Goal: Task Accomplishment & Management: Manage account settings

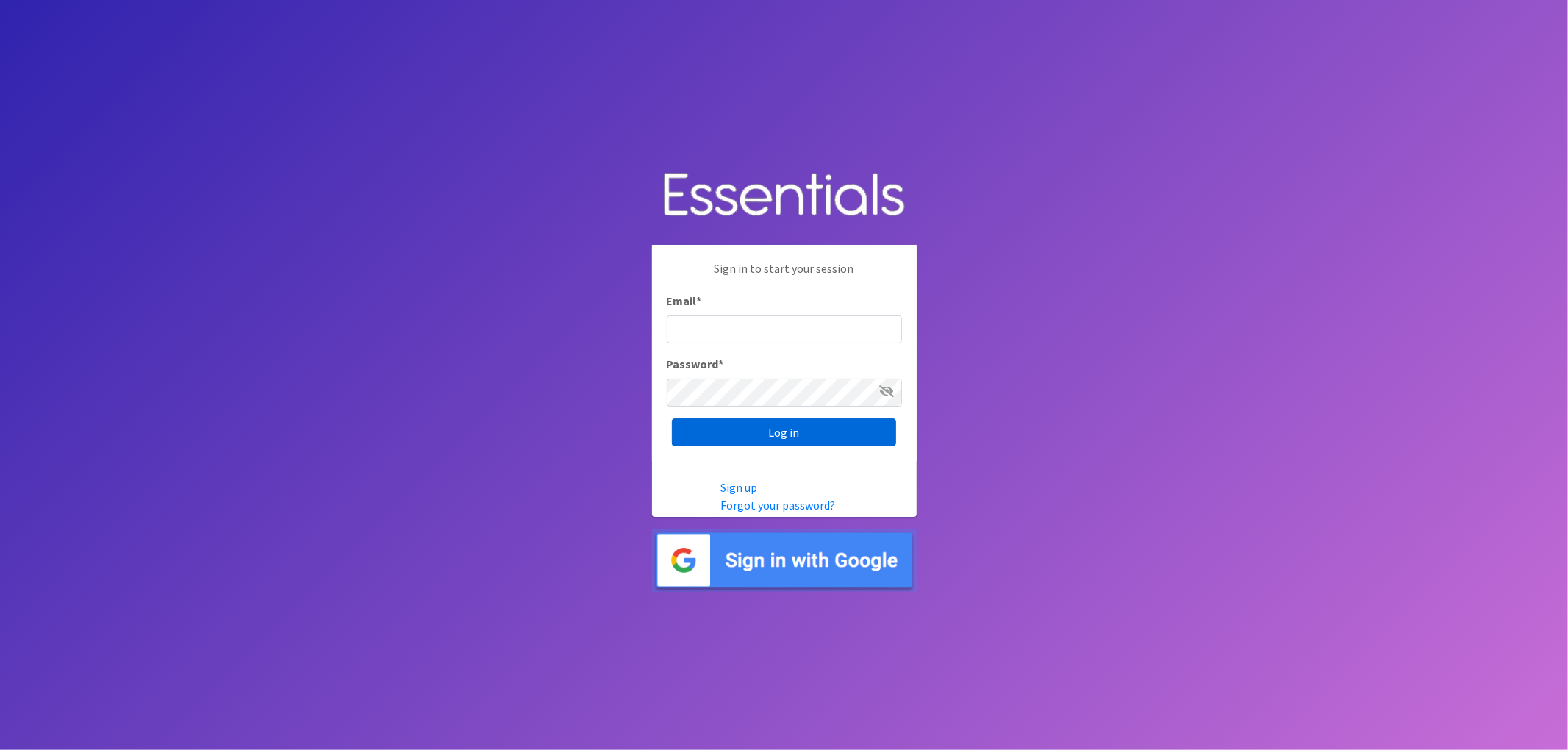
type input "lacey@familynetworknwa.com"
click at [790, 433] on input "Log in" at bounding box center [784, 432] width 224 height 28
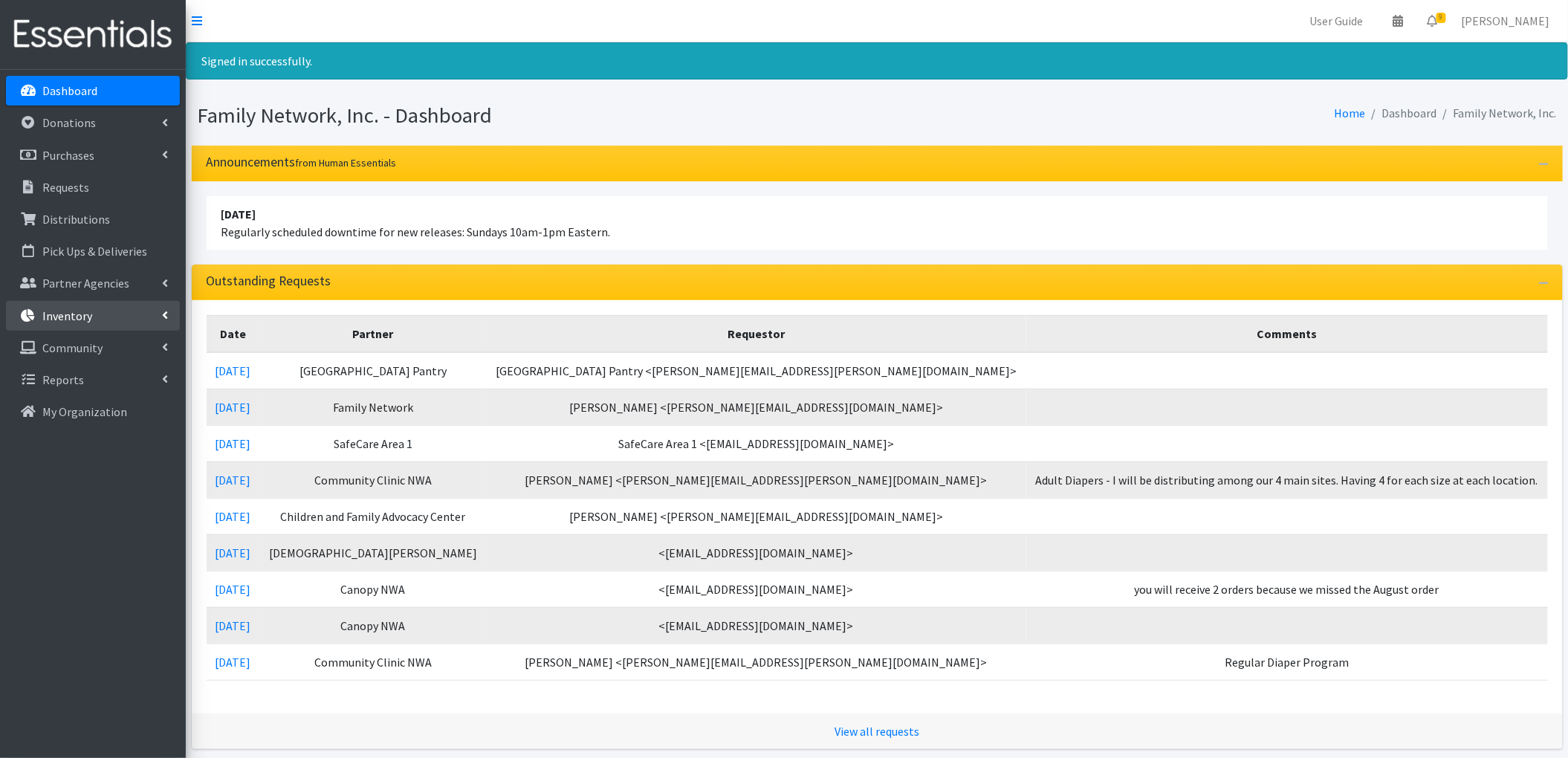
click at [72, 325] on link "Inventory" at bounding box center [93, 316] width 174 height 30
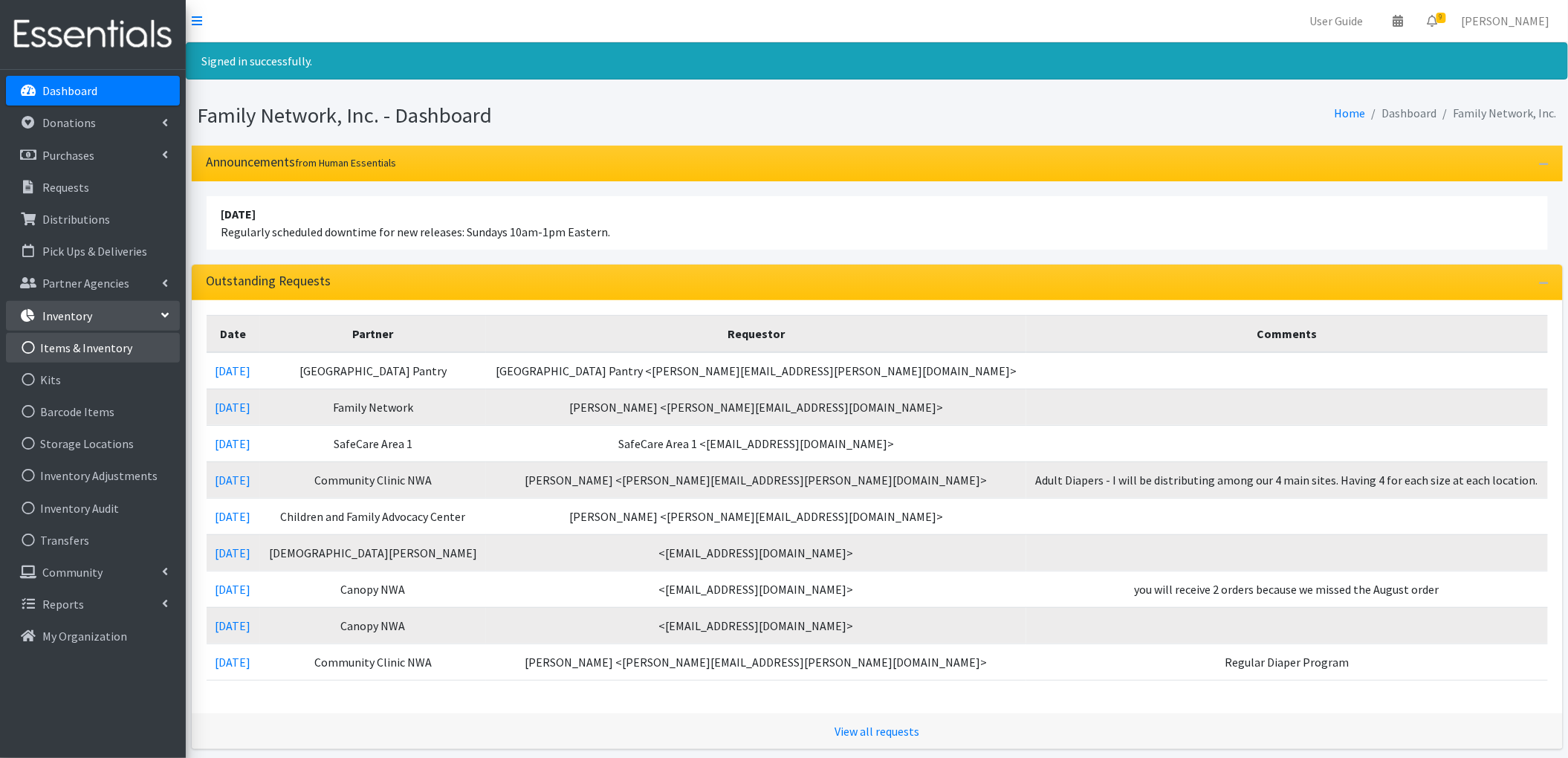
click at [74, 351] on link "Items & Inventory" at bounding box center [93, 348] width 174 height 30
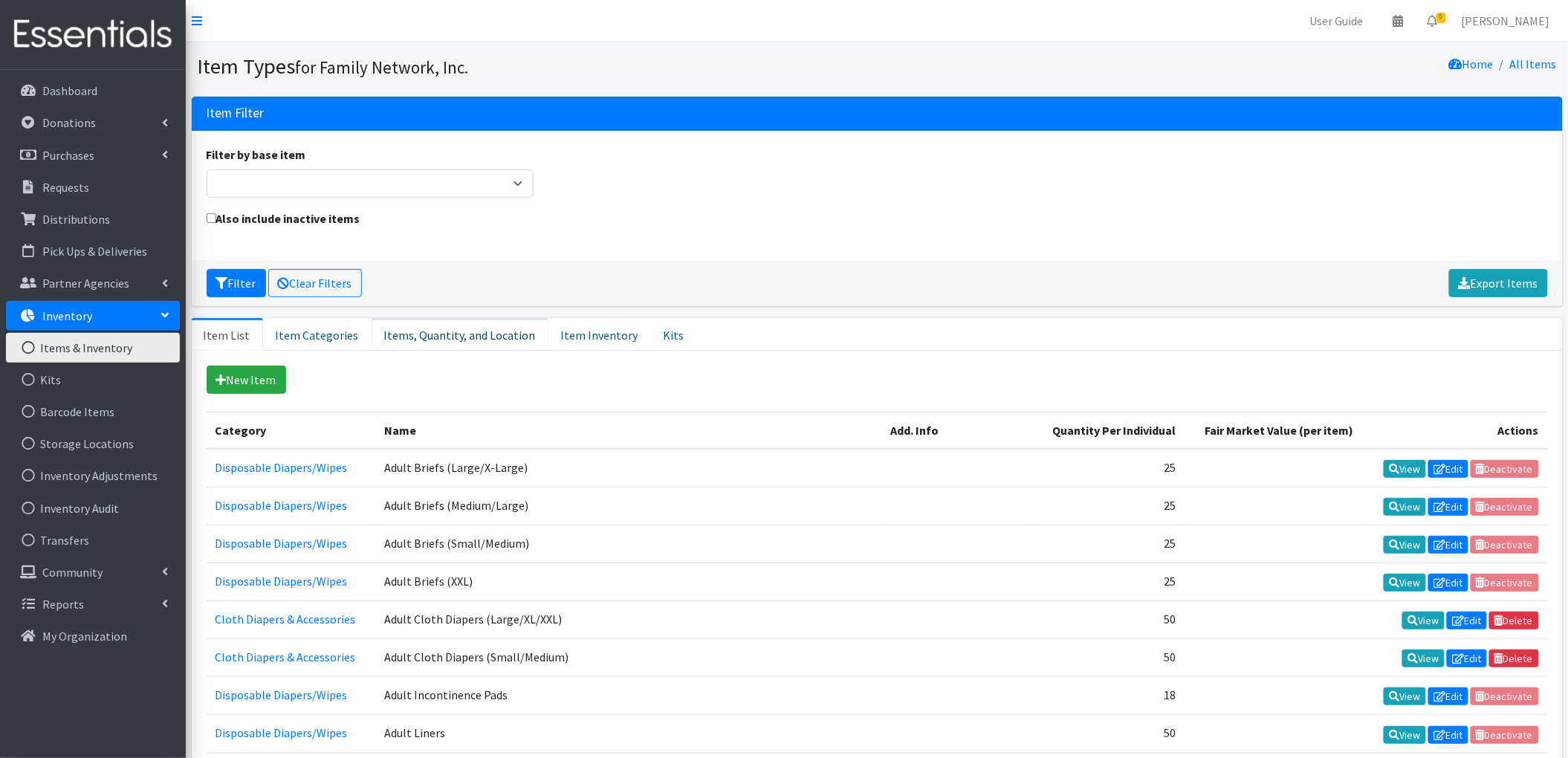
click at [497, 334] on link "Items, Quantity, and Location" at bounding box center [460, 334] width 177 height 33
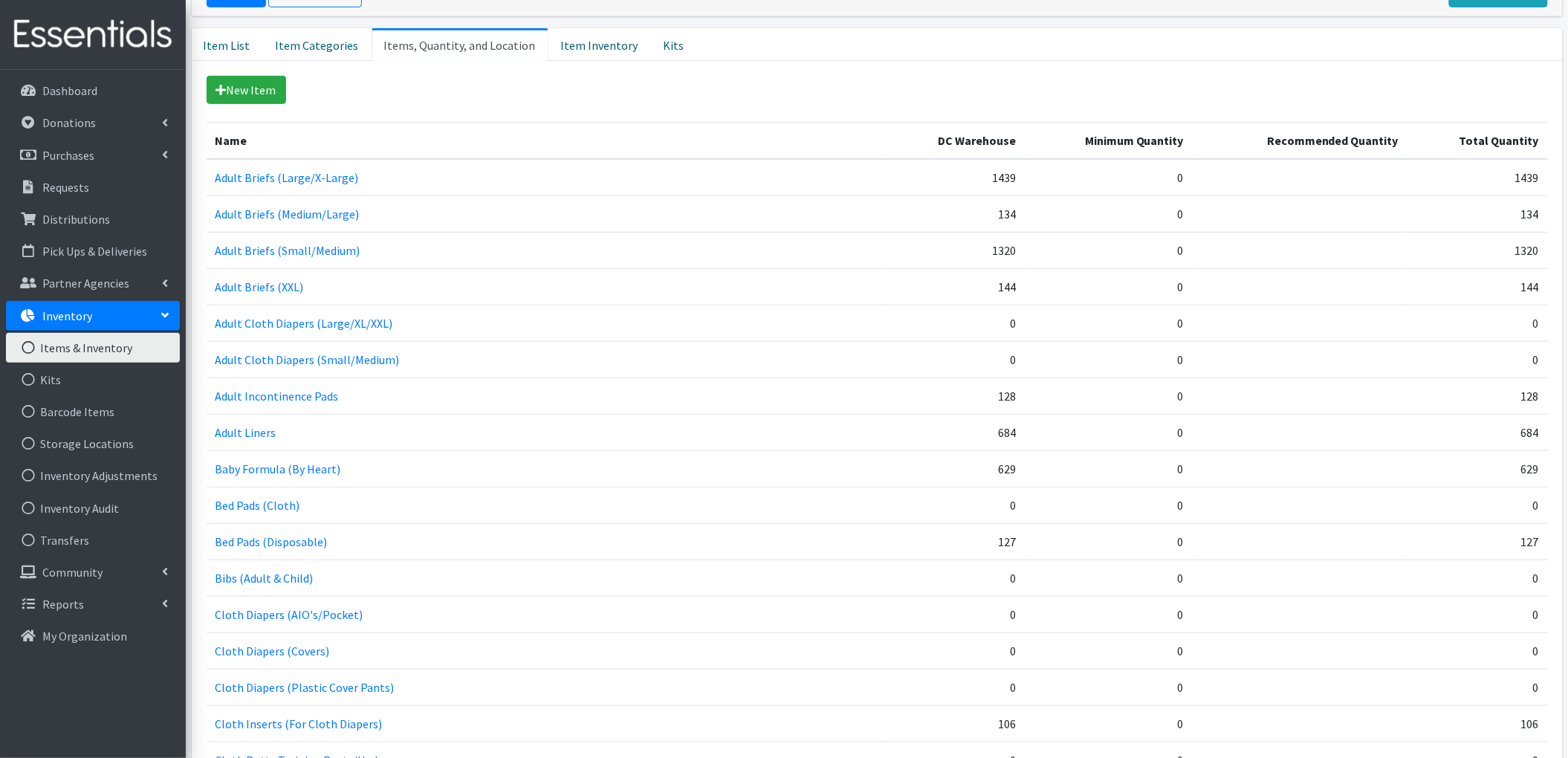
scroll to position [297, 0]
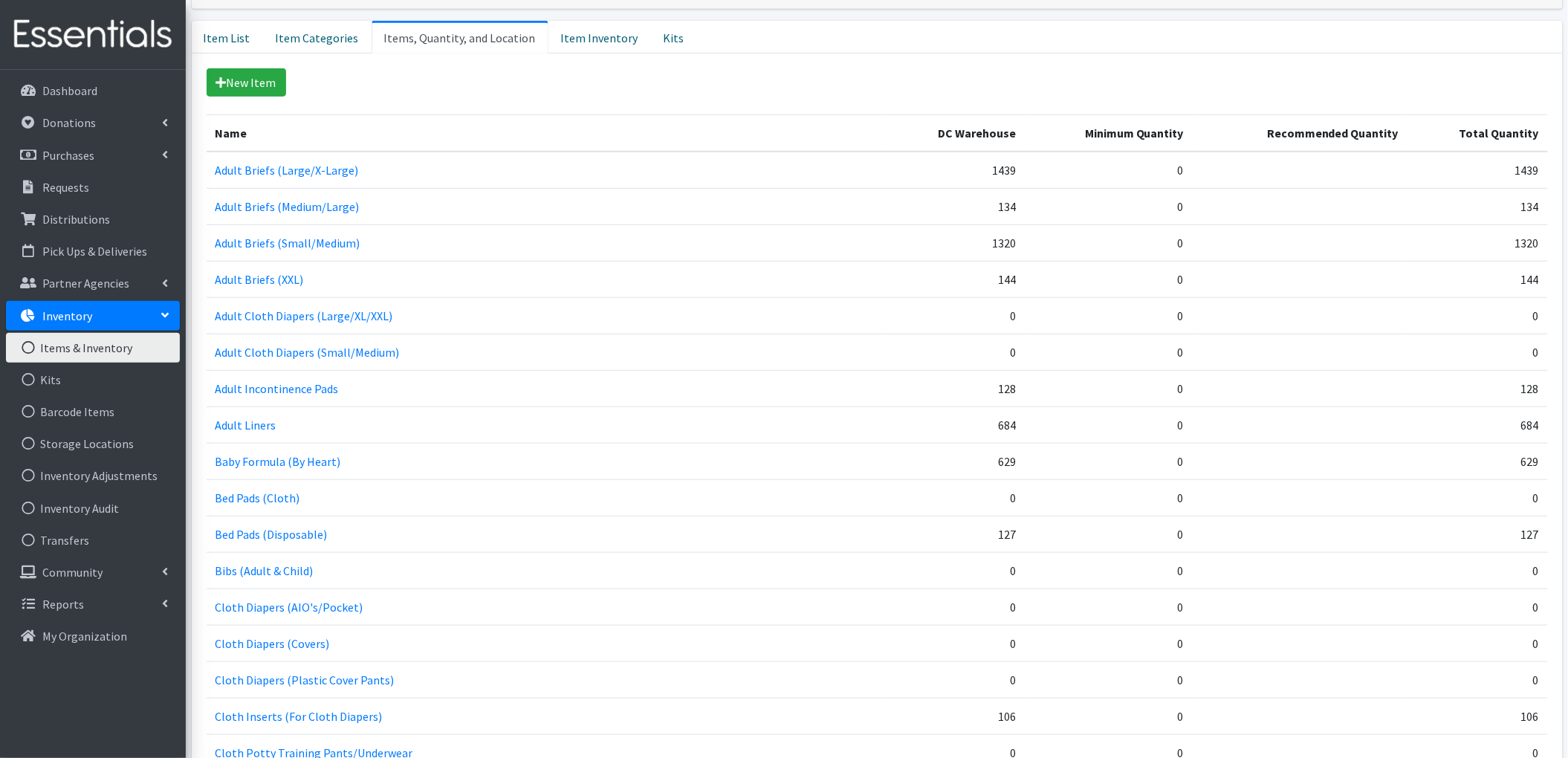
click at [1005, 536] on td "127" at bounding box center [957, 533] width 138 height 37
click at [73, 186] on p "Requests" at bounding box center [65, 187] width 46 height 15
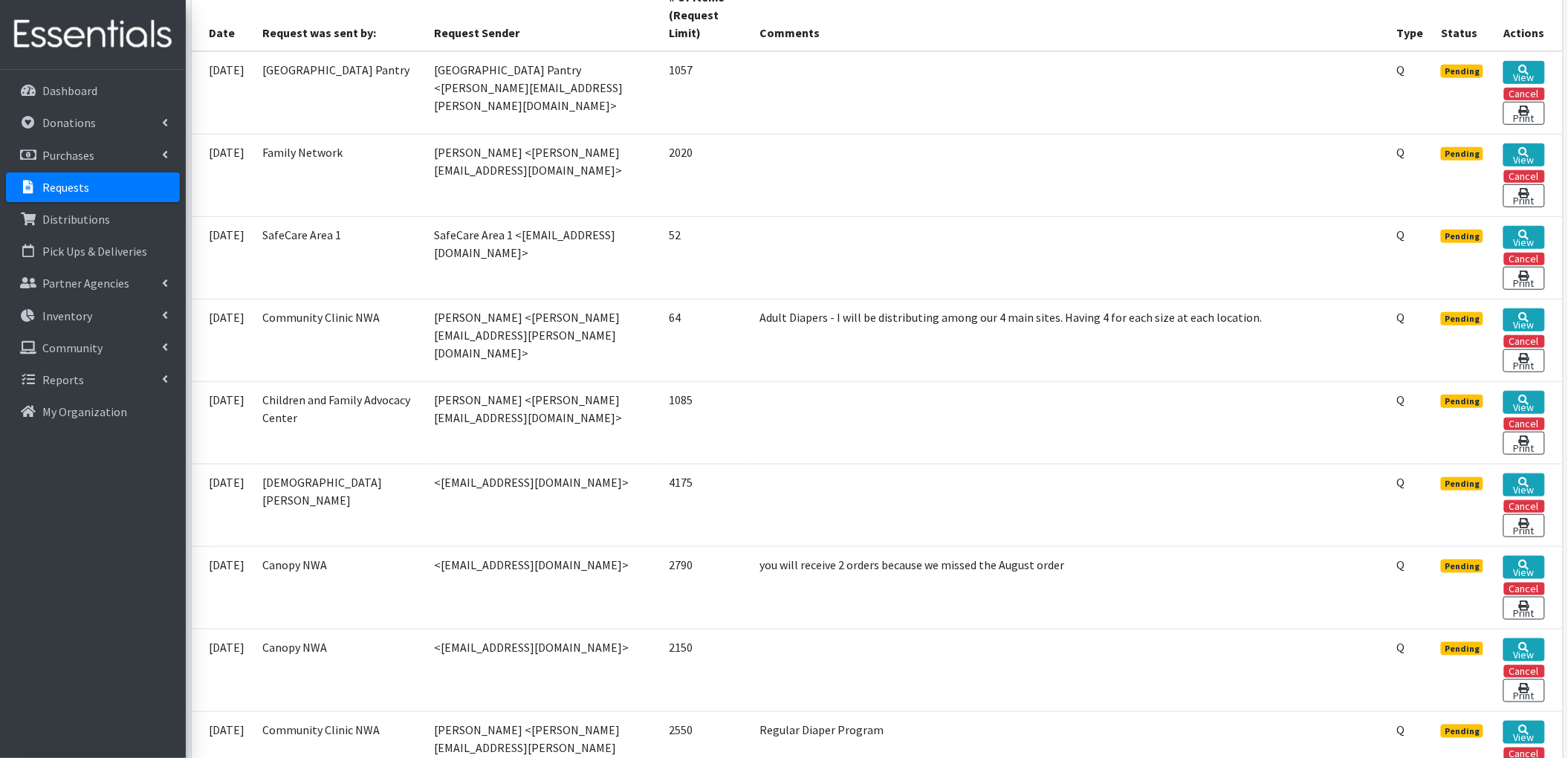
scroll to position [396, 0]
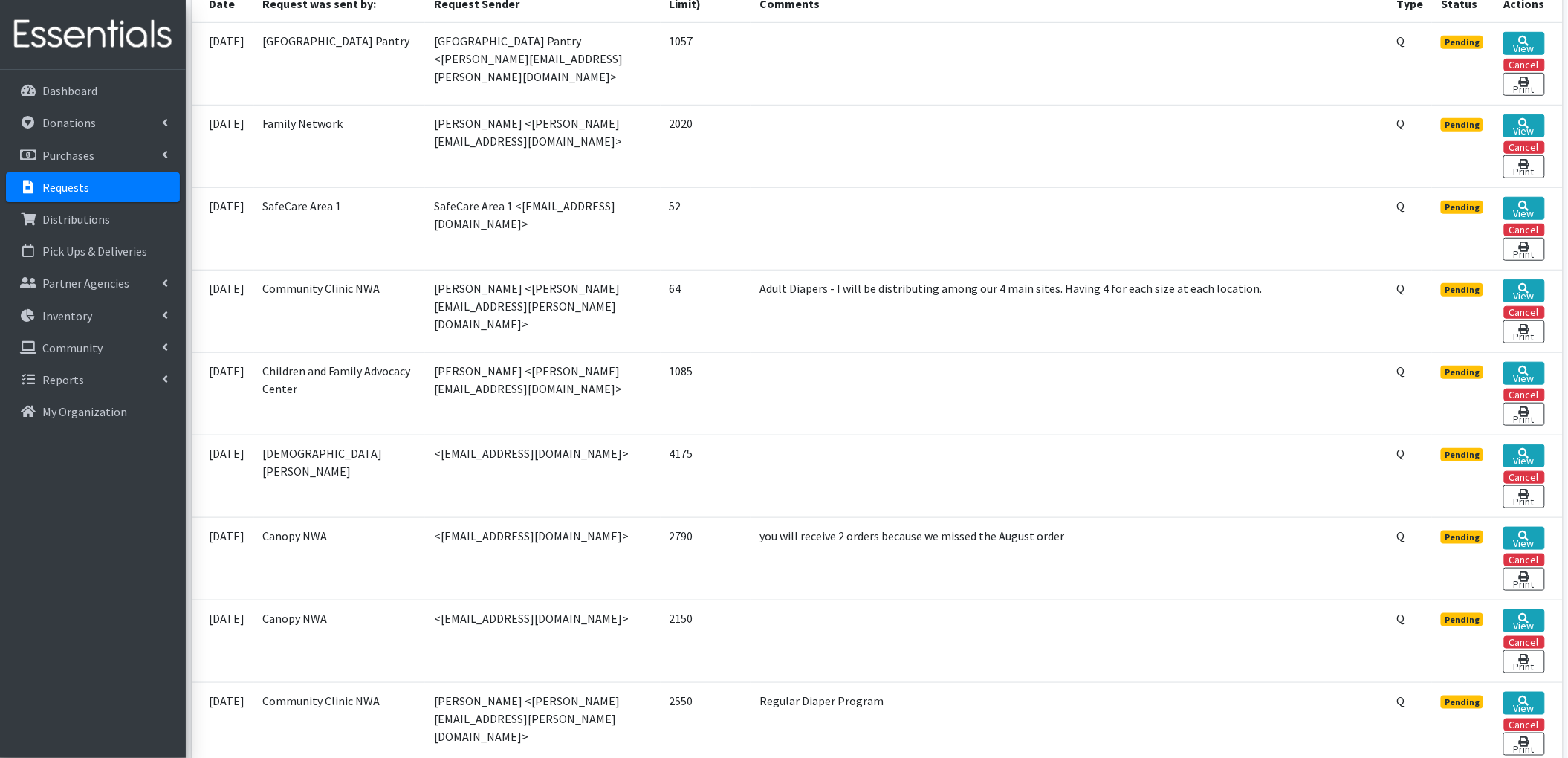
click at [1177, 304] on td "Adult Diapers - I will be distributing among our 4 main sites. Having 4 for eac…" at bounding box center [1069, 311] width 637 height 82
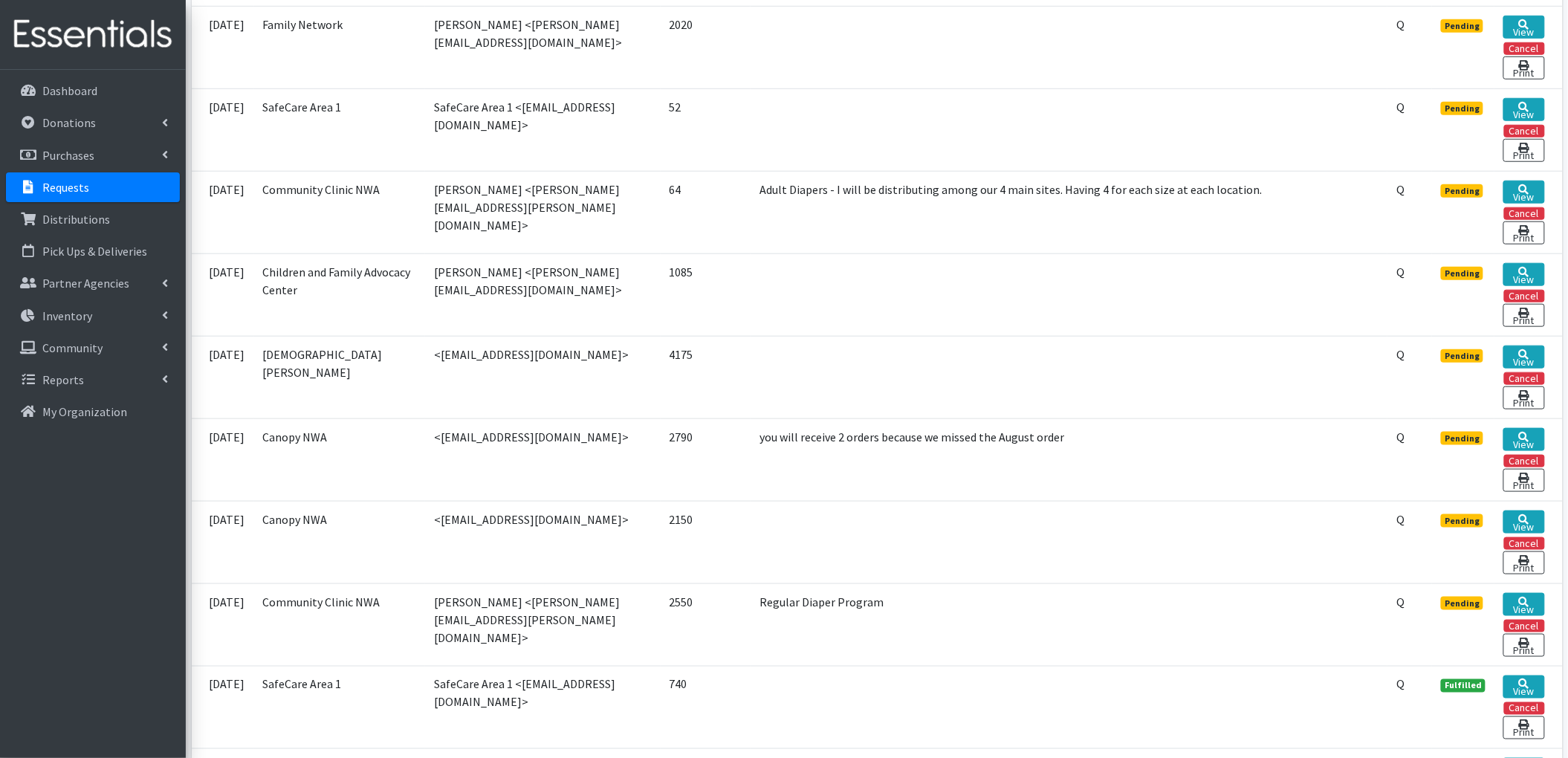
scroll to position [694, 0]
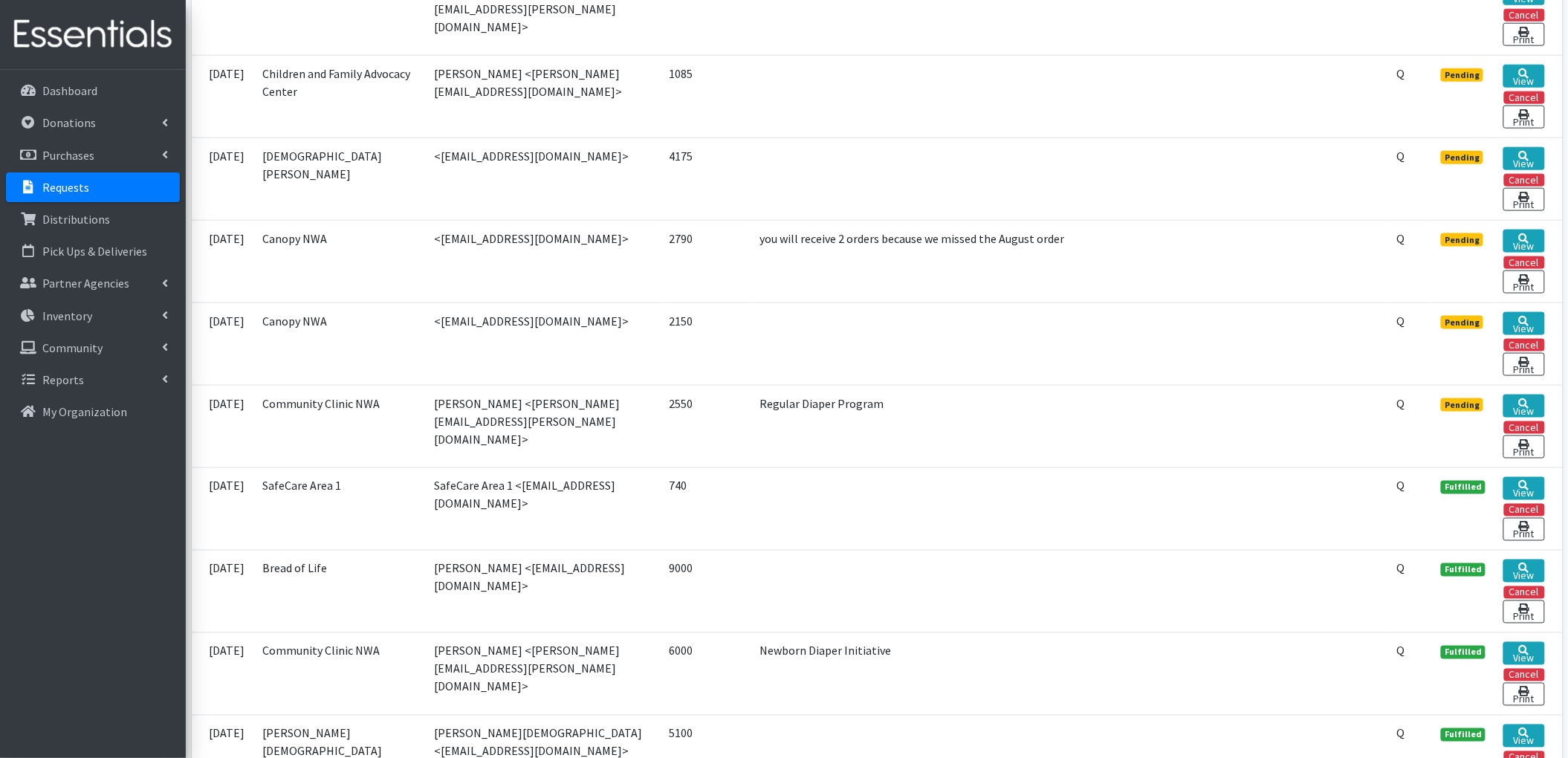
click at [827, 421] on td "Regular Diaper Program" at bounding box center [1069, 426] width 637 height 82
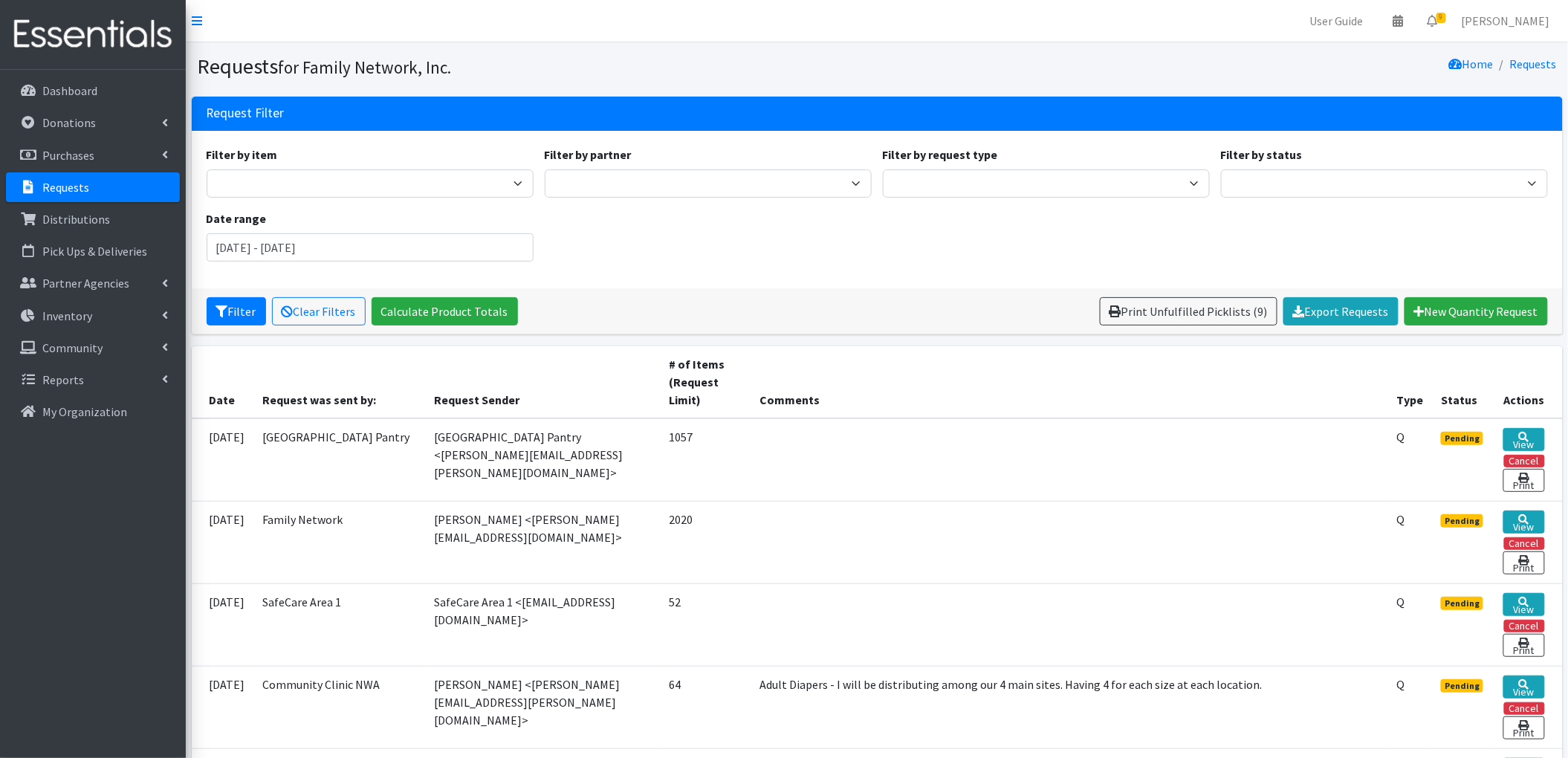
click at [676, 204] on div "Filter by item Adult Briefs (Large/X-Large) Adult Briefs (Medium/Large) Adult B…" at bounding box center [876, 209] width 1352 height 128
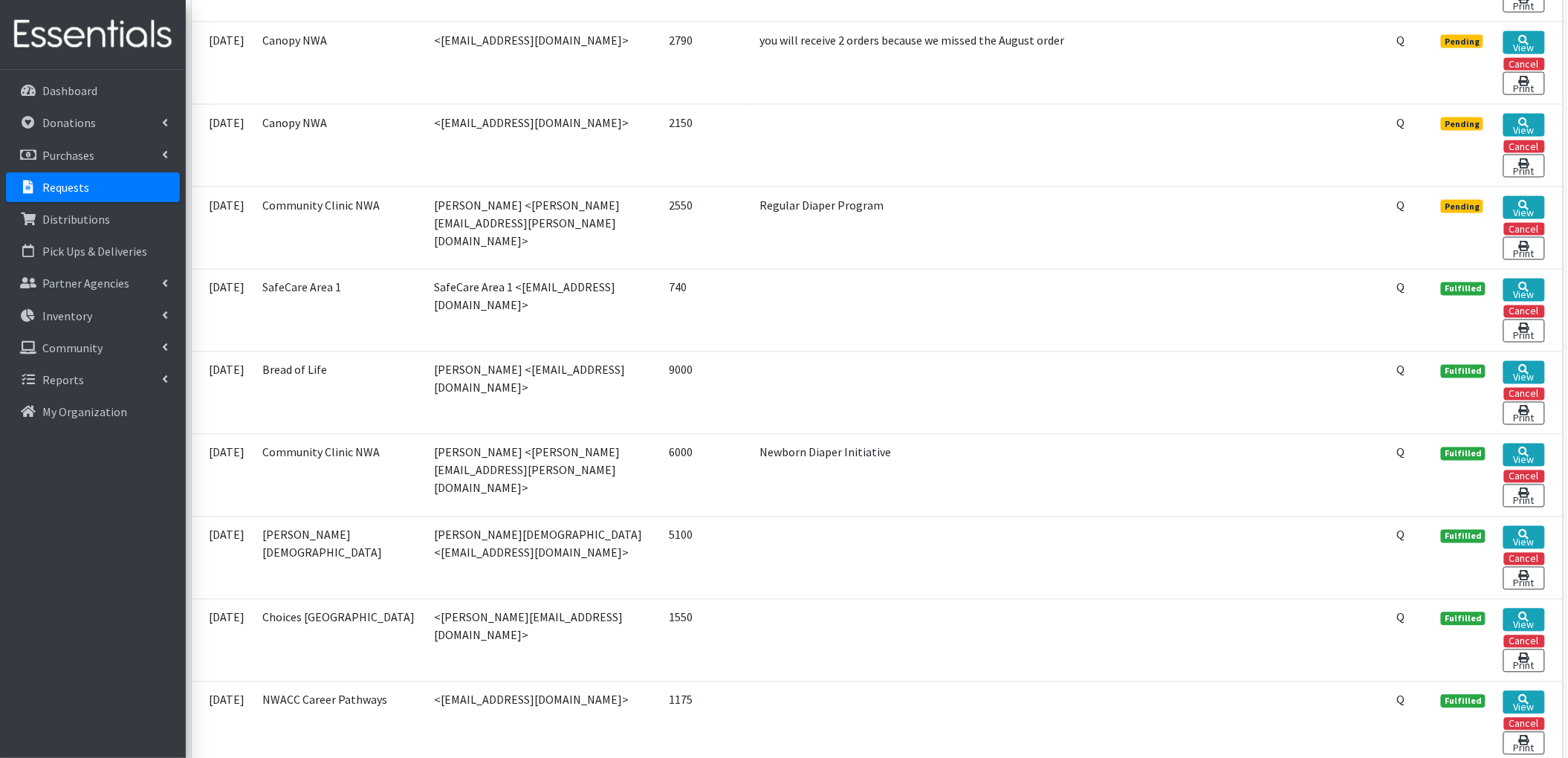
scroll to position [793, 0]
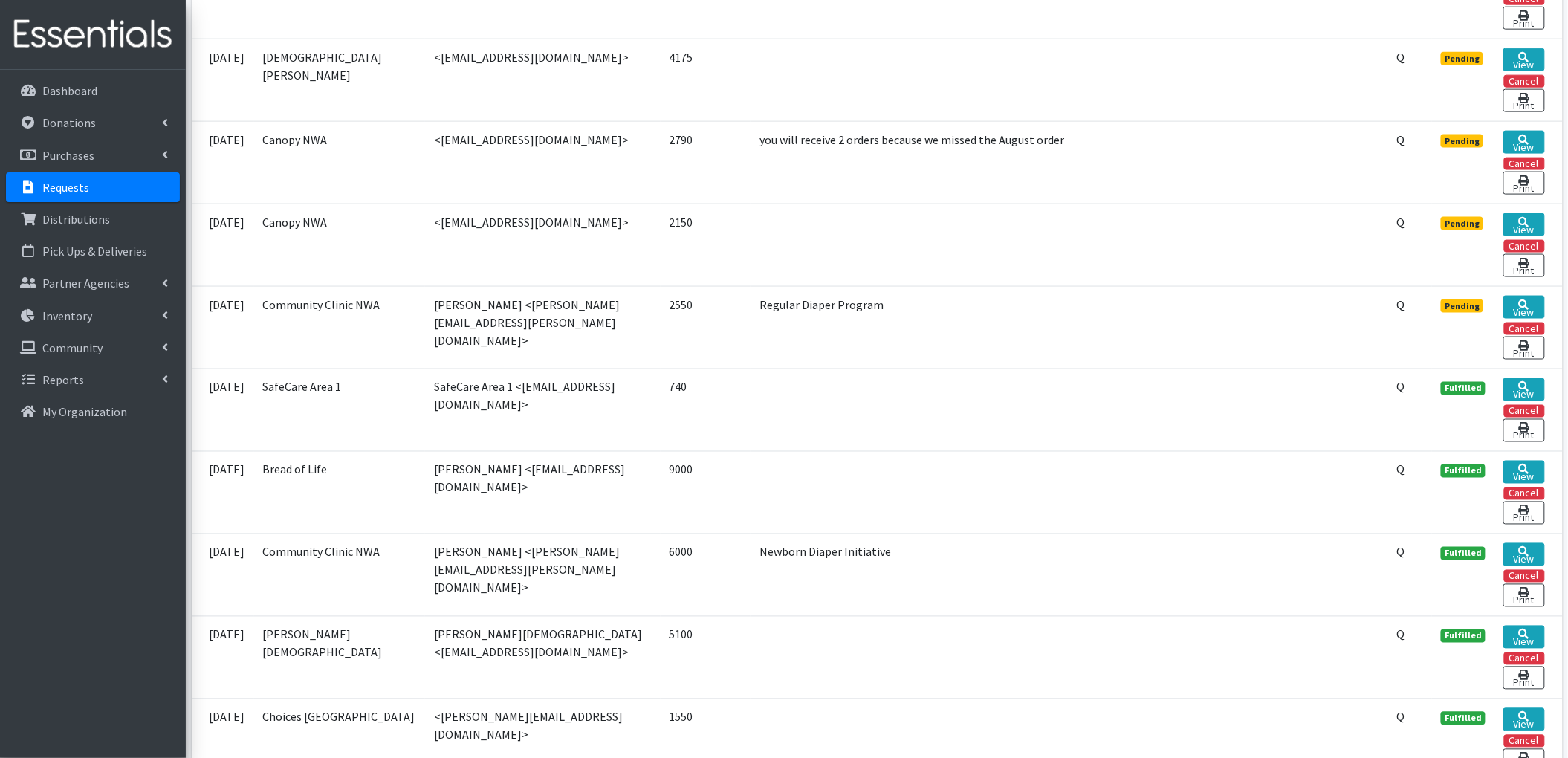
click at [937, 159] on td "you will receive 2 orders because we missed the August order" at bounding box center [1069, 161] width 637 height 82
click at [819, 154] on td "you will receive 2 orders because we missed the August order" at bounding box center [1069, 161] width 637 height 82
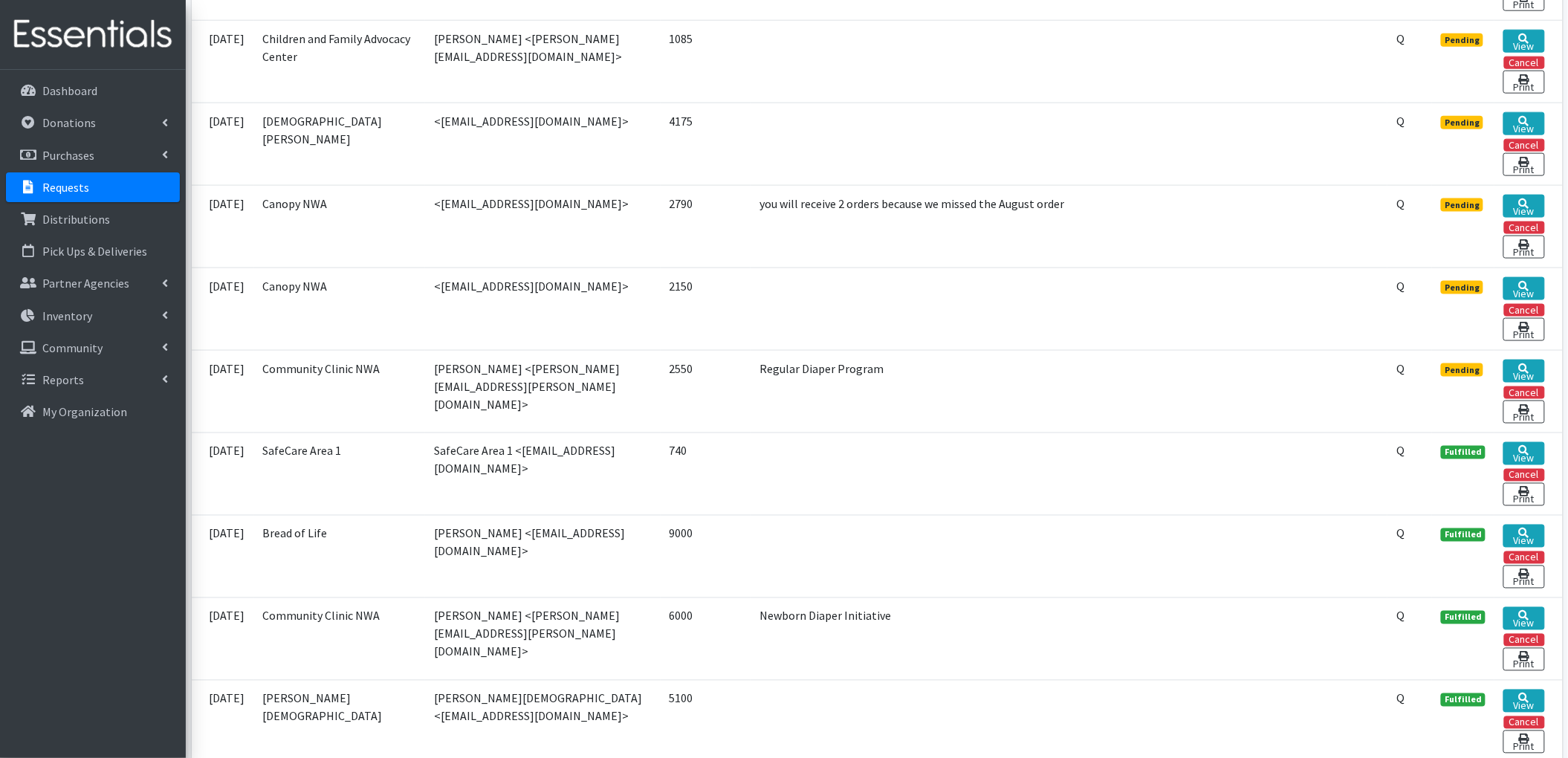
scroll to position [694, 0]
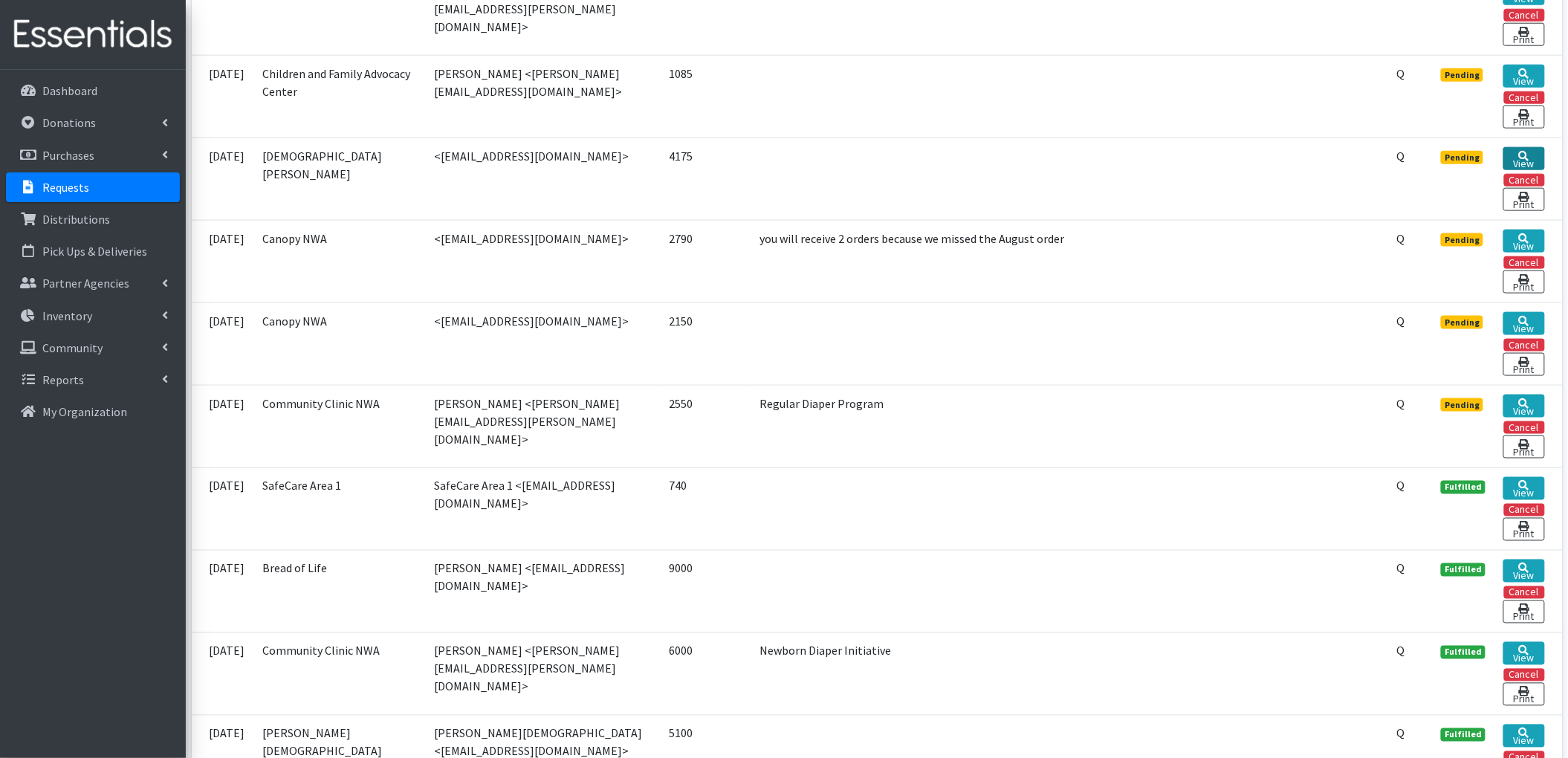
click at [1520, 159] on icon at bounding box center [1523, 155] width 11 height 11
click at [1515, 78] on link "View" at bounding box center [1523, 75] width 41 height 23
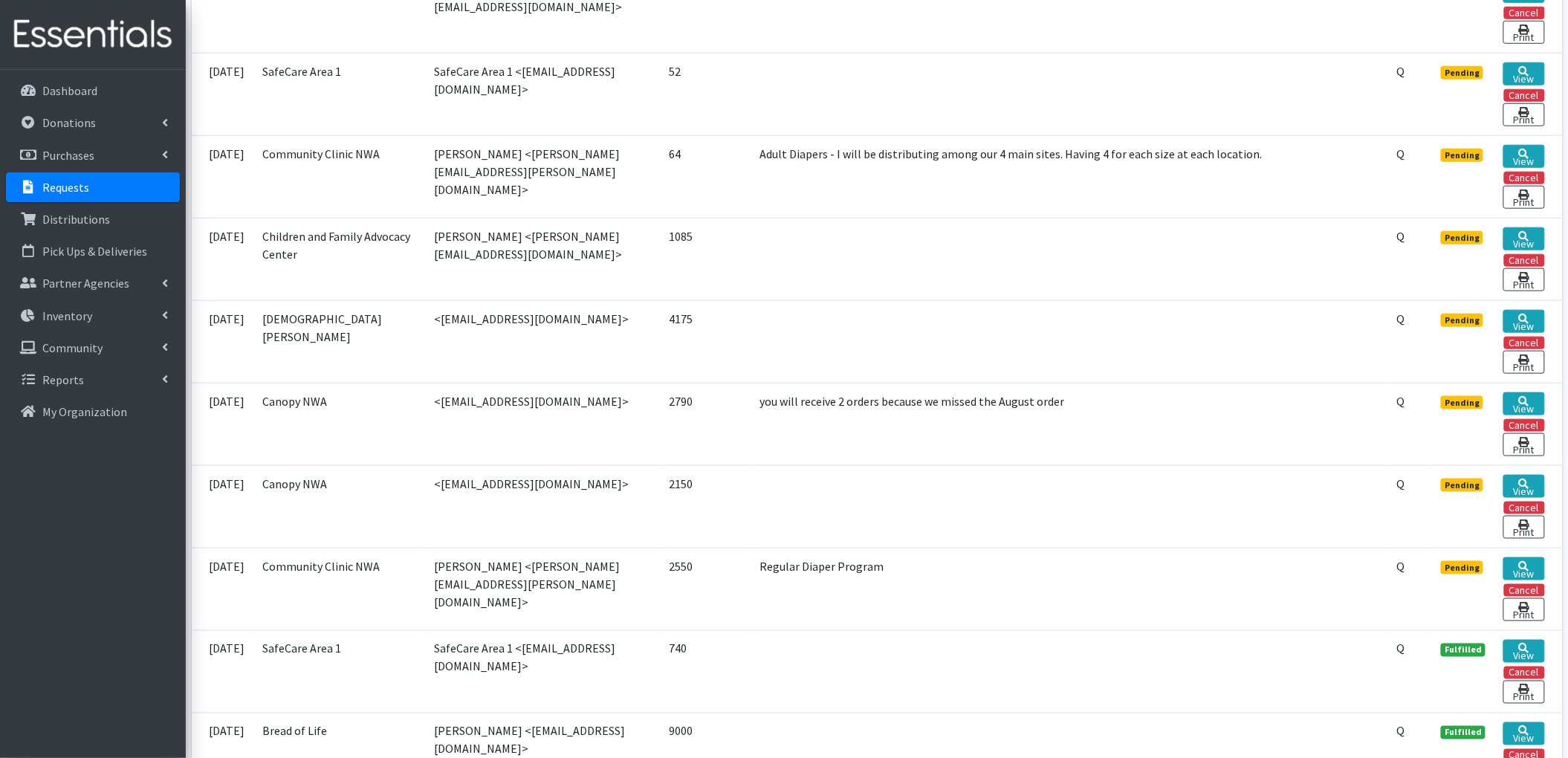
scroll to position [495, 0]
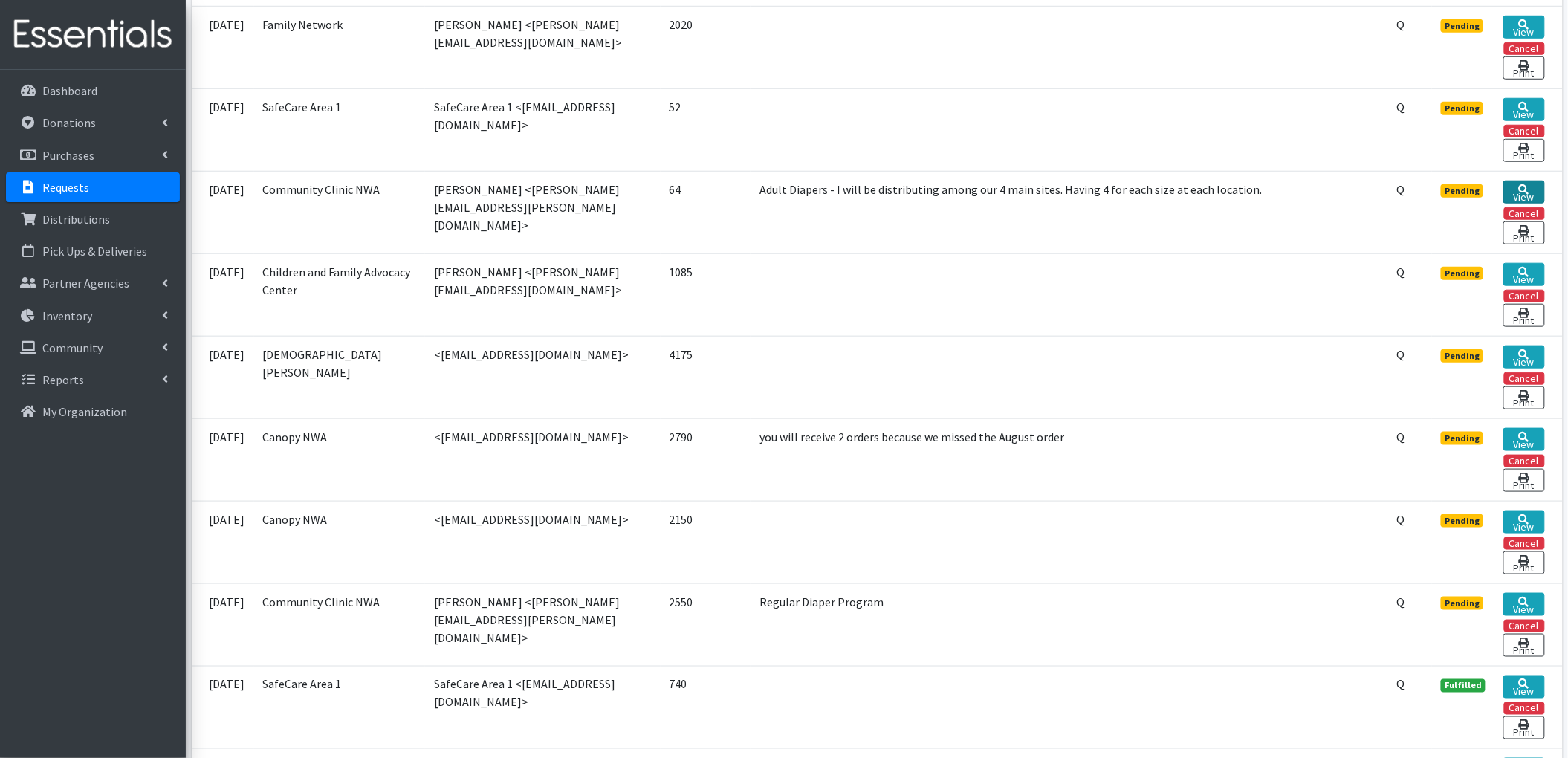
click at [1522, 200] on link "View" at bounding box center [1523, 192] width 41 height 23
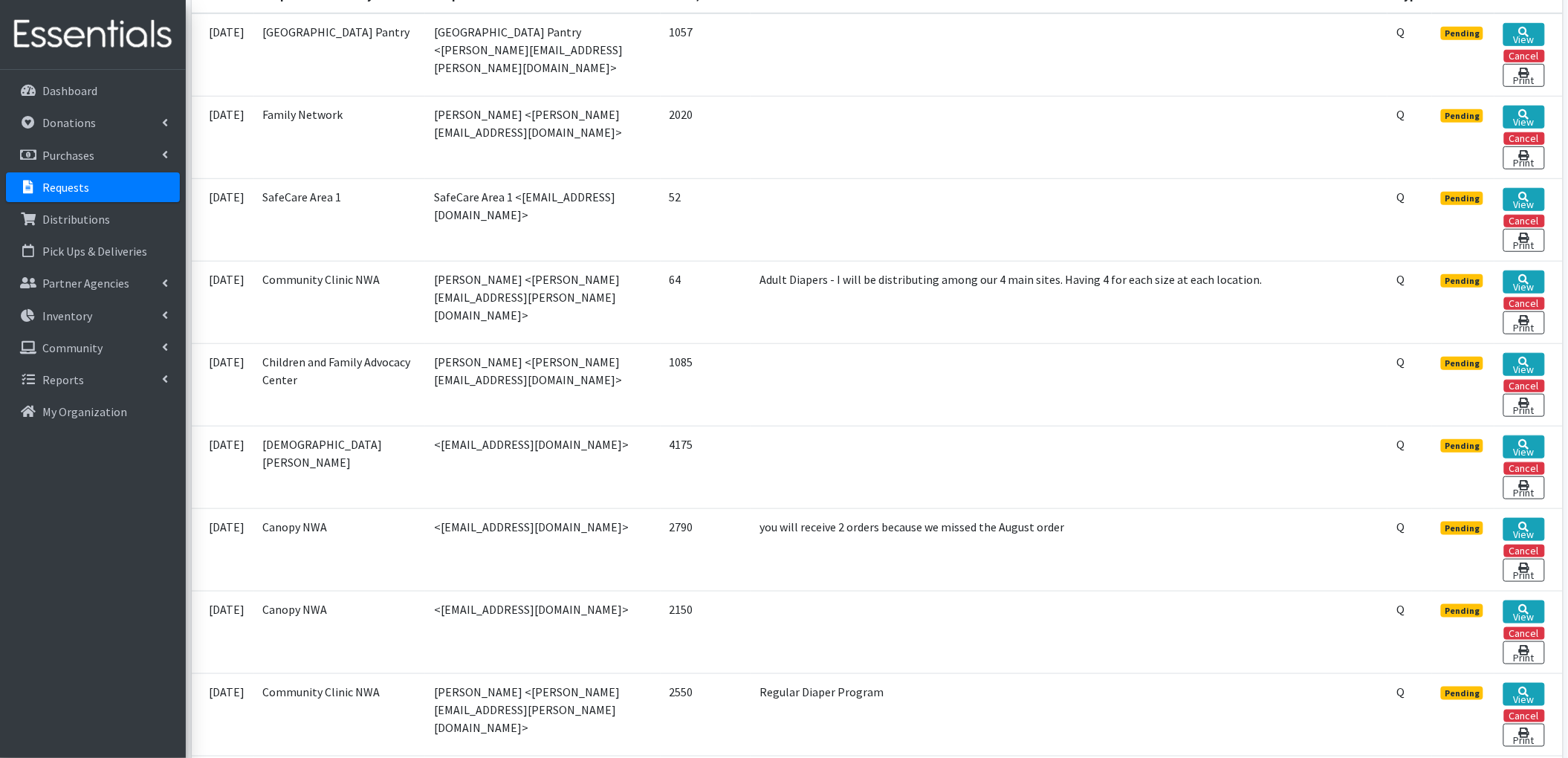
scroll to position [307, 0]
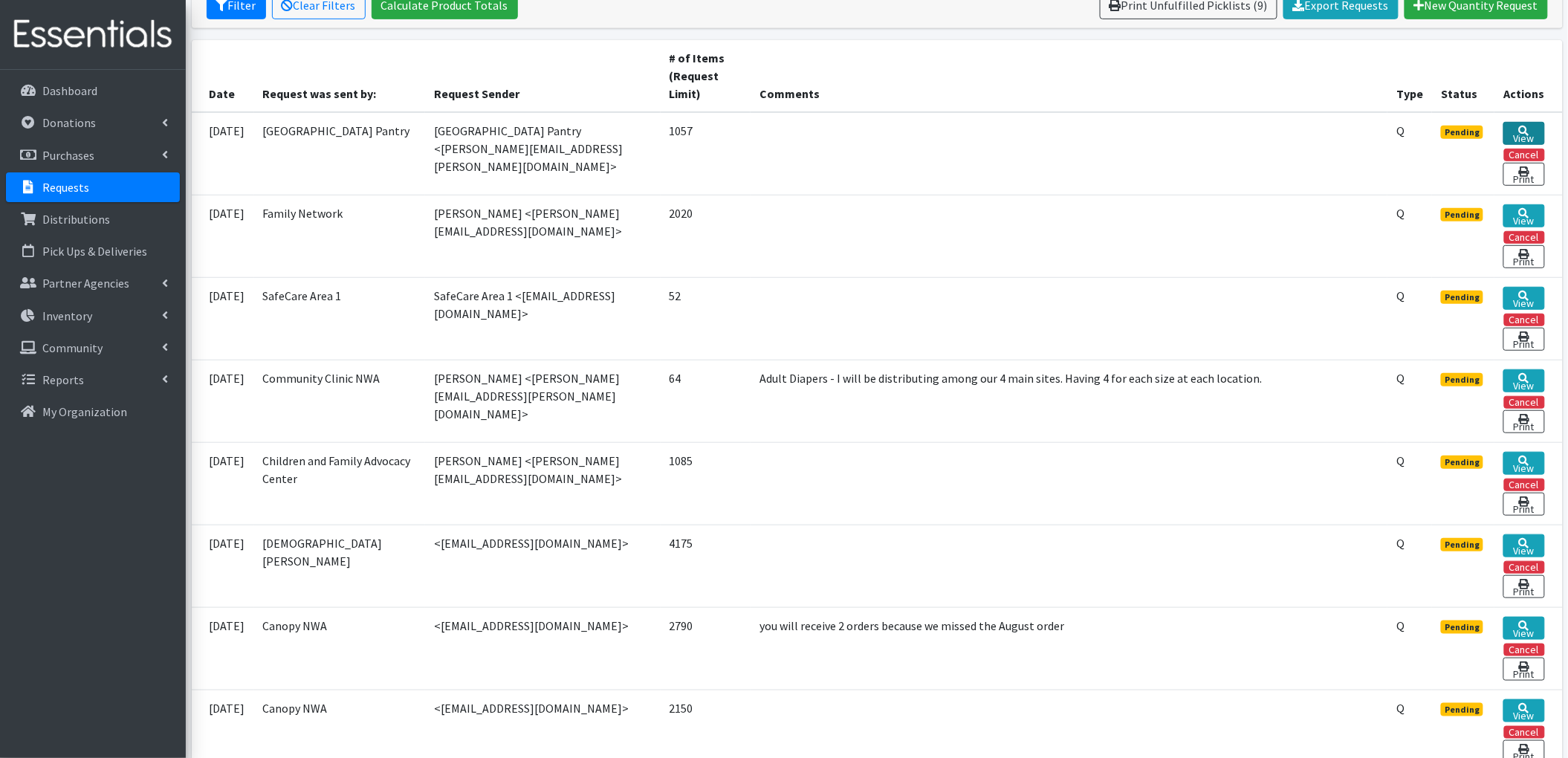
click at [1521, 127] on icon at bounding box center [1523, 131] width 11 height 11
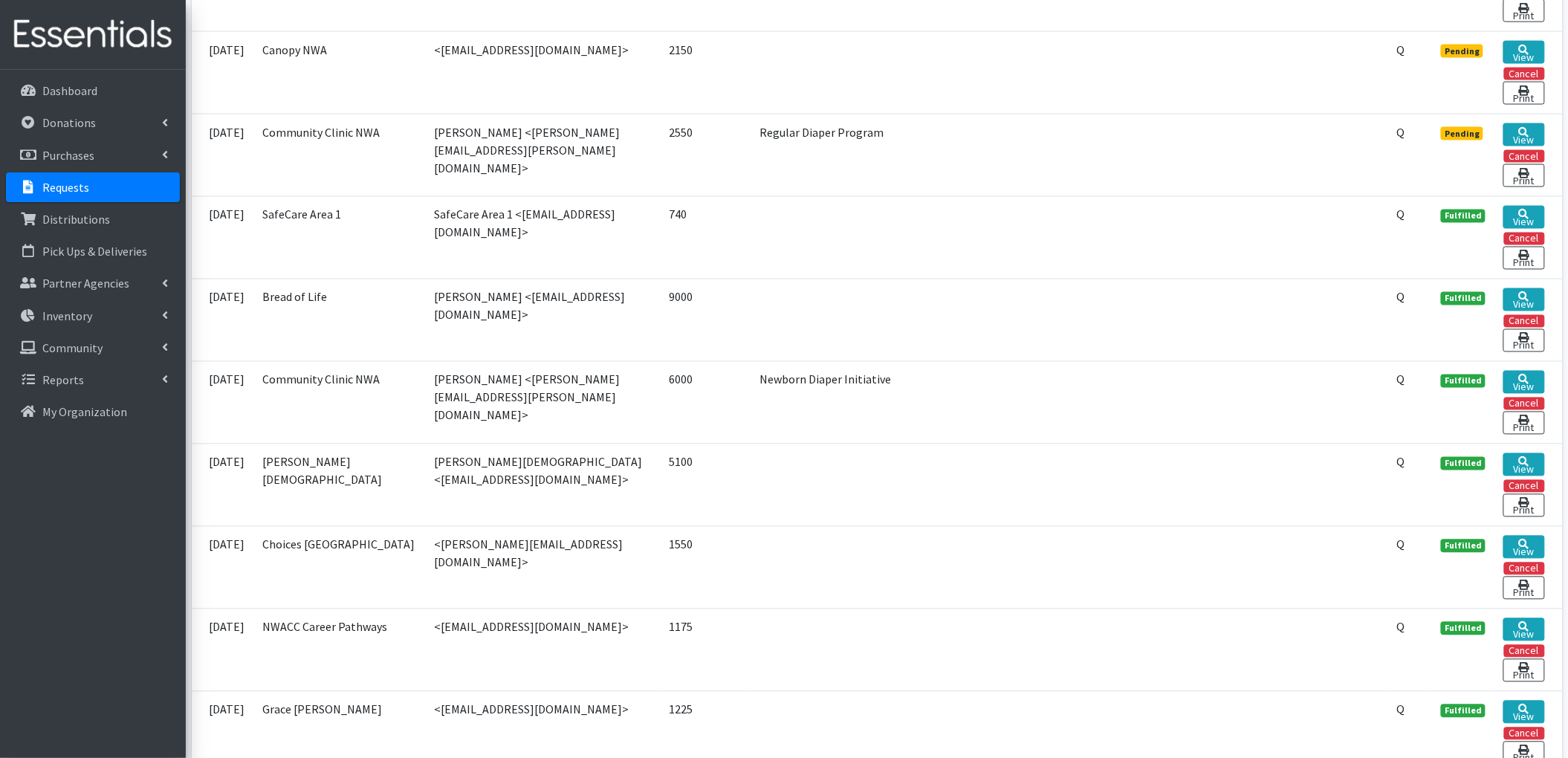
scroll to position [900, 0]
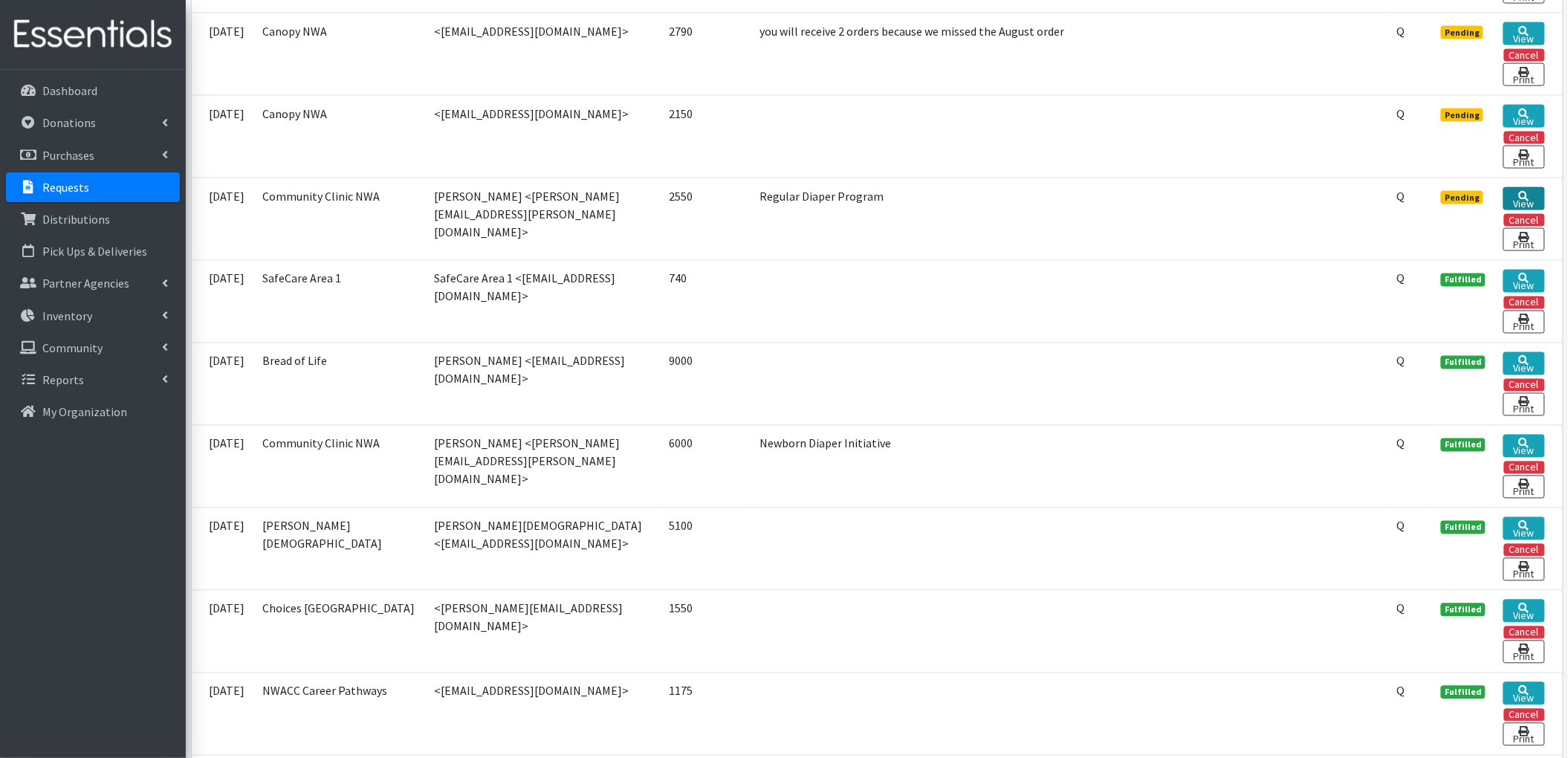
click at [1506, 211] on link "View" at bounding box center [1523, 198] width 41 height 23
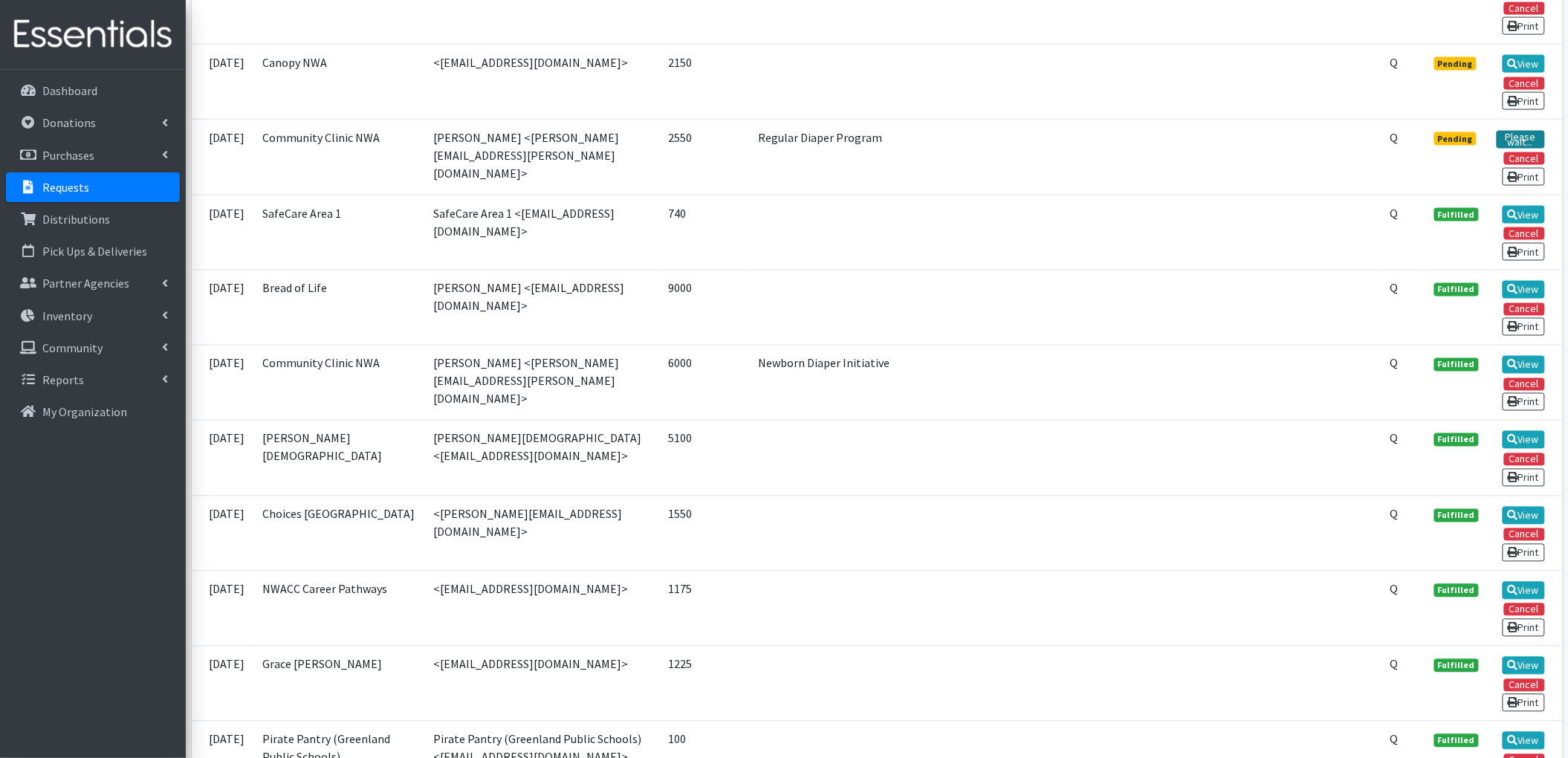
scroll to position [857, 0]
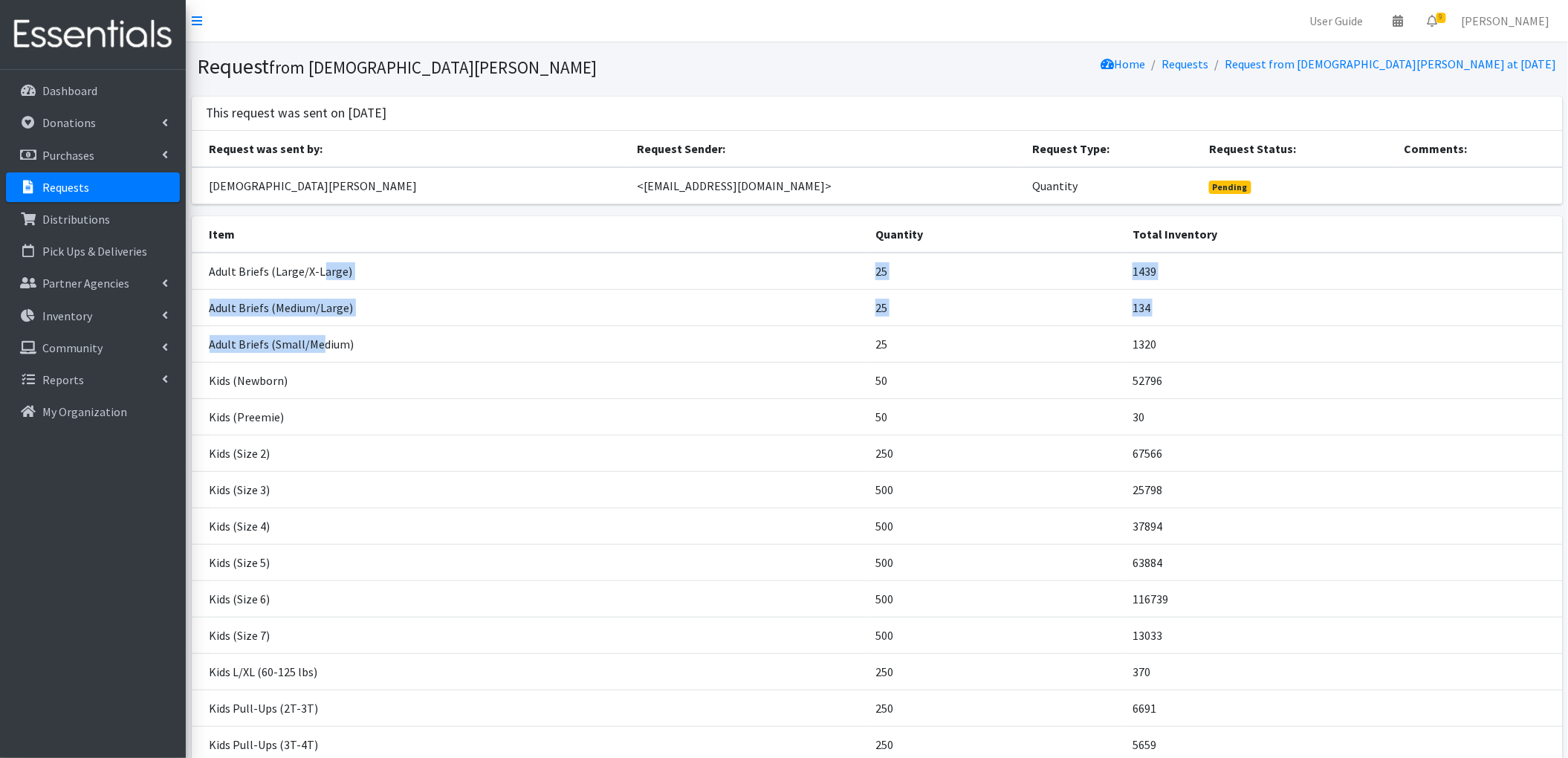
drag, startPoint x: 317, startPoint y: 352, endPoint x: 322, endPoint y: 264, distance: 88.1
click at [322, 264] on tbody "Adult Briefs (Large/X-Large) 25 1439 Adult Briefs (Medium/Large) 25 134 Adult B…" at bounding box center [877, 562] width 1371 height 620
click at [468, 351] on td "Adult Briefs (Small/Medium)" at bounding box center [529, 343] width 676 height 37
click at [877, 337] on td "25" at bounding box center [995, 343] width 257 height 37
click at [881, 316] on td "25" at bounding box center [995, 307] width 257 height 37
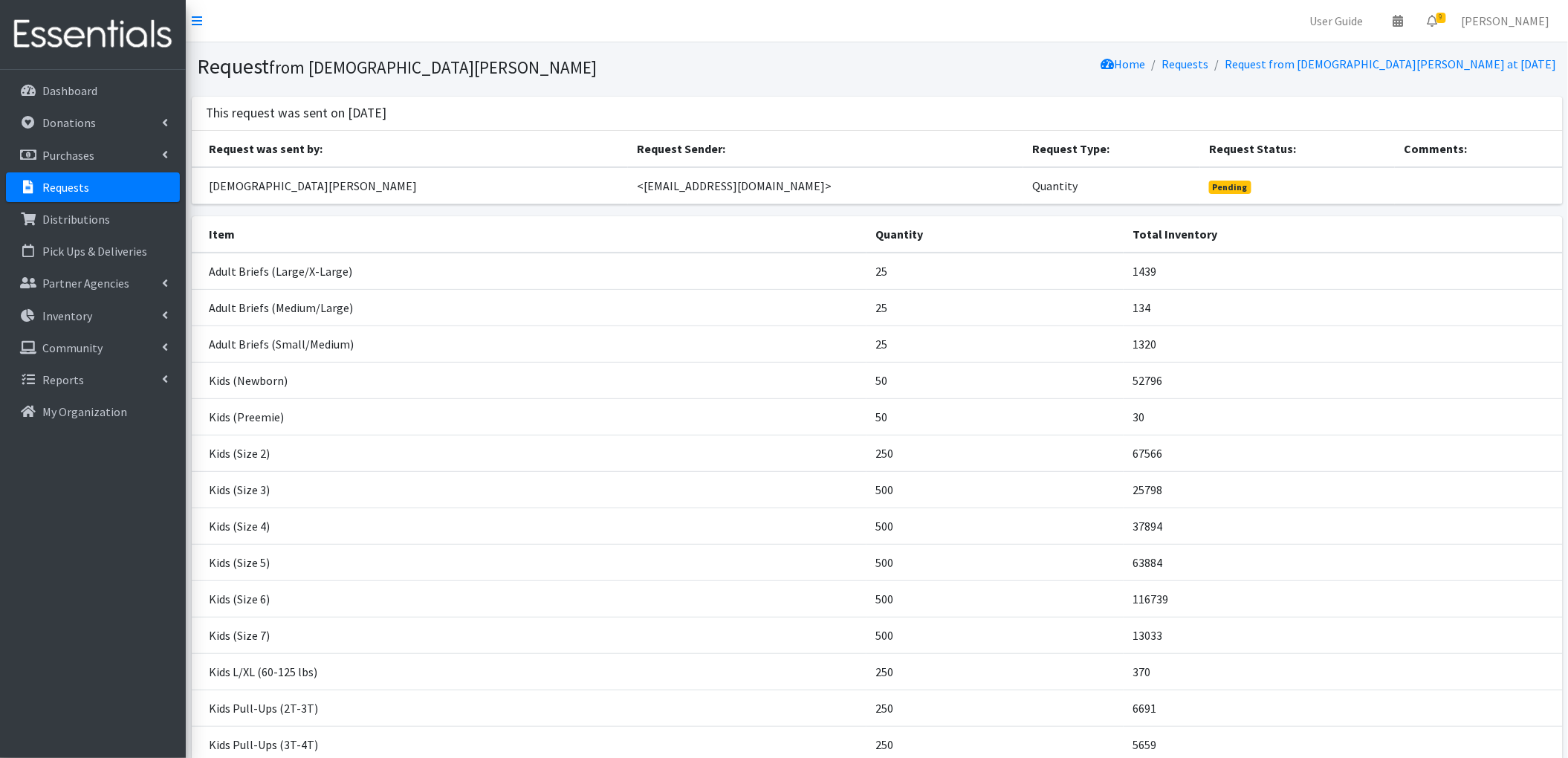
click at [877, 271] on td "25" at bounding box center [995, 271] width 257 height 38
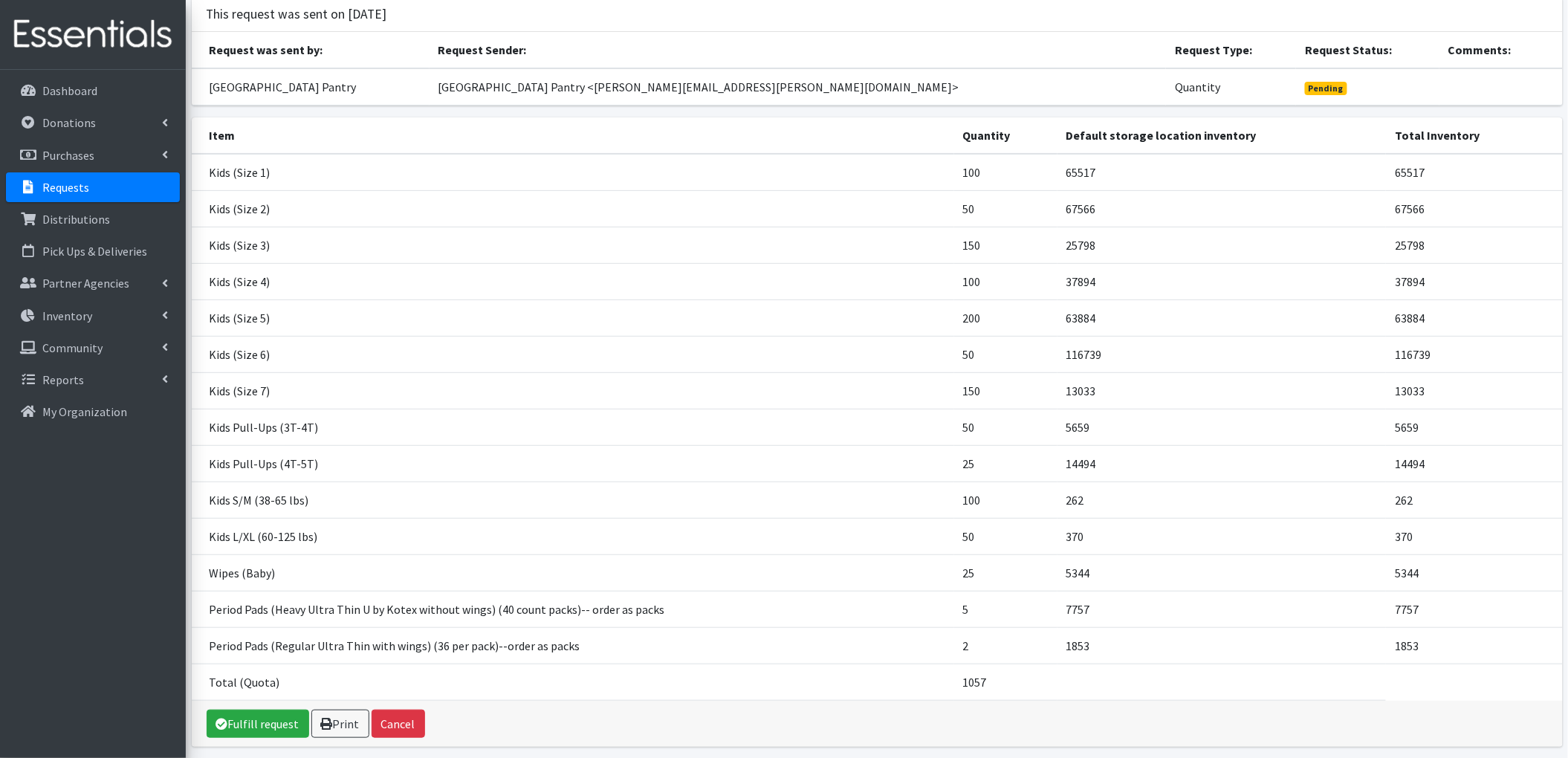
scroll to position [158, 0]
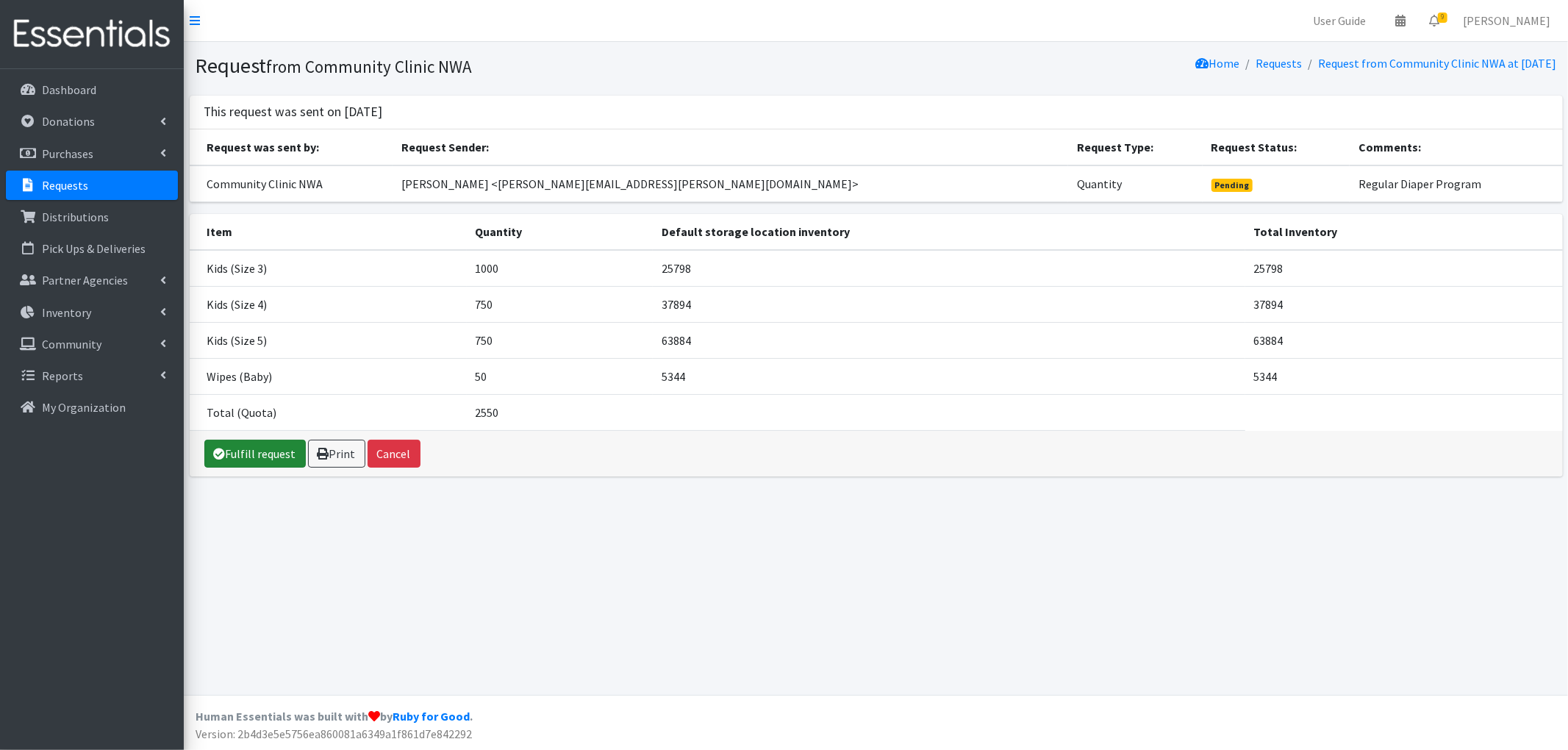
click at [257, 450] on link "Fulfill request" at bounding box center [255, 453] width 102 height 28
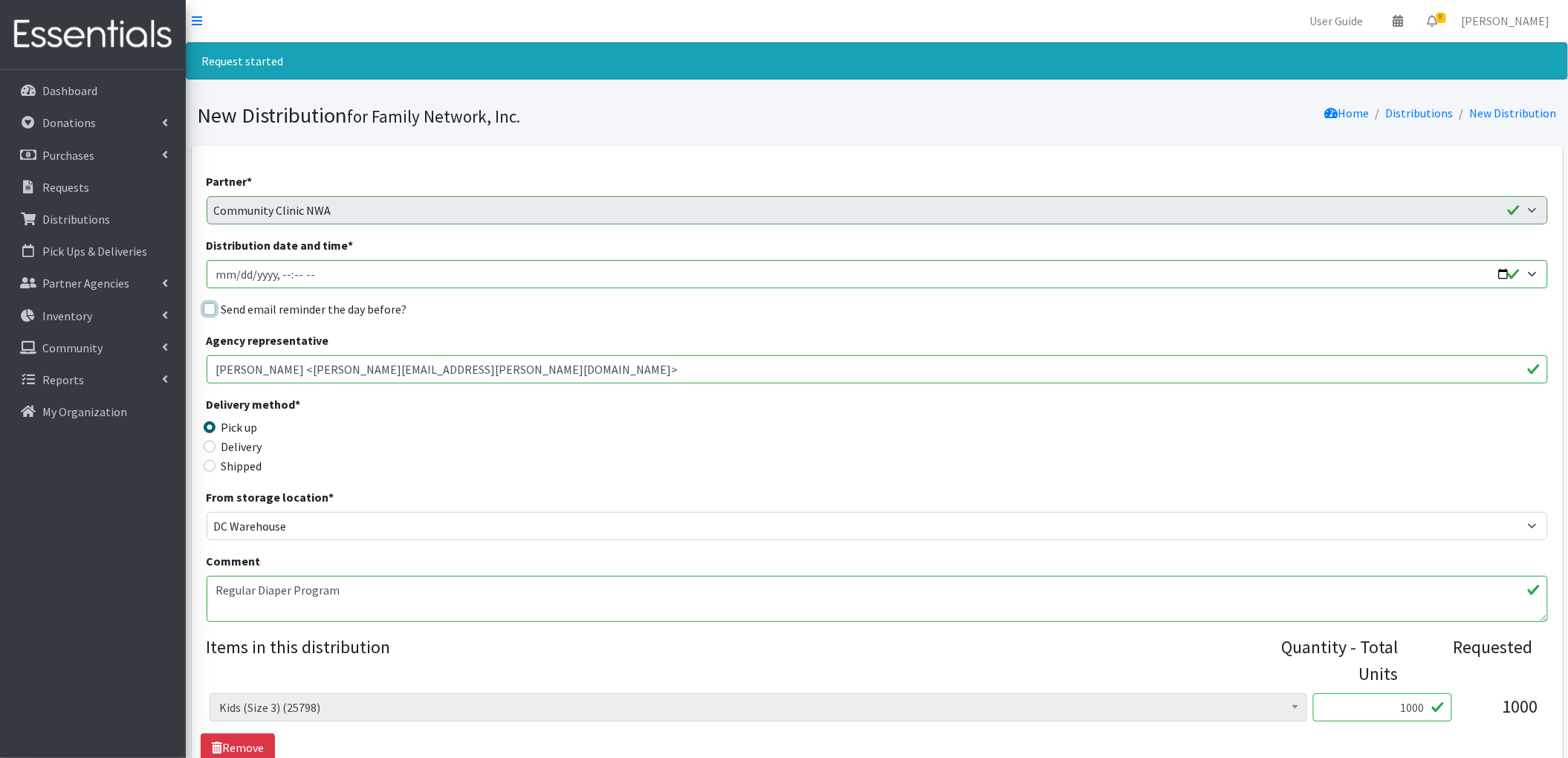
click at [209, 314] on input "Send email reminder the day before?" at bounding box center [210, 309] width 12 height 12
checkbox input "true"
click at [1514, 275] on input "Distribution date and time *" at bounding box center [877, 274] width 1341 height 29
click at [1504, 275] on input "Distribution date and time *" at bounding box center [877, 274] width 1341 height 29
type input "2025-09-09T13:00"
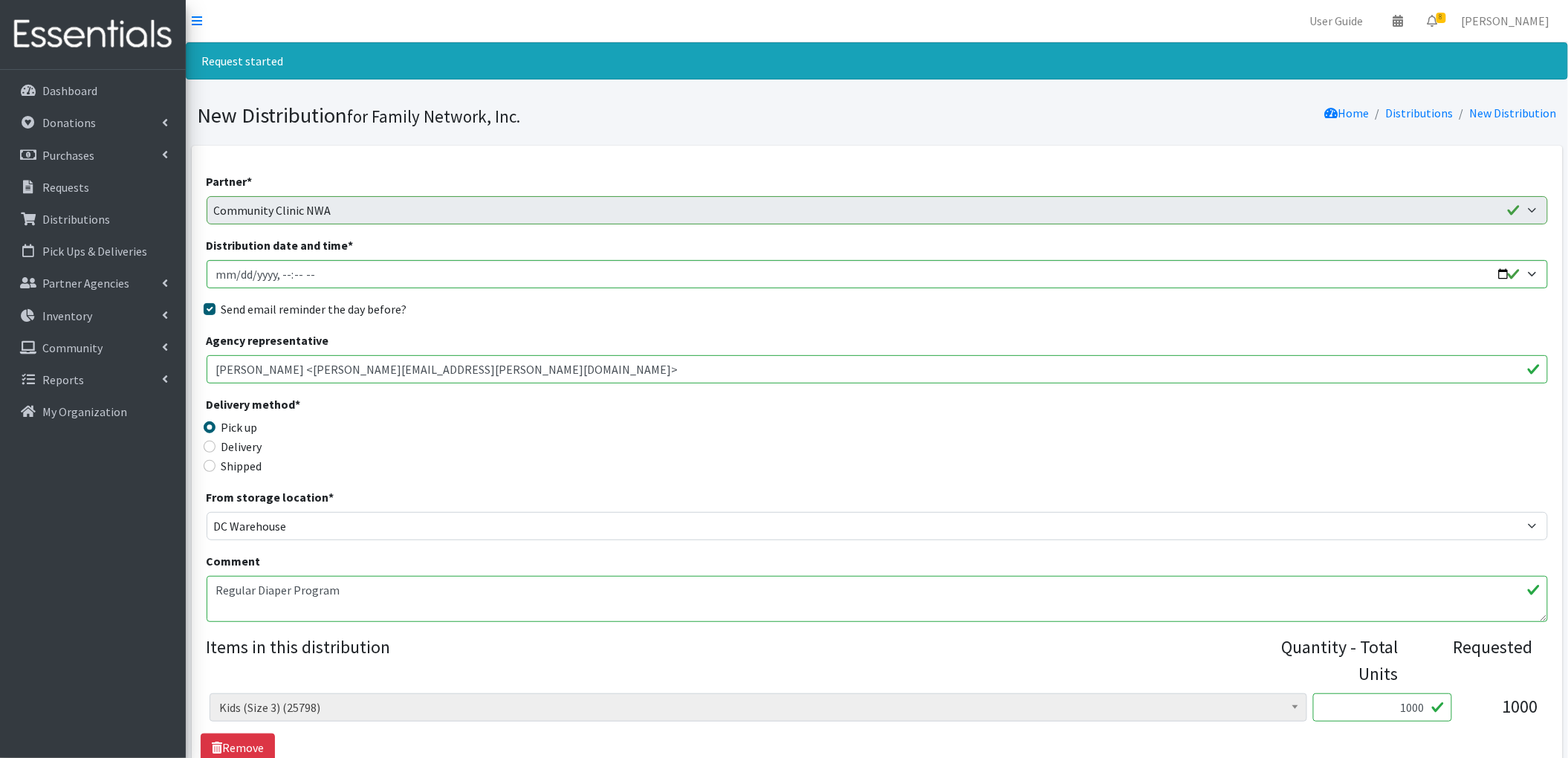
drag, startPoint x: 566, startPoint y: 323, endPoint x: 544, endPoint y: 337, distance: 26.1
click at [566, 323] on div "Partner * 2nd Street Pantry Missions Arkansas Coalition of Marshallese Bread of…" at bounding box center [877, 640] width 1341 height 936
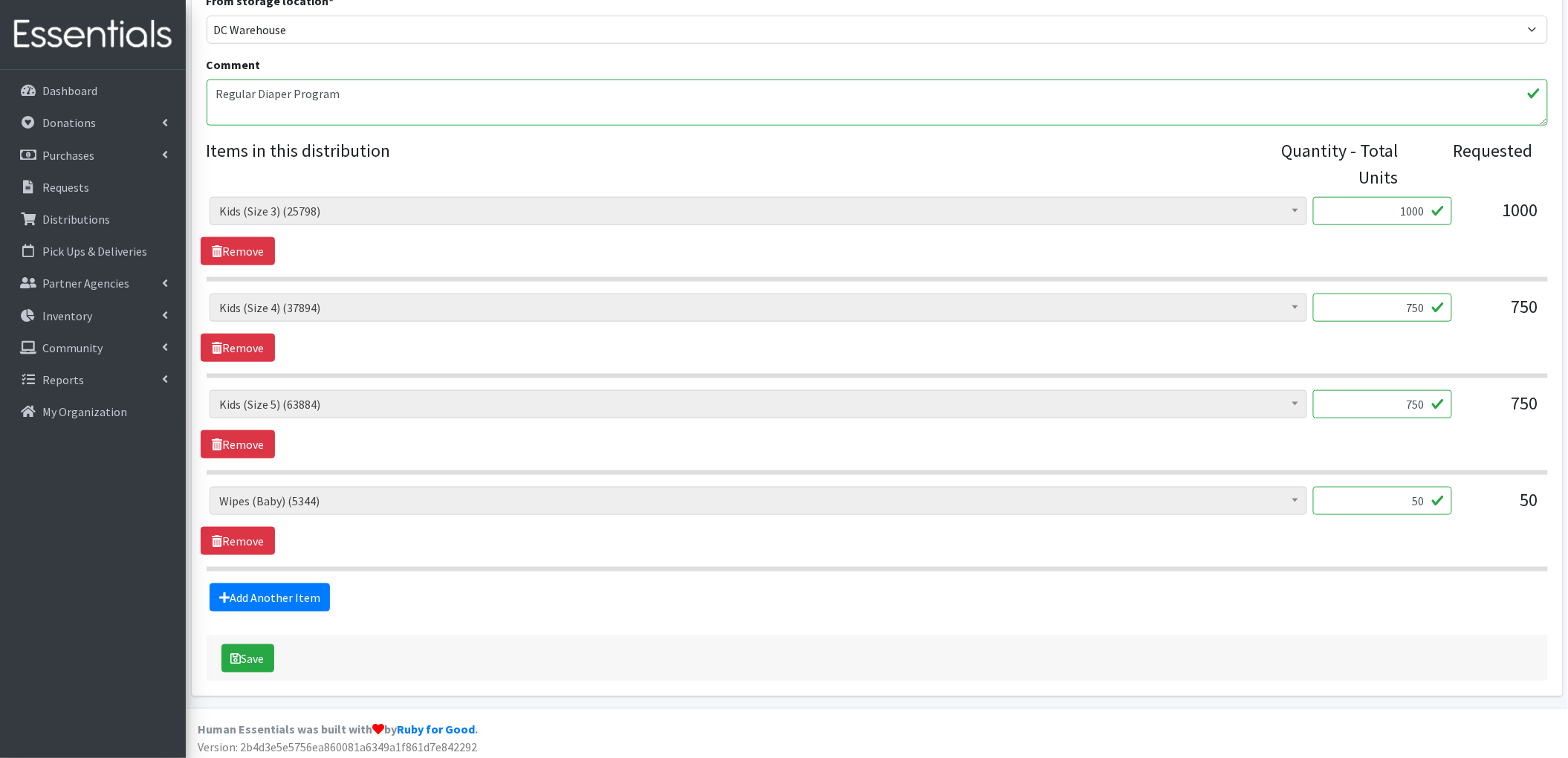
scroll to position [507, 0]
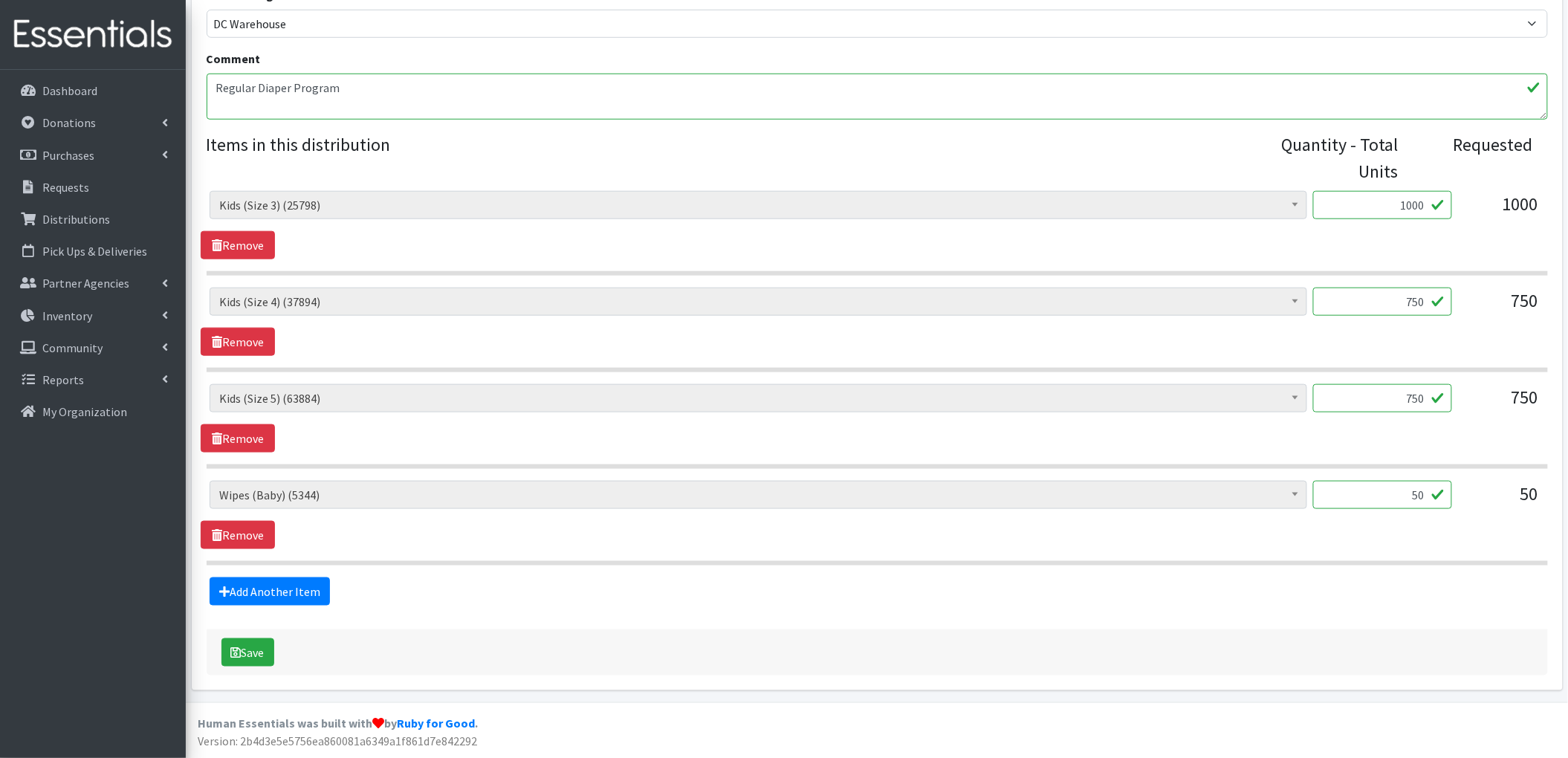
click at [699, 625] on form "Partner * 2nd Street Pantry Missions Arkansas Coalition of Marshallese Bread of…" at bounding box center [877, 172] width 1341 height 1005
click at [264, 653] on button "Save" at bounding box center [247, 652] width 52 height 29
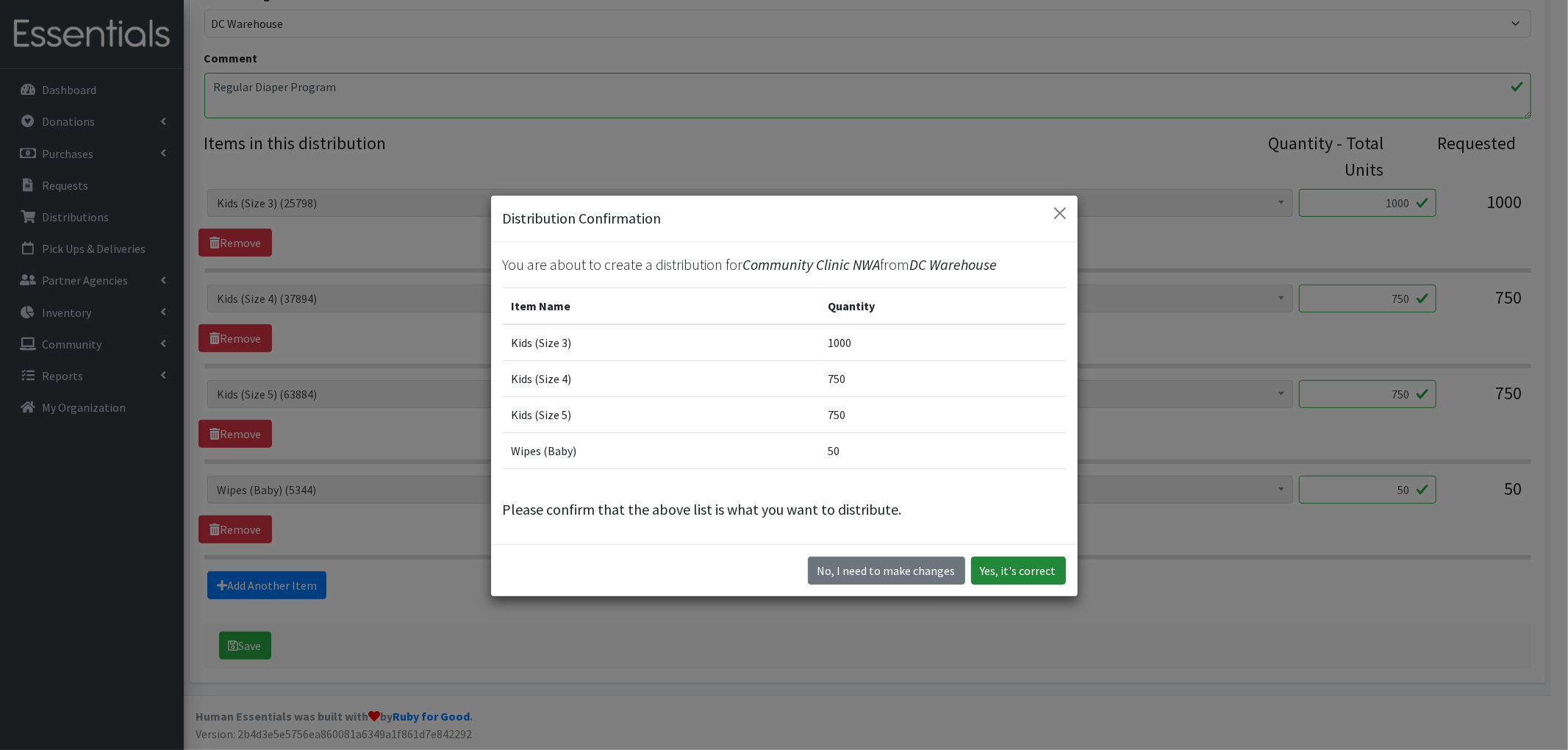
click at [989, 581] on button "Yes, it's correct" at bounding box center [1018, 571] width 95 height 28
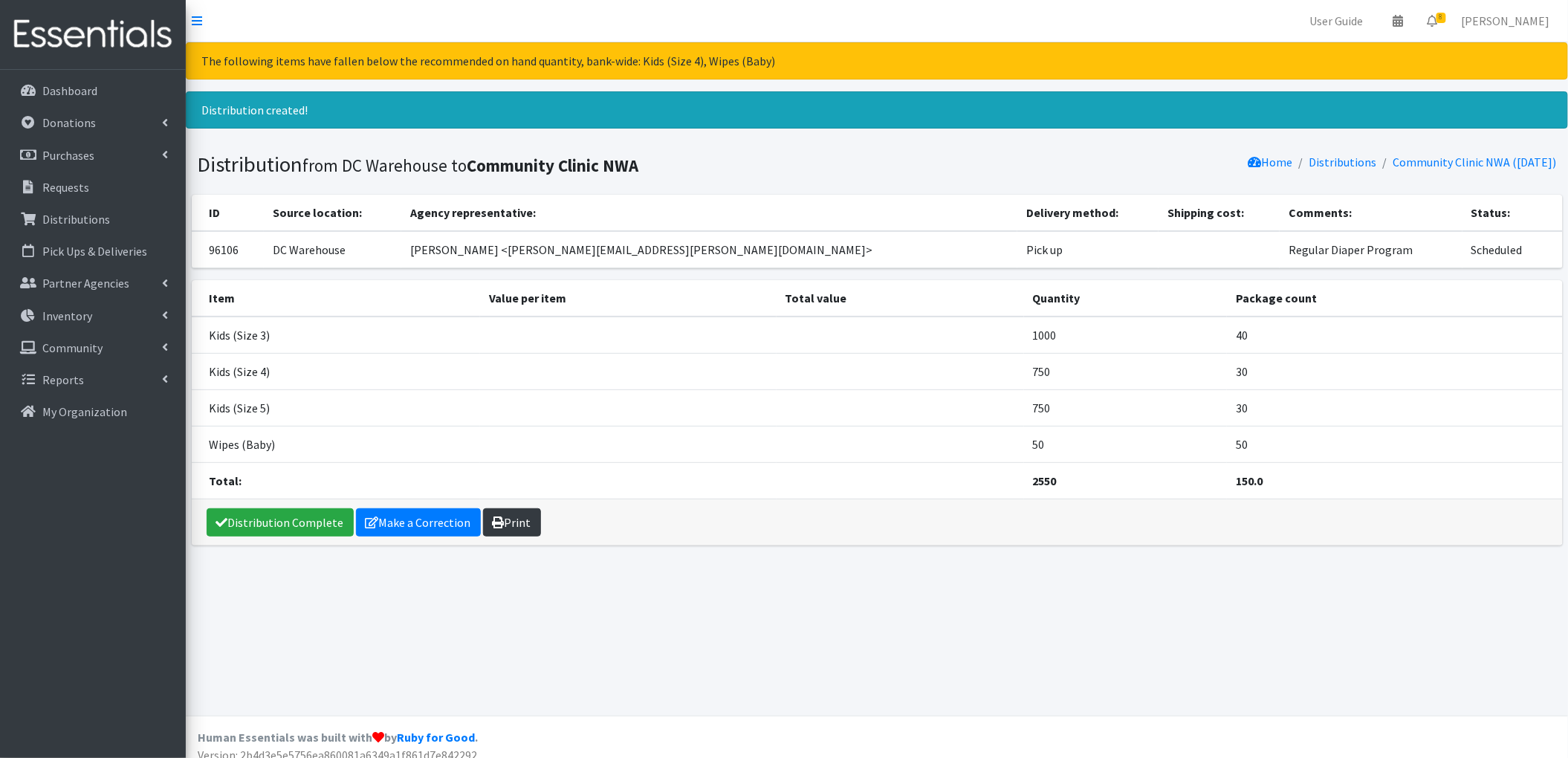
click at [527, 521] on link "Print" at bounding box center [511, 522] width 58 height 29
click at [85, 194] on p "Requests" at bounding box center [65, 187] width 46 height 15
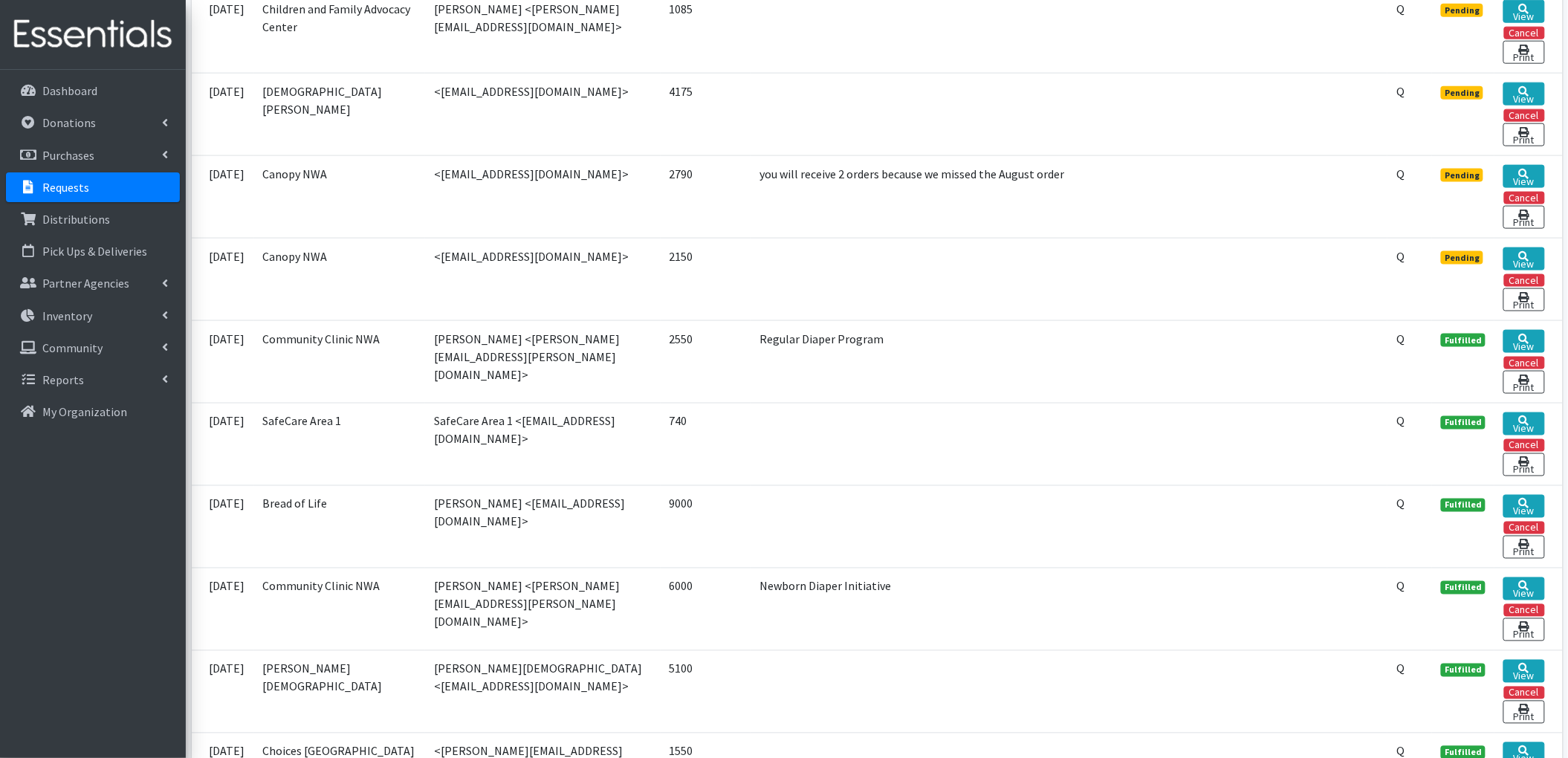
scroll to position [793, 0]
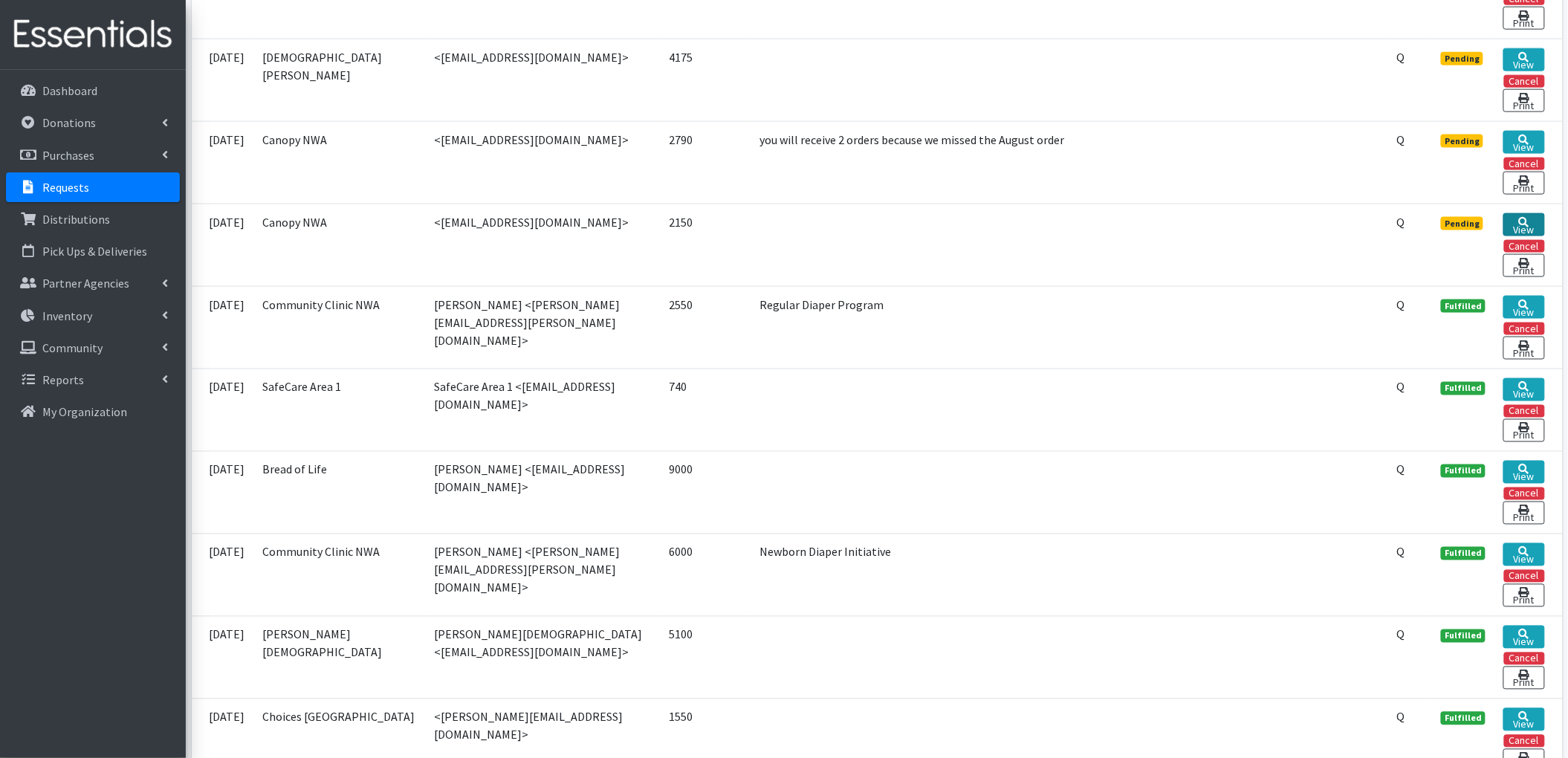
click at [1525, 234] on link "View" at bounding box center [1523, 225] width 41 height 23
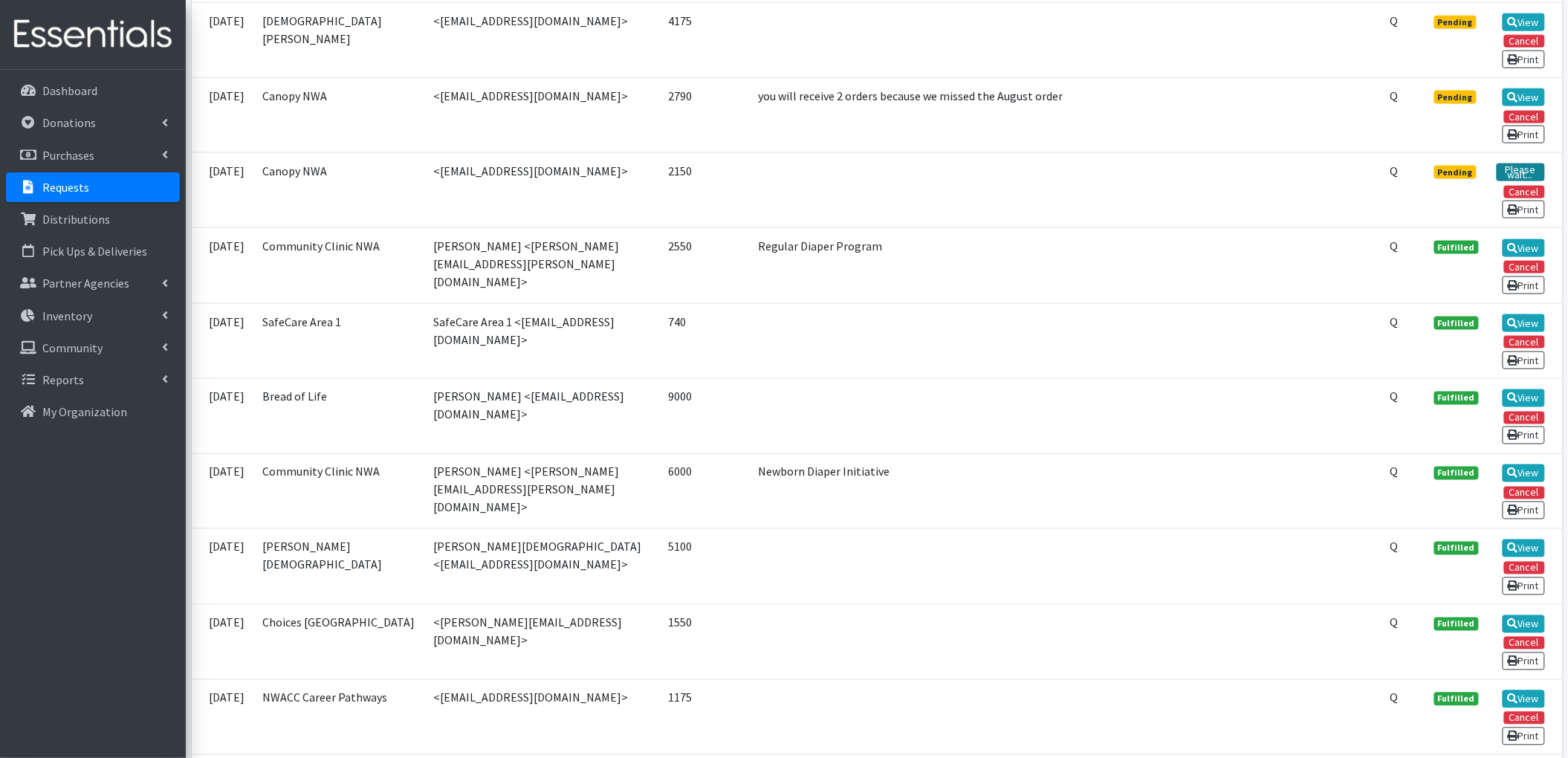
scroll to position [757, 0]
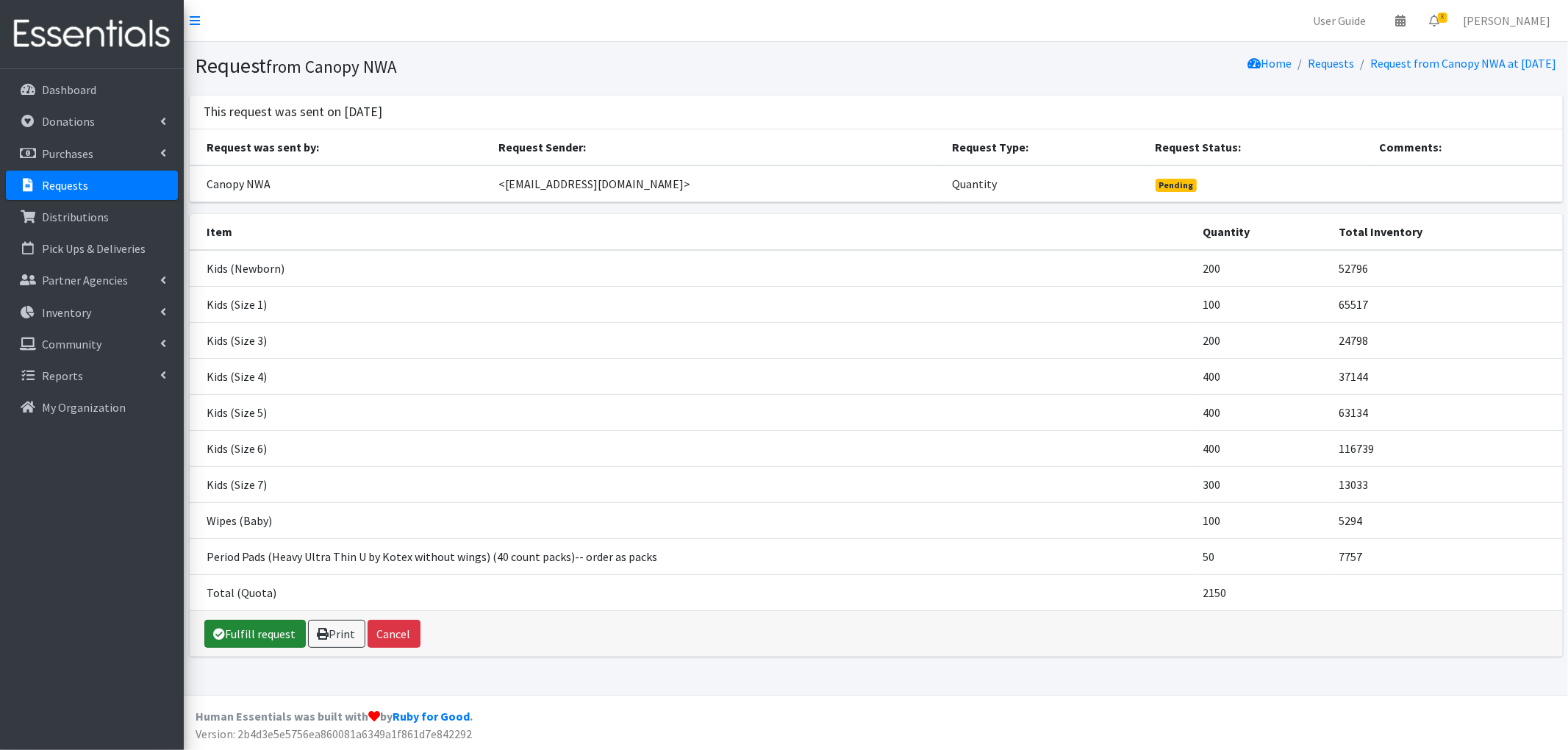
click at [243, 641] on link "Fulfill request" at bounding box center [255, 633] width 102 height 28
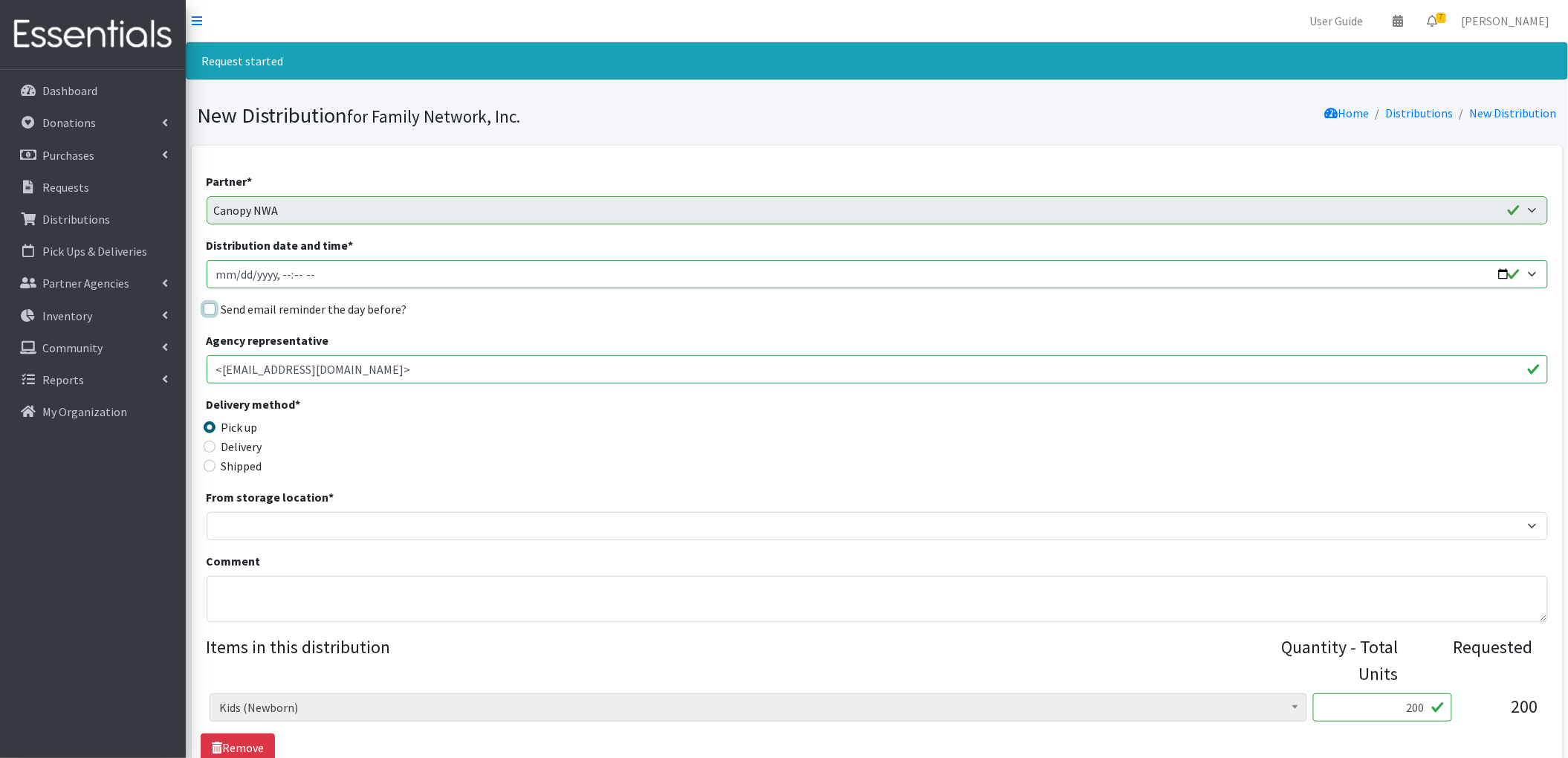
click at [211, 313] on input "Send email reminder the day before?" at bounding box center [210, 309] width 12 height 12
checkbox input "true"
click at [1500, 266] on input "Distribution date and time *" at bounding box center [877, 274] width 1341 height 29
type input "2025-09-30T13:00"
click at [587, 305] on div "Send email reminder the day before?" at bounding box center [877, 309] width 1341 height 18
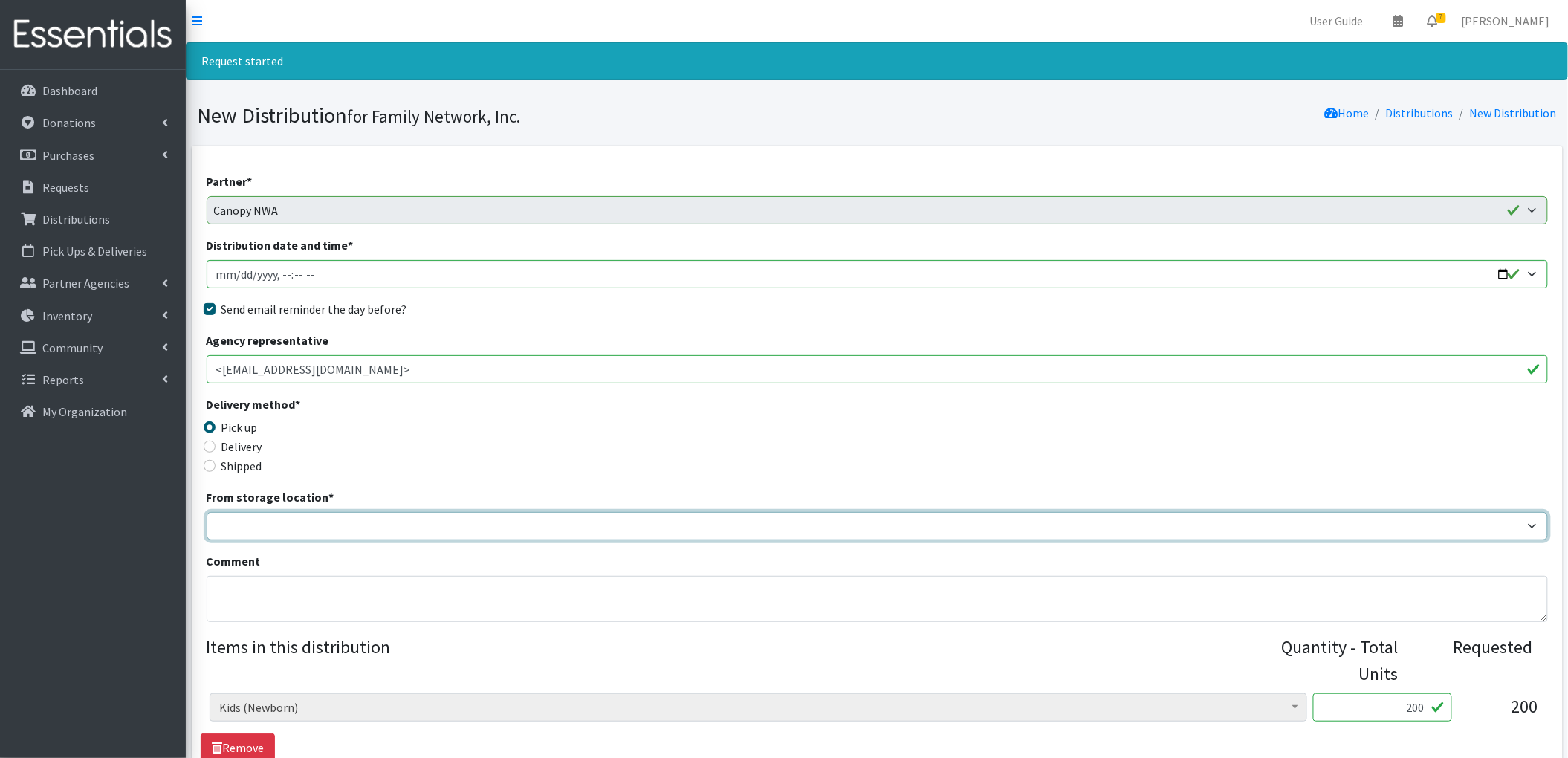
click at [295, 524] on select "DC Warehouse" at bounding box center [877, 526] width 1341 height 29
select select "421"
click at [207, 513] on select "DC Warehouse" at bounding box center [877, 526] width 1341 height 29
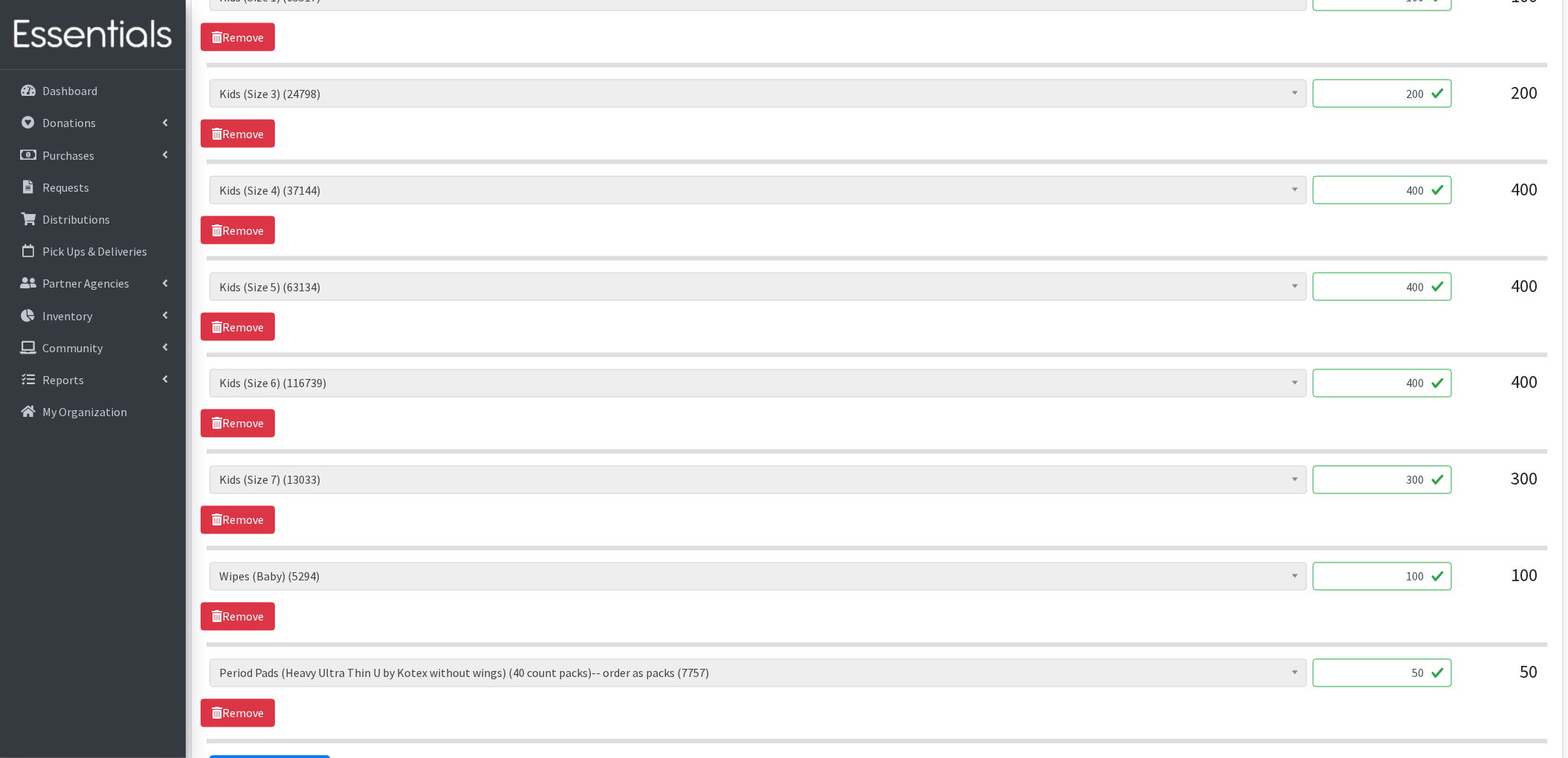
scroll to position [892, 0]
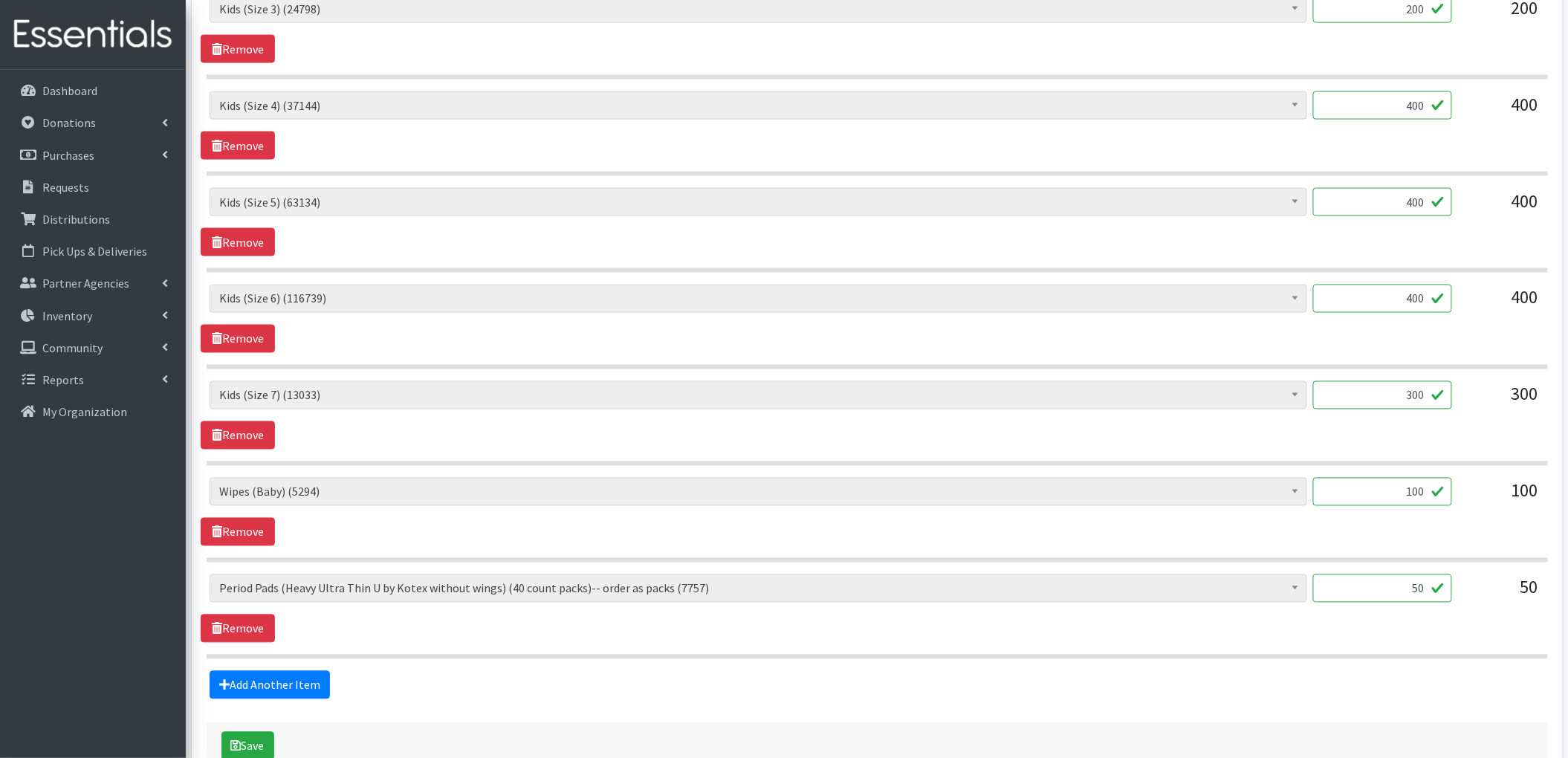
click at [1411, 495] on input "100" at bounding box center [1382, 492] width 138 height 29
type input "5"
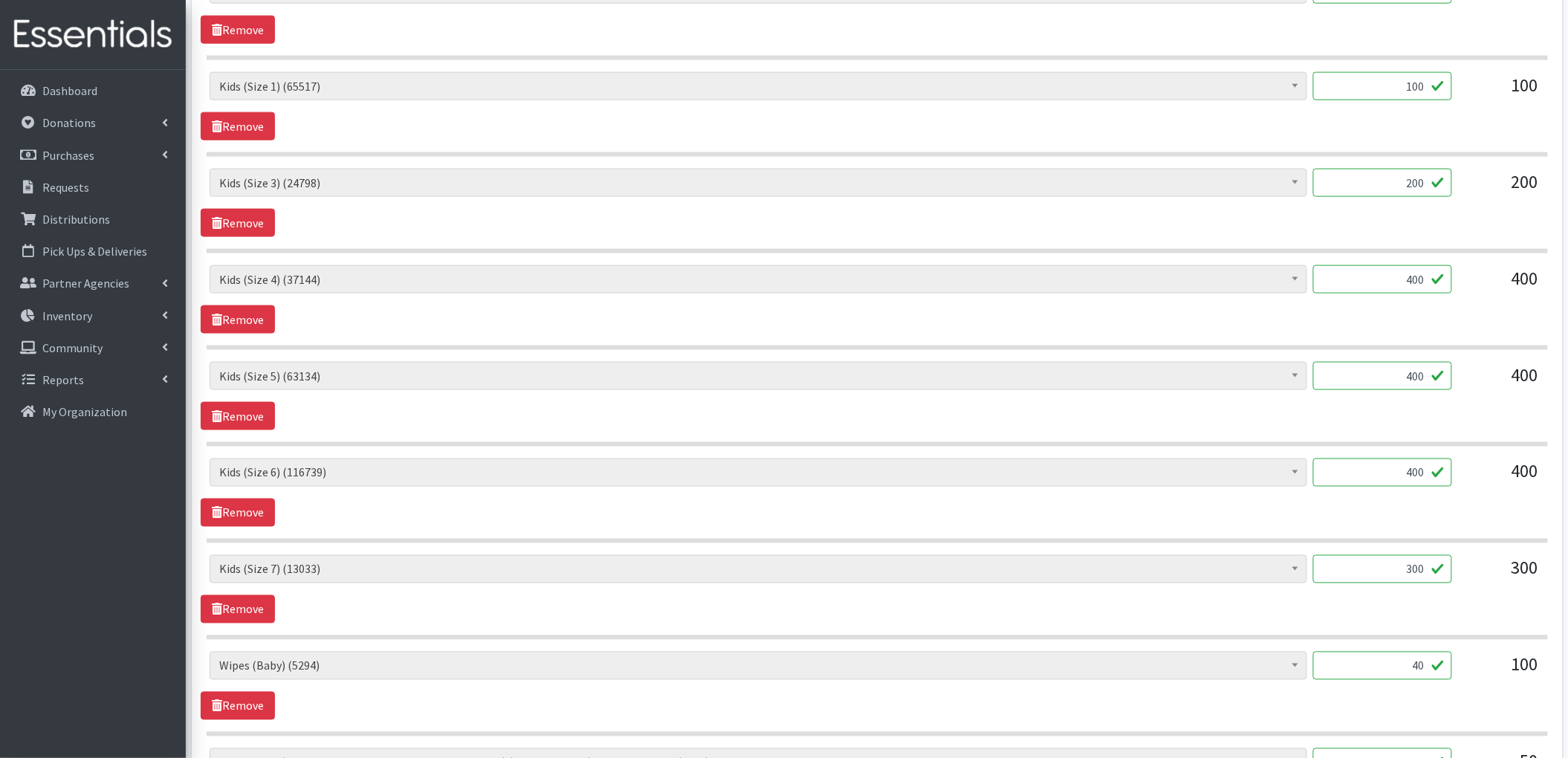
scroll to position [396, 0]
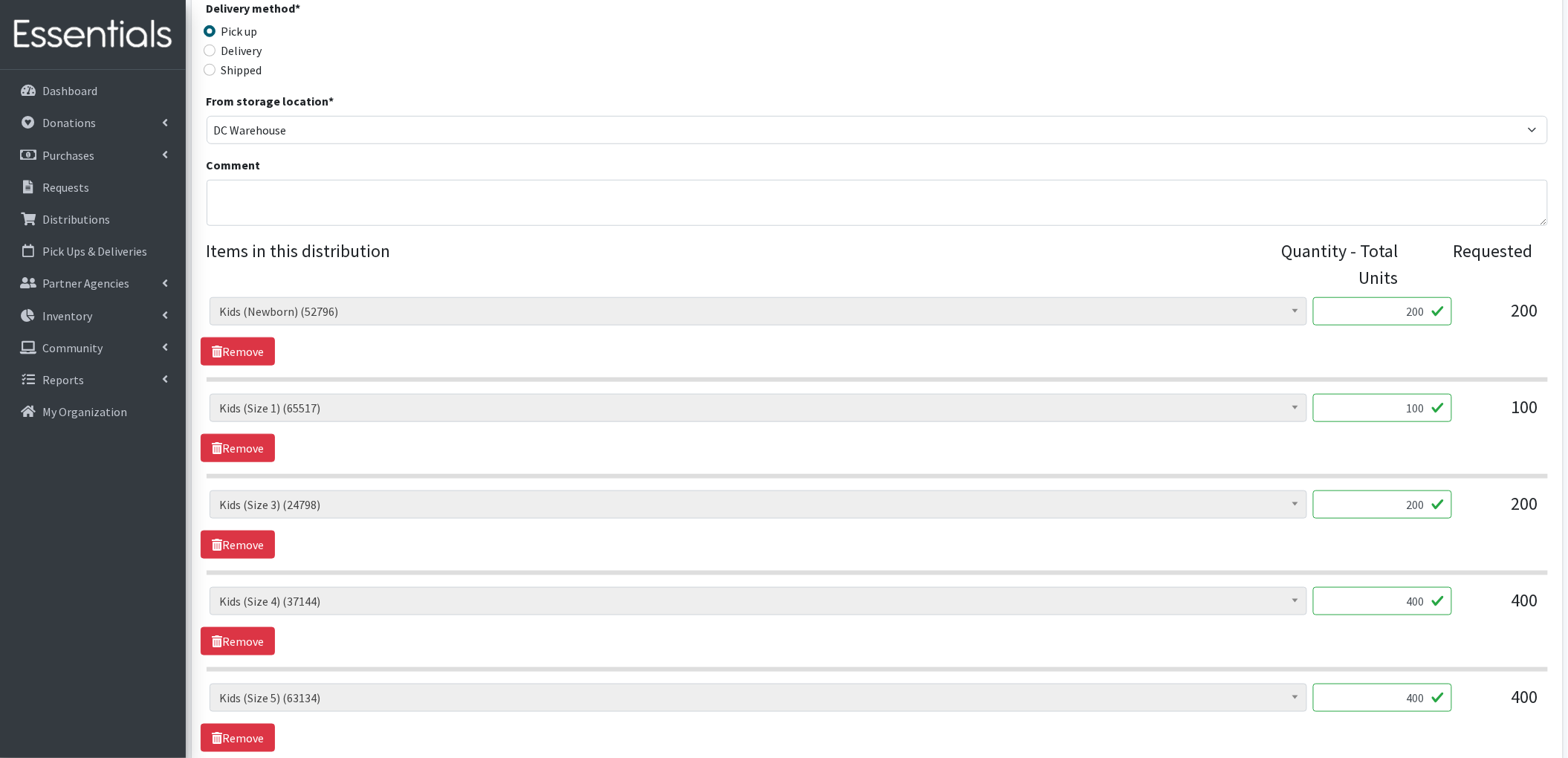
type input "40"
click at [476, 209] on textarea "Comment" at bounding box center [877, 203] width 1341 height 47
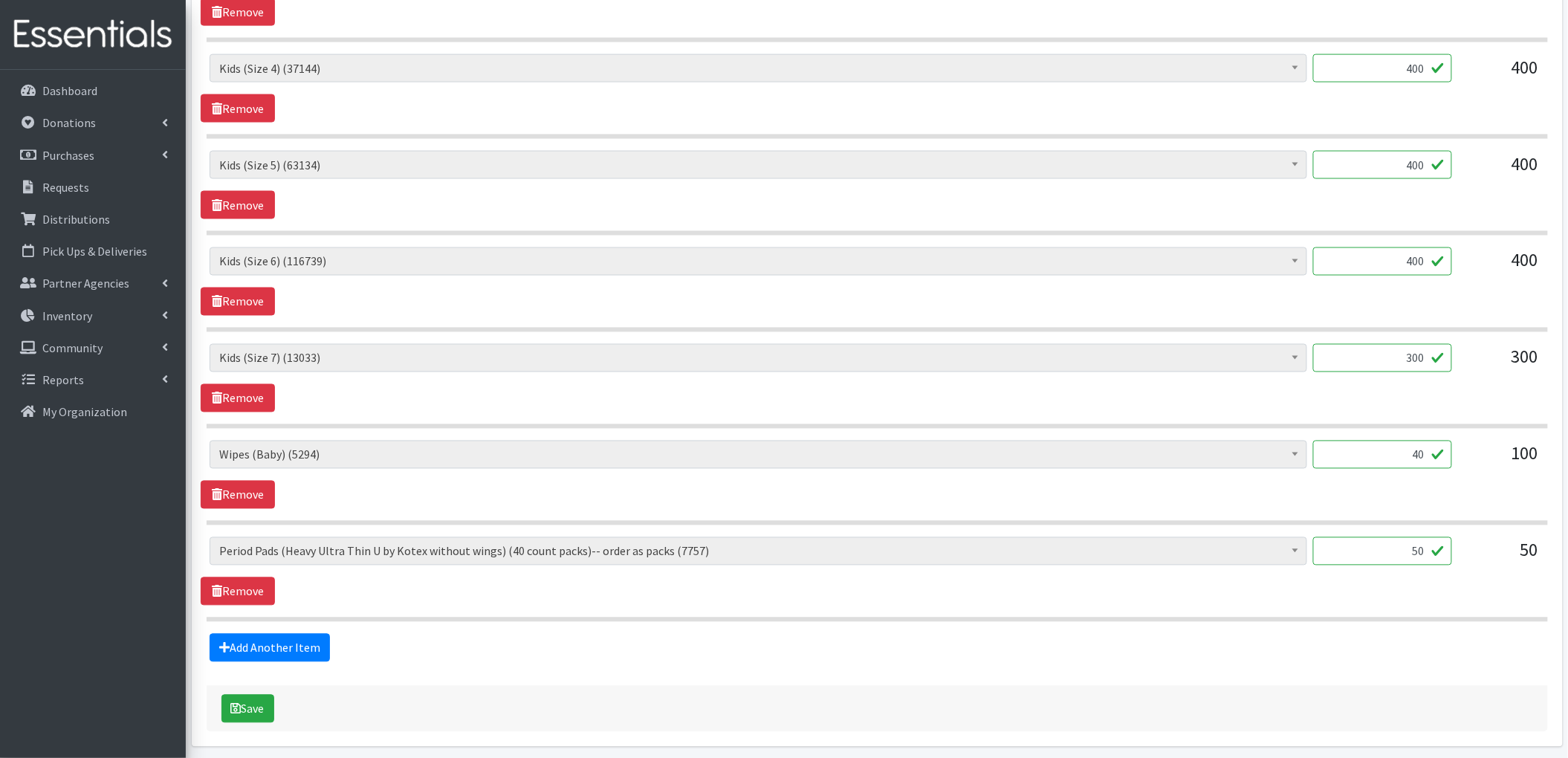
scroll to position [994, 0]
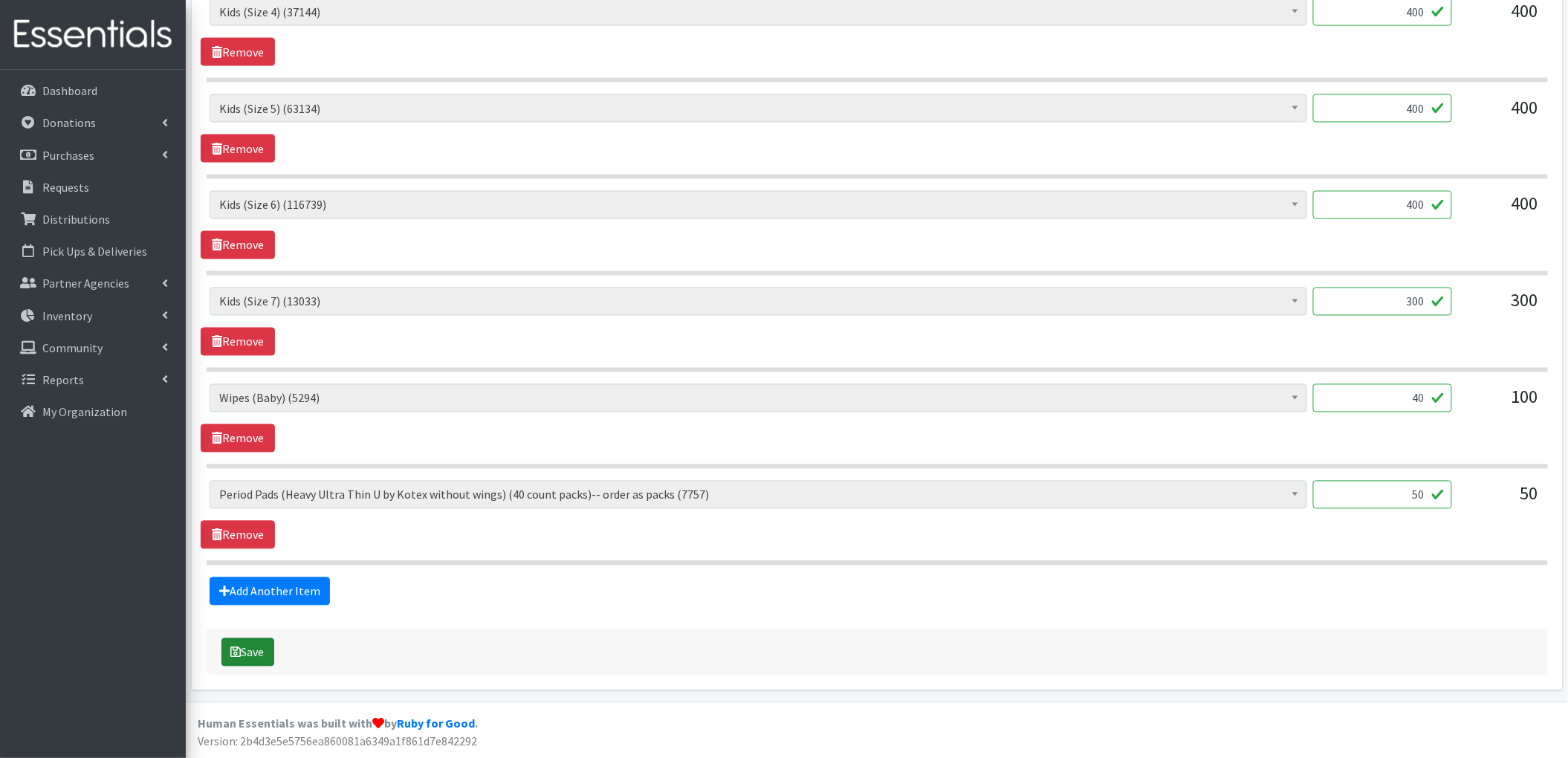
type textarea "reduced wipes to match number of children receiving diapers"
click at [235, 647] on icon "submit" at bounding box center [236, 653] width 11 height 12
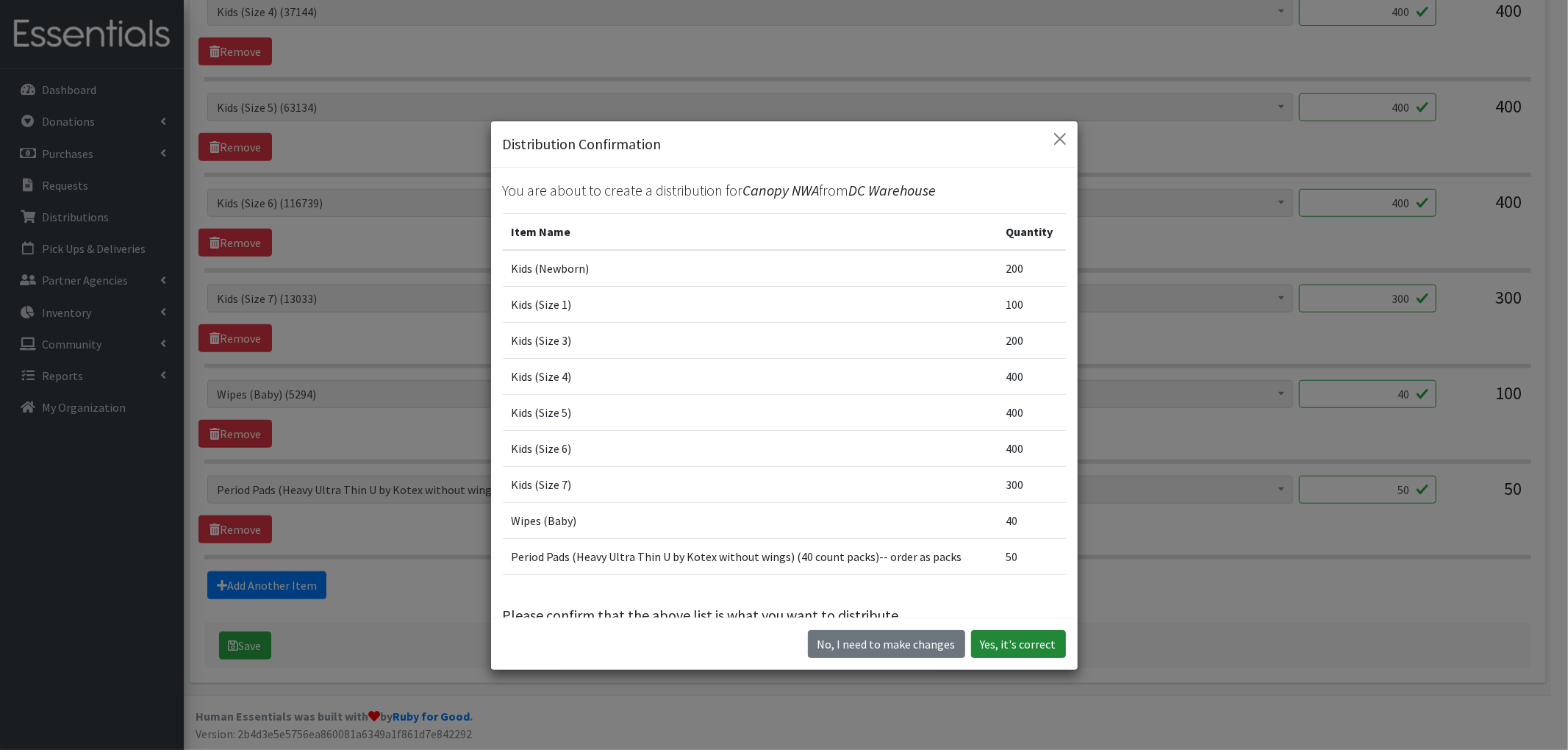
click at [978, 640] on button "Yes, it's correct" at bounding box center [1018, 644] width 95 height 28
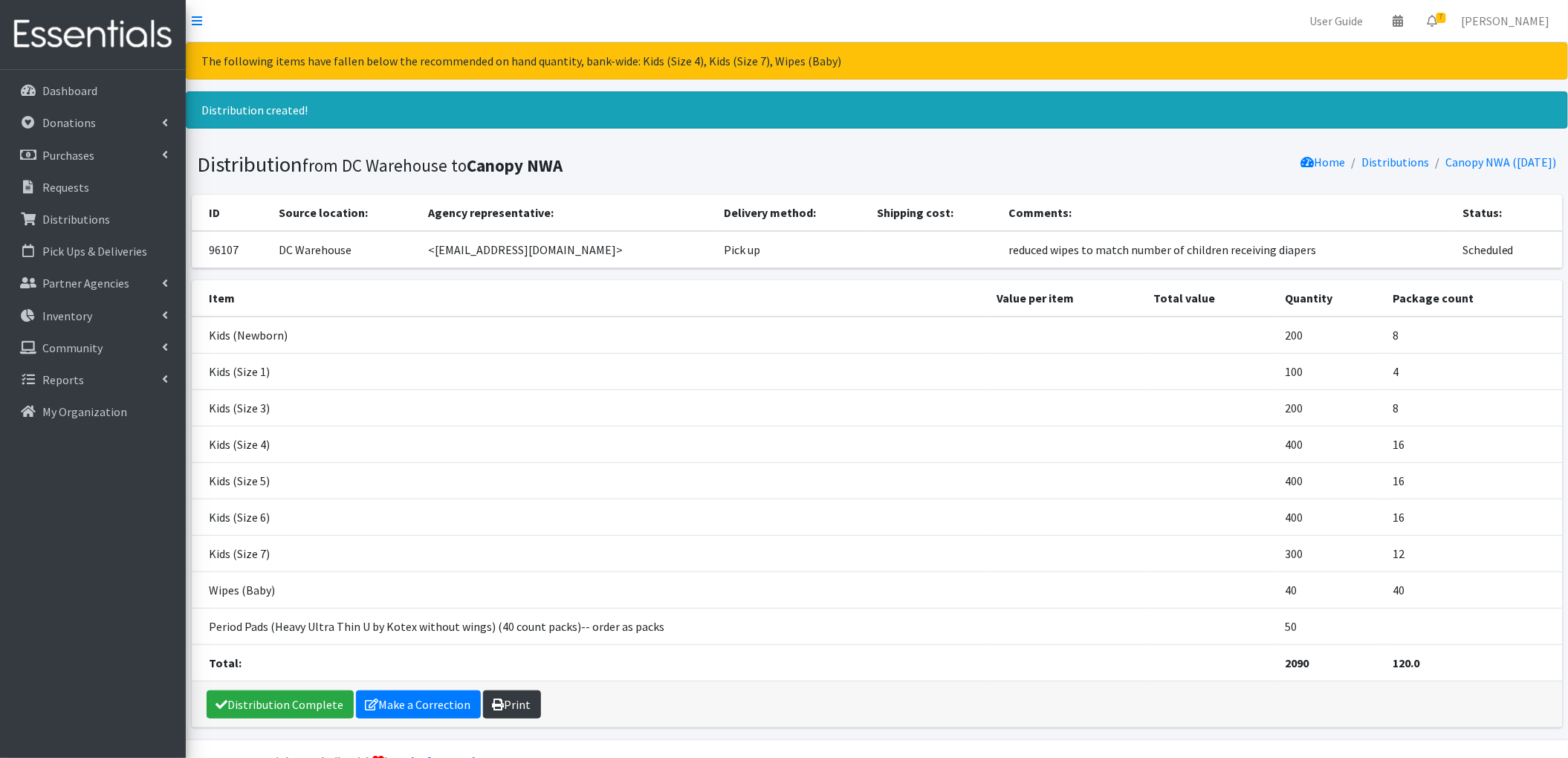
click at [517, 696] on link "Print" at bounding box center [511, 705] width 58 height 29
click at [89, 193] on link "Requests" at bounding box center [93, 187] width 174 height 30
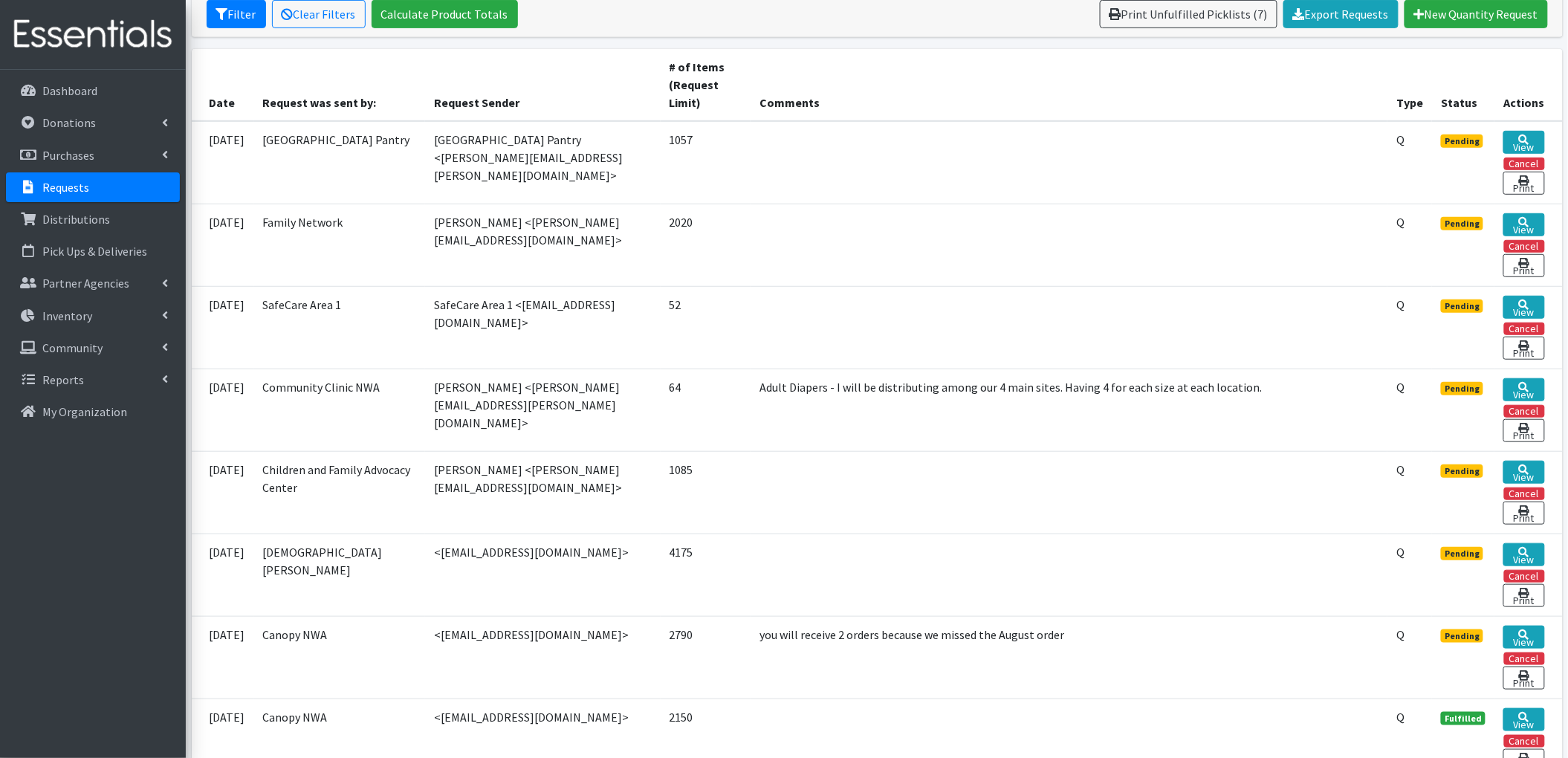
scroll to position [595, 0]
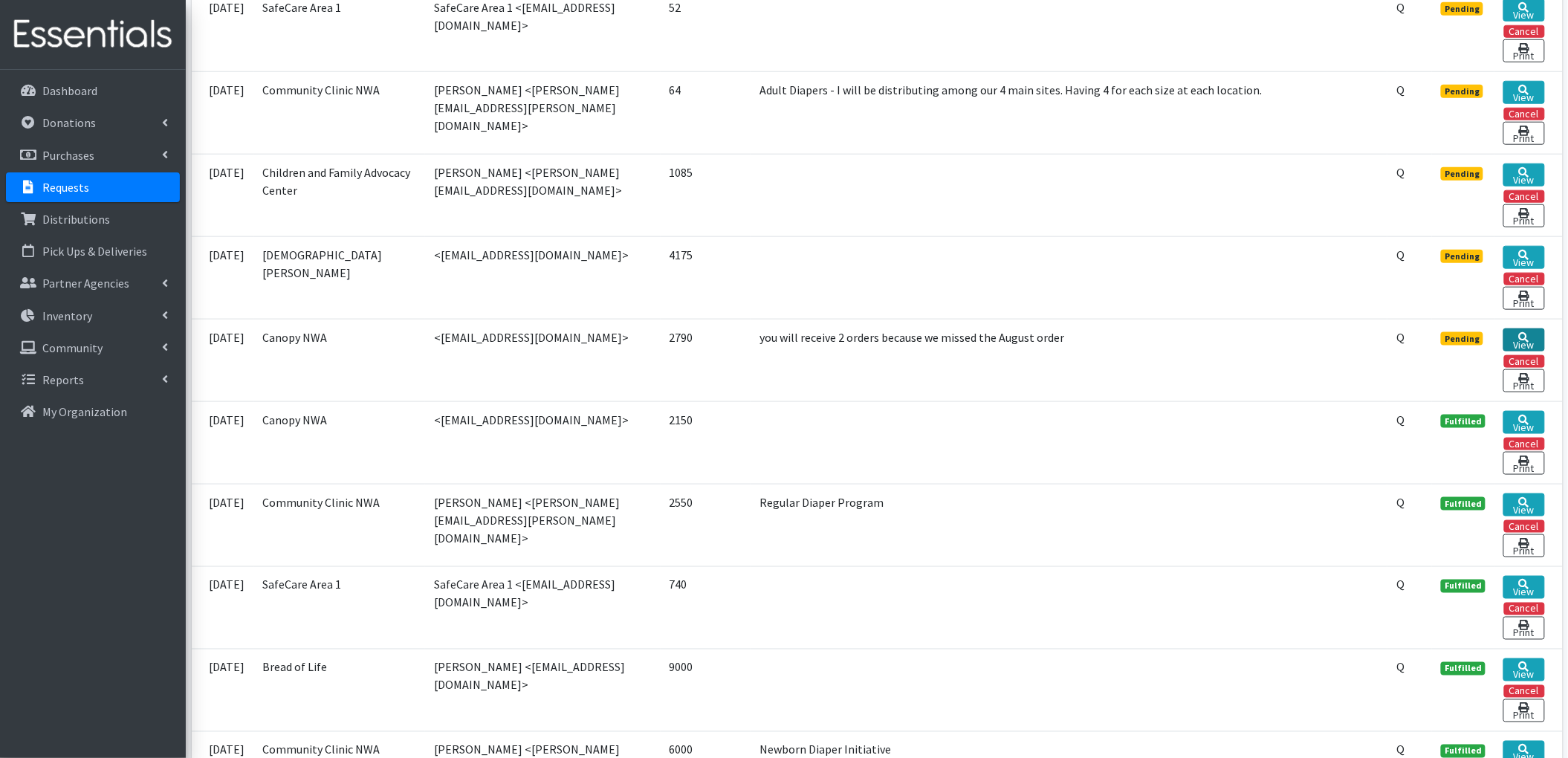
click at [1525, 342] on icon at bounding box center [1523, 337] width 11 height 11
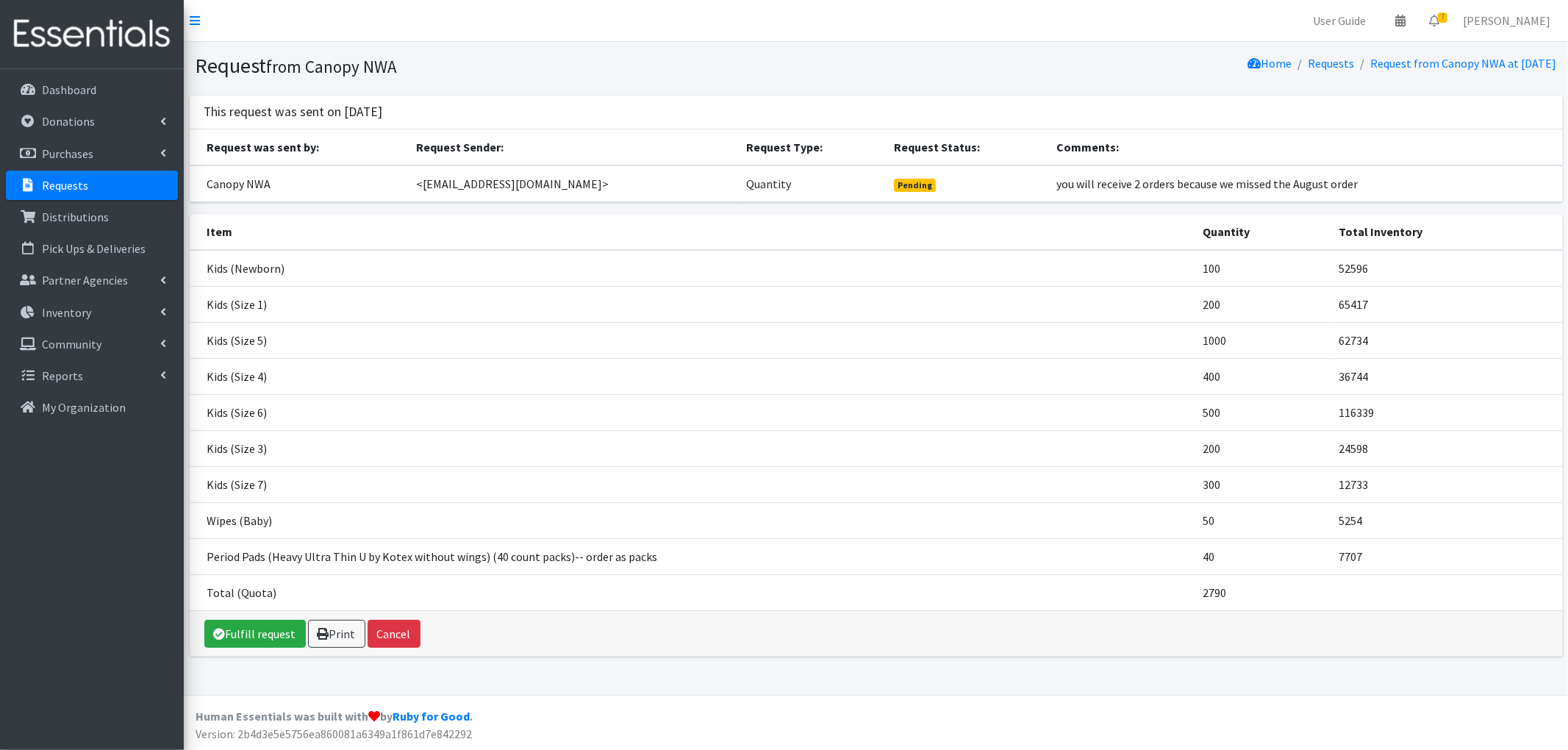
click at [103, 182] on link "Requests" at bounding box center [92, 185] width 172 height 29
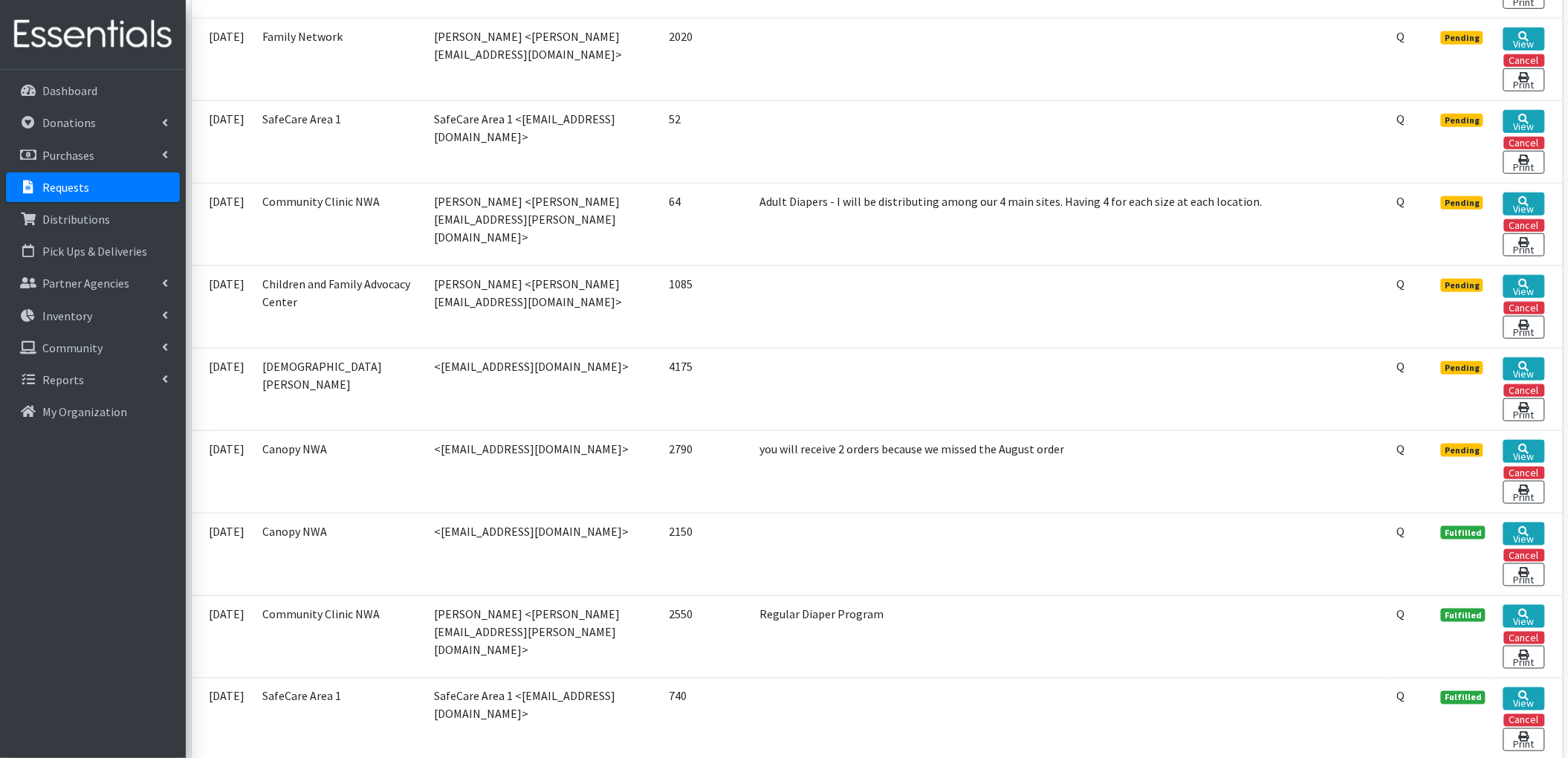
scroll to position [595, 0]
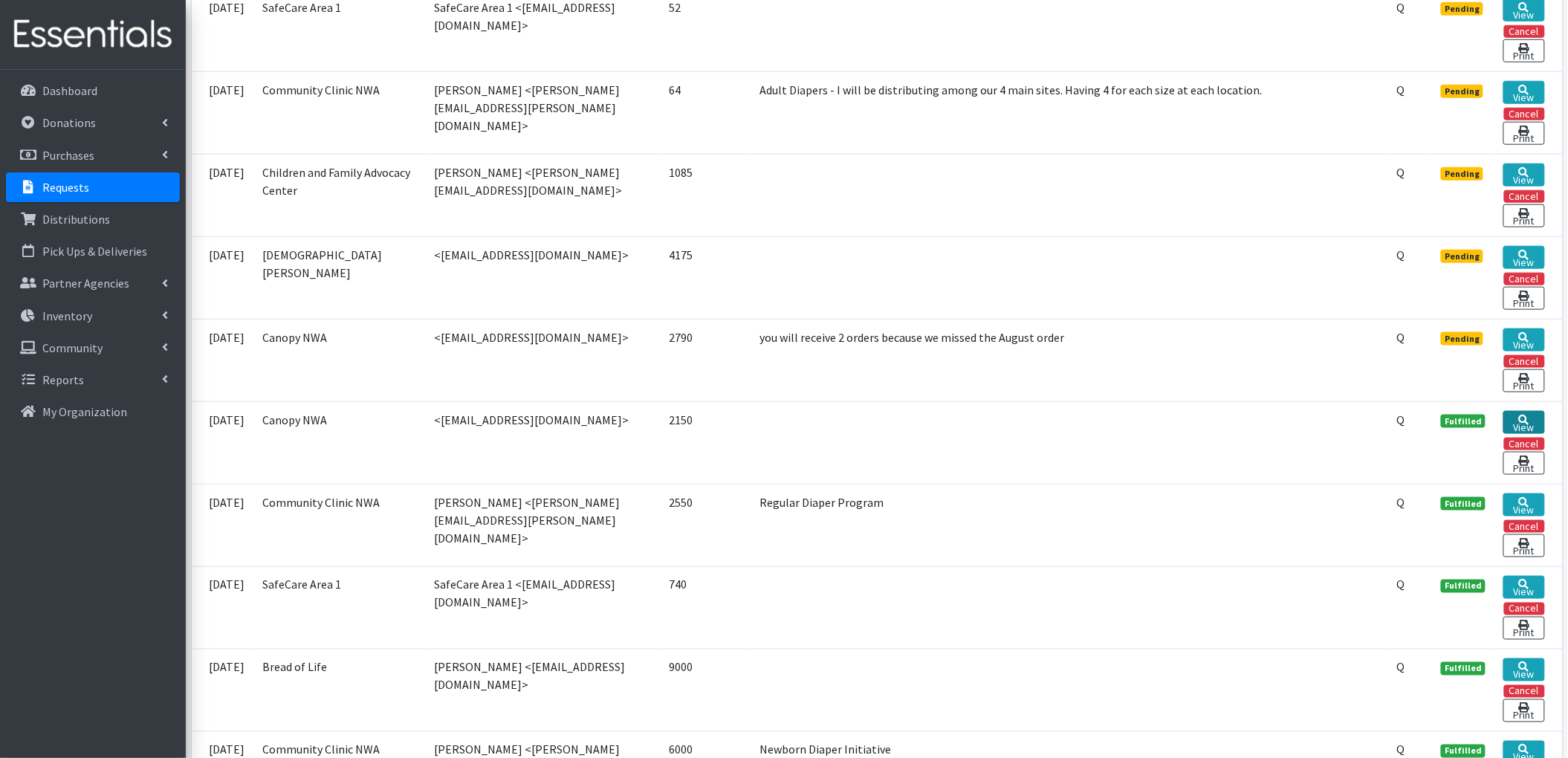
click at [1509, 434] on link "View" at bounding box center [1523, 422] width 41 height 23
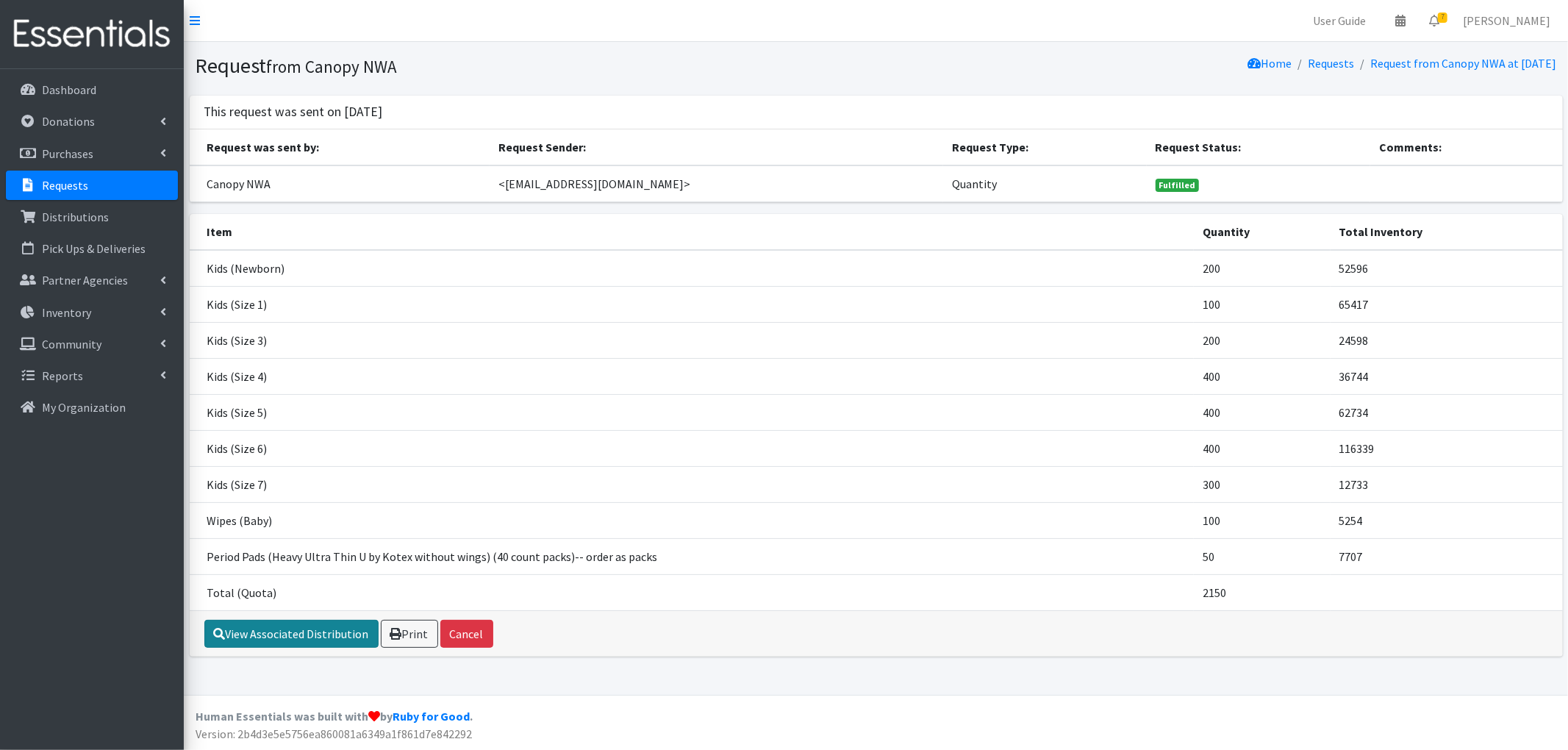
click at [246, 645] on link "View Associated Distribution" at bounding box center [292, 633] width 174 height 28
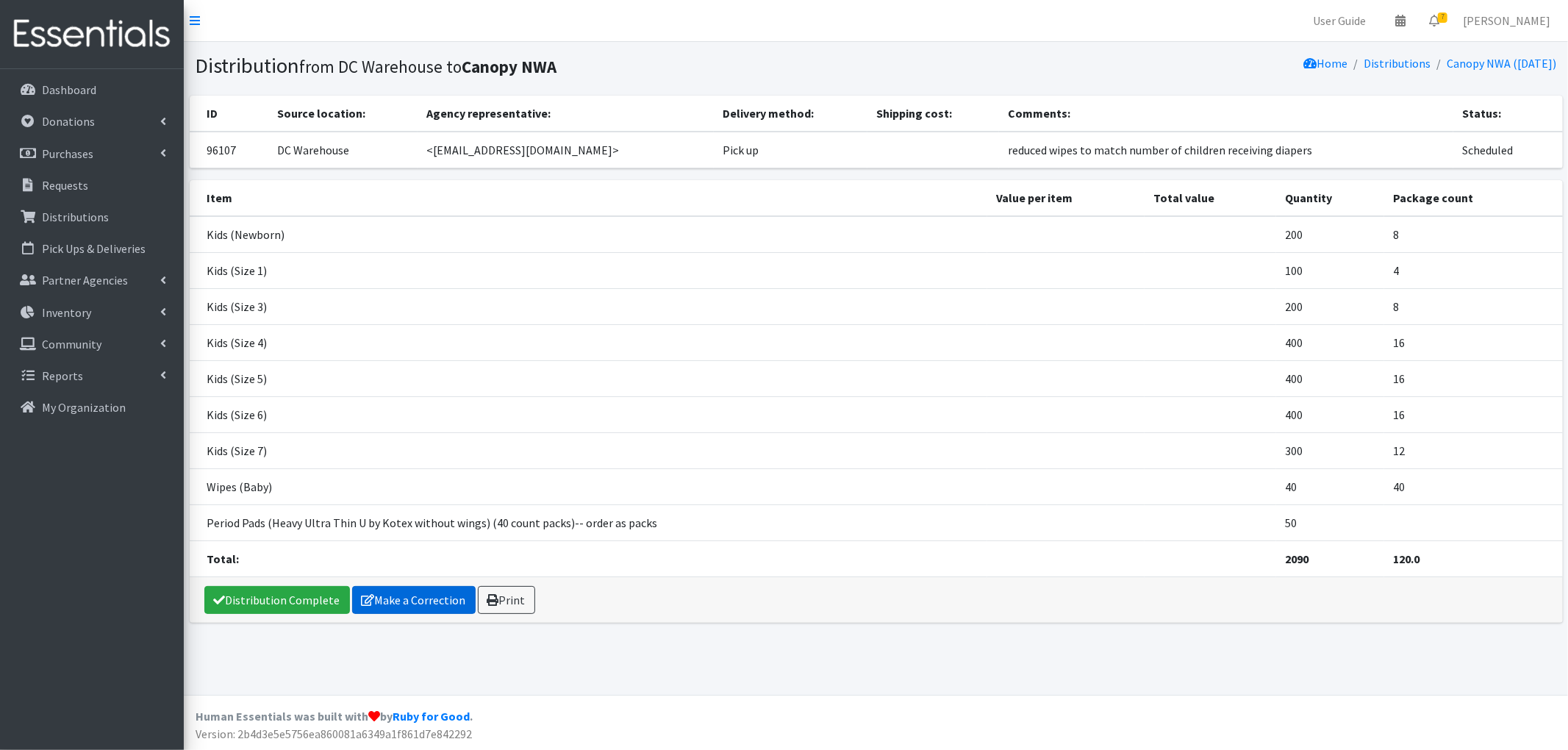
click at [389, 606] on link "Make a Correction" at bounding box center [414, 600] width 123 height 28
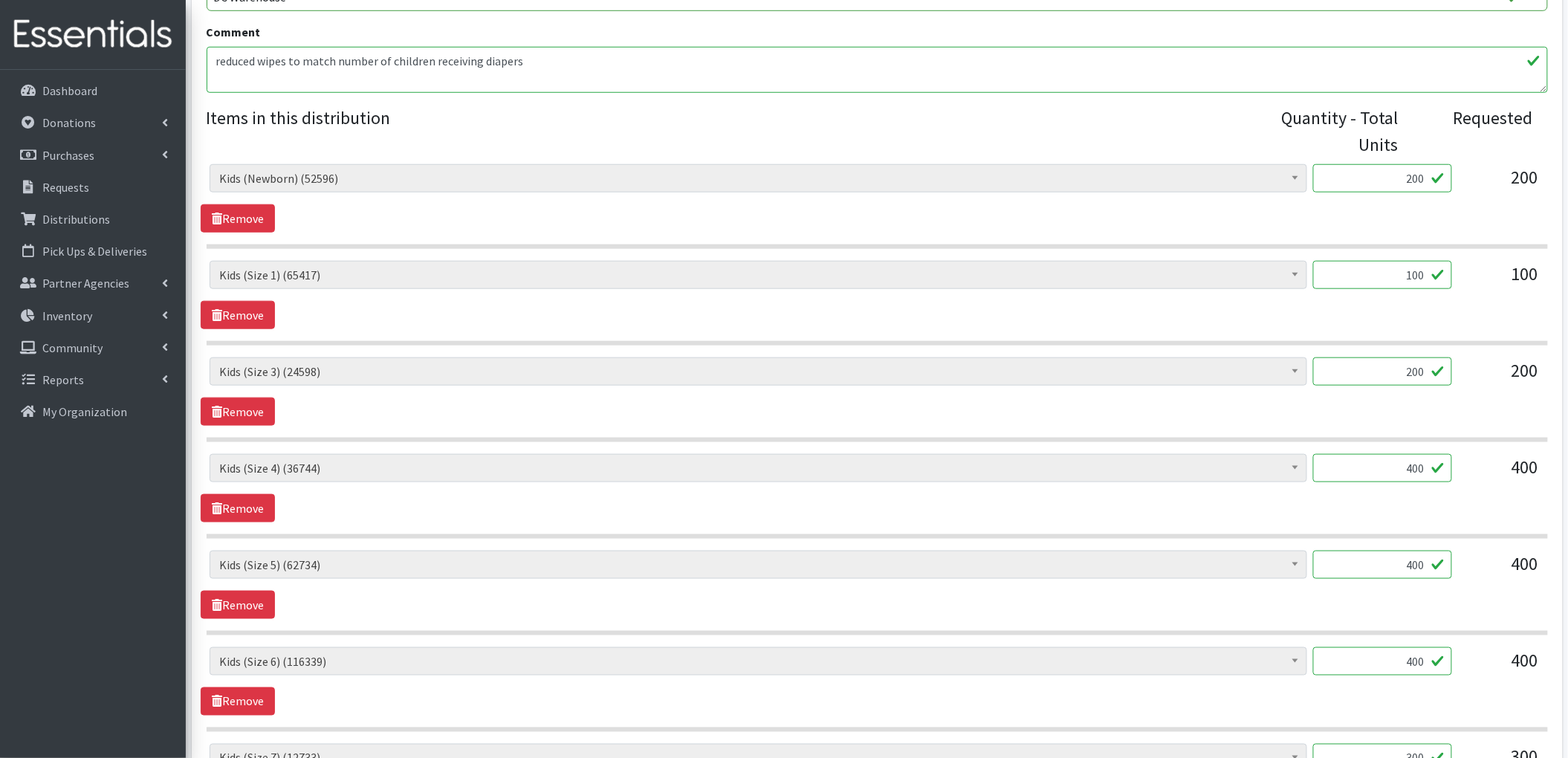
scroll to position [595, 0]
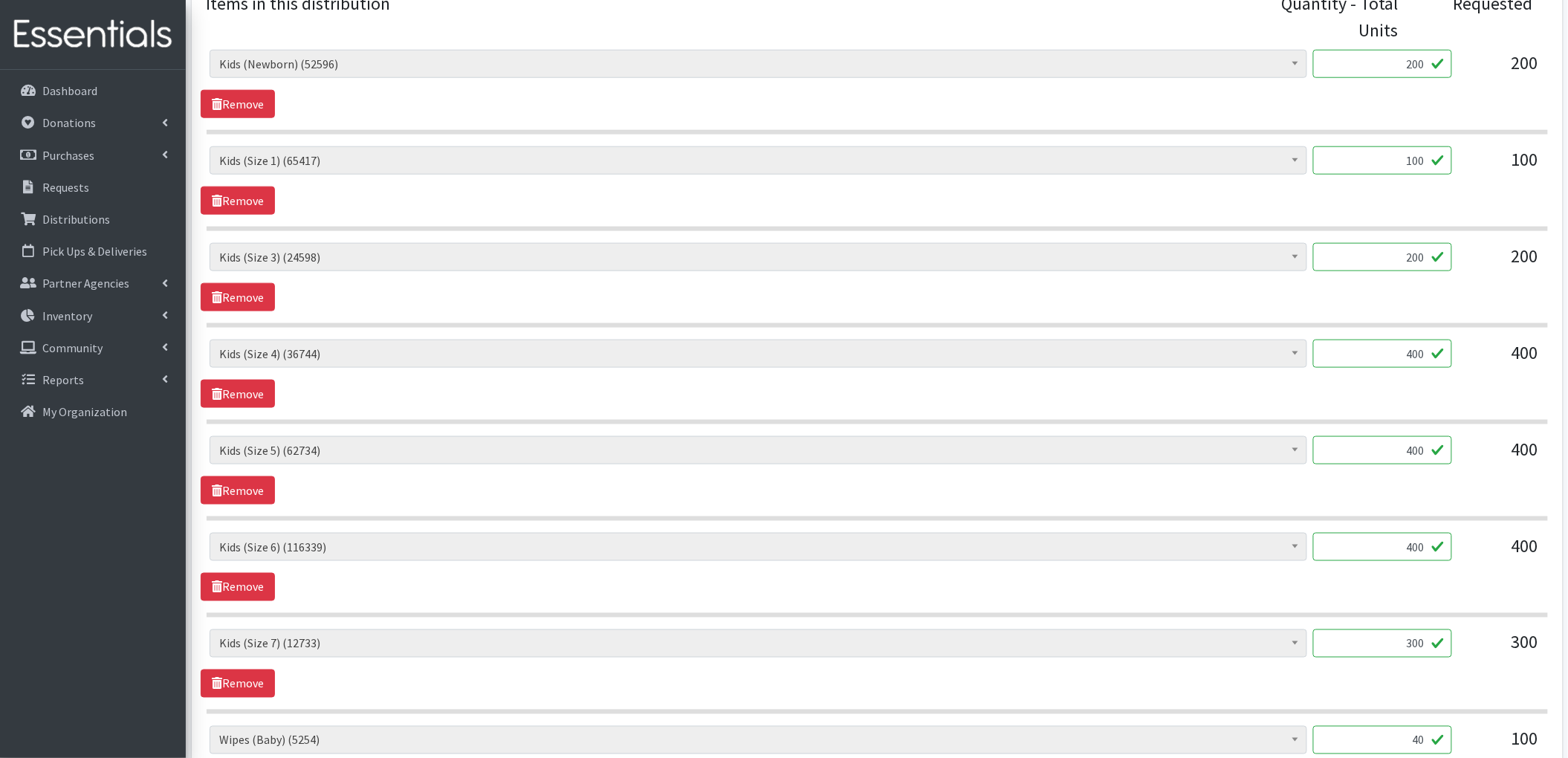
click at [1374, 159] on input "100" at bounding box center [1382, 160] width 138 height 29
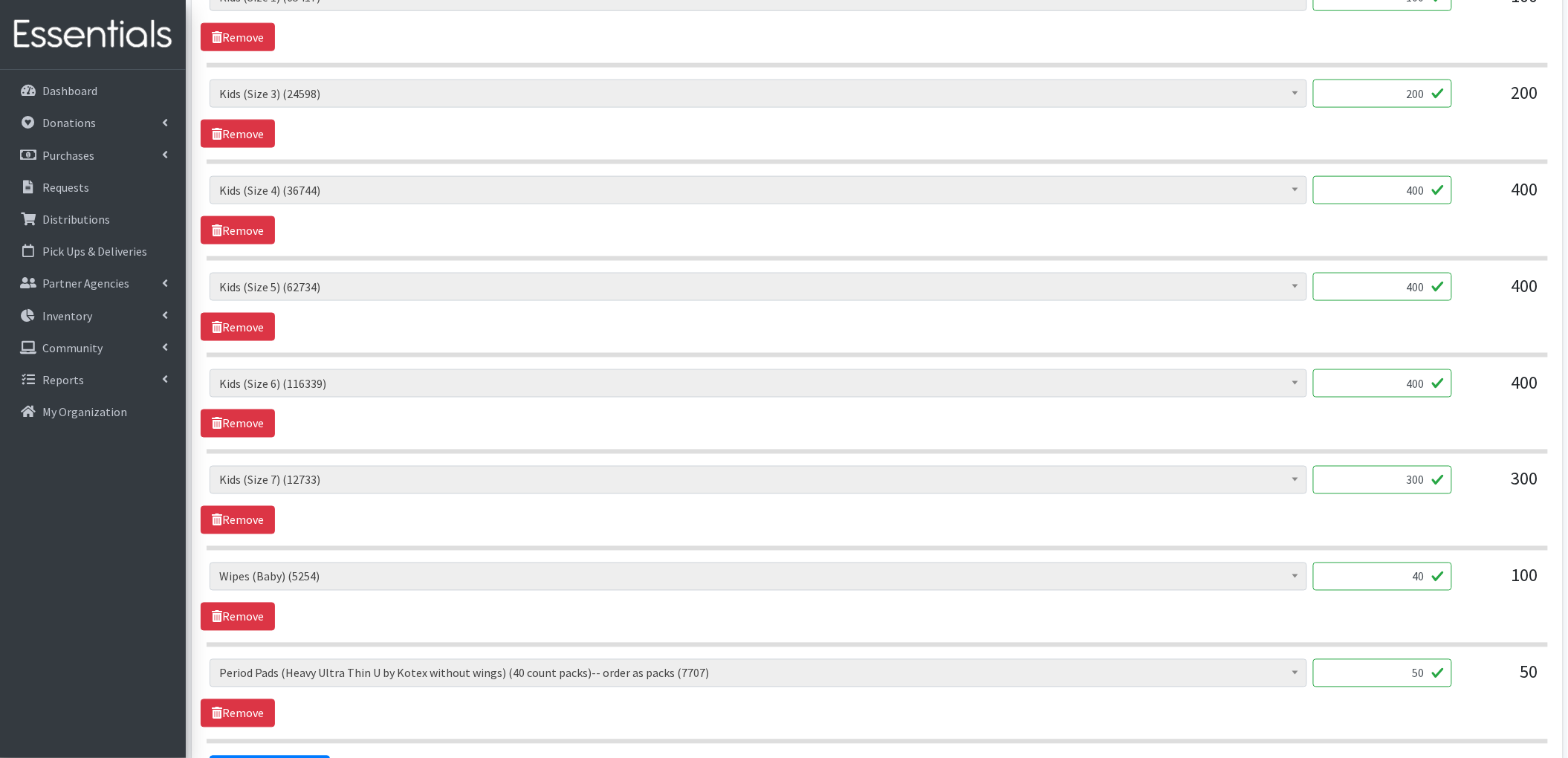
scroll to position [793, 0]
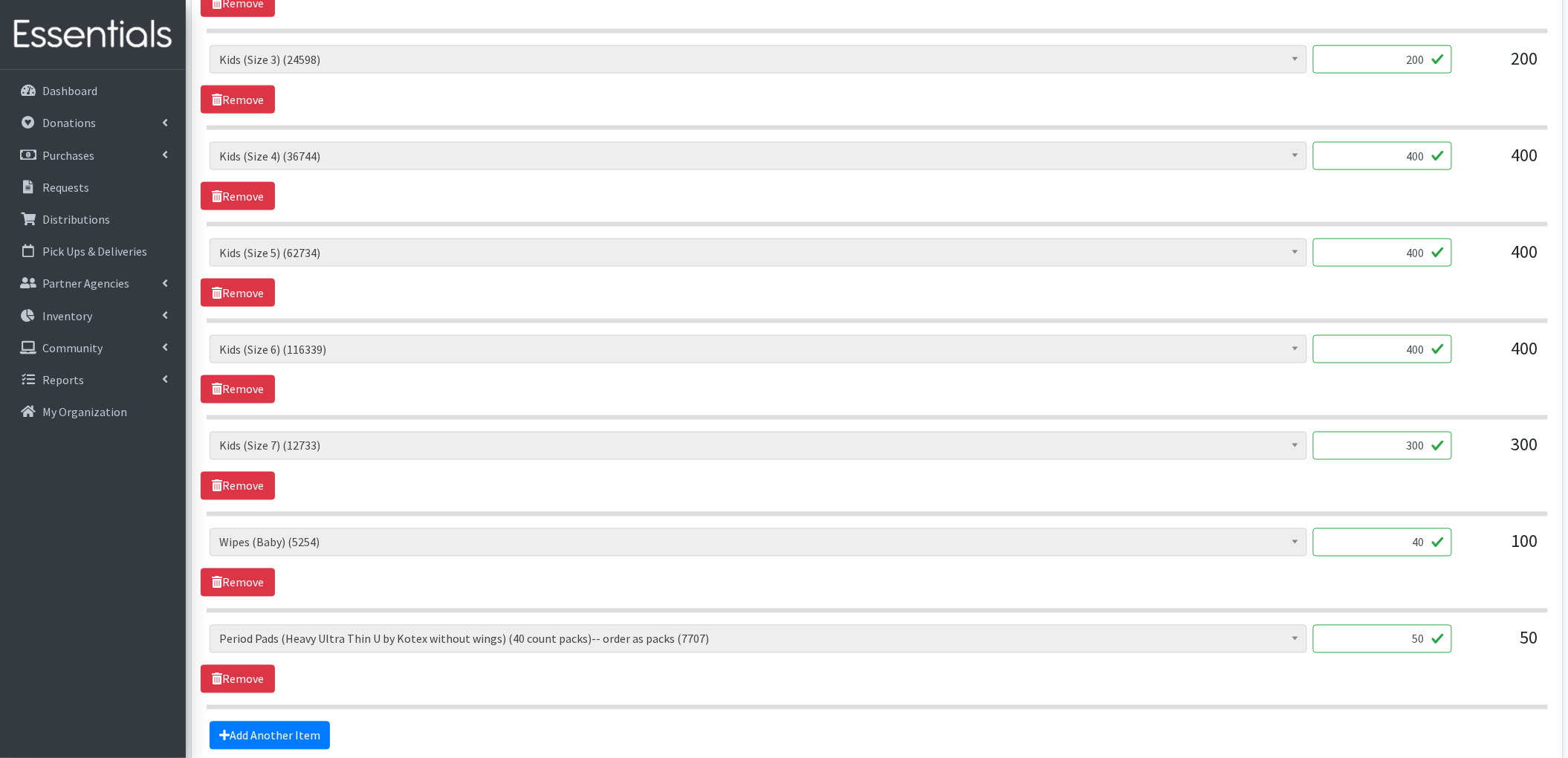
click at [1423, 547] on input "40" at bounding box center [1382, 542] width 138 height 29
type input "50"
click at [1409, 498] on div "Adult Briefs (Large/X-Large) (1439) Adult Briefs (Medium/Large) (134) Adult Bri…" at bounding box center [876, 465] width 1352 height 68
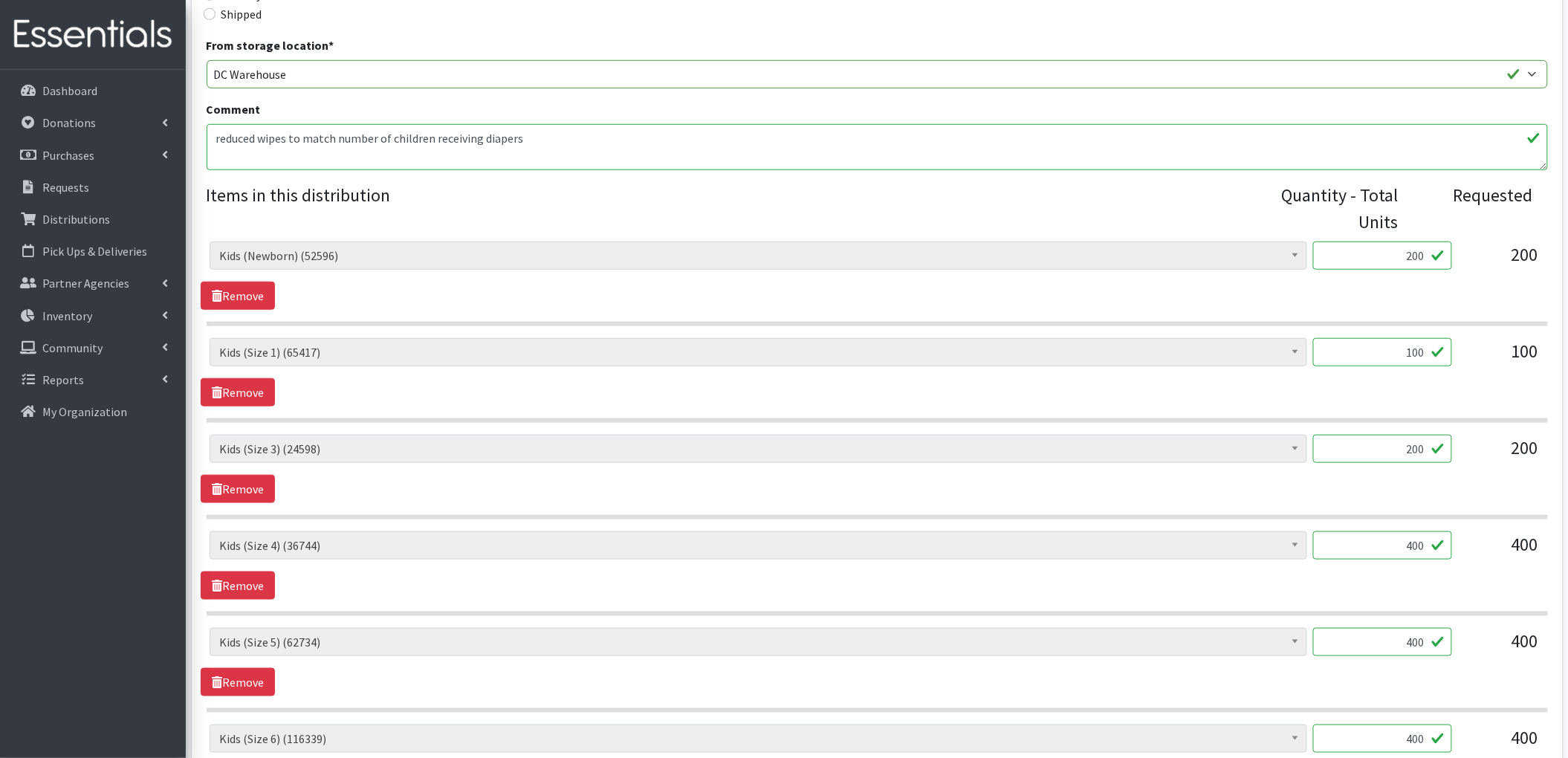
scroll to position [396, 0]
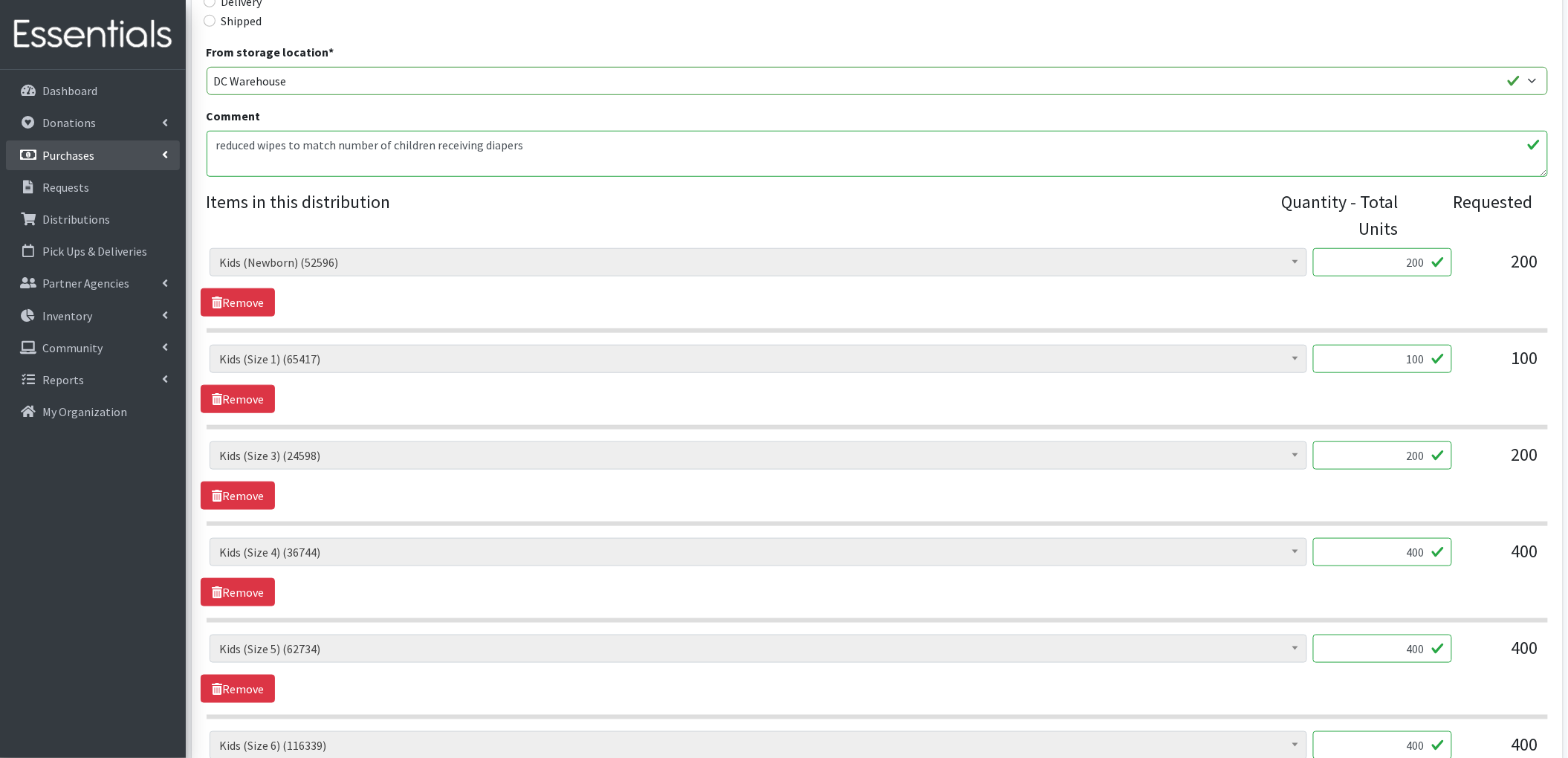
drag, startPoint x: 539, startPoint y: 153, endPoint x: 174, endPoint y: 153, distance: 365.0
click at [174, 153] on div "User Guide 0 Pick-ups remaining this week View Calendar 7 7 Requests 0 Partner …" at bounding box center [784, 451] width 1568 height 1695
click at [1415, 360] on input "100" at bounding box center [1382, 359] width 138 height 29
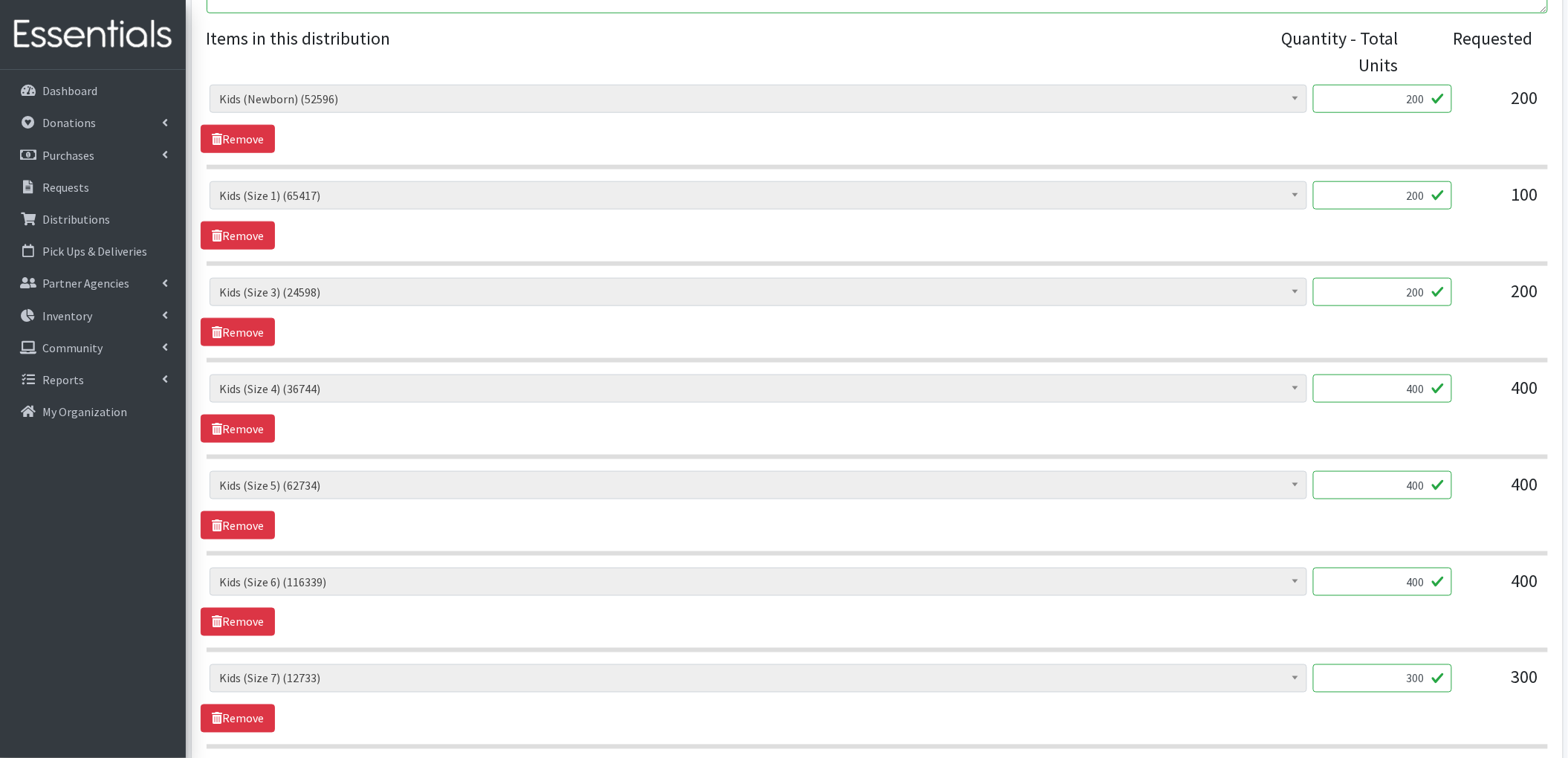
scroll to position [595, 0]
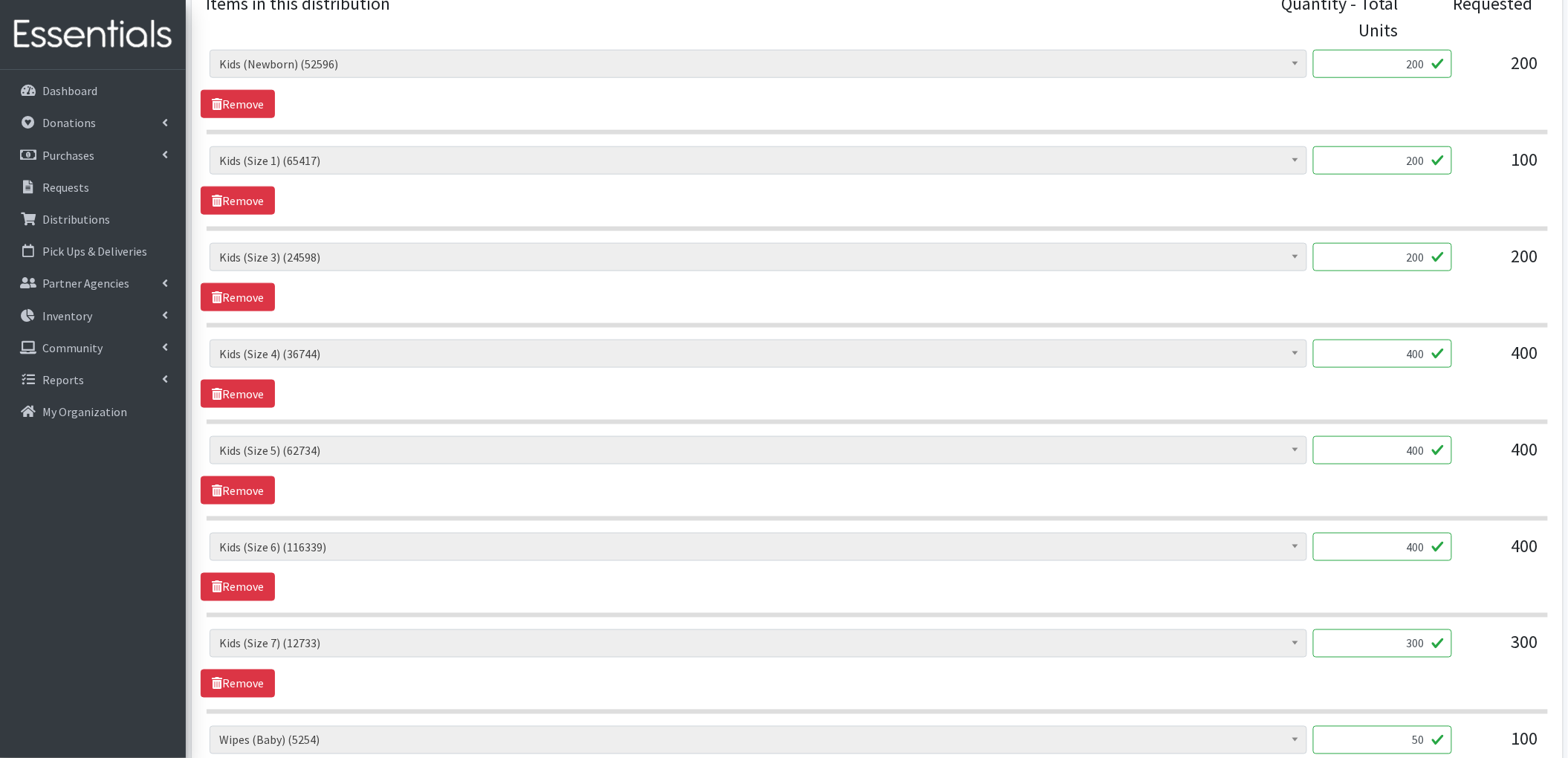
type input "200"
click at [1404, 455] on input "400" at bounding box center [1382, 450] width 138 height 29
click at [1402, 495] on div "Adult Briefs (Large/X-Large) (1439) Adult Briefs (Medium/Large) (134) Adult Bri…" at bounding box center [876, 470] width 1352 height 68
click at [1420, 447] on input "800" at bounding box center [1382, 450] width 138 height 29
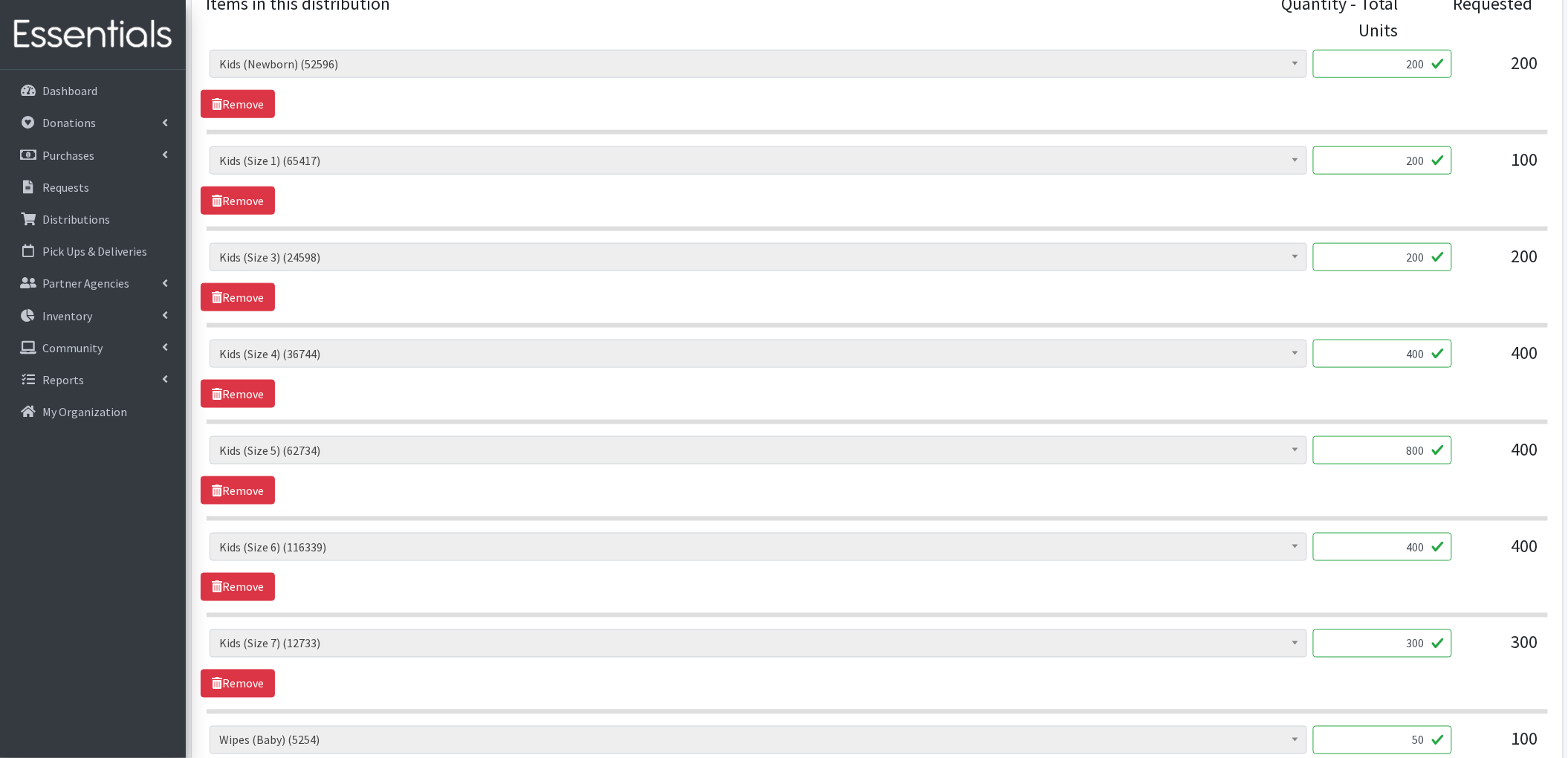
click at [1420, 447] on input "800" at bounding box center [1382, 450] width 138 height 29
type input "700"
click at [1317, 491] on div "Adult Briefs (Large/X-Large) (1439) Adult Briefs (Medium/Large) (134) Adult Bri…" at bounding box center [876, 470] width 1352 height 68
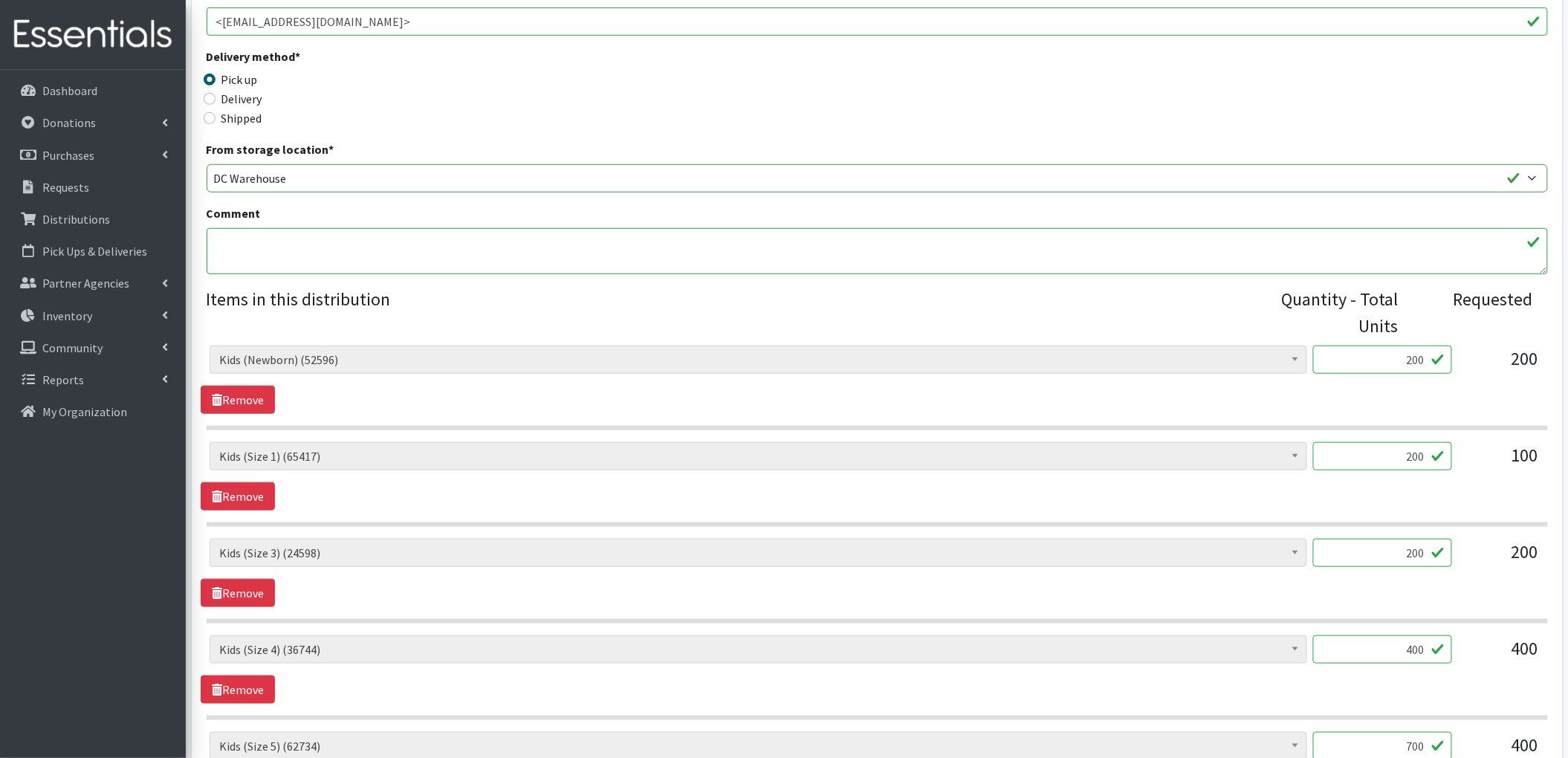
scroll to position [99, 0]
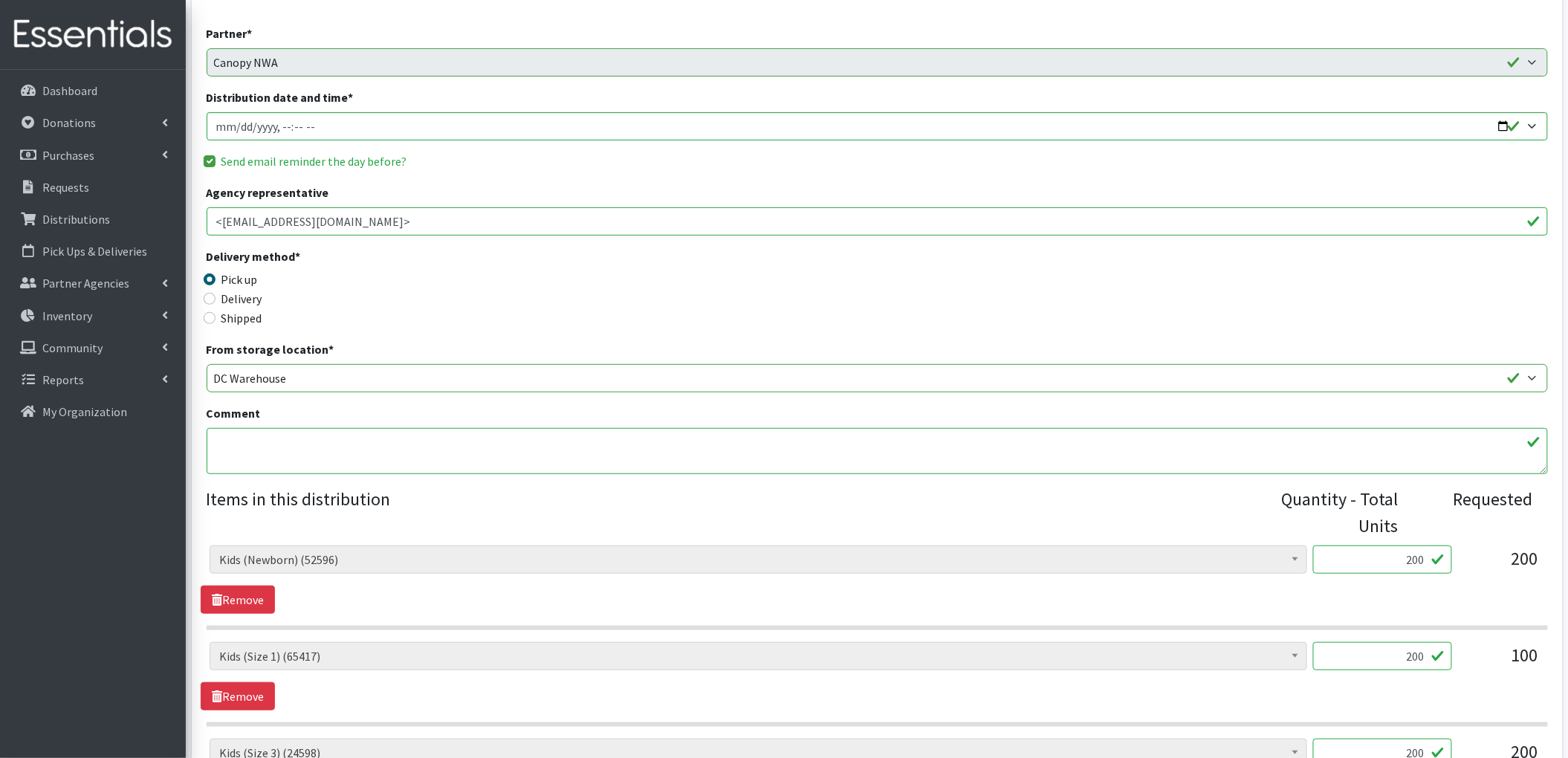
click at [370, 456] on textarea "reduced wipes to match number of children receiving diapers" at bounding box center [877, 451] width 1341 height 47
type textarea "a"
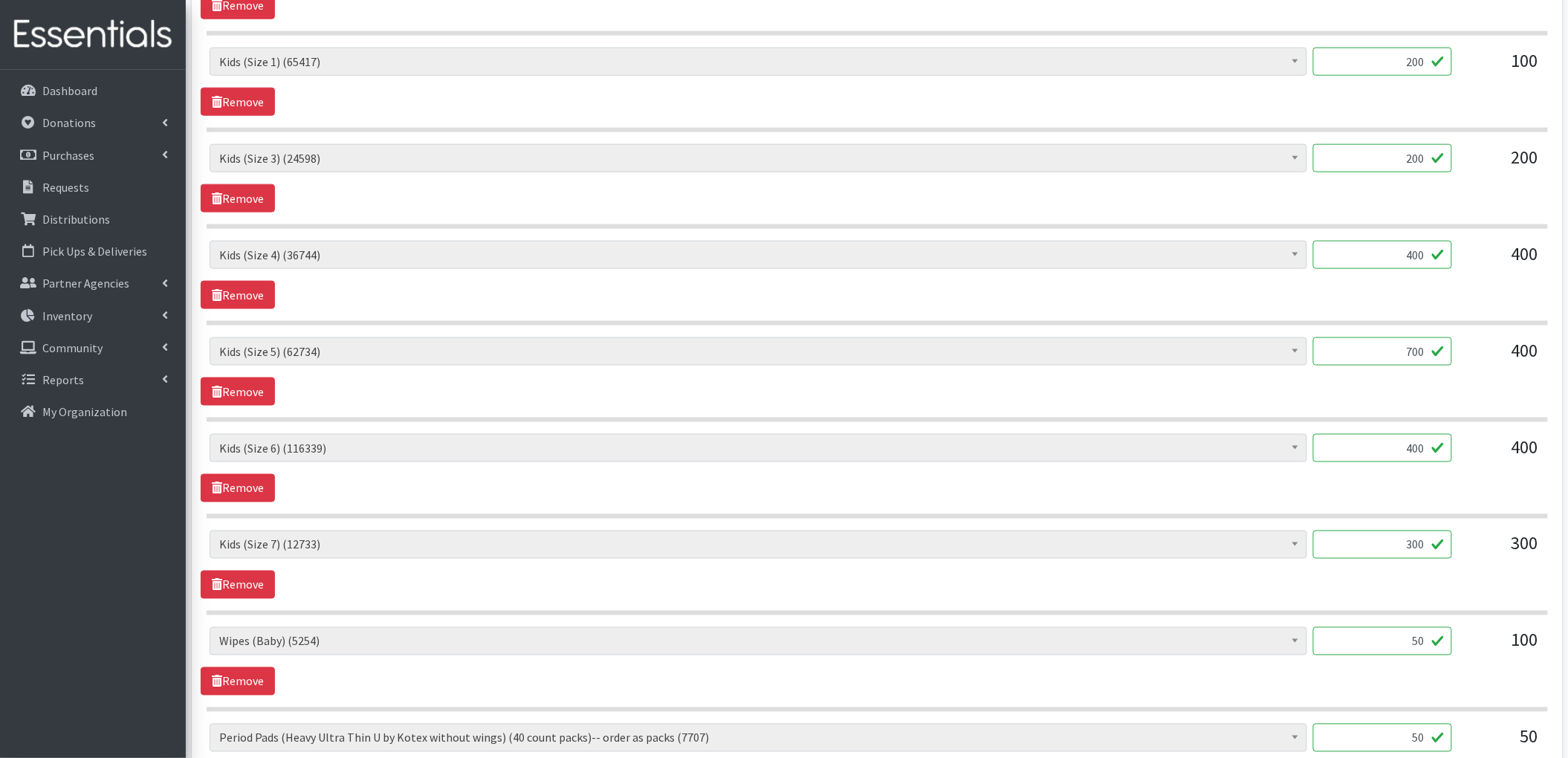
scroll to position [944, 0]
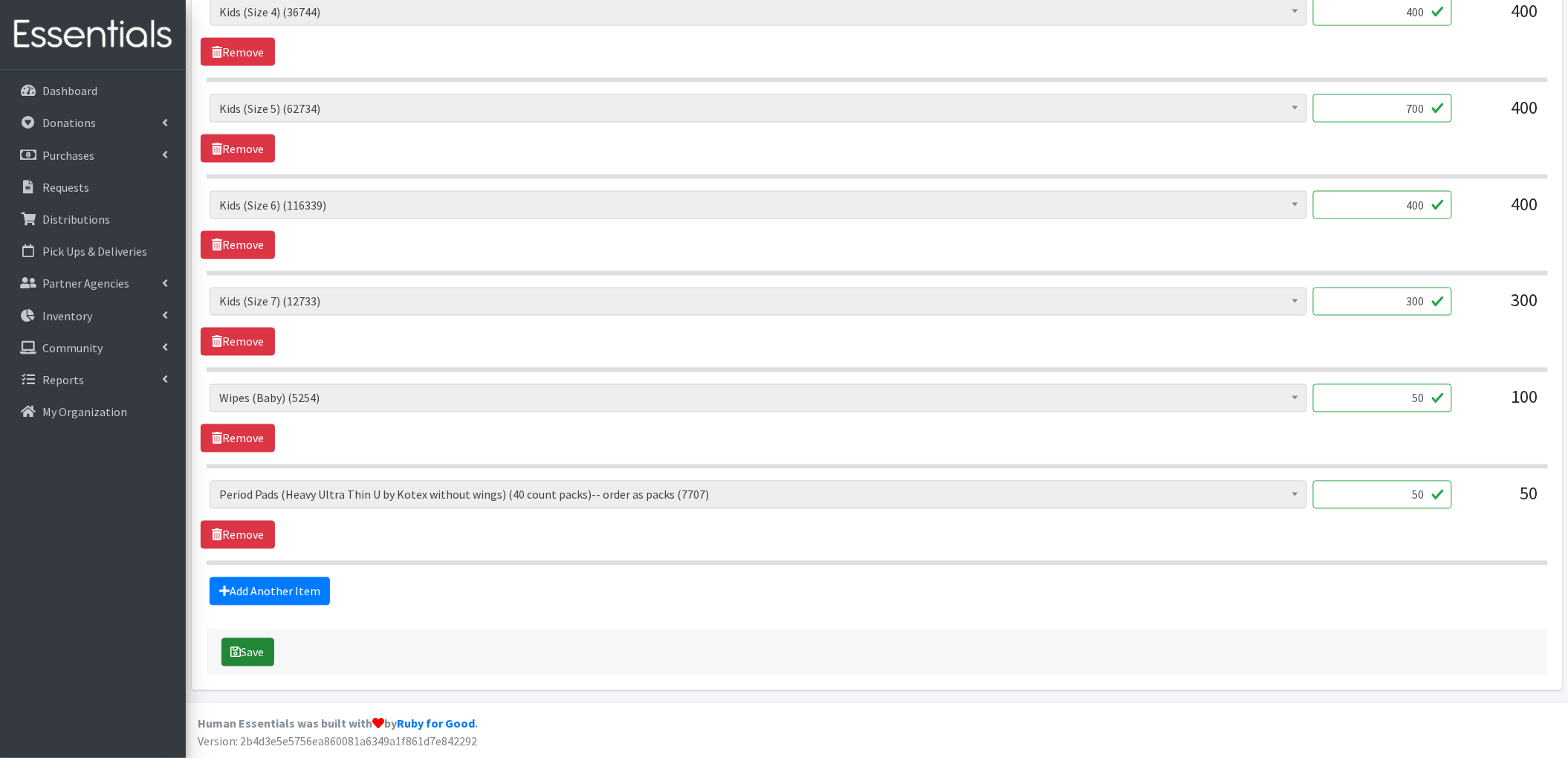
type textarea "increase to meet tier since August order cannot be fulfilled"
click at [250, 659] on button "Save" at bounding box center [247, 652] width 52 height 29
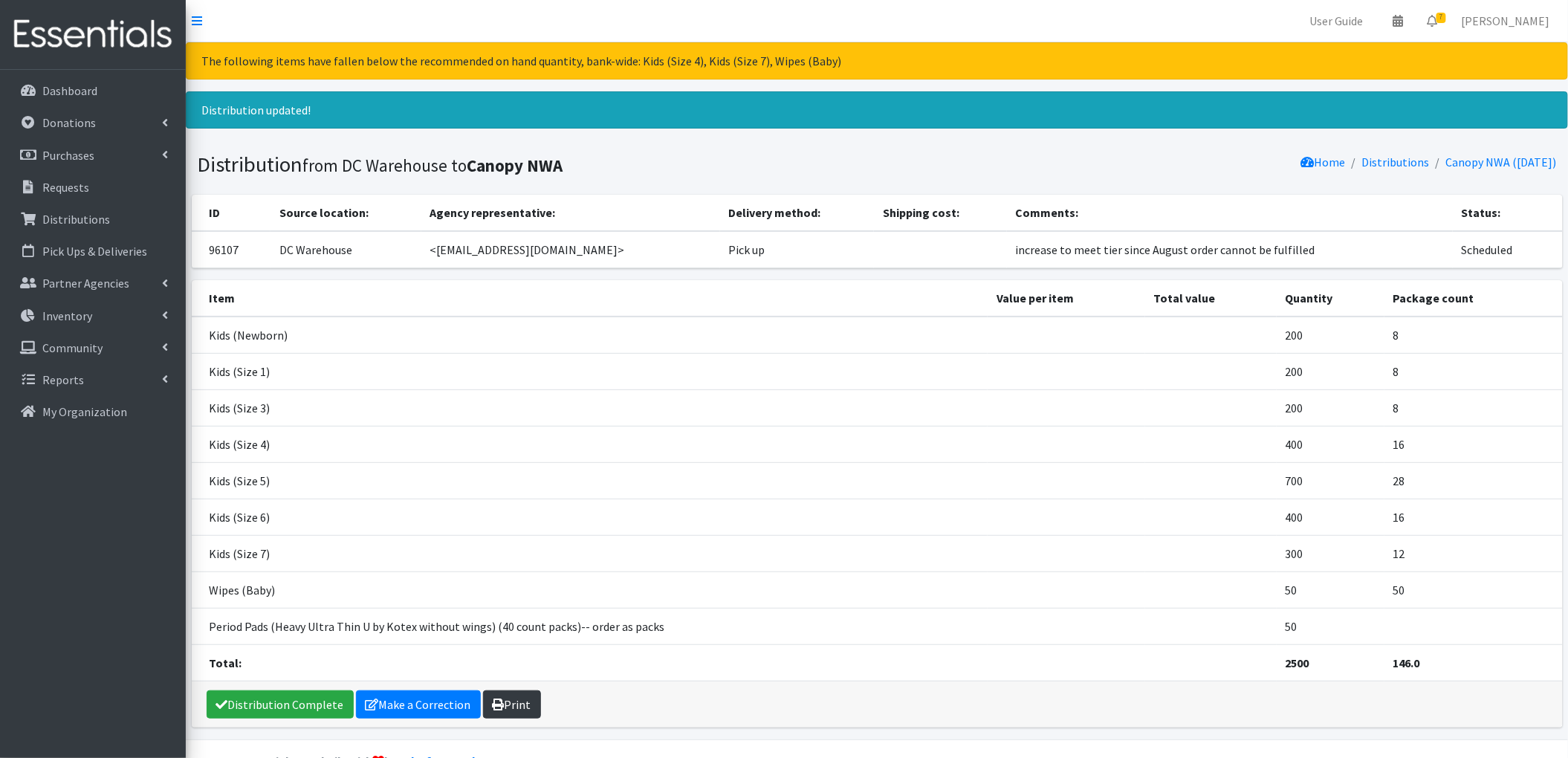
click at [515, 706] on link "Print" at bounding box center [511, 705] width 58 height 29
click at [72, 181] on p "Requests" at bounding box center [65, 187] width 46 height 15
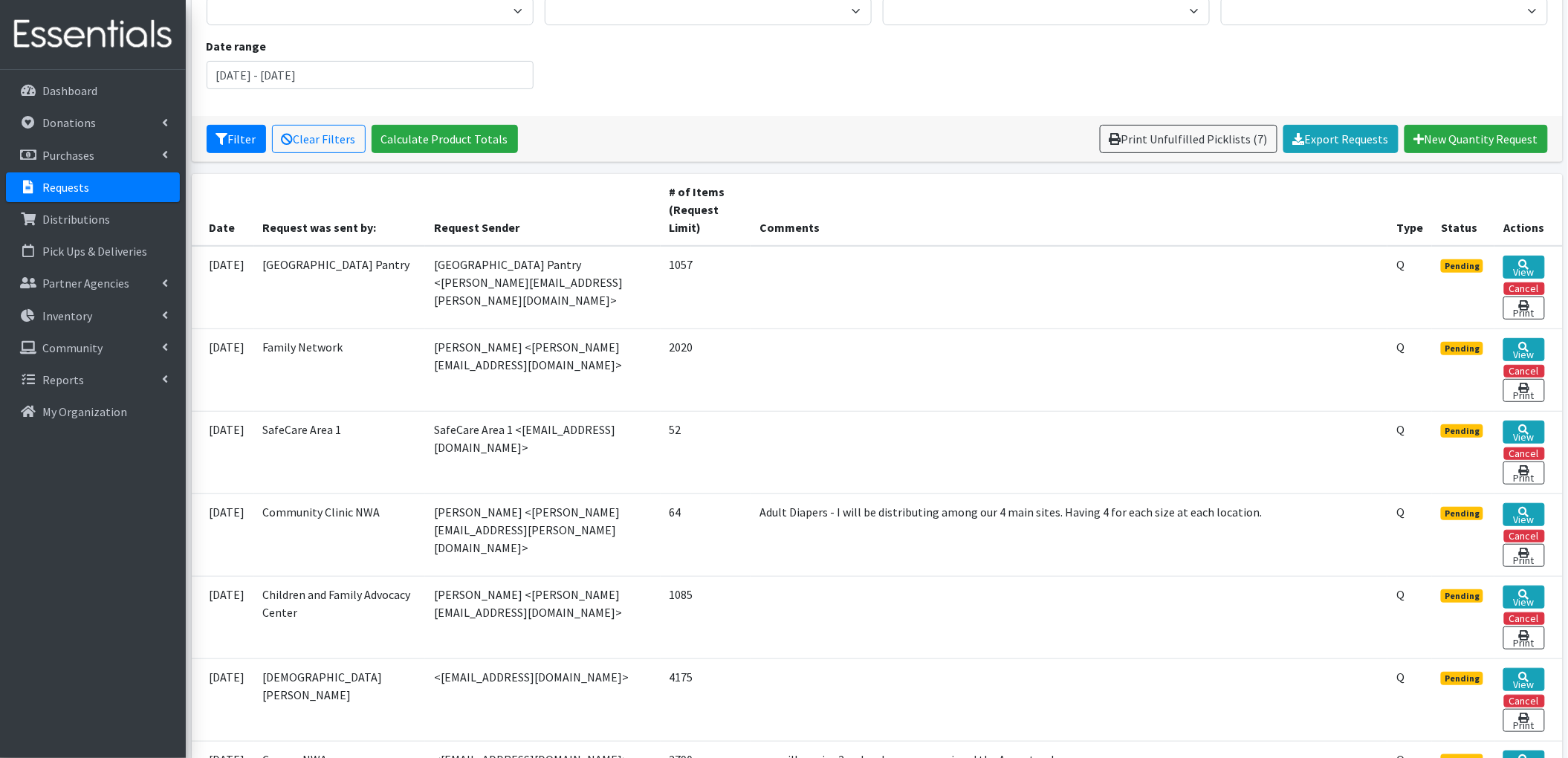
scroll to position [495, 0]
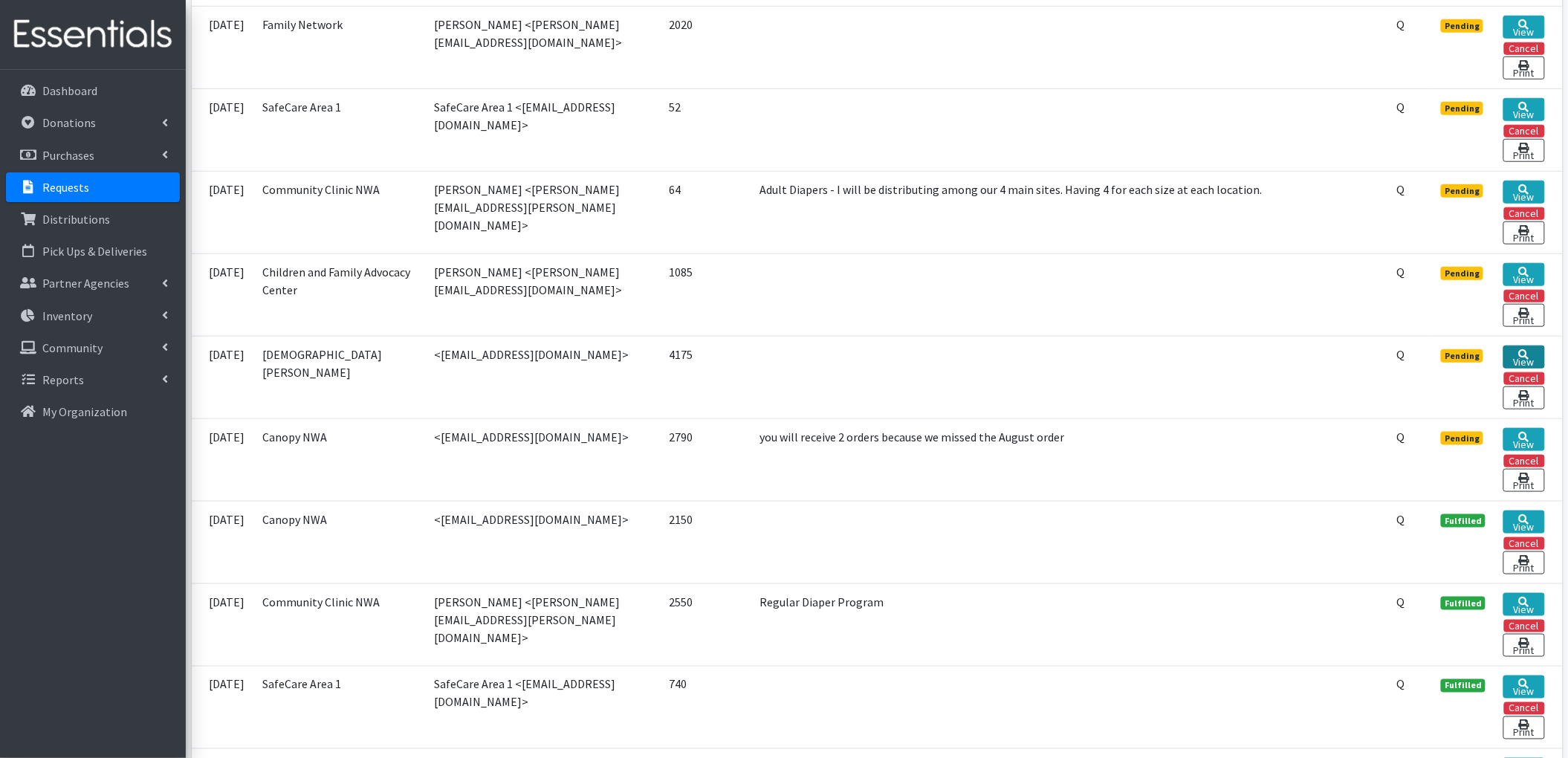
click at [1521, 360] on icon at bounding box center [1523, 354] width 11 height 11
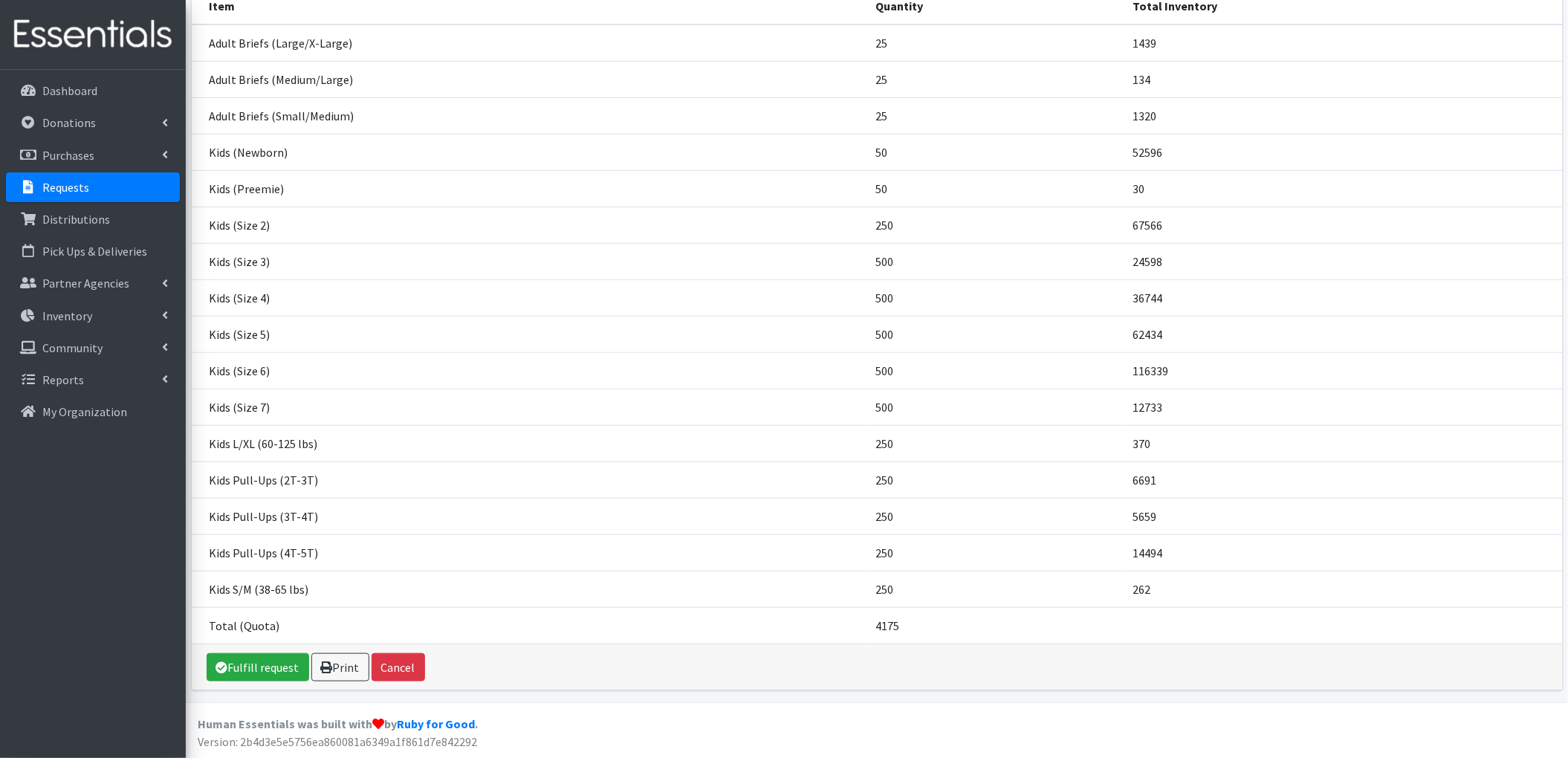
scroll to position [133, 0]
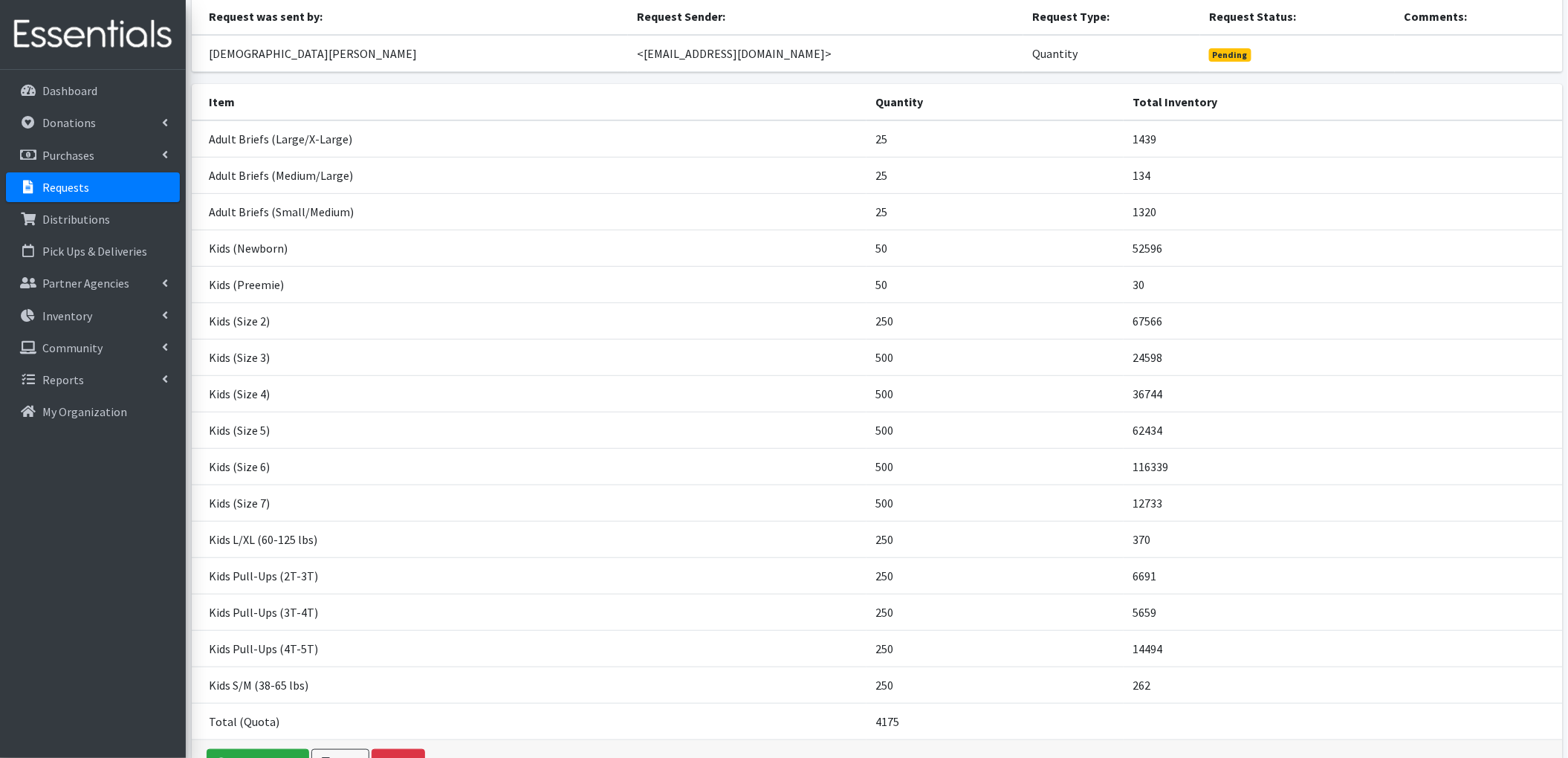
click at [1133, 289] on td "30" at bounding box center [1342, 284] width 438 height 37
click at [833, 284] on td "Kids (Preemie)" at bounding box center [529, 284] width 676 height 37
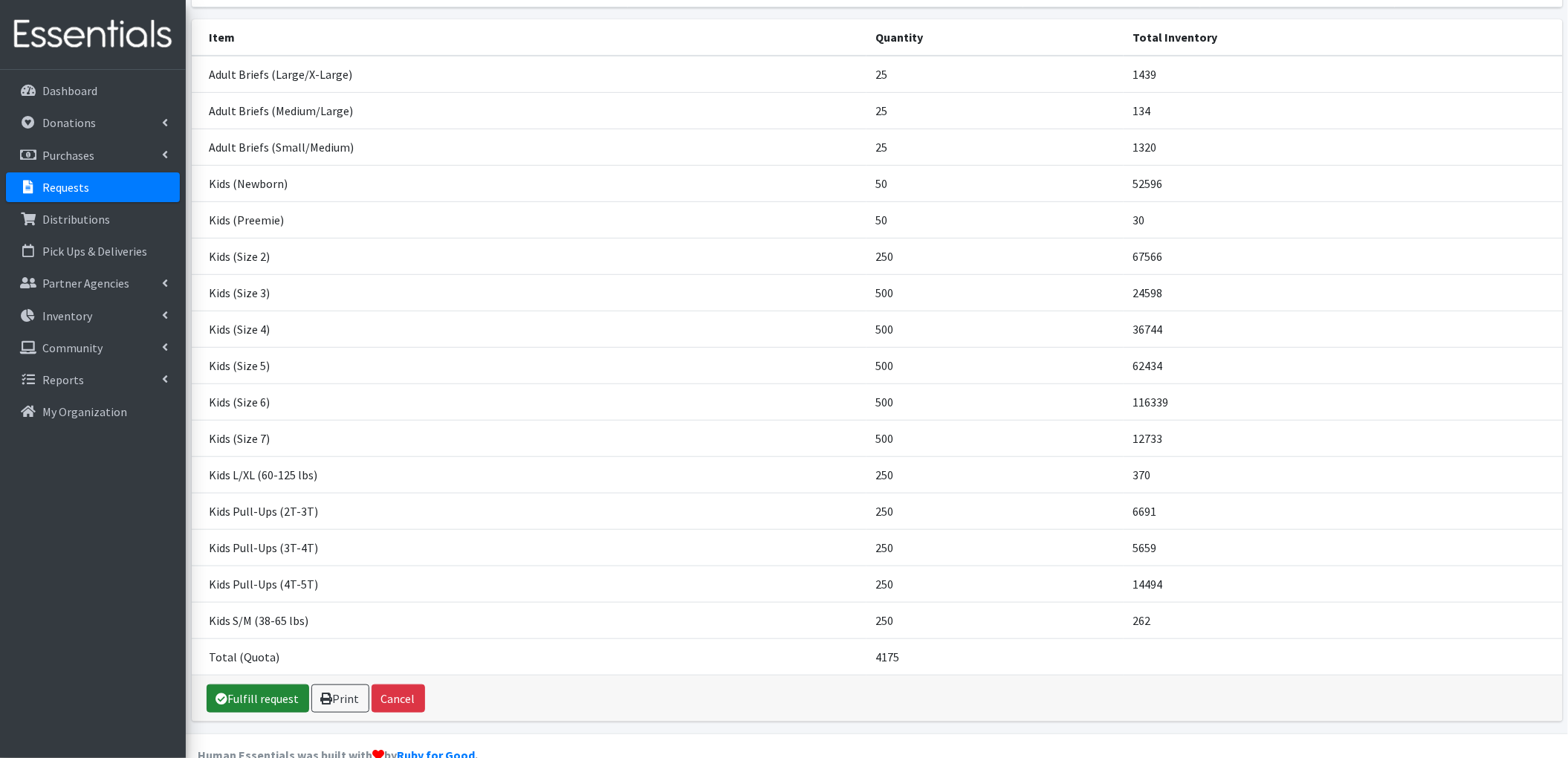
scroll to position [232, 0]
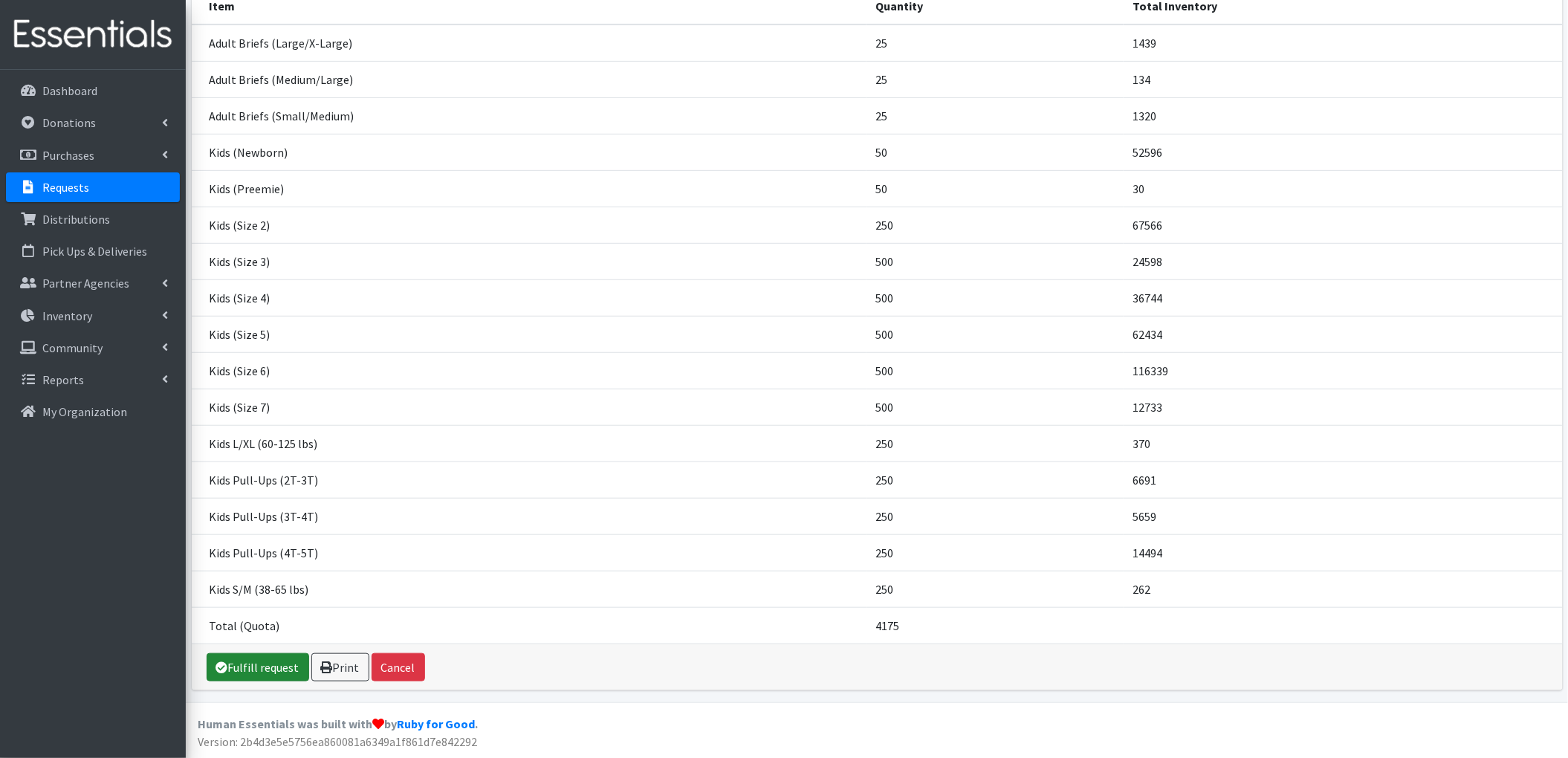
click at [269, 671] on link "Fulfill request" at bounding box center [258, 667] width 103 height 29
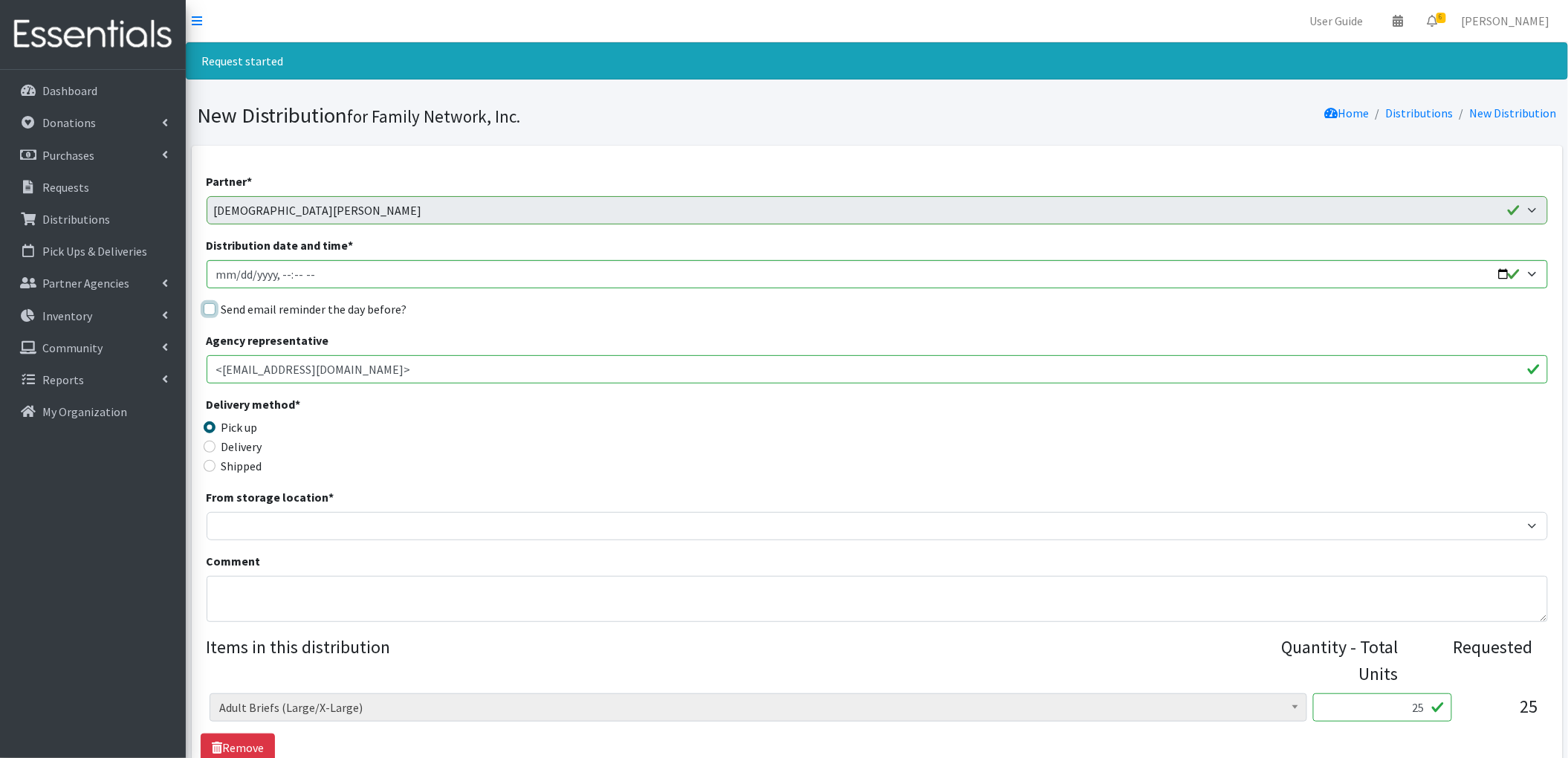
click at [209, 308] on input "Send email reminder the day before?" at bounding box center [210, 309] width 12 height 12
checkbox input "true"
click at [1503, 275] on input "Distribution date and time *" at bounding box center [877, 274] width 1341 height 29
type input "[DATE]T13:00"
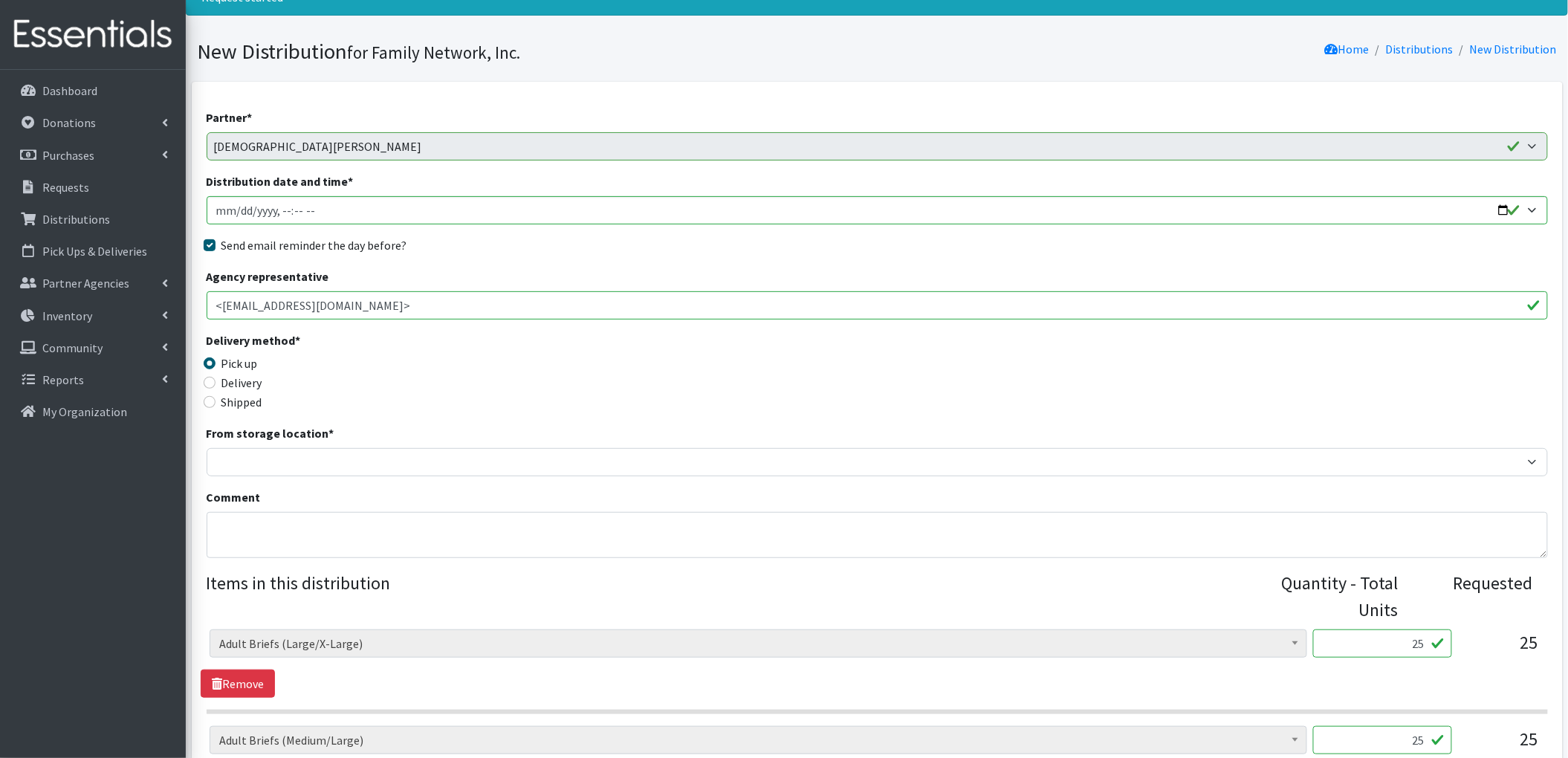
scroll to position [99, 0]
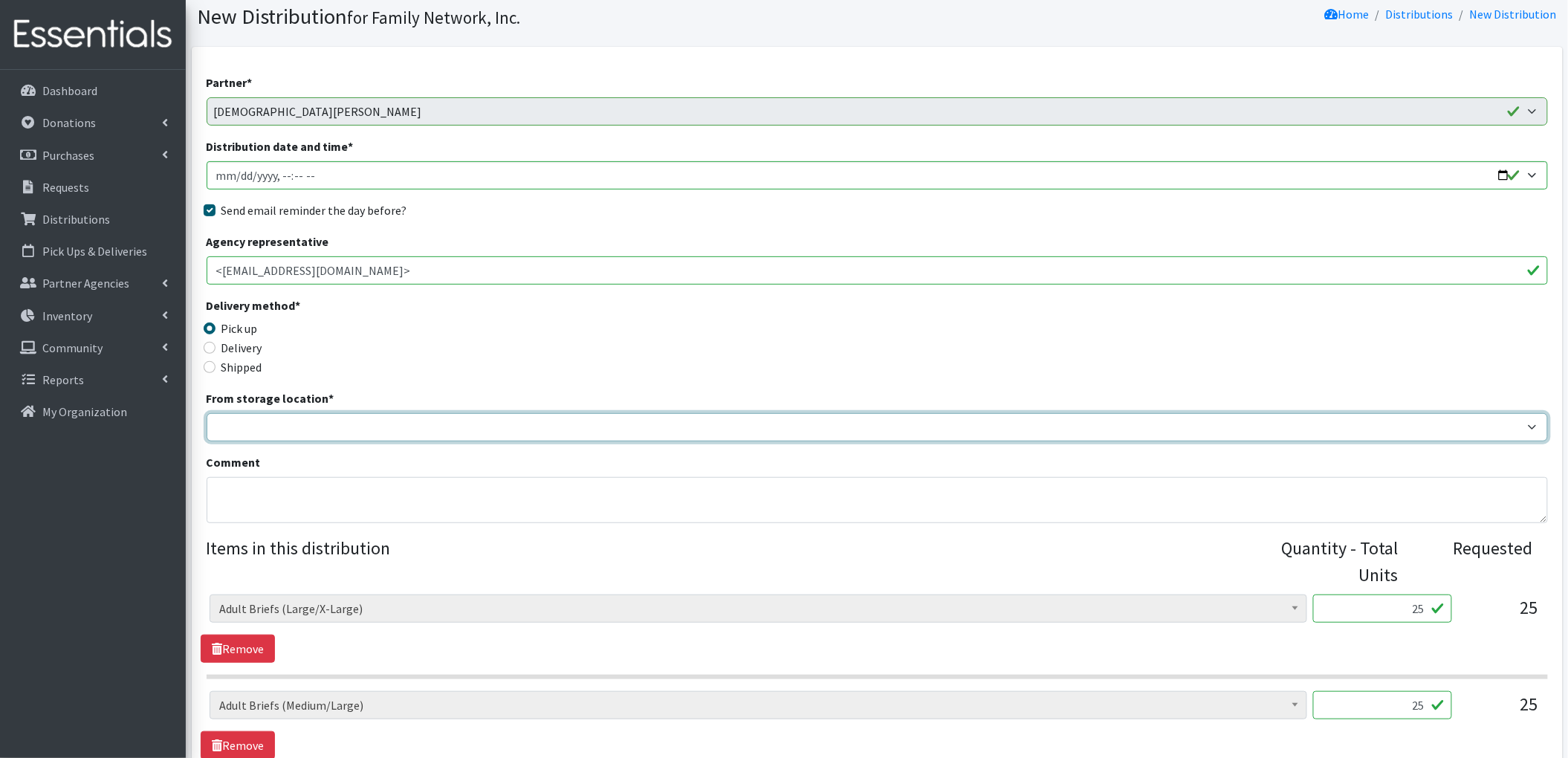
click at [276, 417] on select "DC Warehouse" at bounding box center [877, 427] width 1341 height 29
click at [299, 420] on select "DC Warehouse" at bounding box center [877, 427] width 1341 height 29
select select "421"
click at [207, 414] on select "DC Warehouse" at bounding box center [877, 427] width 1341 height 29
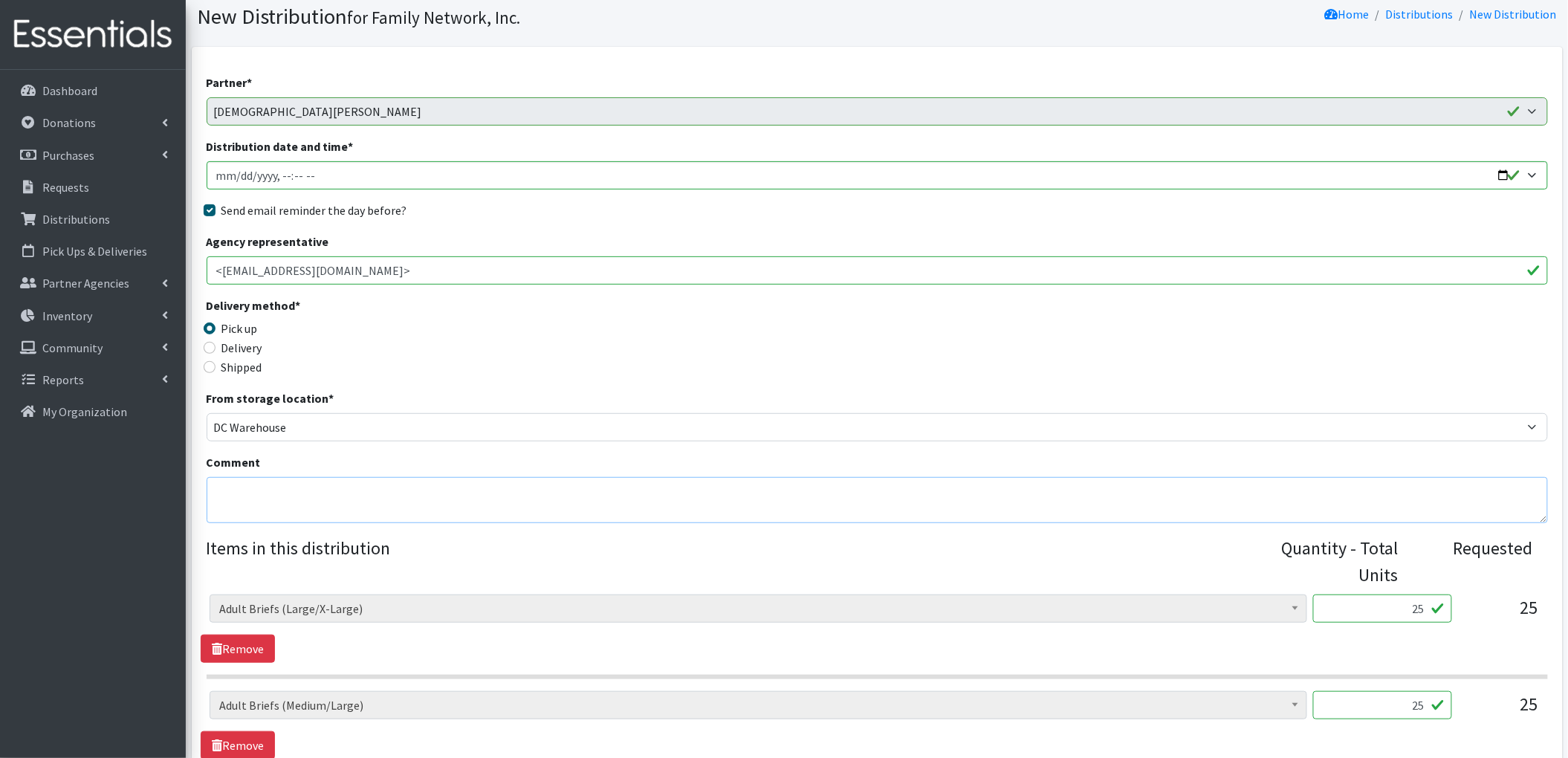
click at [274, 497] on textarea "Comment" at bounding box center [877, 500] width 1341 height 47
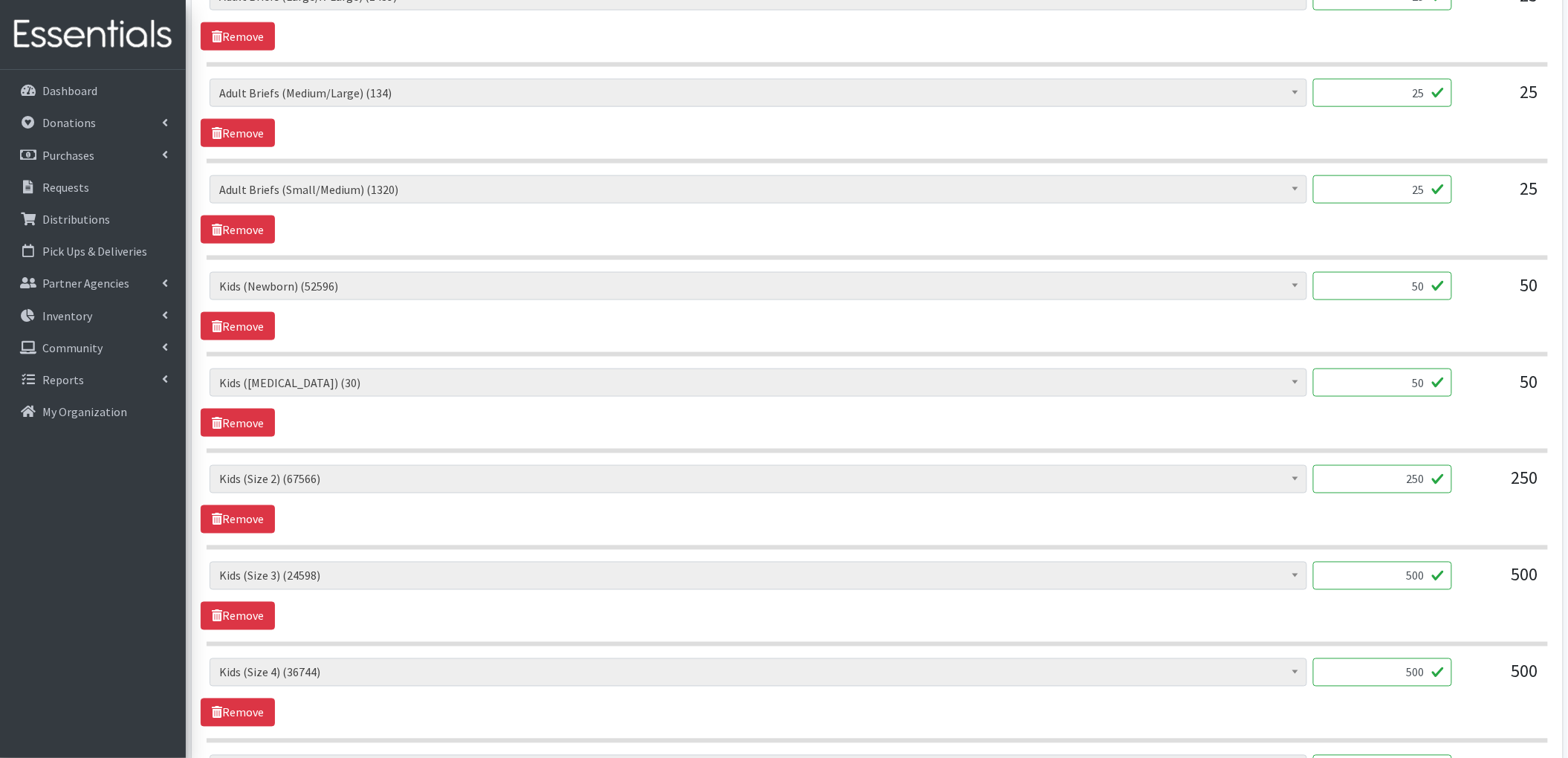
scroll to position [685, 0]
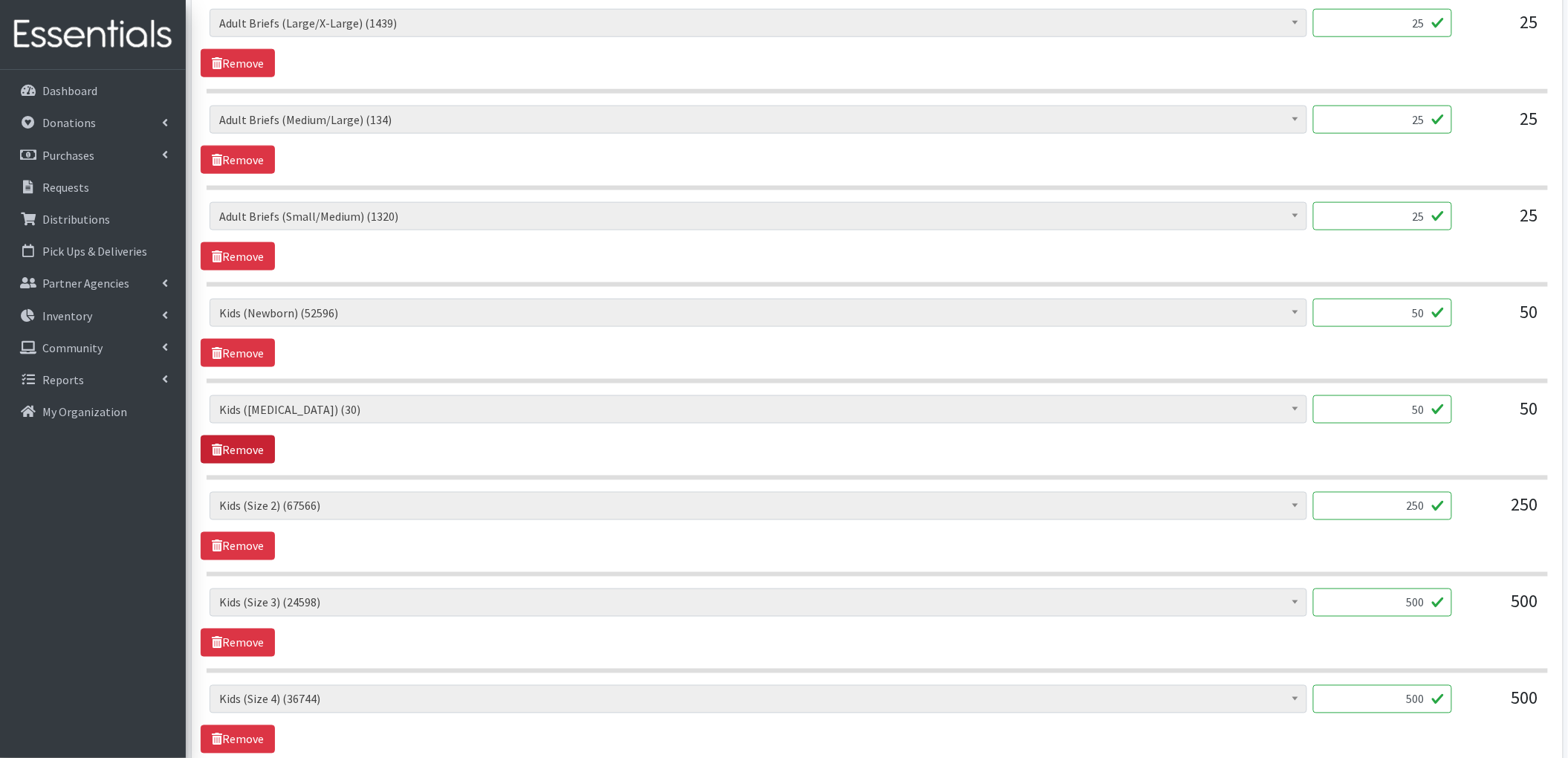
type textarea "preemie unavailable"
click at [258, 452] on link "Remove" at bounding box center [237, 449] width 74 height 29
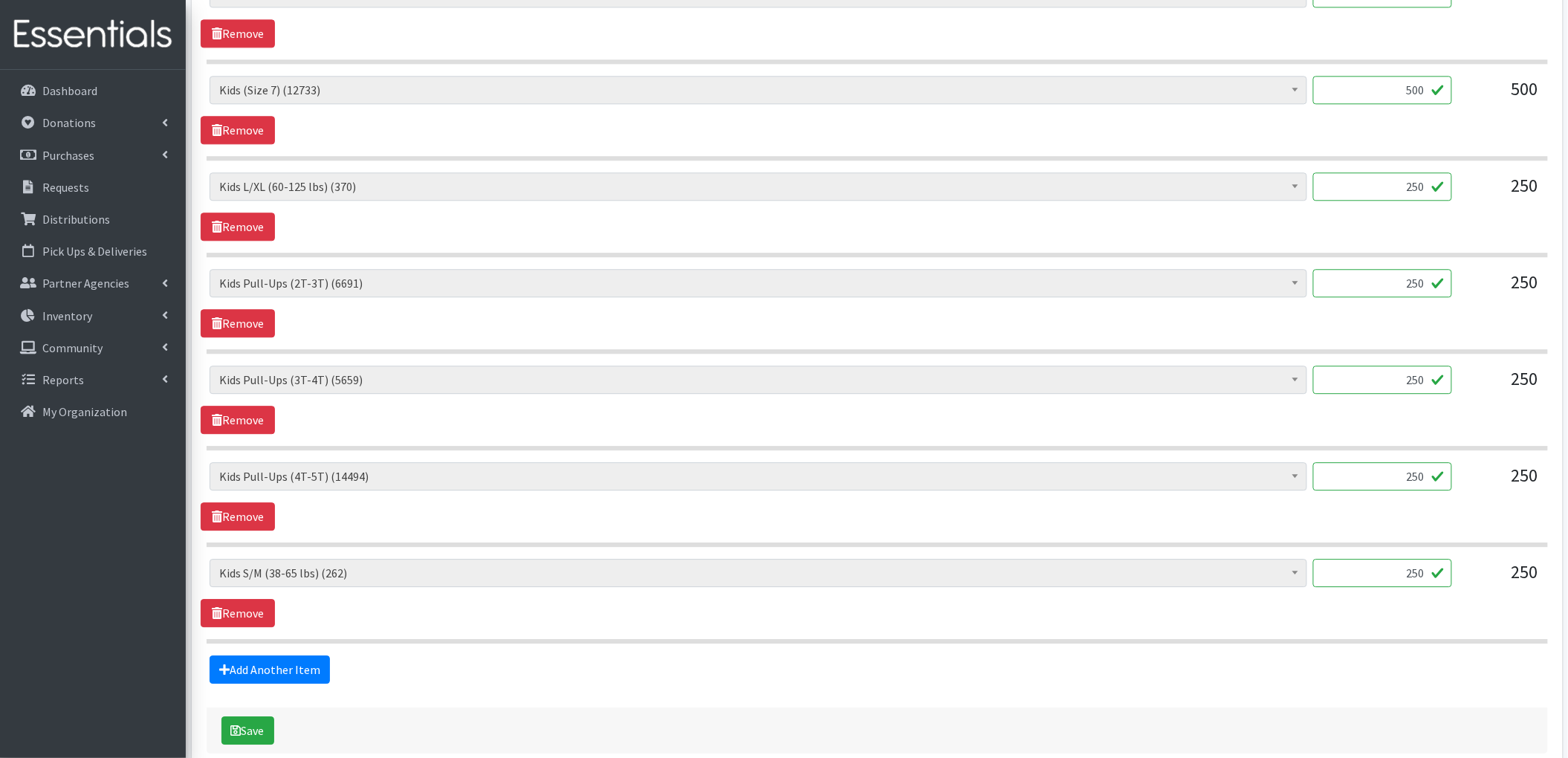
scroll to position [1576, 0]
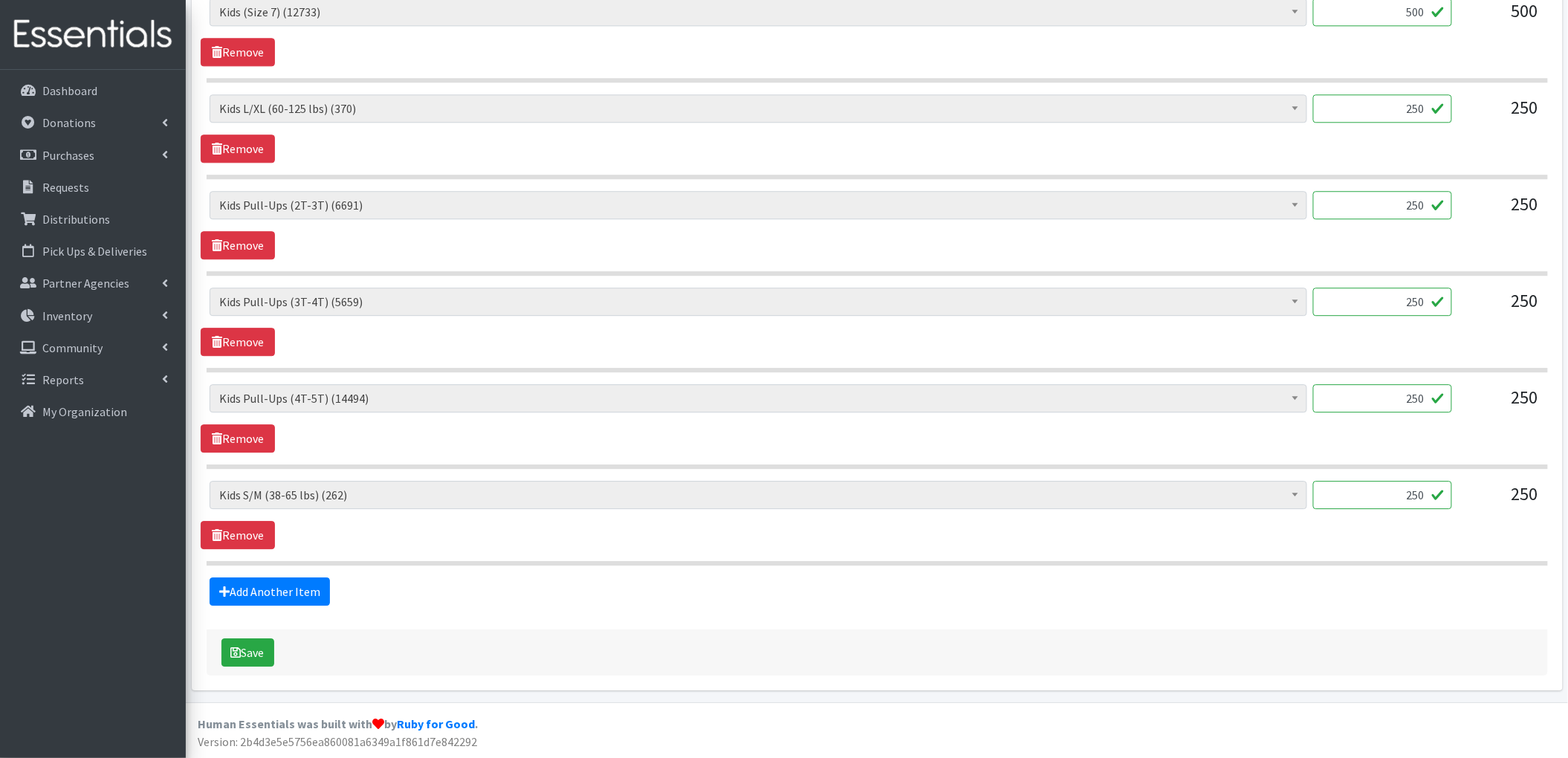
click at [1408, 500] on input "250" at bounding box center [1382, 495] width 138 height 29
click at [1408, 501] on input "250" at bounding box center [1382, 495] width 138 height 29
type input "125"
click at [1252, 443] on div "Adult Briefs (Large/X-Large) (1439) Adult Briefs (Medium/Large) (134) Adult Bri…" at bounding box center [876, 418] width 1352 height 68
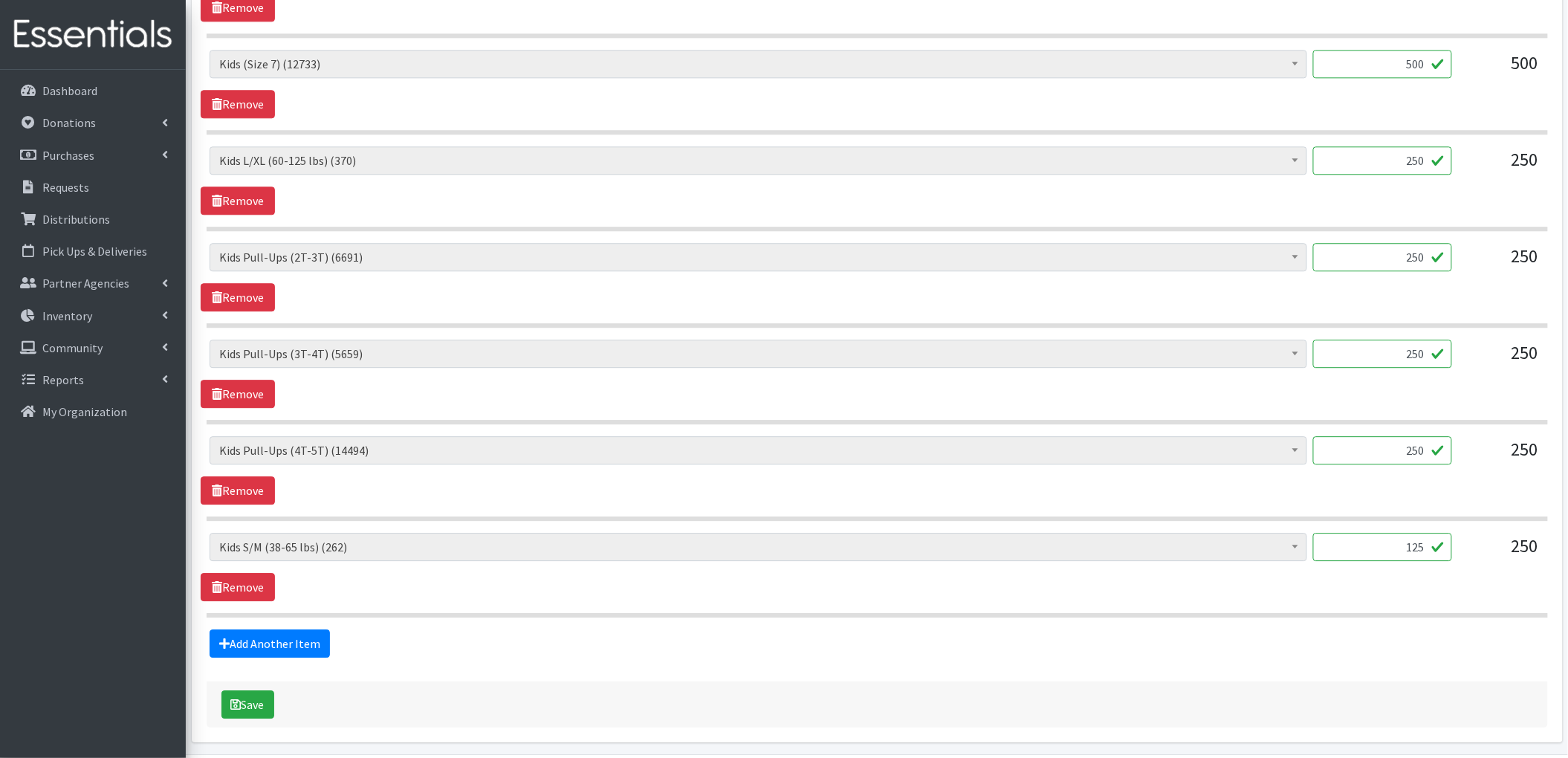
scroll to position [1378, 0]
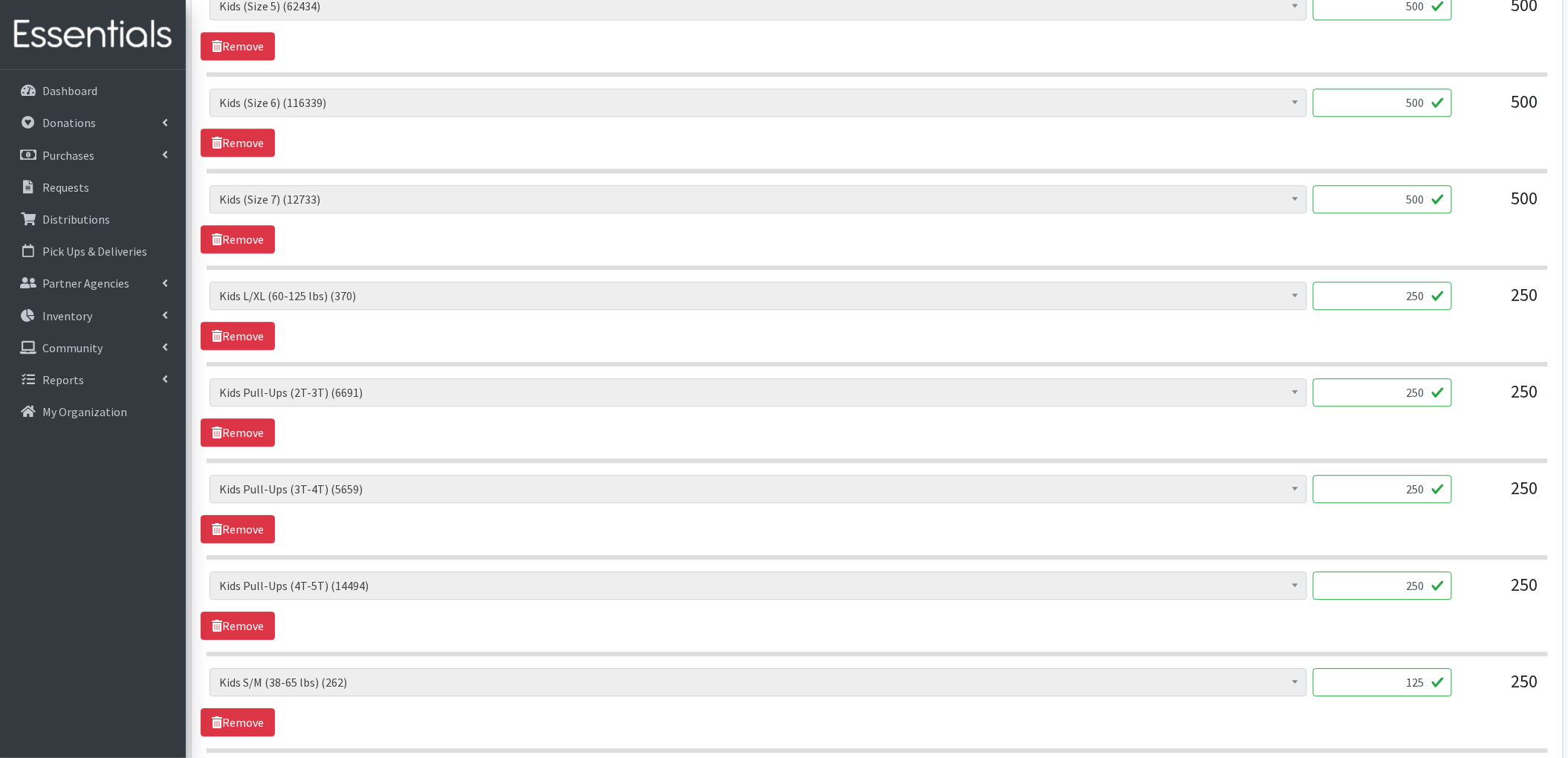
click at [1422, 307] on input "250" at bounding box center [1382, 296] width 138 height 29
type input "200"
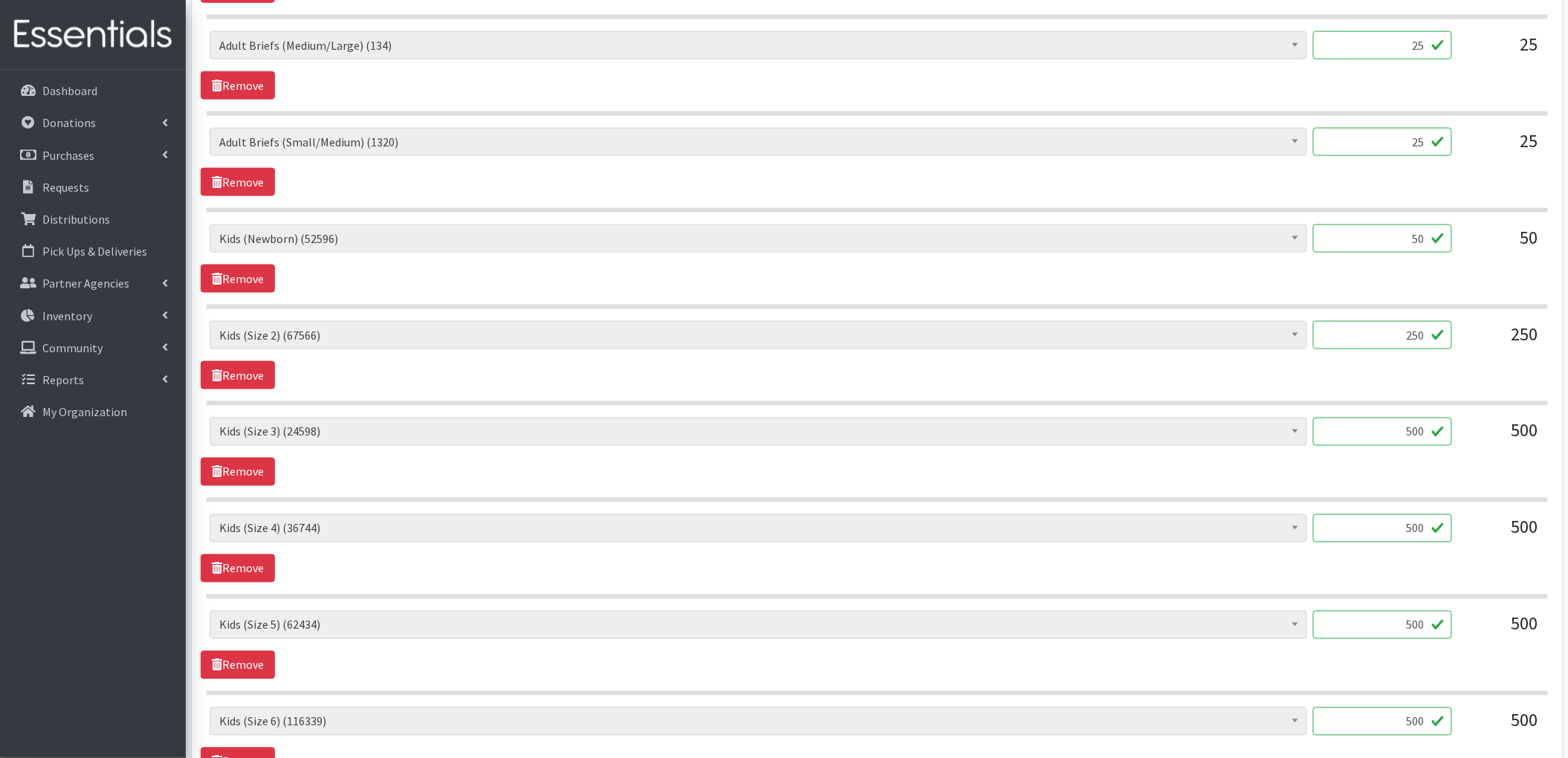
scroll to position [784, 0]
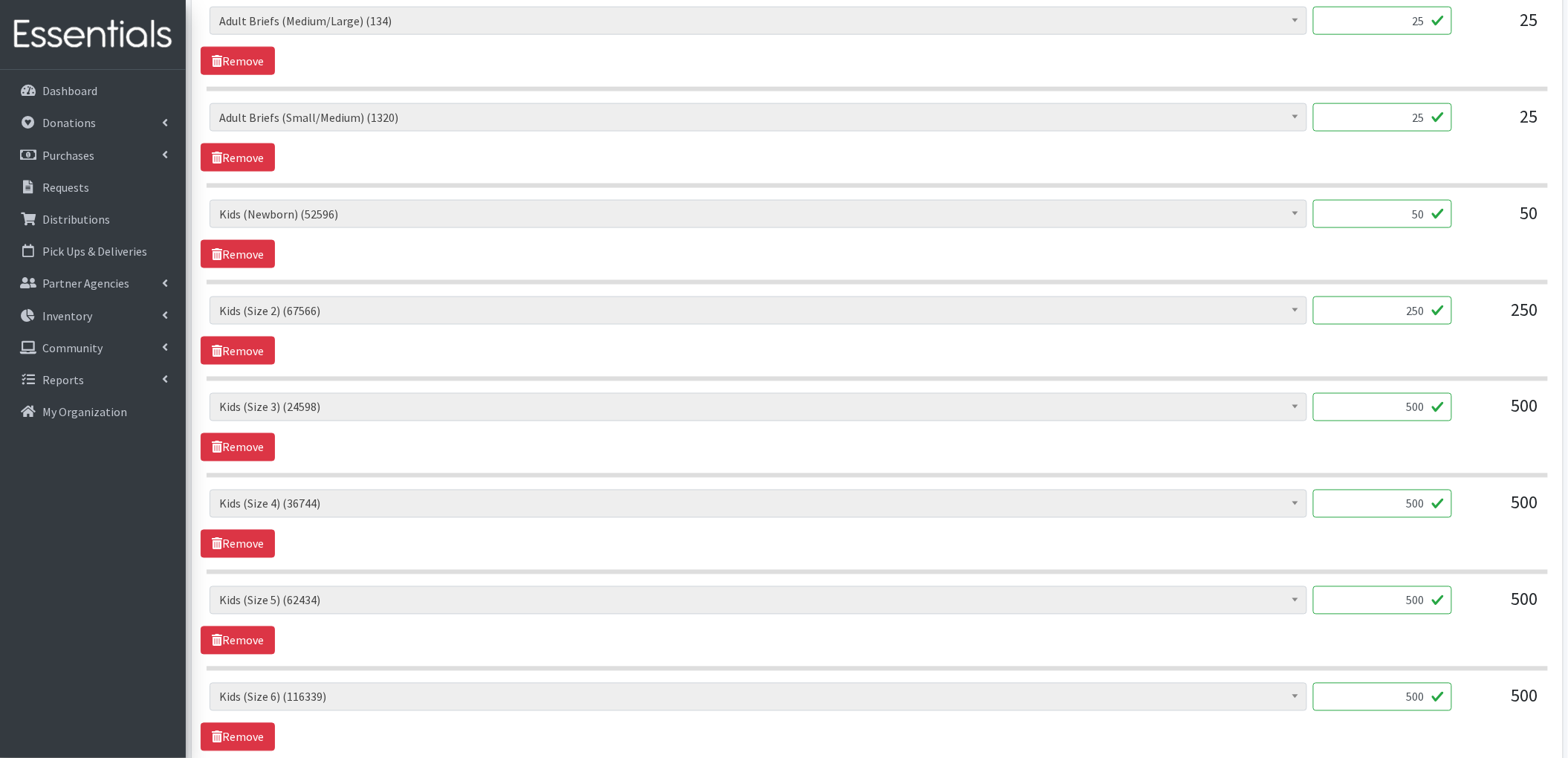
click at [1410, 220] on input "50" at bounding box center [1382, 214] width 138 height 29
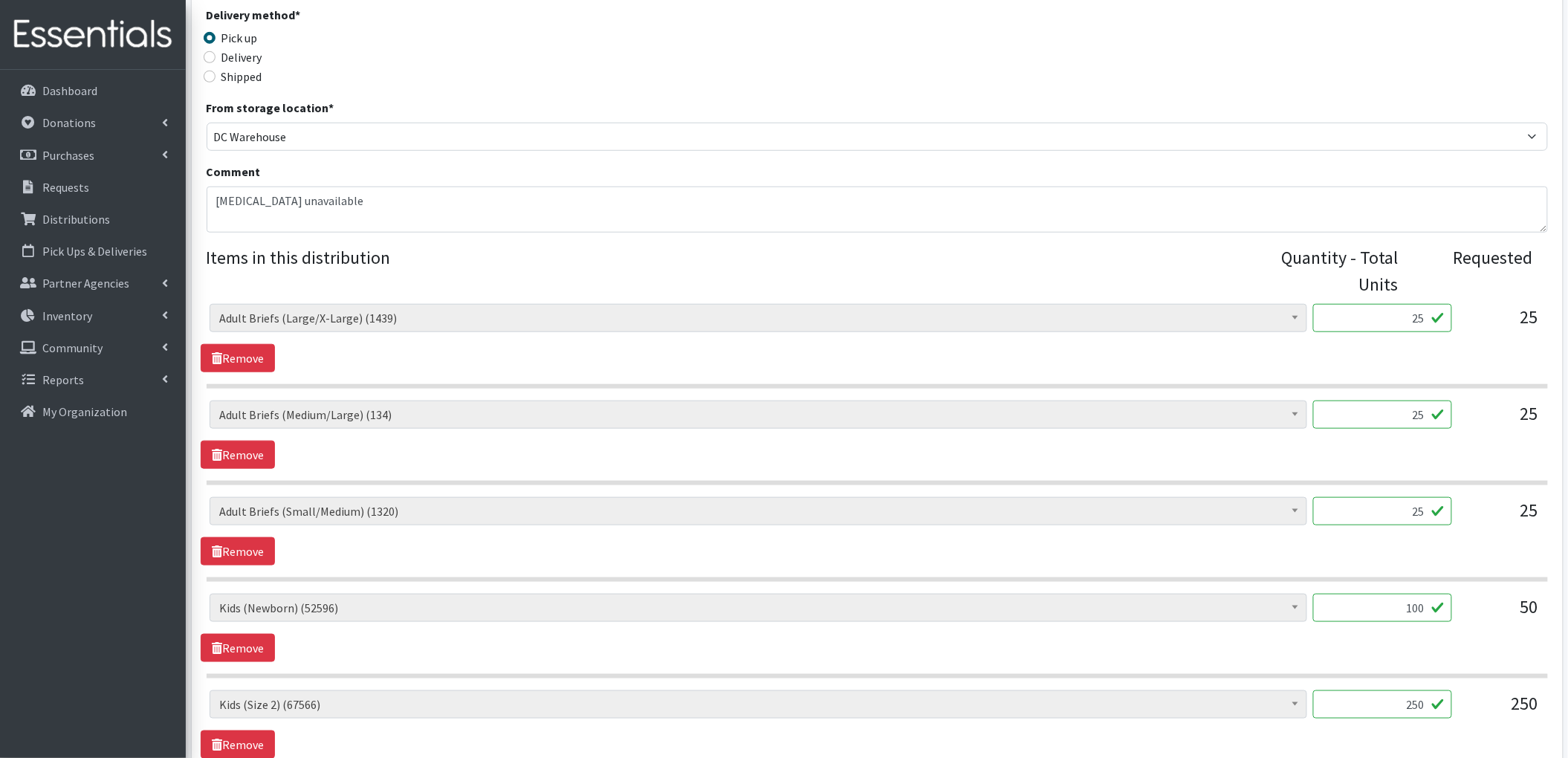
scroll to position [387, 0]
type input "100"
click at [354, 204] on textarea "preemie unavailable" at bounding box center [877, 212] width 1341 height 47
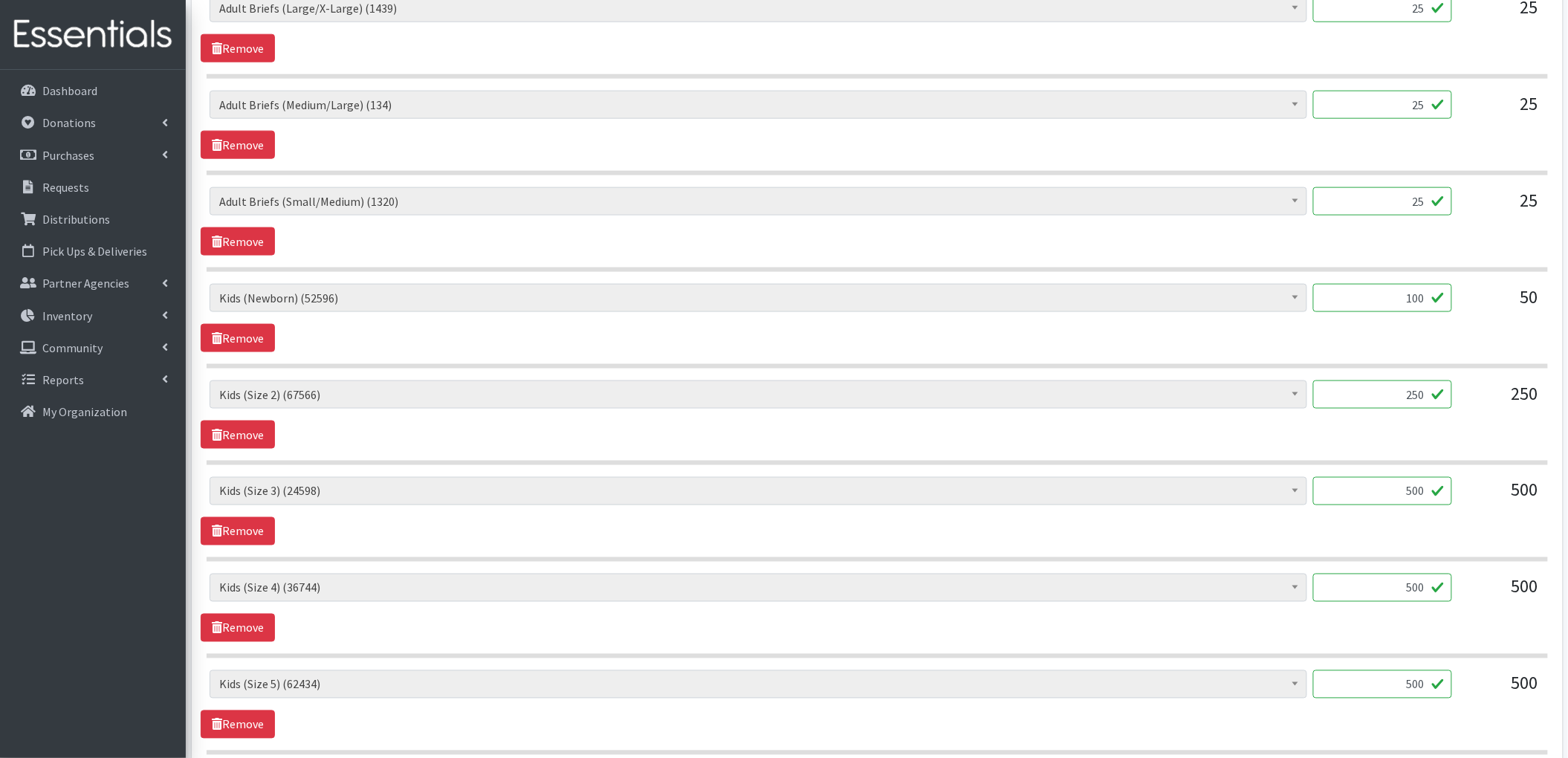
scroll to position [587, 0]
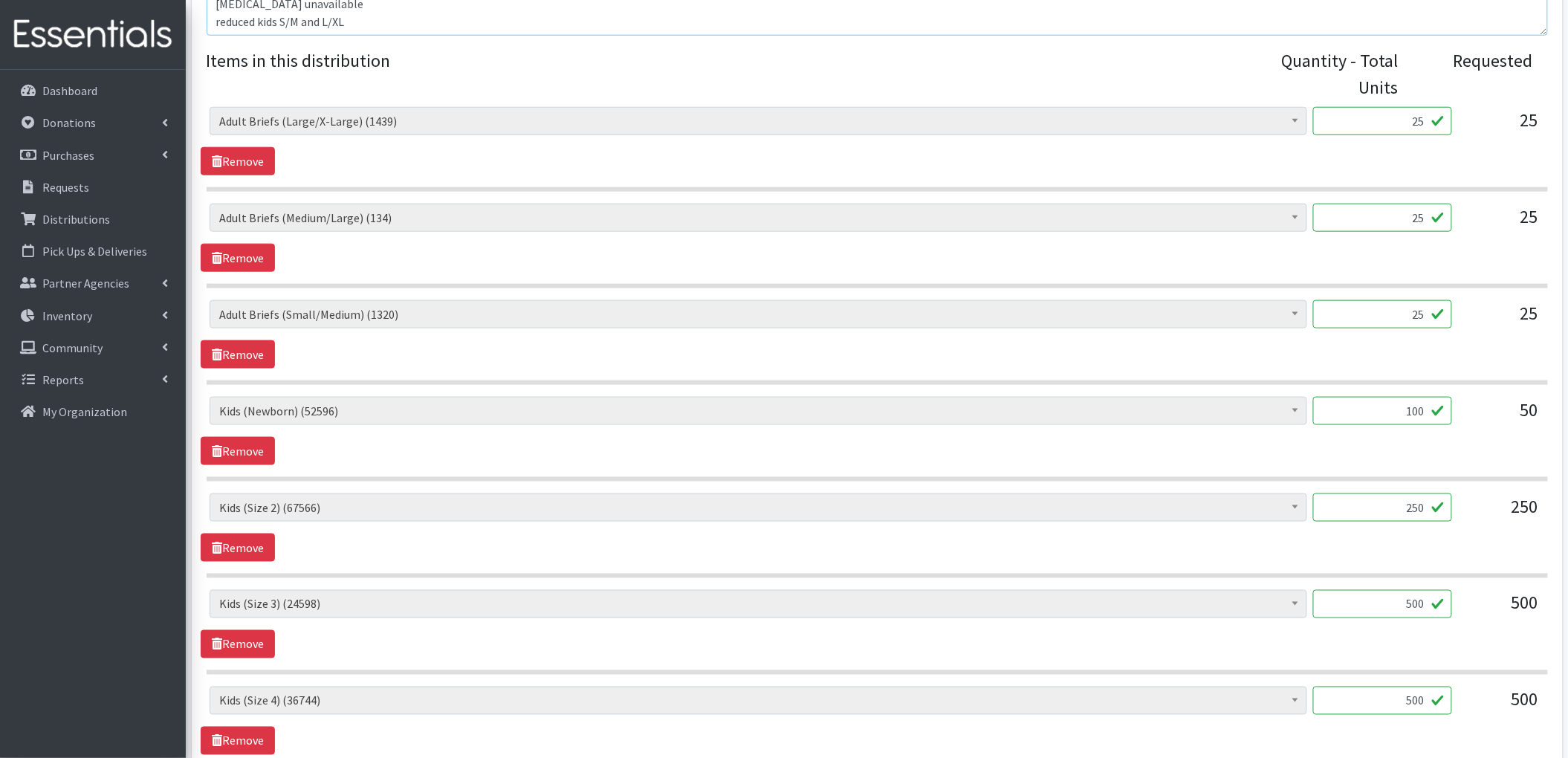
type textarea "preemie unavailable reduced kids S/M and L/XL"
click at [1417, 118] on input "25" at bounding box center [1382, 121] width 138 height 29
type input "1"
click at [1415, 224] on input "25" at bounding box center [1382, 218] width 138 height 29
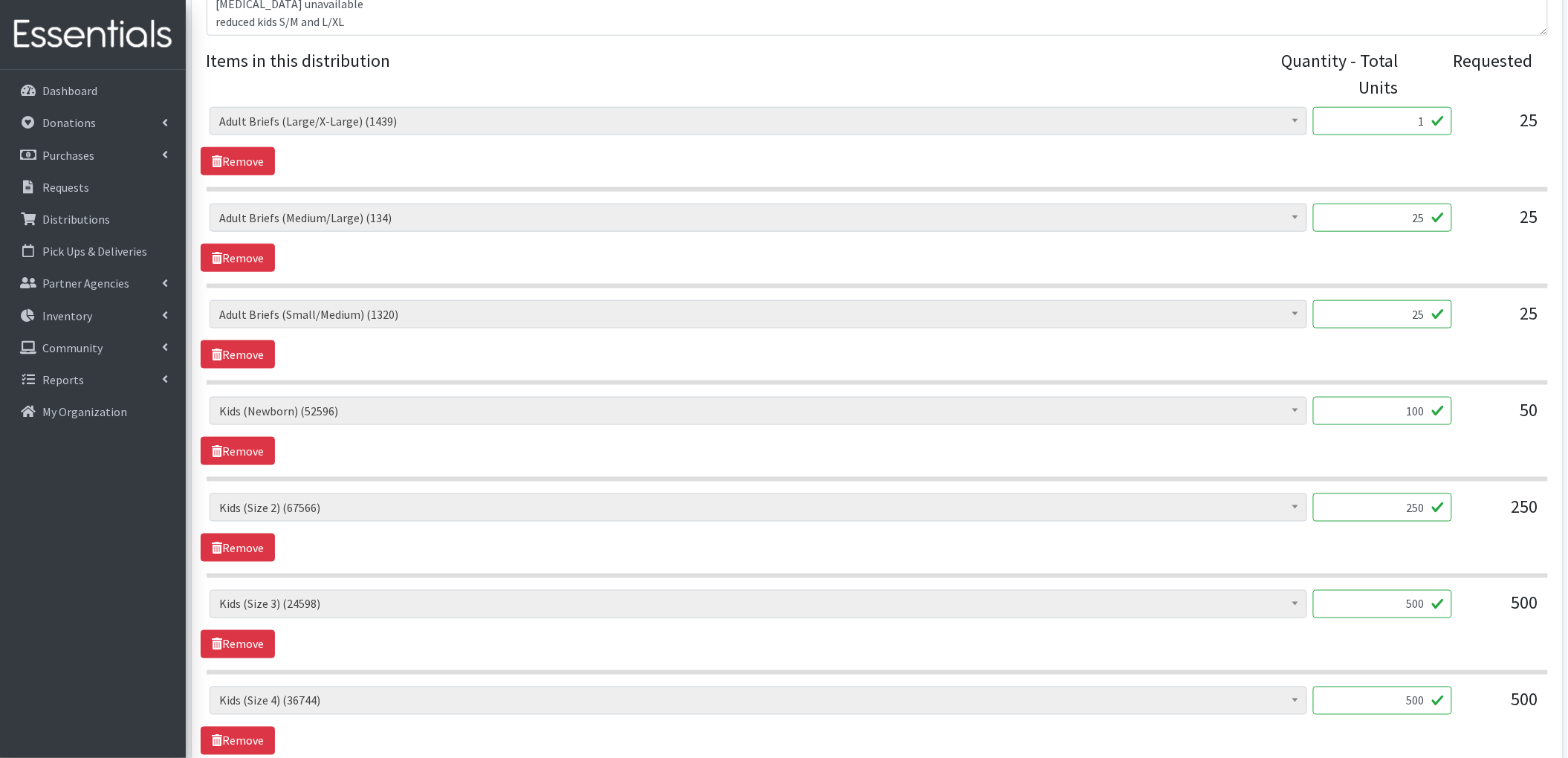
click at [1415, 224] on input "25" at bounding box center [1382, 218] width 138 height 29
type input "1"
click at [1422, 323] on input "25" at bounding box center [1382, 314] width 138 height 29
type input "1"
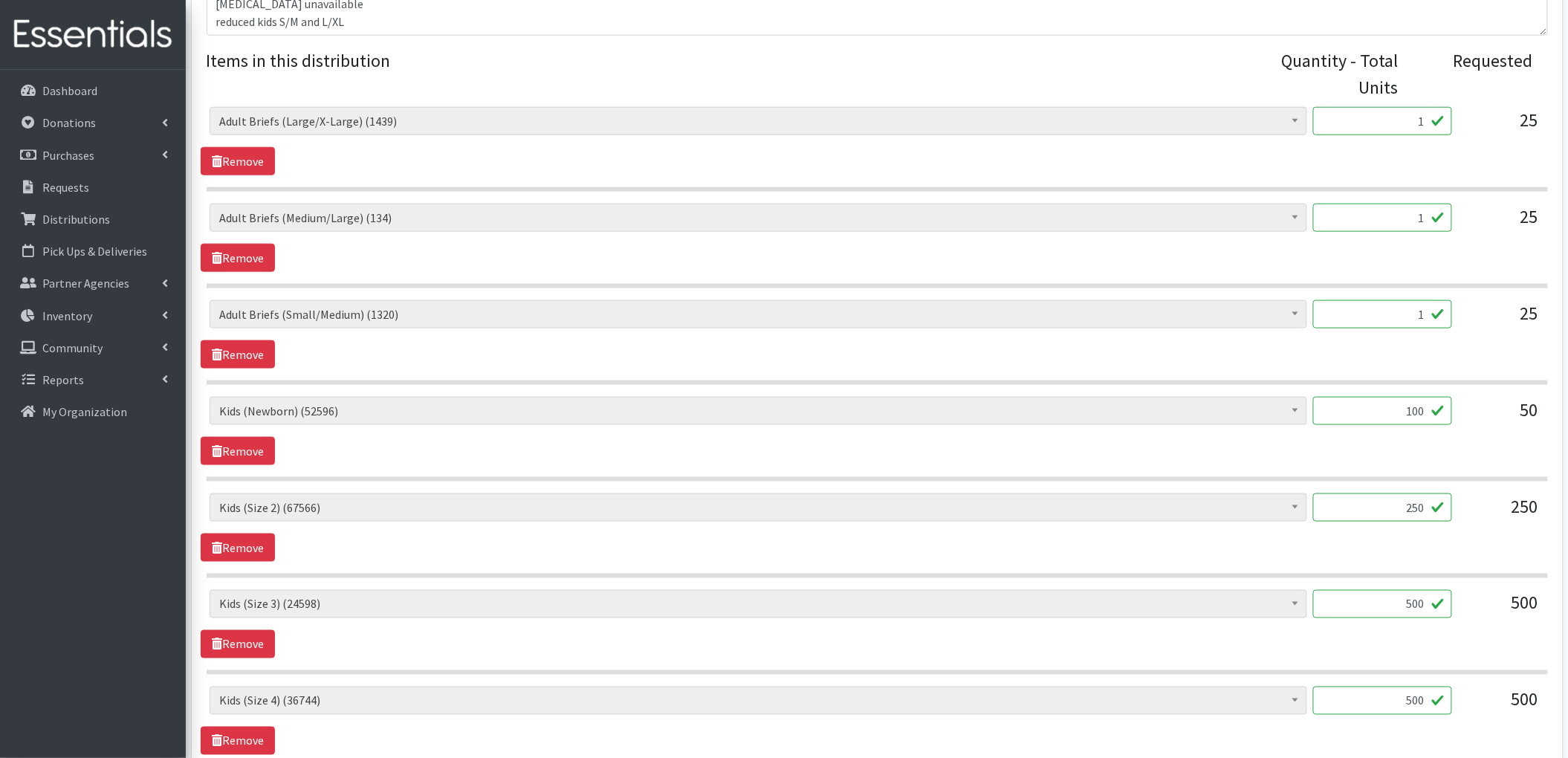
click at [1160, 358] on div "Adult Briefs (Large/X-Large) (1439) Adult Briefs (Medium/Large) (134) Adult Bri…" at bounding box center [876, 333] width 1352 height 68
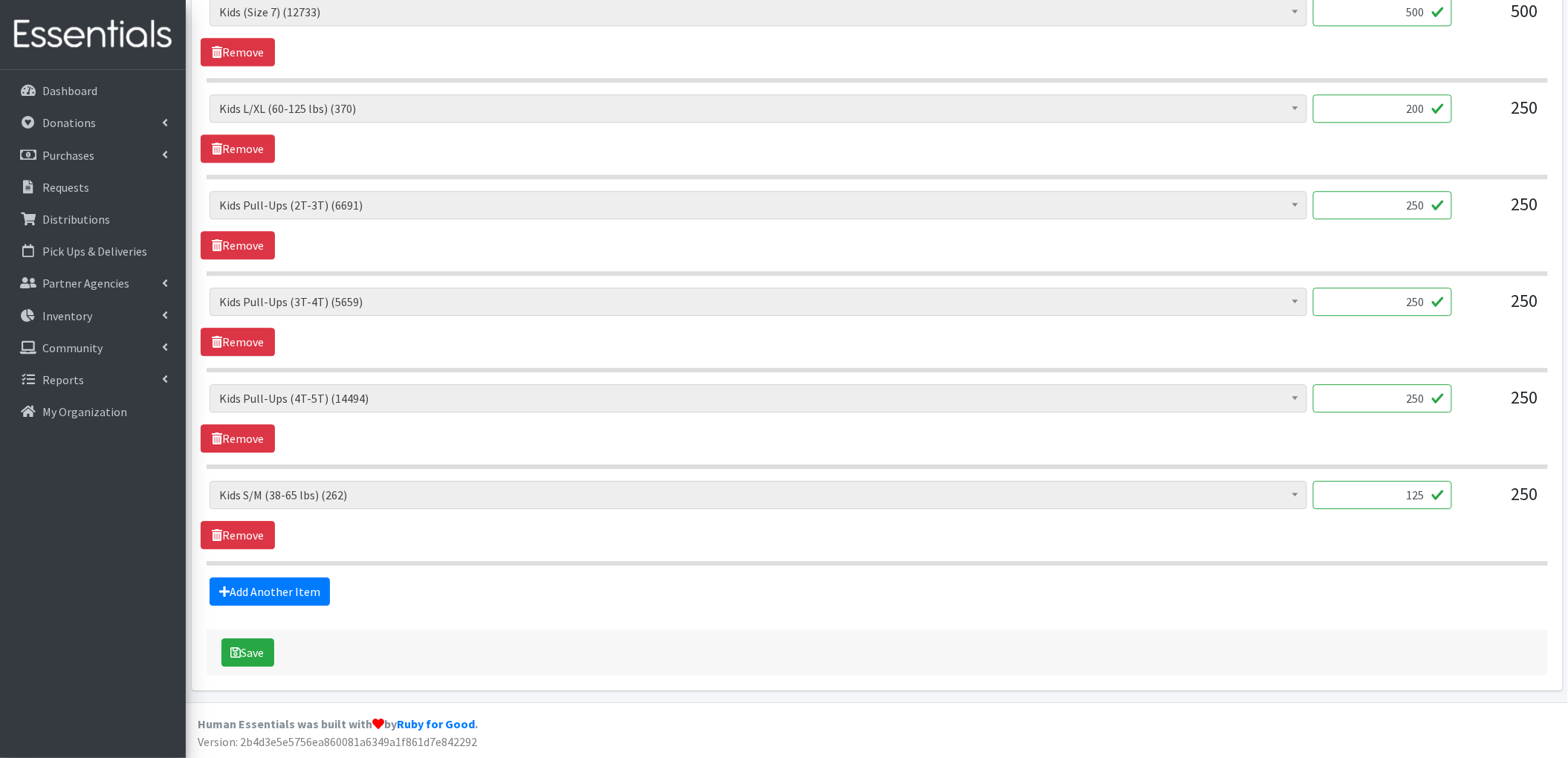
scroll to position [1577, 0]
click at [250, 655] on button "Save" at bounding box center [247, 652] width 52 height 29
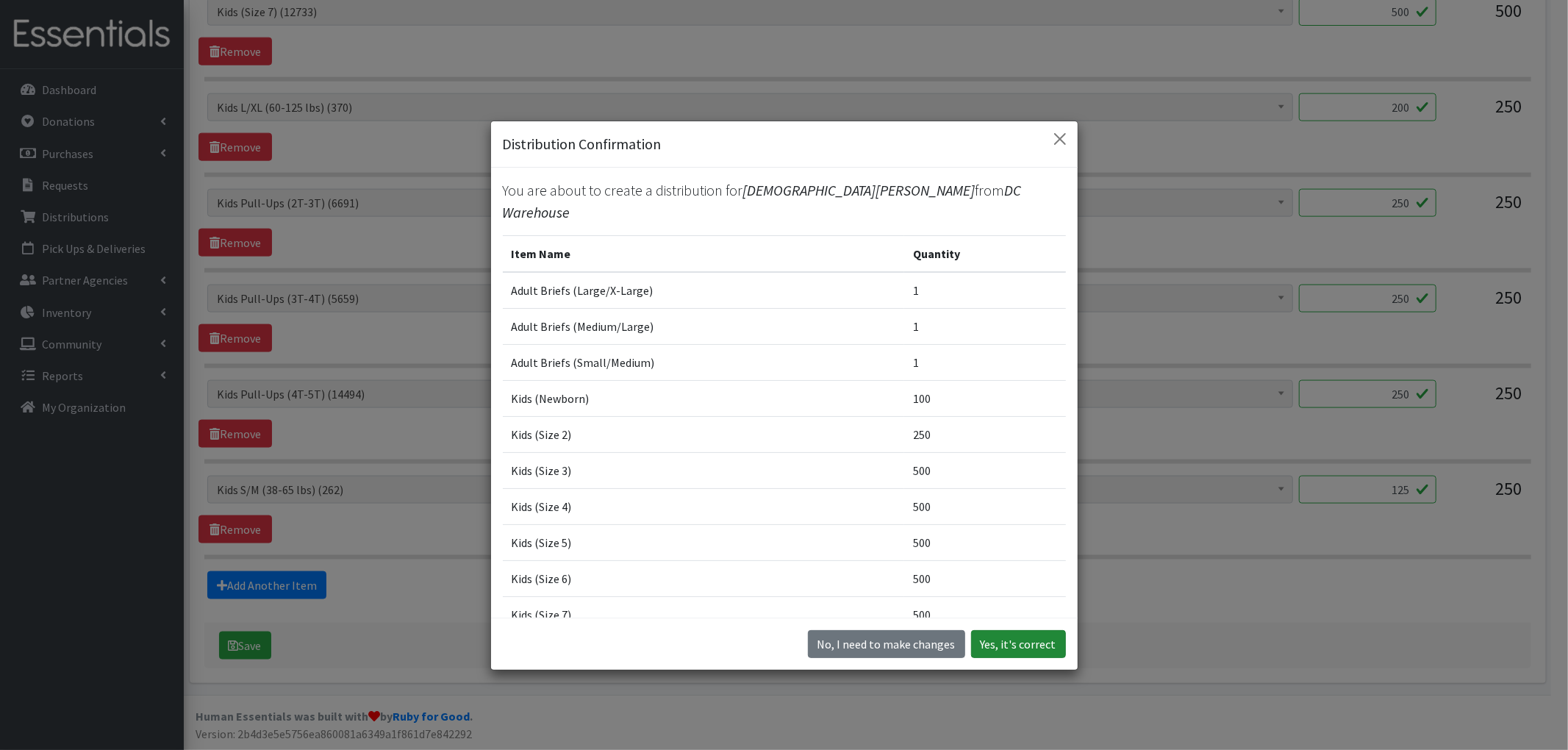
click at [1012, 652] on button "Yes, it's correct" at bounding box center [1018, 644] width 95 height 28
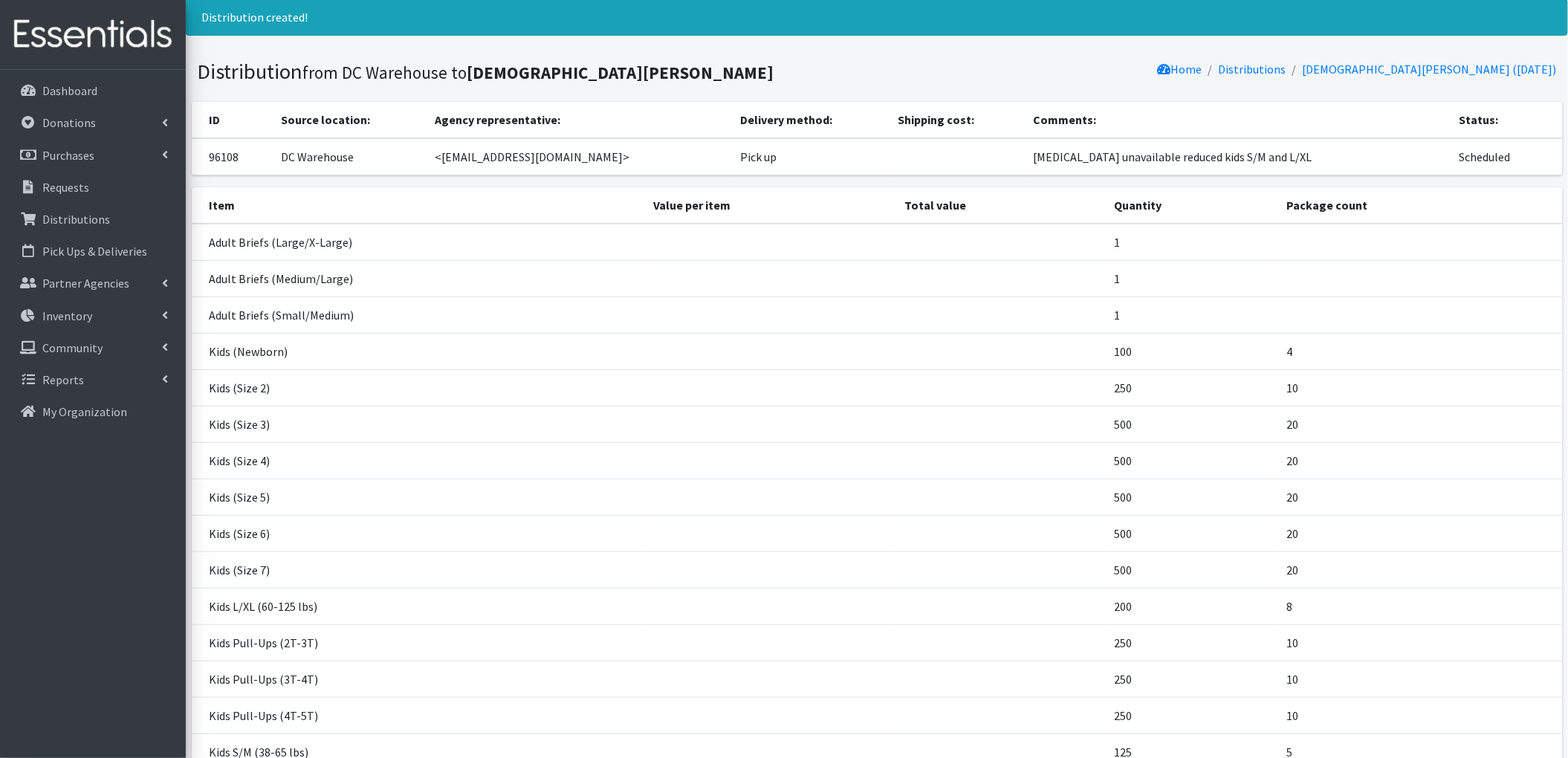
scroll to position [259, 0]
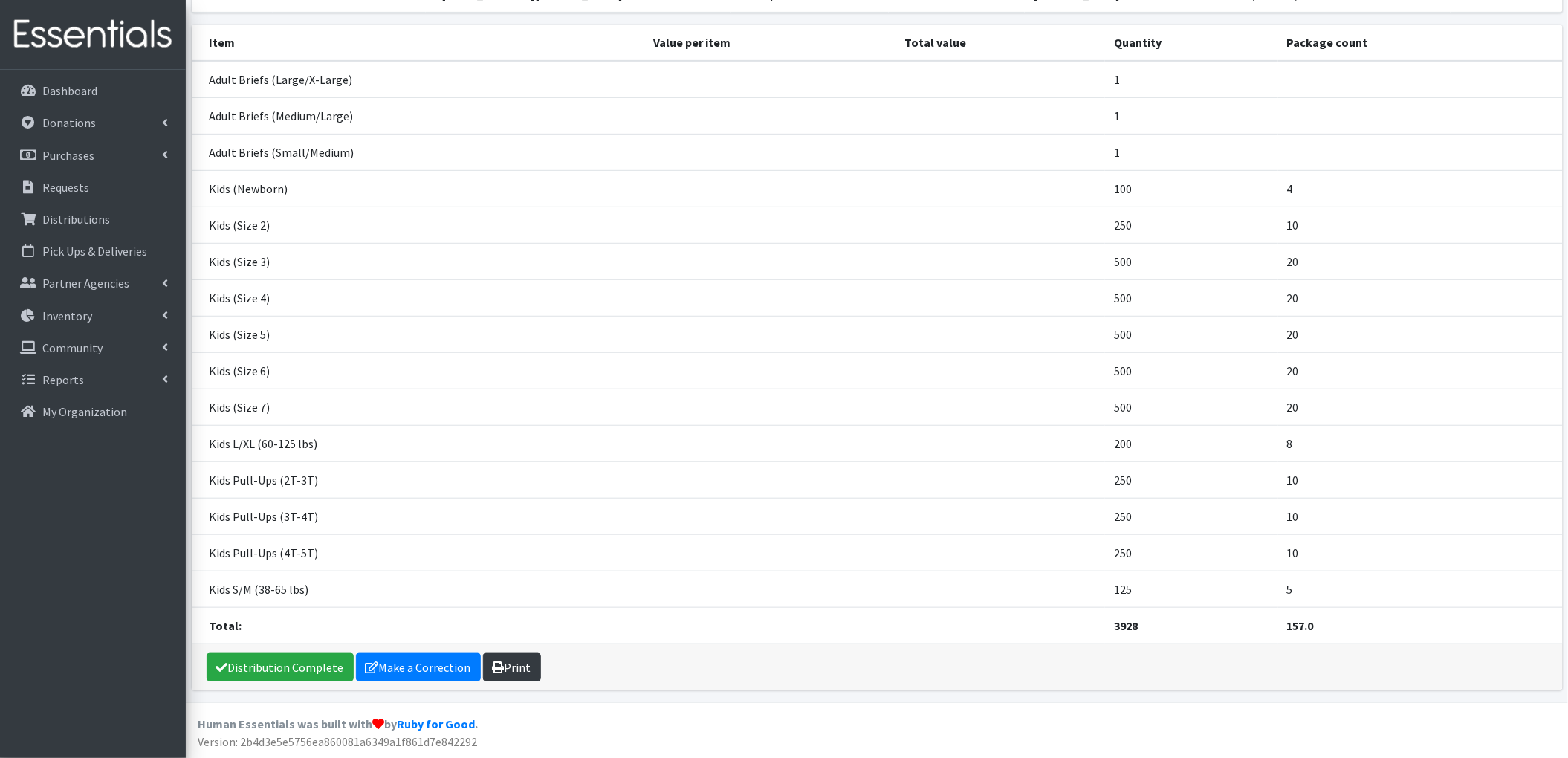
click at [495, 672] on icon at bounding box center [499, 668] width 12 height 12
click at [396, 671] on link "Make a Correction" at bounding box center [418, 667] width 125 height 29
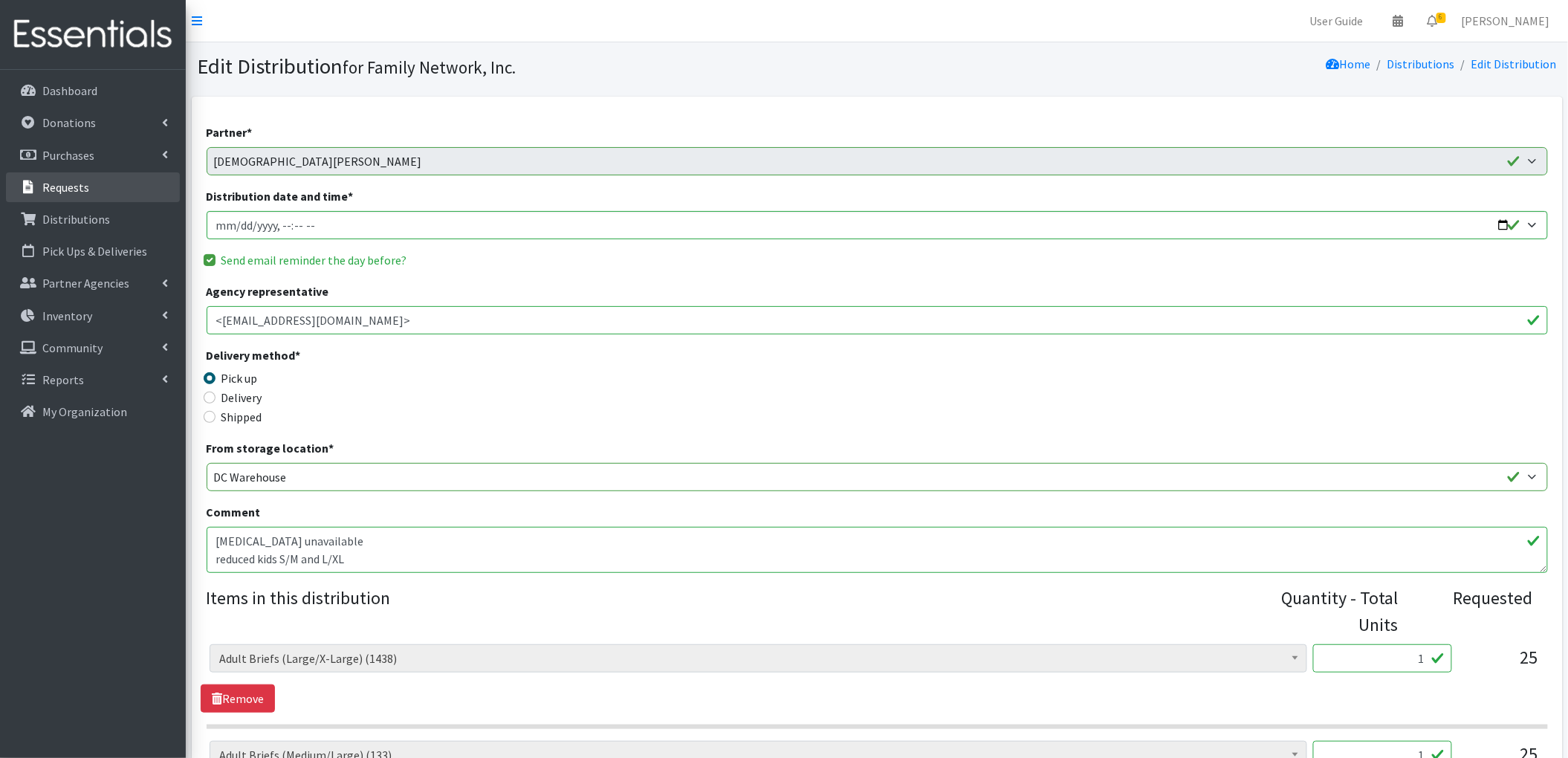
click at [93, 194] on link "Requests" at bounding box center [93, 187] width 174 height 30
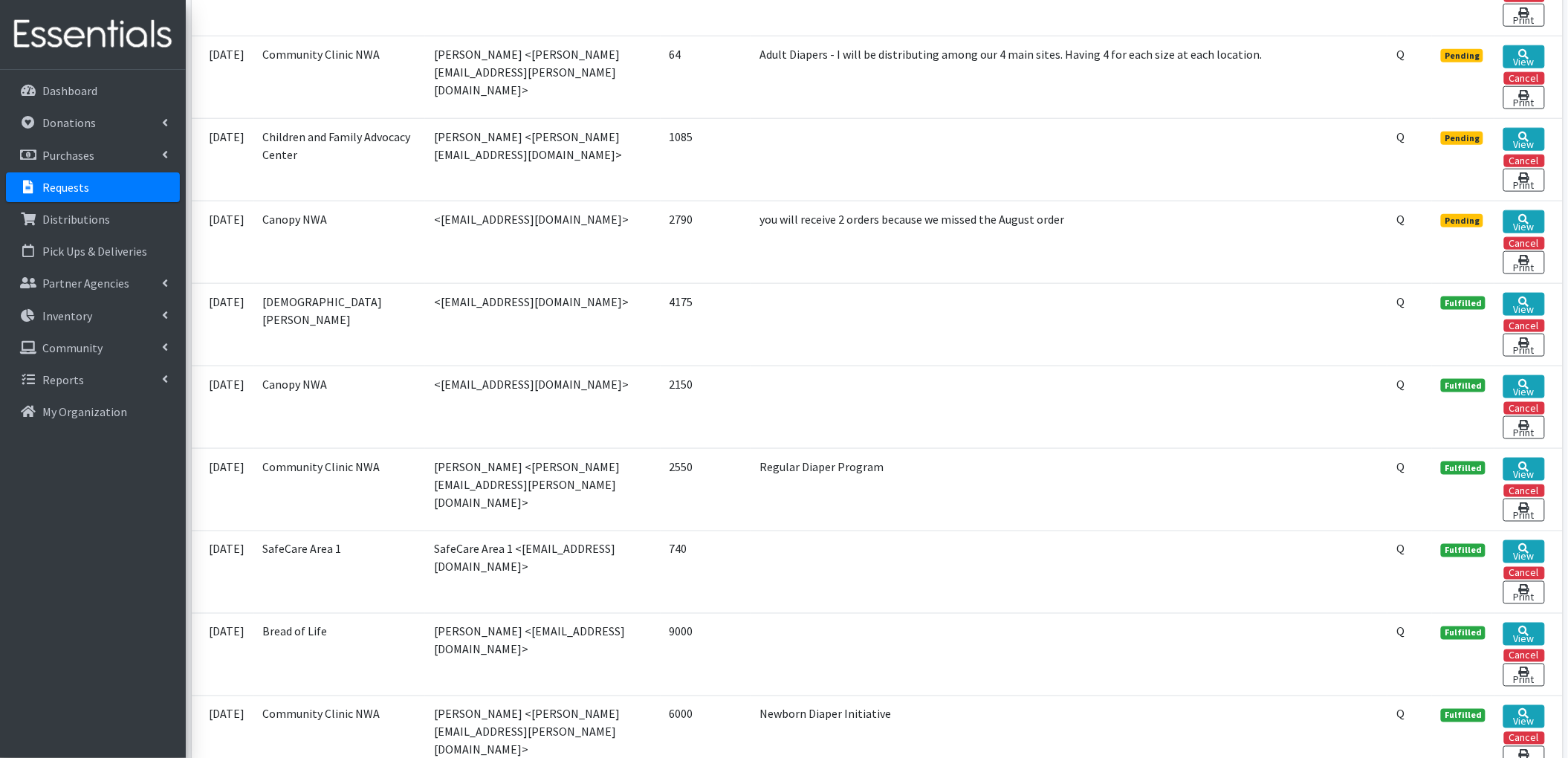
scroll to position [595, 0]
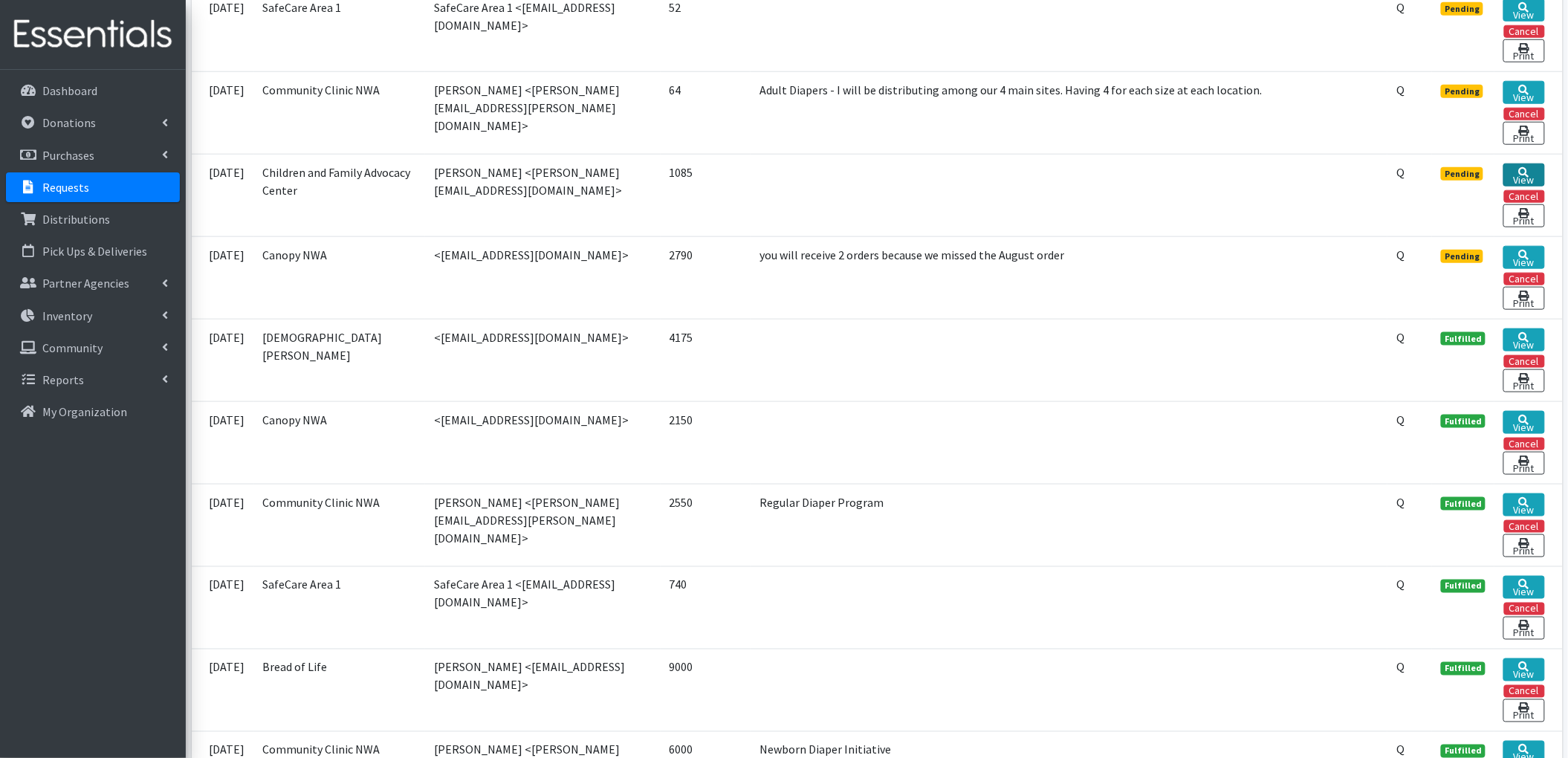
click at [1507, 176] on link "View" at bounding box center [1523, 174] width 41 height 23
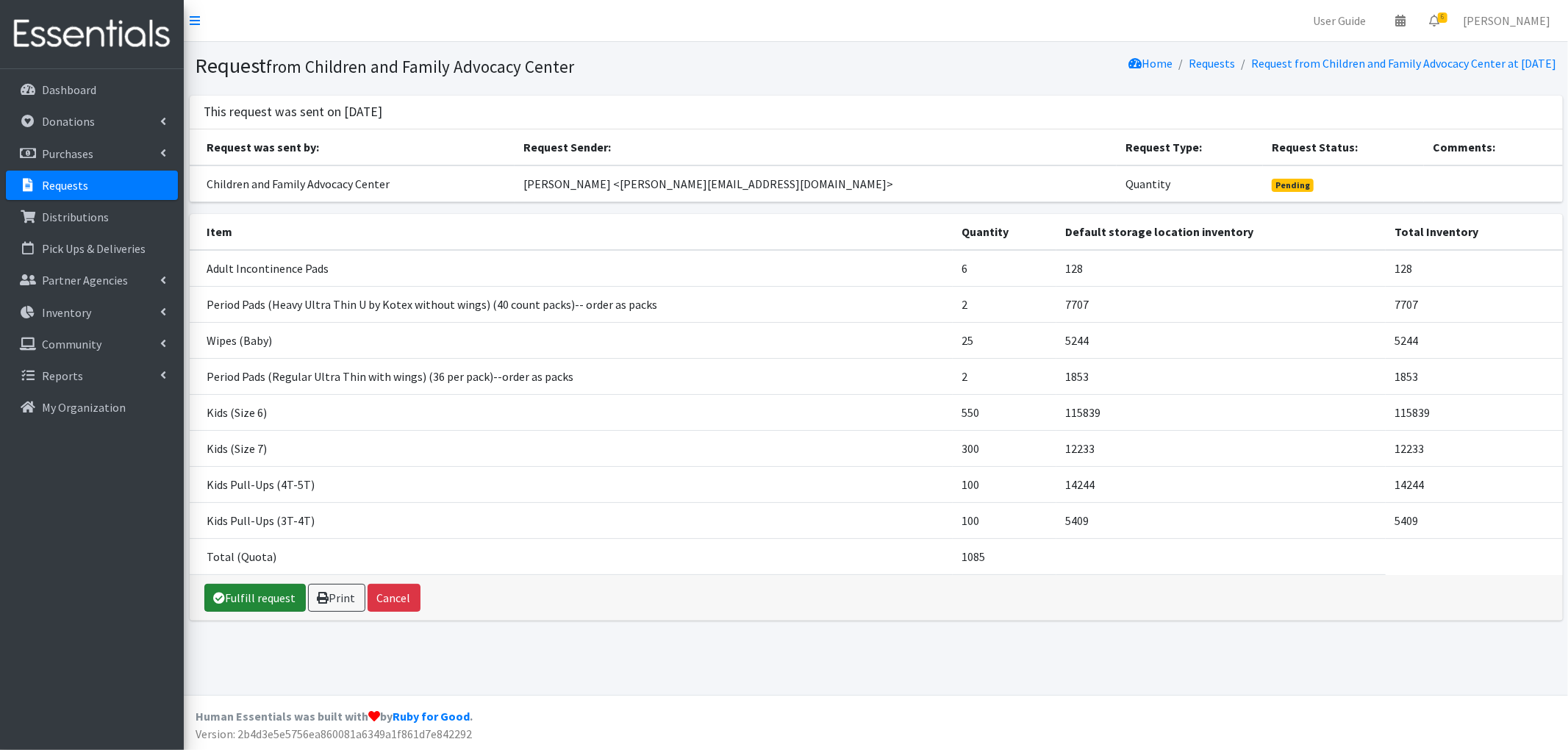
click at [257, 589] on link "Fulfill request" at bounding box center [255, 597] width 102 height 28
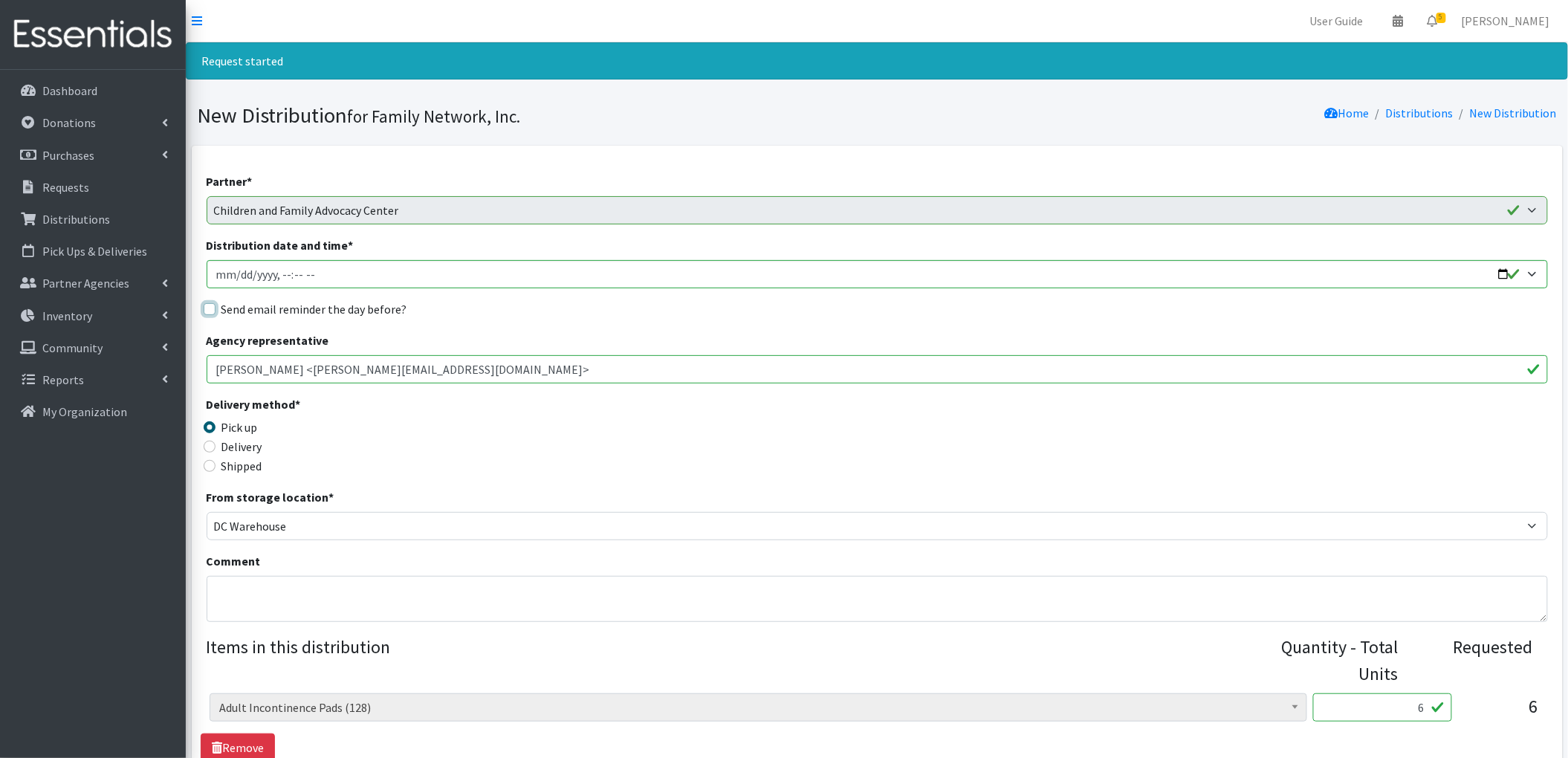
click at [208, 314] on input "Send email reminder the day before?" at bounding box center [210, 309] width 12 height 12
checkbox input "true"
click at [1500, 272] on input "Distribution date and time *" at bounding box center [877, 274] width 1341 height 29
type input "2025-09-09T13:00"
click at [658, 333] on div "Agency representative Jocelyne Carranza <jocelyne@cacbentonco.com>" at bounding box center [877, 357] width 1341 height 52
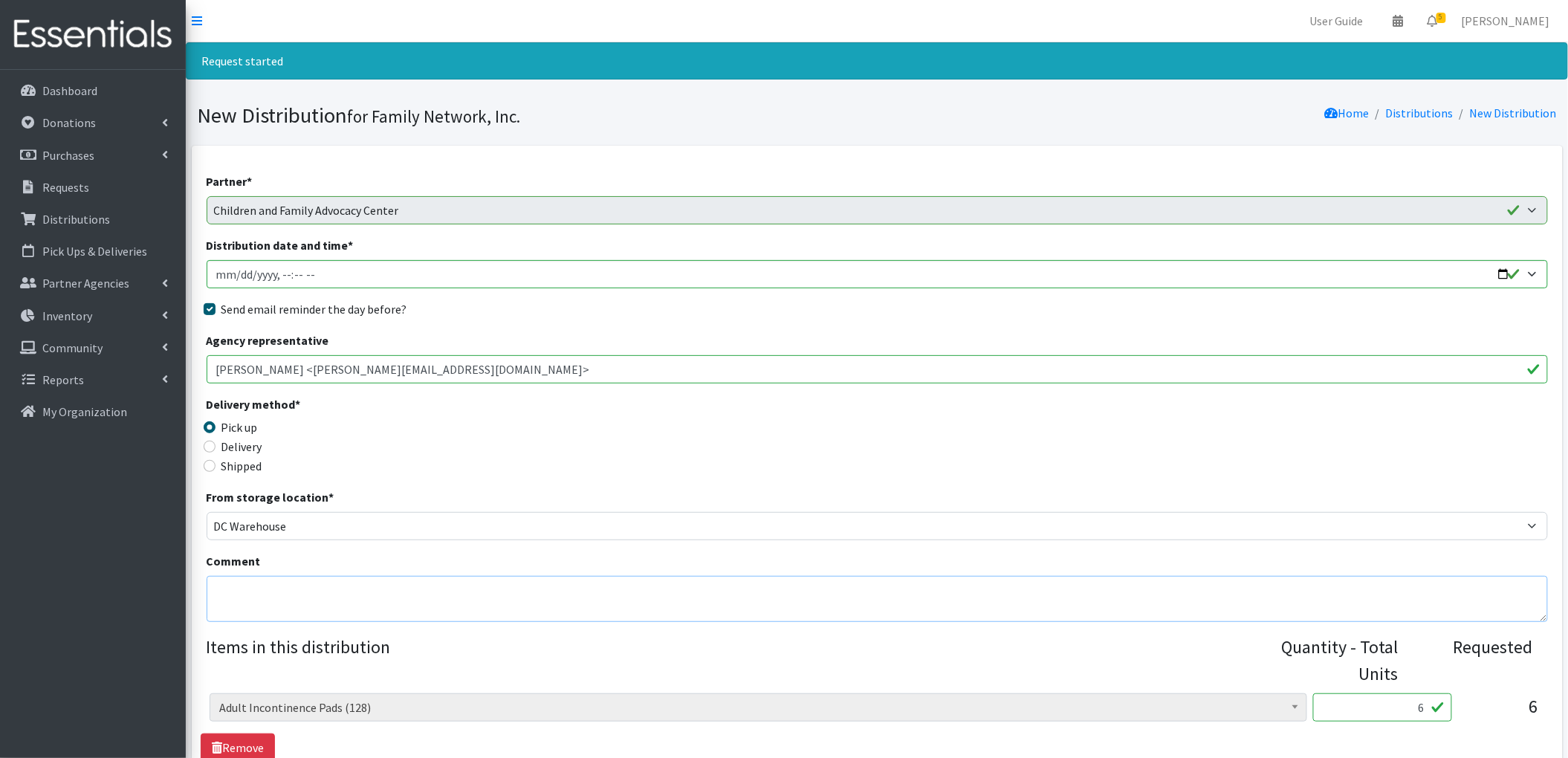
click at [314, 605] on textarea "Comment" at bounding box center [877, 599] width 1341 height 47
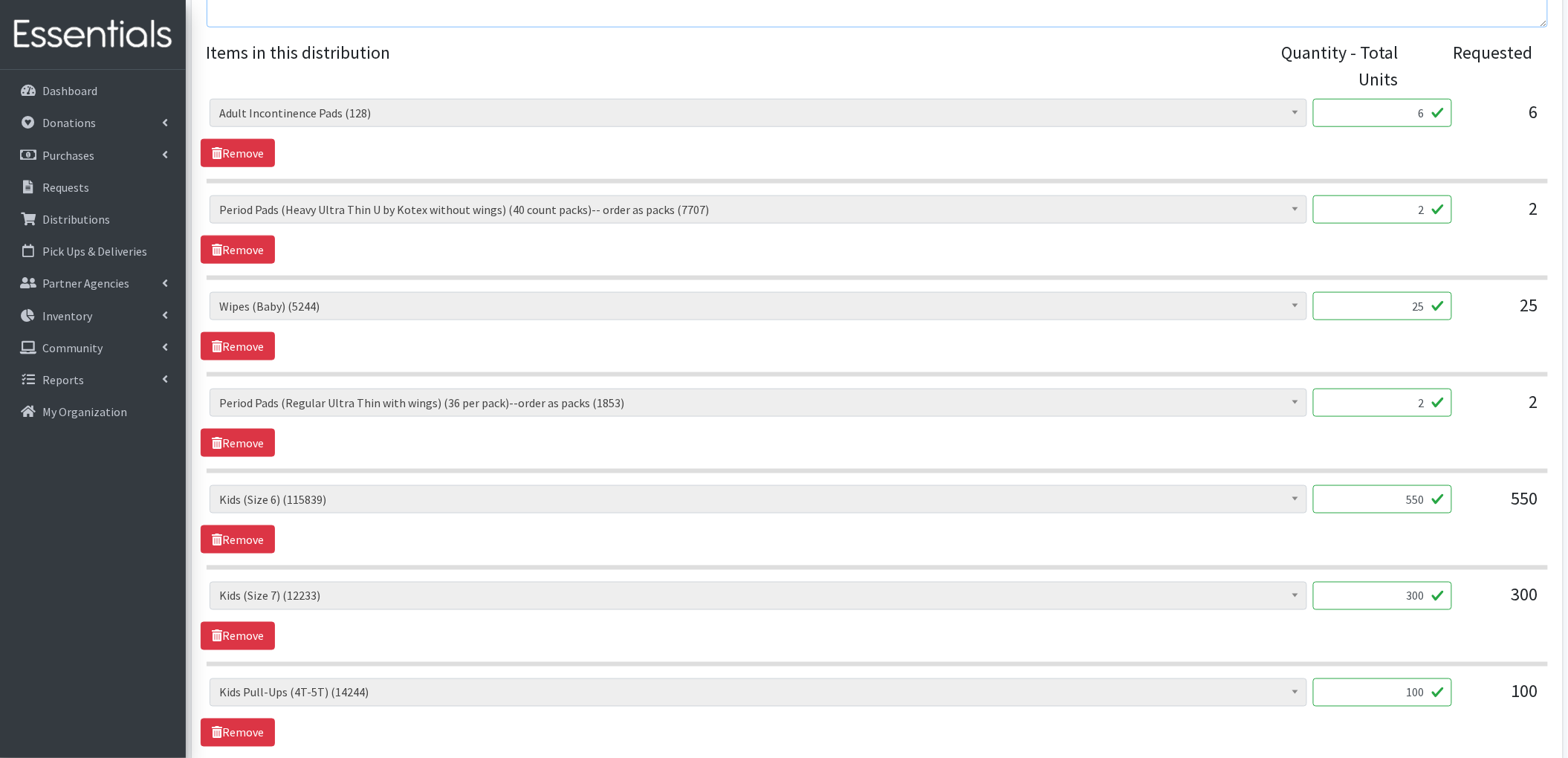
scroll to position [694, 0]
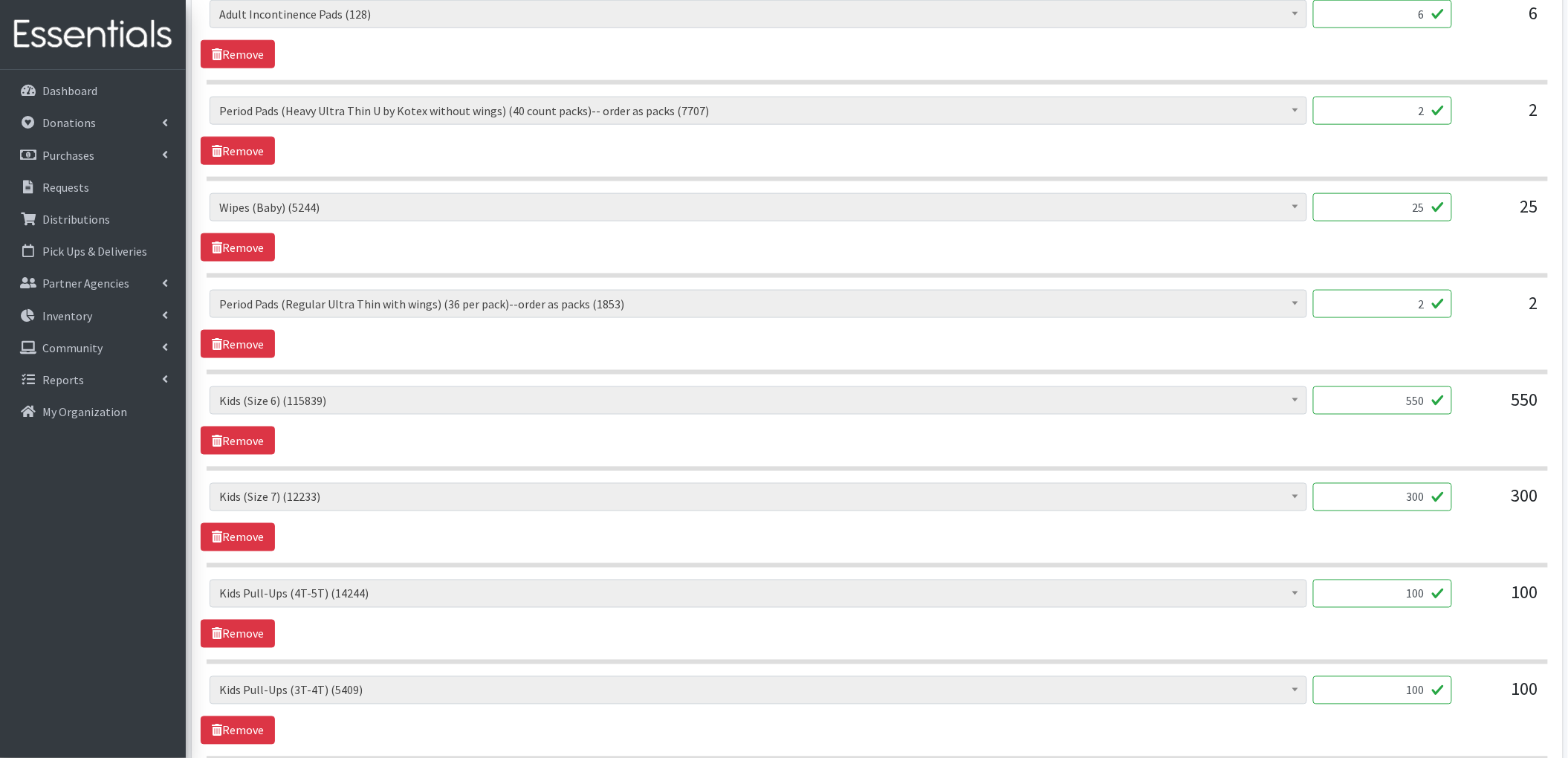
click at [1401, 402] on input "550" at bounding box center [1382, 401] width 138 height 29
click at [1196, 468] on section "Adult Briefs (Large/X-Large) (1438) Adult Briefs (Medium/Large) (133) Adult Bri…" at bounding box center [877, 429] width 1341 height 85
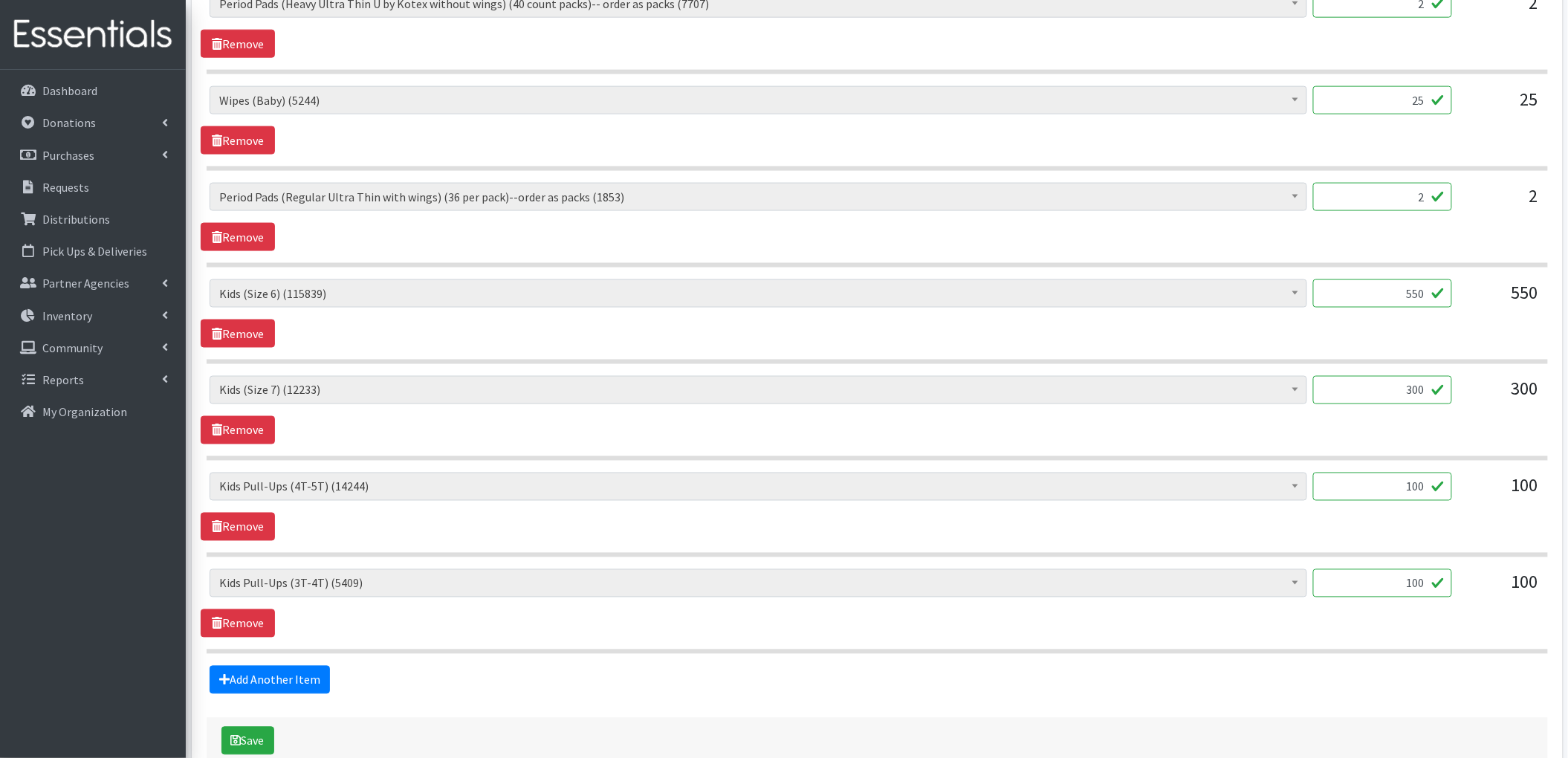
scroll to position [897, 0]
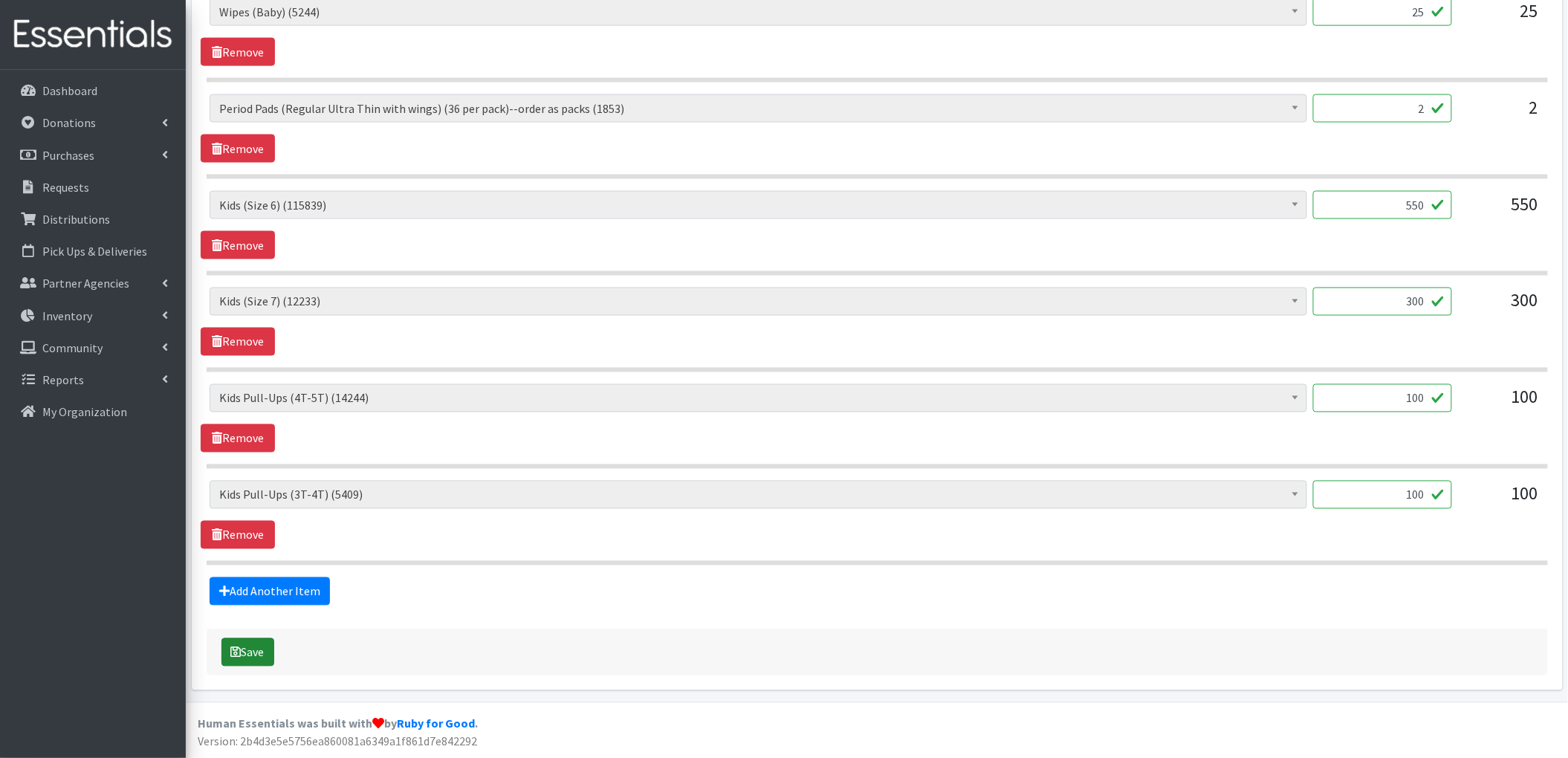
click at [245, 659] on button "Save" at bounding box center [247, 652] width 52 height 29
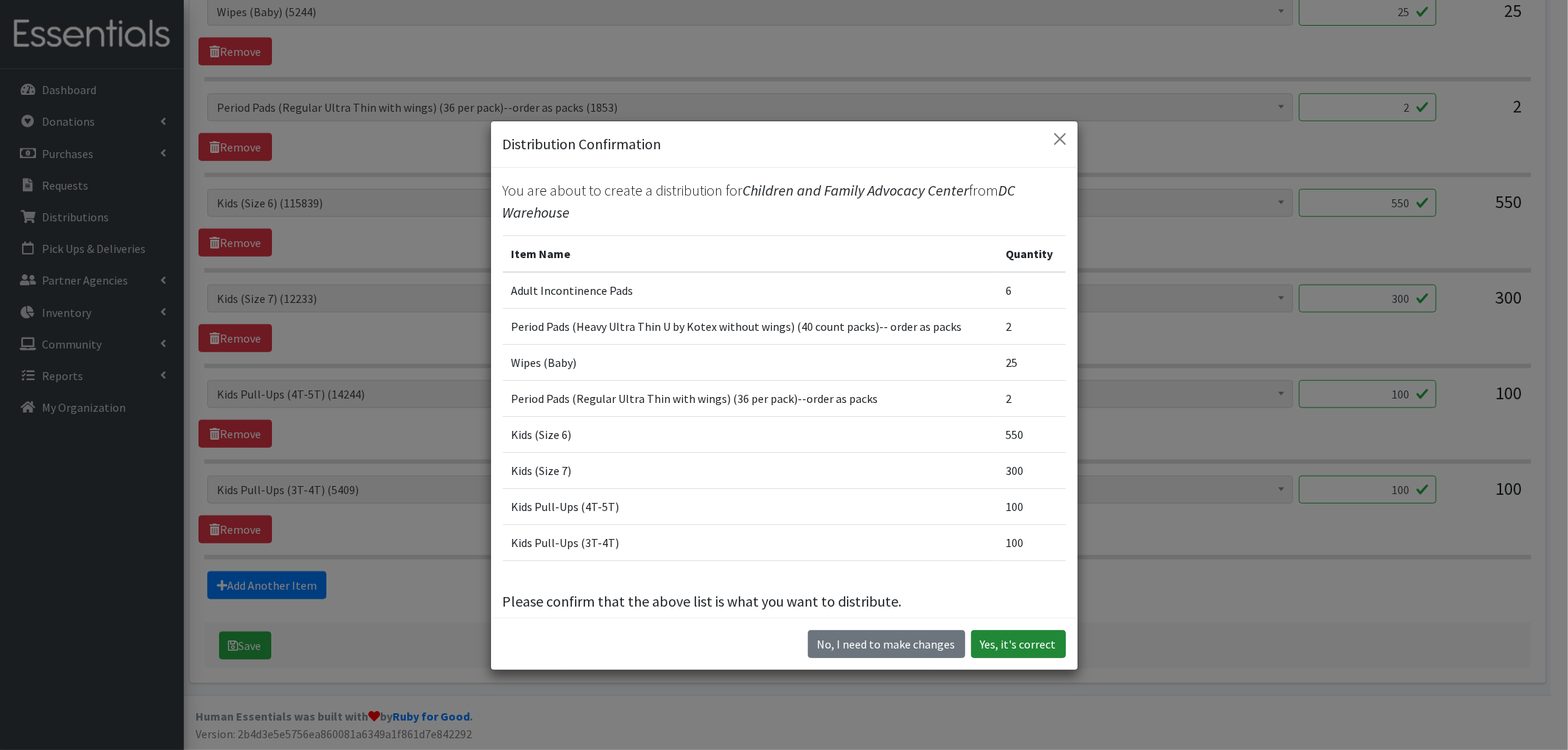
click at [1018, 637] on button "Yes, it's correct" at bounding box center [1018, 644] width 95 height 28
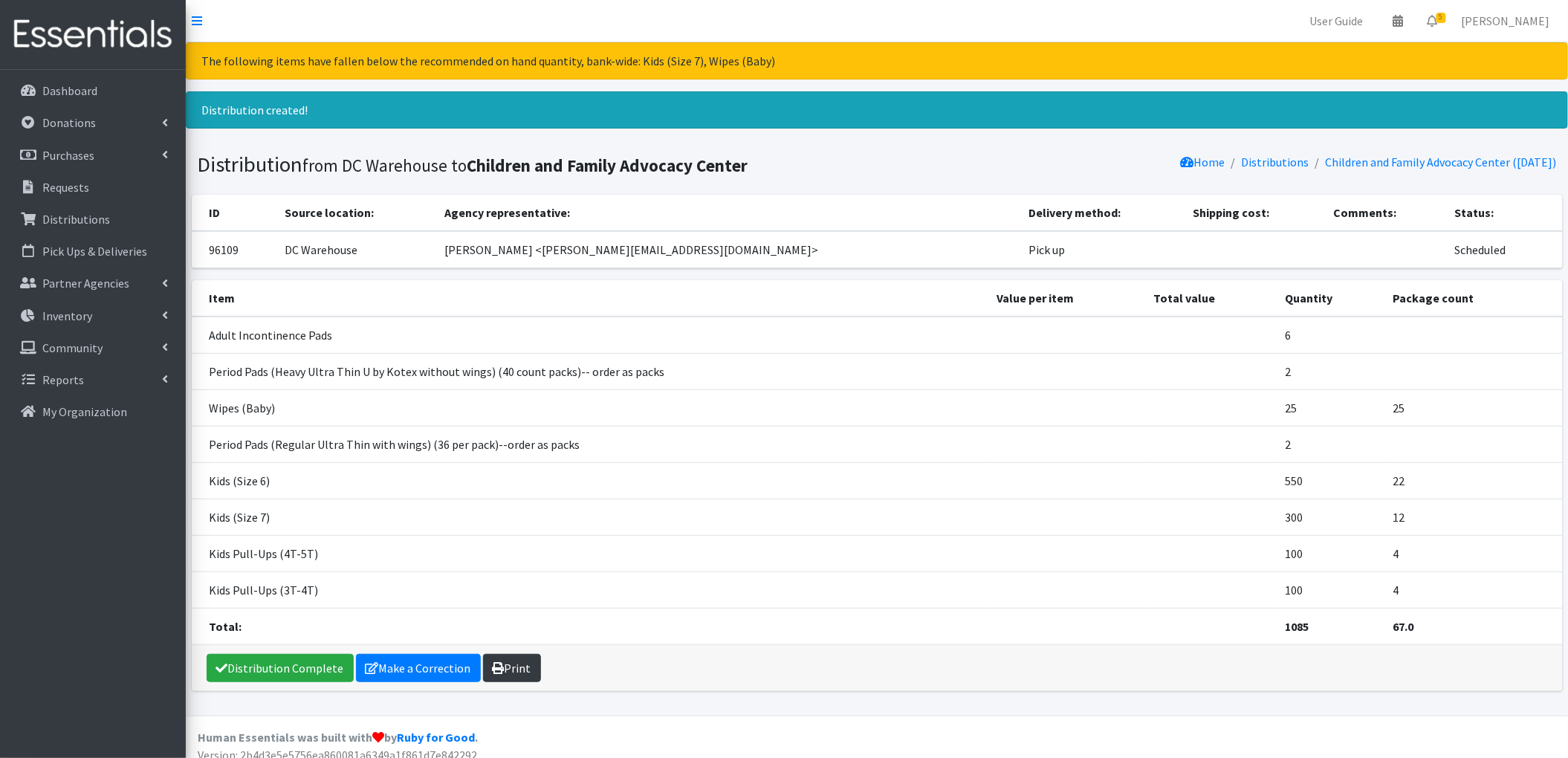
click at [509, 659] on link "Print" at bounding box center [511, 668] width 58 height 29
click at [66, 184] on p "Requests" at bounding box center [65, 187] width 46 height 15
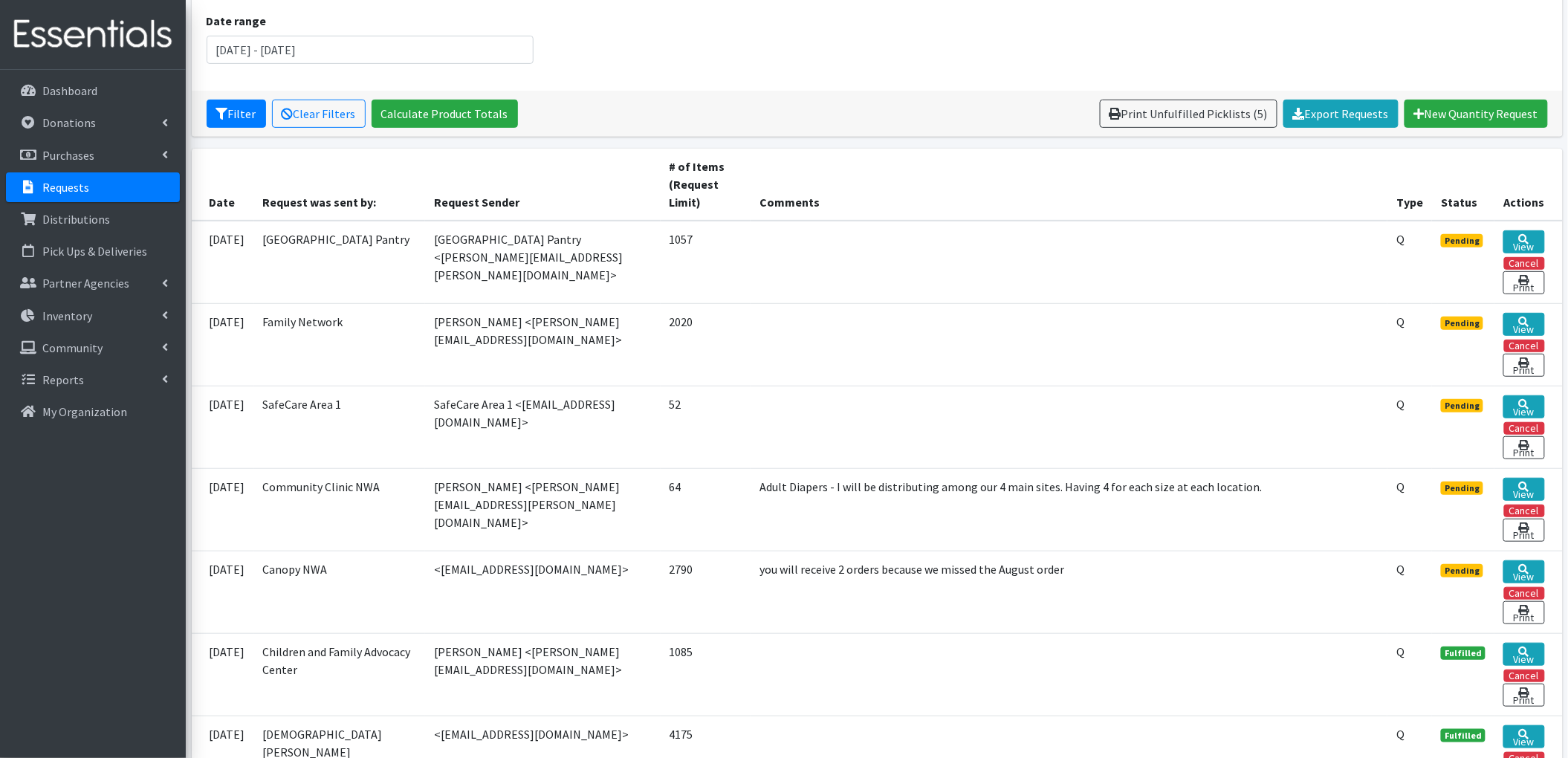
scroll to position [297, 0]
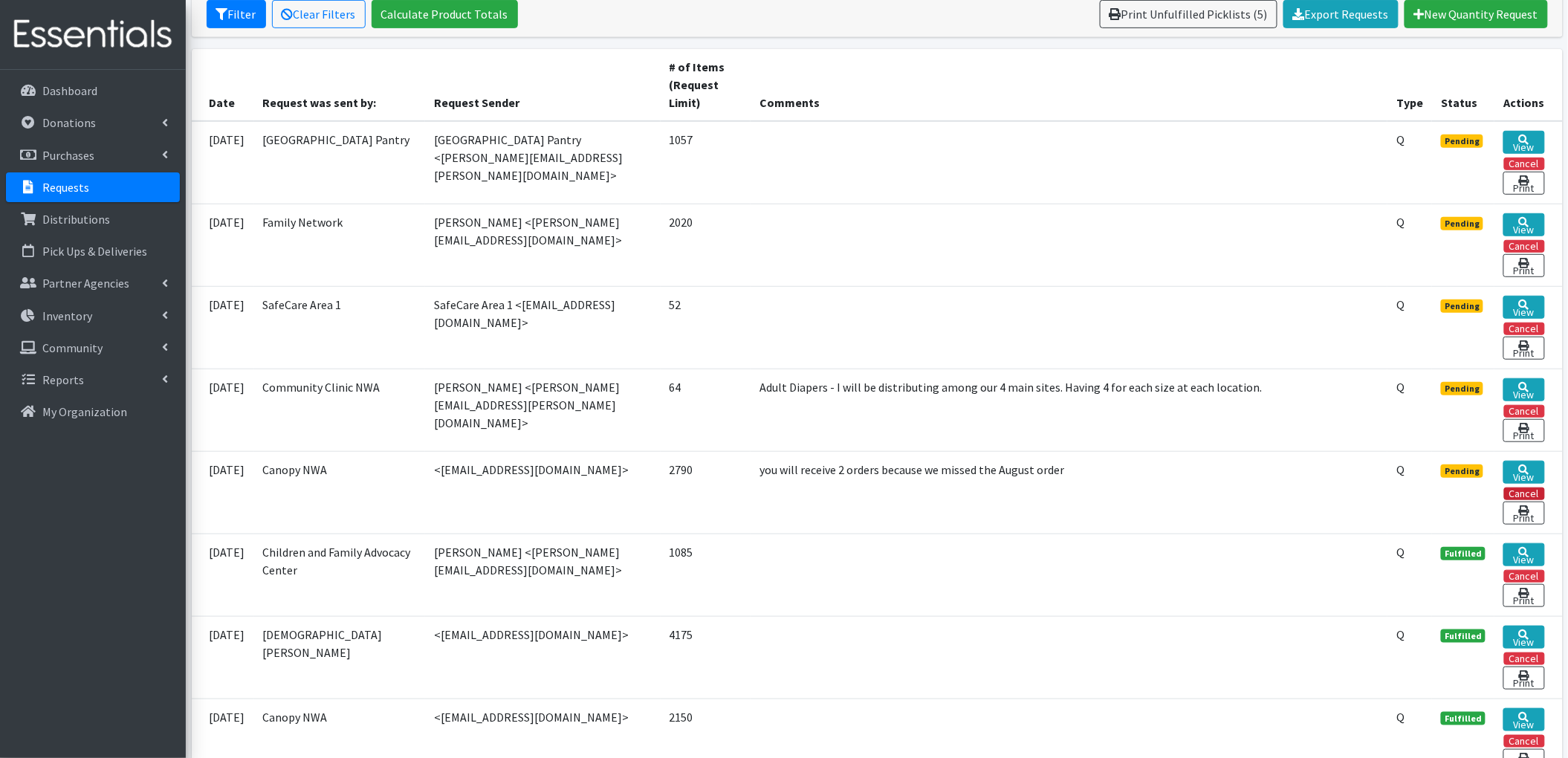
click at [1519, 497] on button "Cancel" at bounding box center [1523, 494] width 41 height 13
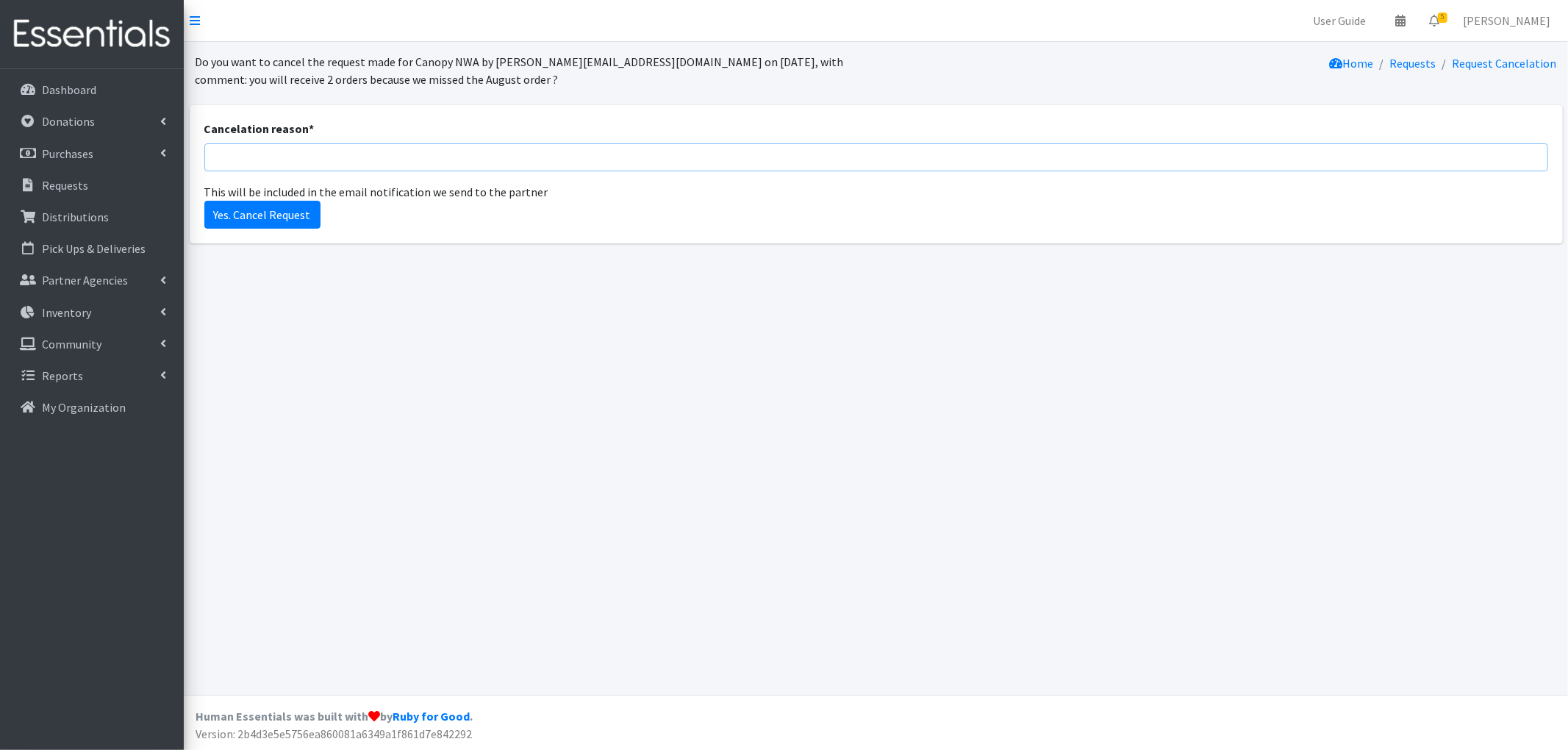
click at [286, 150] on input "Cancelation reason *" at bounding box center [876, 157] width 1344 height 28
type input "august order late. Unable to fulfill"
click at [278, 218] on input "Yes. Cancel Request" at bounding box center [262, 214] width 116 height 28
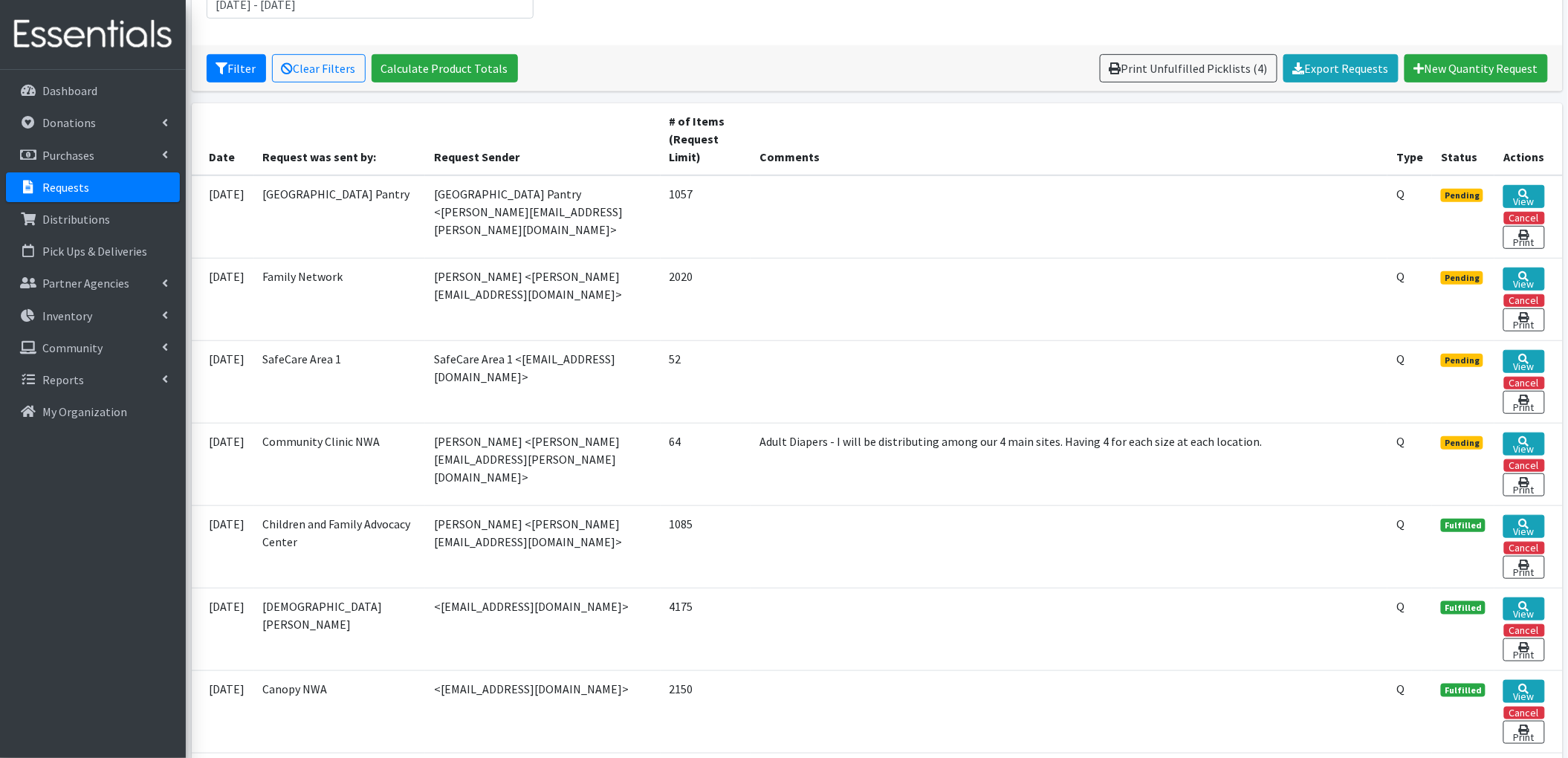
scroll to position [297, 0]
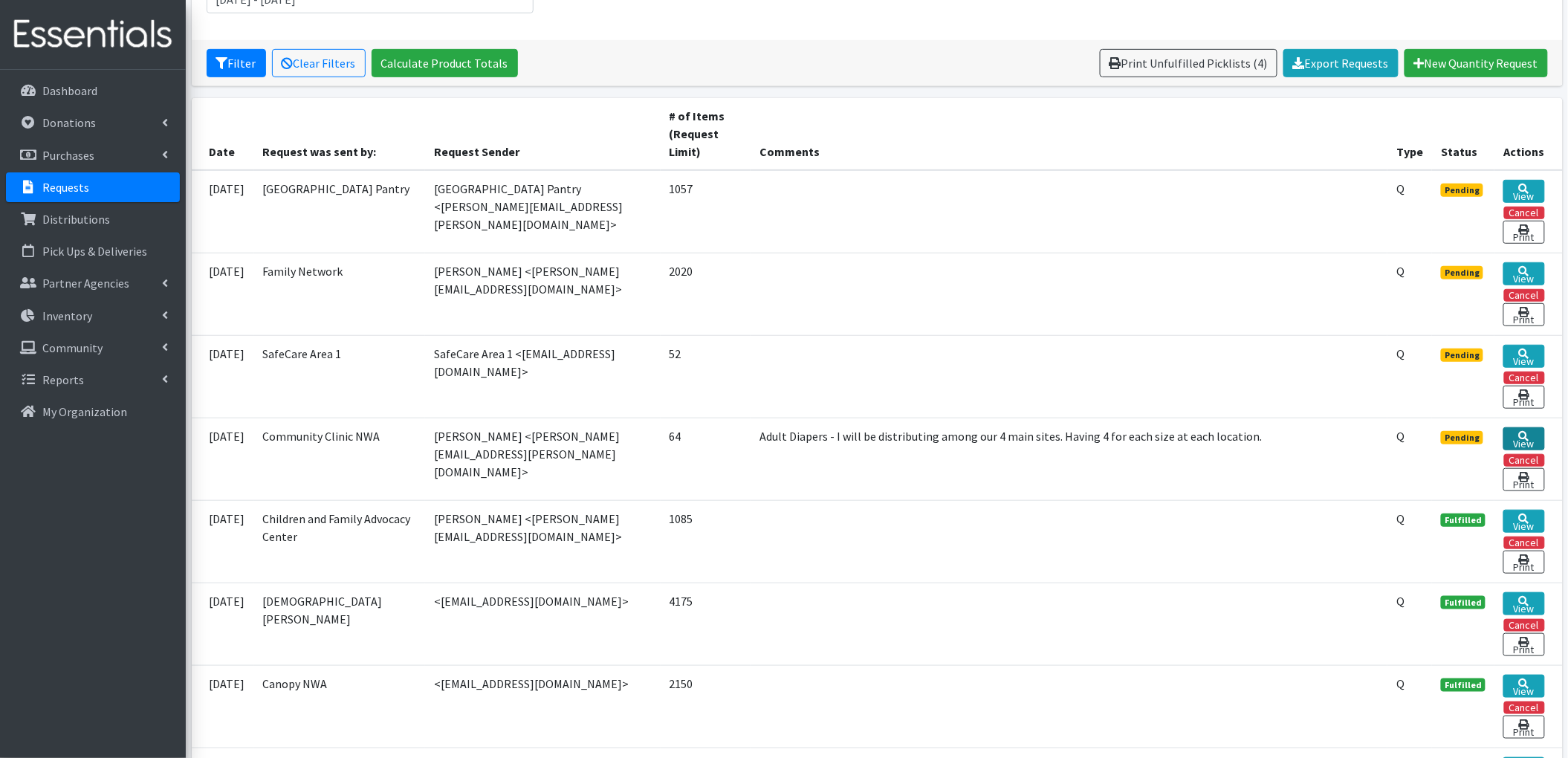
click at [1516, 446] on link "View" at bounding box center [1523, 438] width 41 height 23
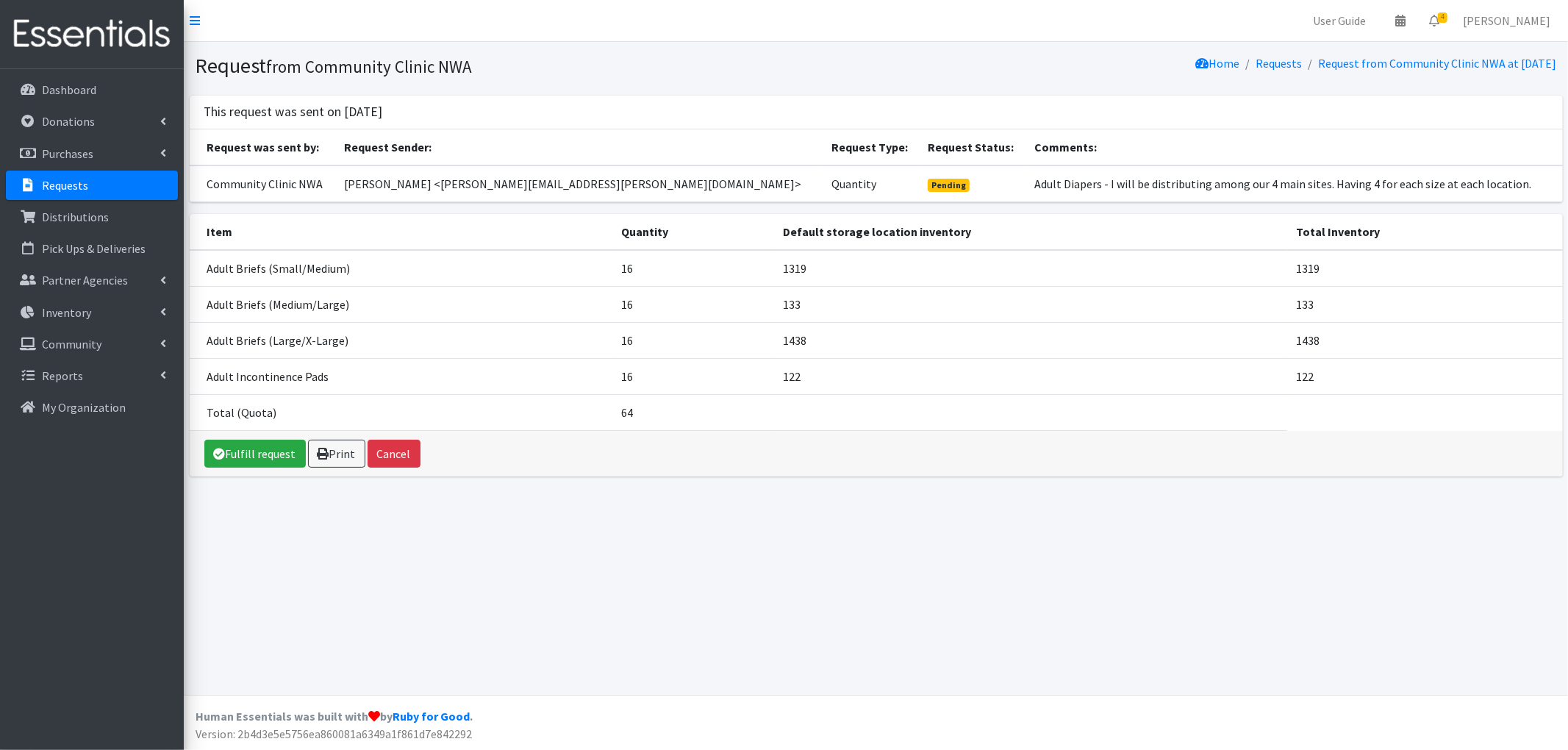
click at [648, 270] on td "16" at bounding box center [694, 268] width 161 height 37
drag, startPoint x: 612, startPoint y: 268, endPoint x: 656, endPoint y: 263, distance: 44.3
click at [656, 263] on tr "Adult Briefs (Small/Medium) 16 1319 1319" at bounding box center [876, 268] width 1373 height 37
click at [641, 265] on td "16" at bounding box center [694, 268] width 161 height 37
drag, startPoint x: 605, startPoint y: 318, endPoint x: 656, endPoint y: 300, distance: 54.1
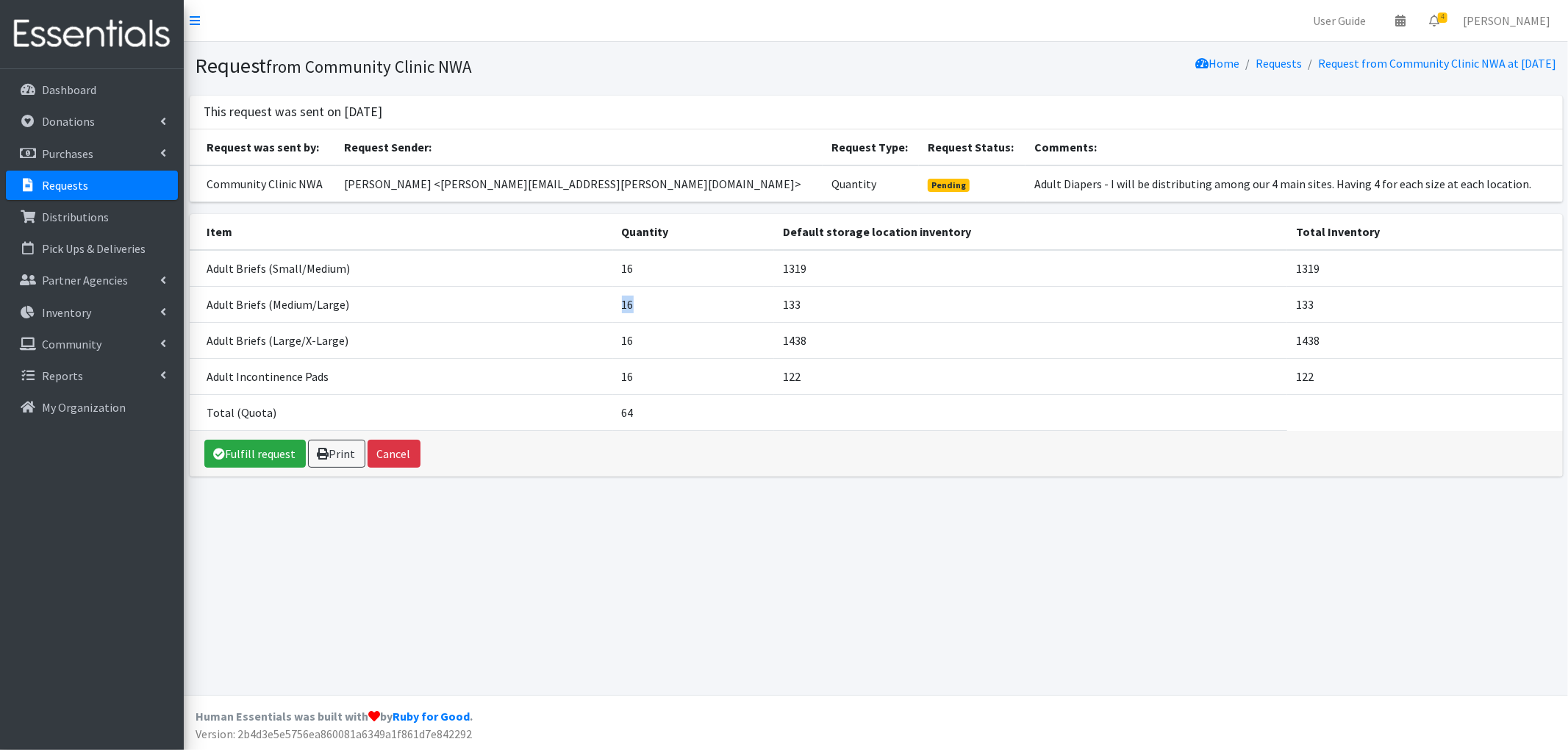
click at [656, 300] on tr "Adult Briefs (Medium/Large) 16 133 133" at bounding box center [876, 304] width 1373 height 36
drag, startPoint x: 617, startPoint y: 337, endPoint x: 647, endPoint y: 333, distance: 30.3
click at [647, 333] on tr "Adult Briefs (Large/X-Large) 16 1438 1438" at bounding box center [876, 340] width 1373 height 36
drag, startPoint x: 616, startPoint y: 375, endPoint x: 698, endPoint y: 375, distance: 82.0
click at [698, 375] on tr "Adult Incontinence Pads 16 122 122" at bounding box center [876, 376] width 1373 height 36
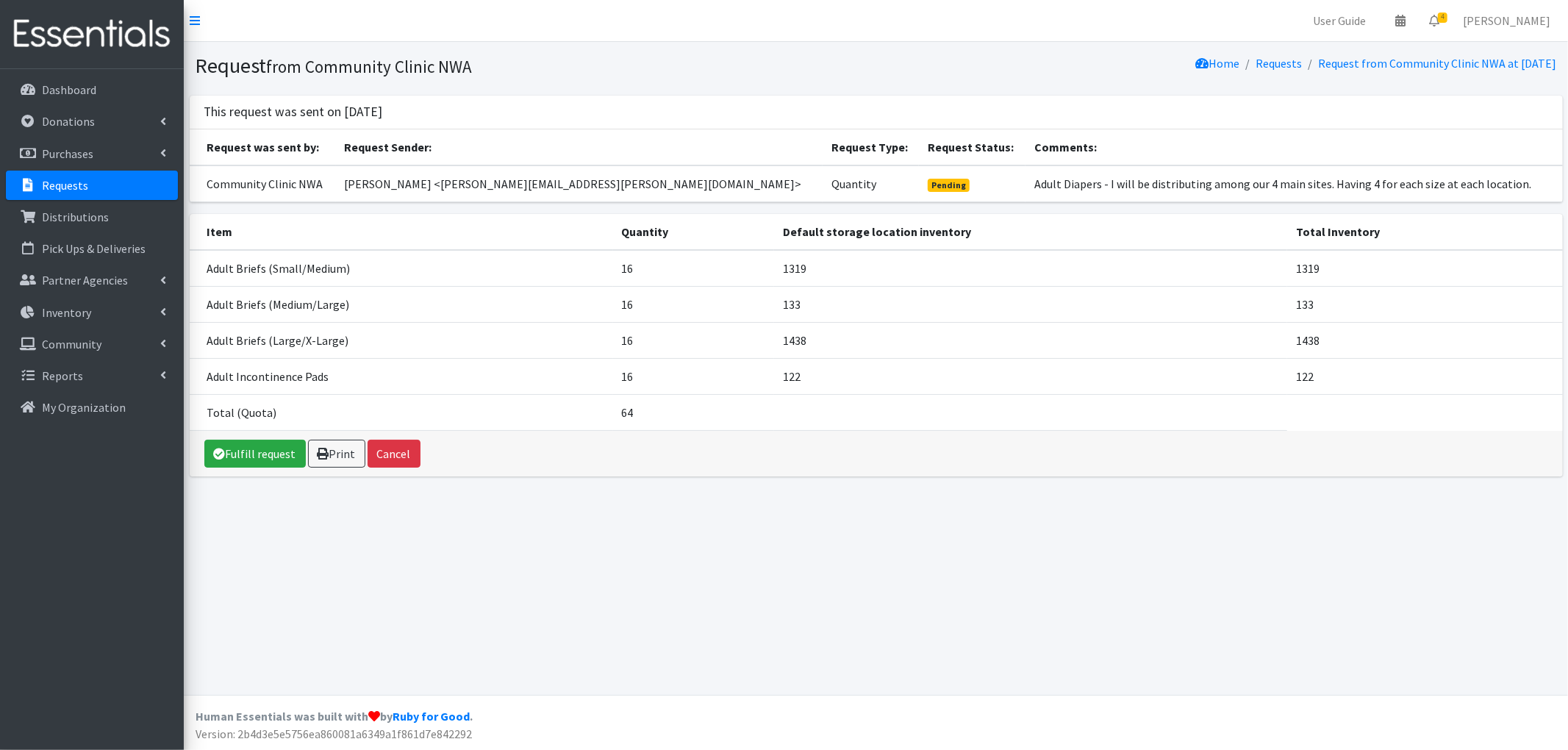
click at [374, 398] on td "Total (Quota)" at bounding box center [401, 412] width 424 height 36
click at [645, 374] on td "16" at bounding box center [694, 376] width 161 height 36
click at [243, 450] on link "Fulfill request" at bounding box center [255, 453] width 102 height 28
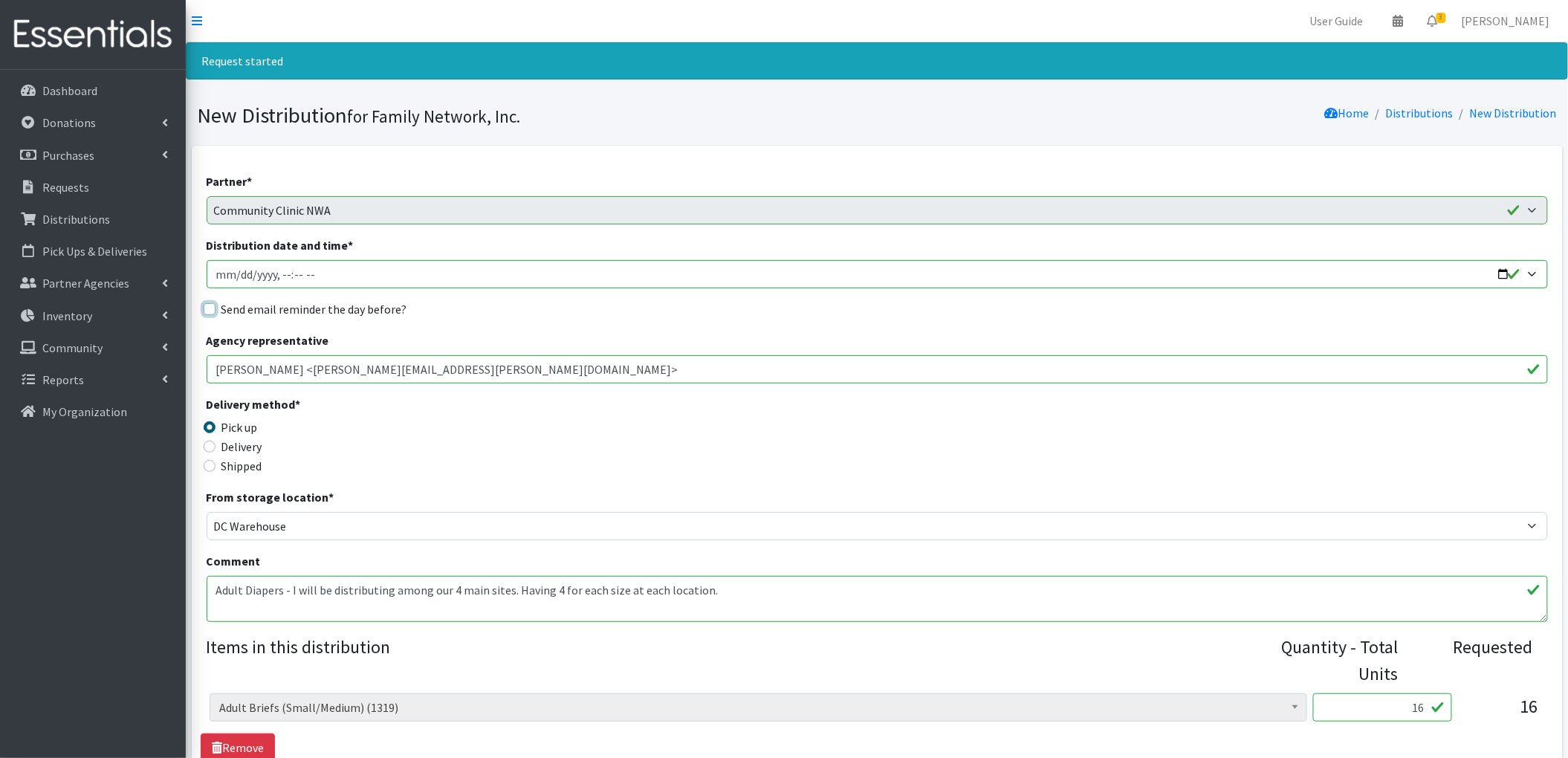
click at [206, 314] on input "Send email reminder the day before?" at bounding box center [210, 309] width 12 height 12
checkbox input "true"
click at [1503, 272] on input "Distribution date and time *" at bounding box center [877, 274] width 1341 height 29
type input "[DATE]T13:00"
drag, startPoint x: 560, startPoint y: 329, endPoint x: 530, endPoint y: 409, distance: 85.4
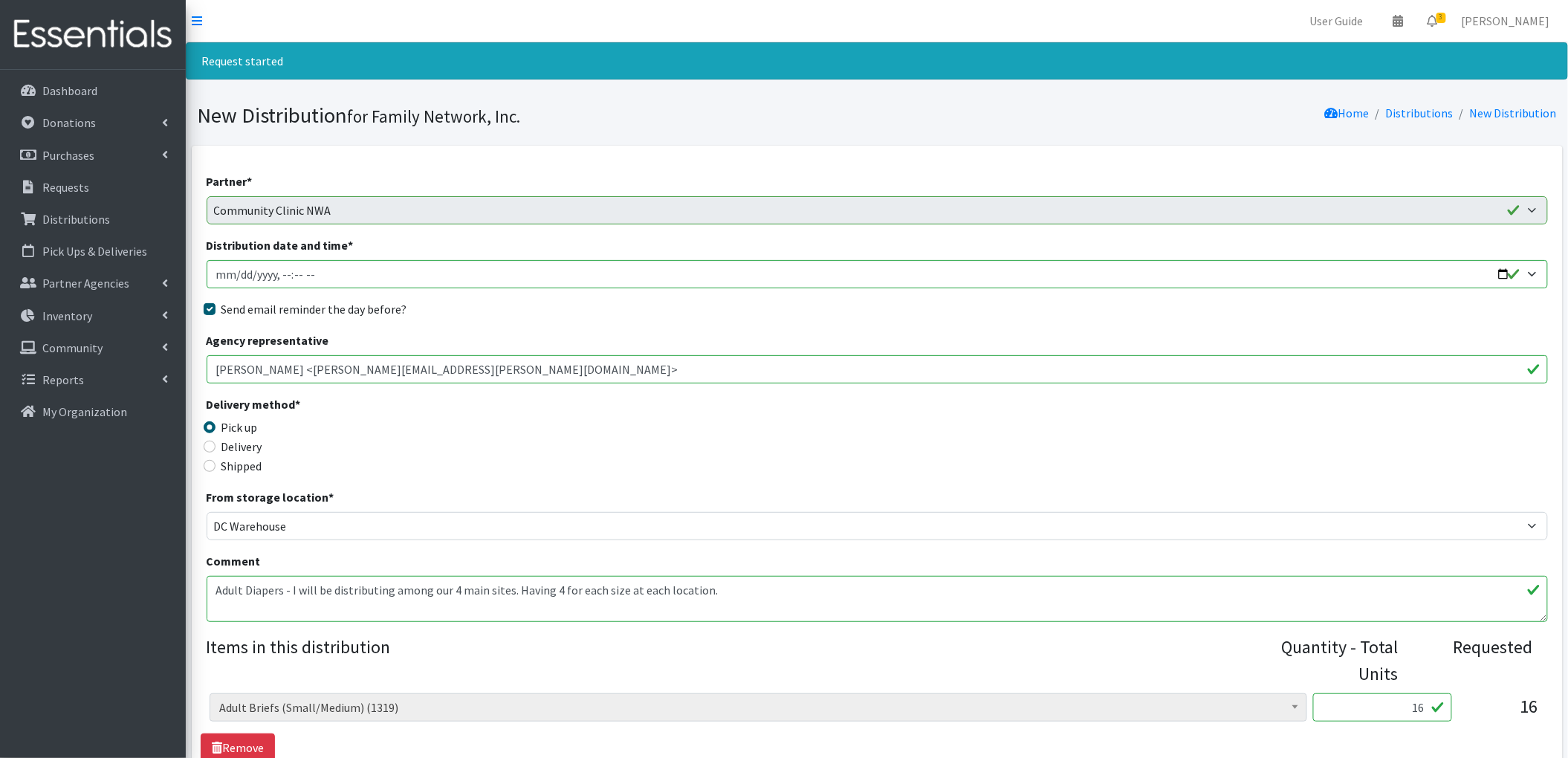
click at [560, 329] on div "Partner * 2nd Street Pantry Missions [US_STATE] Coalition of Marshallese Bread …" at bounding box center [877, 640] width 1341 height 936
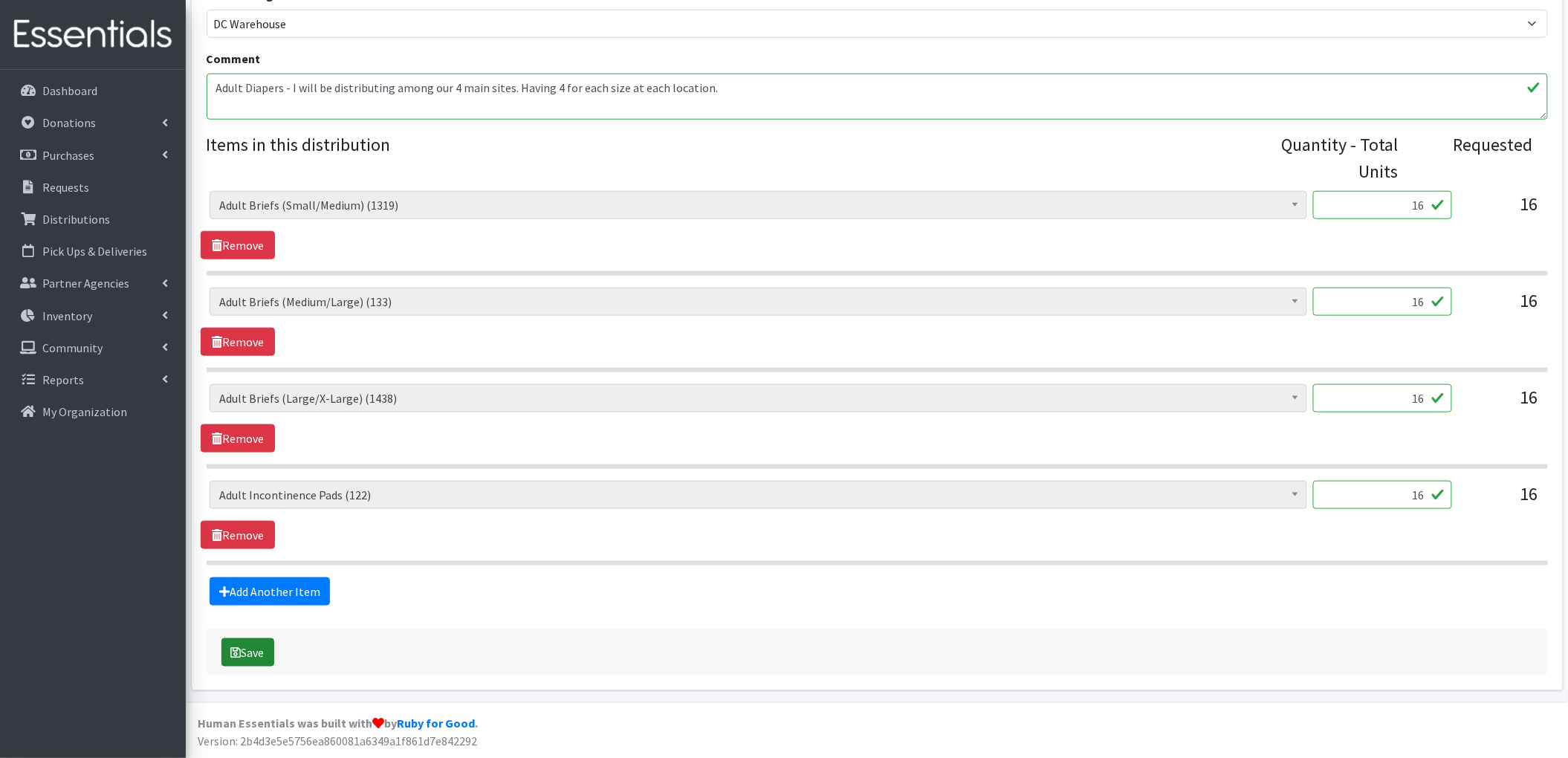
click at [267, 655] on button "Save" at bounding box center [247, 652] width 52 height 29
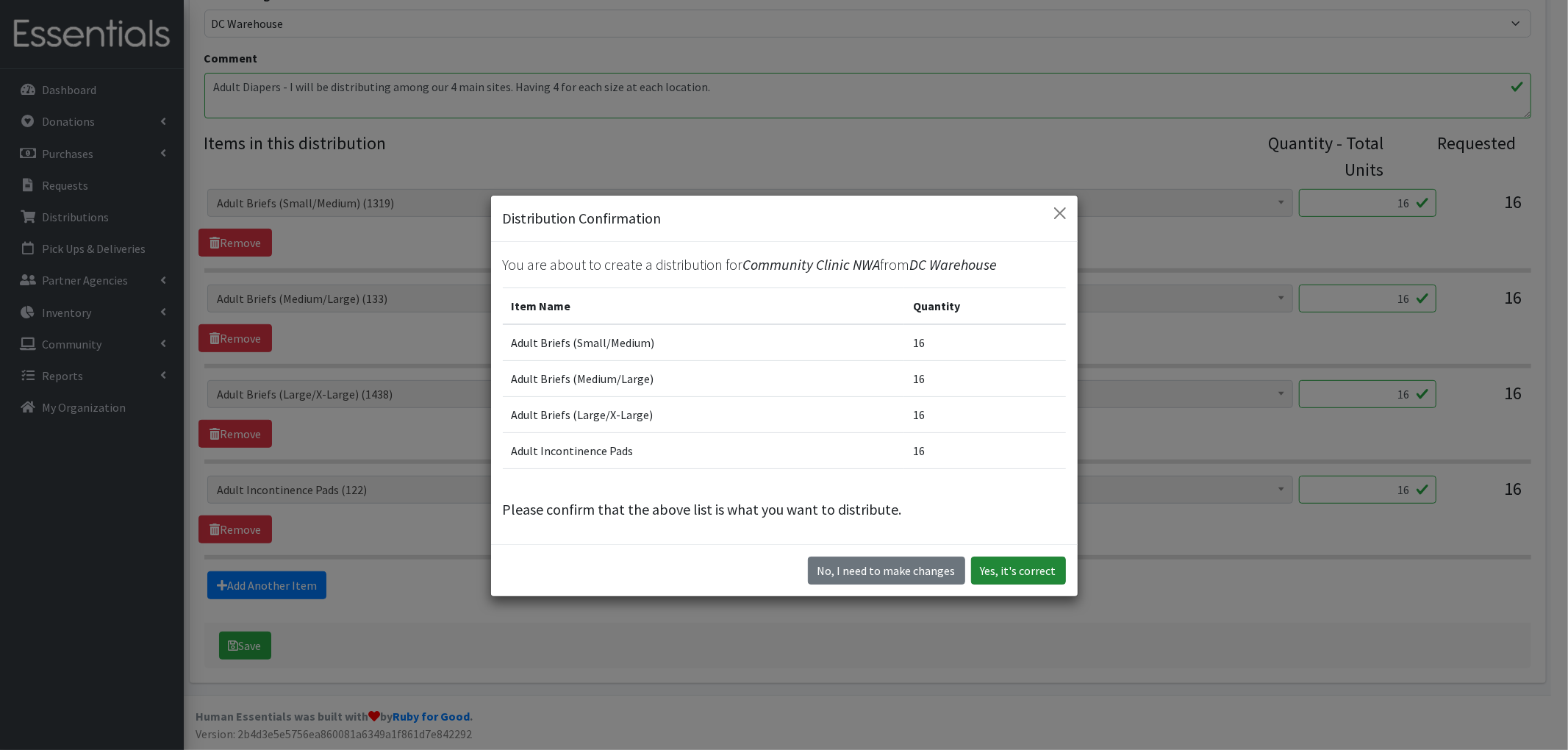
click at [998, 578] on button "Yes, it's correct" at bounding box center [1018, 571] width 95 height 28
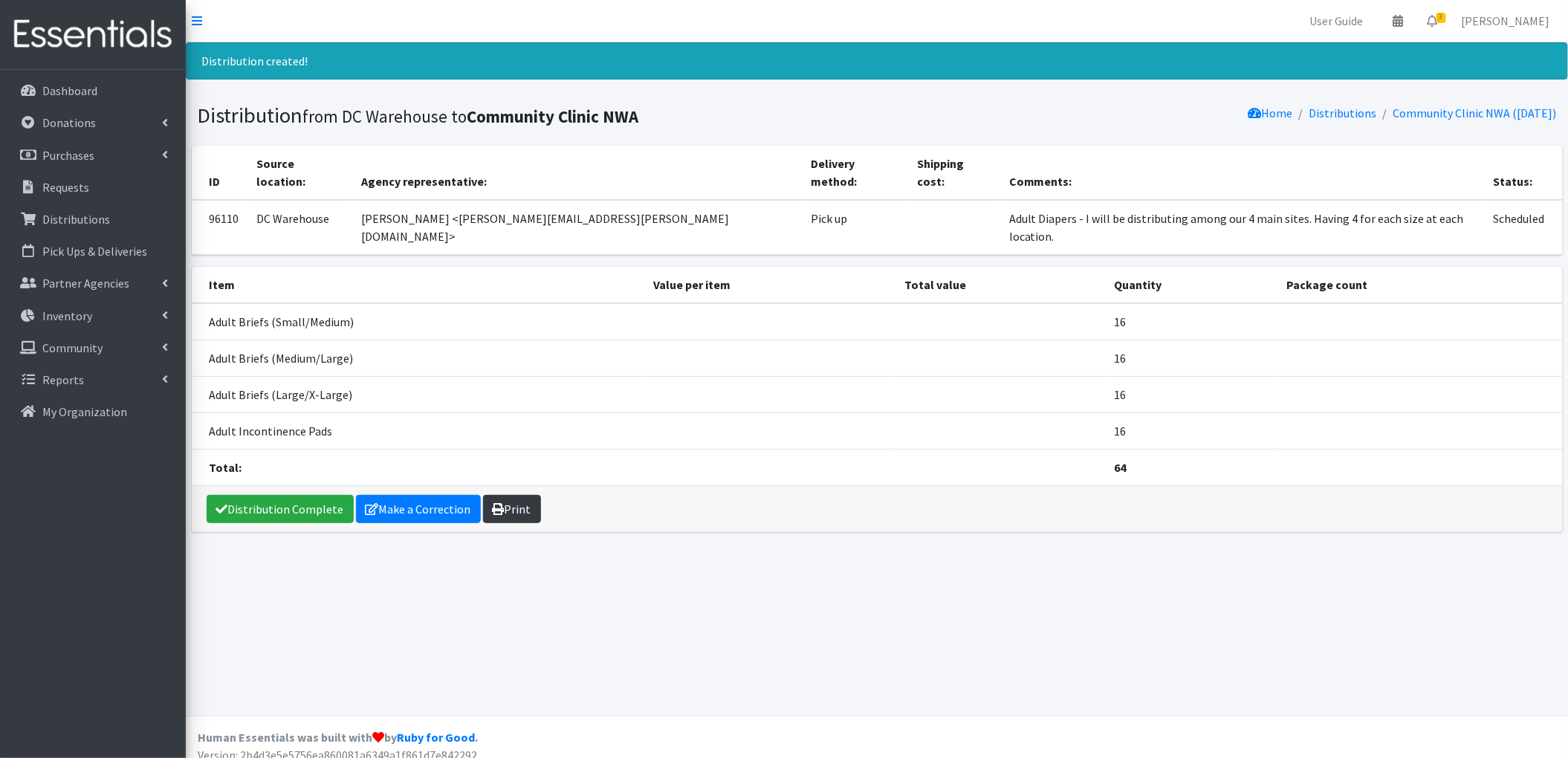
click at [511, 495] on link "Print" at bounding box center [511, 509] width 58 height 29
click at [91, 184] on link "Requests" at bounding box center [93, 187] width 174 height 30
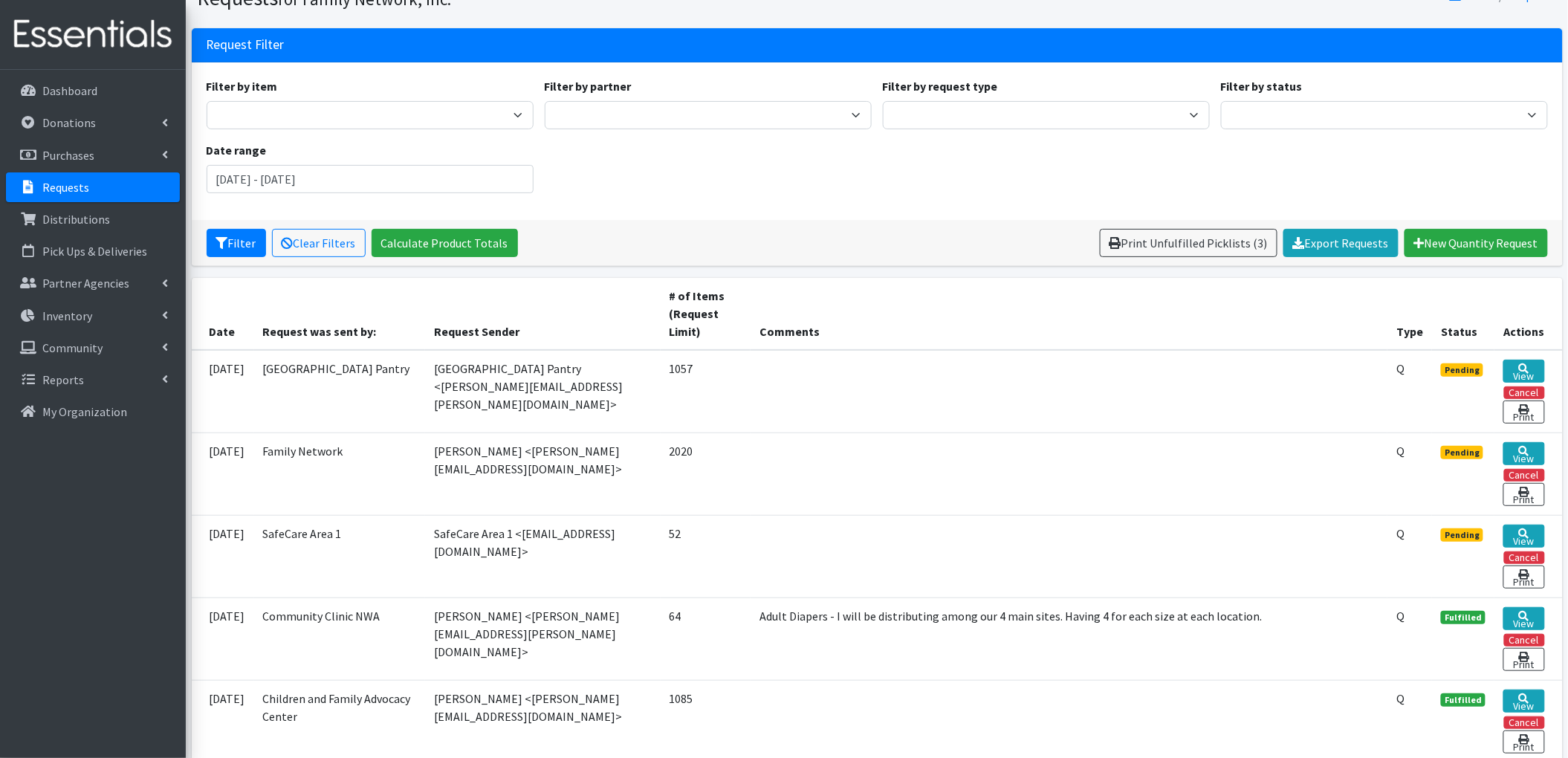
scroll to position [198, 0]
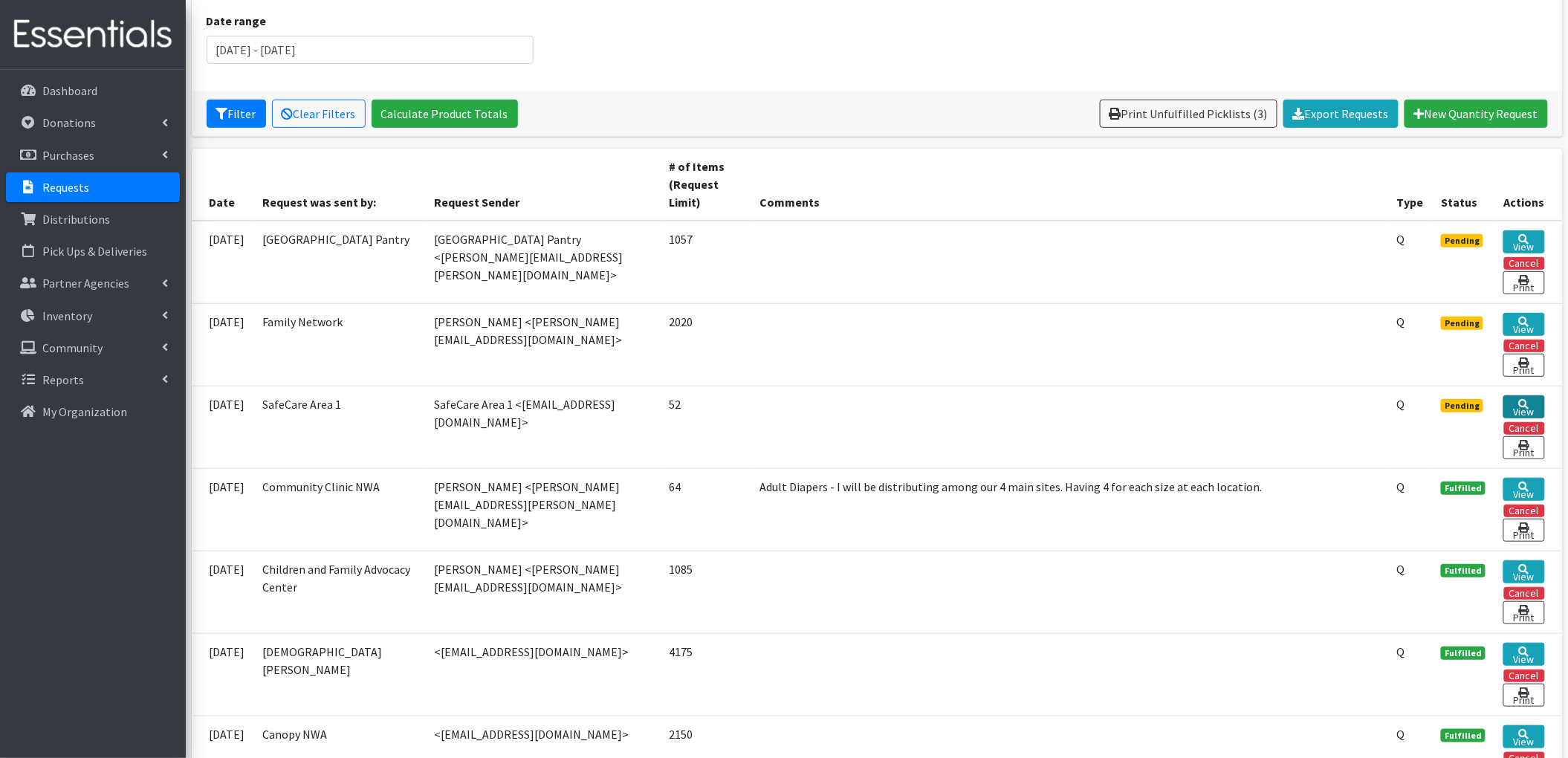
click at [1513, 412] on link "View" at bounding box center [1523, 407] width 41 height 23
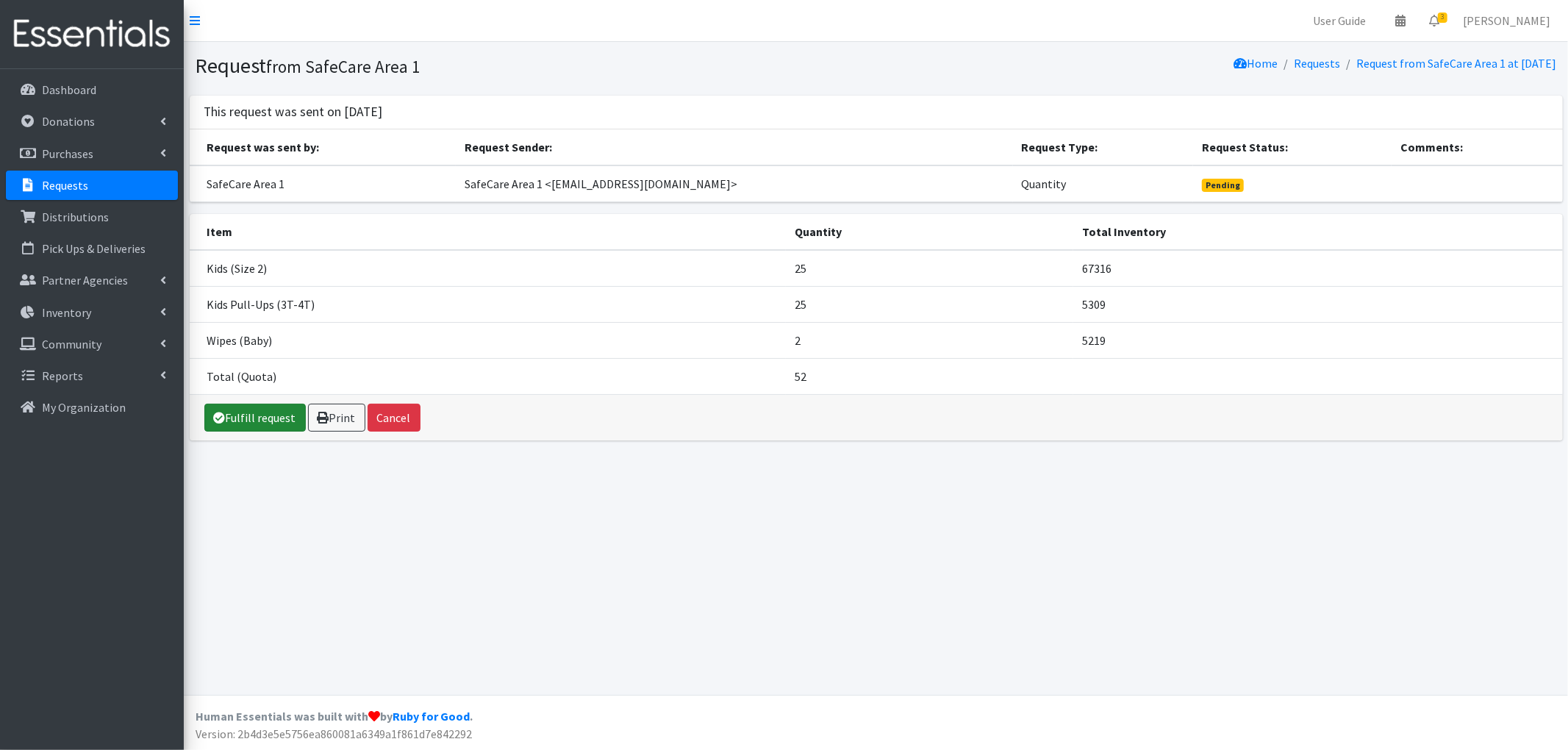
click at [260, 418] on link "Fulfill request" at bounding box center [255, 417] width 102 height 28
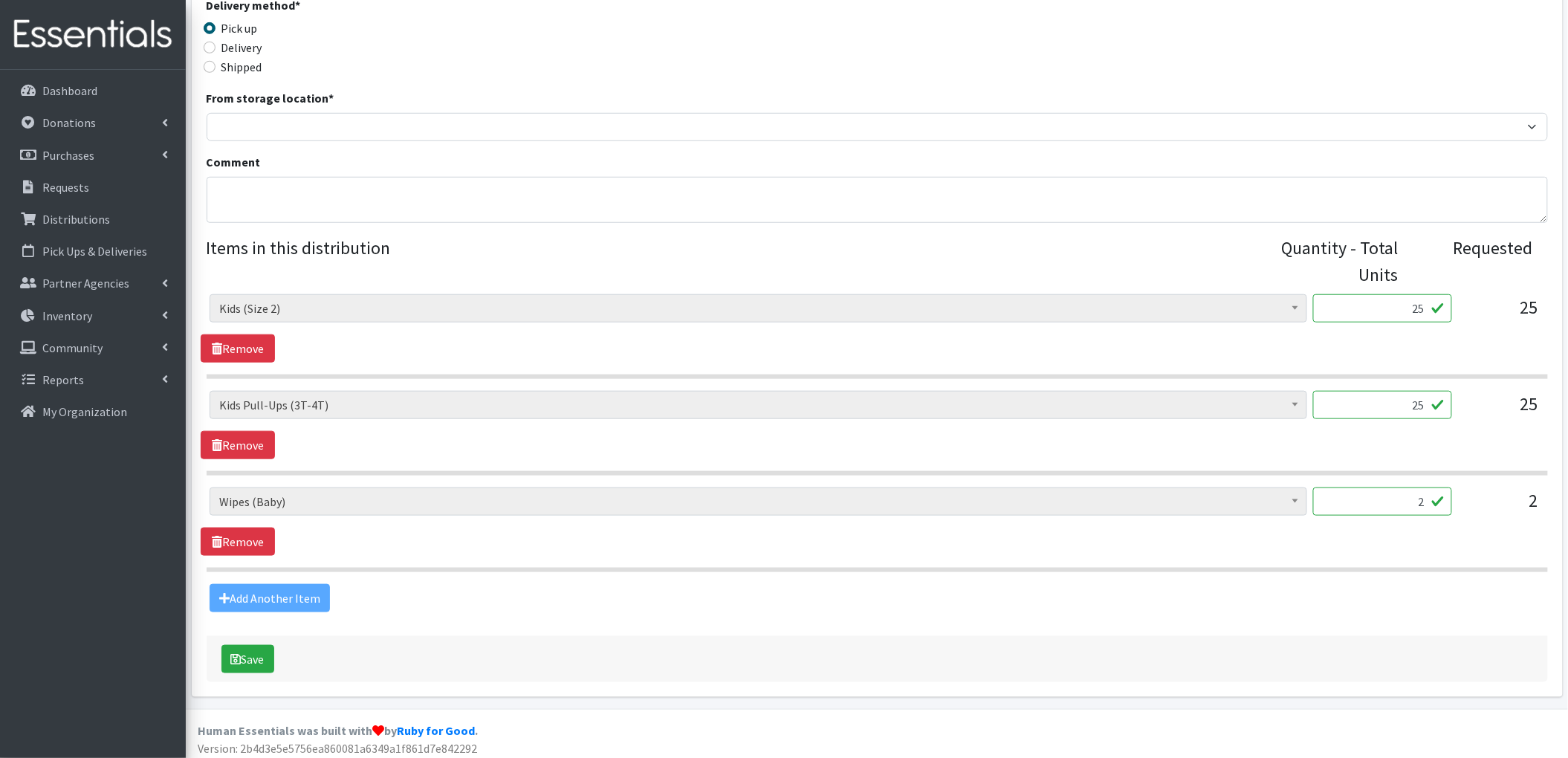
scroll to position [409, 0]
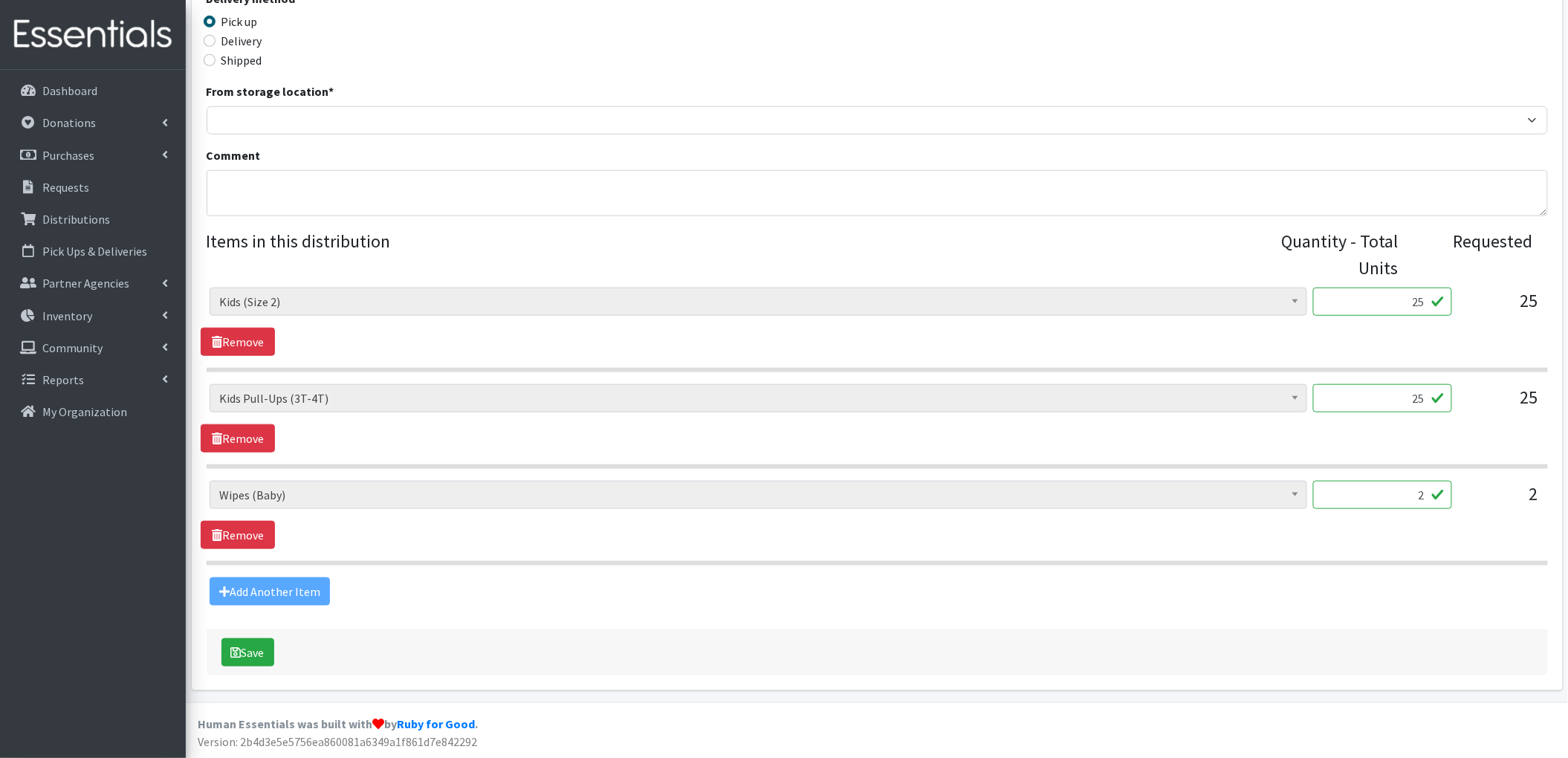
click at [1432, 293] on input "25" at bounding box center [1382, 302] width 138 height 29
type input "50"
click at [1103, 345] on div "Adult Briefs (Large/X-Large) Adult Briefs (Medium/Large) Adult Briefs (Small/Me…" at bounding box center [876, 322] width 1352 height 68
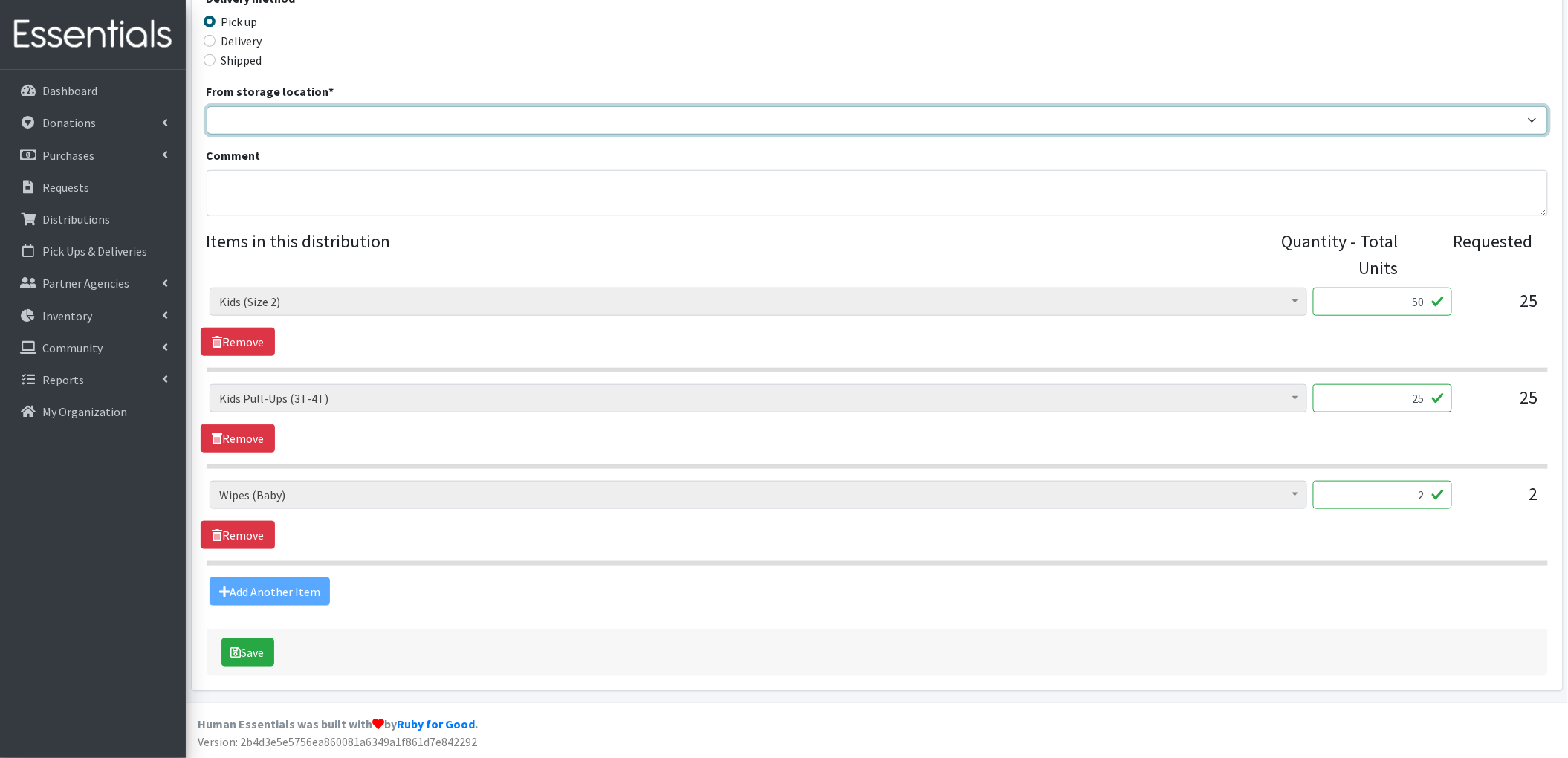
click at [304, 128] on select "DC Warehouse" at bounding box center [877, 120] width 1341 height 29
select select "421"
click at [207, 106] on select "DC Warehouse" at bounding box center [877, 120] width 1341 height 29
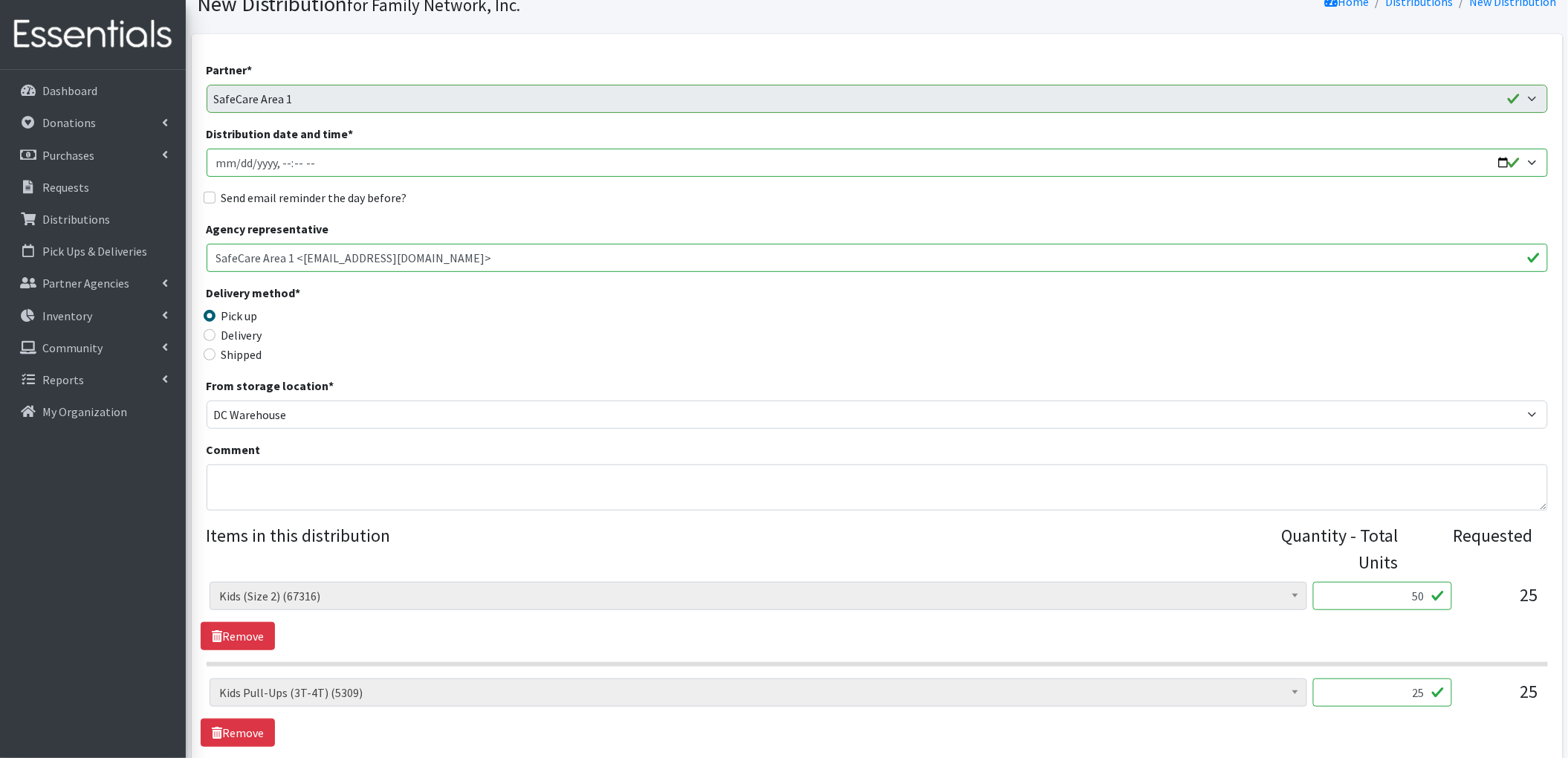
click at [324, 150] on input "Distribution date and time *" at bounding box center [877, 162] width 1341 height 29
click at [1503, 160] on input "Distribution date and time *" at bounding box center [877, 162] width 1341 height 29
type input "2025-09-09T13:00"
click at [624, 212] on div "Partner * 2nd Street Pantry Missions Arkansas Coalition of Marshallese Bread of…" at bounding box center [877, 481] width 1341 height 839
click at [230, 200] on label "Send email reminder the day before?" at bounding box center [315, 198] width 186 height 18
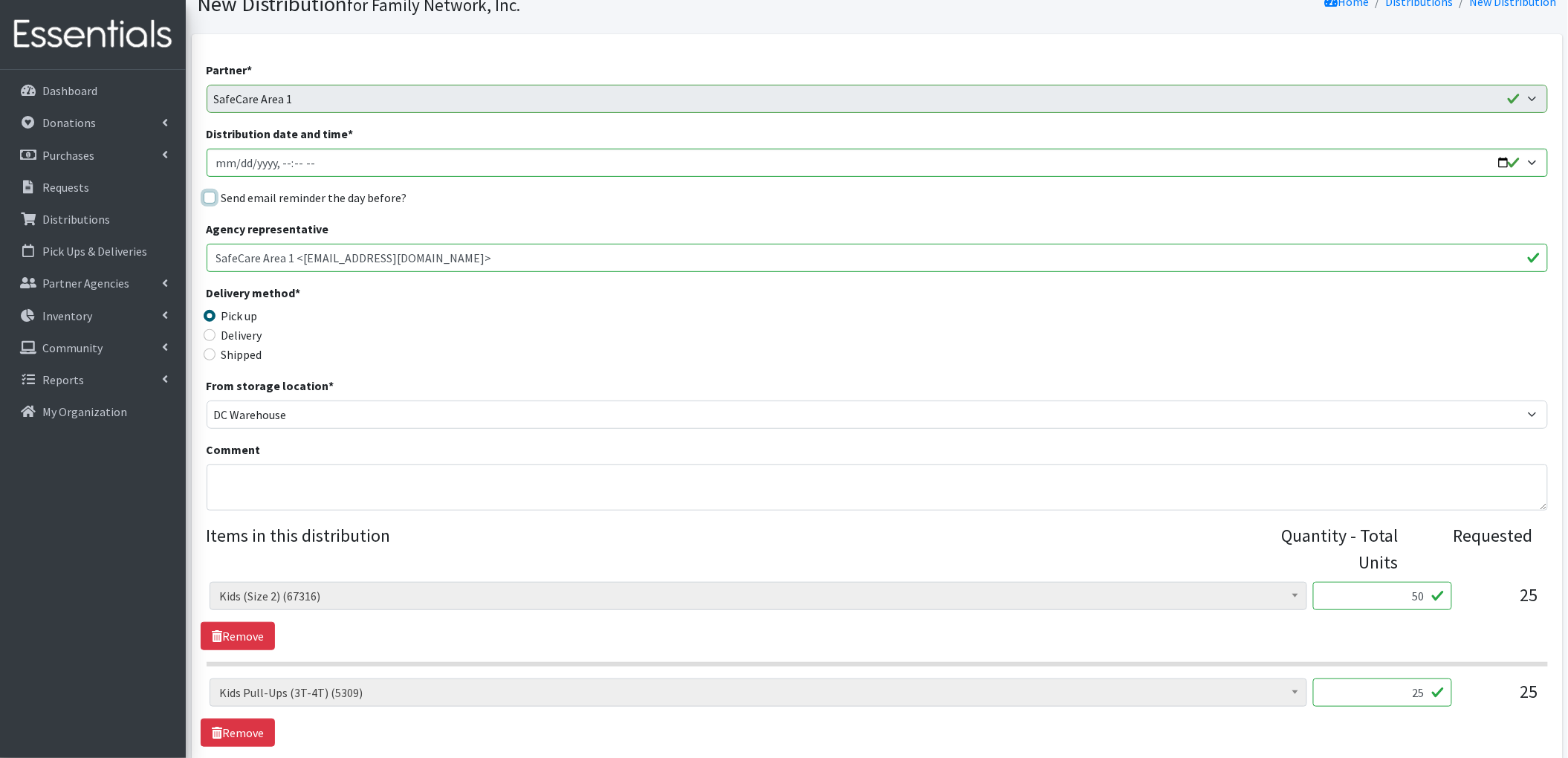
click at [216, 200] on input "Send email reminder the day before?" at bounding box center [210, 198] width 12 height 12
checkbox input "true"
click at [272, 486] on textarea "Comment" at bounding box center [877, 488] width 1341 height 47
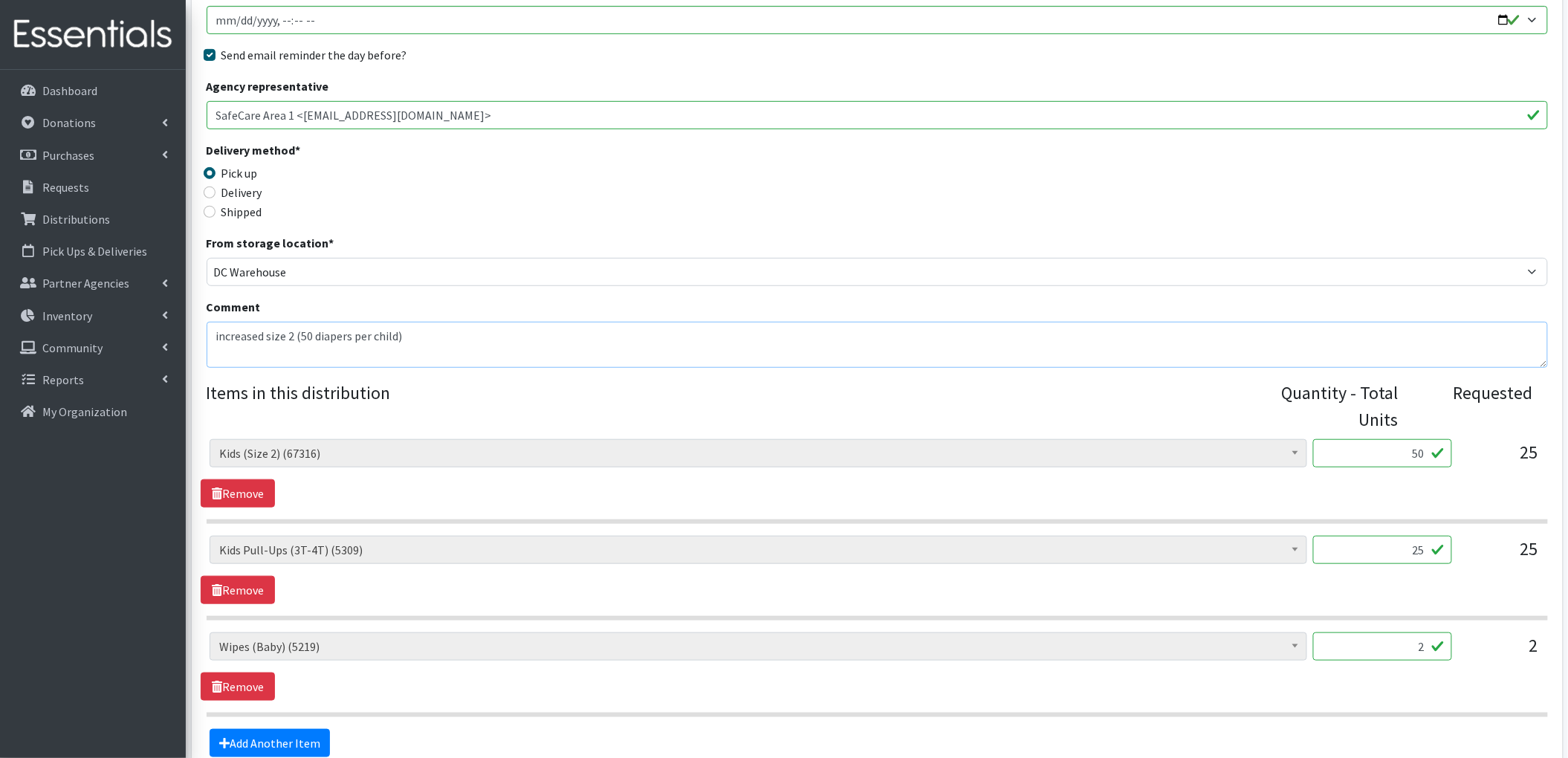
scroll to position [409, 0]
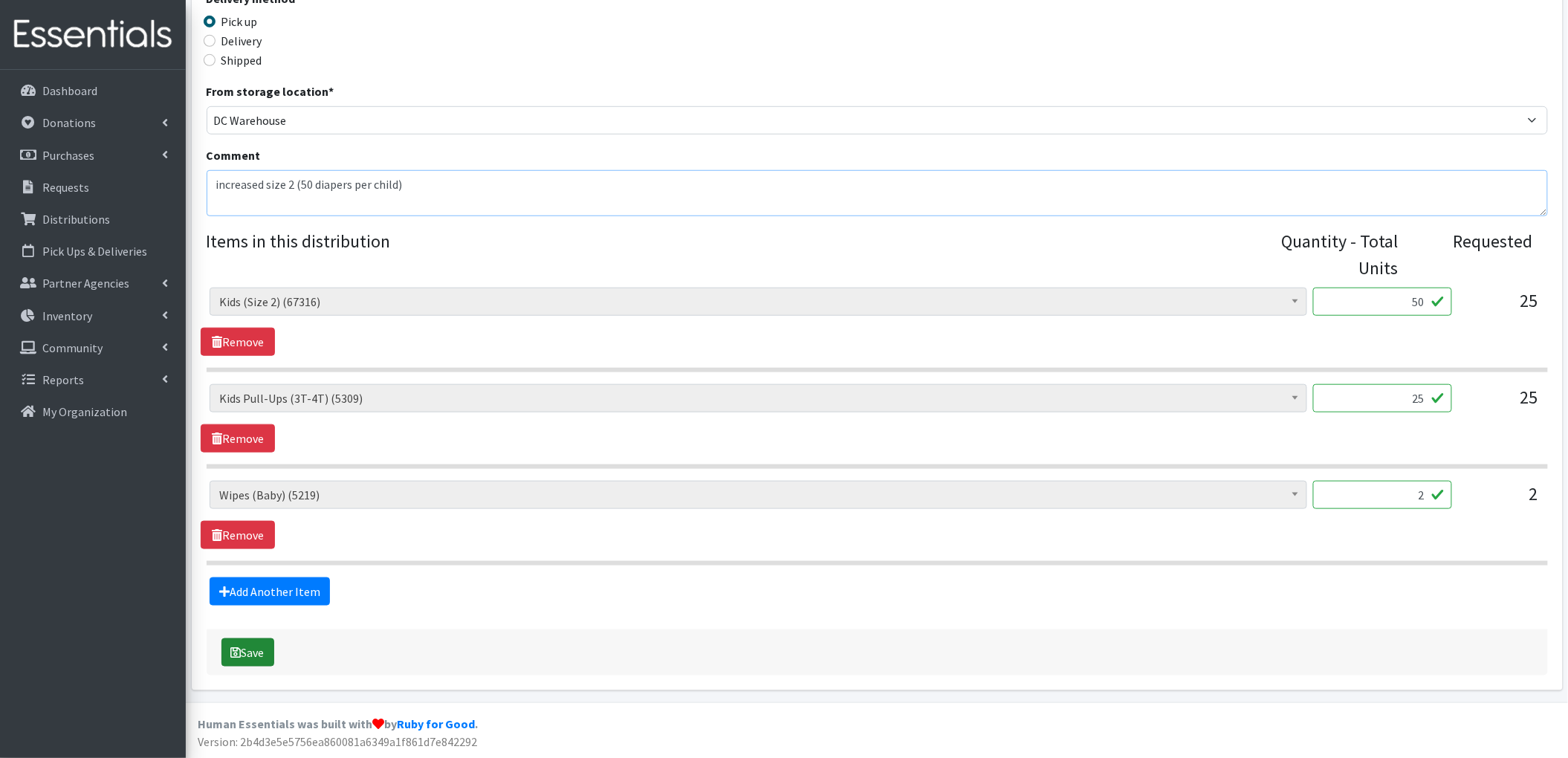
type textarea "increased size 2 (50 diapers per child)"
click at [246, 659] on button "Save" at bounding box center [247, 652] width 52 height 29
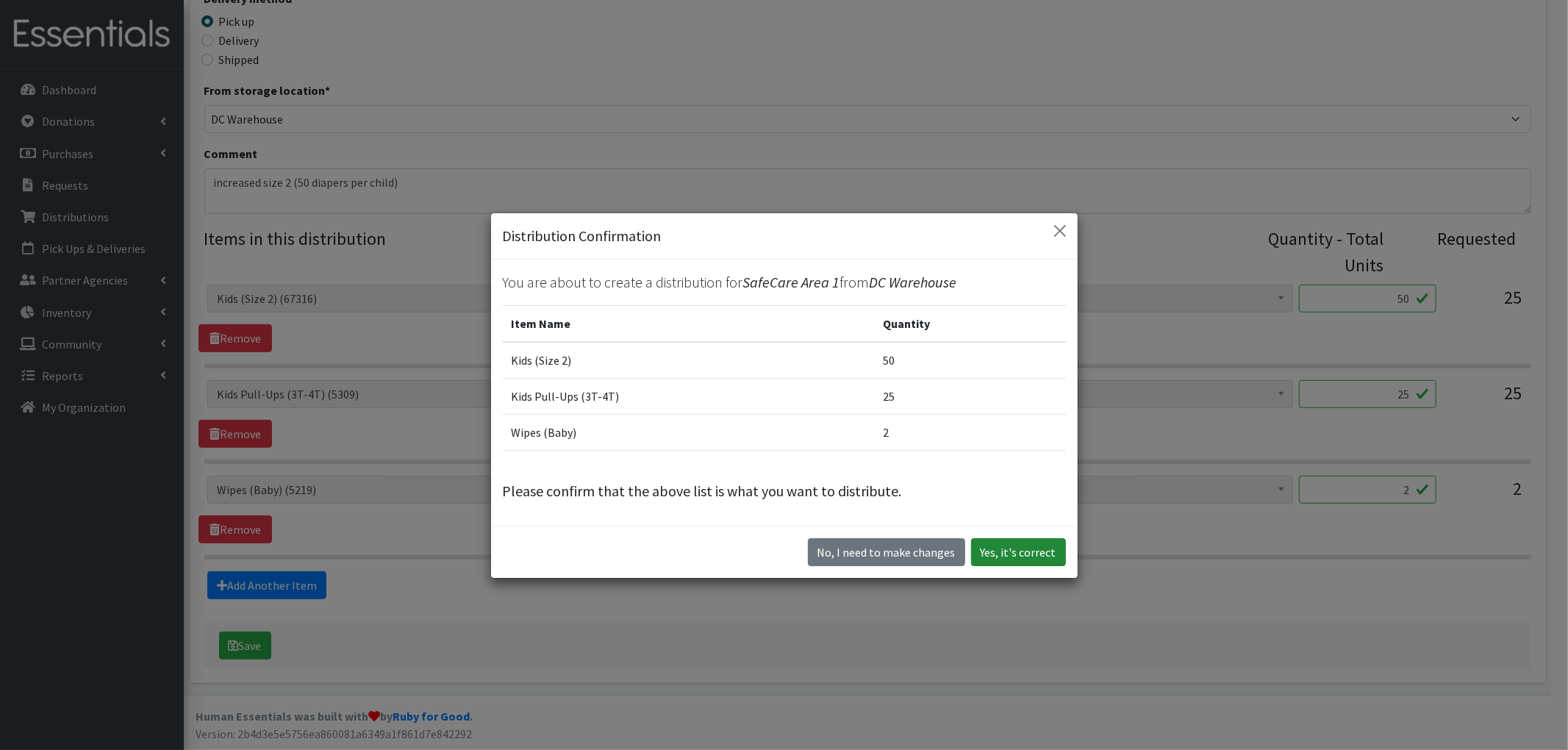
click at [989, 557] on button "Yes, it's correct" at bounding box center [1018, 552] width 95 height 28
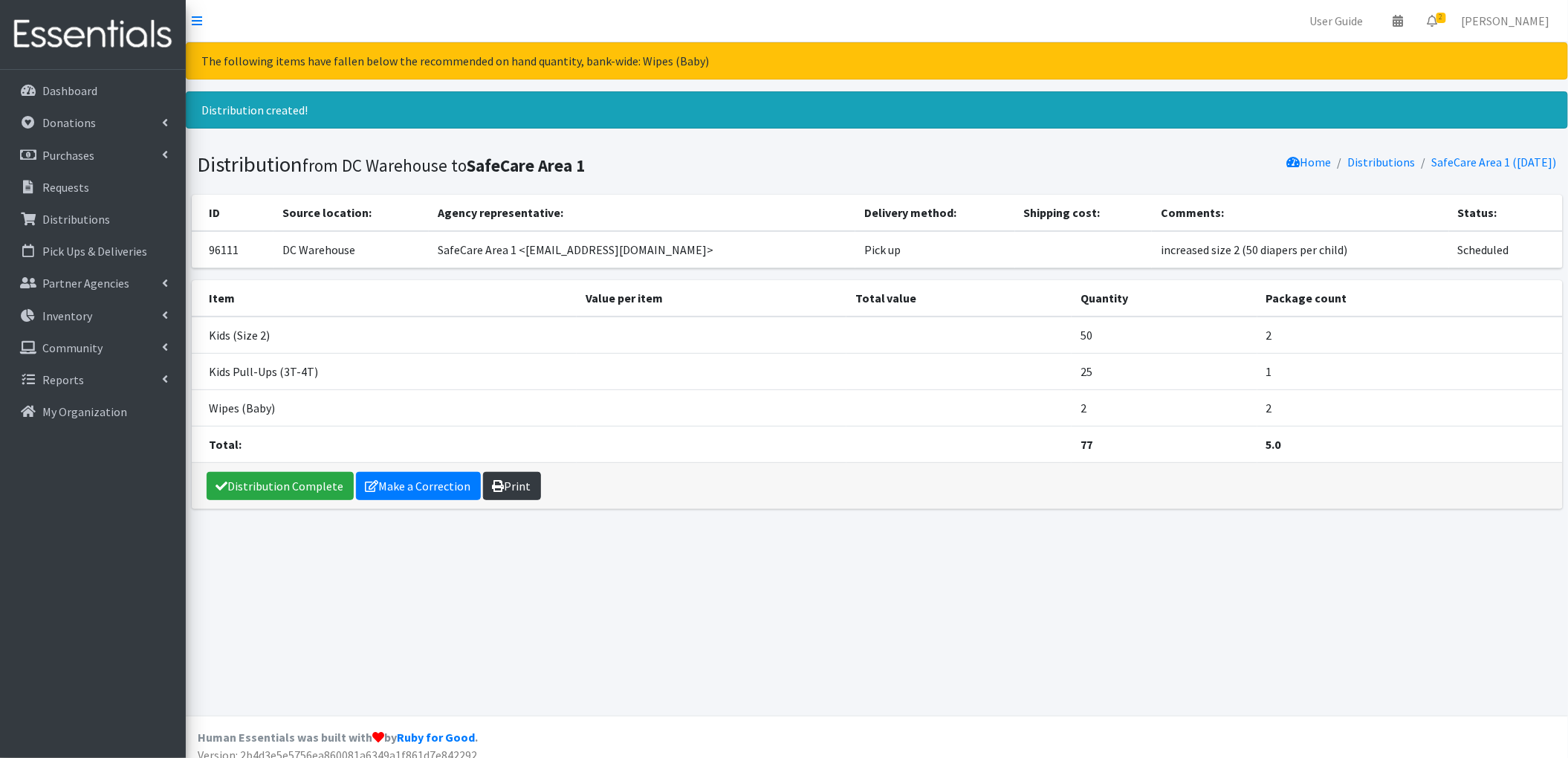
click at [509, 492] on link "Print" at bounding box center [511, 486] width 58 height 29
click at [118, 190] on link "Requests" at bounding box center [93, 187] width 174 height 30
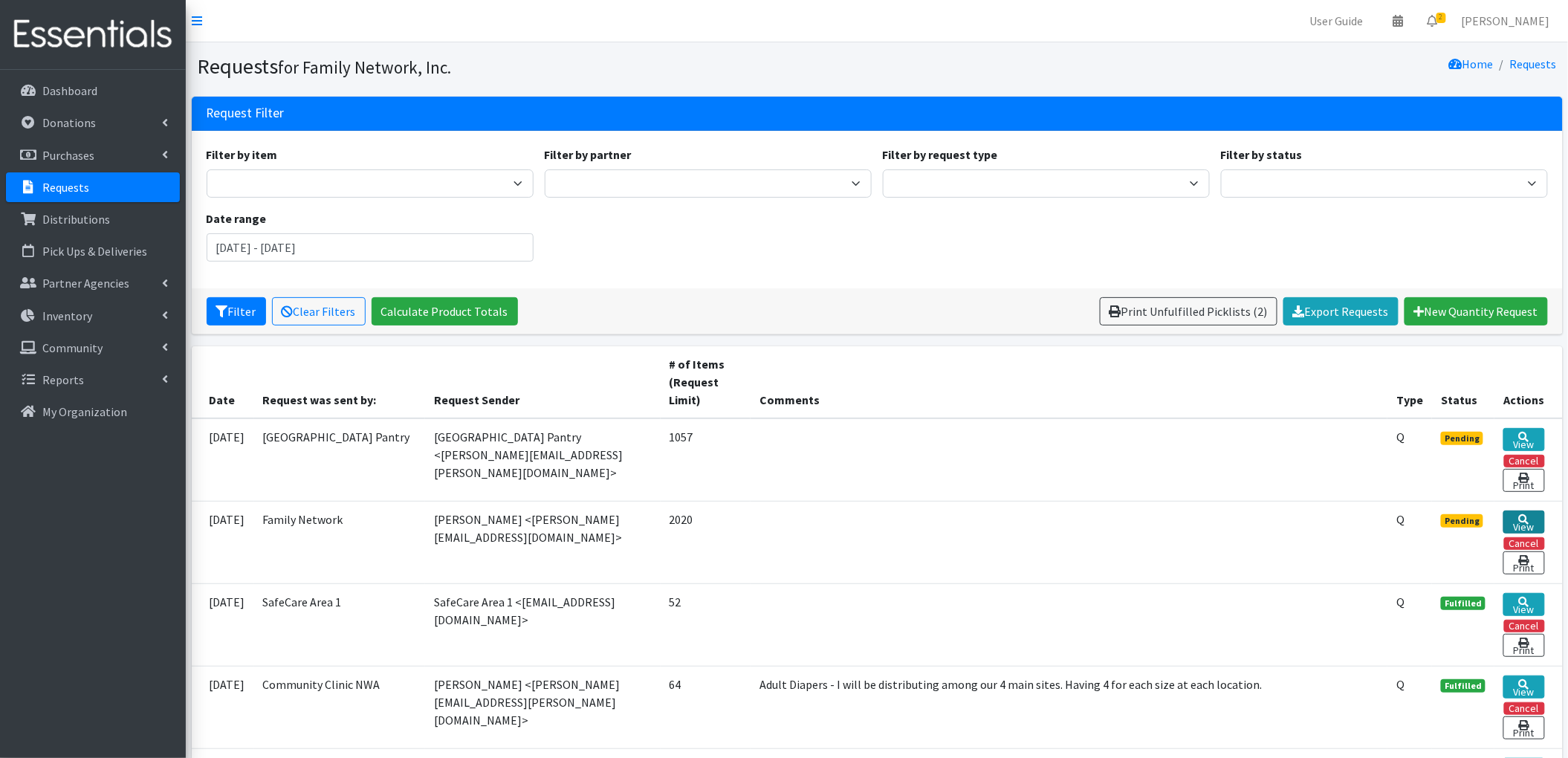
click at [1525, 524] on link "View" at bounding box center [1523, 521] width 41 height 23
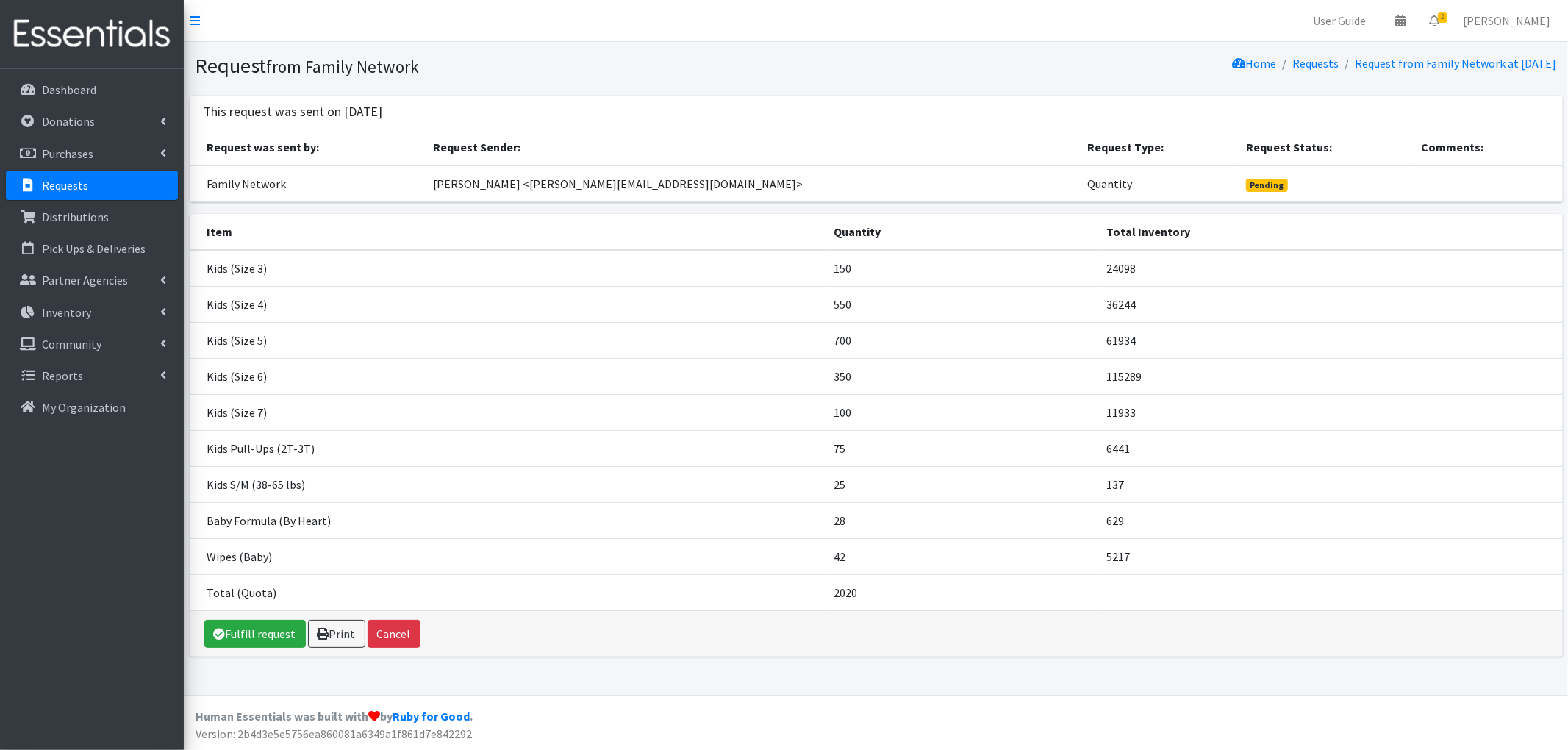
click at [866, 539] on td "42" at bounding box center [961, 556] width 273 height 36
click at [262, 640] on link "Fulfill request" at bounding box center [255, 633] width 102 height 28
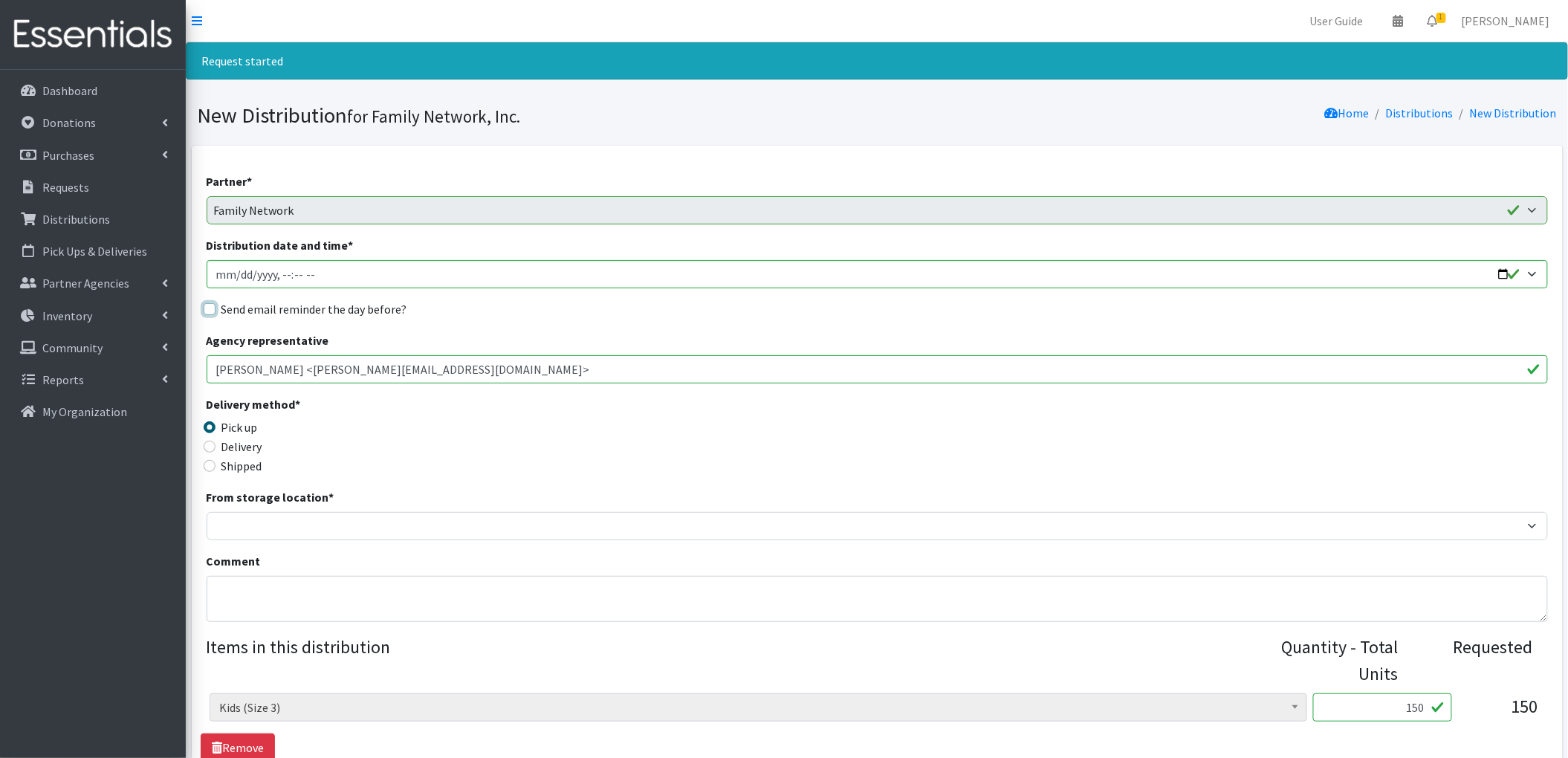
click at [208, 310] on input "Send email reminder the day before?" at bounding box center [210, 309] width 12 height 12
checkbox input "true"
click at [1506, 272] on input "Distribution date and time *" at bounding box center [877, 274] width 1341 height 29
type input "[DATE]T13:00"
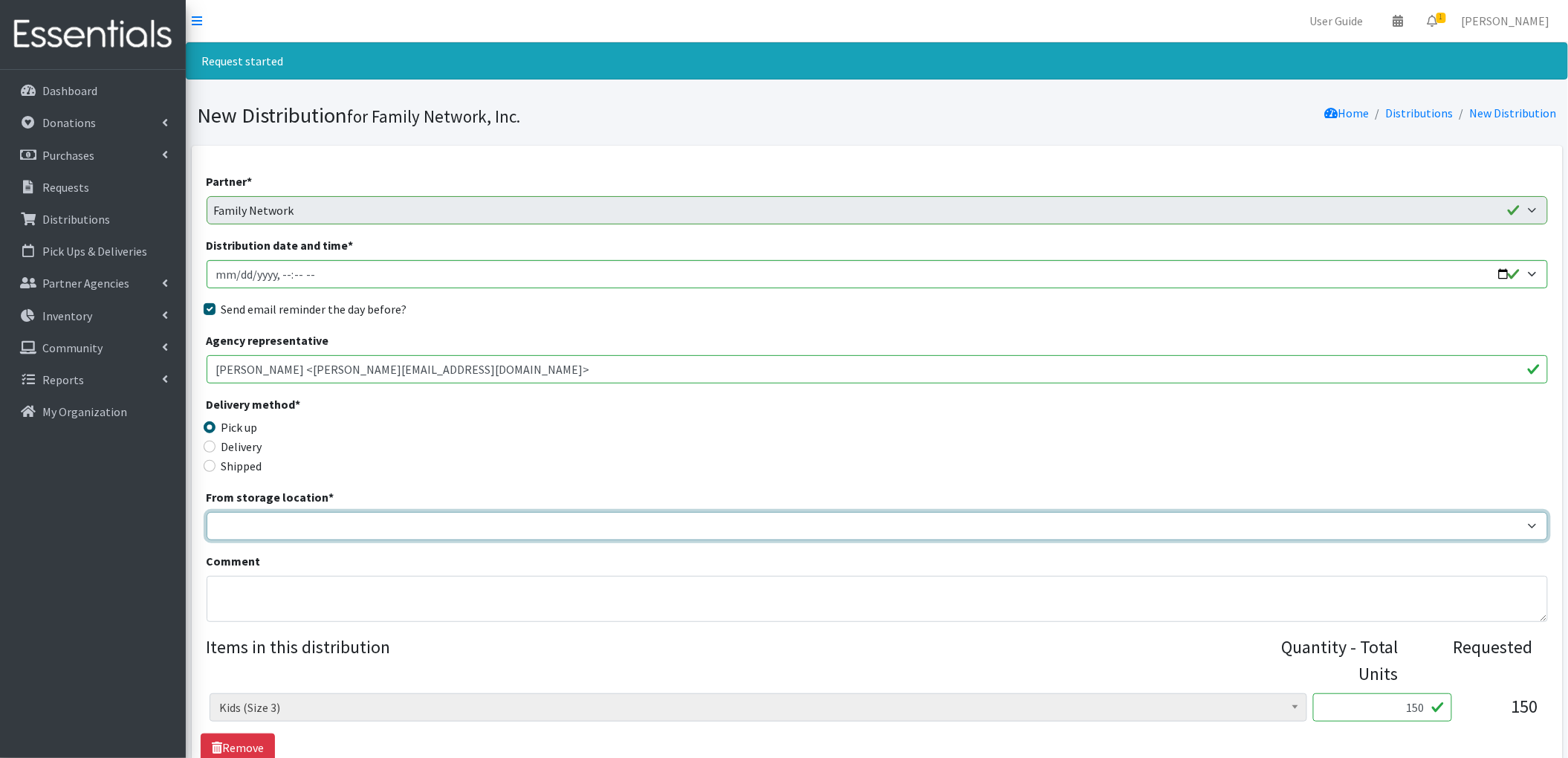
click at [227, 521] on select "DC Warehouse" at bounding box center [877, 526] width 1341 height 29
select select "421"
click at [207, 513] on select "DC Warehouse" at bounding box center [877, 526] width 1341 height 29
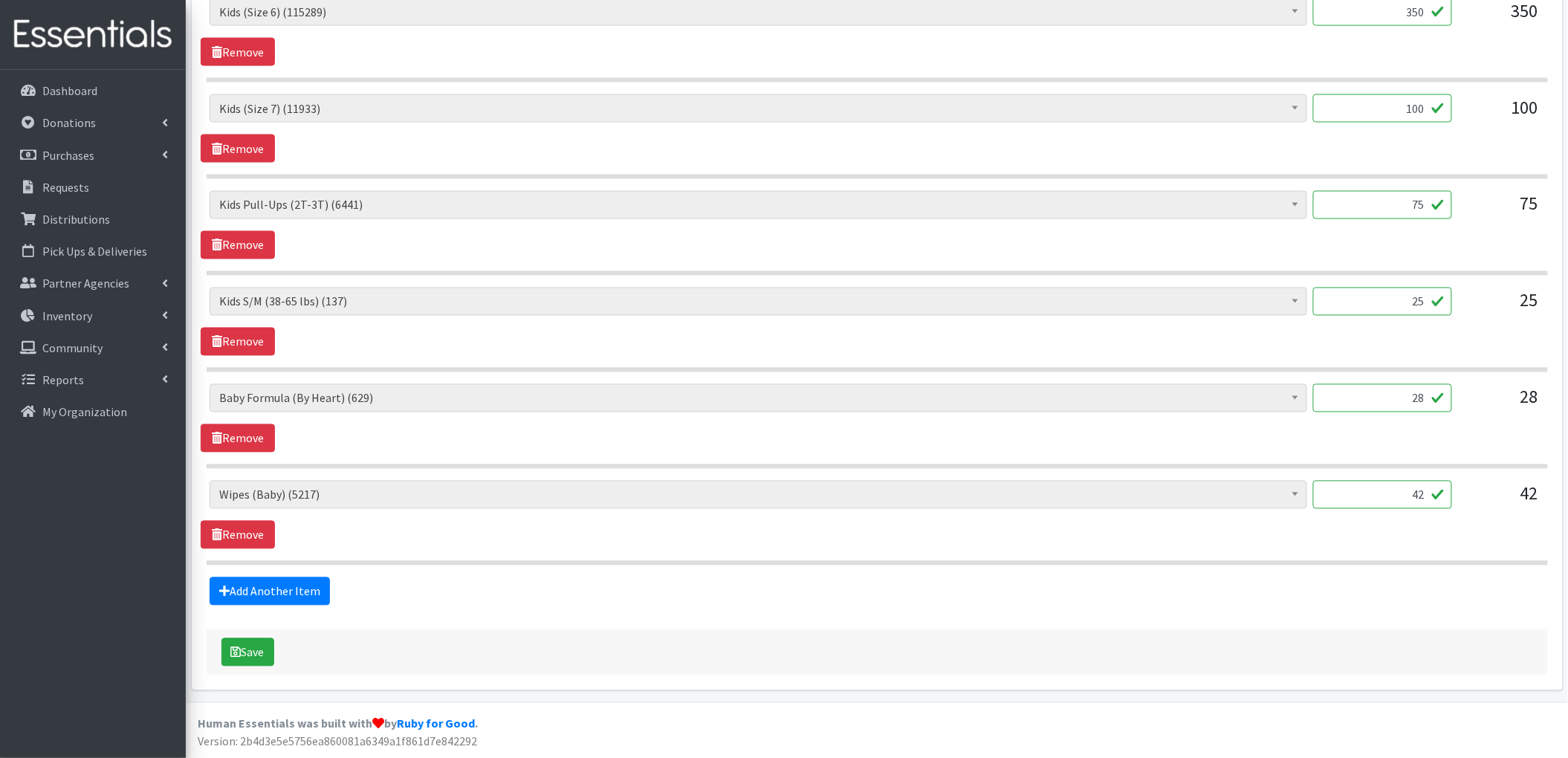
scroll to position [991, 0]
click at [1402, 495] on input "42" at bounding box center [1382, 495] width 138 height 29
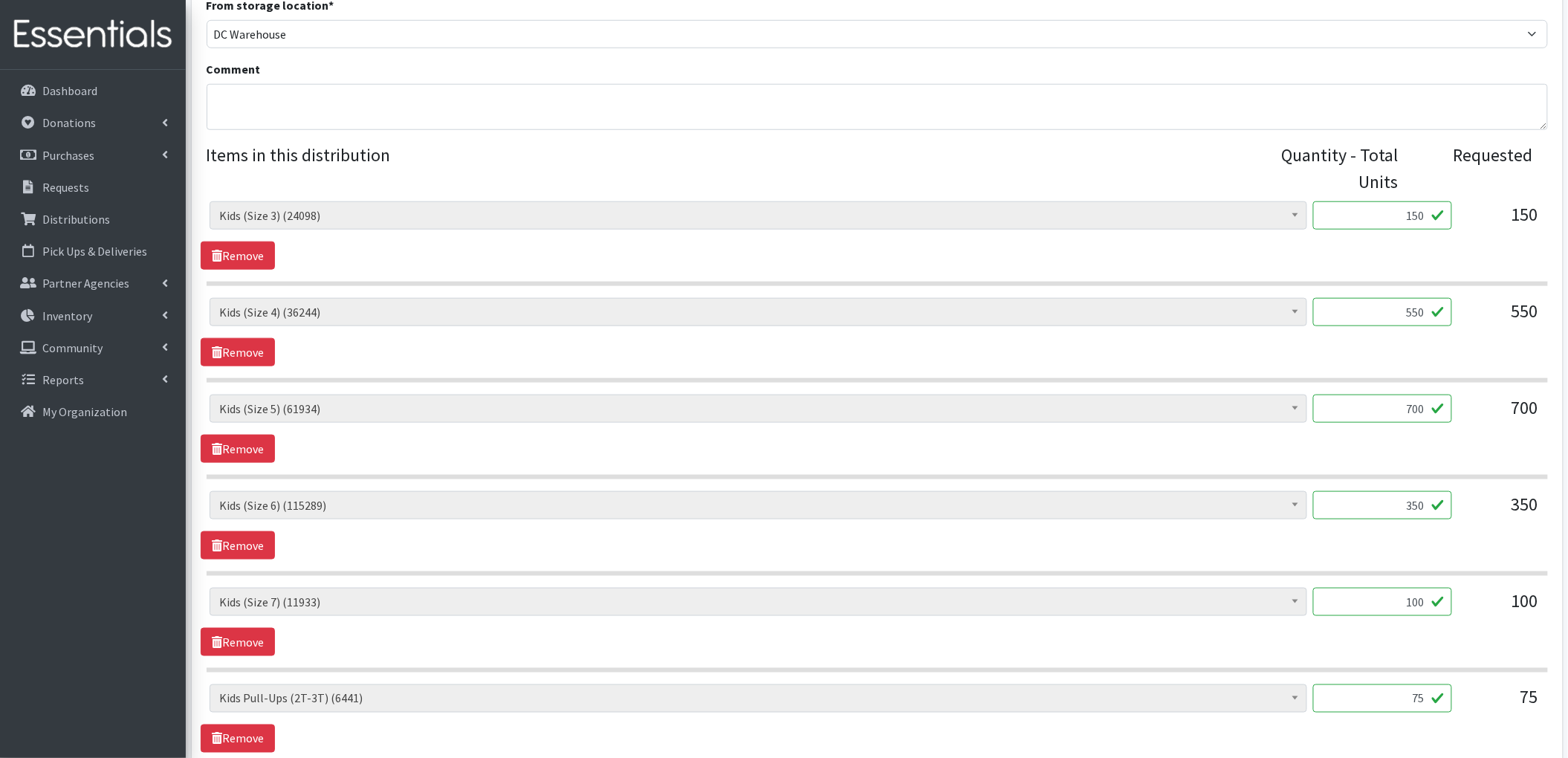
scroll to position [396, 0]
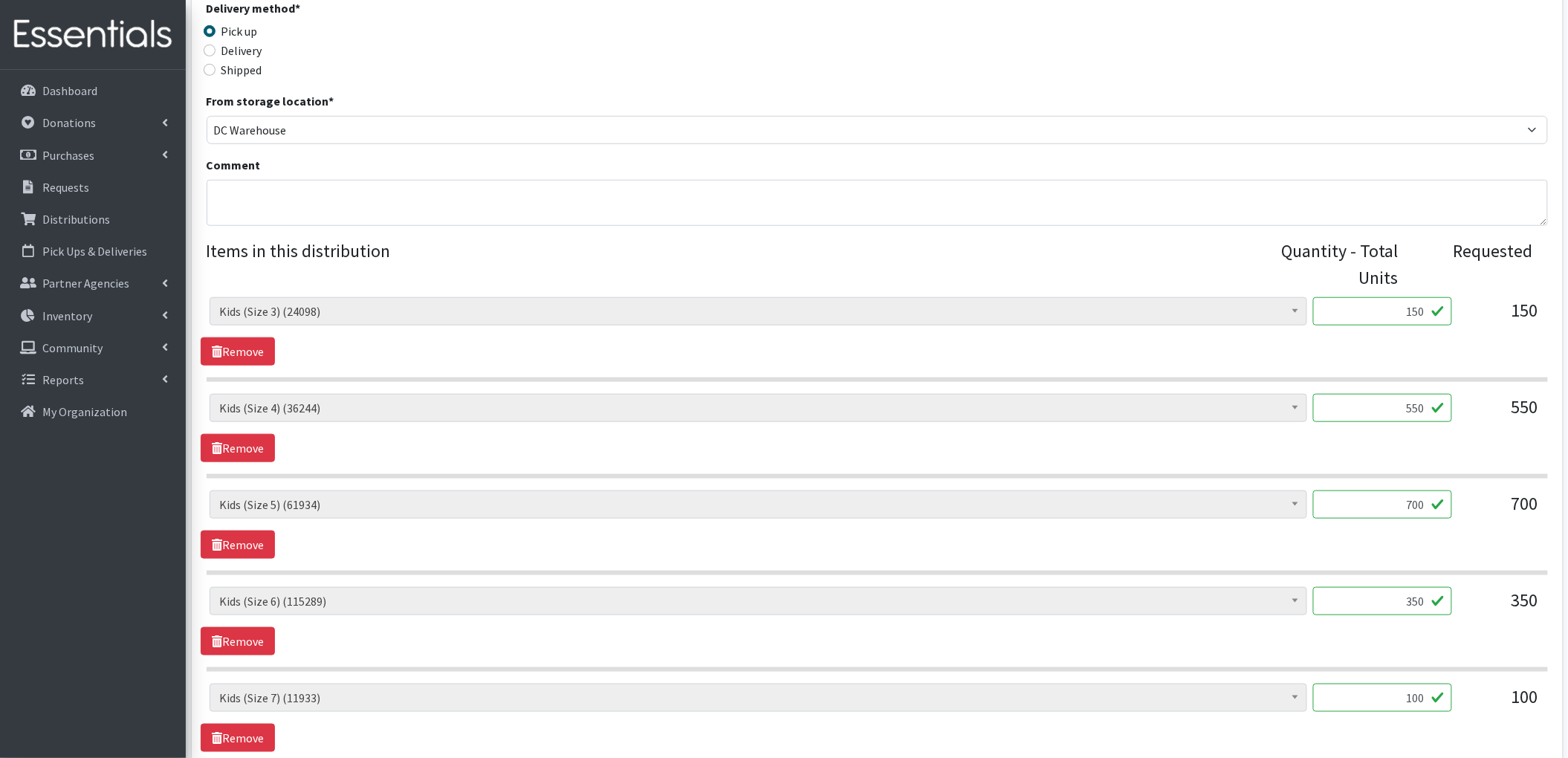
type input "41"
click at [300, 227] on div "Partner * 2nd Street Pantry Missions Arkansas Coalition of Marshallese Bread of…" at bounding box center [877, 486] width 1341 height 1419
click at [297, 211] on textarea "Comment" at bounding box center [877, 203] width 1341 height 47
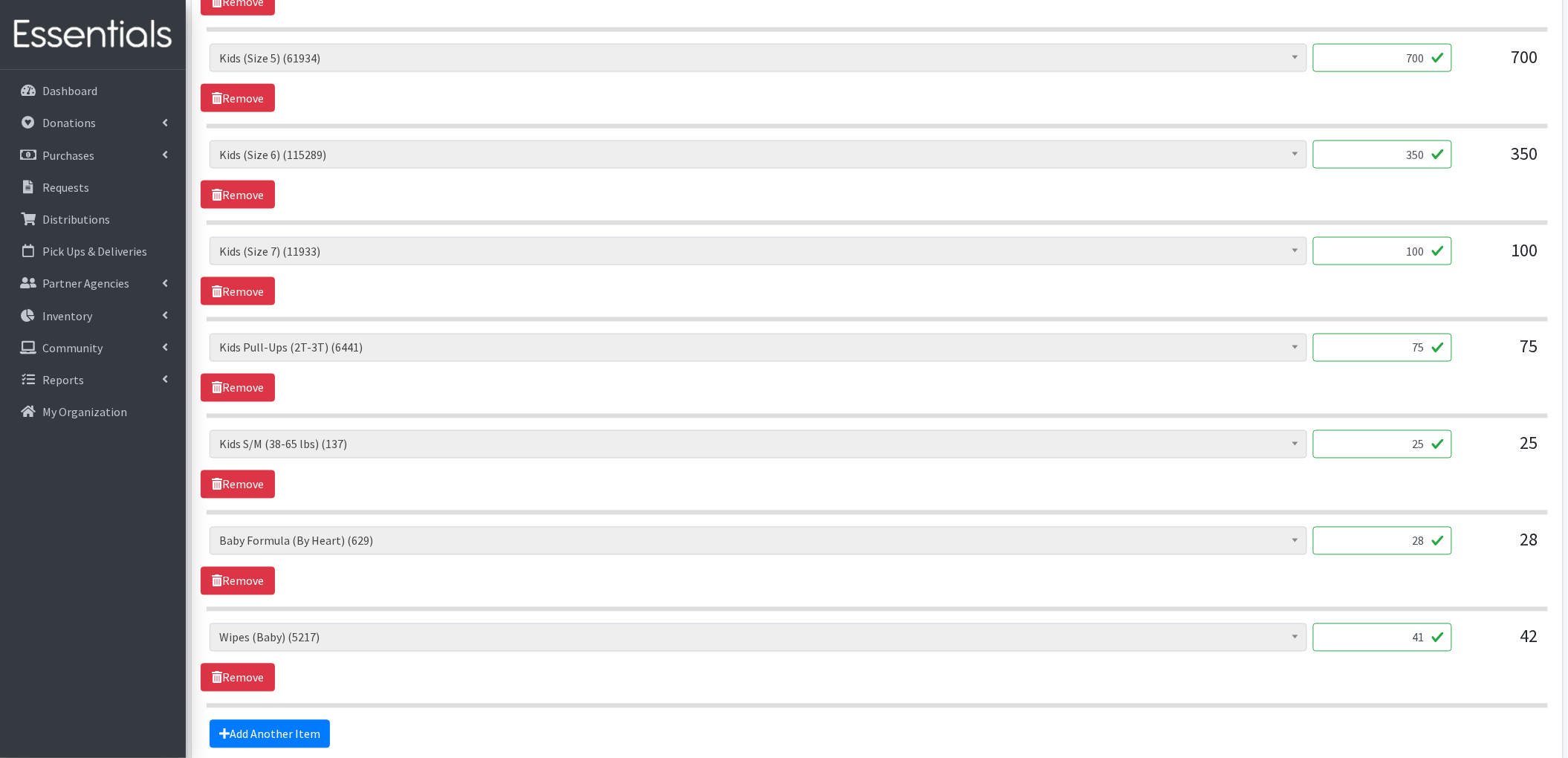
scroll to position [991, 0]
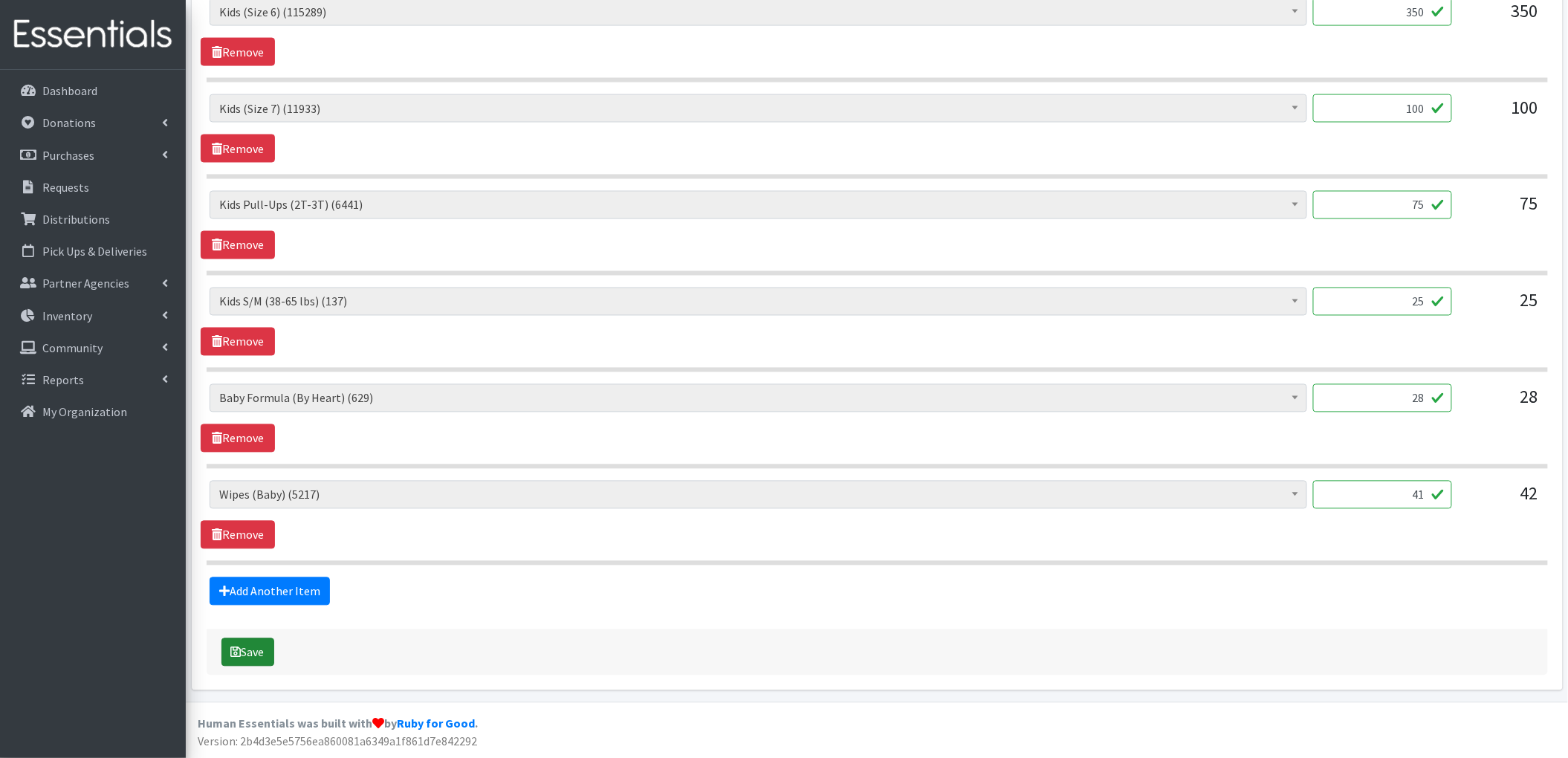
type textarea "reduced wipes to match number of kids receiving diapers"
click at [234, 653] on icon "submit" at bounding box center [236, 653] width 11 height 12
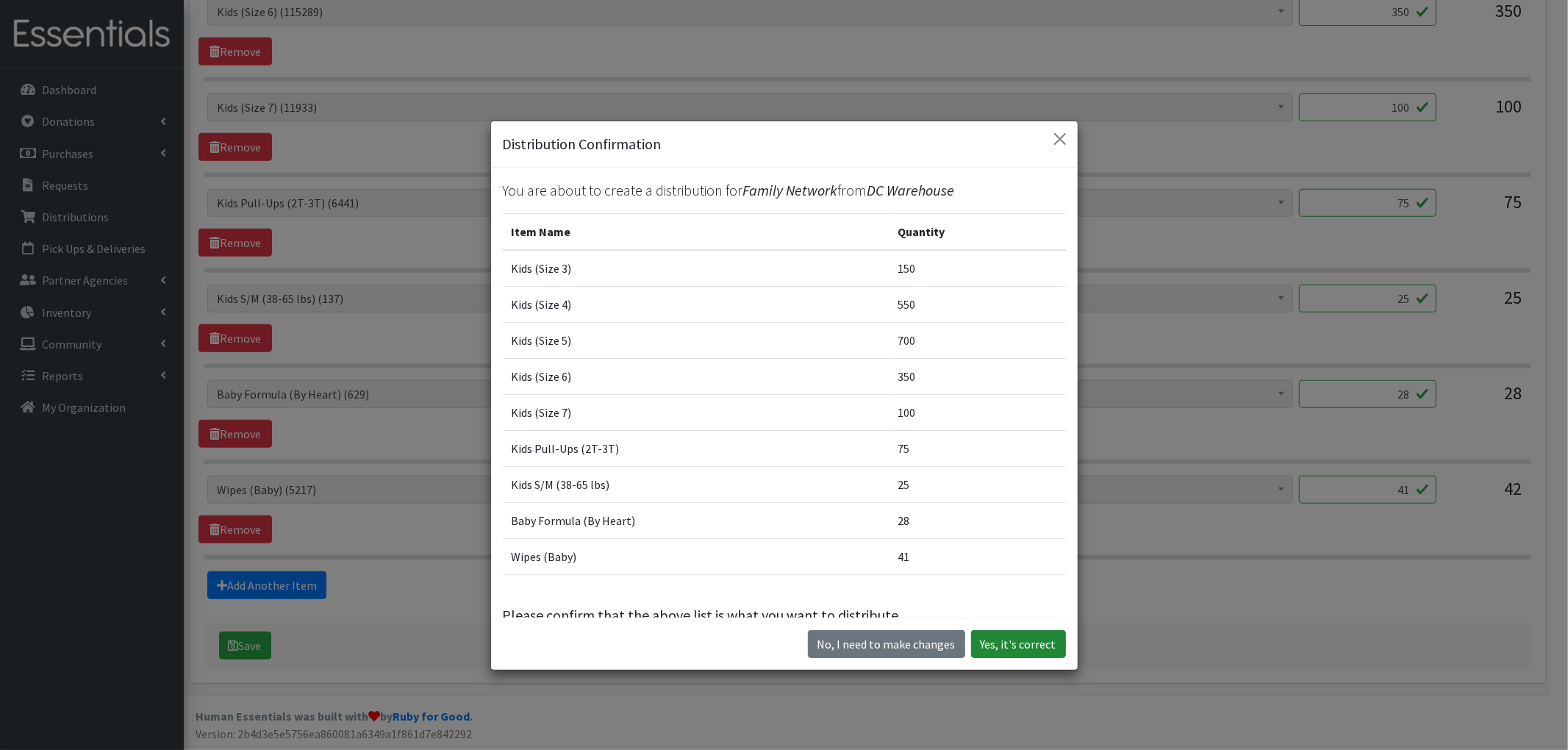
click at [1027, 657] on button "Yes, it's correct" at bounding box center [1018, 644] width 95 height 28
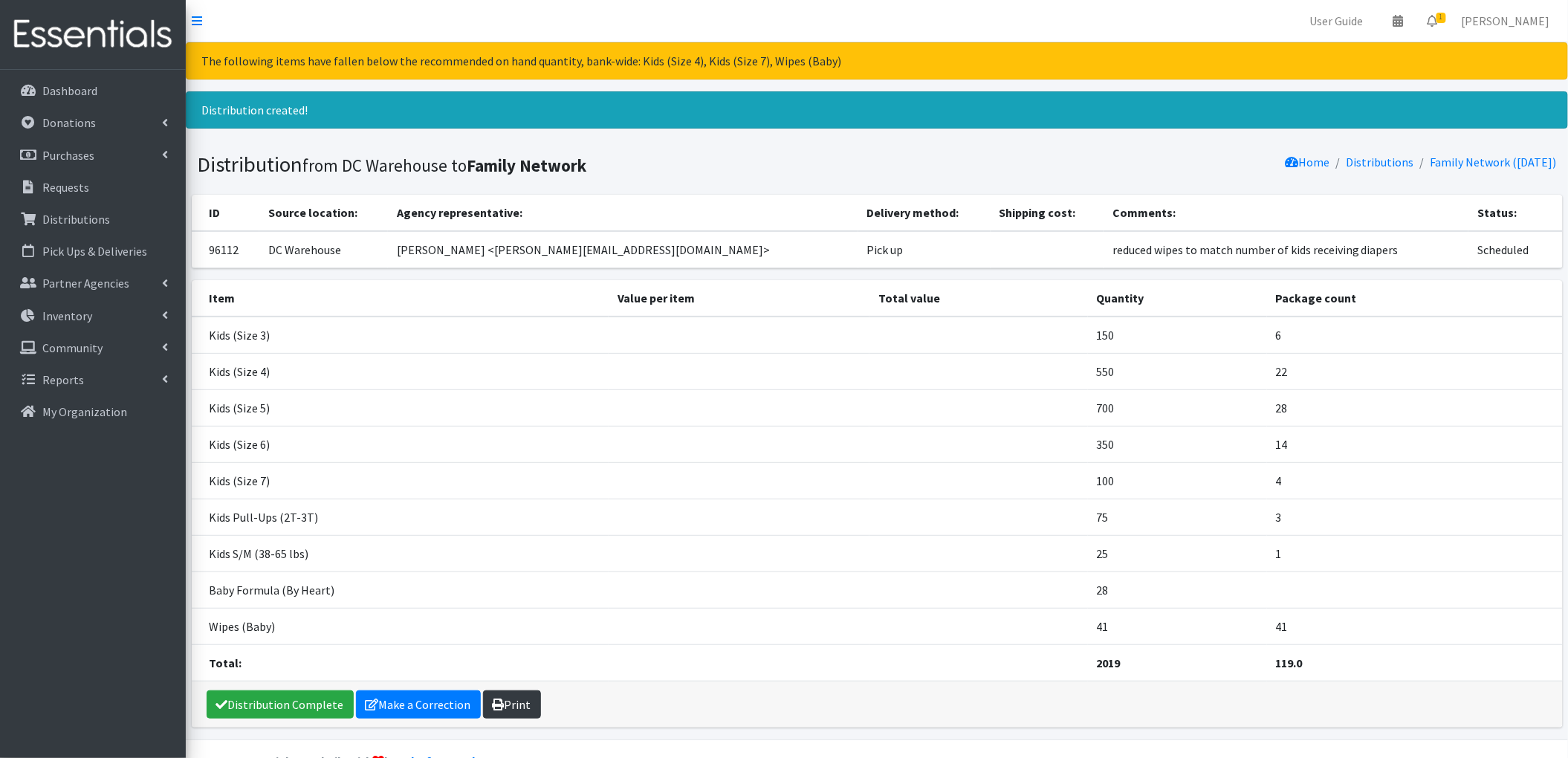
click at [511, 714] on link "Print" at bounding box center [511, 705] width 58 height 29
click at [69, 178] on link "Requests" at bounding box center [93, 187] width 174 height 30
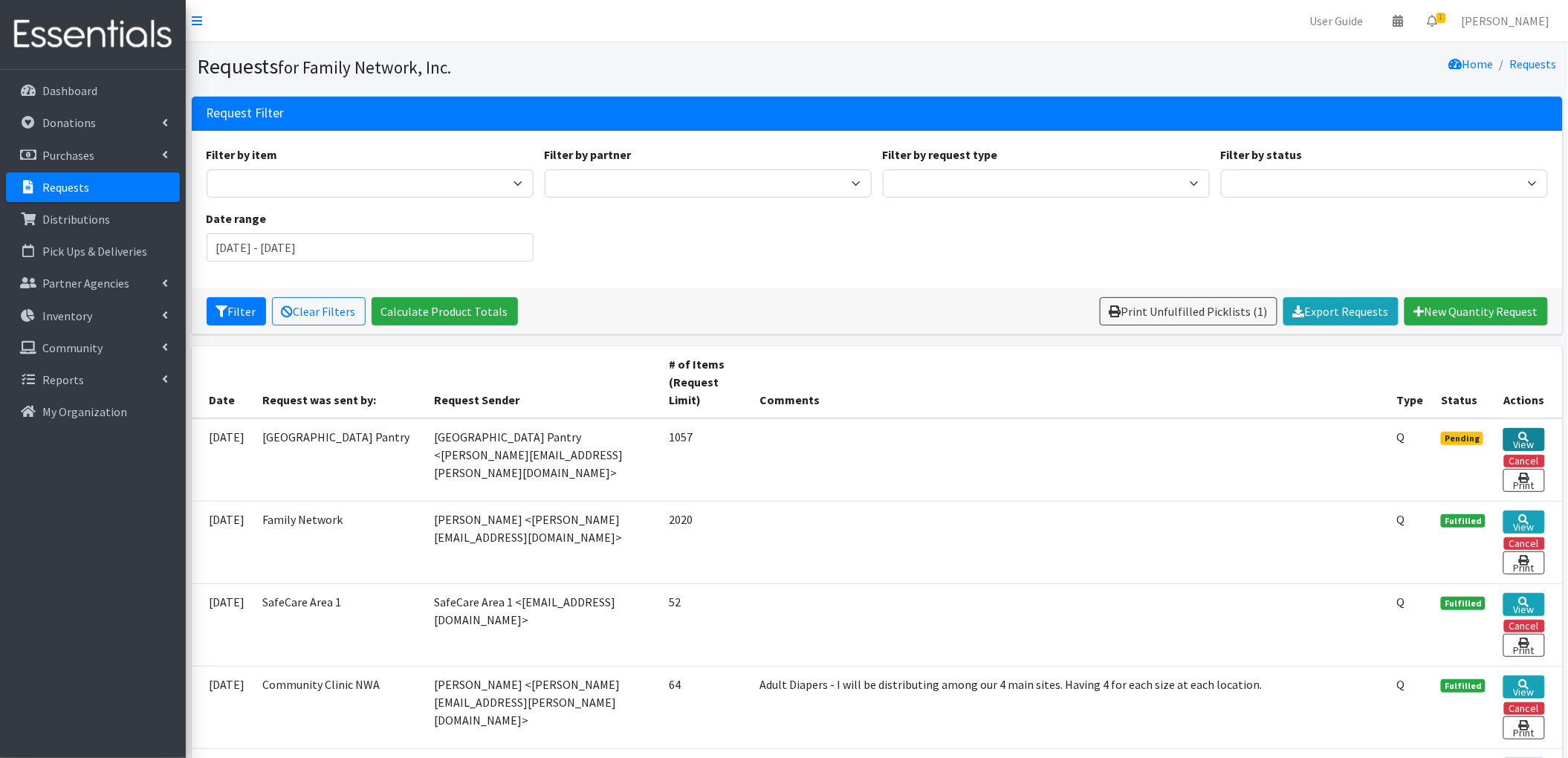
click at [1520, 443] on link "View" at bounding box center [1523, 439] width 41 height 23
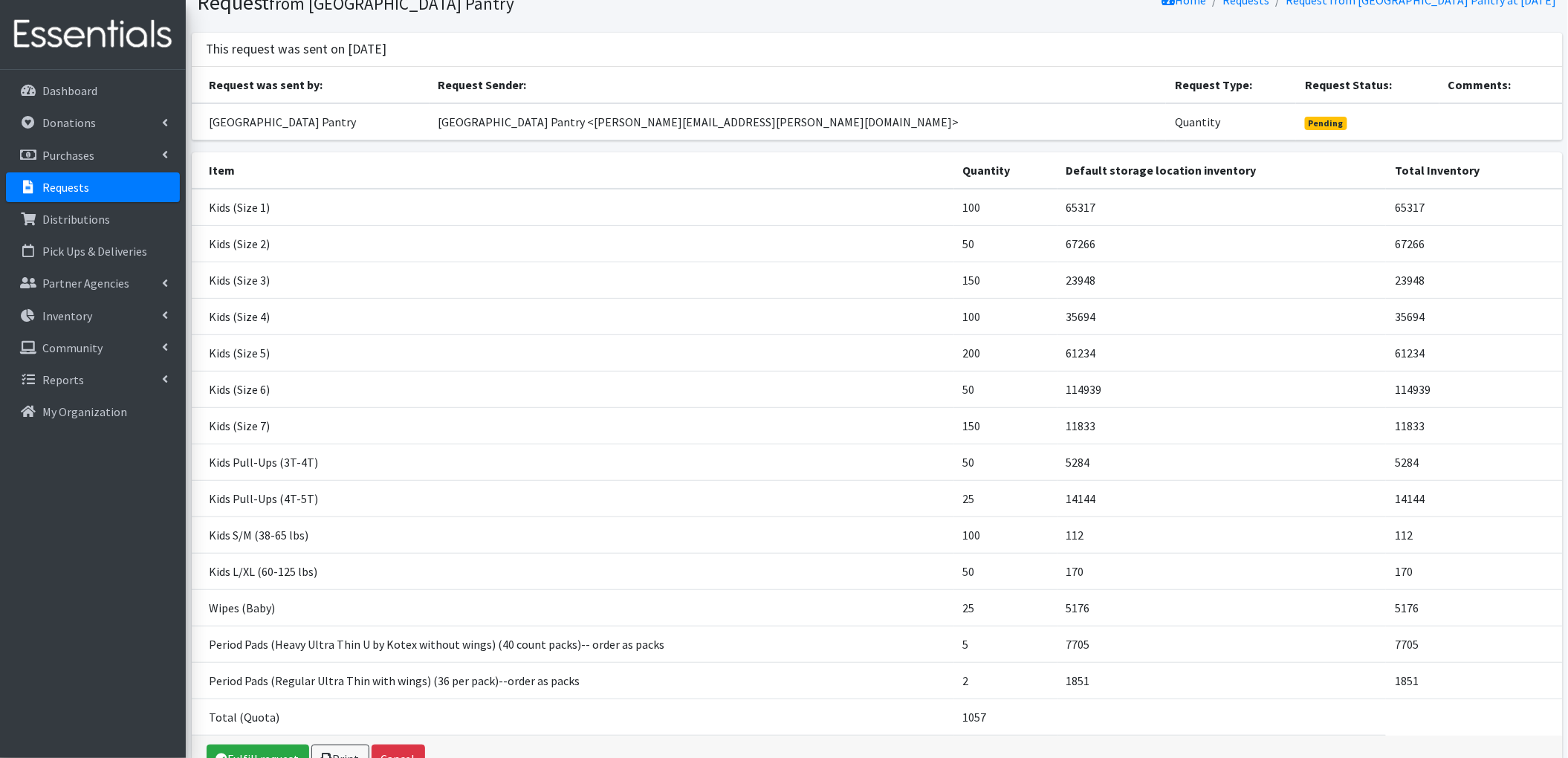
scroll to position [99, 0]
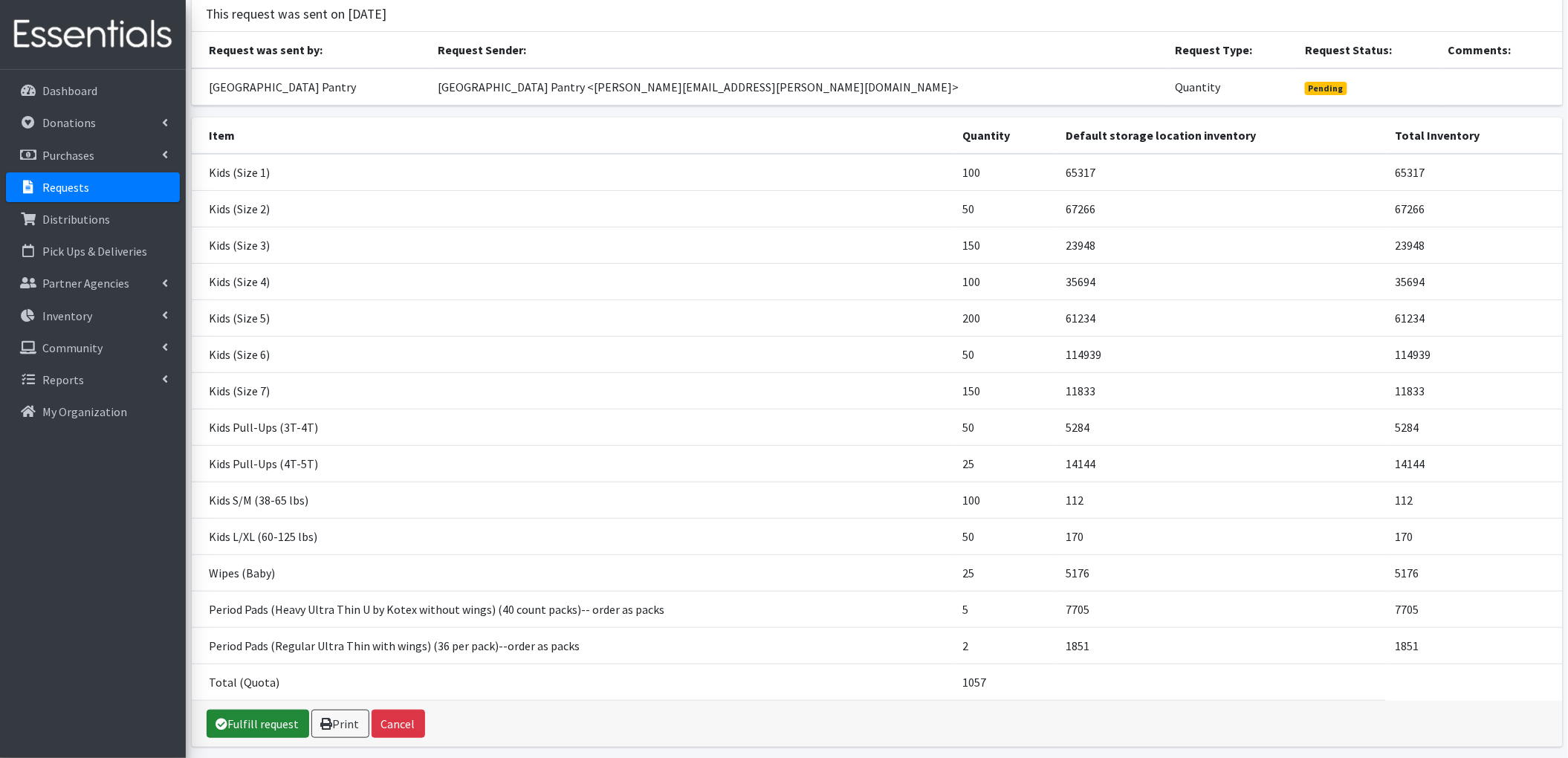
click at [246, 726] on link "Fulfill request" at bounding box center [258, 723] width 103 height 29
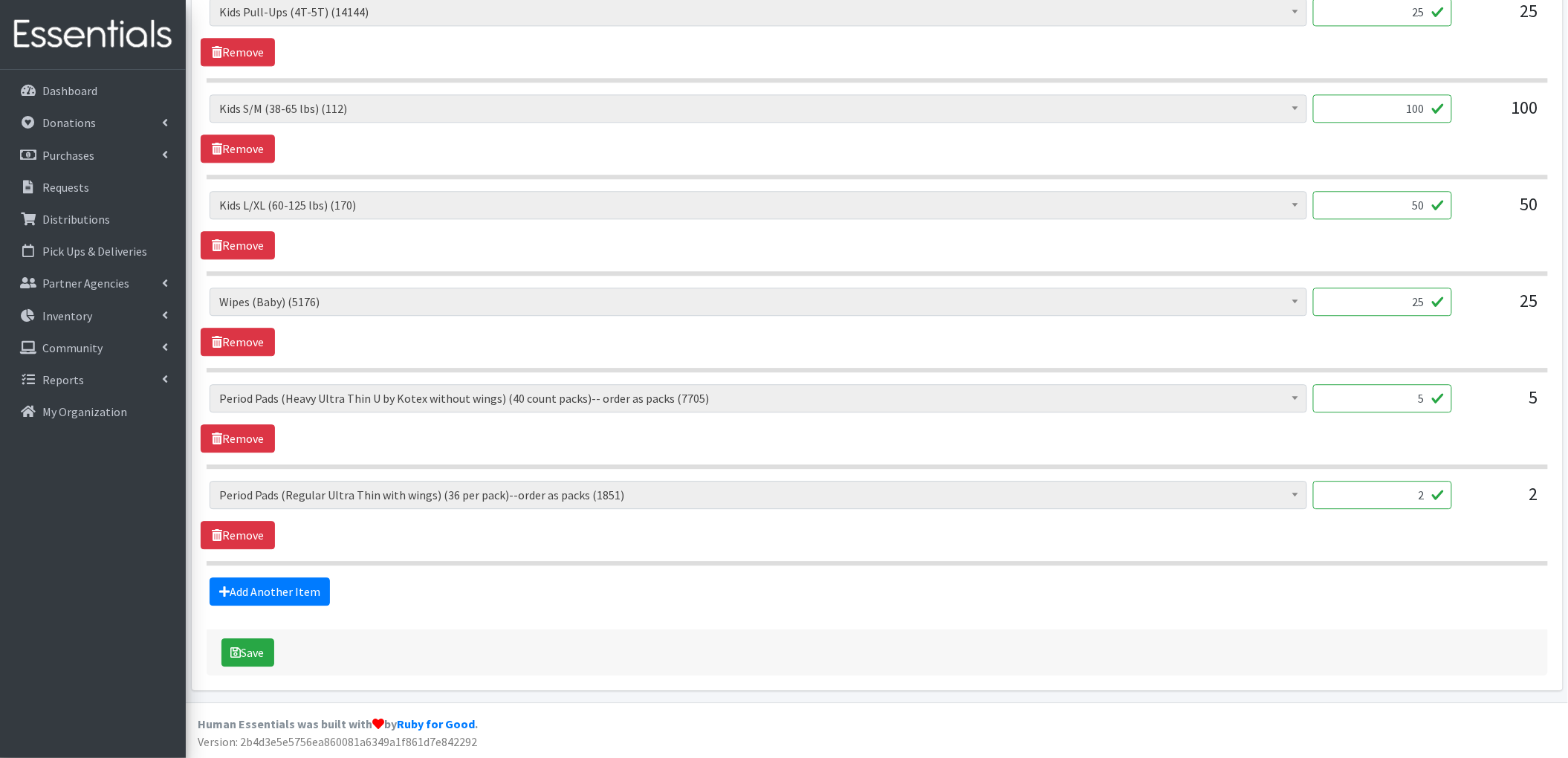
scroll to position [1480, 0]
click at [271, 655] on button "Save" at bounding box center [247, 652] width 52 height 29
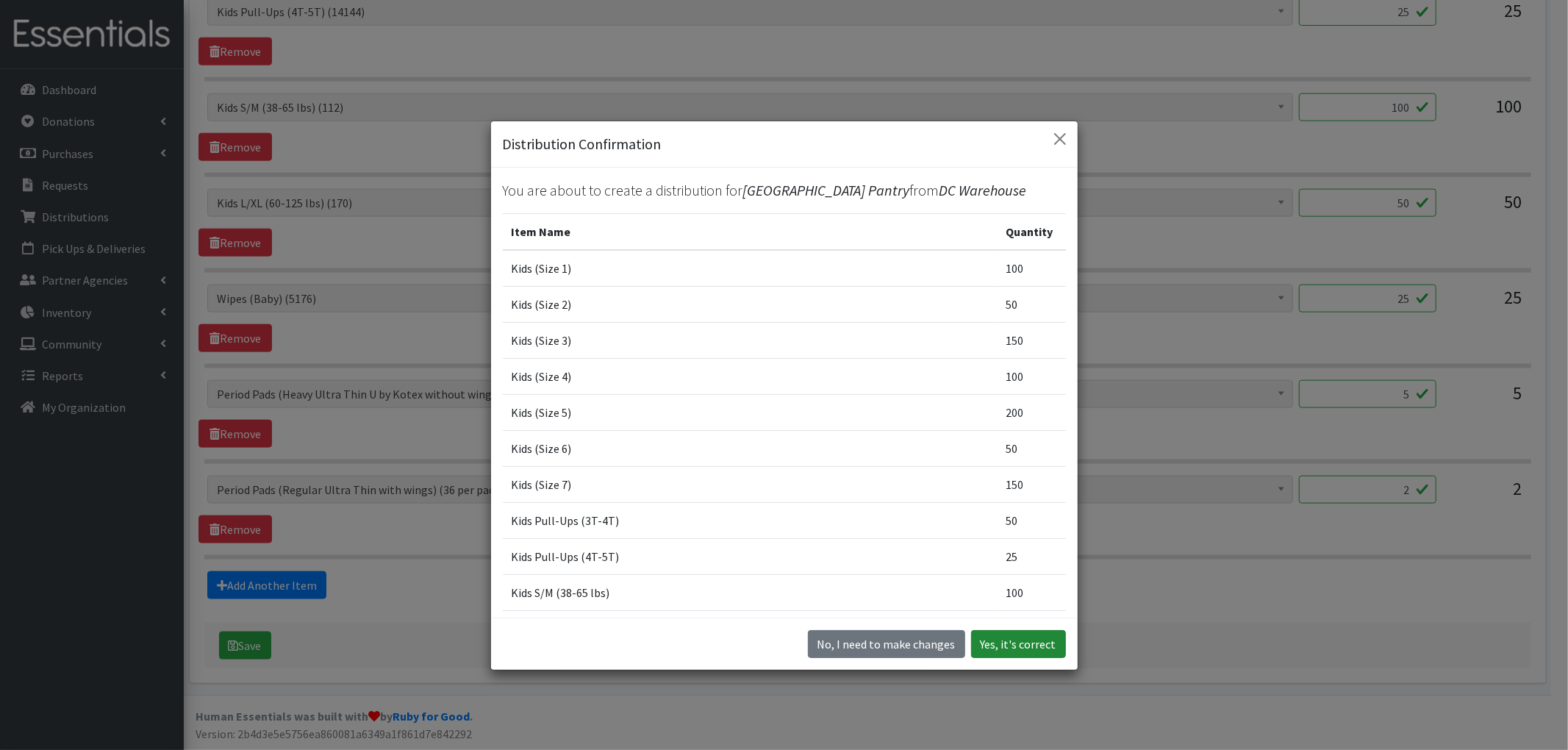
click at [1037, 654] on button "Yes, it's correct" at bounding box center [1018, 644] width 95 height 28
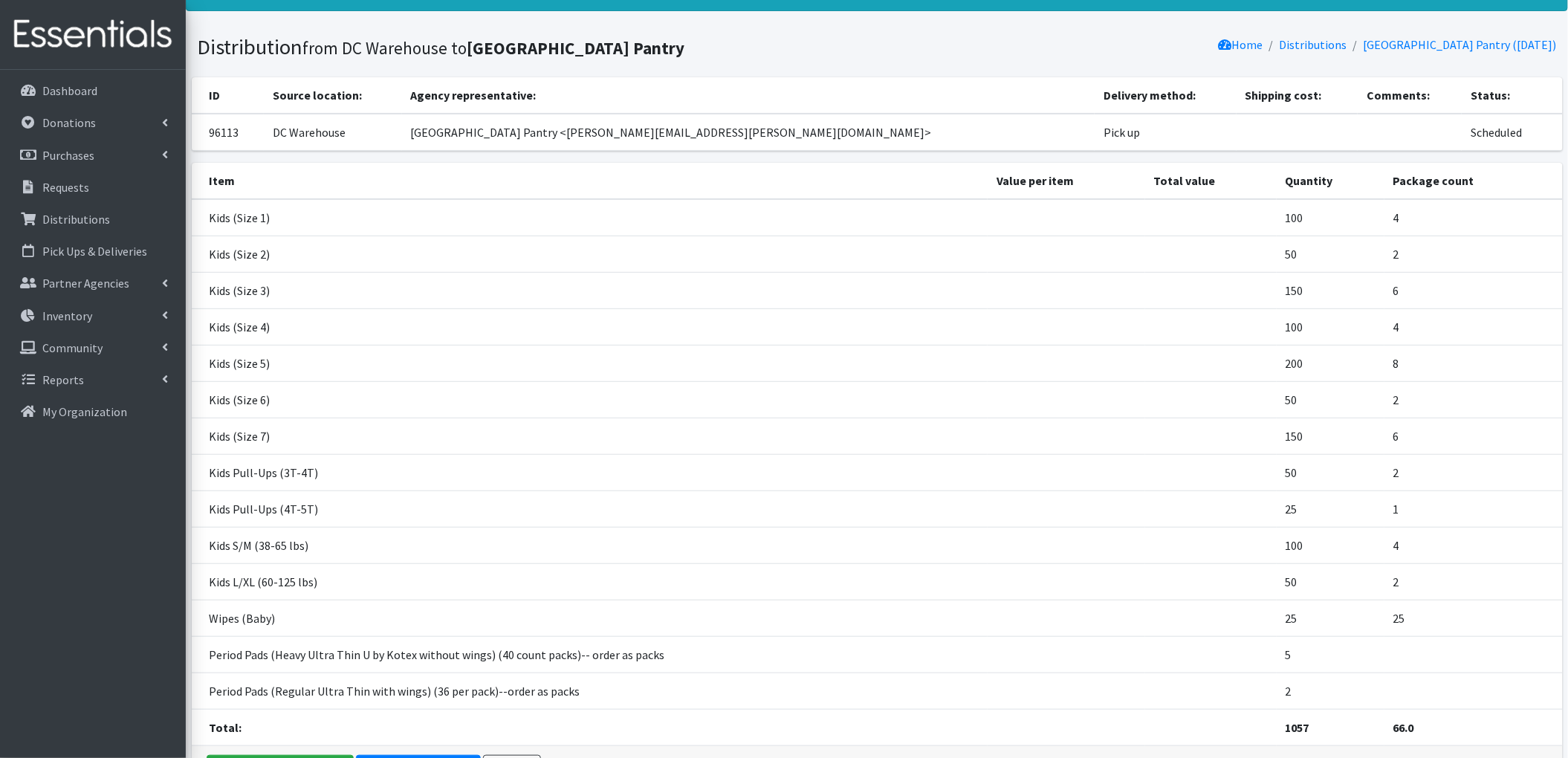
scroll to position [223, 0]
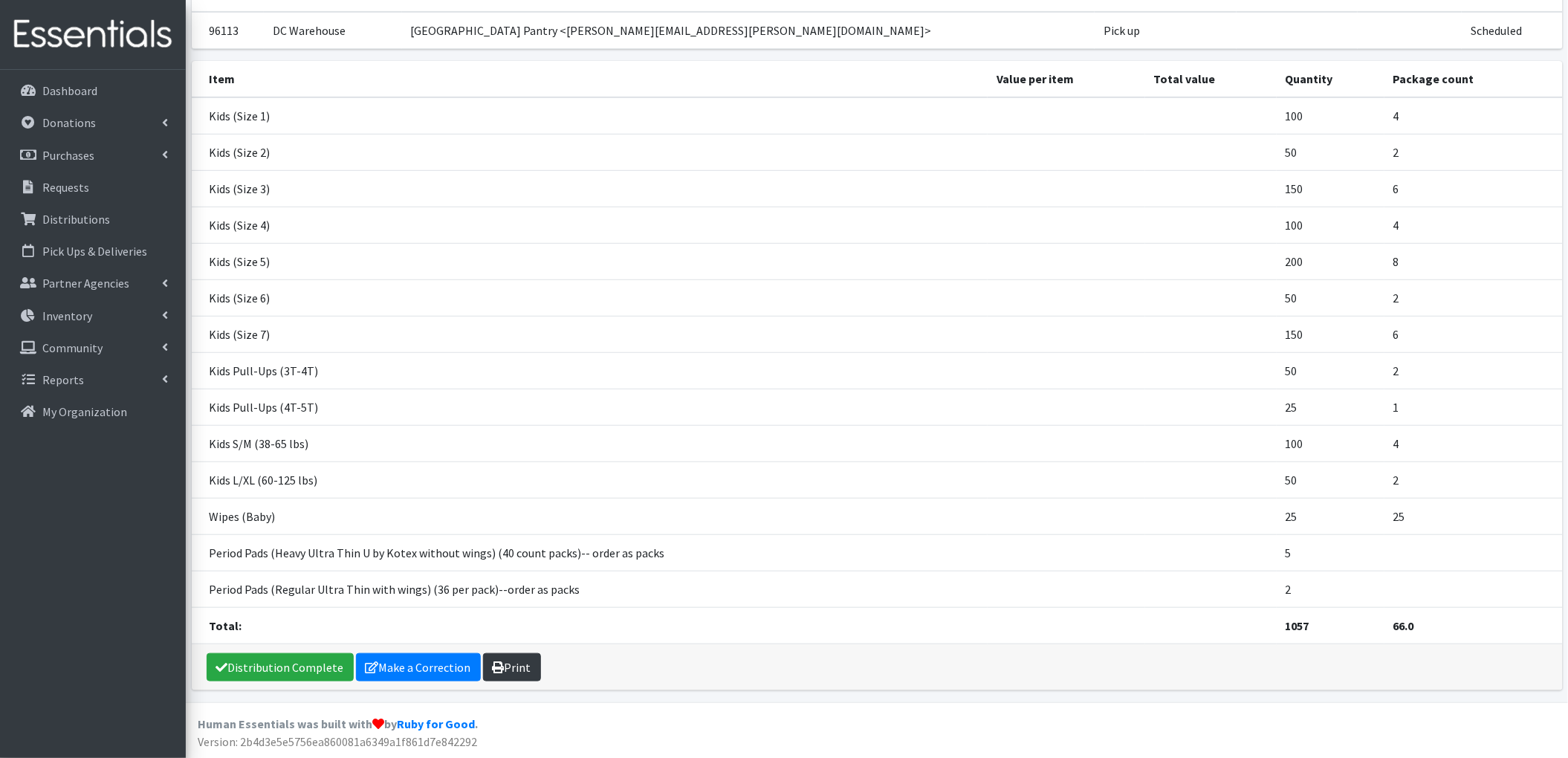
click at [492, 659] on link "Print" at bounding box center [511, 667] width 58 height 29
click at [113, 188] on link "Requests" at bounding box center [93, 187] width 174 height 30
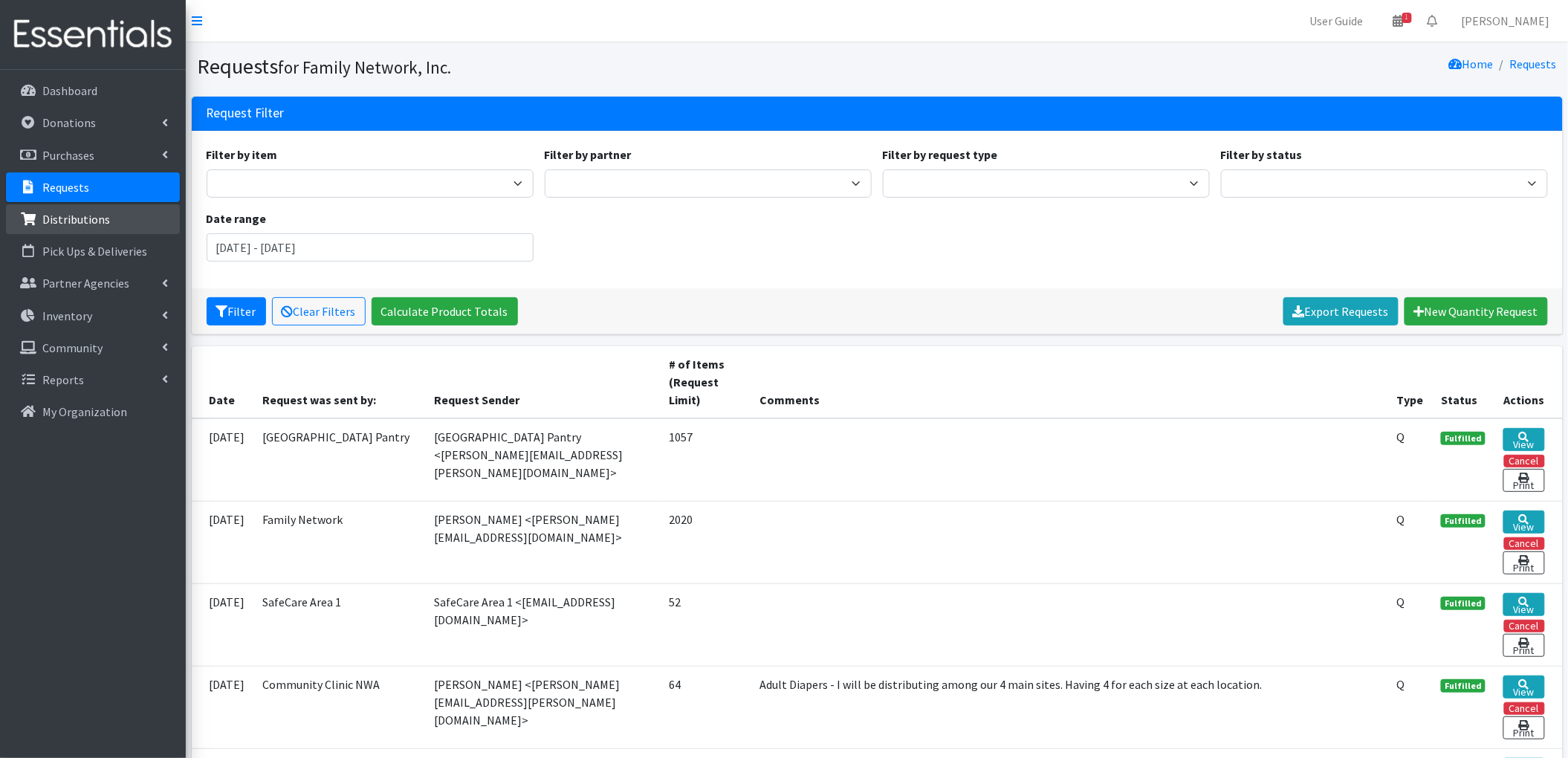
click at [67, 227] on link "Distributions" at bounding box center [93, 220] width 174 height 30
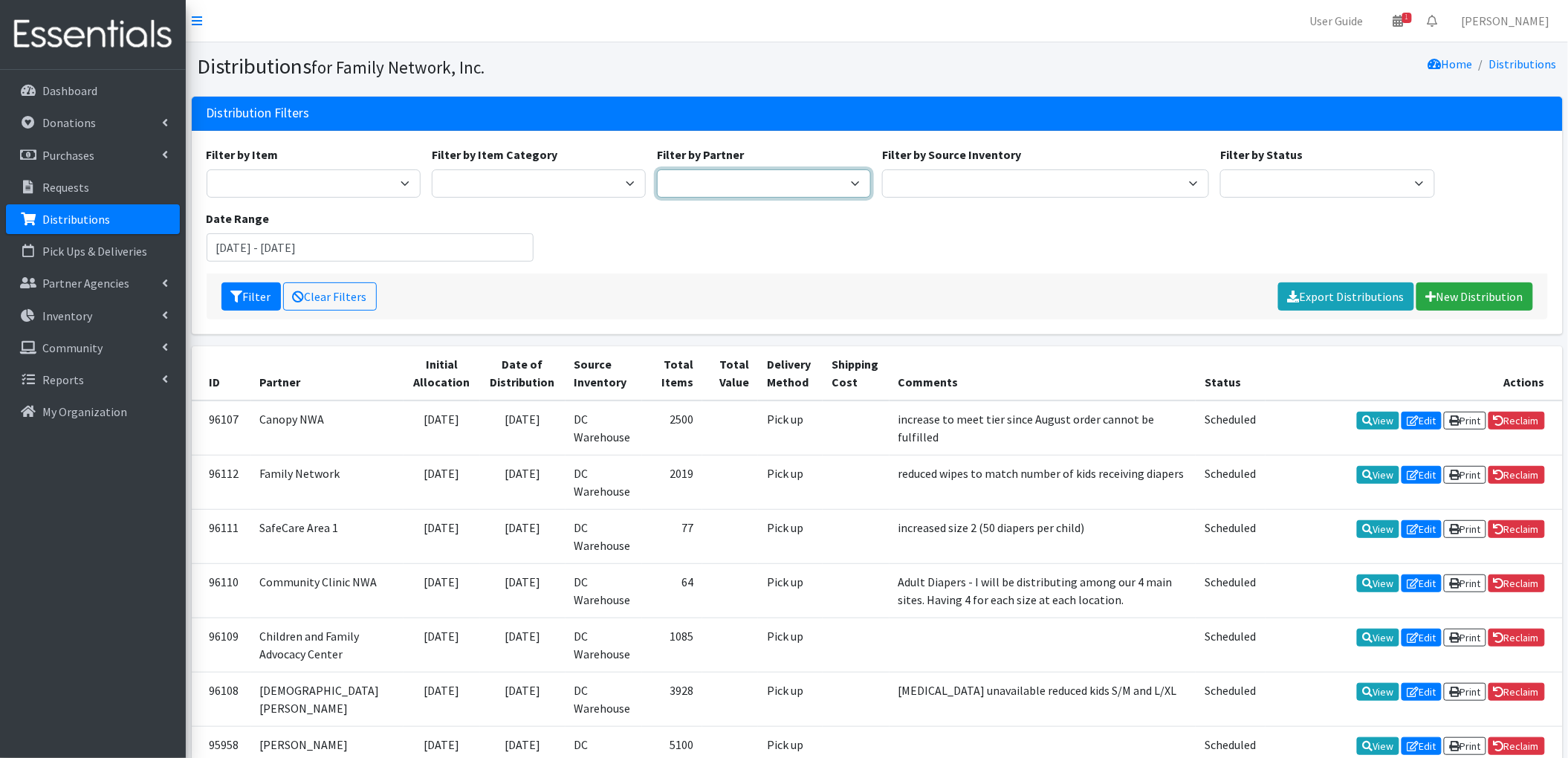
click at [754, 174] on select "2nd Street Pantry Missions [US_STATE] Coalition of Marshallese Bread of Life Ca…" at bounding box center [764, 183] width 214 height 29
select select "3043"
click at [657, 169] on select "2nd Street Pantry Missions Arkansas Coalition of Marshallese Bread of Life Cano…" at bounding box center [764, 183] width 214 height 29
click at [245, 294] on button "Filter" at bounding box center [251, 296] width 59 height 29
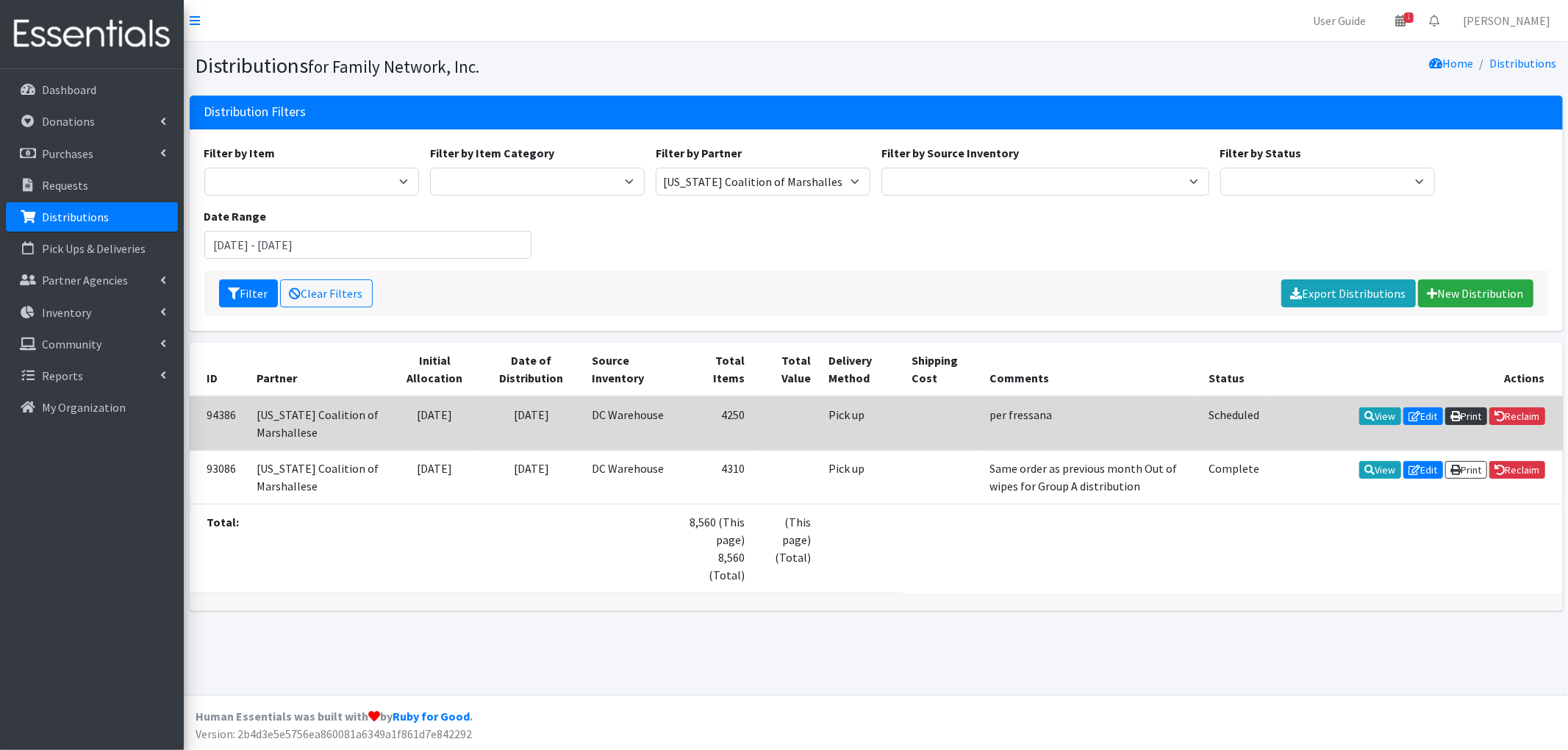
click at [1451, 415] on icon at bounding box center [1455, 416] width 11 height 11
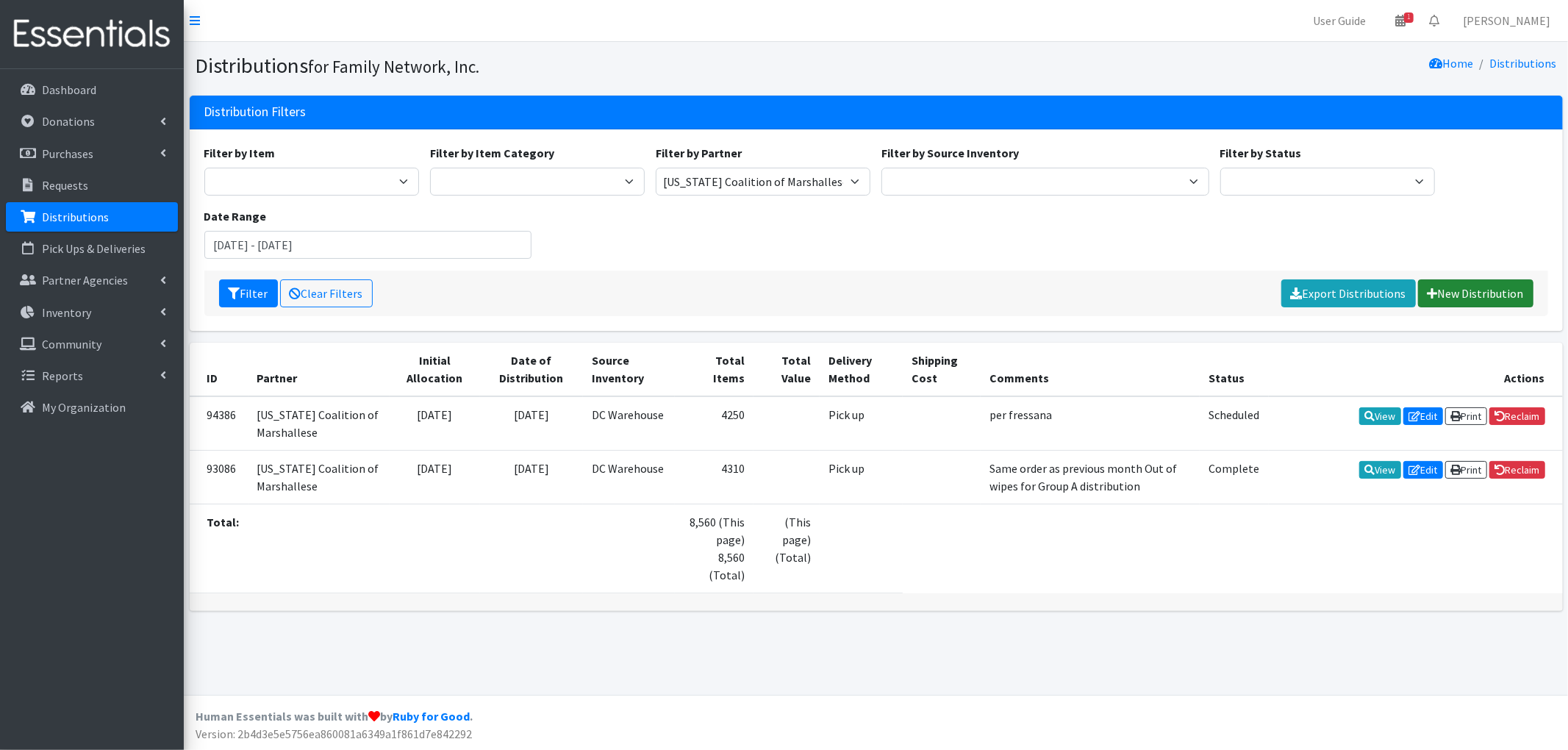
click at [1471, 301] on link "New Distribution" at bounding box center [1476, 293] width 115 height 28
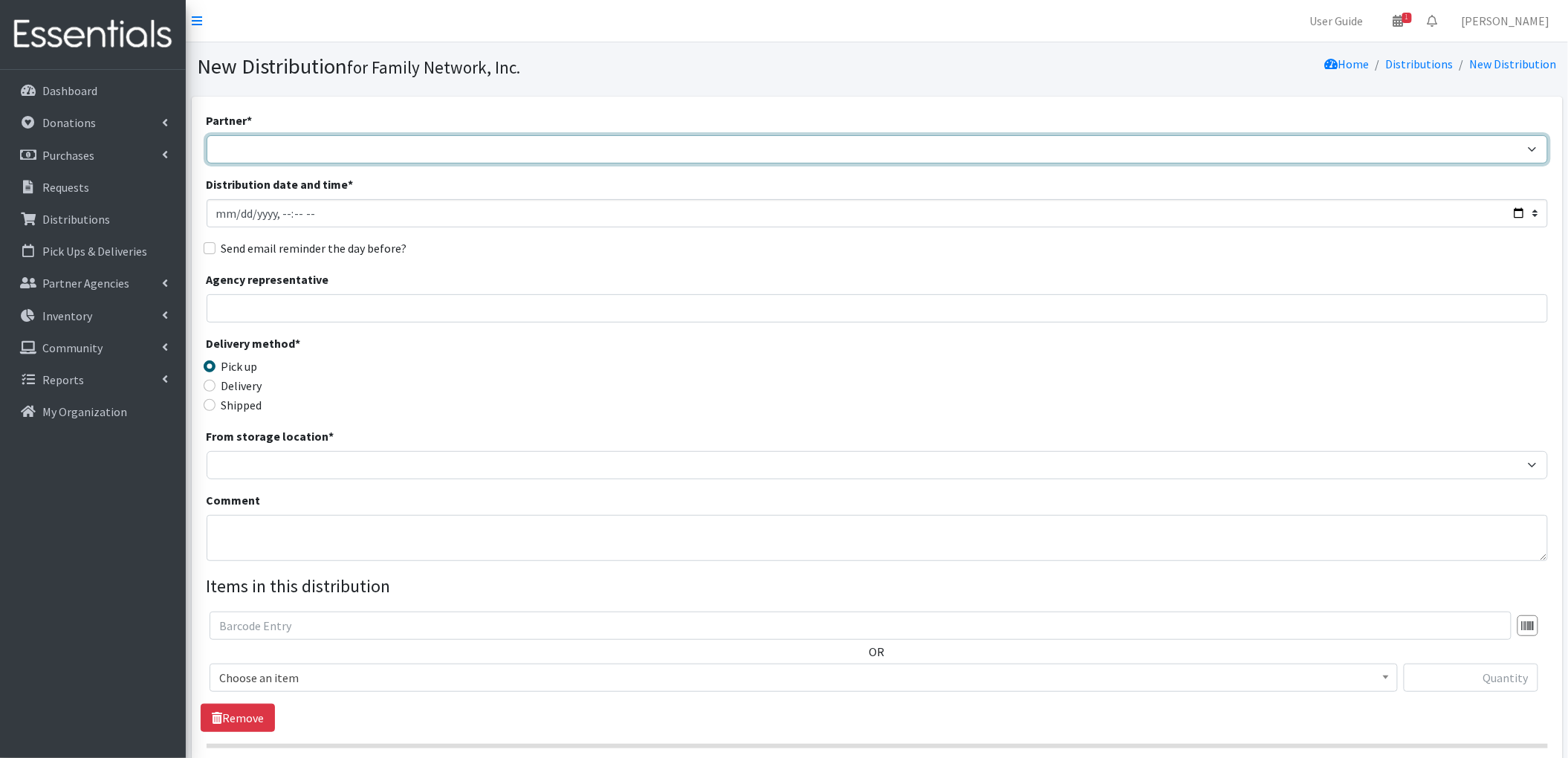
click at [330, 153] on select "2nd Street Pantry Missions [US_STATE] Coalition of Marshallese Bread of Life Ca…" at bounding box center [877, 149] width 1341 height 29
select select "3043"
click at [207, 136] on select "2nd Street Pantry Missions [US_STATE] Coalition of Marshallese Bread of Life Ca…" at bounding box center [877, 149] width 1341 height 29
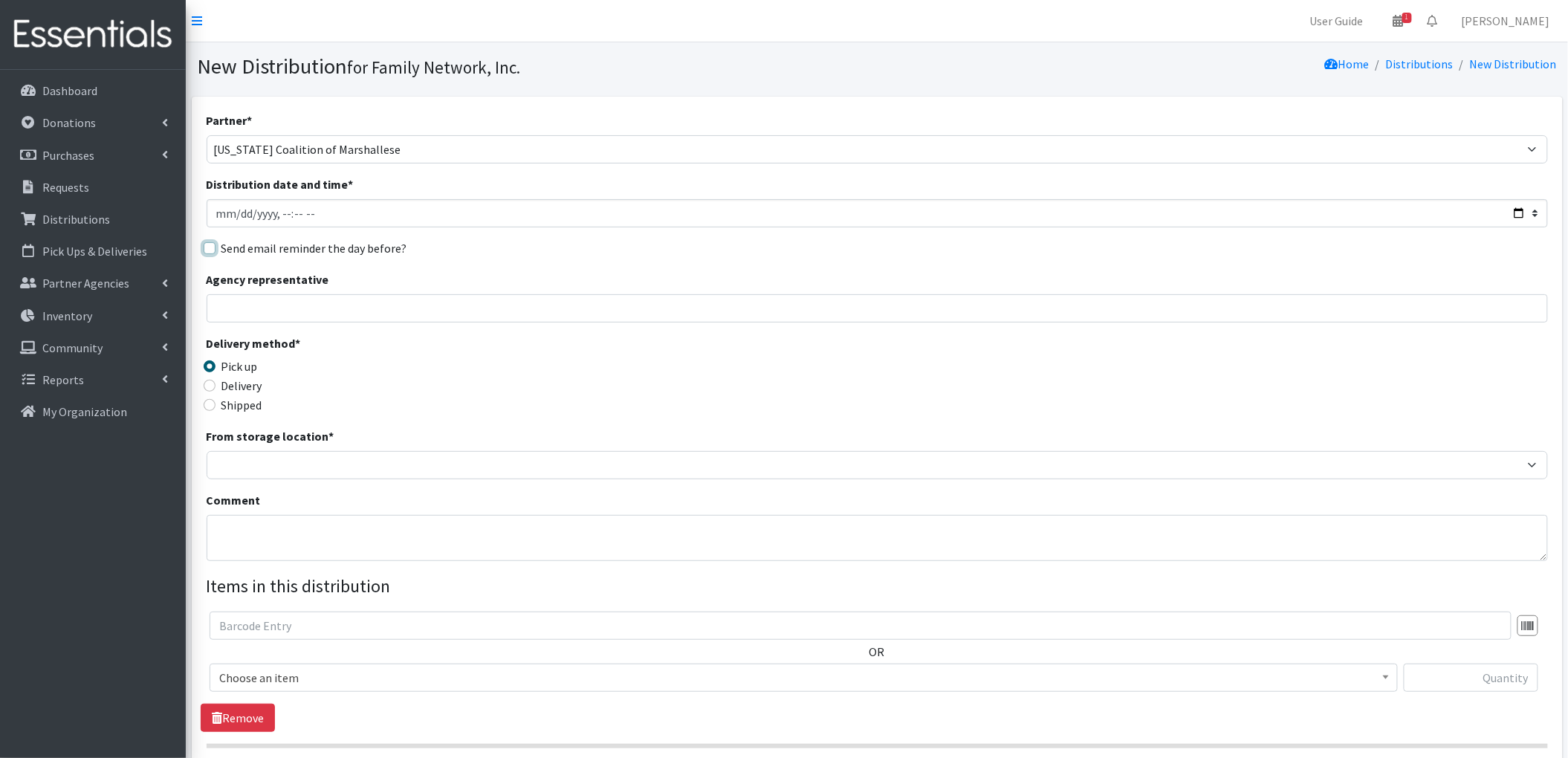
click at [208, 246] on input "Send email reminder the day before?" at bounding box center [210, 248] width 12 height 12
checkbox input "true"
click at [1516, 211] on input "Distribution date and time *" at bounding box center [877, 213] width 1341 height 29
type input "[DATE]T13:00"
click at [553, 255] on div "Send email reminder the day before?" at bounding box center [877, 248] width 1341 height 18
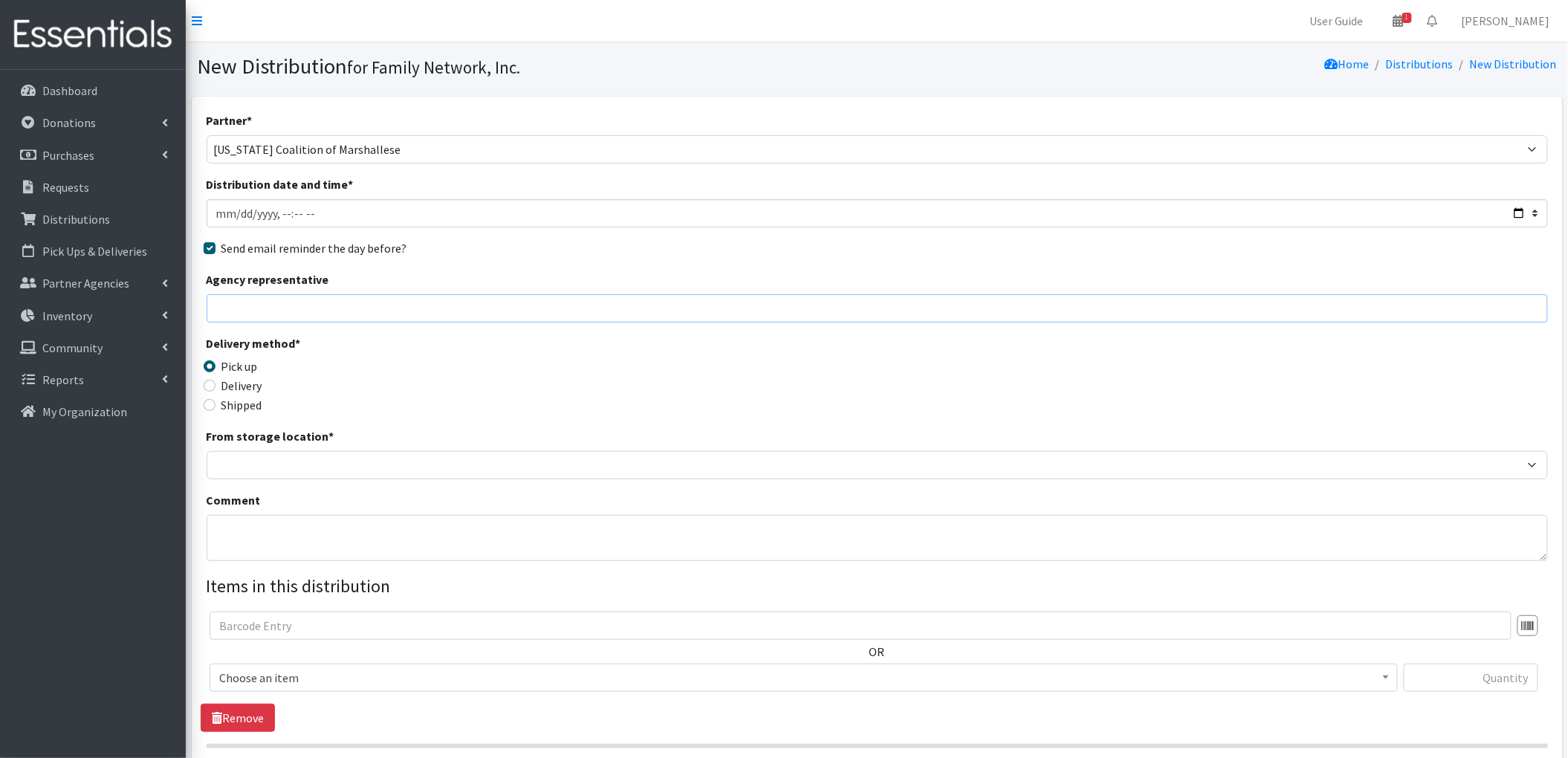
click at [299, 307] on input "Agency representative" at bounding box center [877, 308] width 1341 height 29
click at [664, 274] on div "Agency representative" at bounding box center [877, 296] width 1341 height 52
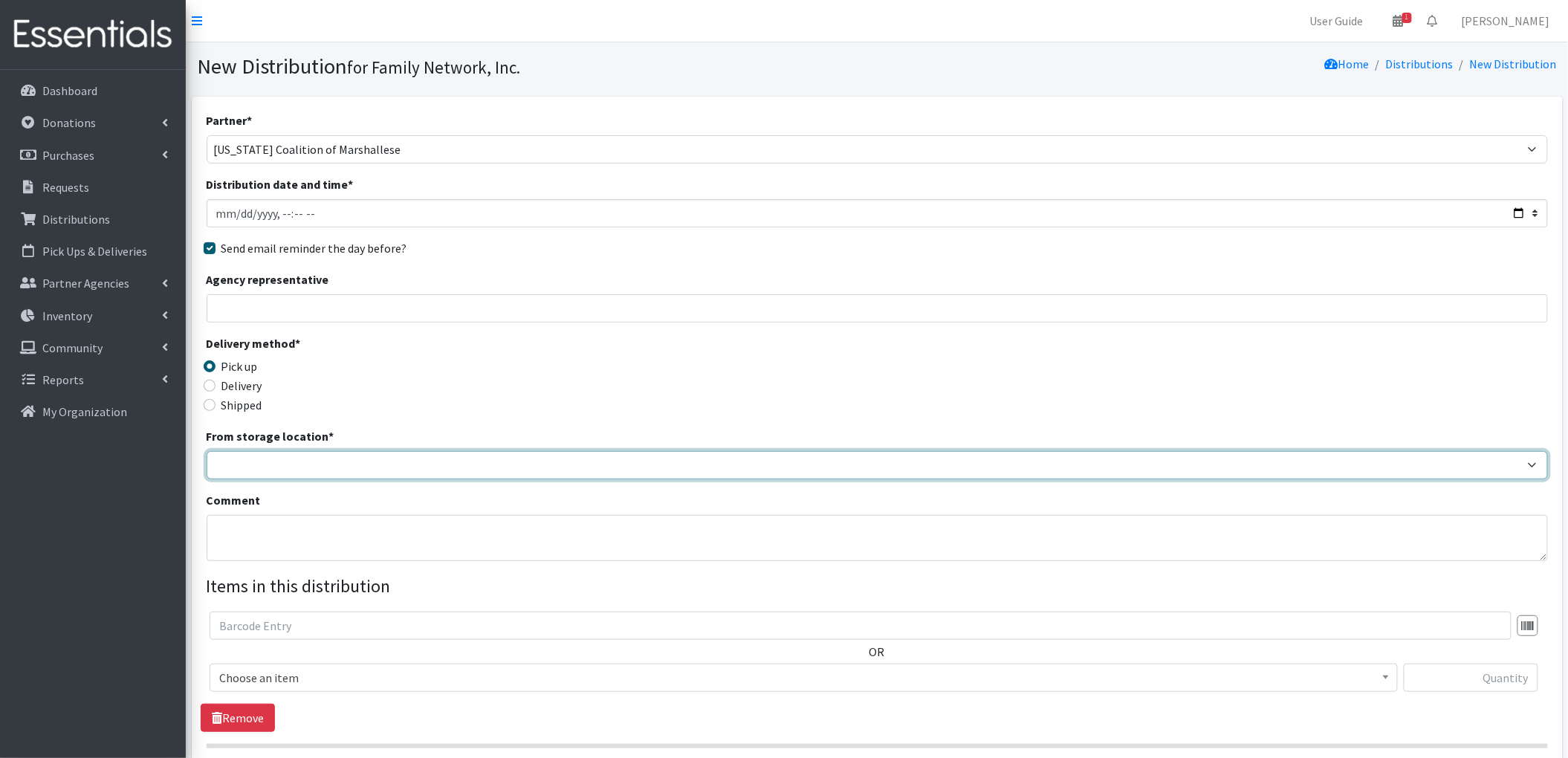
click at [281, 459] on select "DC Warehouse" at bounding box center [877, 465] width 1341 height 29
select select "421"
click at [207, 451] on select "DC Warehouse" at bounding box center [877, 465] width 1341 height 29
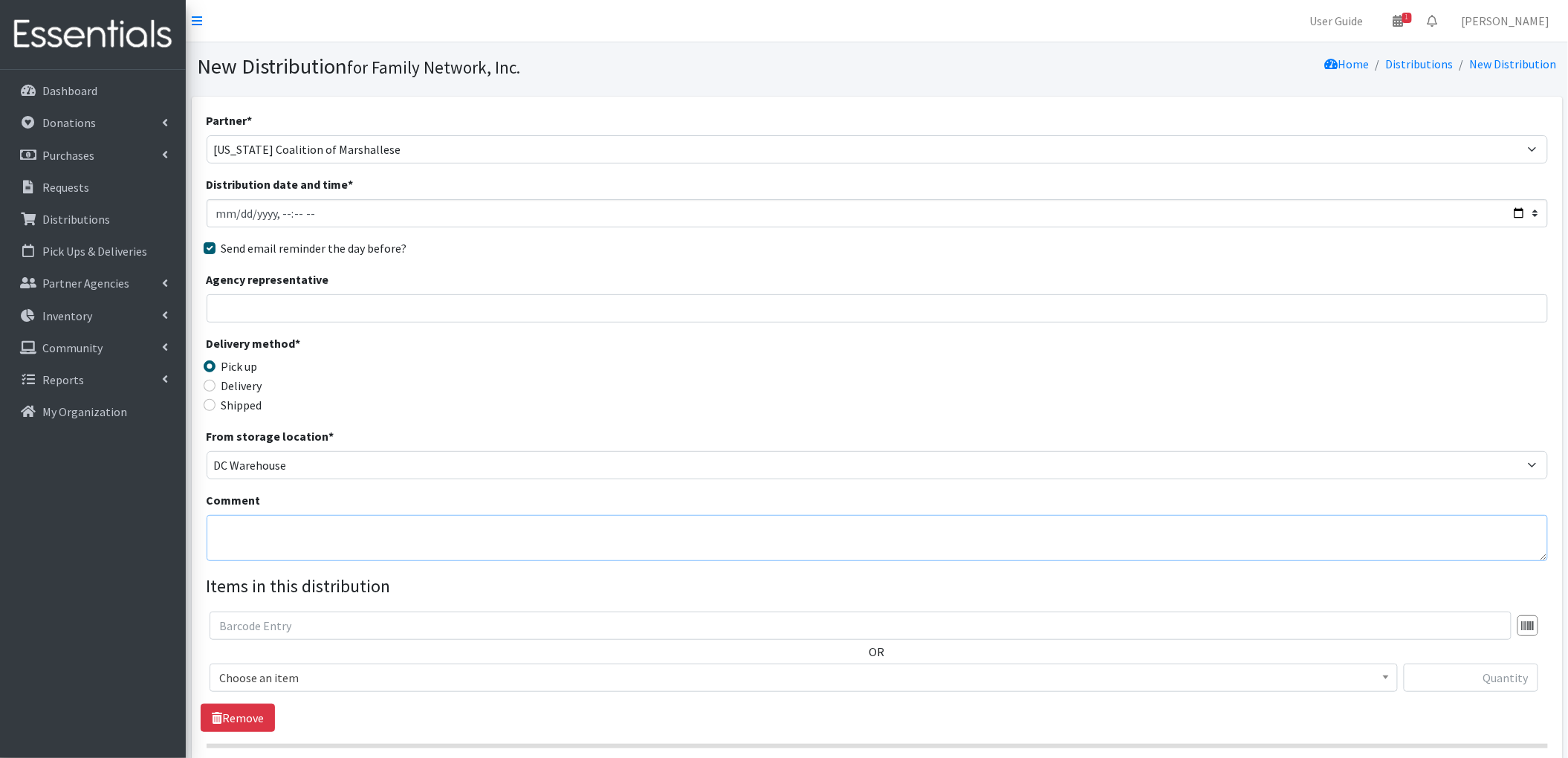
click at [285, 521] on textarea "Comment" at bounding box center [877, 538] width 1341 height 47
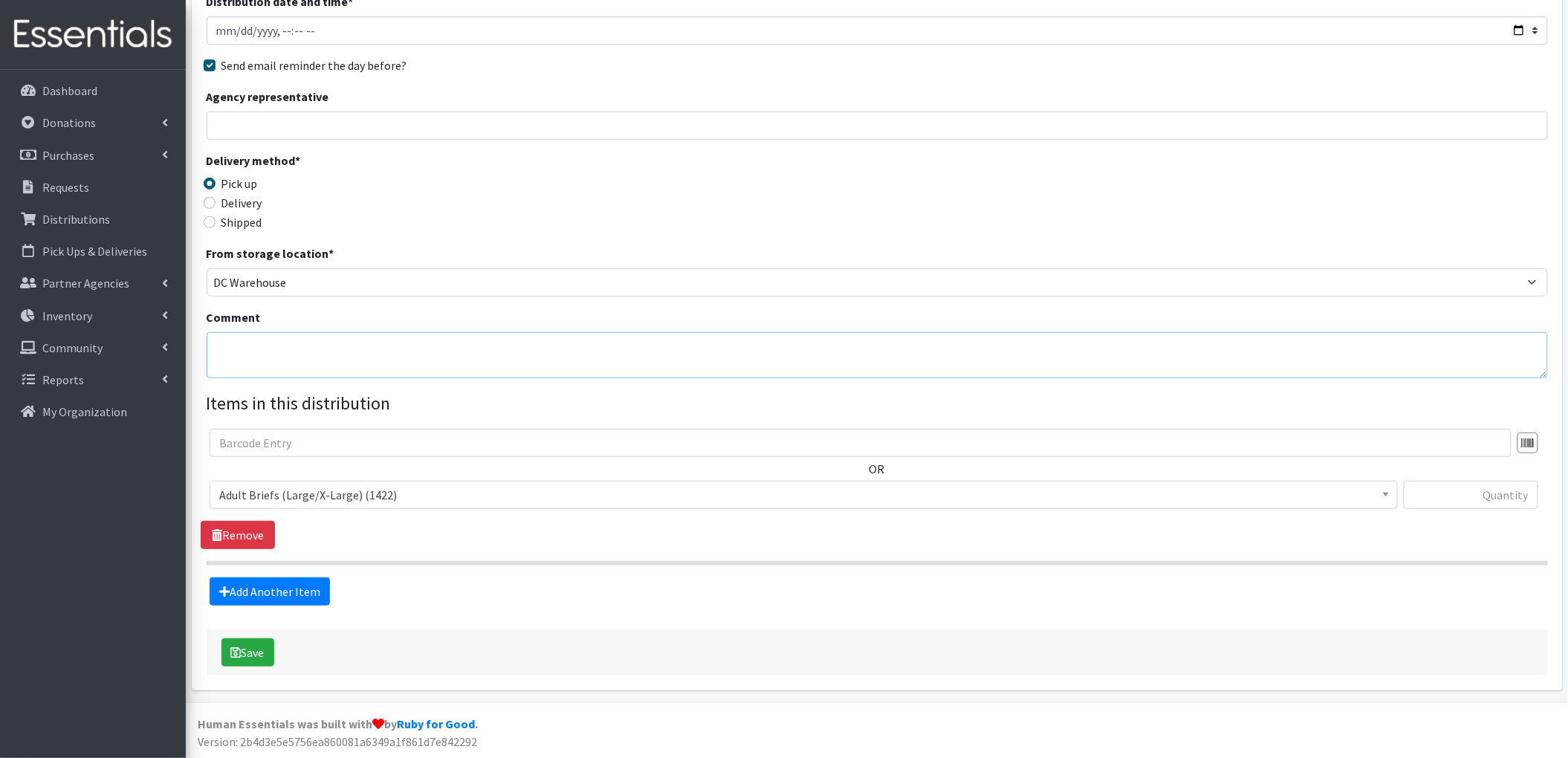
scroll to position [184, 0]
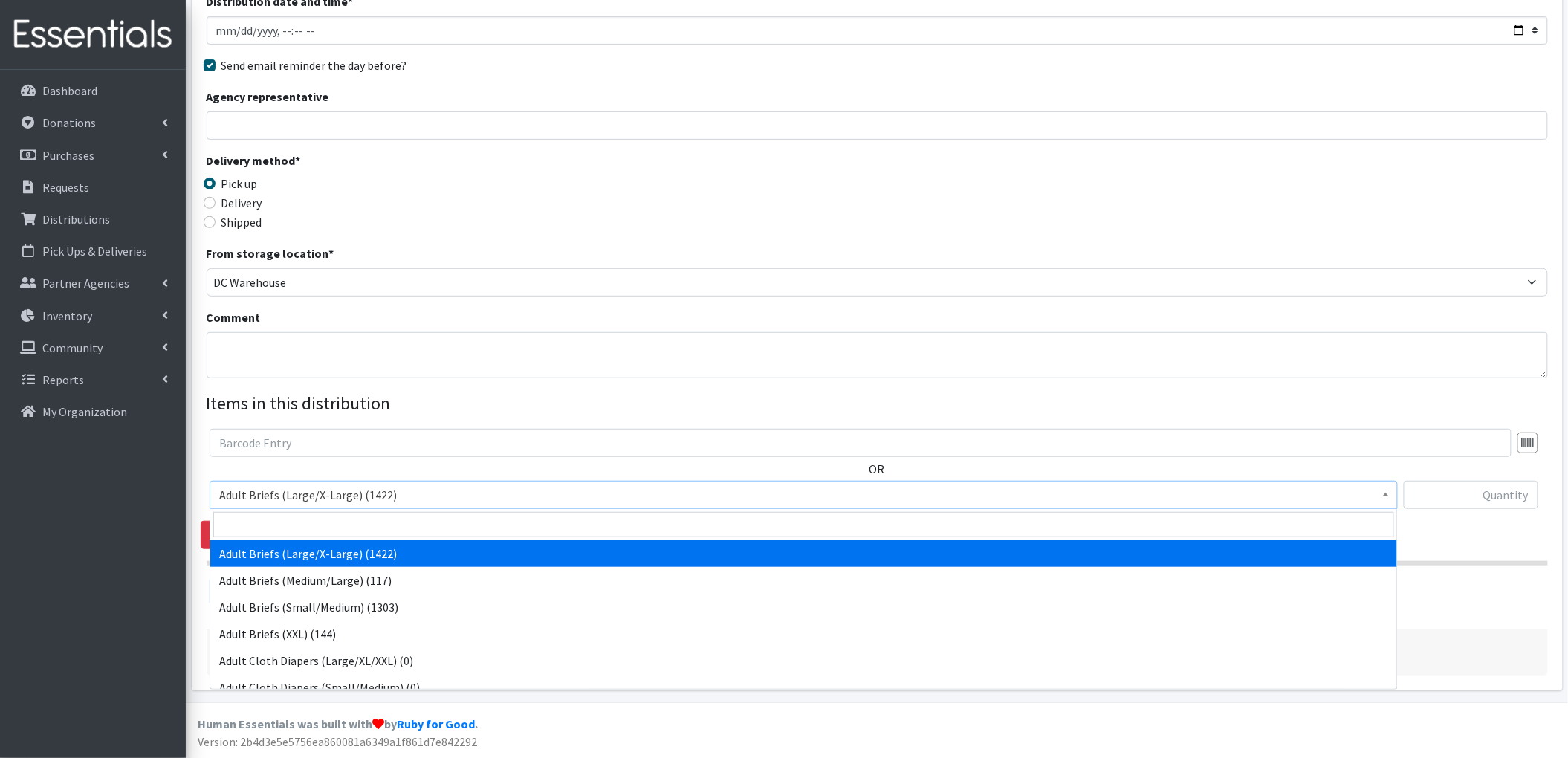
click at [462, 500] on span "Adult Briefs (Large/X-Large) (1422)" at bounding box center [804, 495] width 1169 height 21
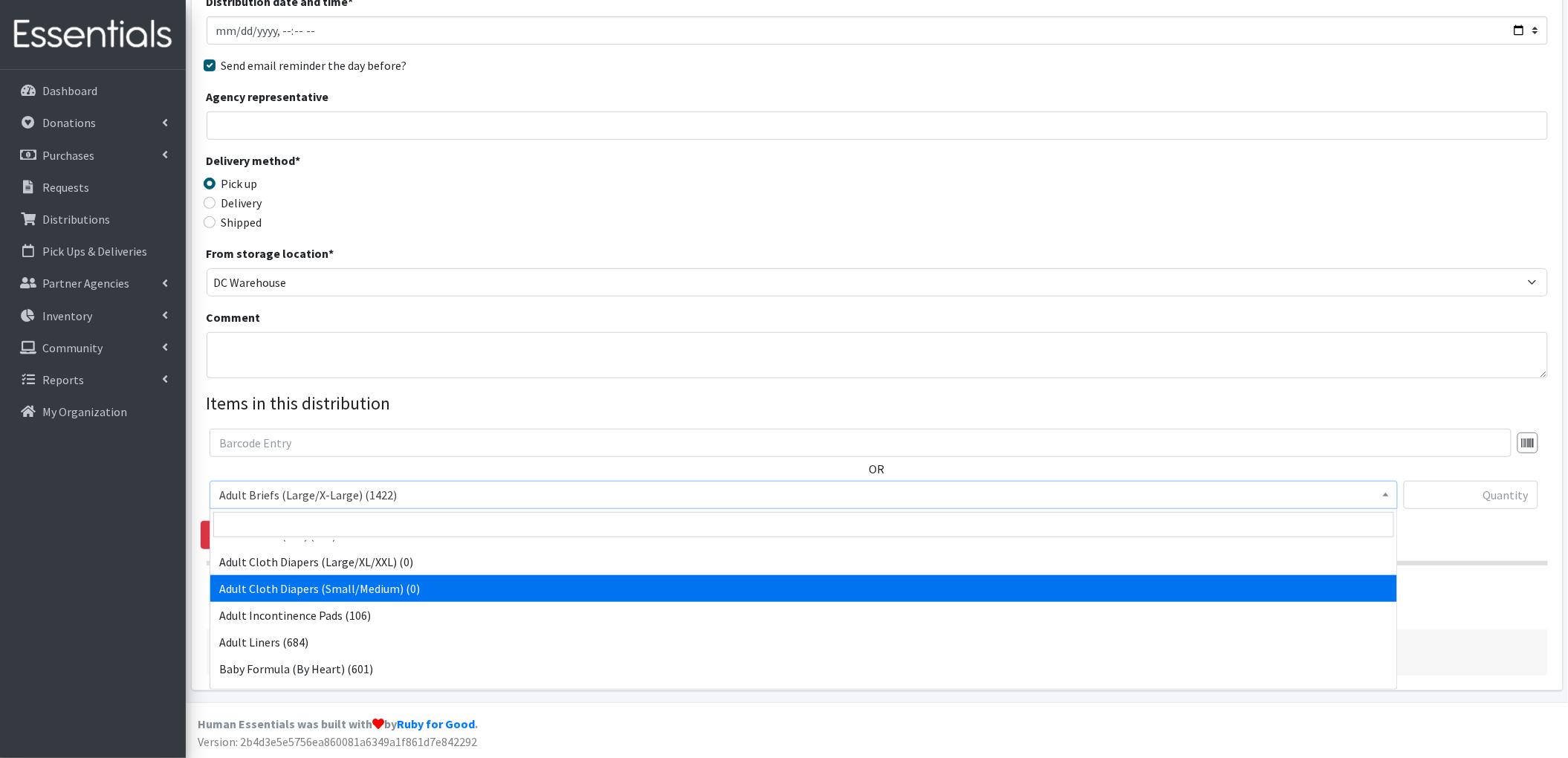
scroll to position [0, 0]
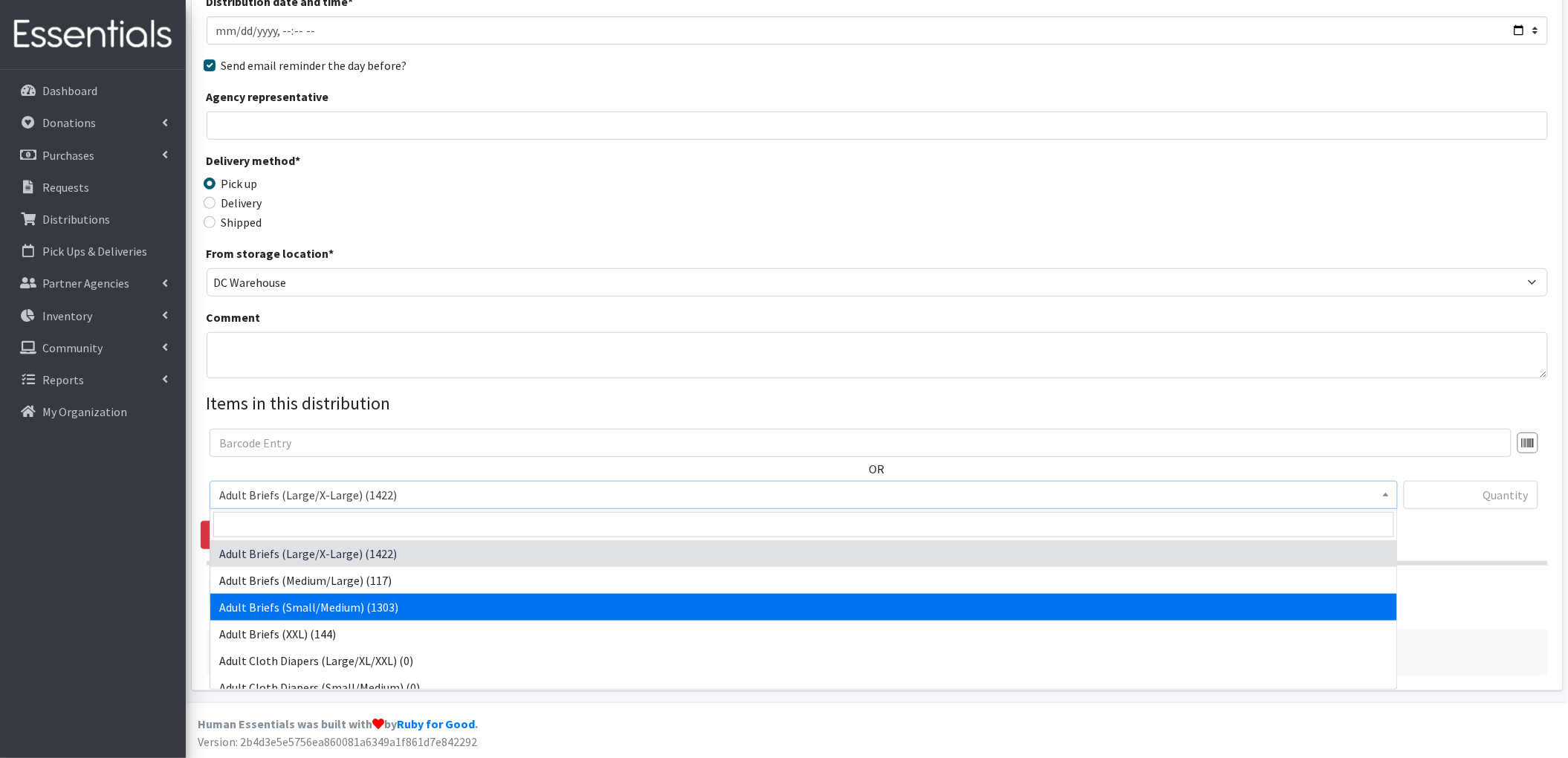
select select "4569"
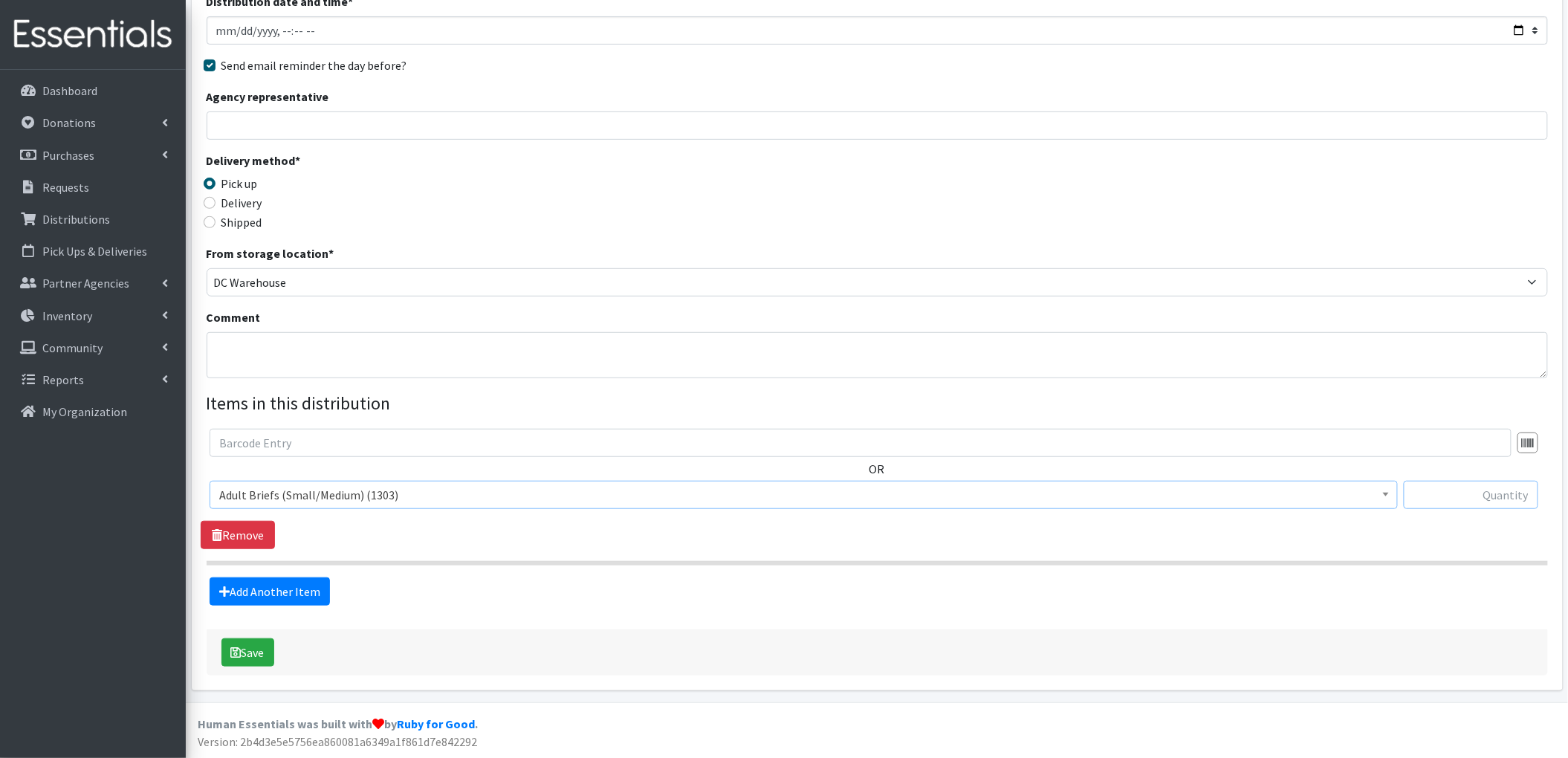
click at [1497, 491] on input "text" at bounding box center [1471, 495] width 135 height 29
type input "10"
click at [981, 399] on legend "Items in this distribution" at bounding box center [877, 403] width 1341 height 27
click at [293, 596] on link "Add Another Item" at bounding box center [270, 592] width 121 height 29
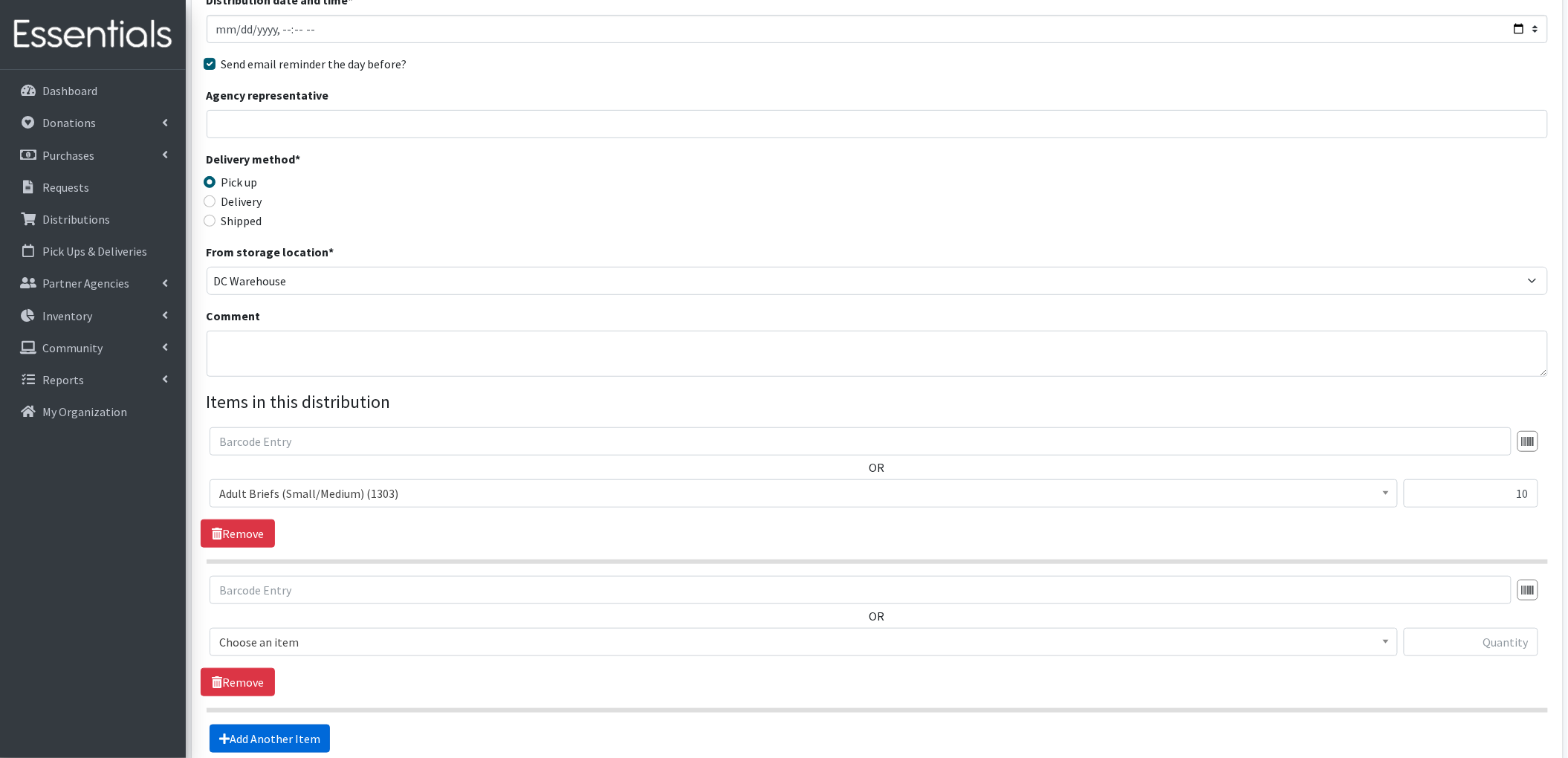
scroll to position [333, 0]
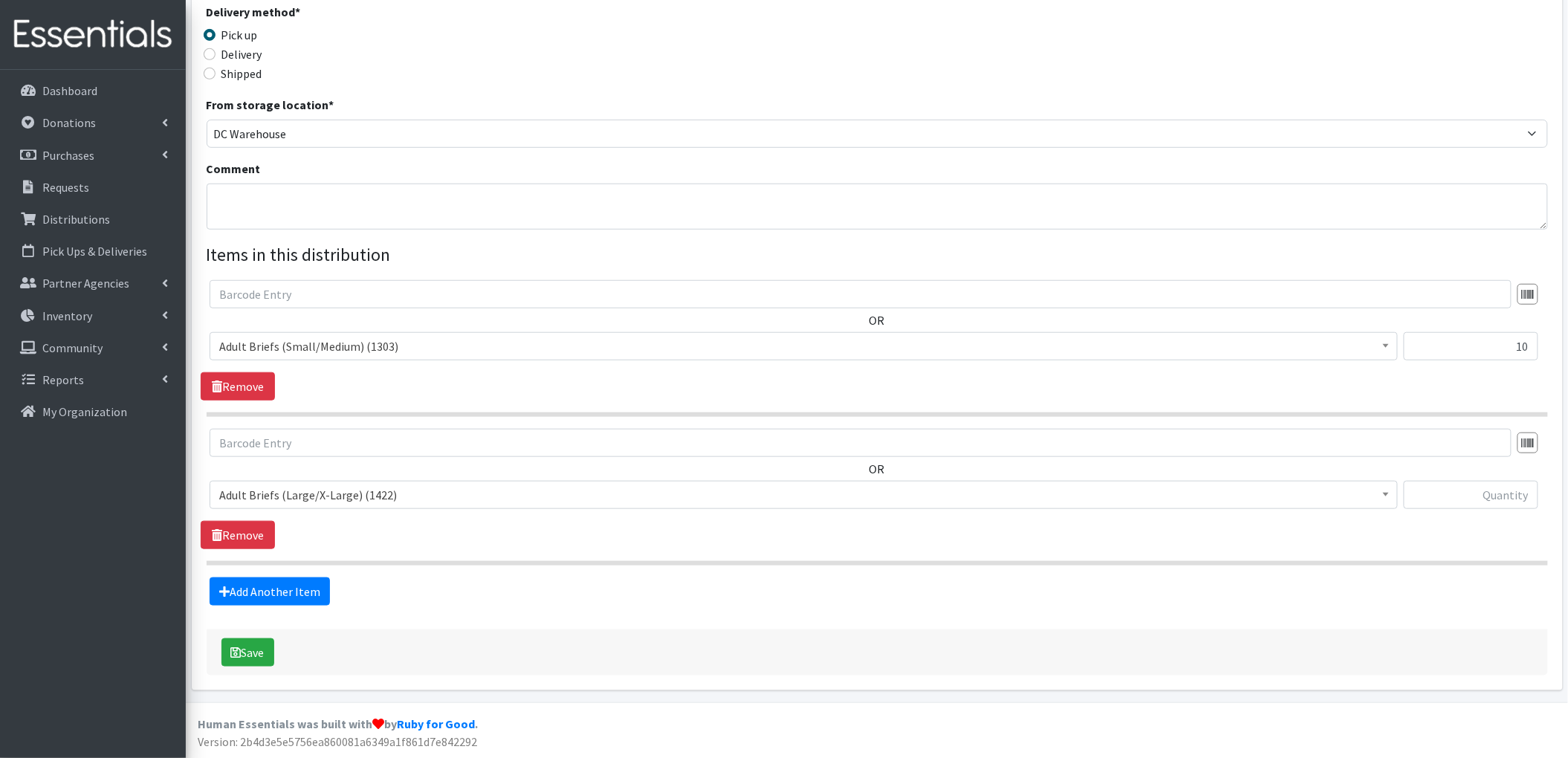
click at [352, 488] on span "Adult Briefs (Large/X-Large) (1422)" at bounding box center [804, 495] width 1169 height 21
click at [1496, 500] on input "text" at bounding box center [1471, 495] width 135 height 29
click at [491, 498] on span "Adult Briefs (Medium/Large) (117)" at bounding box center [804, 495] width 1169 height 21
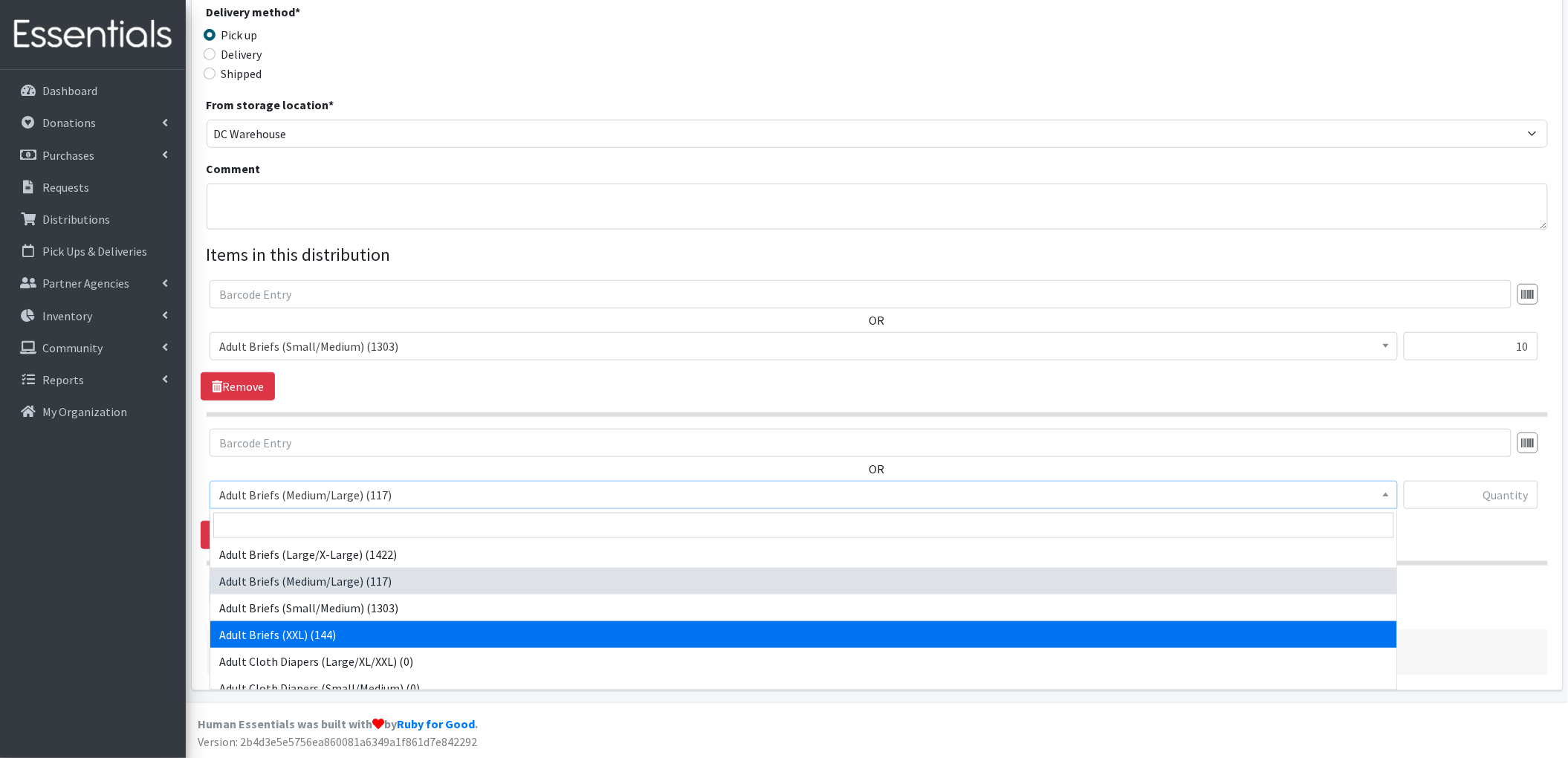
select select "4570"
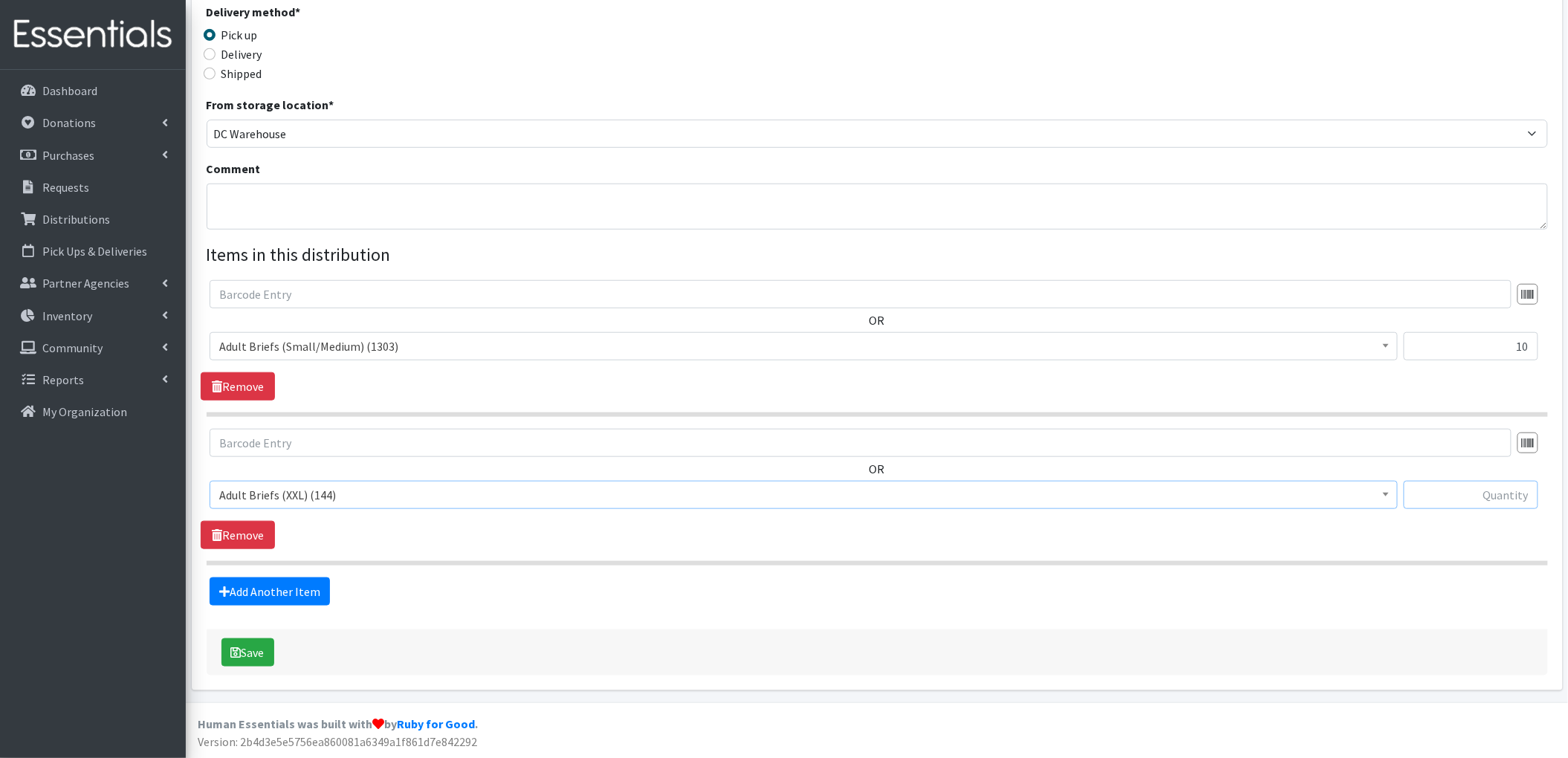
click at [1507, 494] on input "text" at bounding box center [1471, 495] width 135 height 29
type input "5"
click at [285, 595] on link "Add Another Item" at bounding box center [270, 592] width 121 height 29
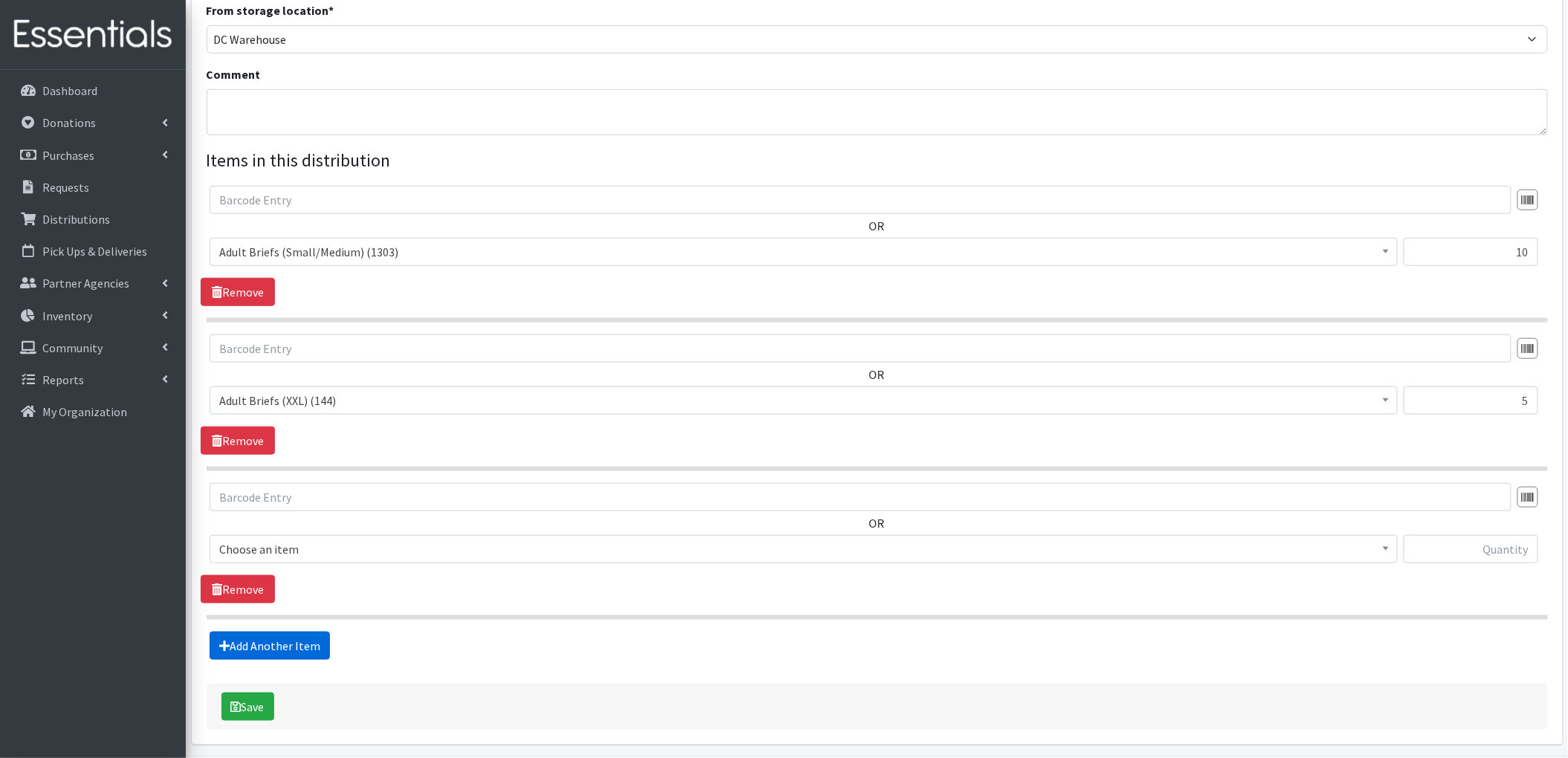
scroll to position [483, 0]
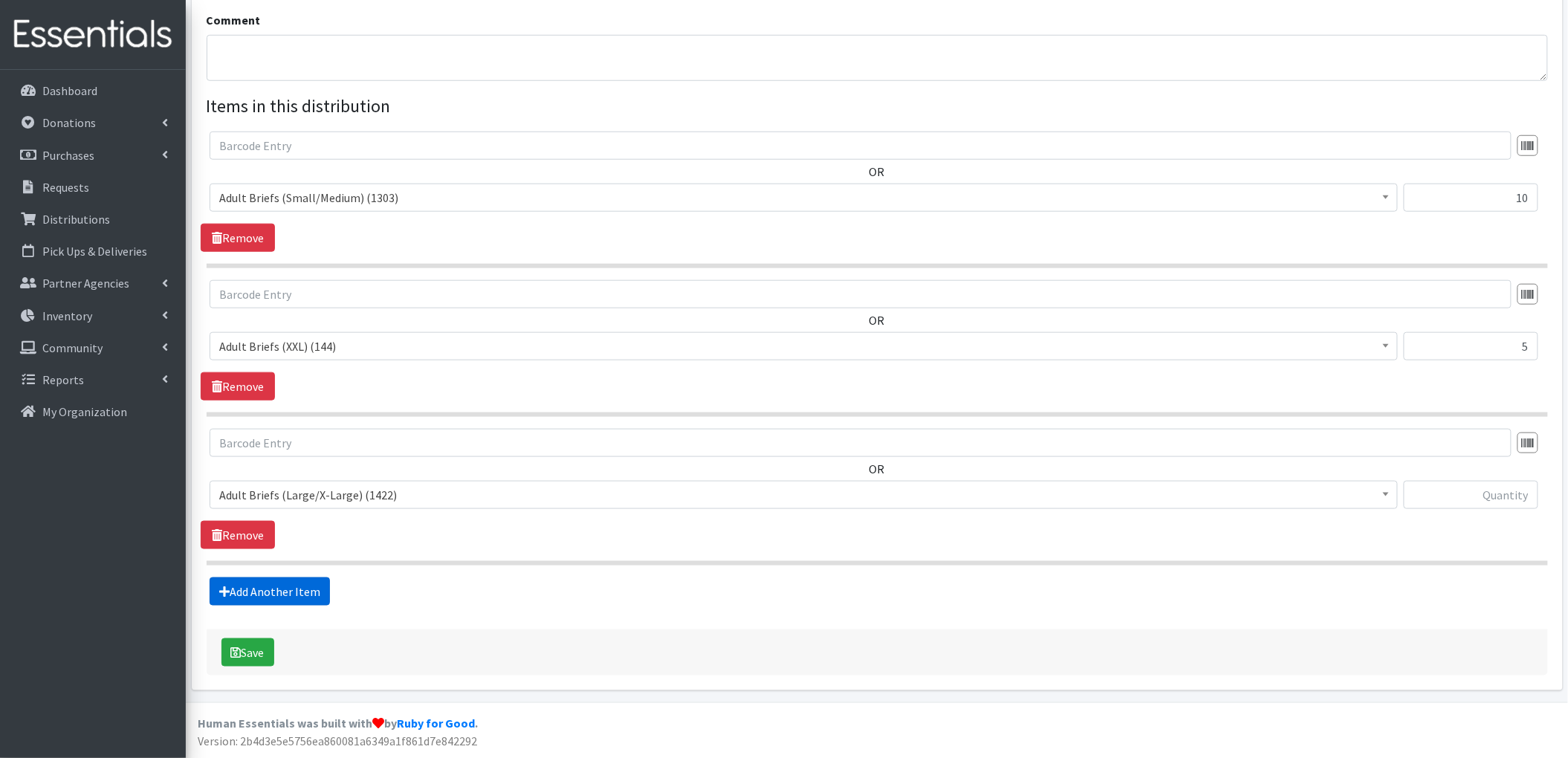
click at [313, 580] on link "Add Another Item" at bounding box center [270, 592] width 121 height 29
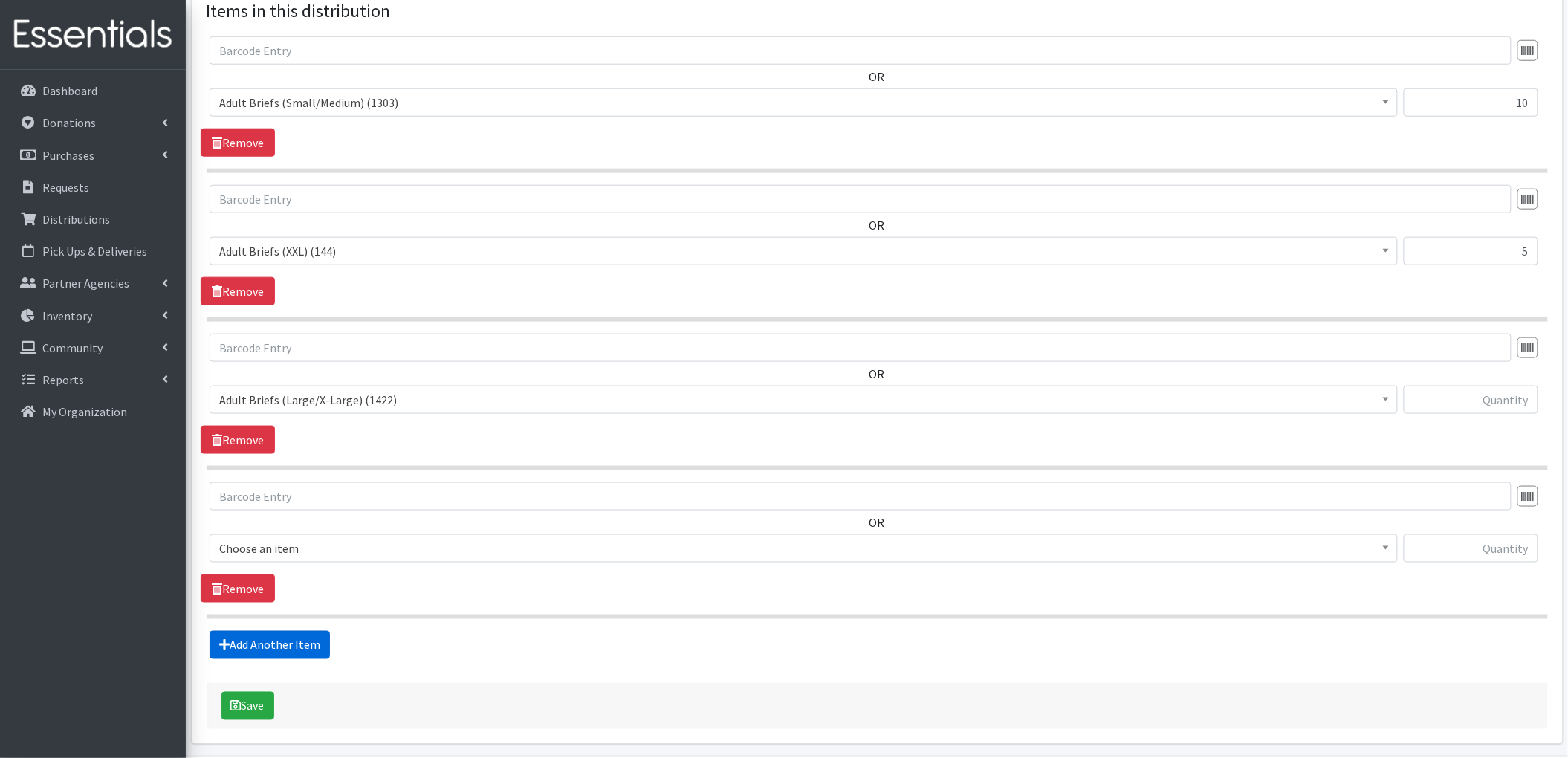
scroll to position [633, 0]
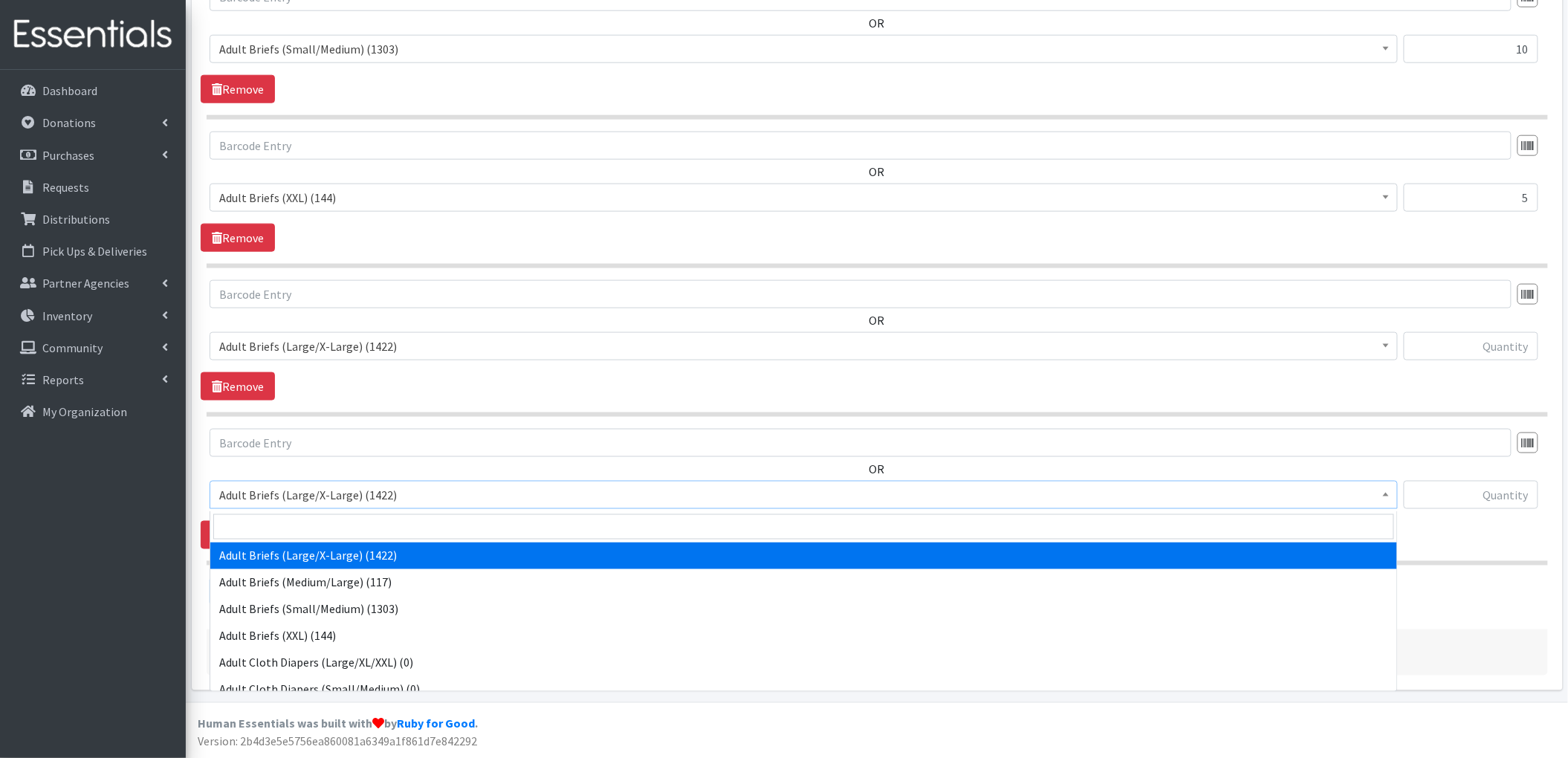
click at [384, 498] on span "Adult Briefs (Large/X-Large) (1422)" at bounding box center [804, 495] width 1169 height 21
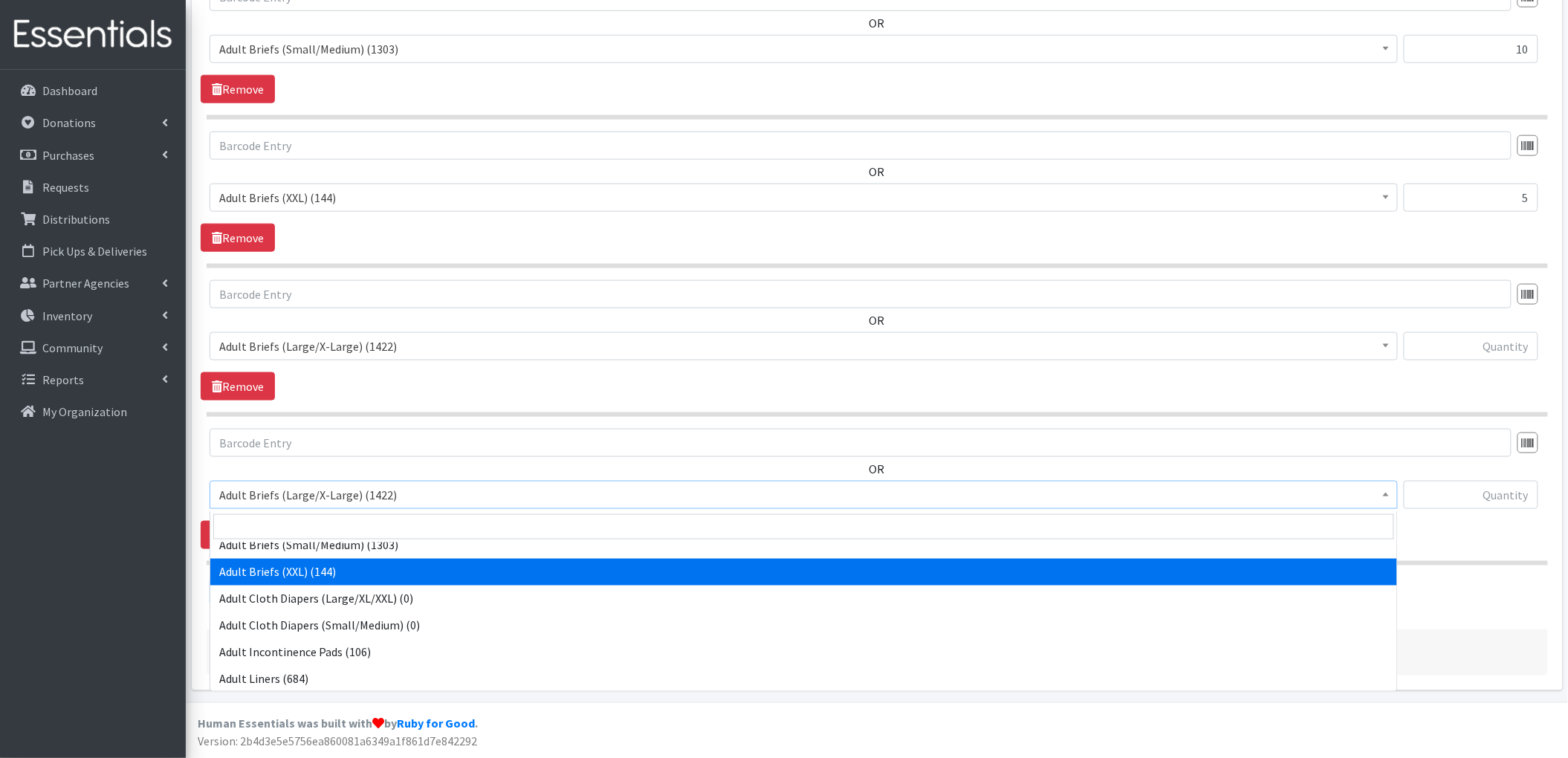
scroll to position [99, 0]
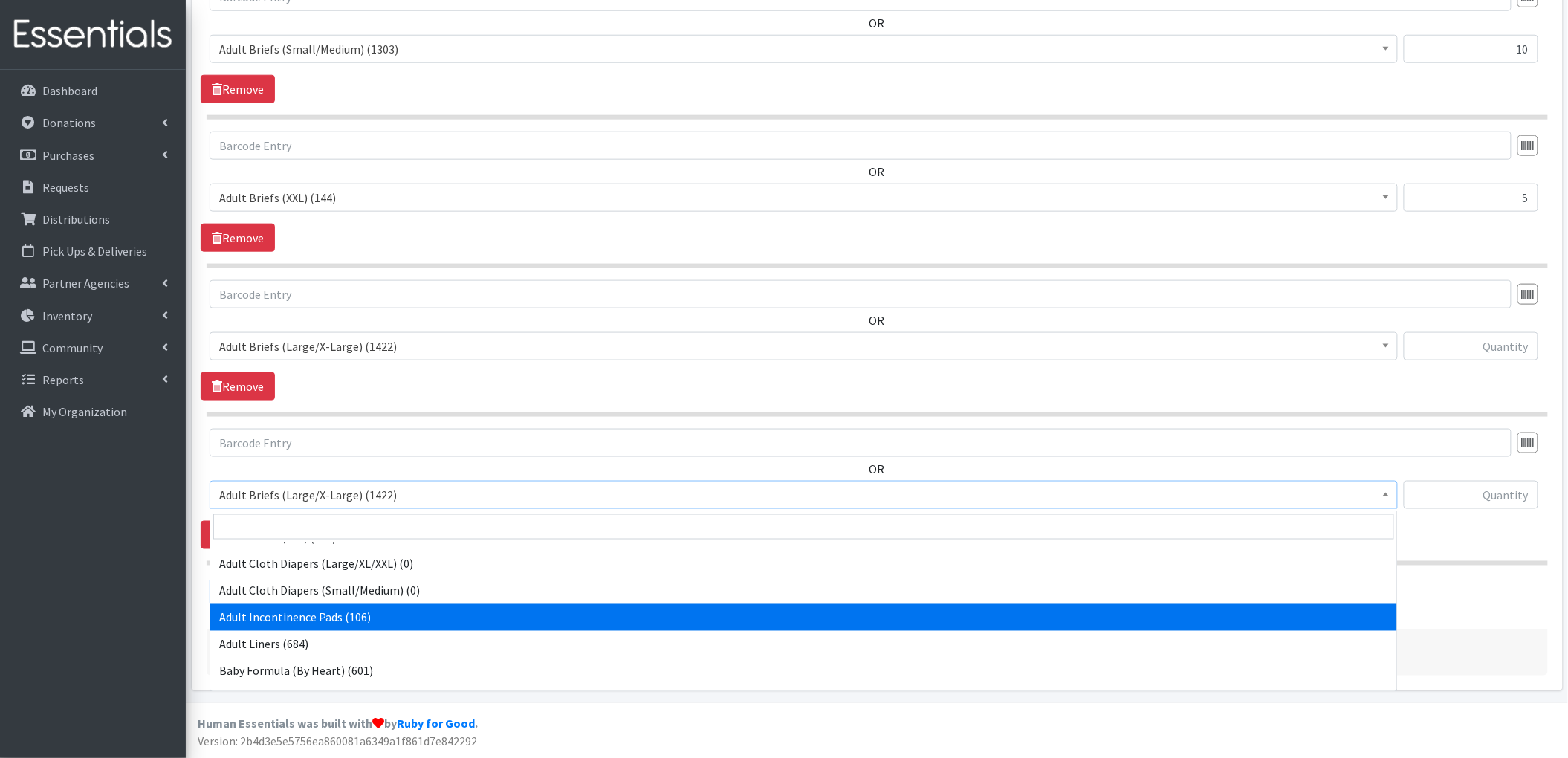
select select "4579"
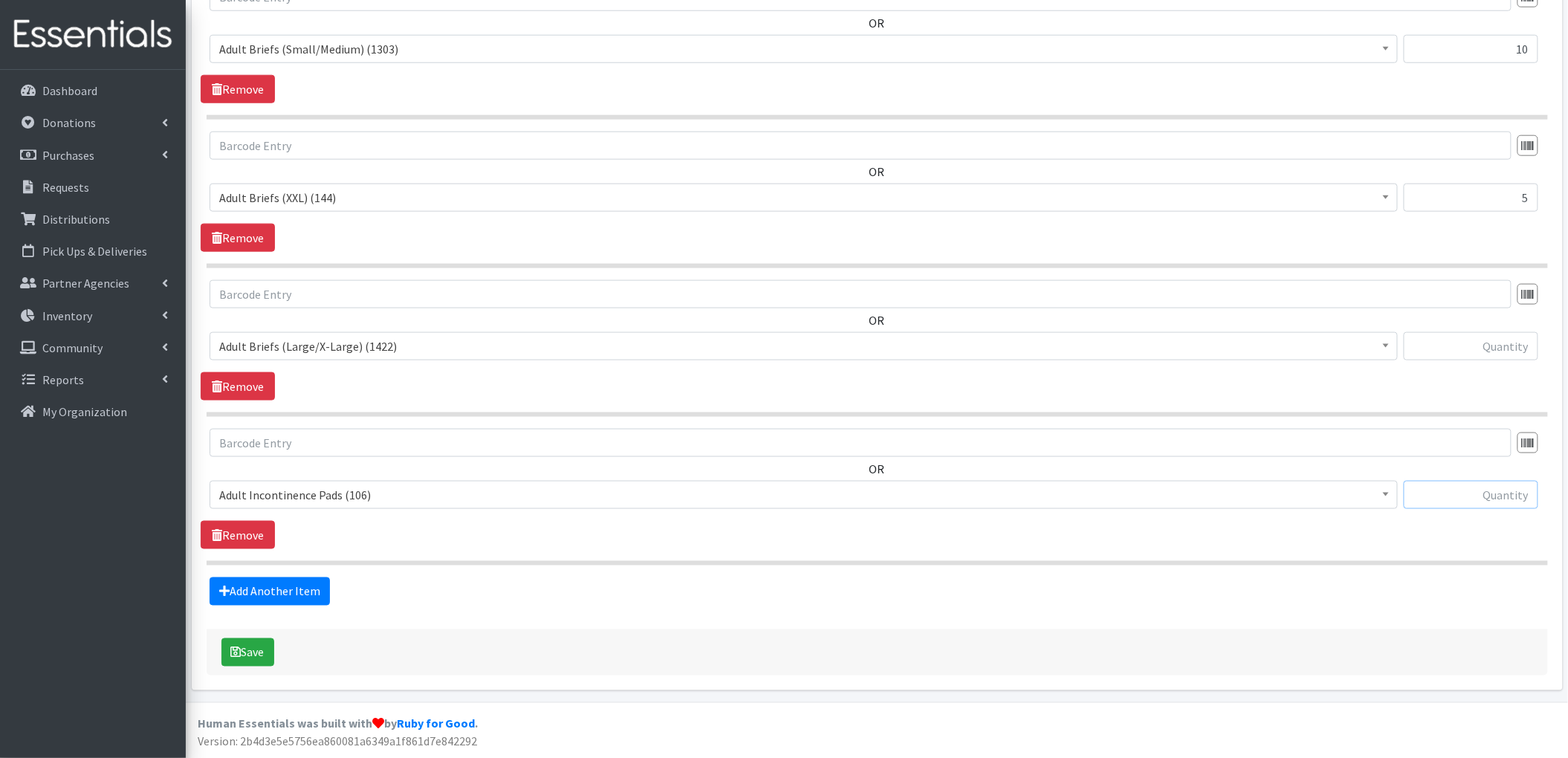
click at [1453, 486] on input "text" at bounding box center [1471, 495] width 135 height 29
type input "10"
click at [1496, 340] on input "text" at bounding box center [1471, 346] width 135 height 29
click at [243, 390] on link "Remove" at bounding box center [237, 386] width 74 height 29
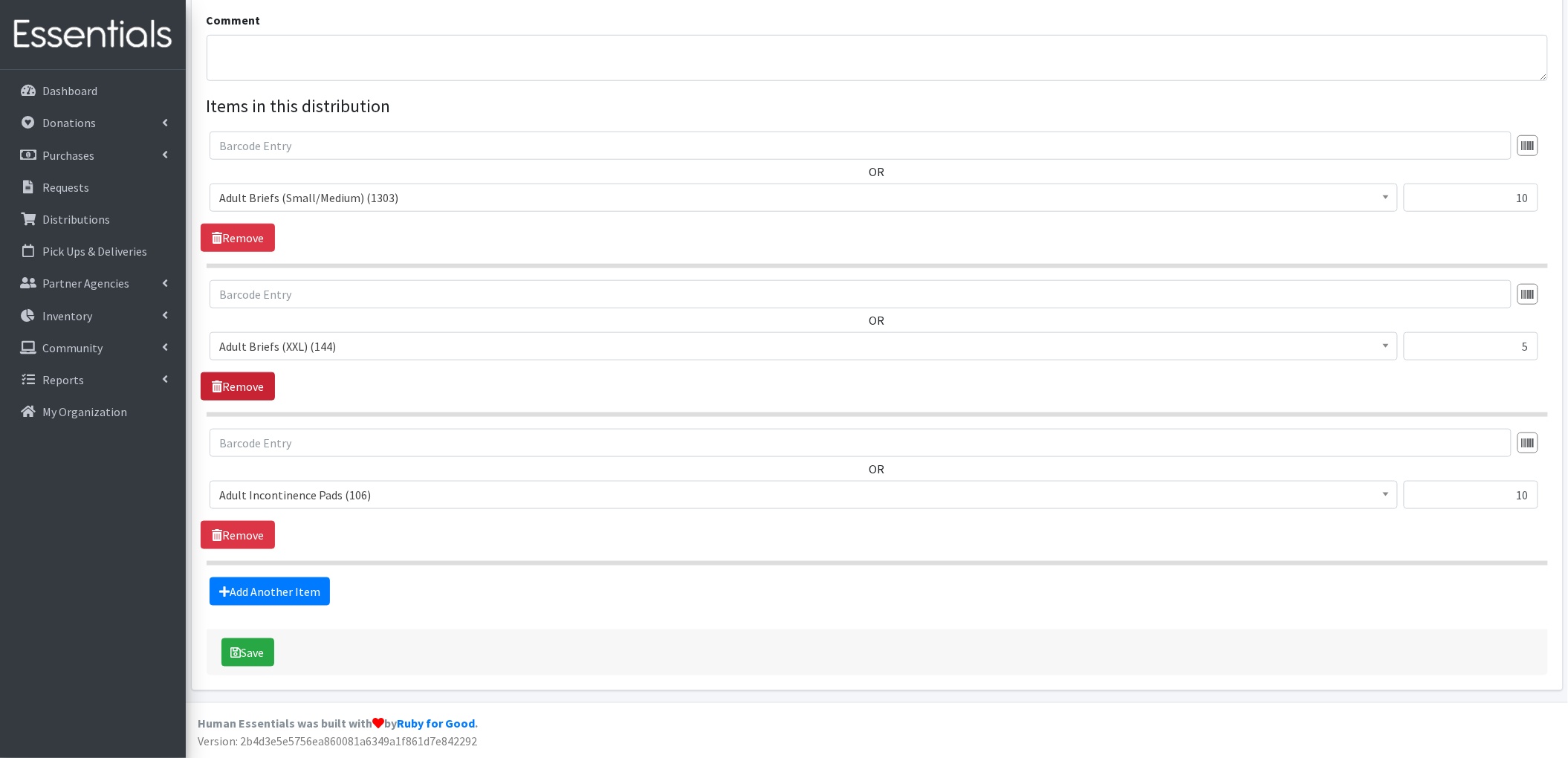
scroll to position [483, 0]
click at [305, 583] on link "Add Another Item" at bounding box center [270, 592] width 121 height 29
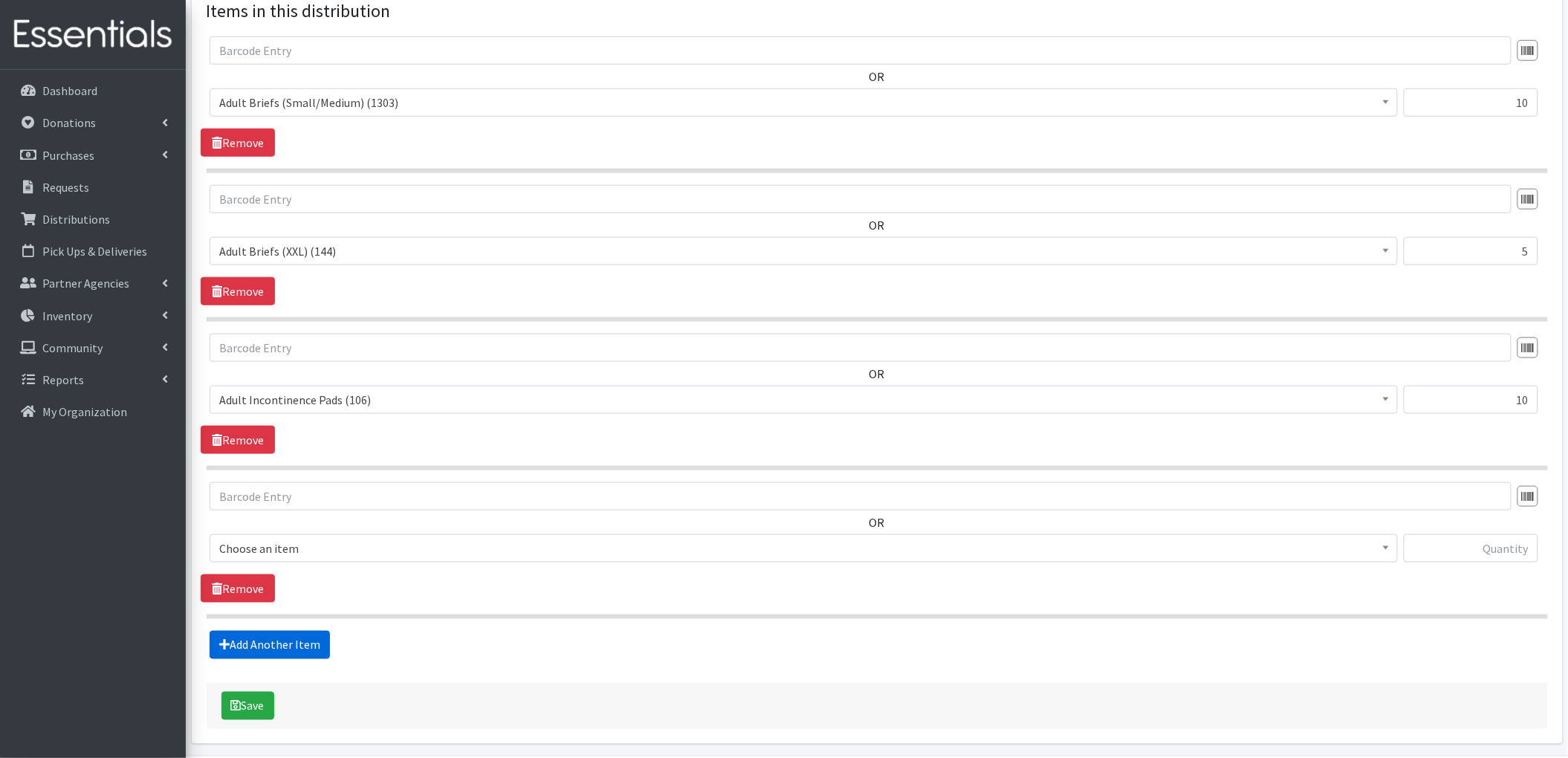
scroll to position [633, 0]
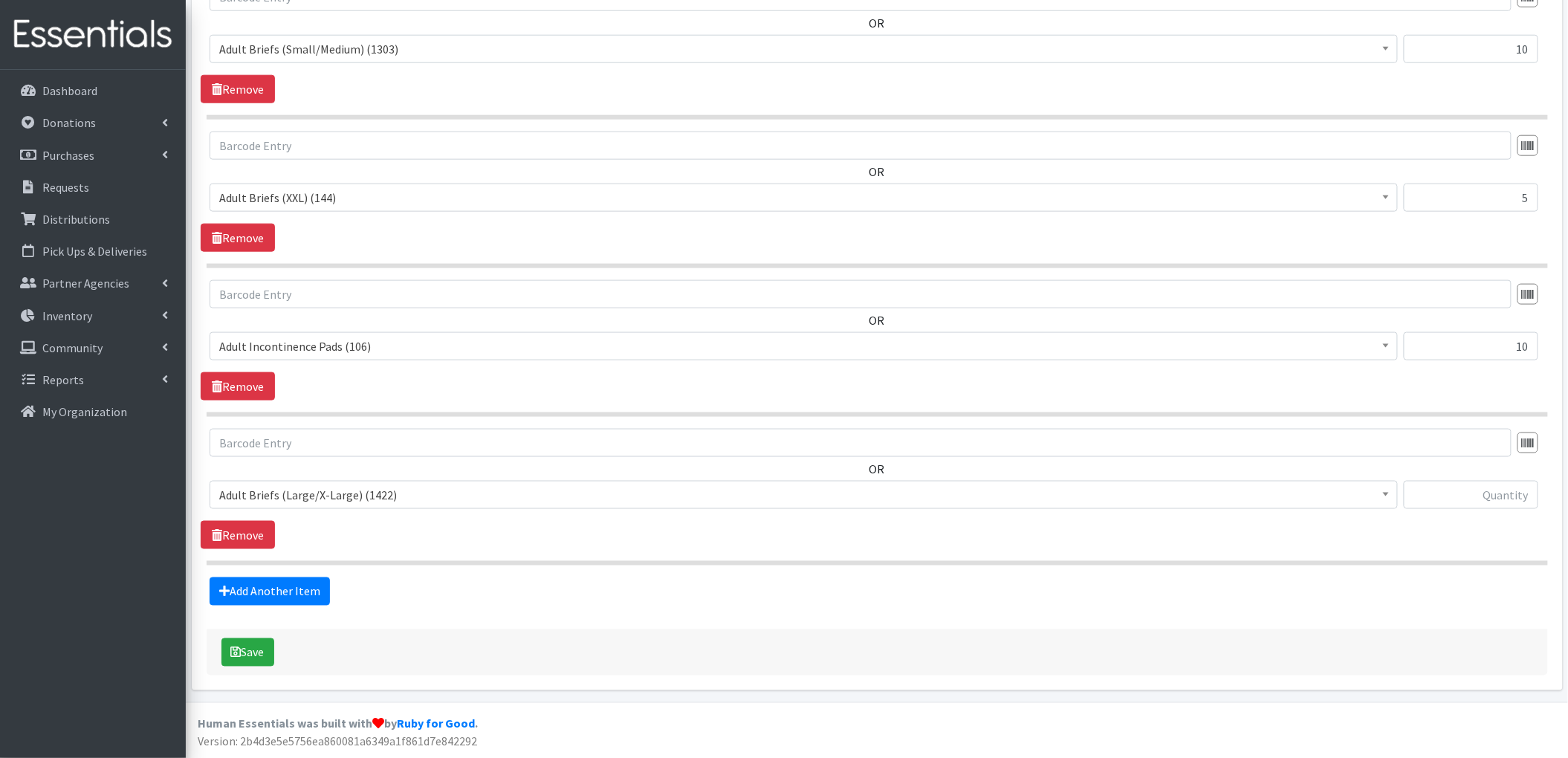
click at [409, 495] on span "Adult Briefs (Large/X-Large) (1422)" at bounding box center [804, 495] width 1169 height 21
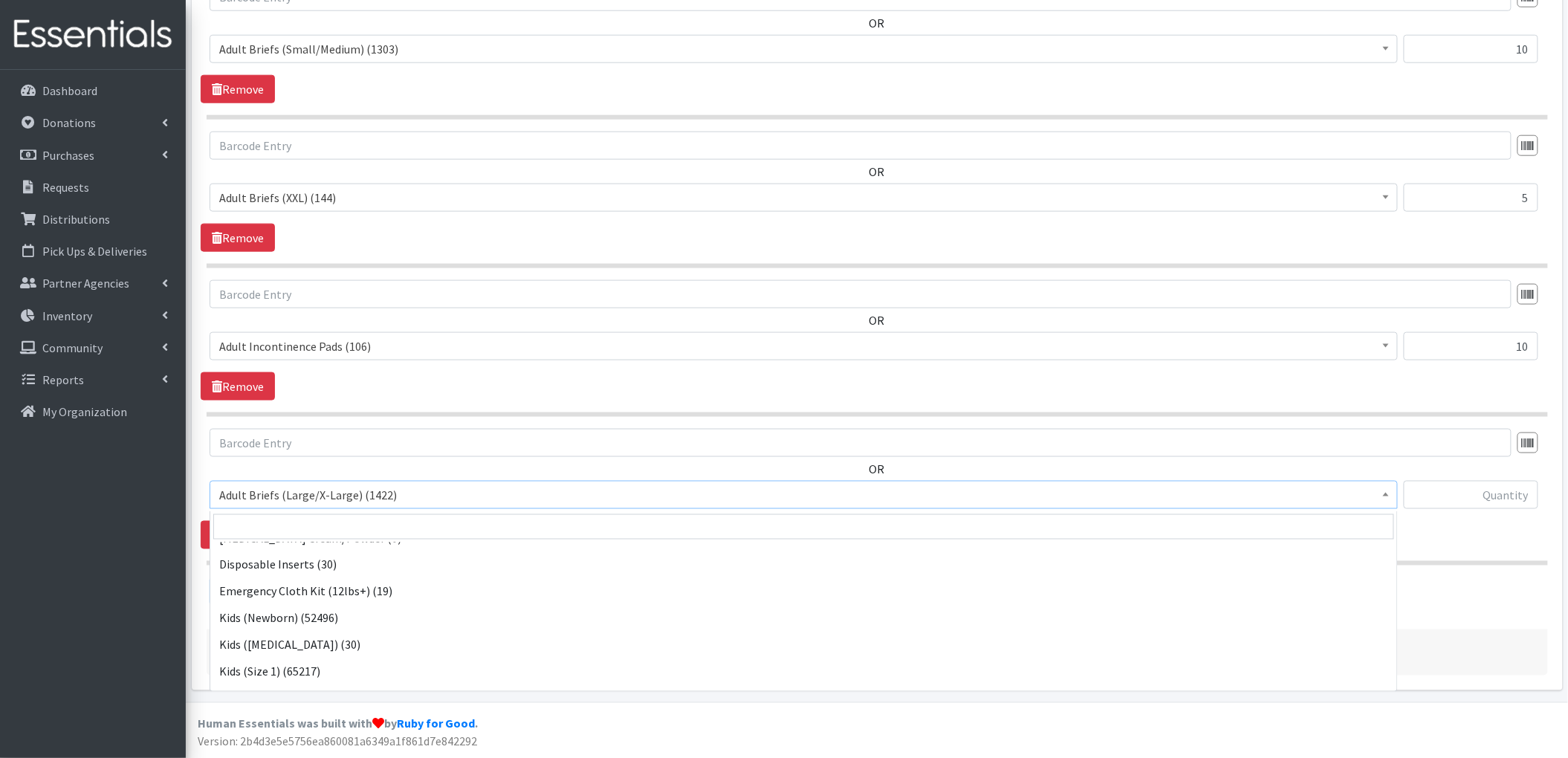
scroll to position [495, 0]
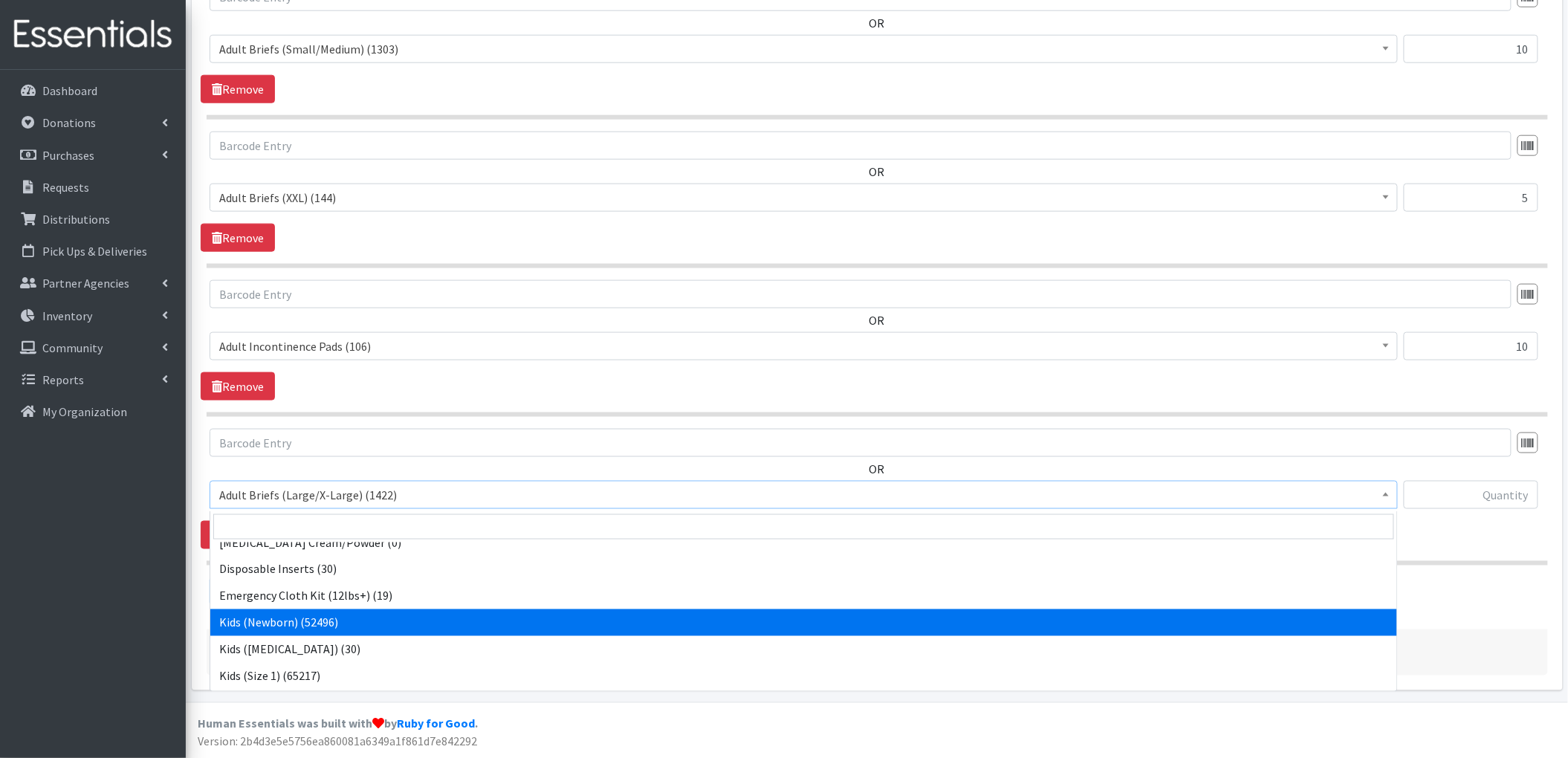
select select "4560"
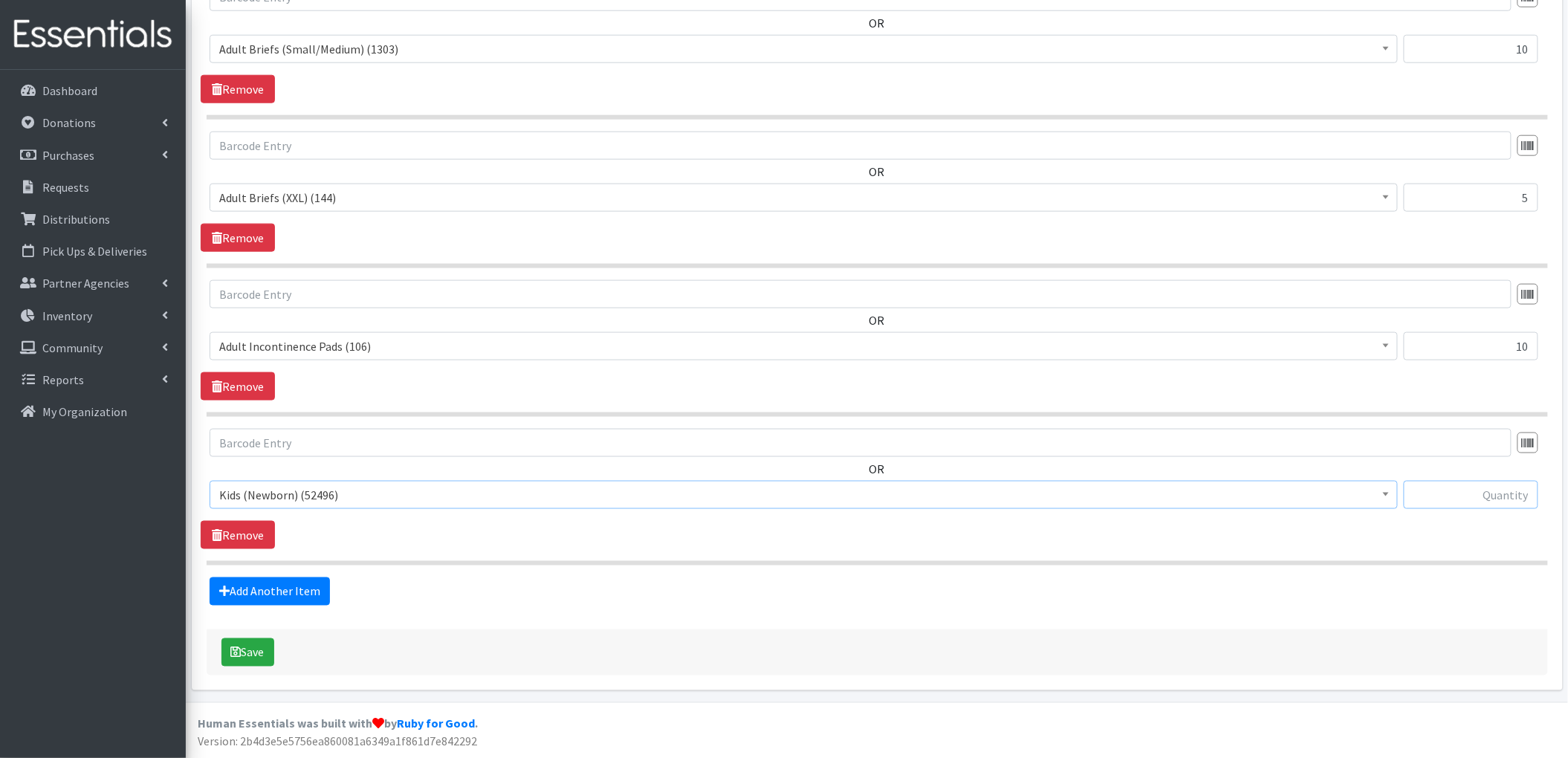
click at [1497, 489] on input "text" at bounding box center [1471, 495] width 135 height 29
type input "300"
click at [293, 586] on link "Add Another Item" at bounding box center [270, 592] width 121 height 29
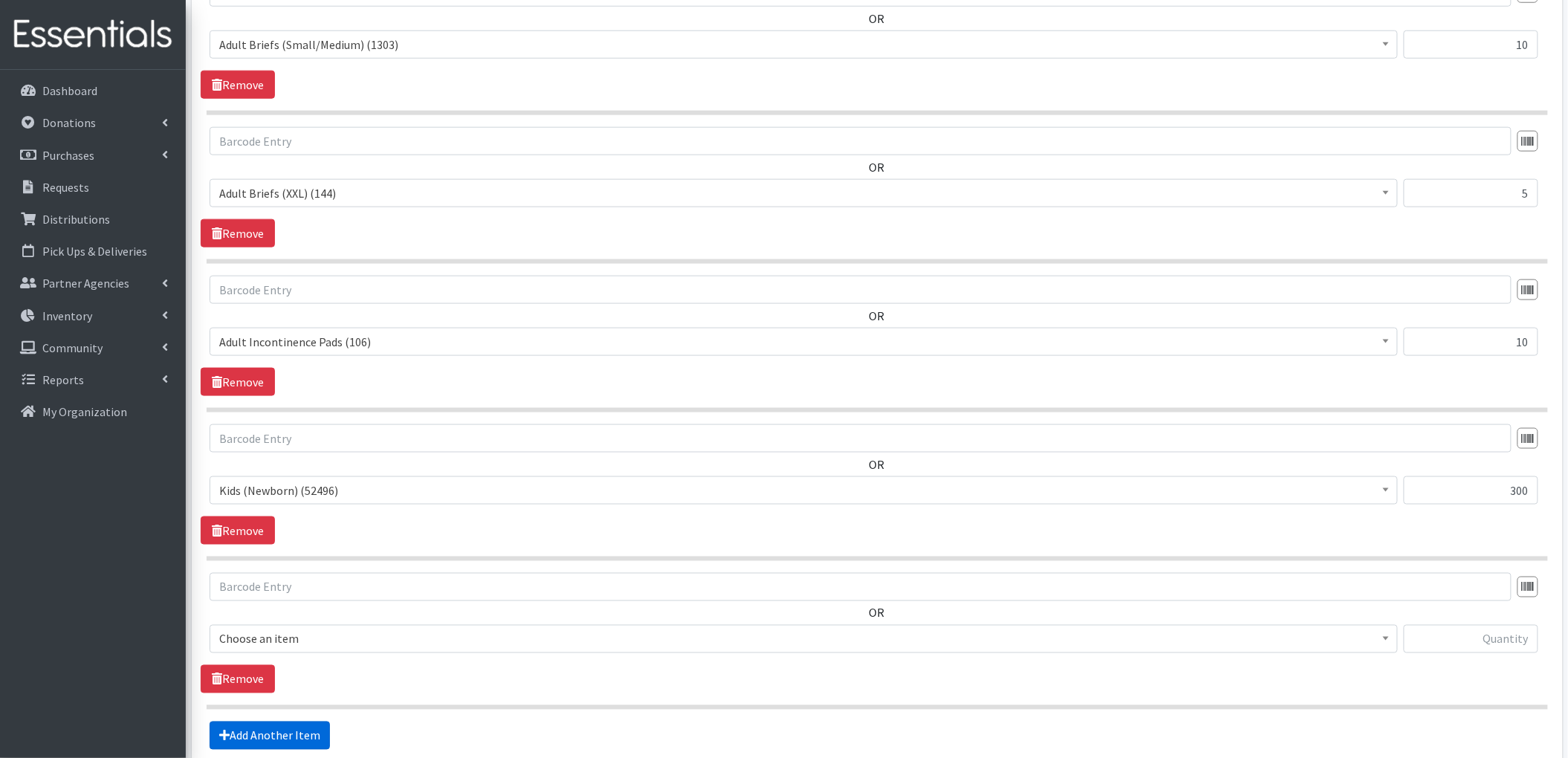
scroll to position [782, 0]
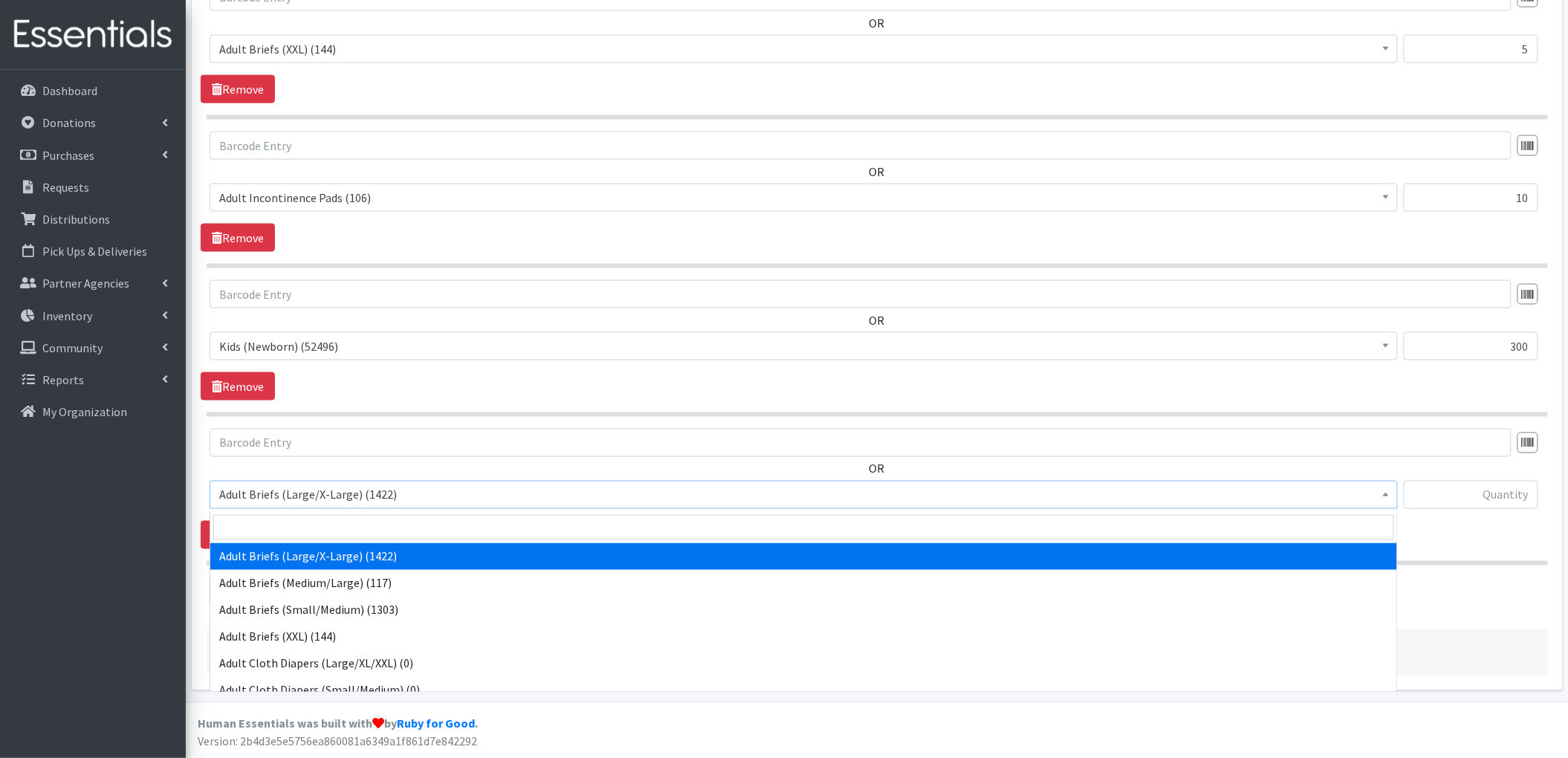
click at [348, 483] on span "Adult Briefs (Large/X-Large) (1422)" at bounding box center [803, 495] width 1188 height 29
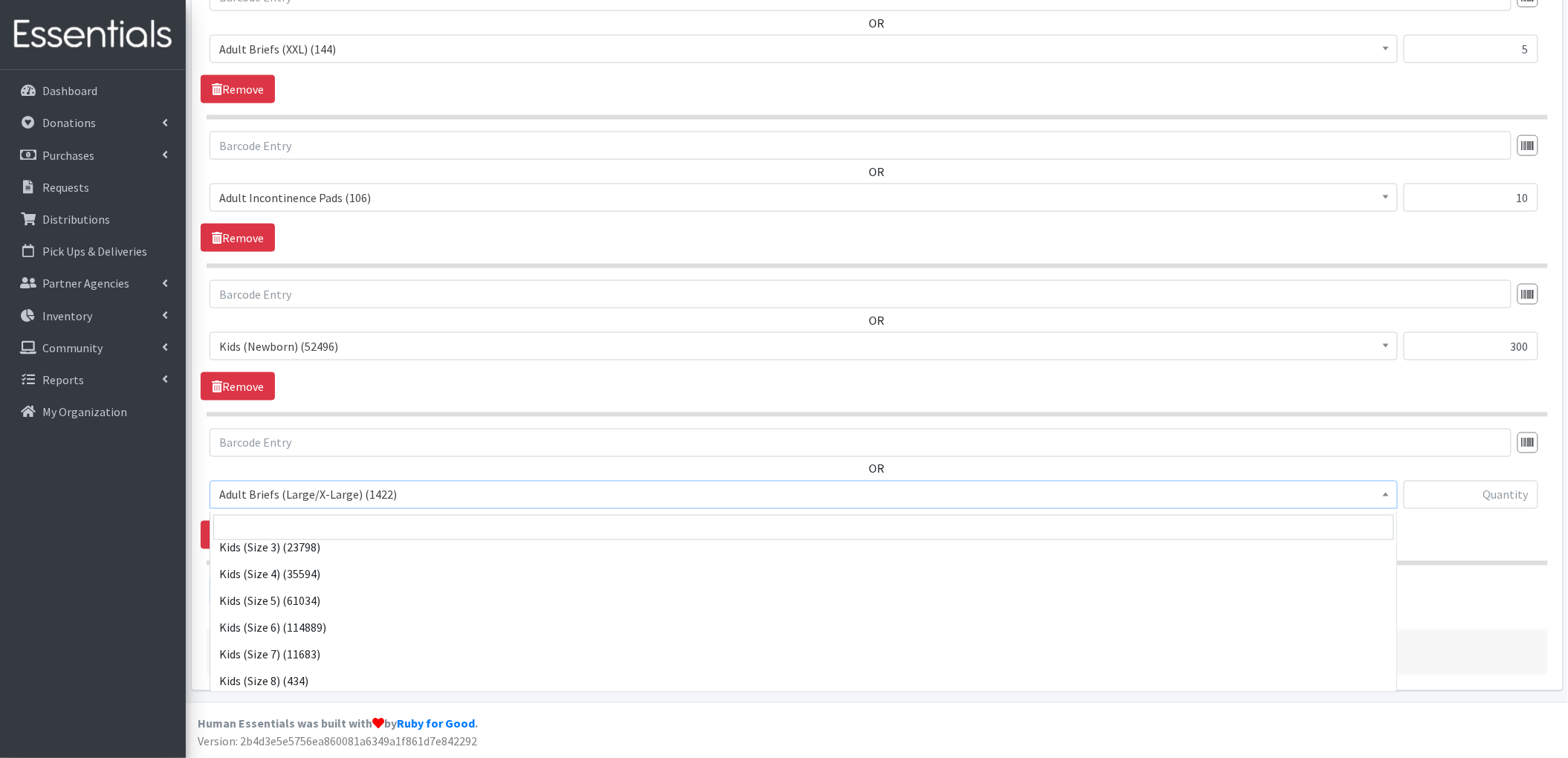
scroll to position [793, 0]
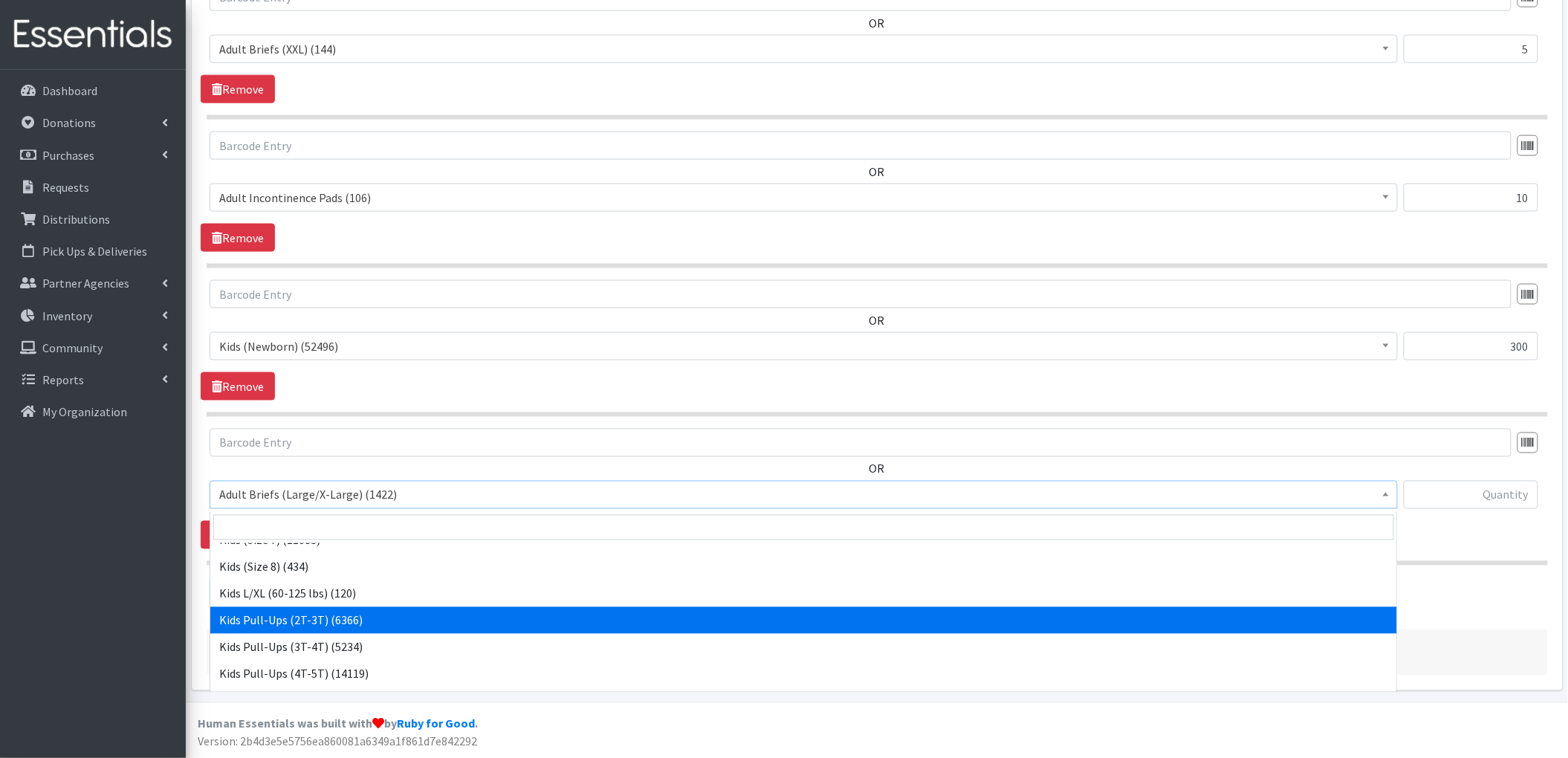
select select "4573"
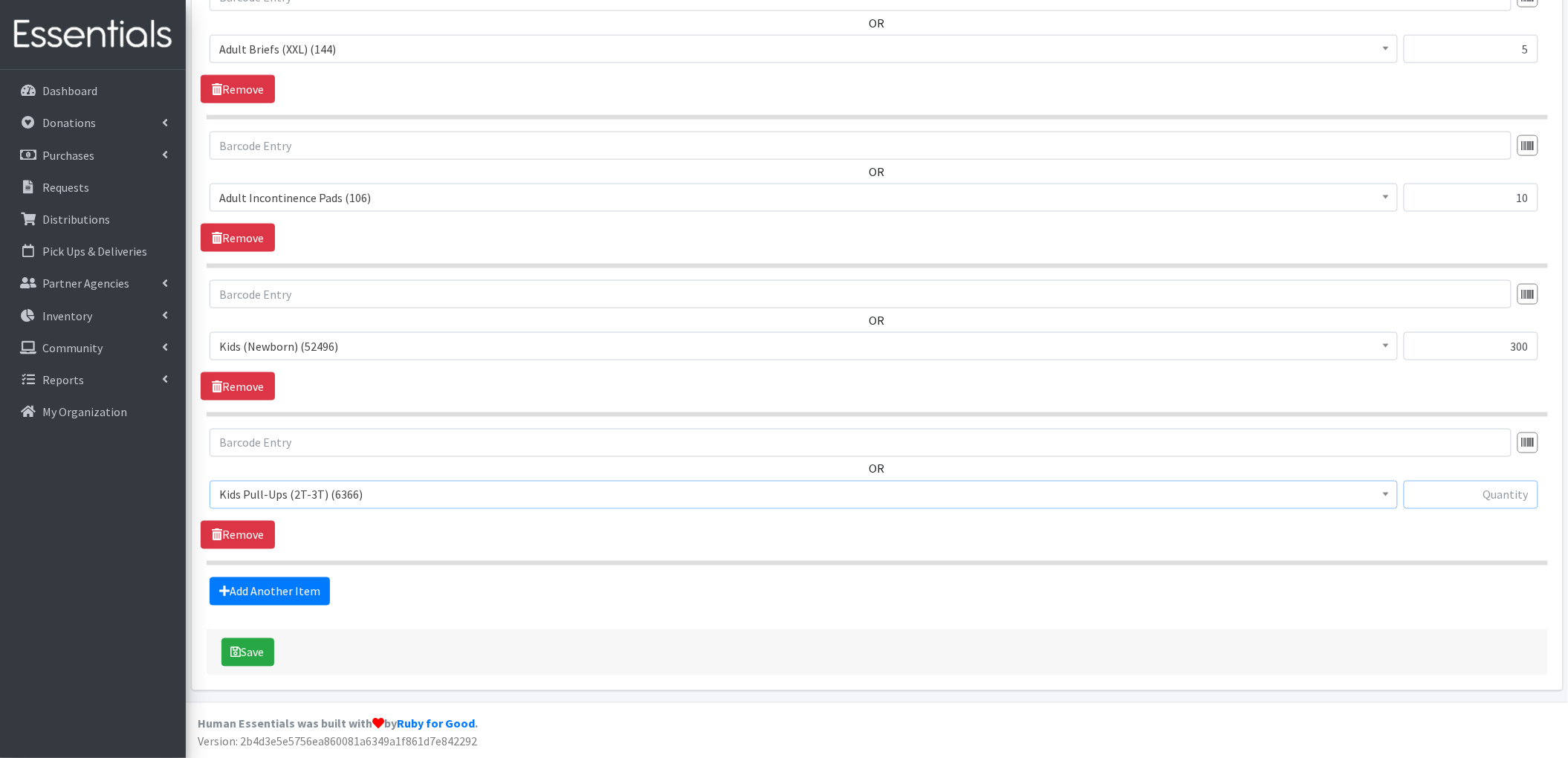
click at [1517, 492] on input "text" at bounding box center [1471, 495] width 135 height 29
type input "10"
click at [291, 593] on link "Add Another Item" at bounding box center [270, 592] width 121 height 29
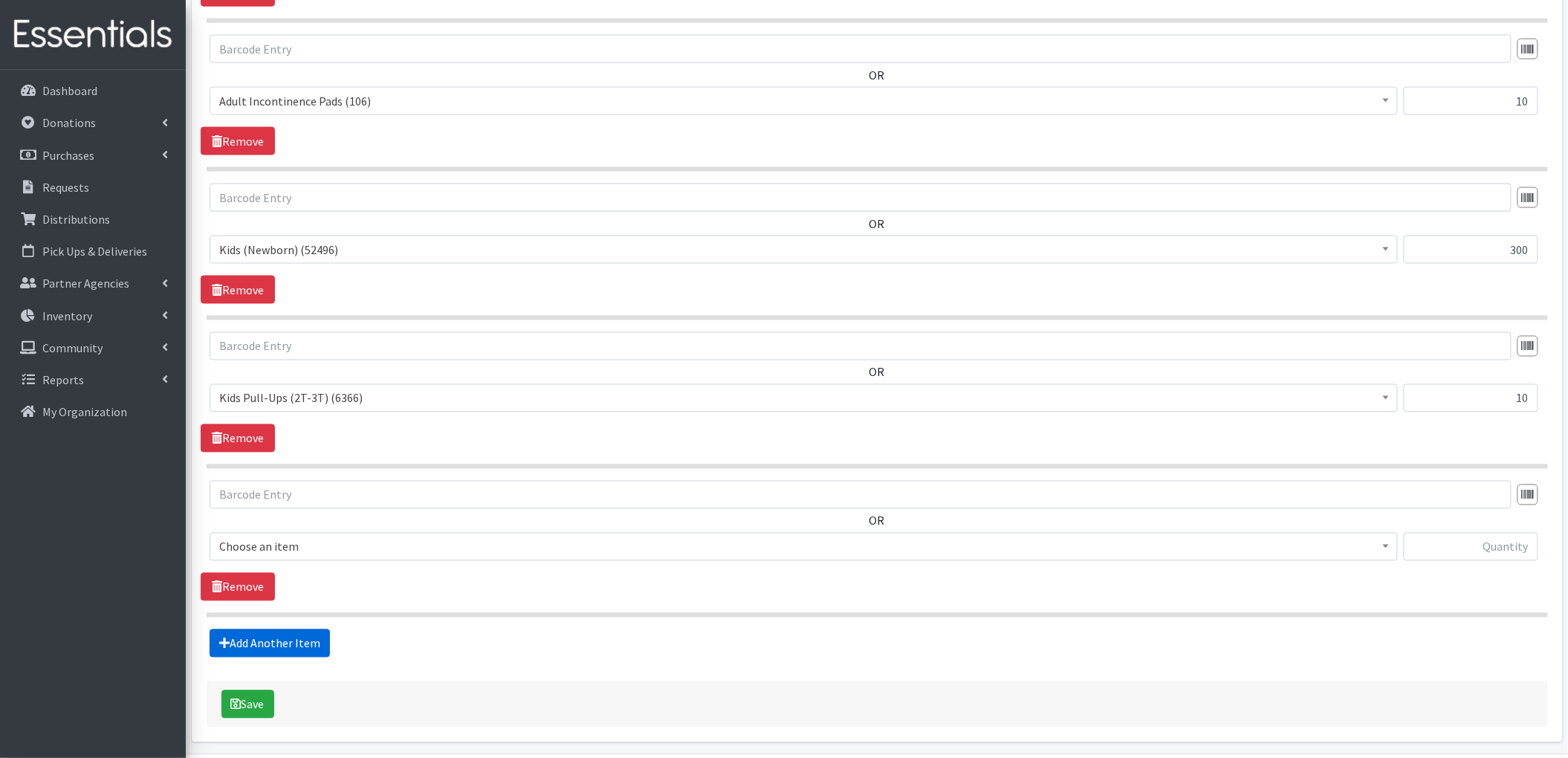
scroll to position [931, 0]
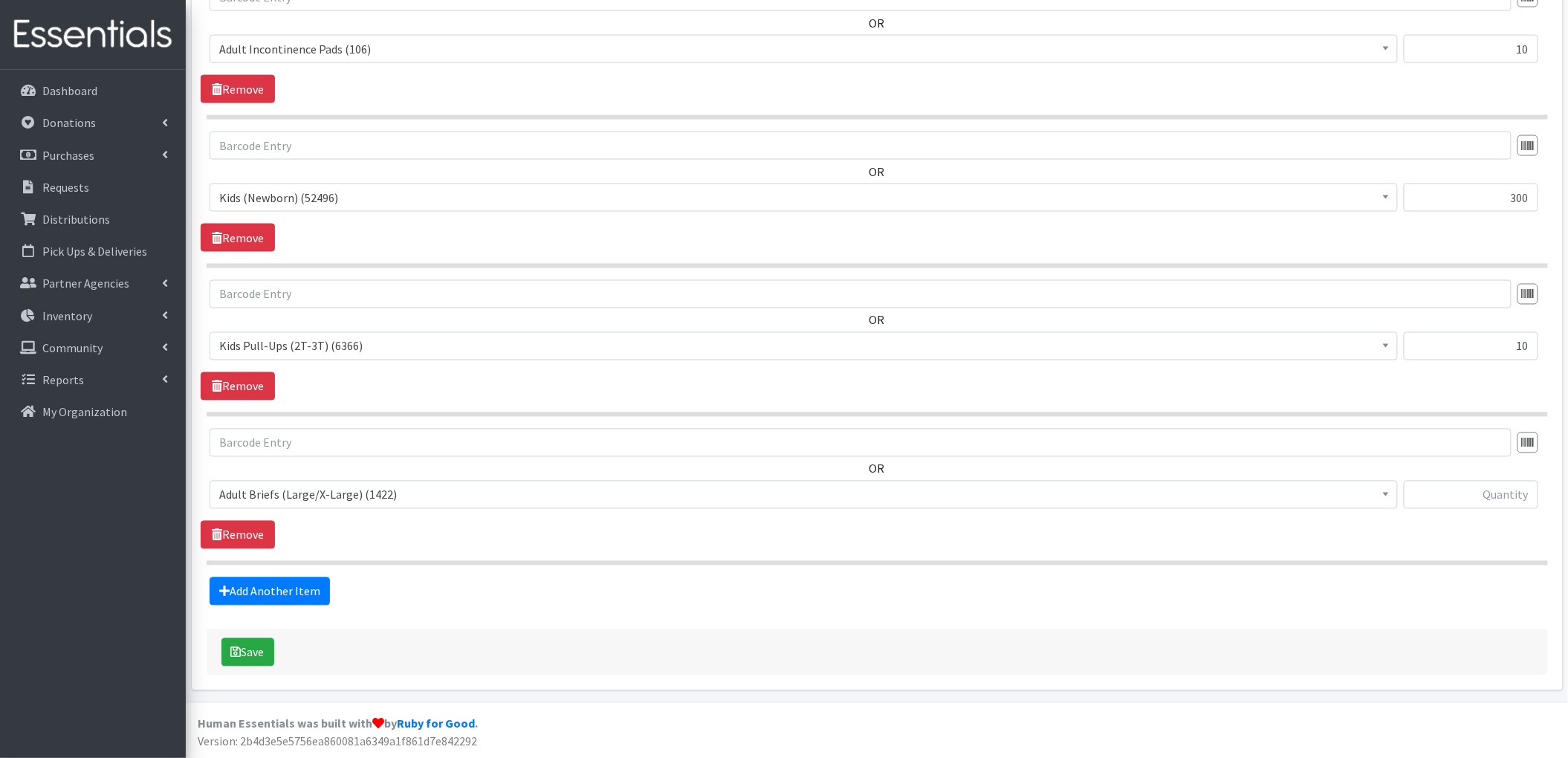
click at [358, 485] on span "Adult Briefs (Large/X-Large) (1422)" at bounding box center [804, 495] width 1169 height 21
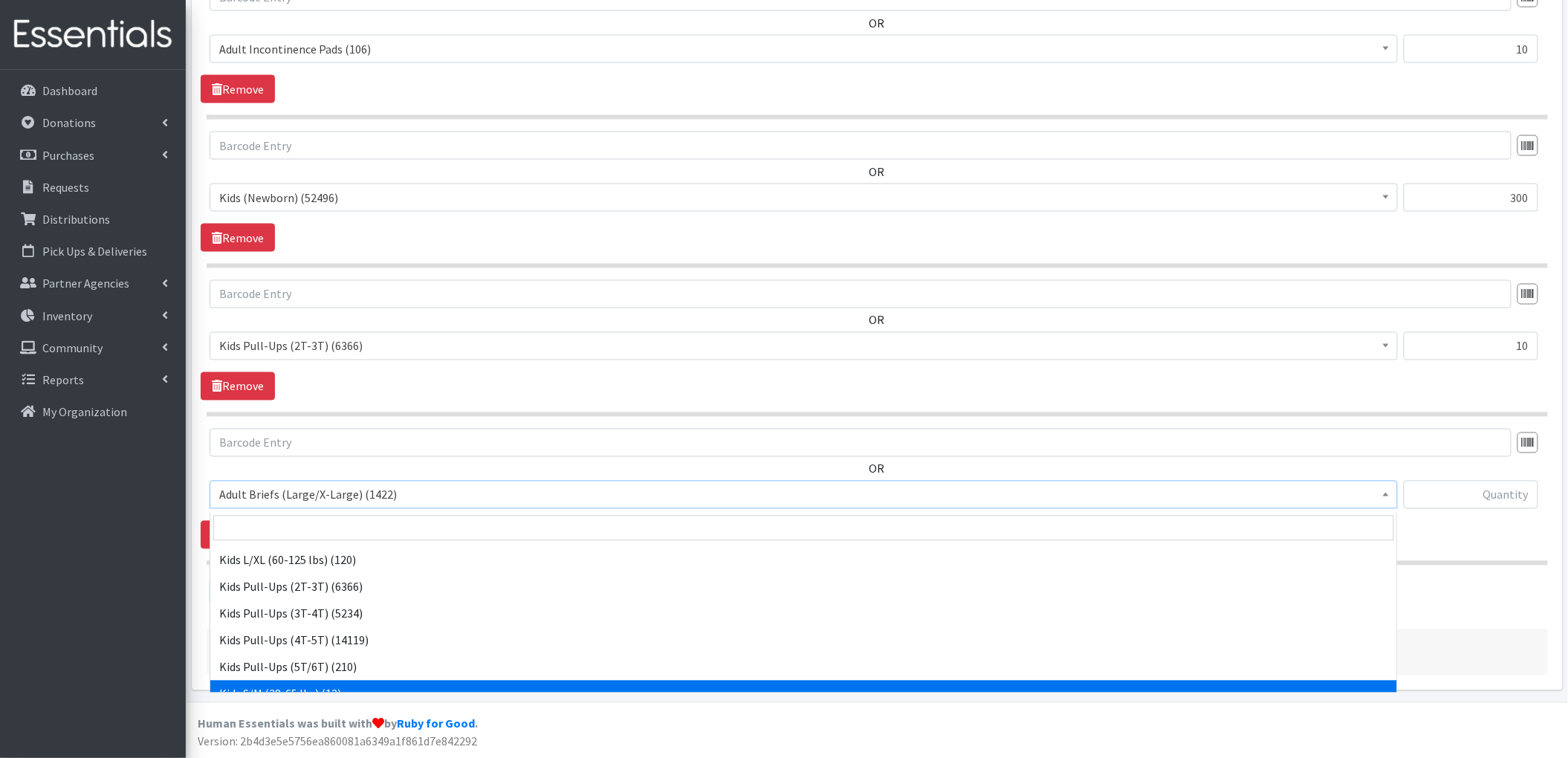
scroll to position [793, 0]
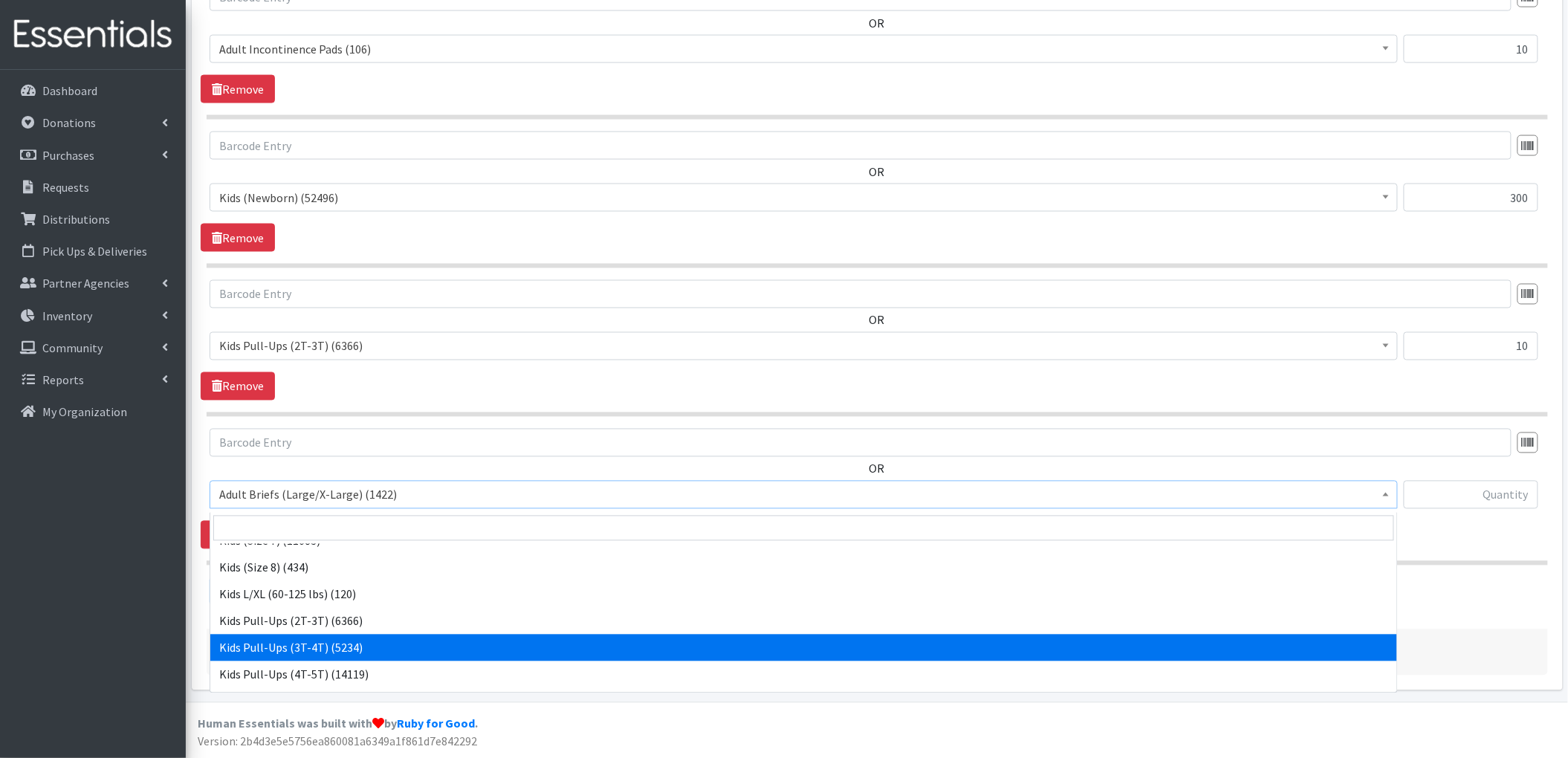
select select "4574"
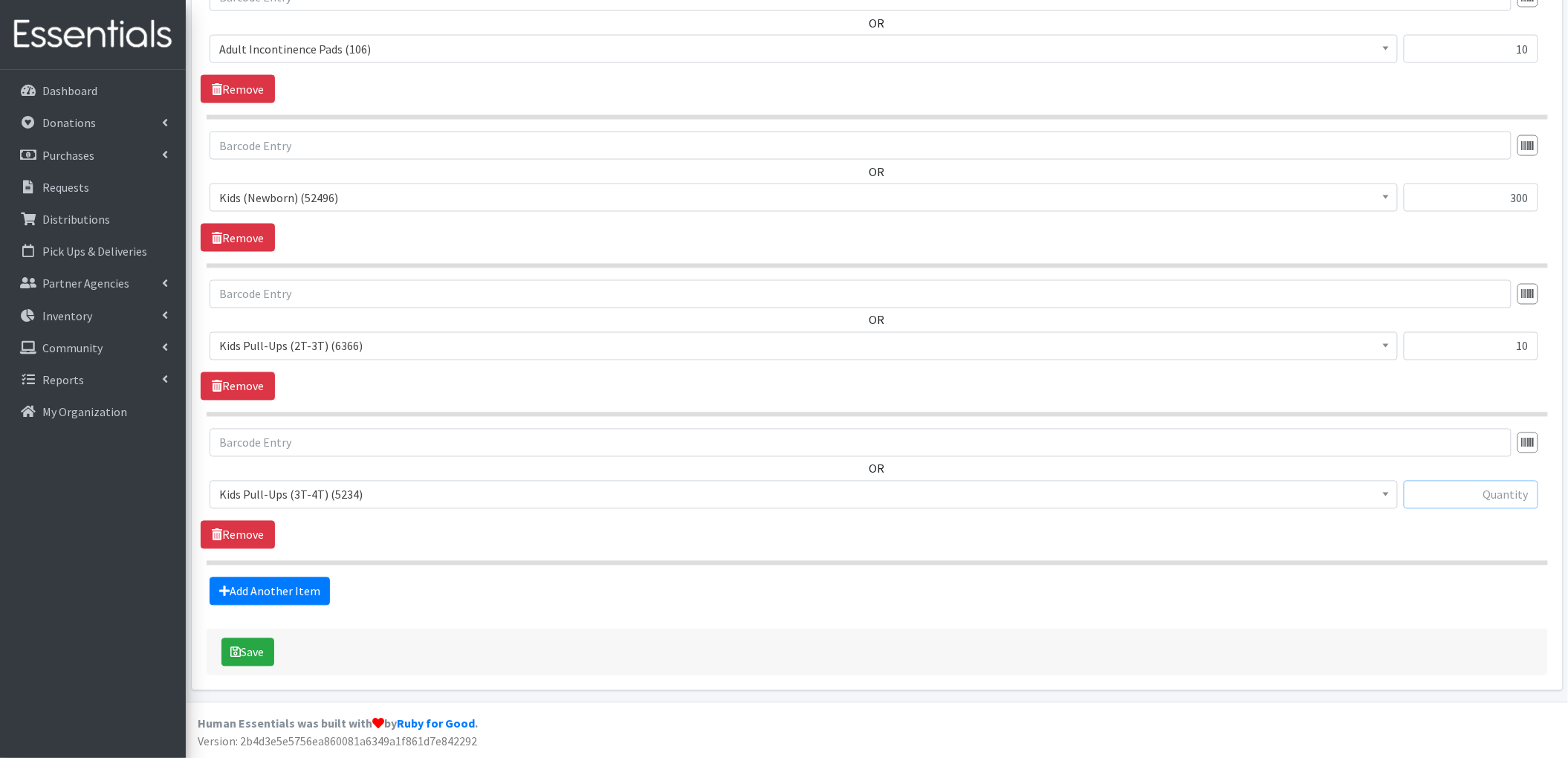
click at [1487, 497] on input "text" at bounding box center [1471, 495] width 135 height 29
click at [1499, 340] on input "10" at bounding box center [1471, 346] width 135 height 29
type input "250"
click at [1484, 492] on input "text" at bounding box center [1471, 495] width 135 height 29
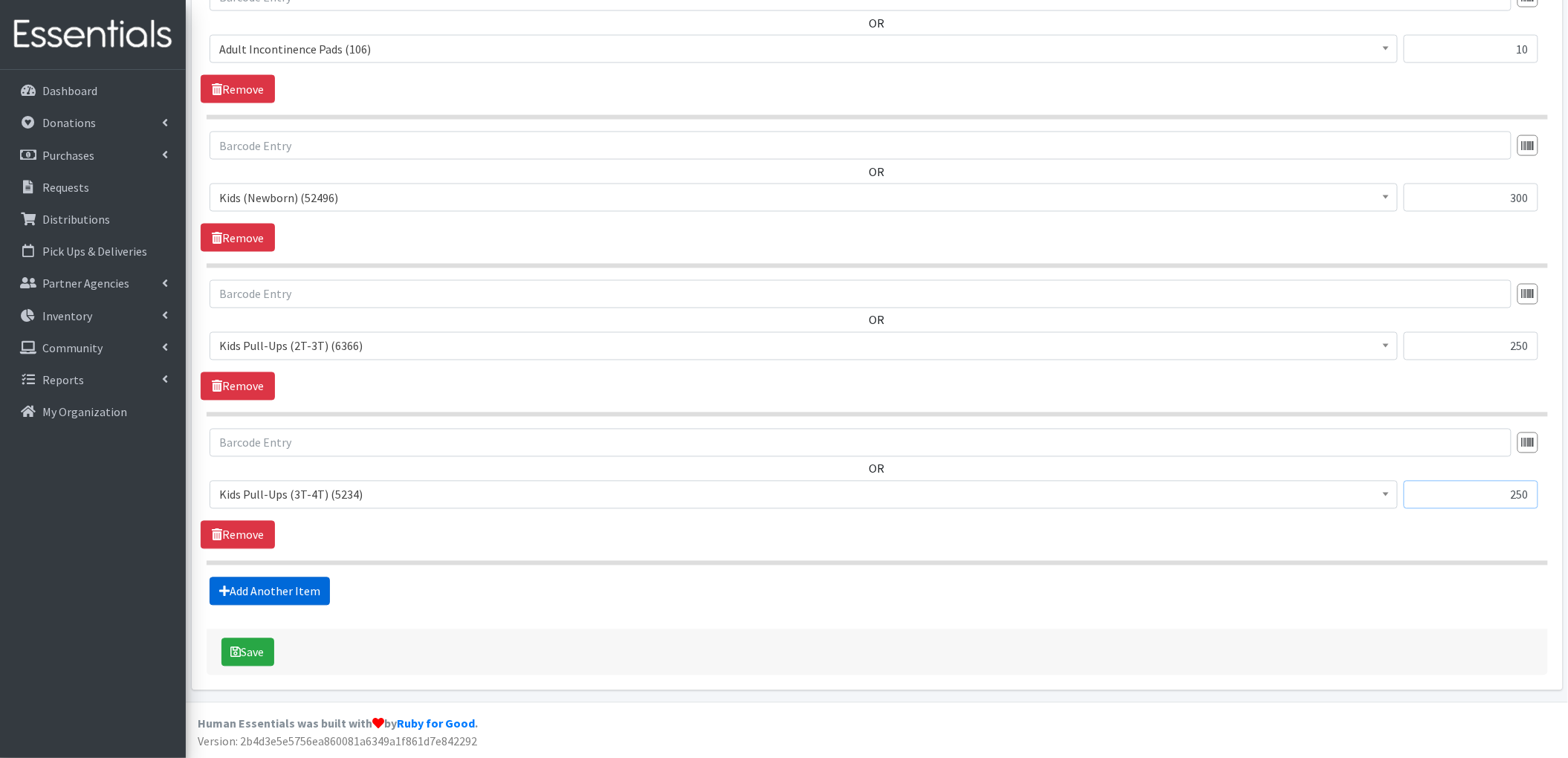
type input "250"
click at [313, 596] on link "Add Another Item" at bounding box center [270, 592] width 121 height 29
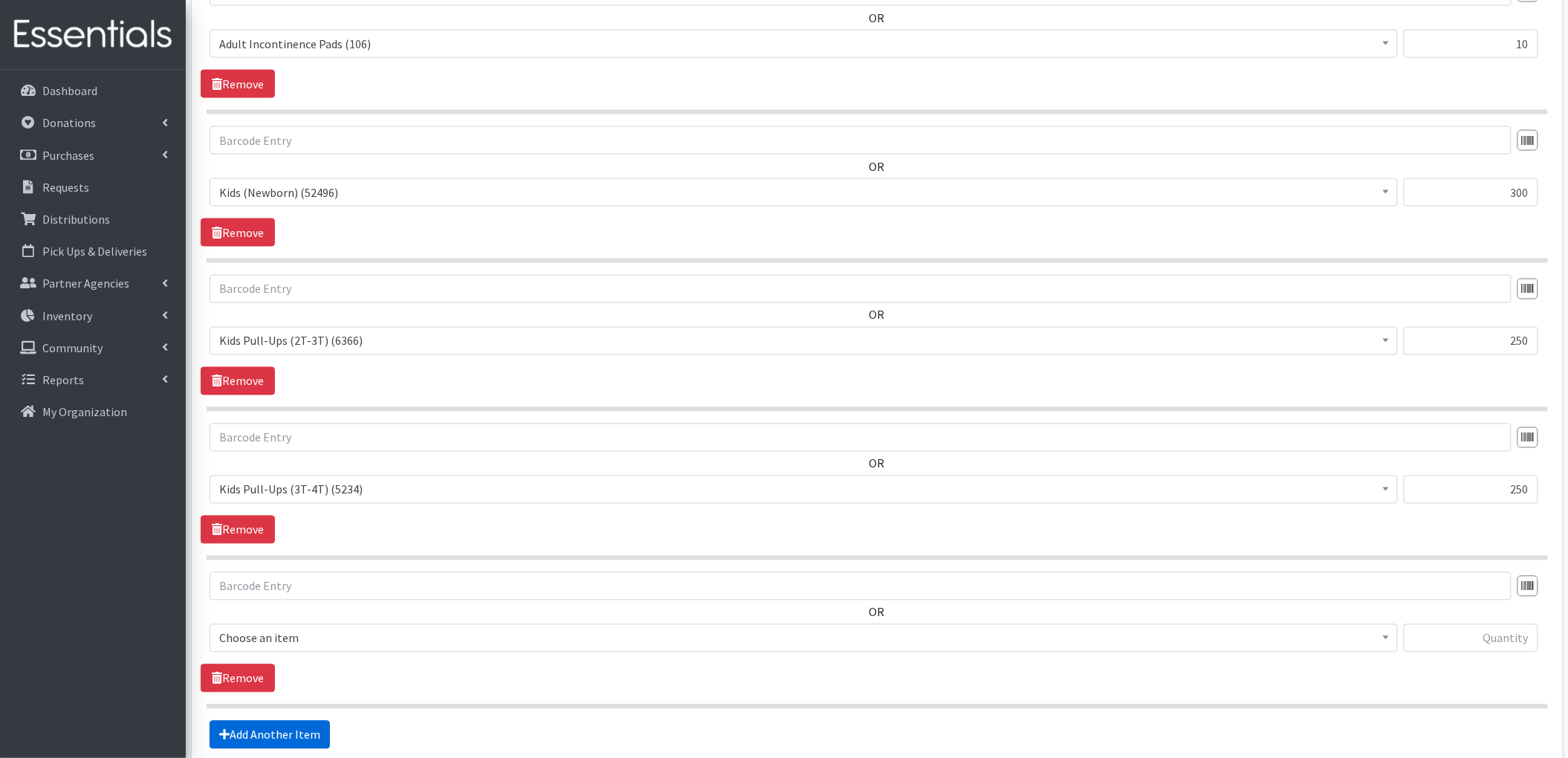
scroll to position [1081, 0]
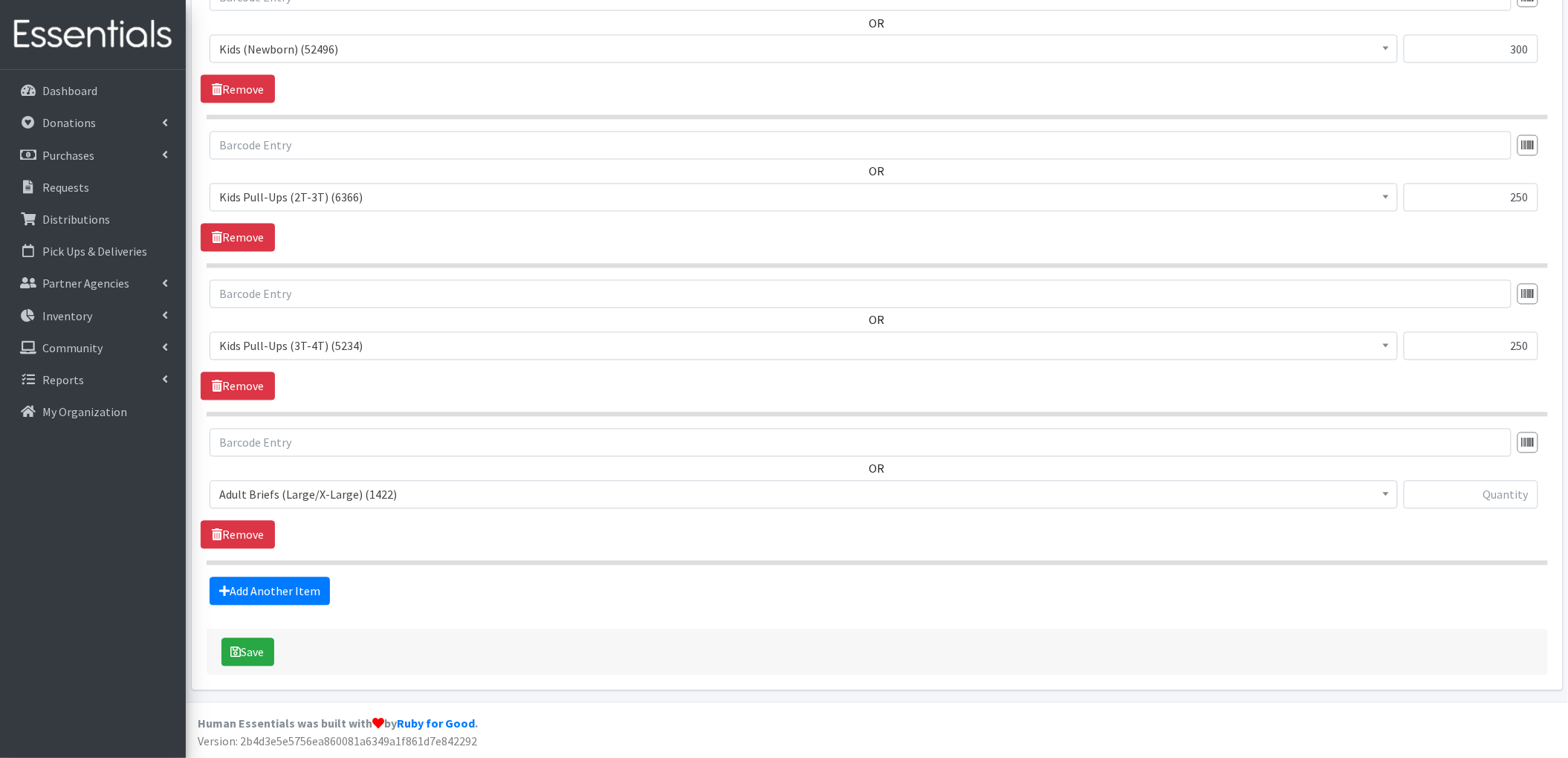
click at [367, 495] on span "Adult Briefs (Large/X-Large) (1422)" at bounding box center [804, 495] width 1169 height 21
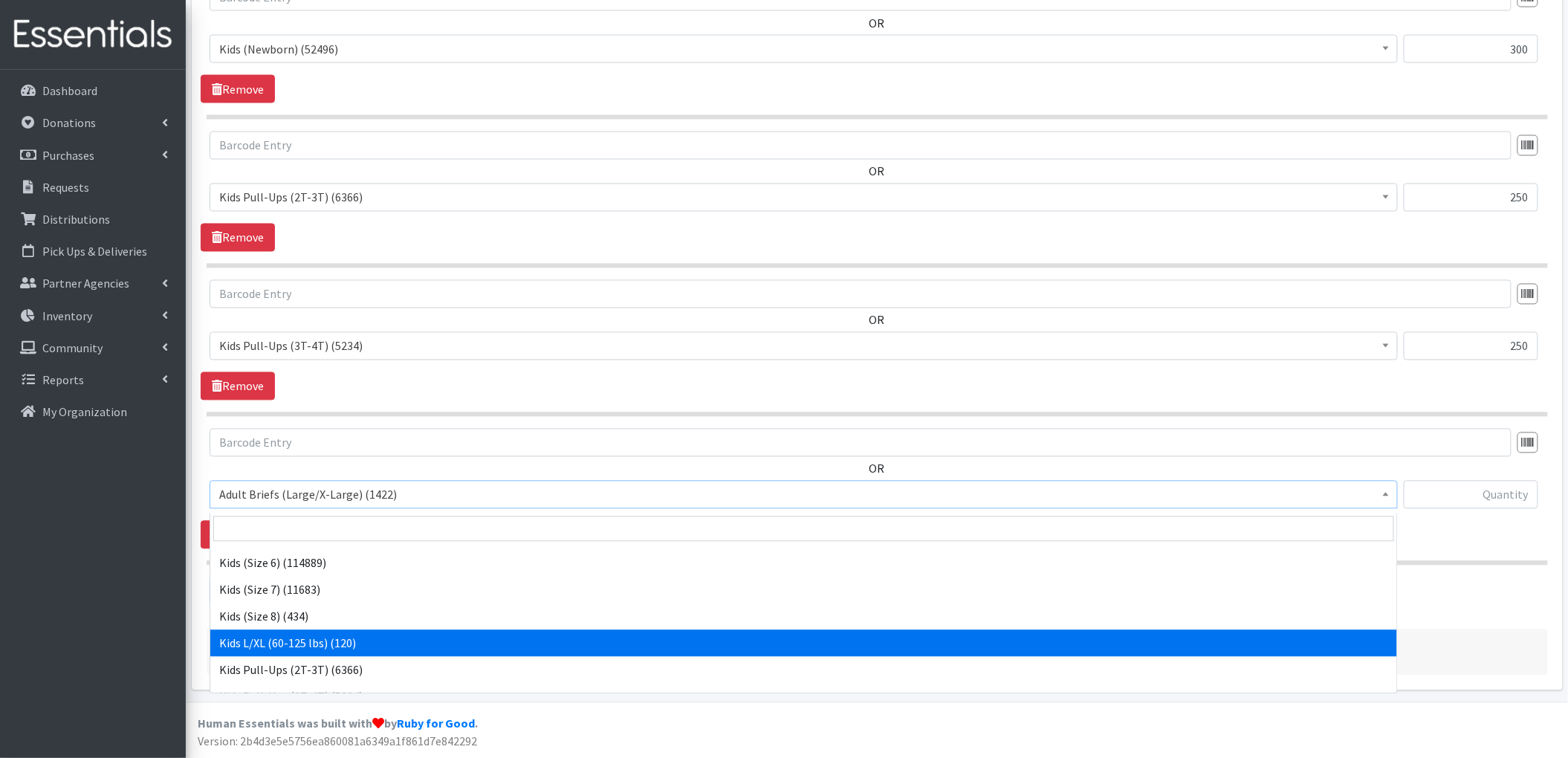
scroll to position [793, 0]
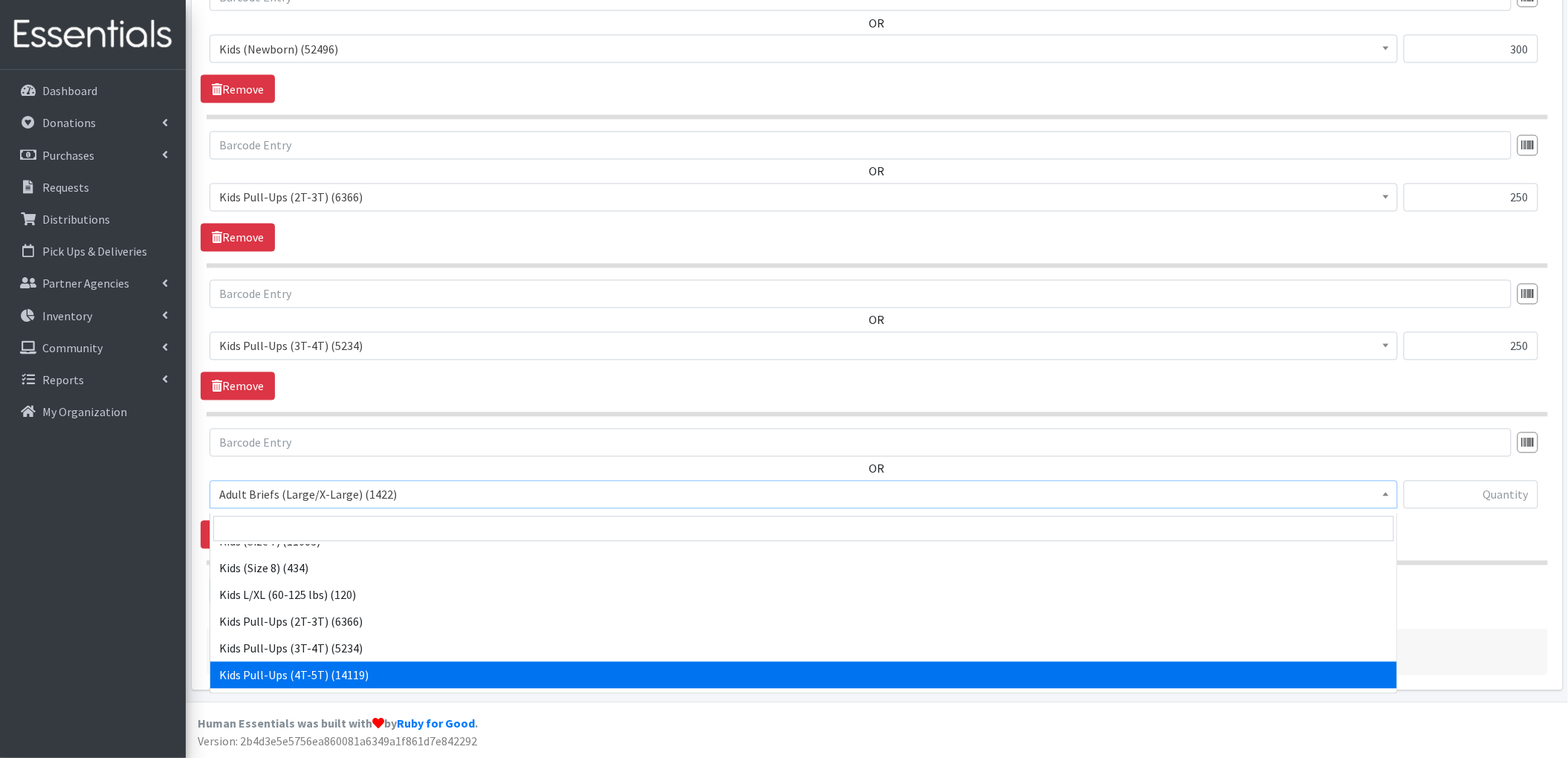
select select "4575"
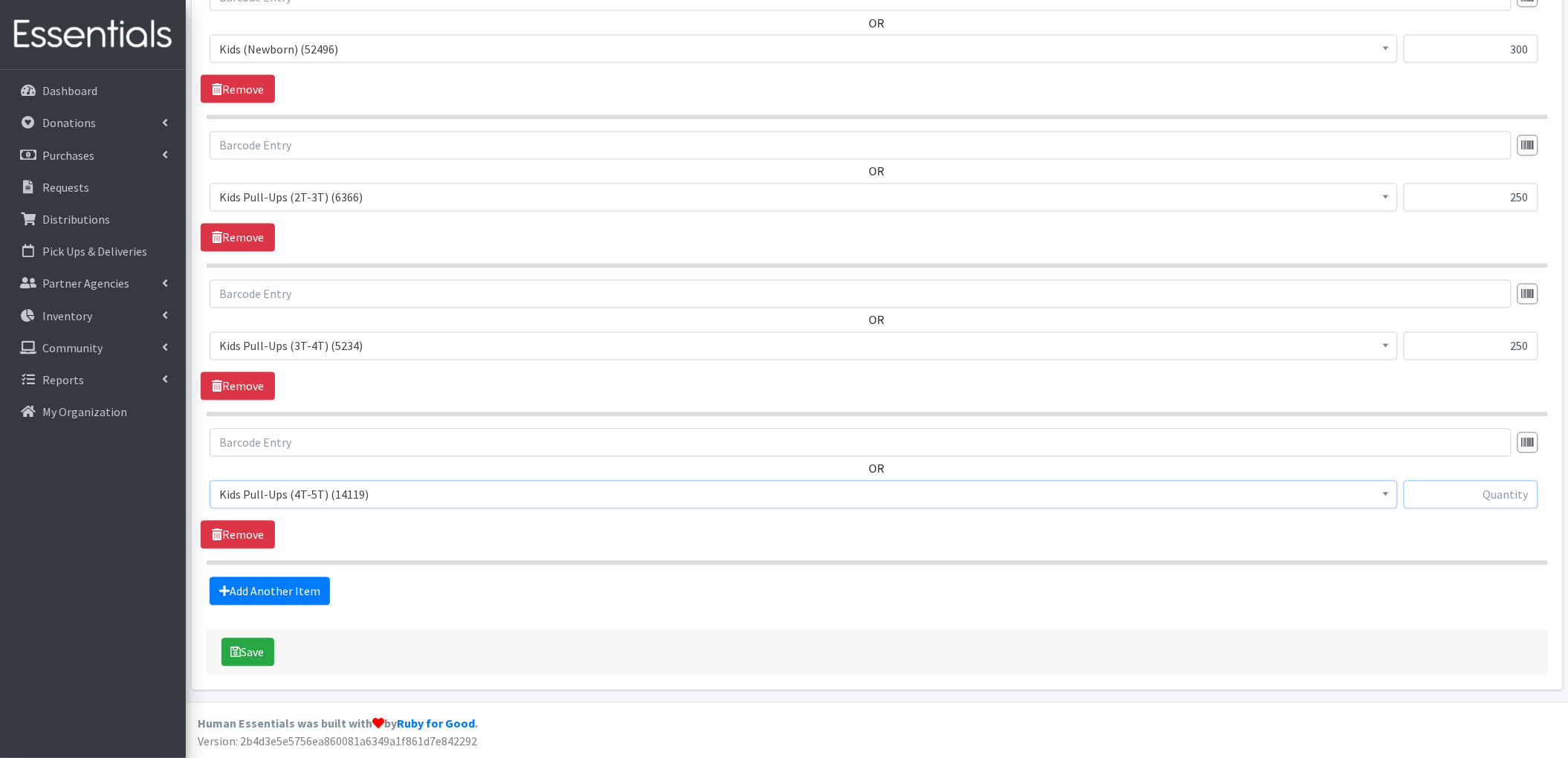
click at [1458, 504] on input "text" at bounding box center [1471, 495] width 135 height 29
type input "250"
click at [252, 584] on link "Add Another Item" at bounding box center [270, 592] width 121 height 29
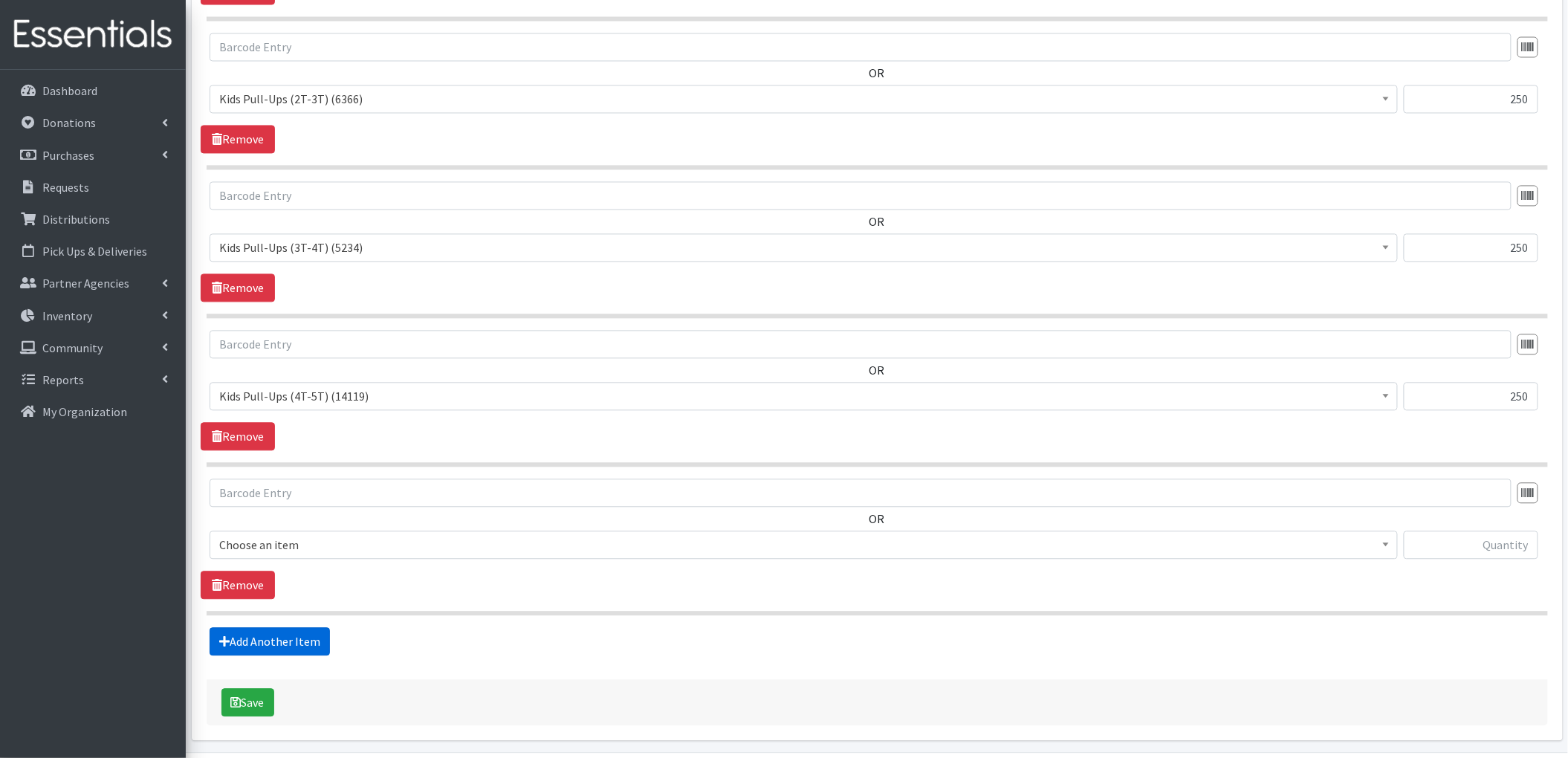
scroll to position [1231, 0]
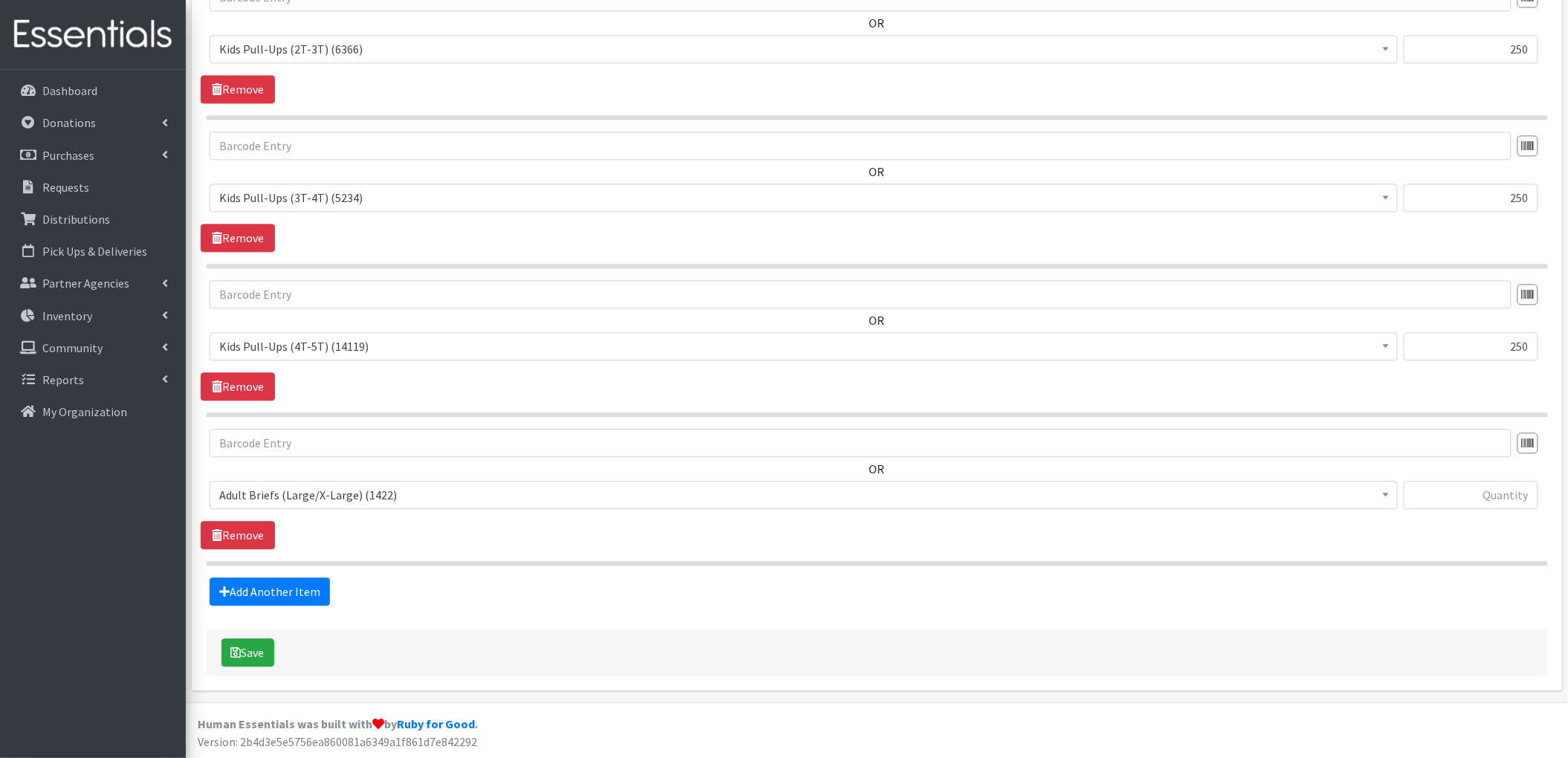
click at [414, 498] on span "Adult Briefs (Large/X-Large) (1422)" at bounding box center [804, 495] width 1169 height 21
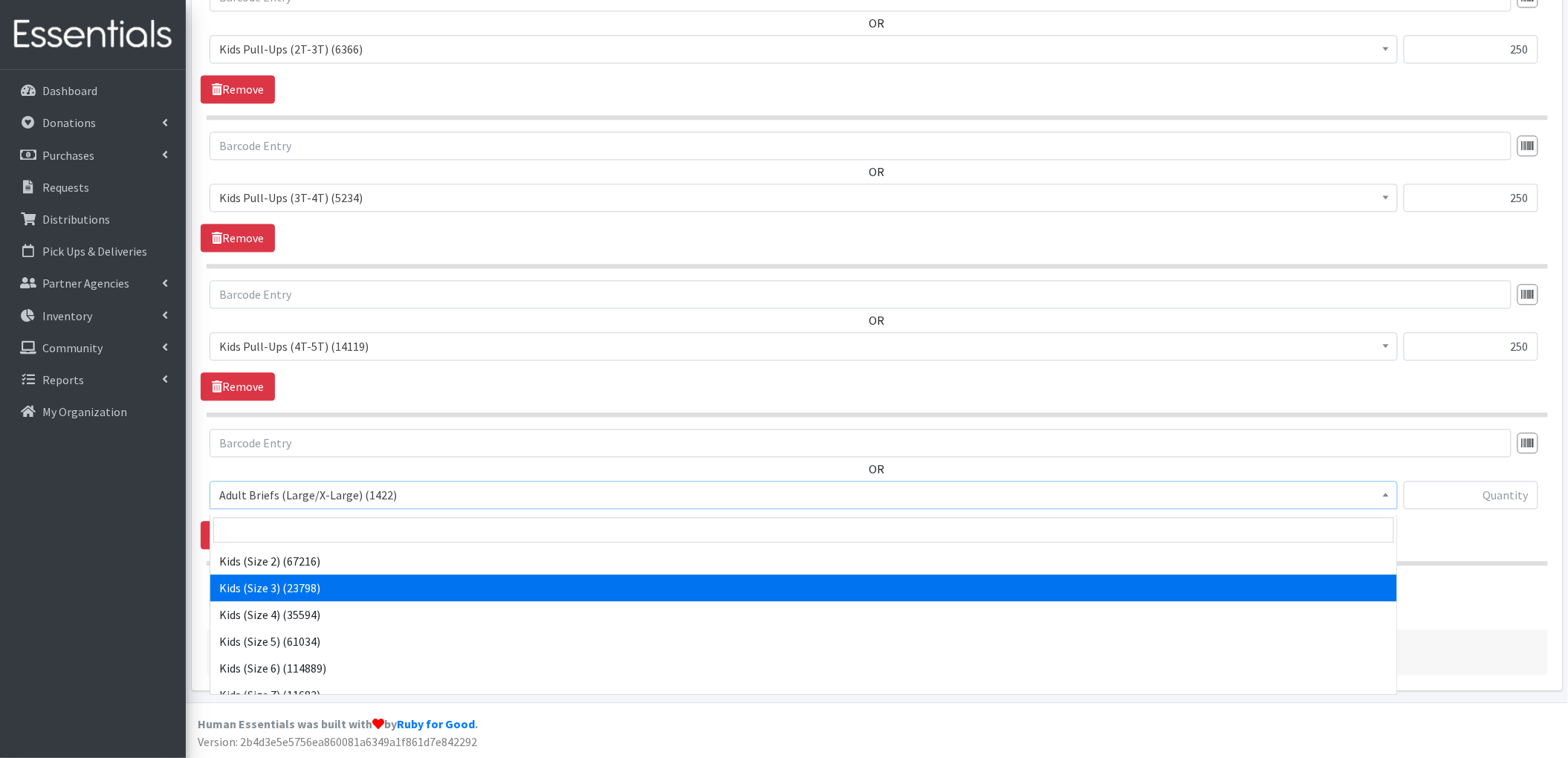
scroll to position [595, 0]
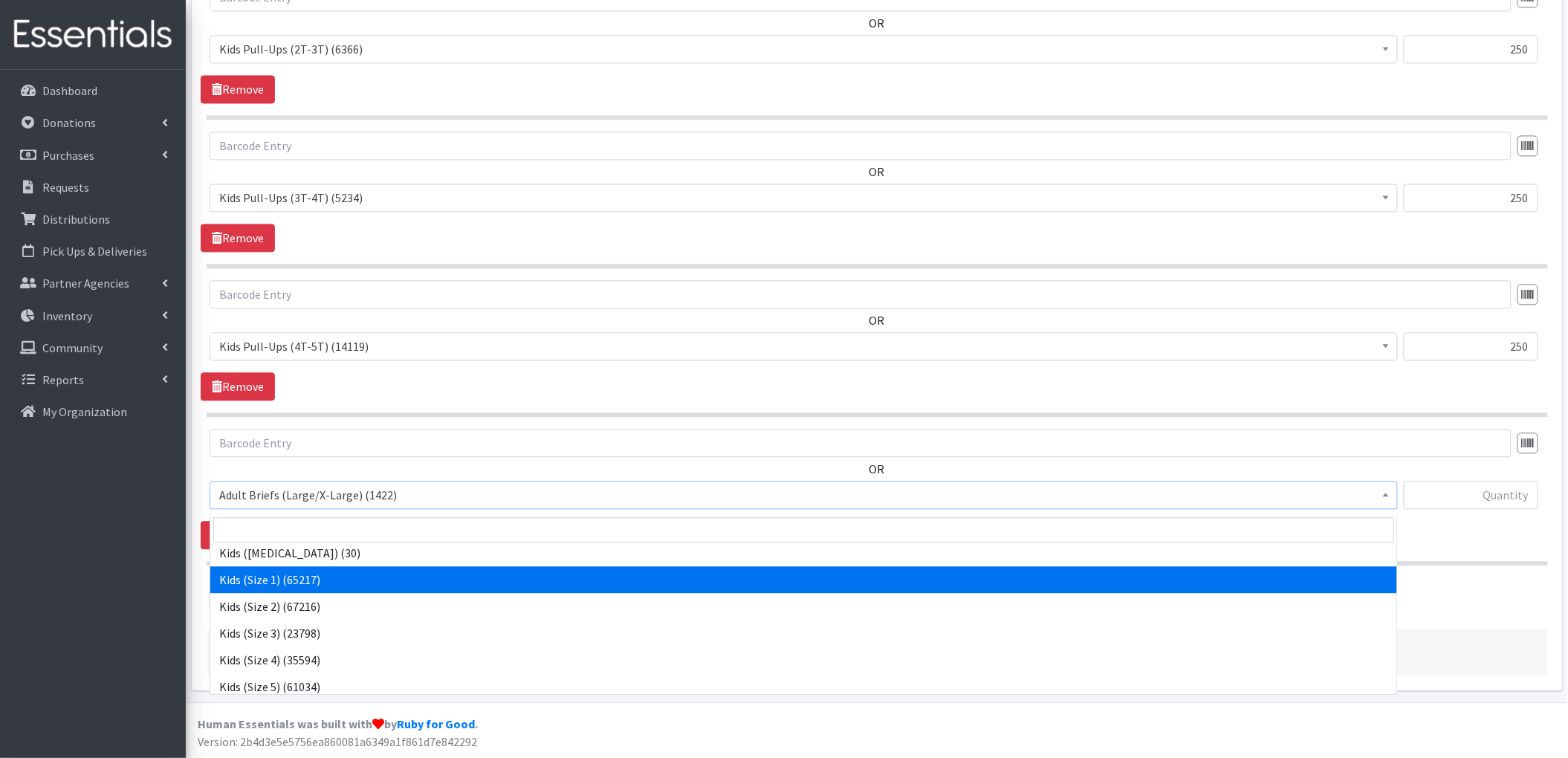
select select "4561"
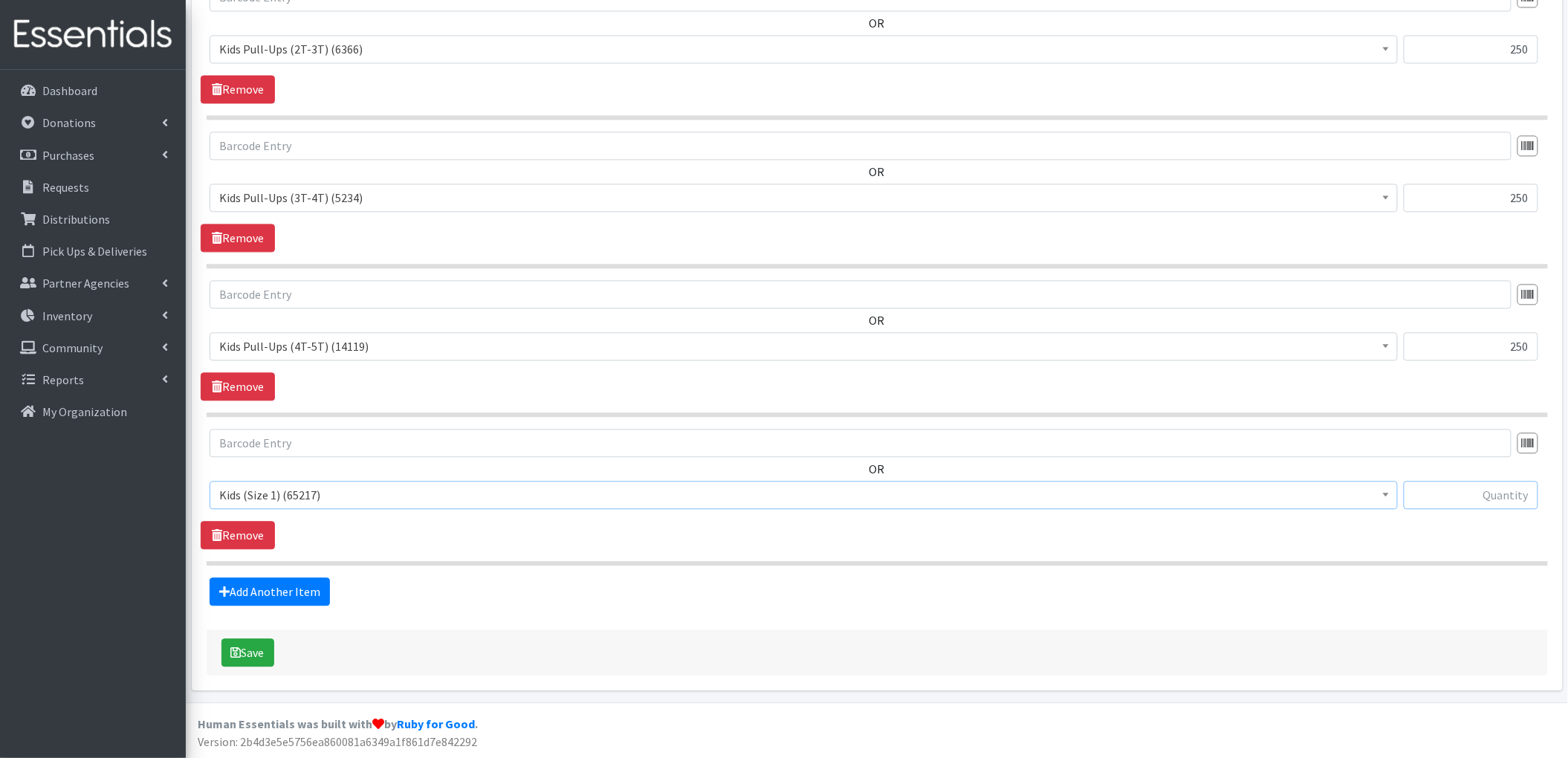
click at [1501, 501] on input "text" at bounding box center [1471, 495] width 135 height 29
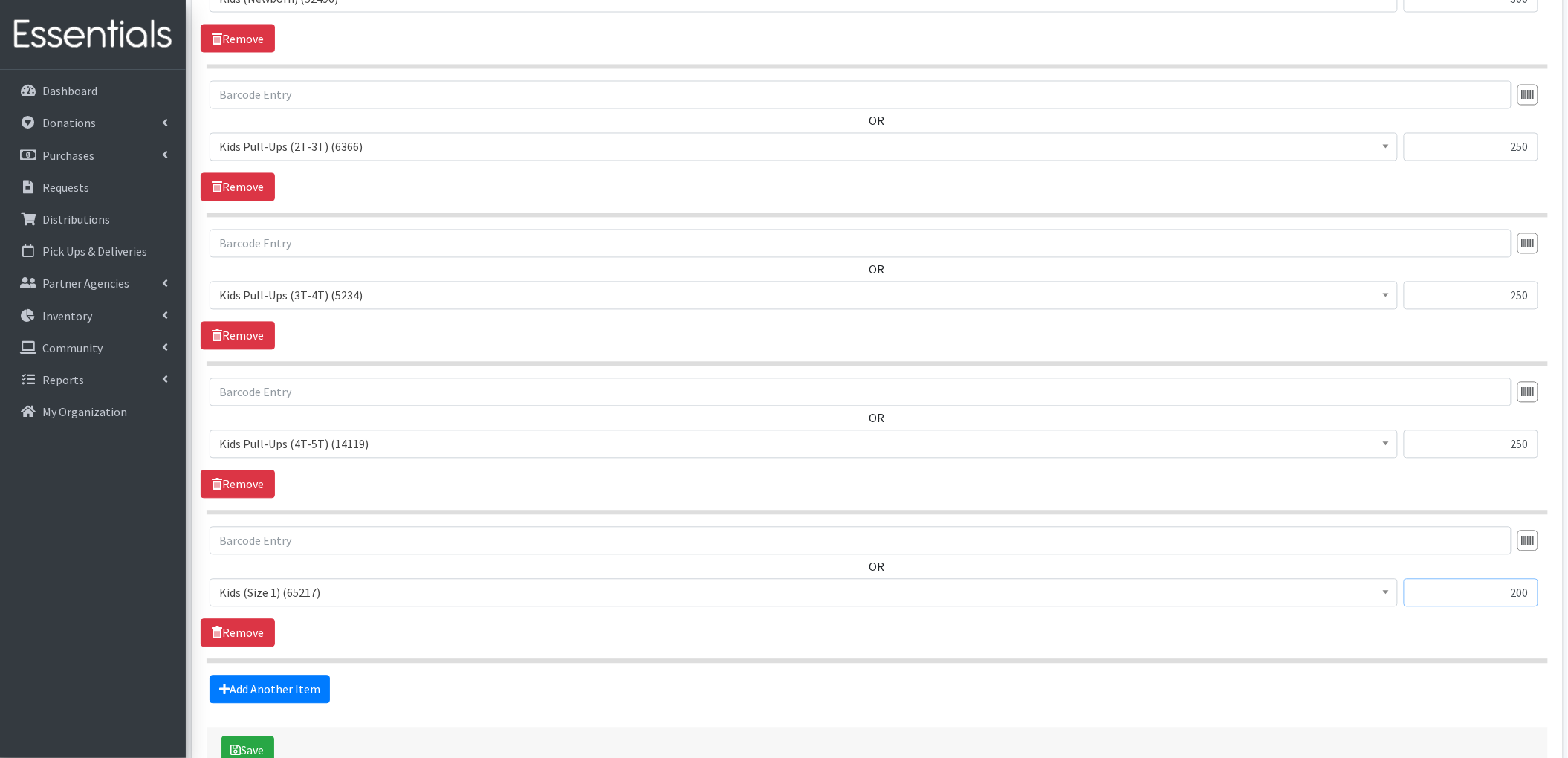
scroll to position [1231, 0]
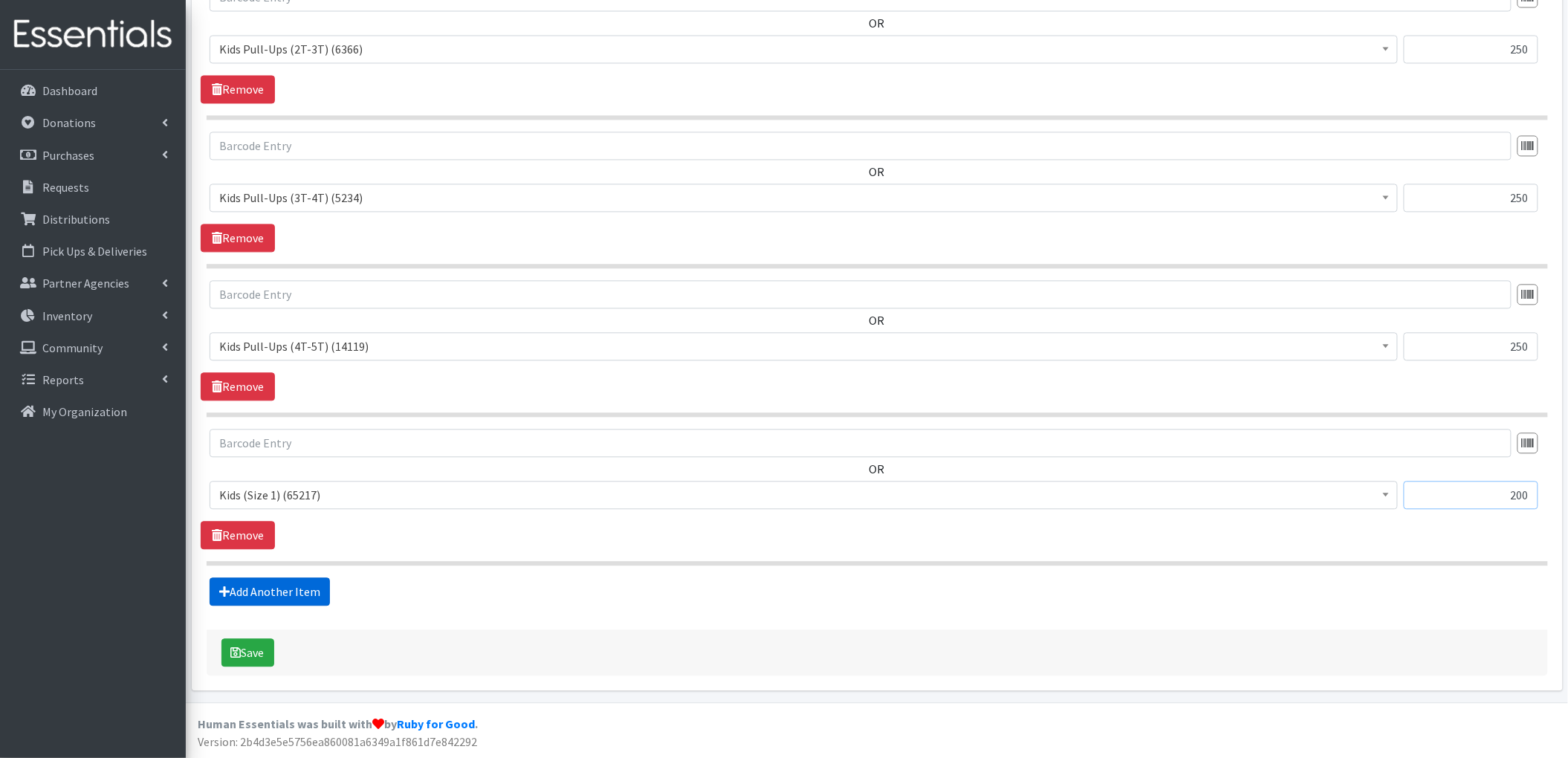
type input "200"
click at [269, 587] on link "Add Another Item" at bounding box center [270, 592] width 121 height 29
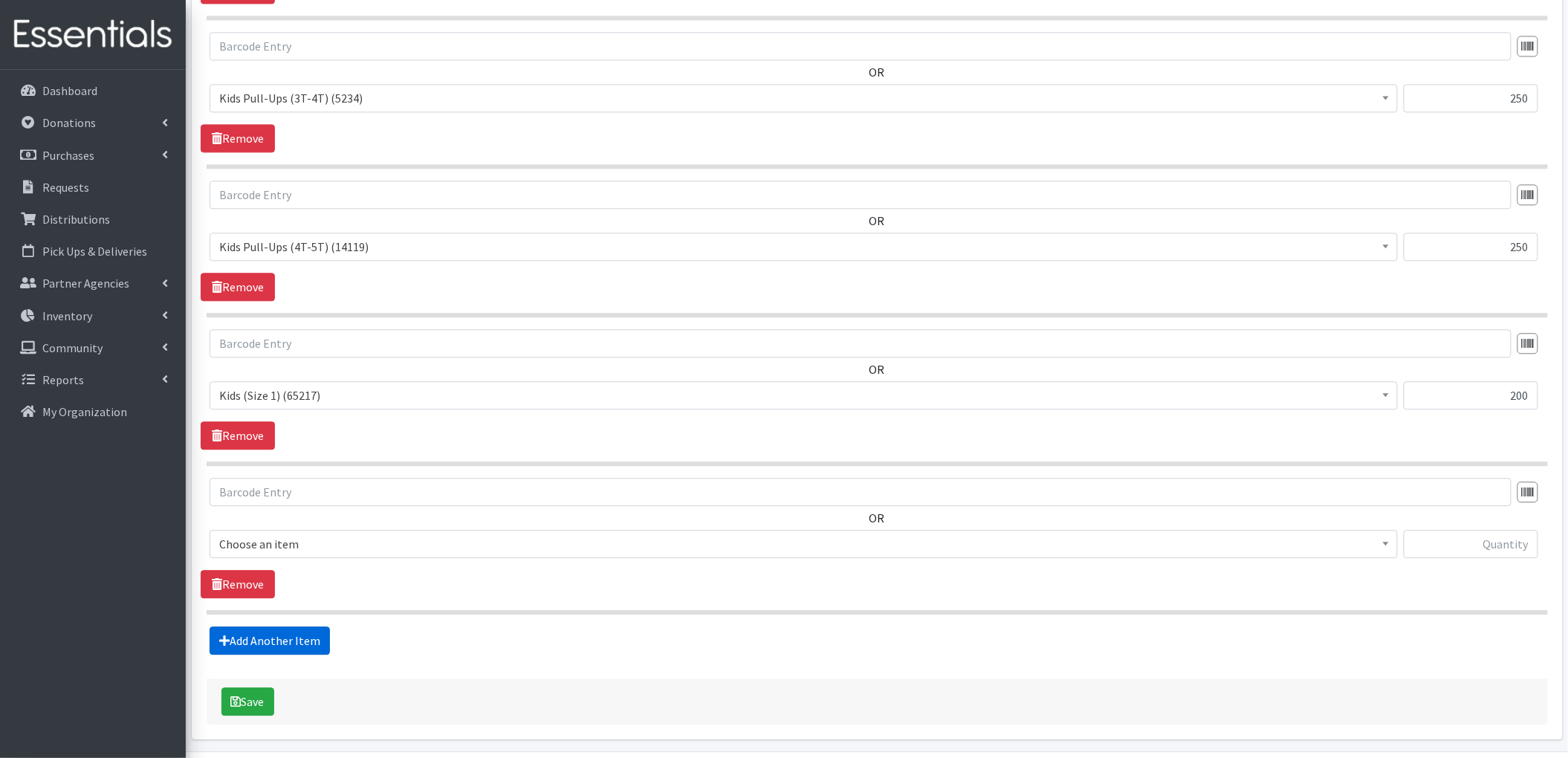
scroll to position [1379, 0]
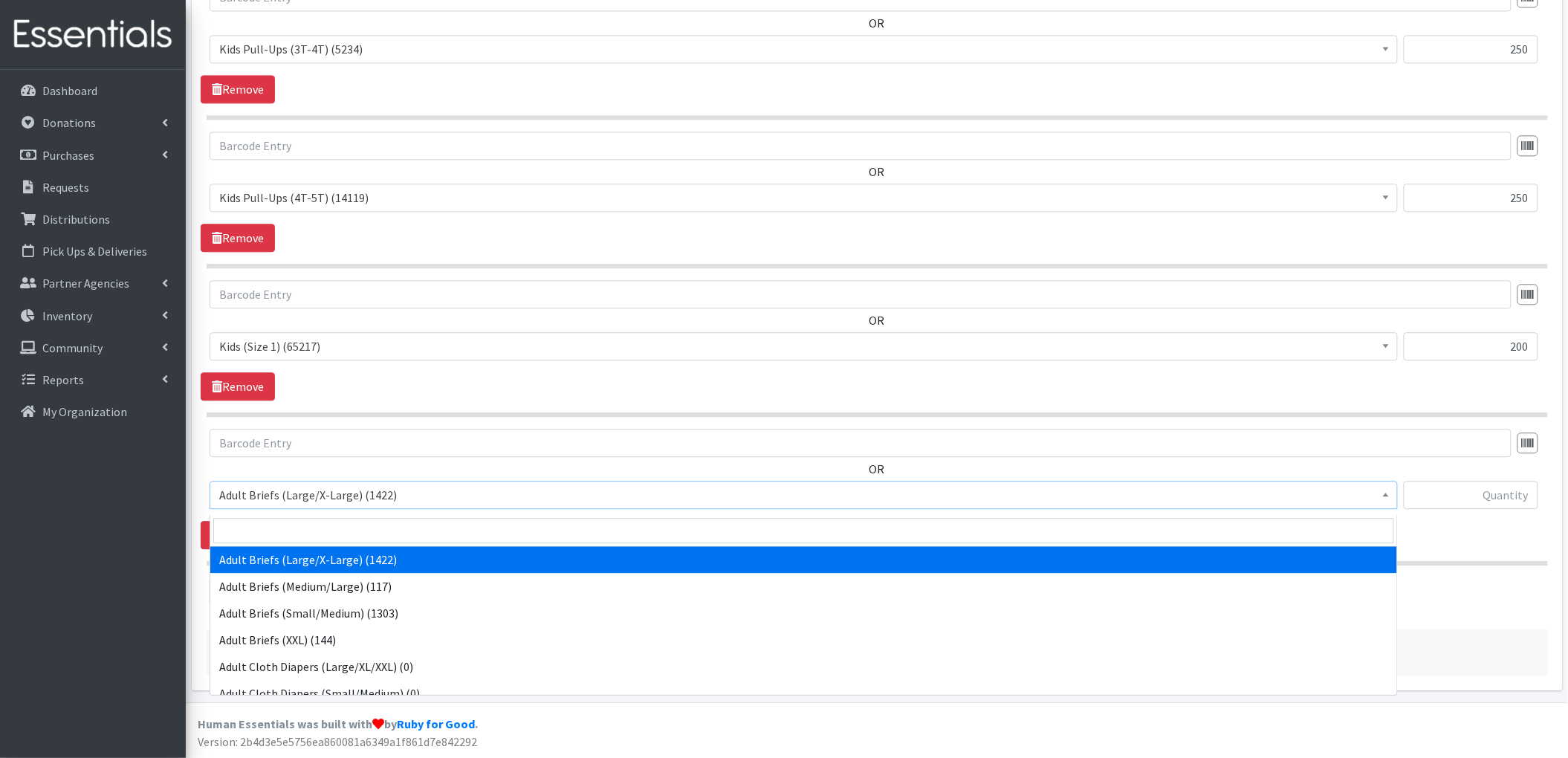
click at [319, 503] on span "Adult Briefs (Large/X-Large) (1422)" at bounding box center [804, 495] width 1169 height 21
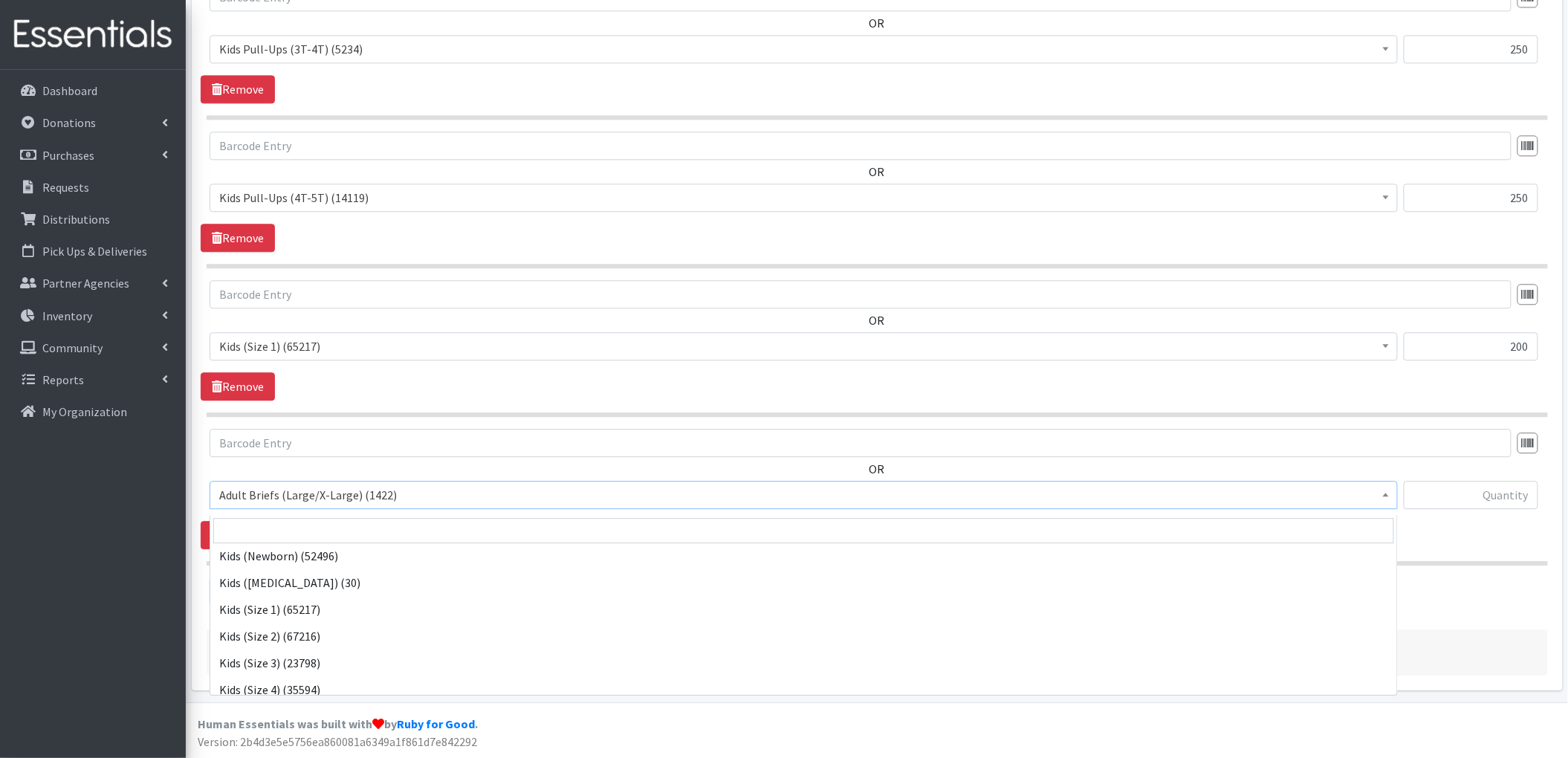
scroll to position [595, 0]
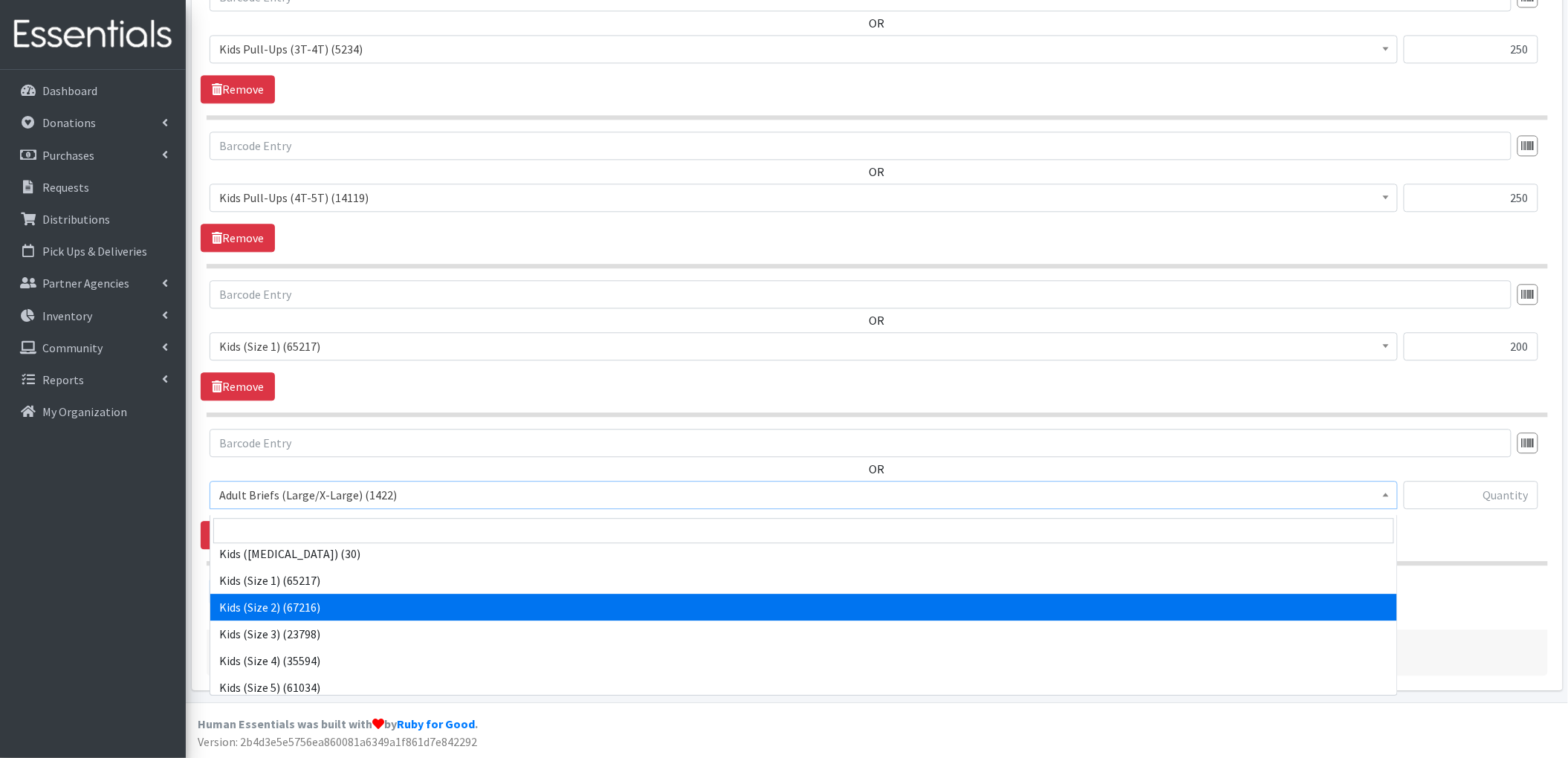
select select "4562"
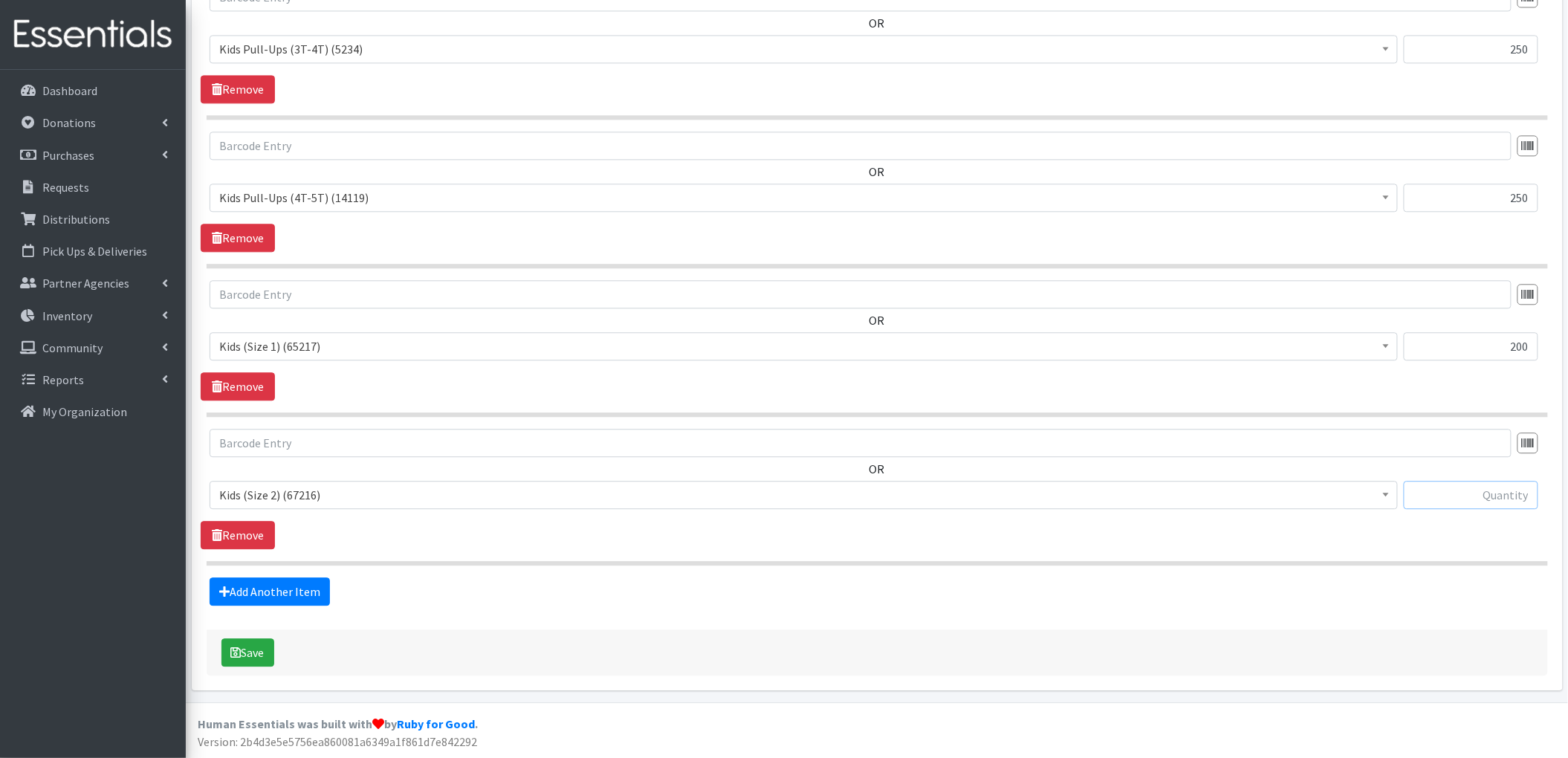
click at [1472, 503] on input "text" at bounding box center [1471, 495] width 135 height 29
type input "150"
click at [307, 590] on link "Add Another Item" at bounding box center [270, 592] width 121 height 29
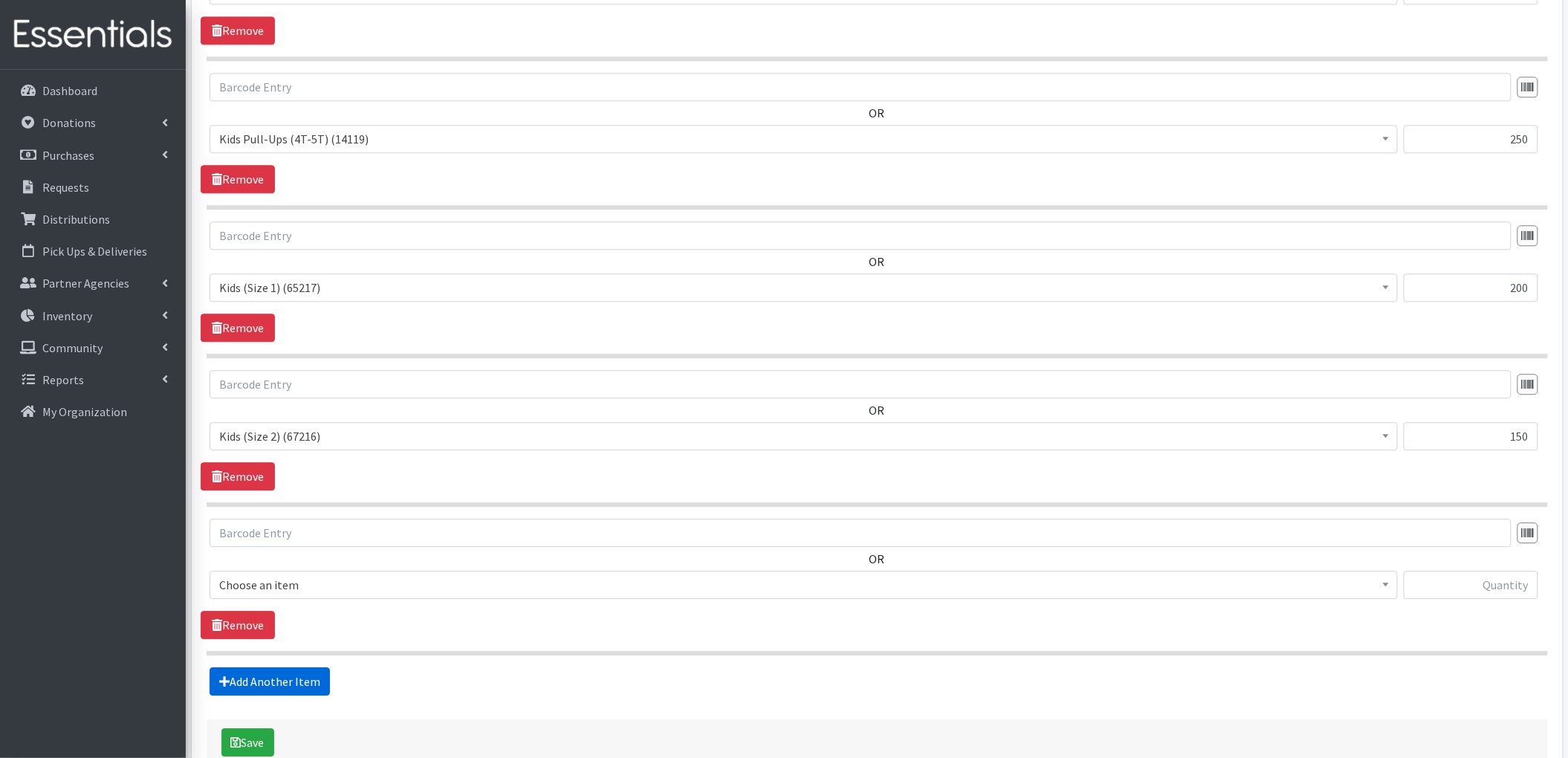
scroll to position [1529, 0]
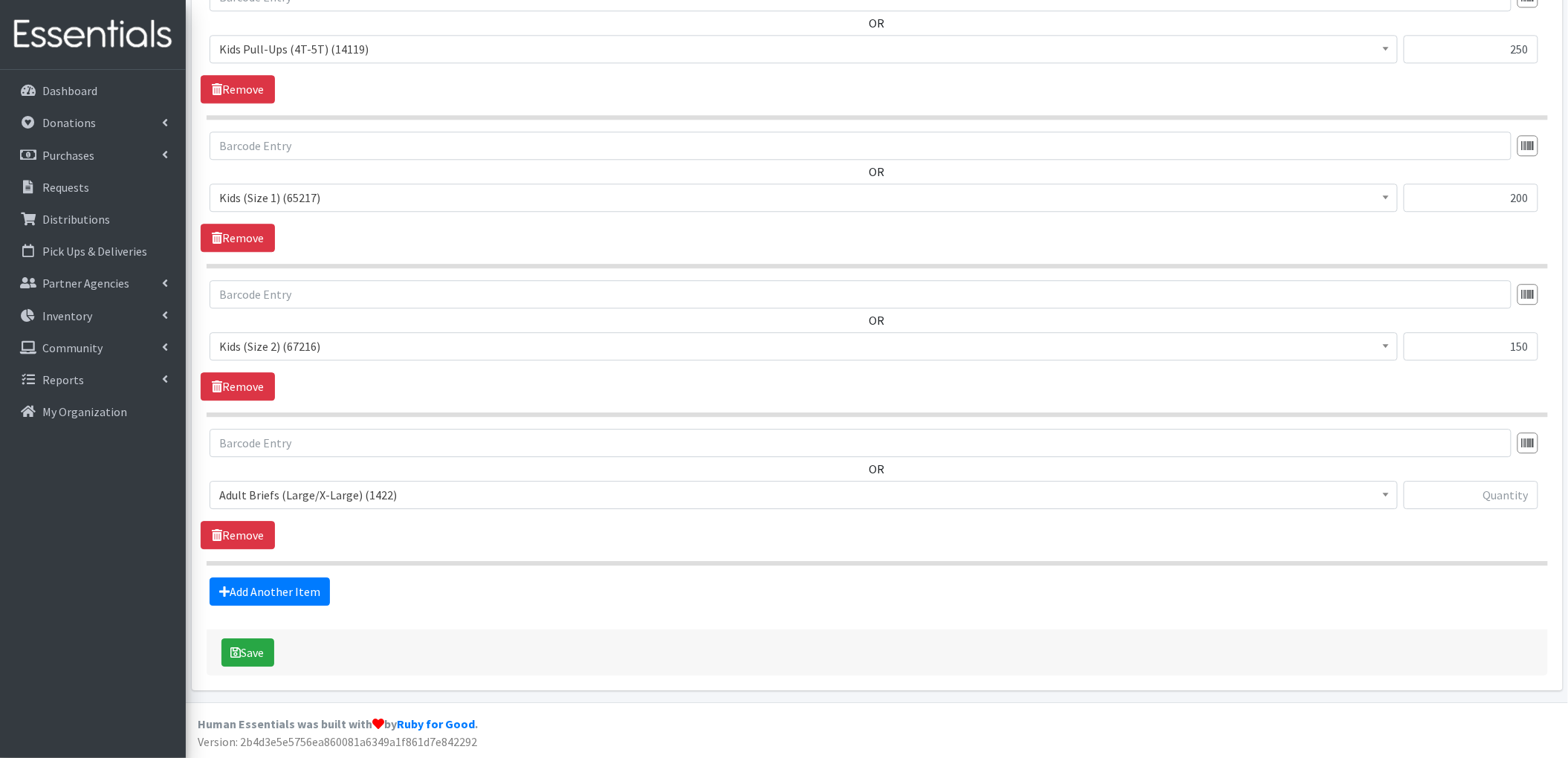
click at [325, 492] on span "Adult Briefs (Large/X-Large) (1422)" at bounding box center [804, 495] width 1169 height 21
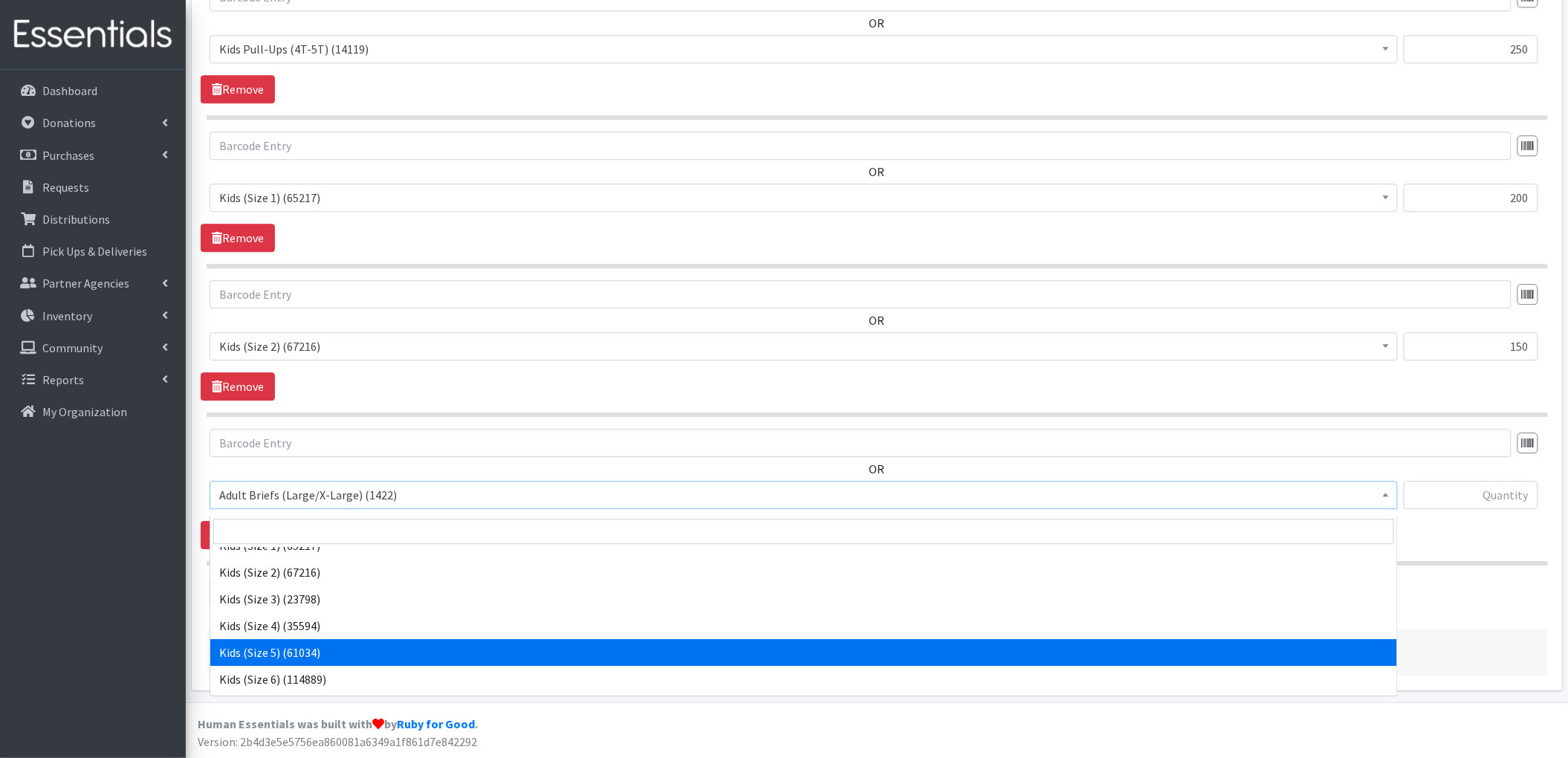
scroll to position [595, 0]
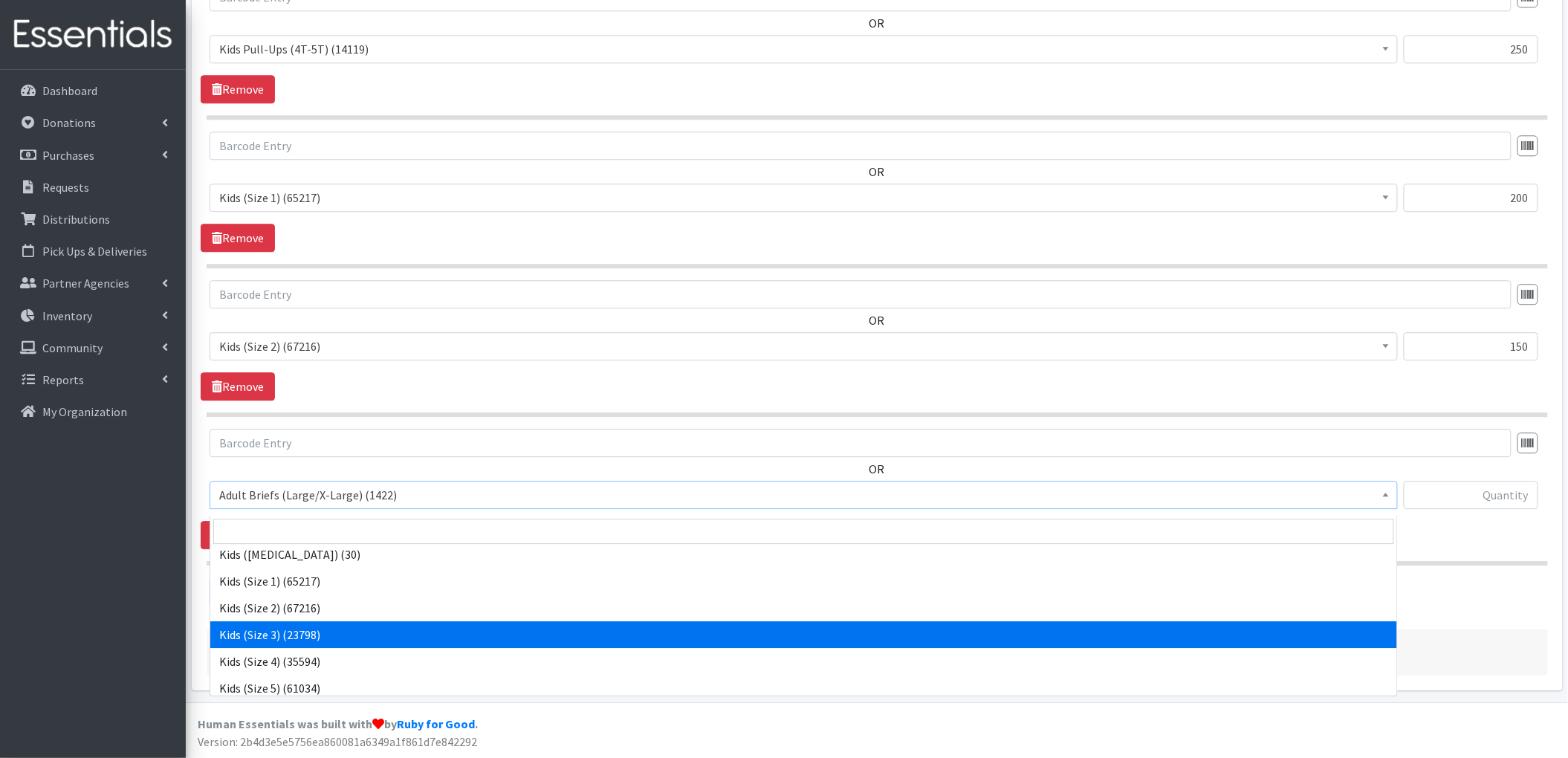
select select "4566"
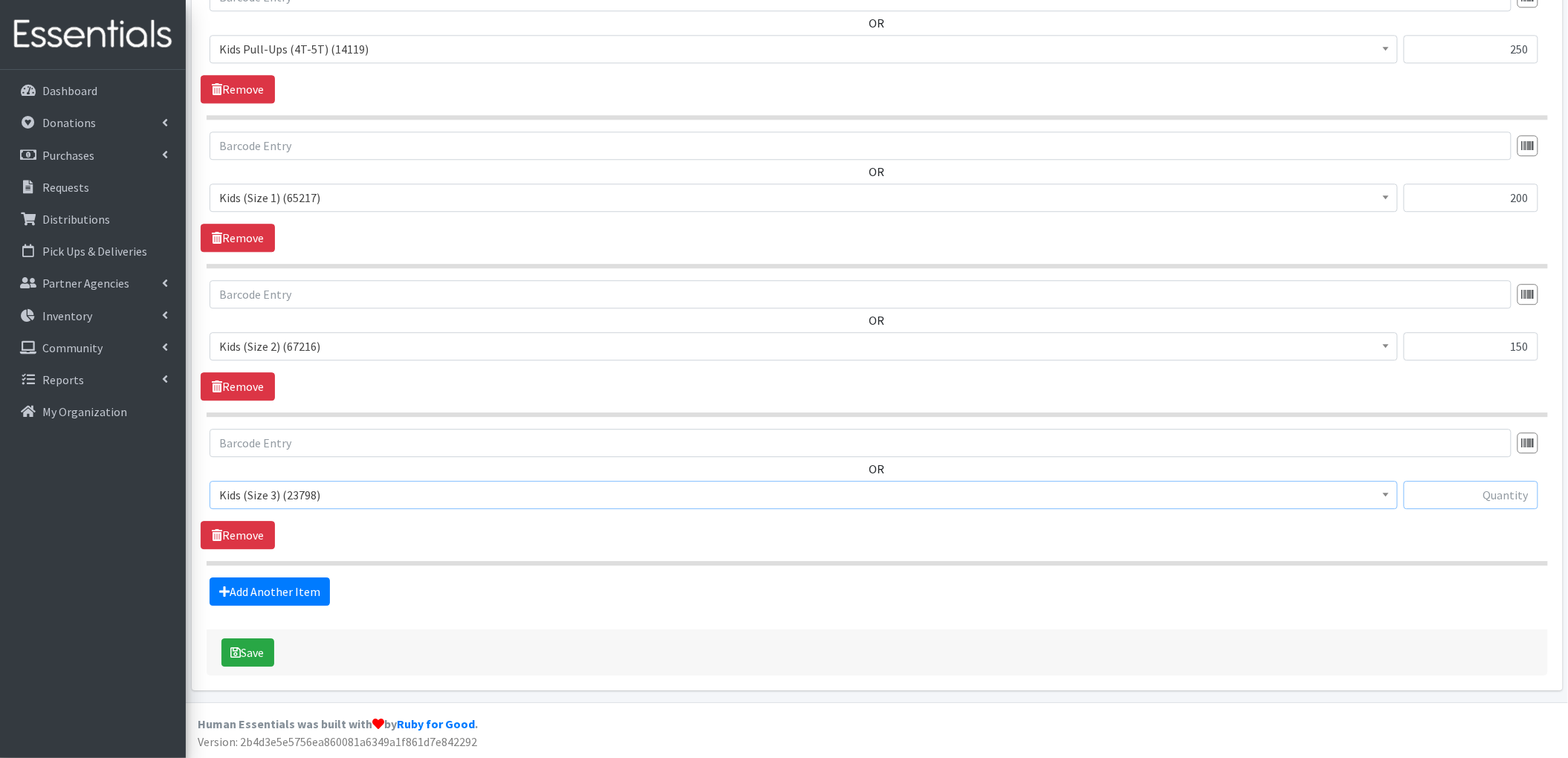
click at [1503, 504] on input "text" at bounding box center [1471, 495] width 135 height 29
type input "150"
click at [253, 590] on link "Add Another Item" at bounding box center [270, 592] width 121 height 29
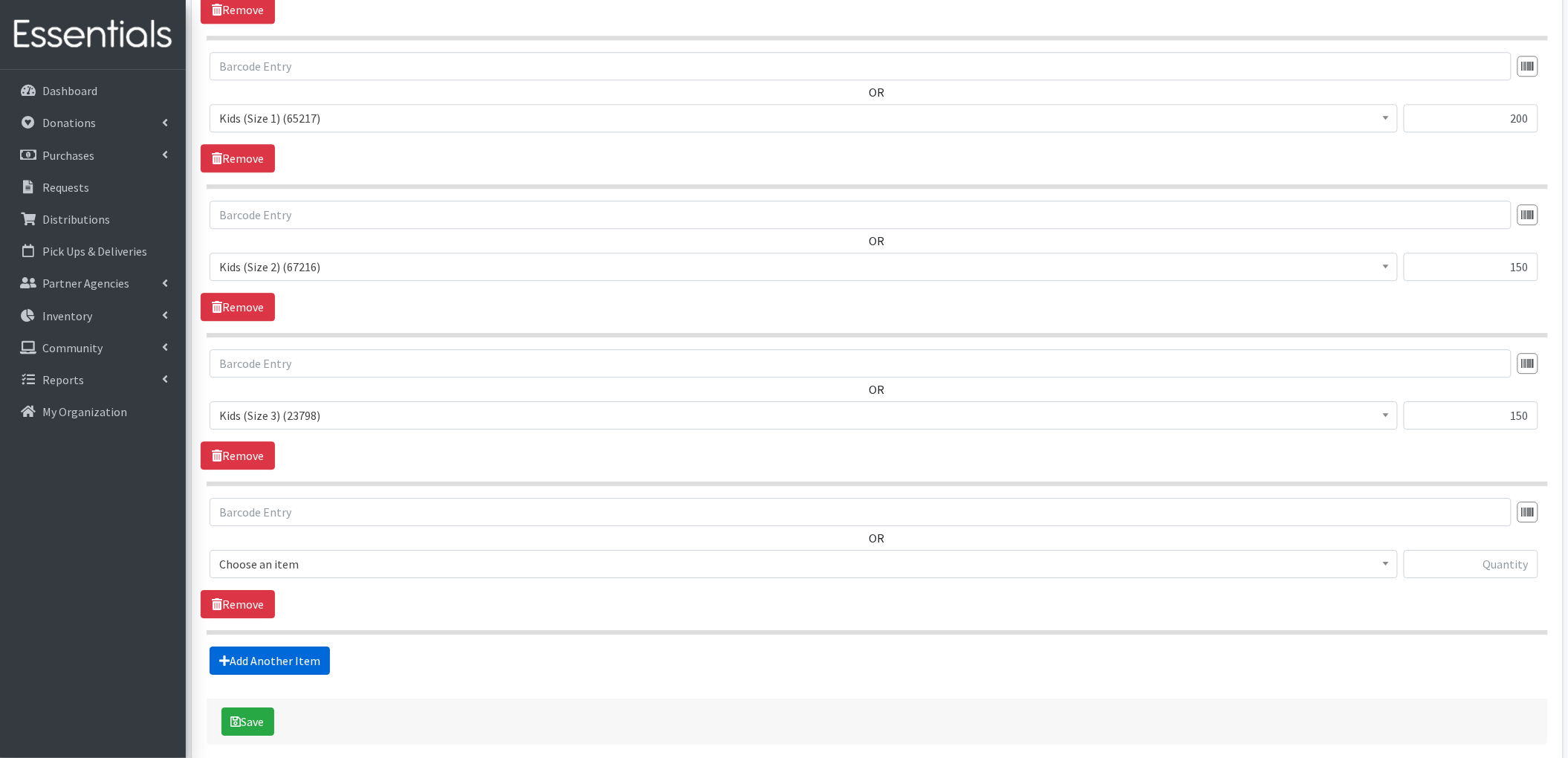
scroll to position [1678, 0]
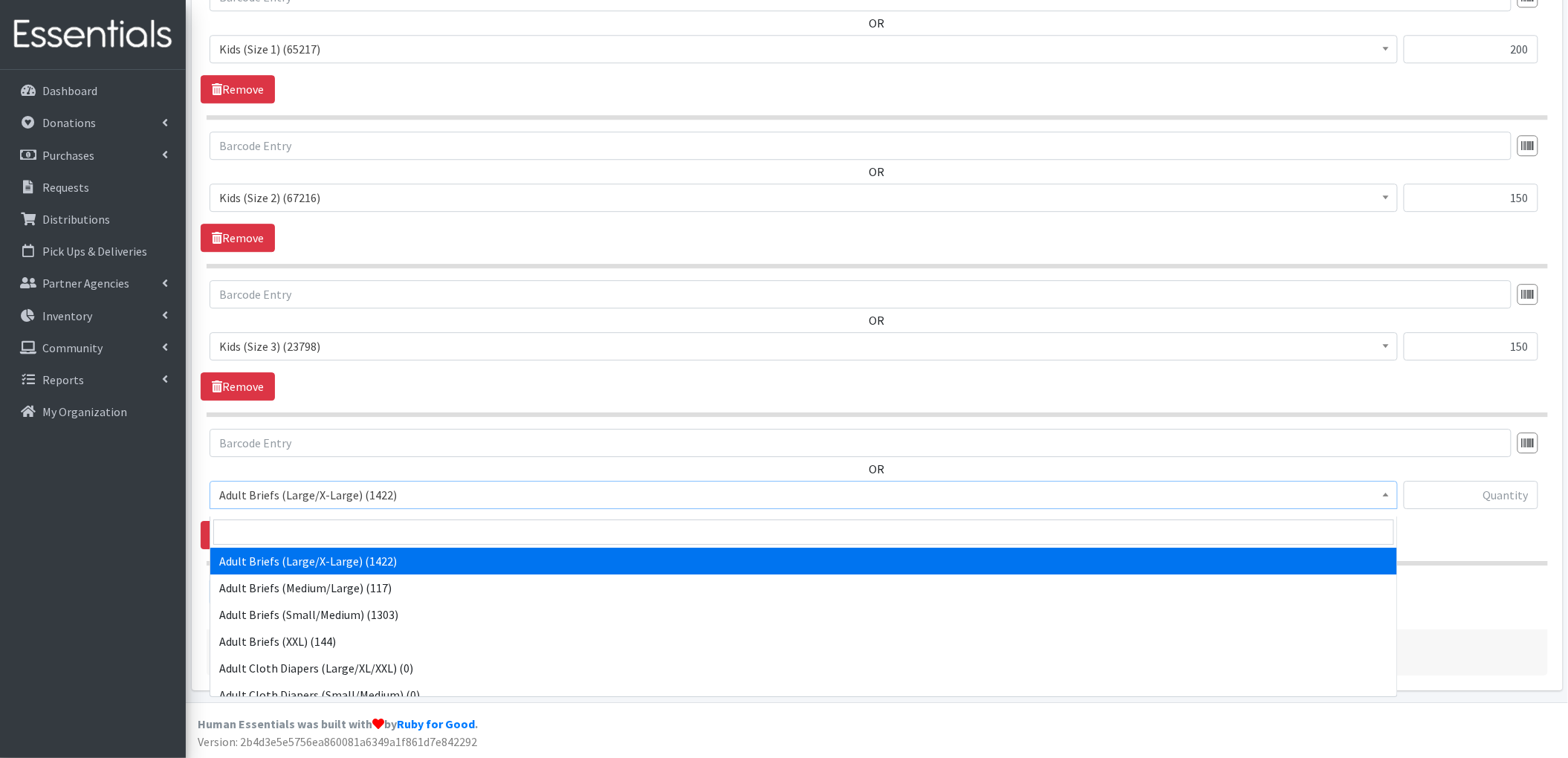
click at [300, 485] on span "Adult Briefs (Large/X-Large) (1422)" at bounding box center [804, 495] width 1169 height 21
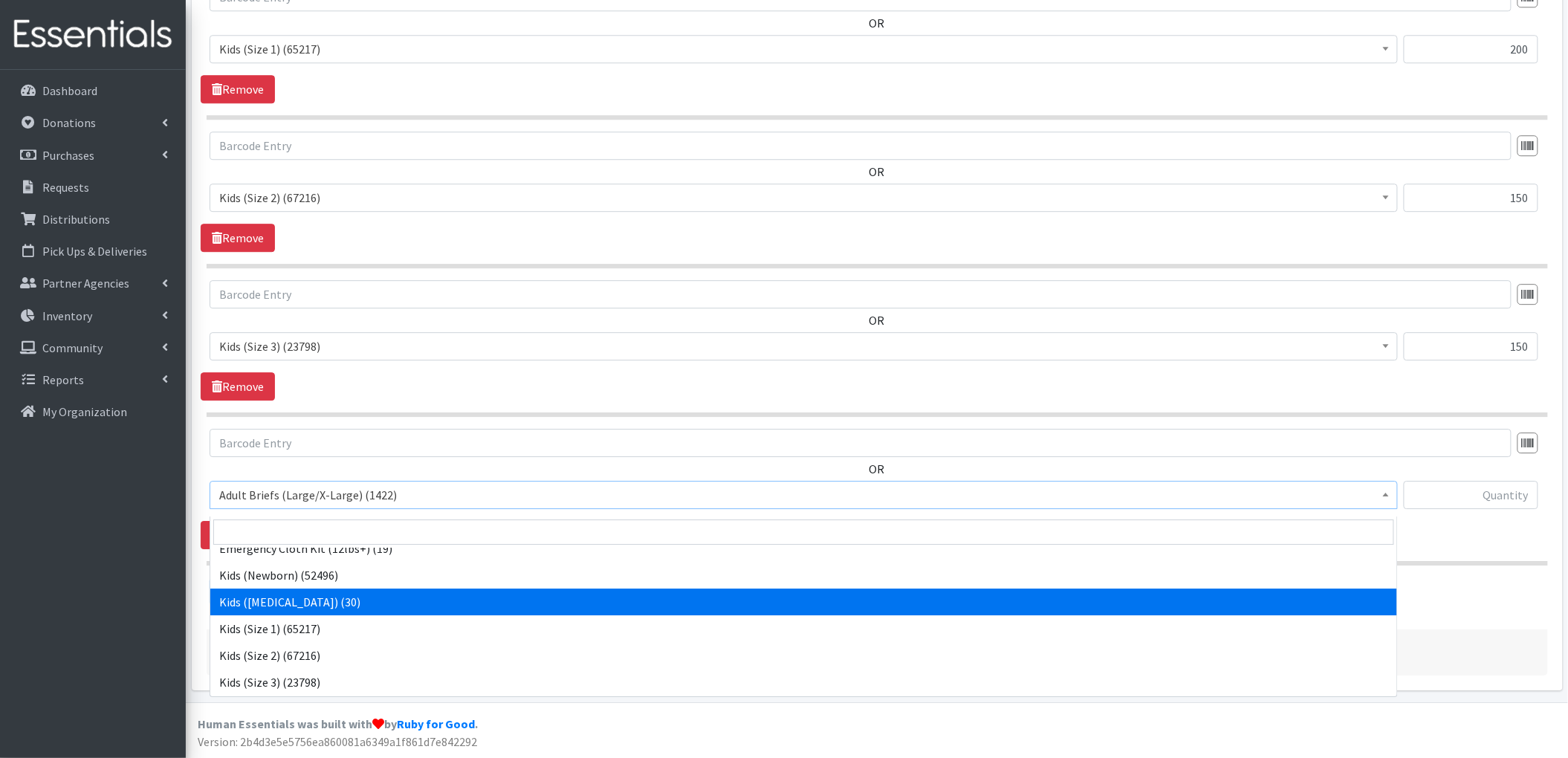
scroll to position [595, 0]
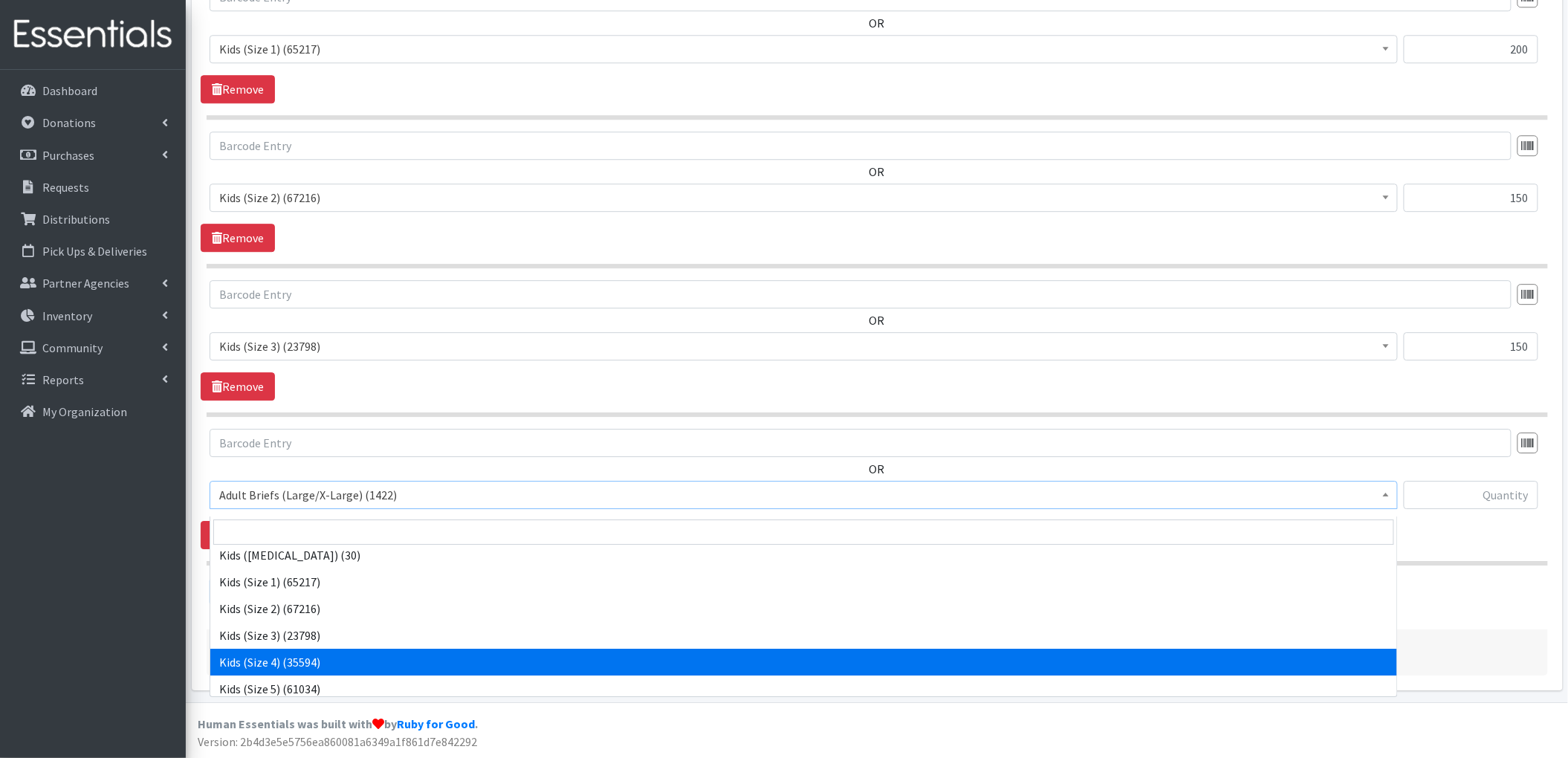
select select "4567"
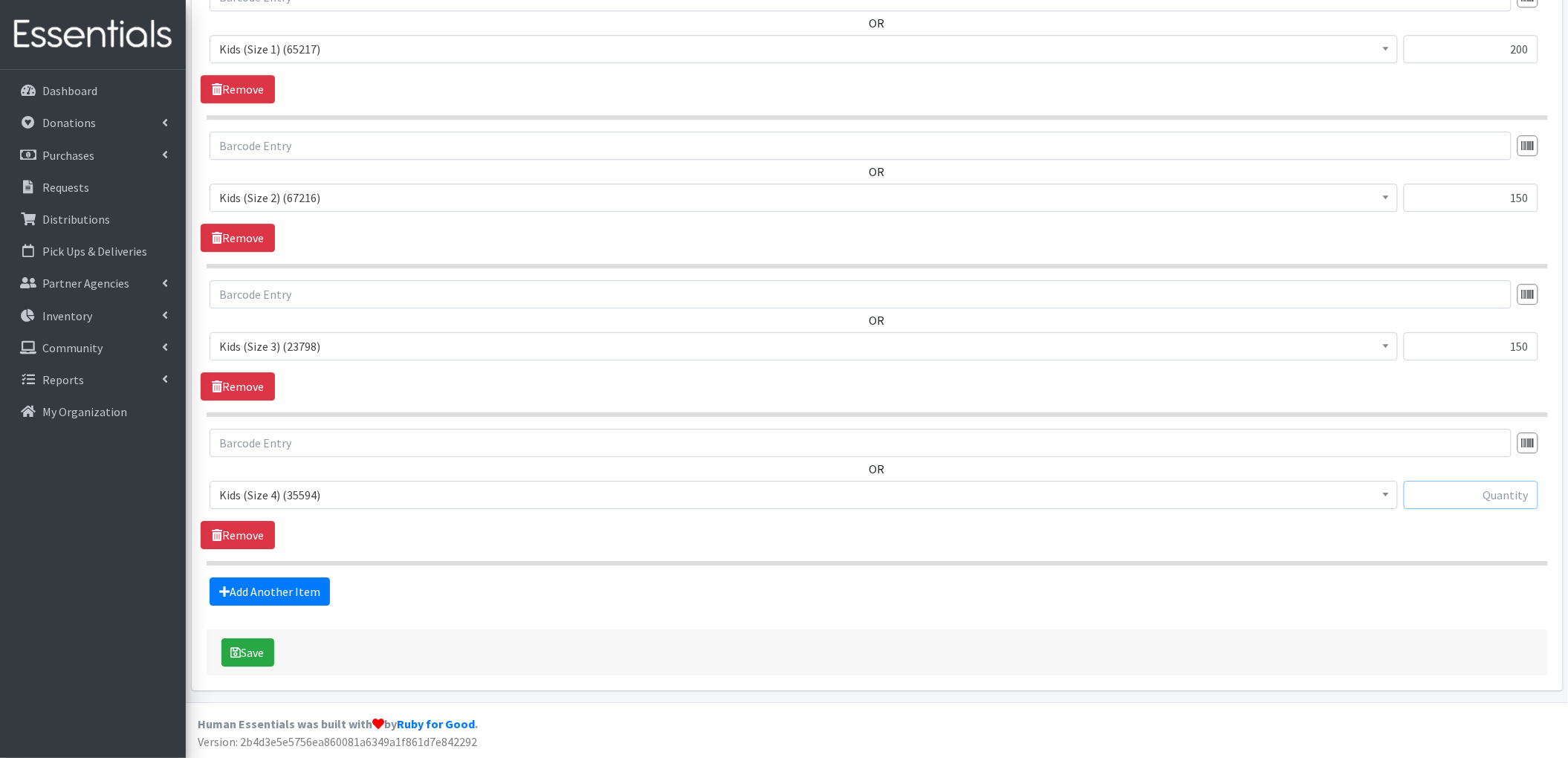
click at [1491, 489] on input "text" at bounding box center [1471, 495] width 135 height 29
type input "500"
click at [280, 596] on link "Add Another Item" at bounding box center [270, 592] width 121 height 29
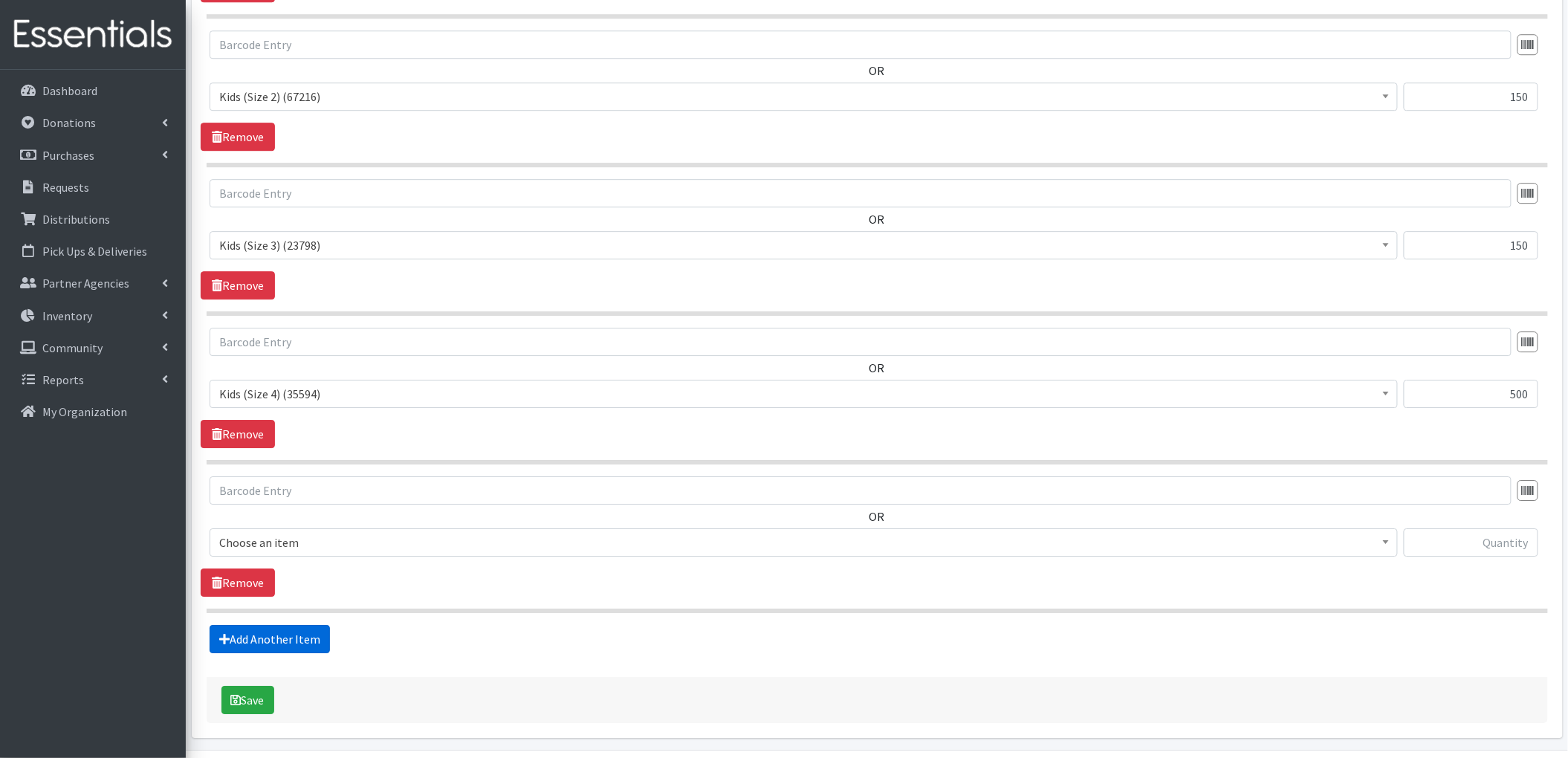
scroll to position [1829, 0]
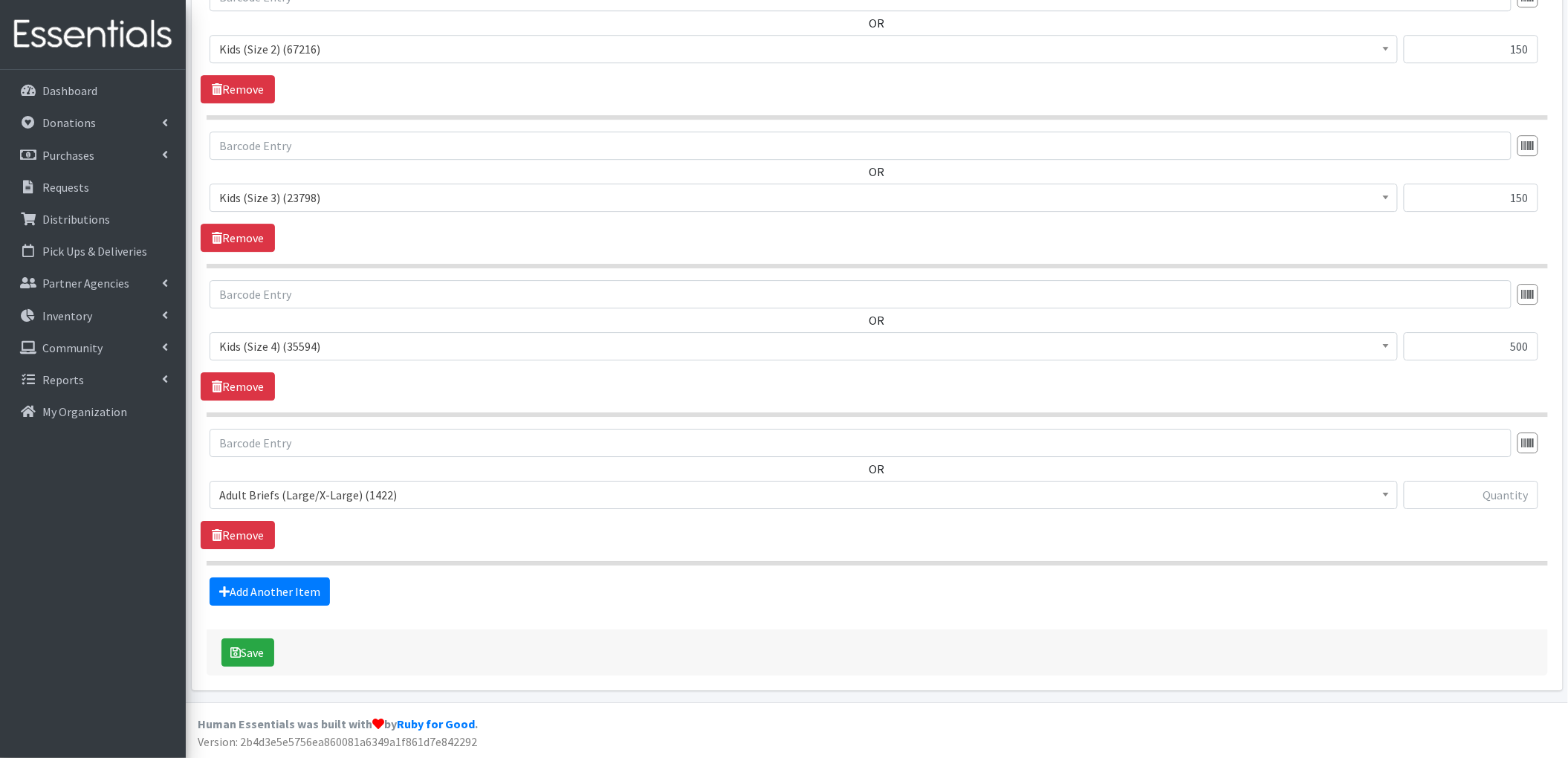
click at [324, 482] on span "Adult Briefs (Large/X-Large) (1422)" at bounding box center [803, 495] width 1188 height 29
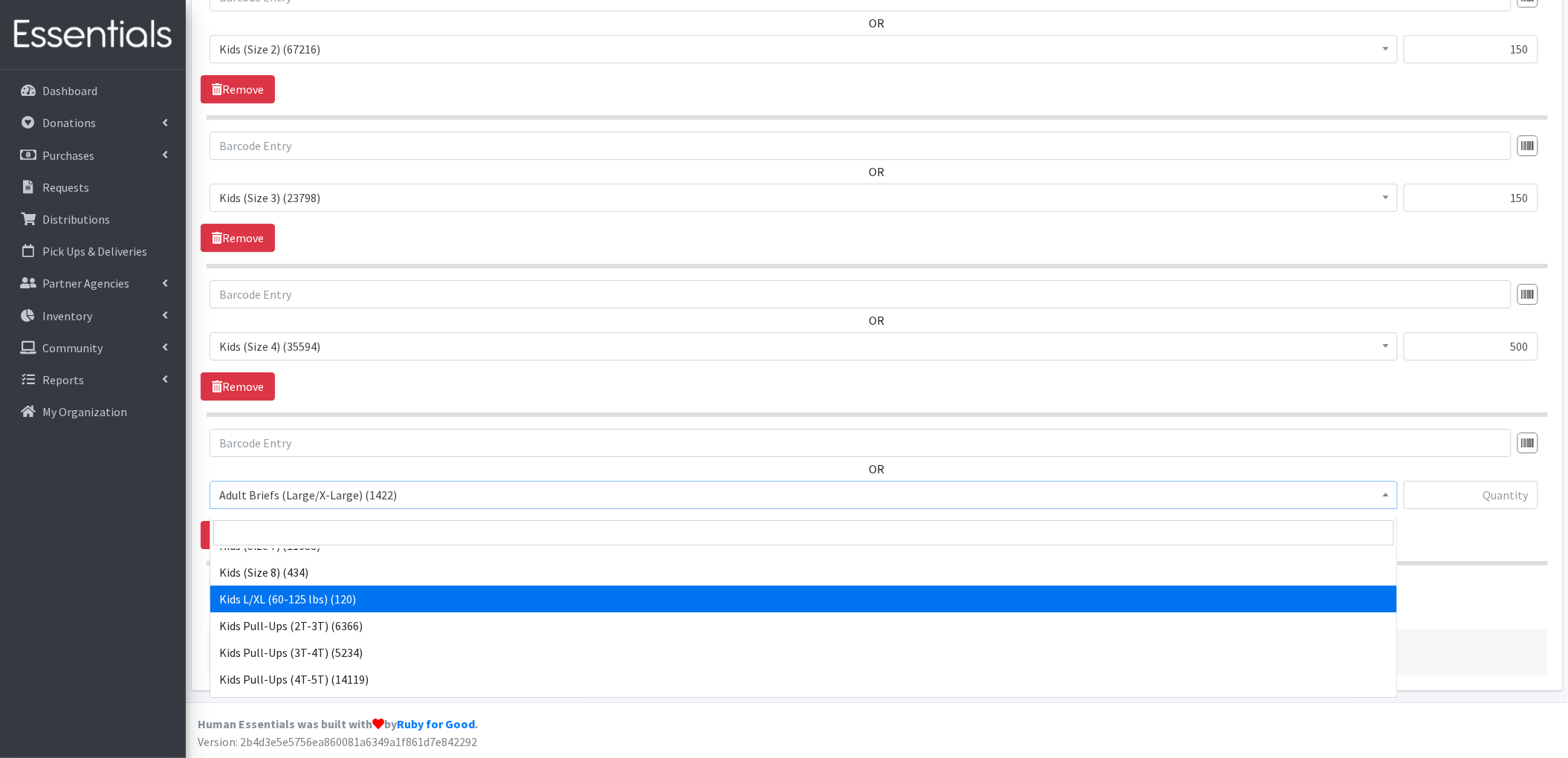
scroll to position [694, 0]
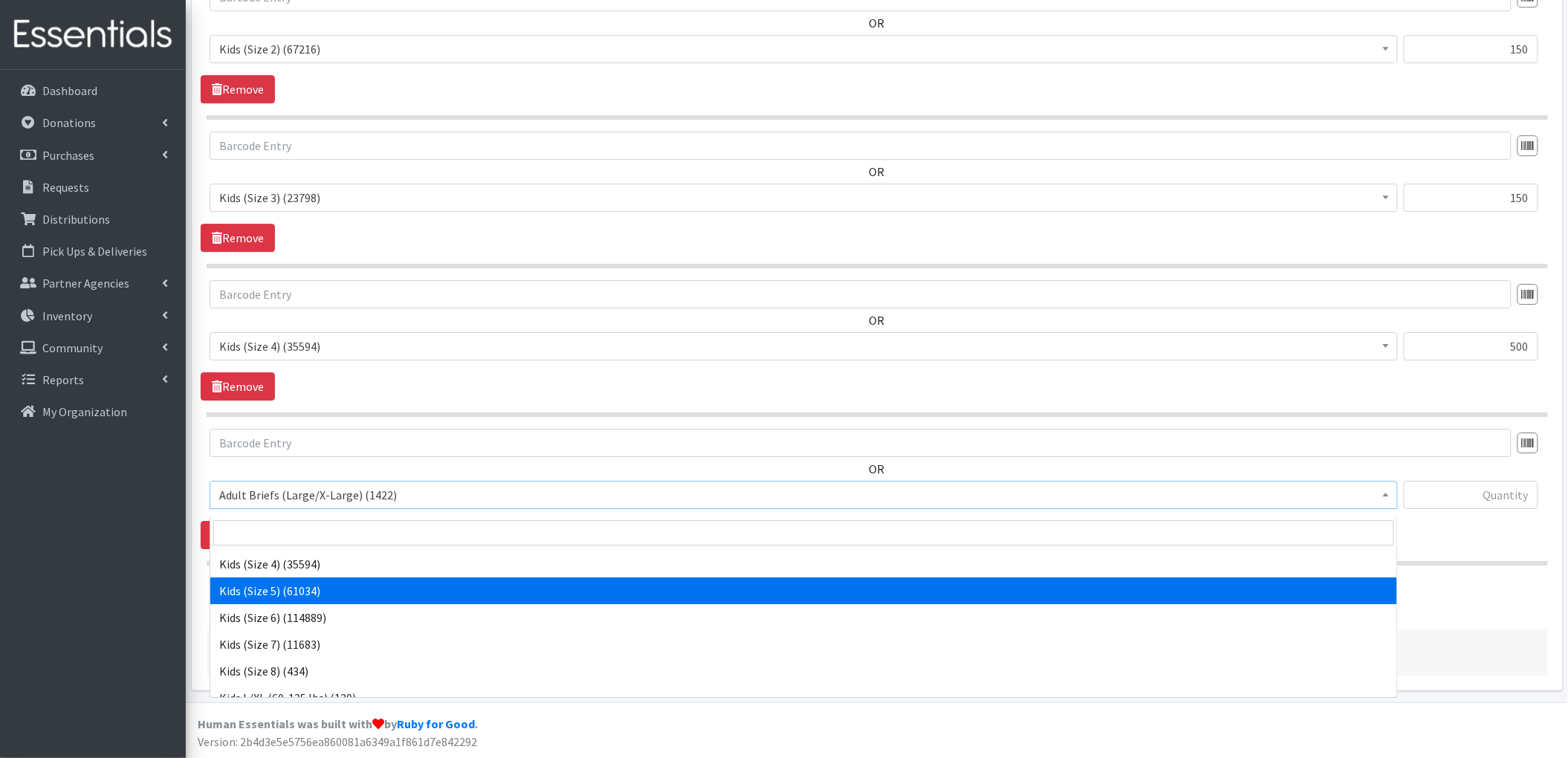
select select "4568"
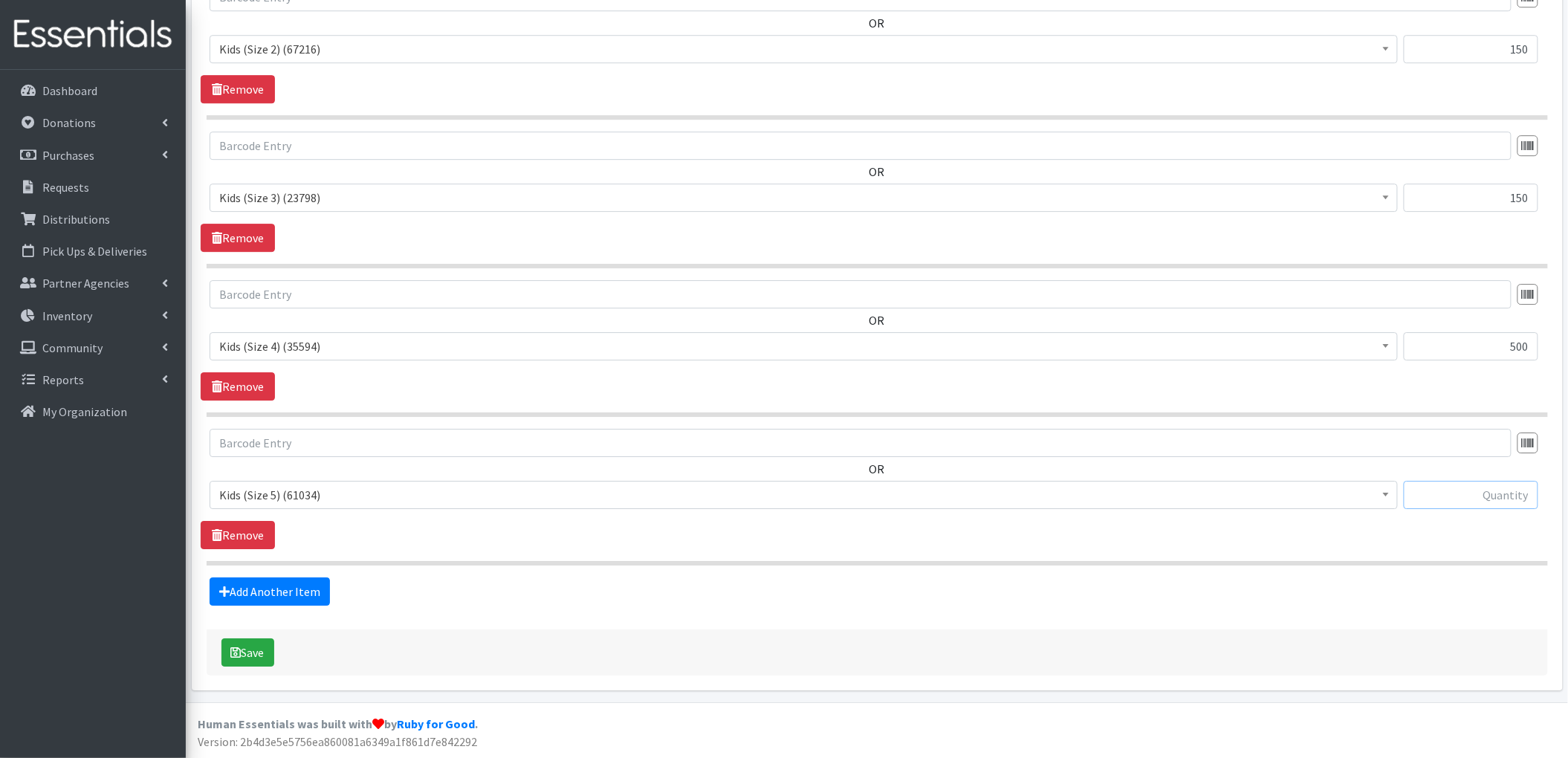
click at [1447, 482] on input "text" at bounding box center [1471, 495] width 135 height 29
type input "800"
click at [269, 590] on link "Add Another Item" at bounding box center [270, 592] width 121 height 29
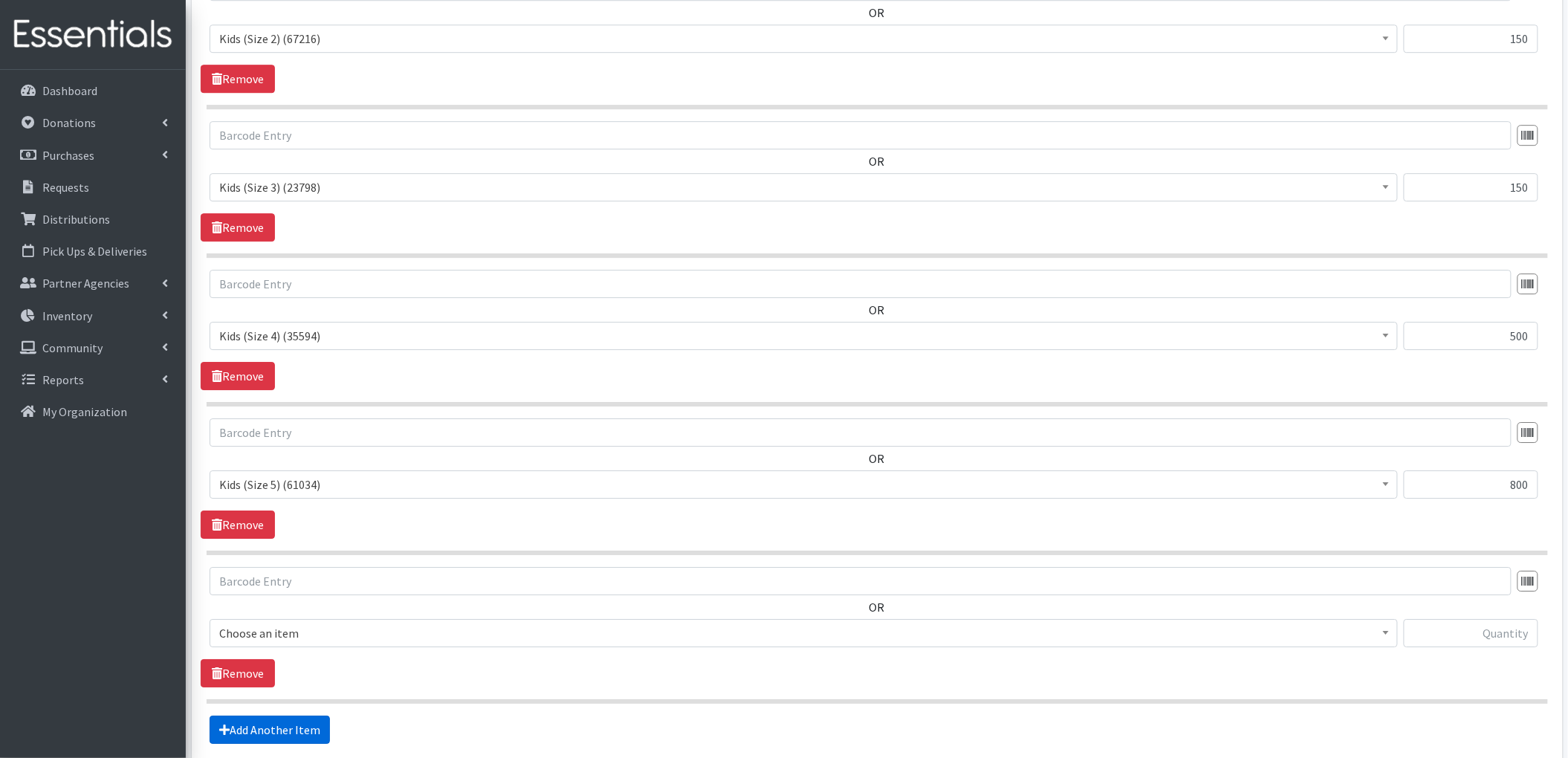
scroll to position [1977, 0]
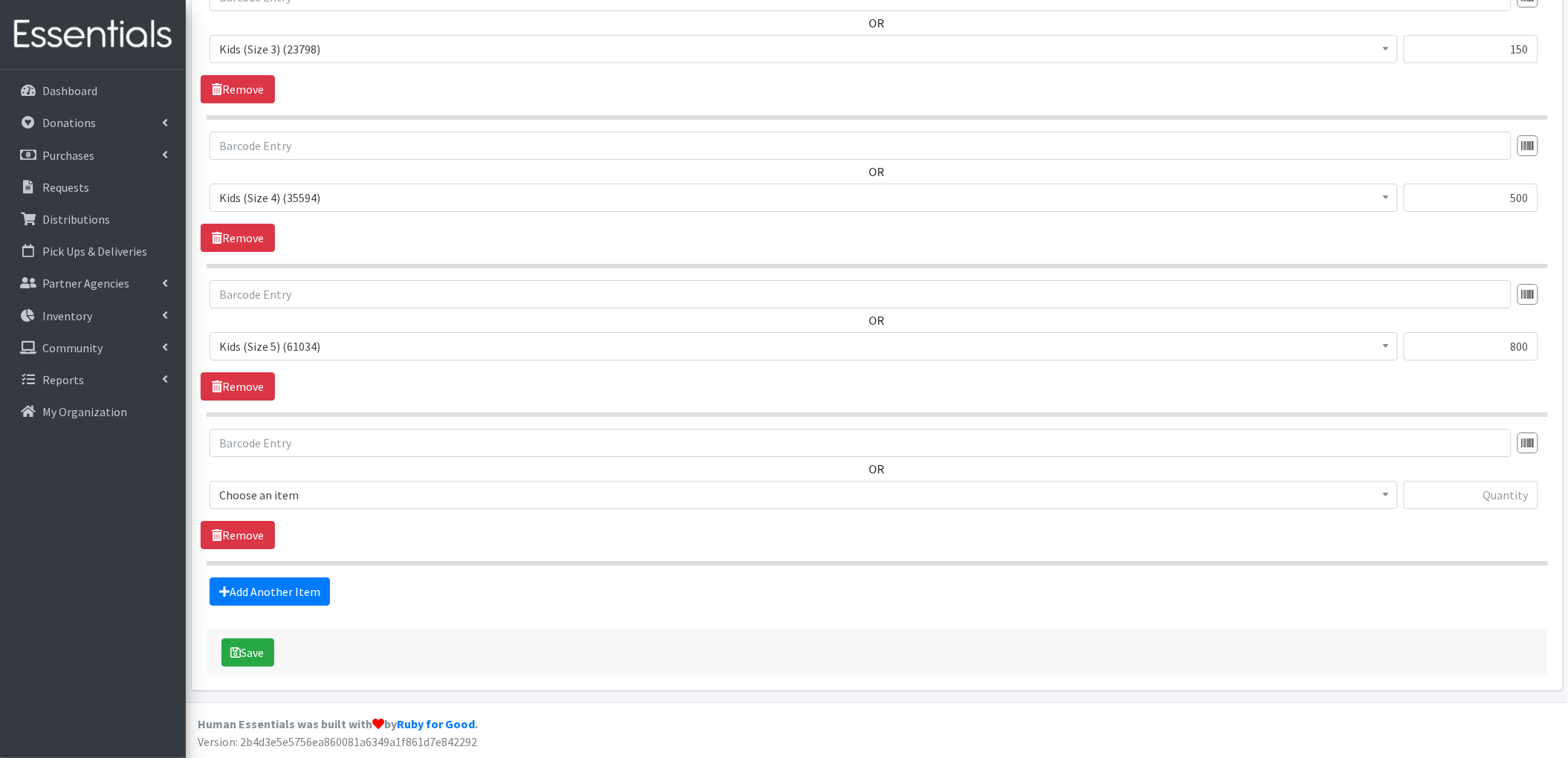
click at [319, 494] on span "Choose an item" at bounding box center [804, 495] width 1169 height 21
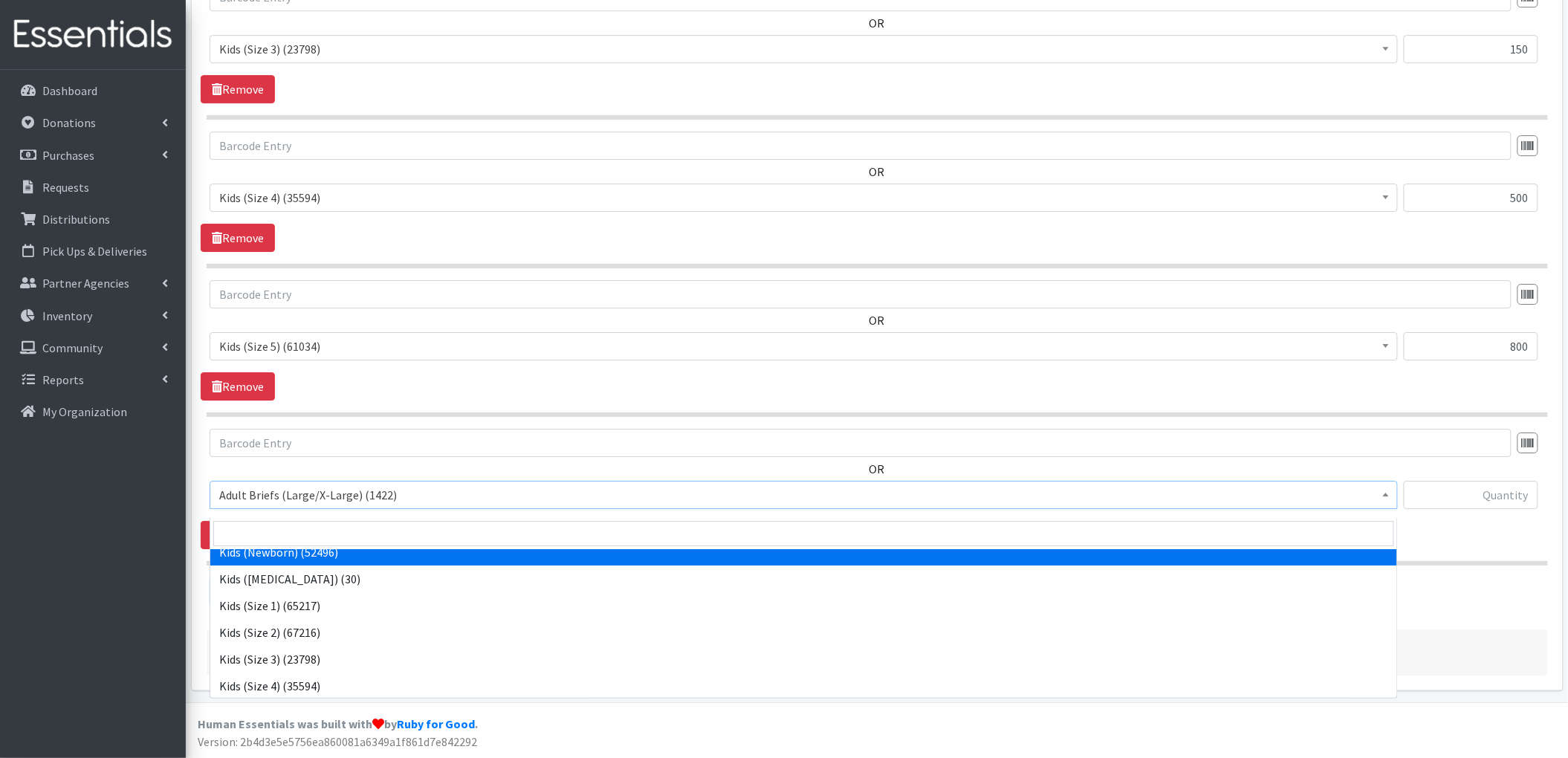
scroll to position [683, 0]
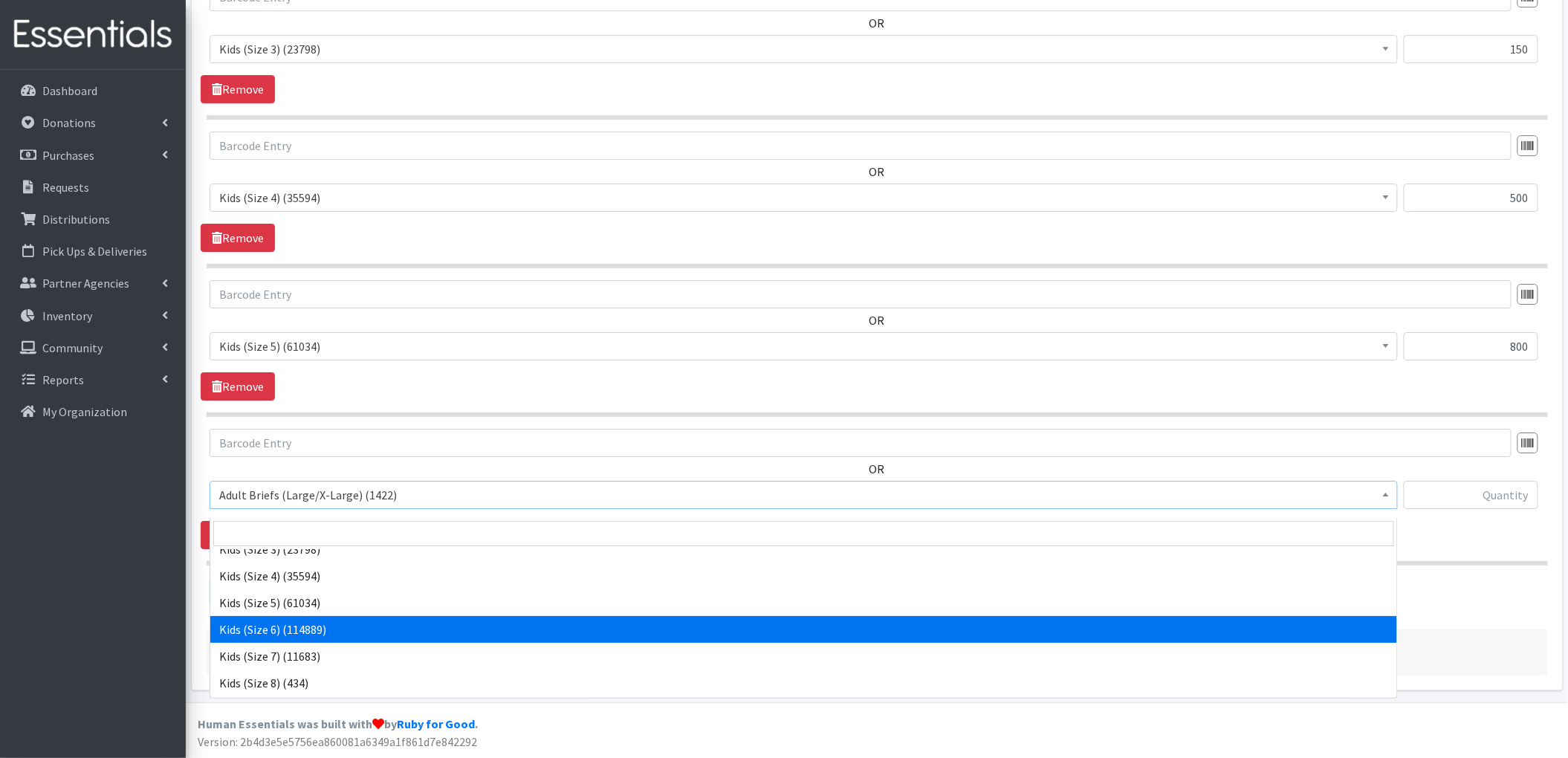
select select "4572"
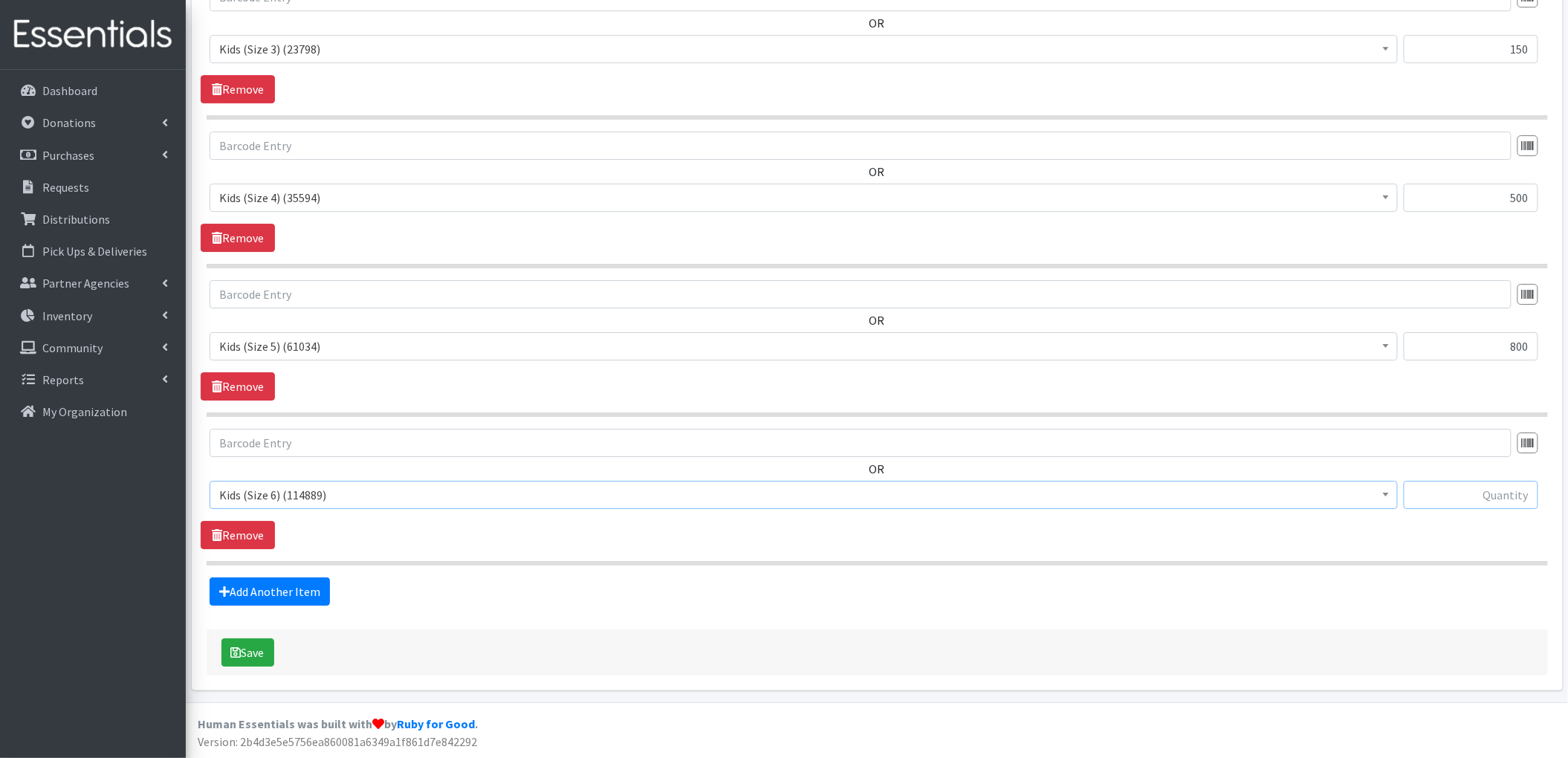
click at [1501, 500] on input "text" at bounding box center [1471, 495] width 135 height 29
type input "800"
click at [277, 602] on link "Add Another Item" at bounding box center [270, 592] width 121 height 29
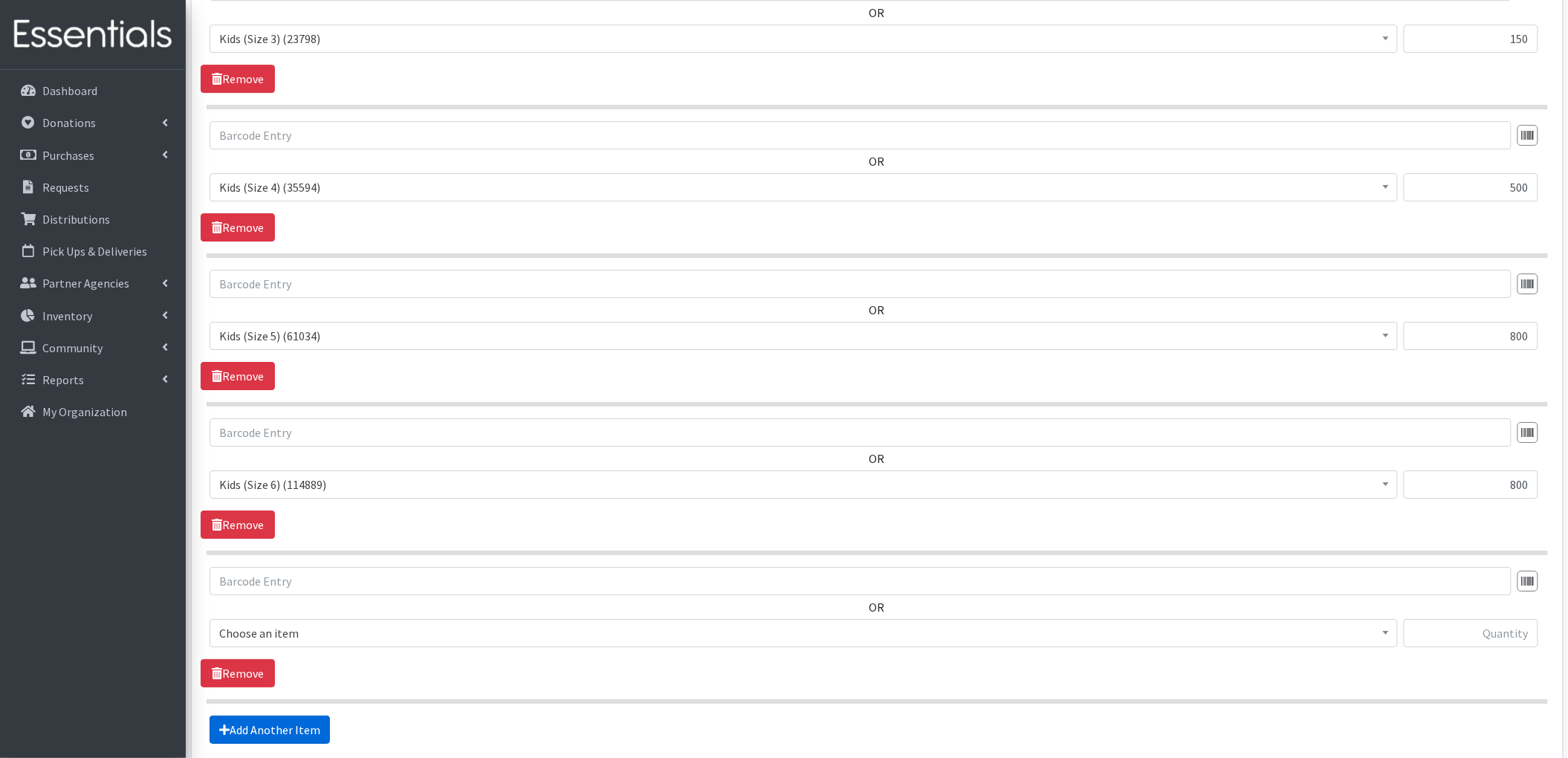
scroll to position [2127, 0]
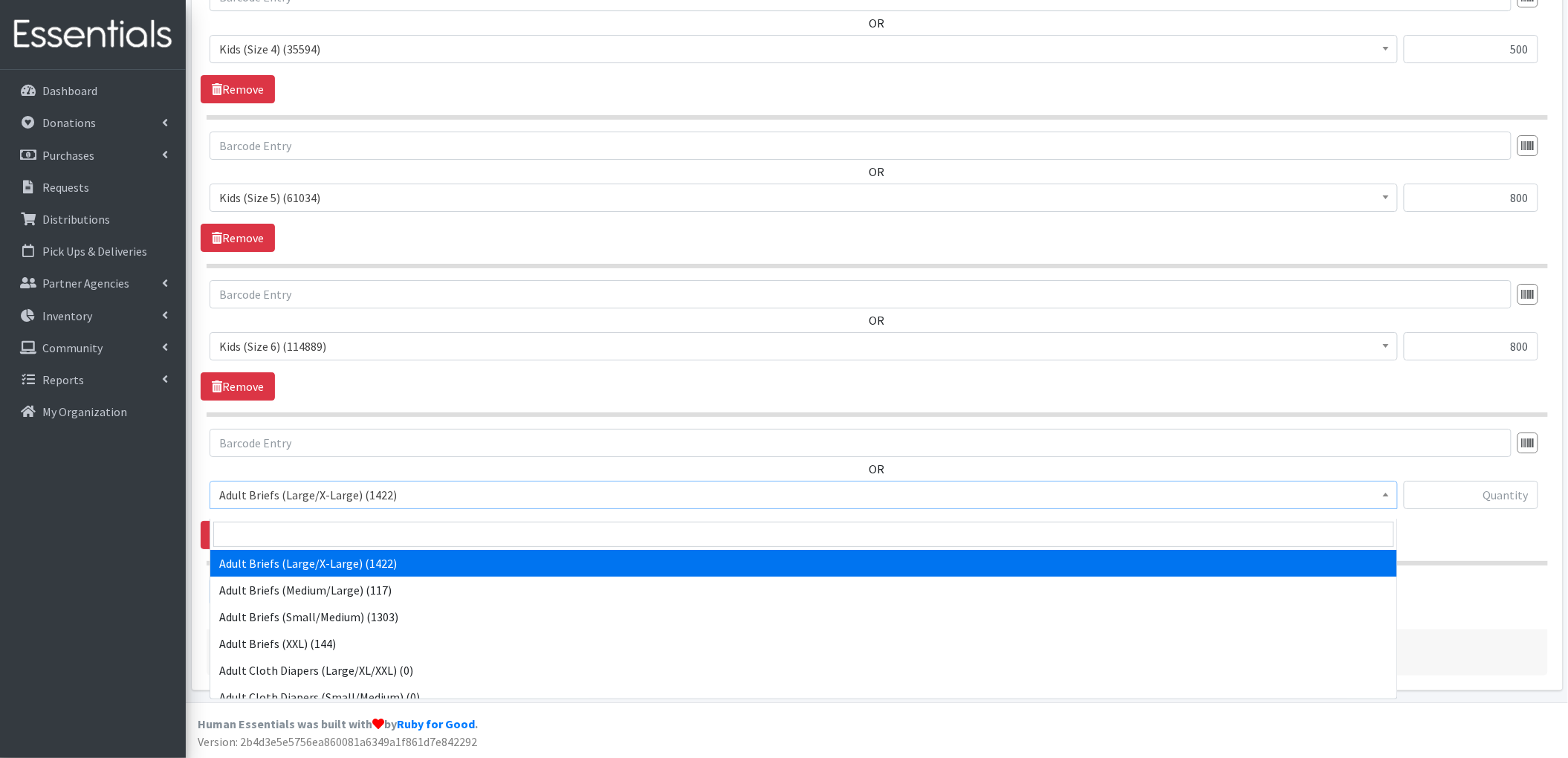
click at [316, 486] on span "Adult Briefs (Large/X-Large) (1422)" at bounding box center [804, 495] width 1169 height 21
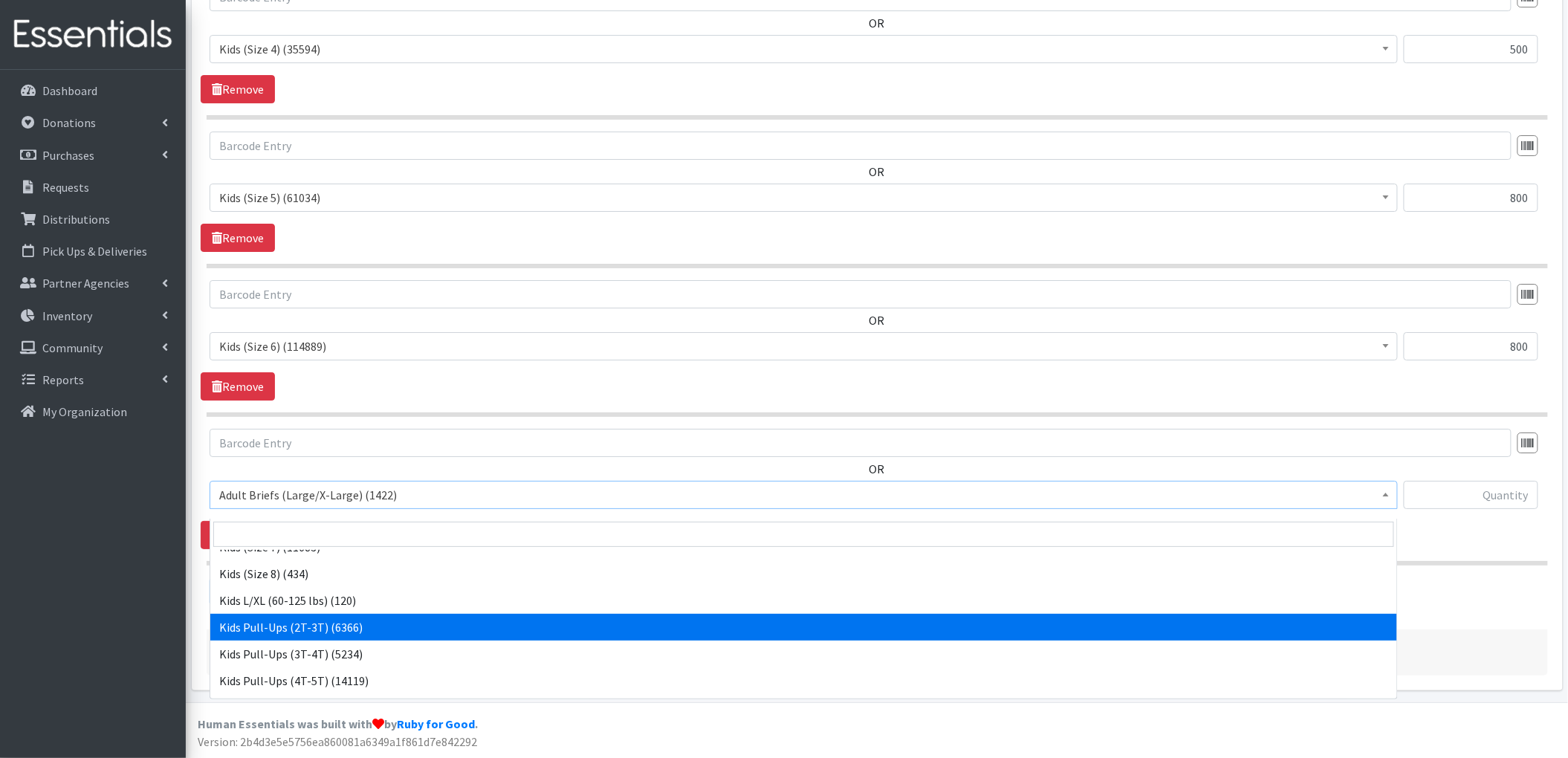
scroll to position [694, 0]
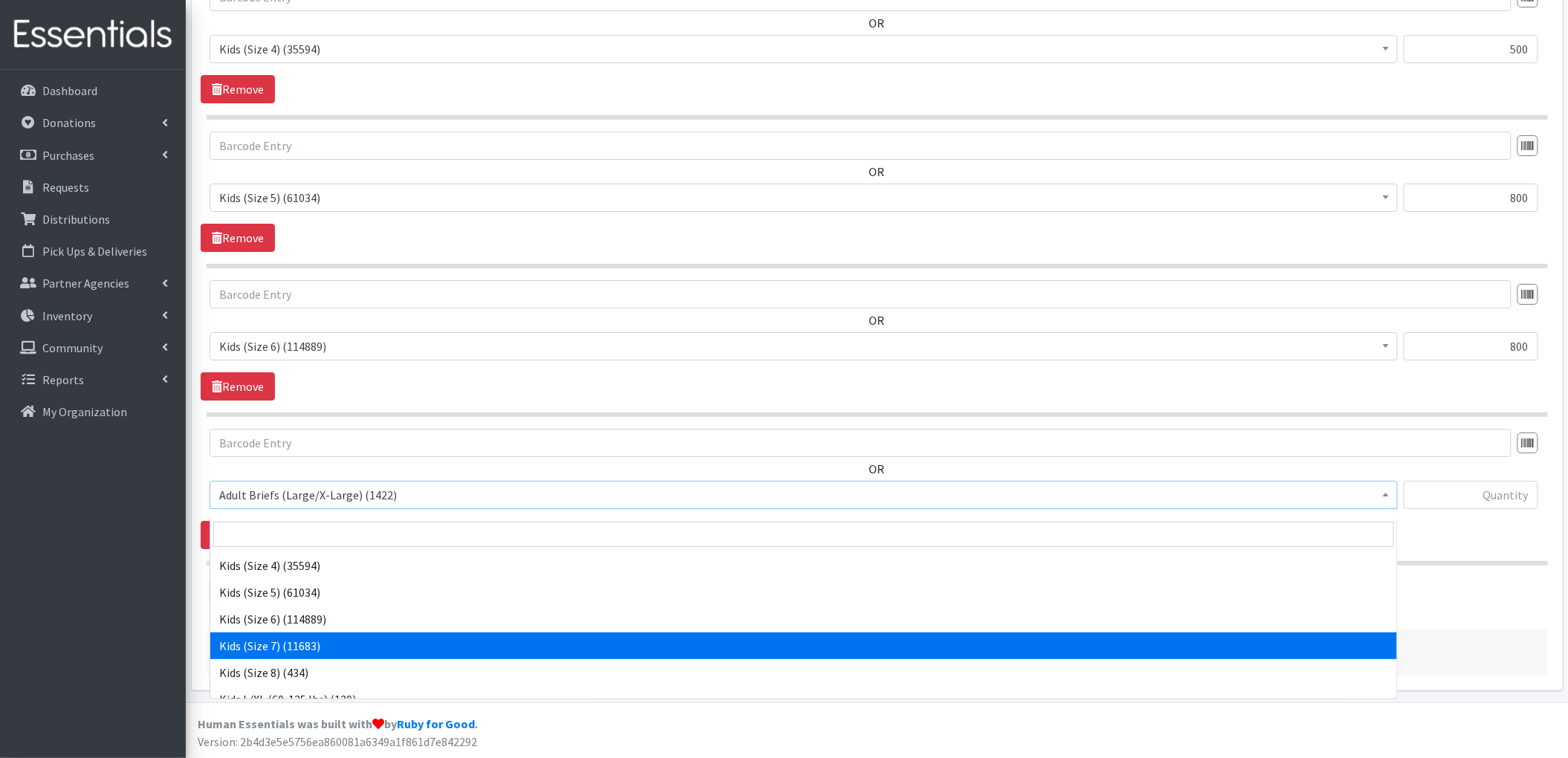
select select "13208"
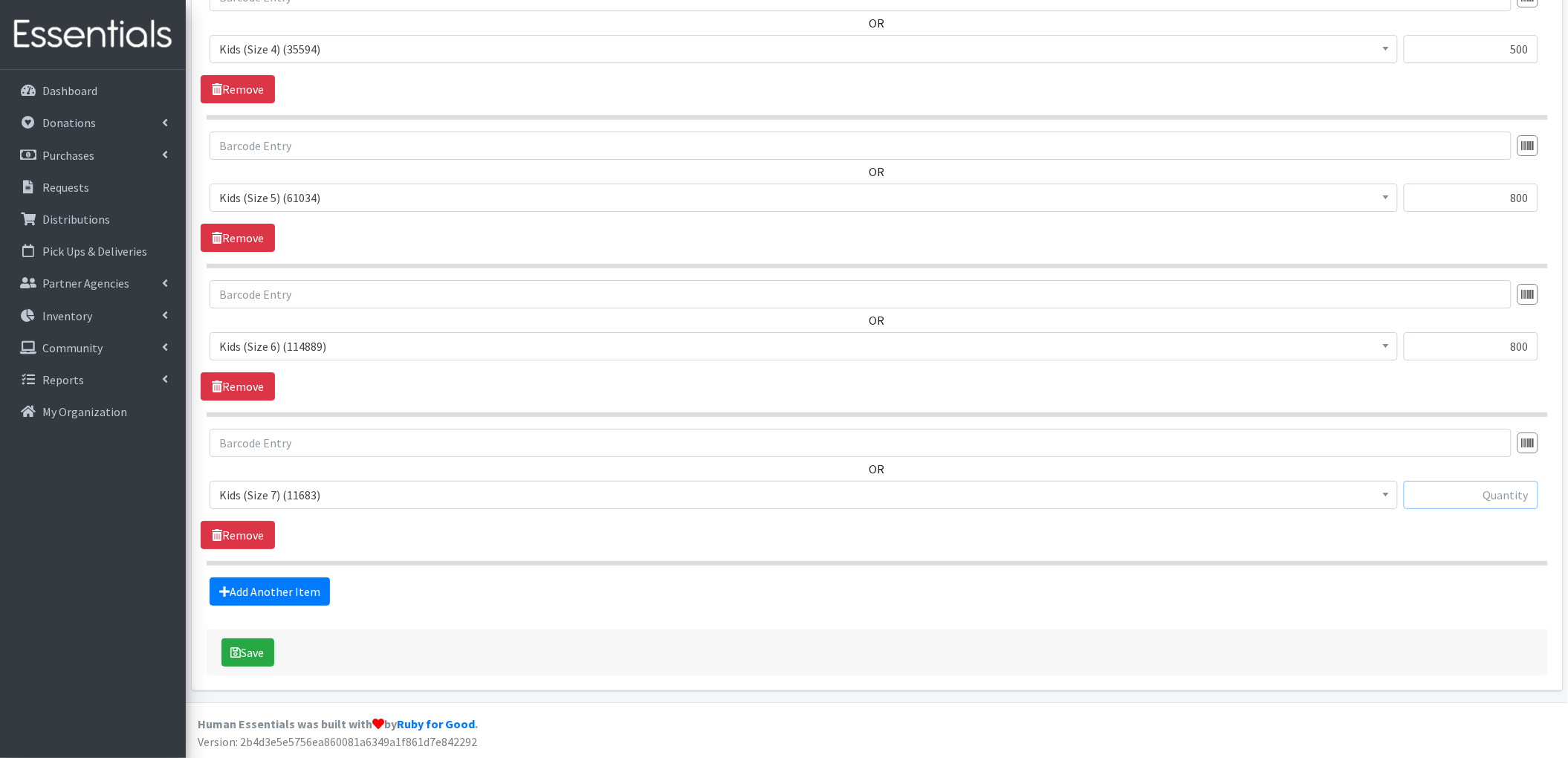
click at [1505, 498] on input "text" at bounding box center [1471, 495] width 135 height 29
type input "400"
click at [277, 593] on link "Add Another Item" at bounding box center [270, 592] width 121 height 29
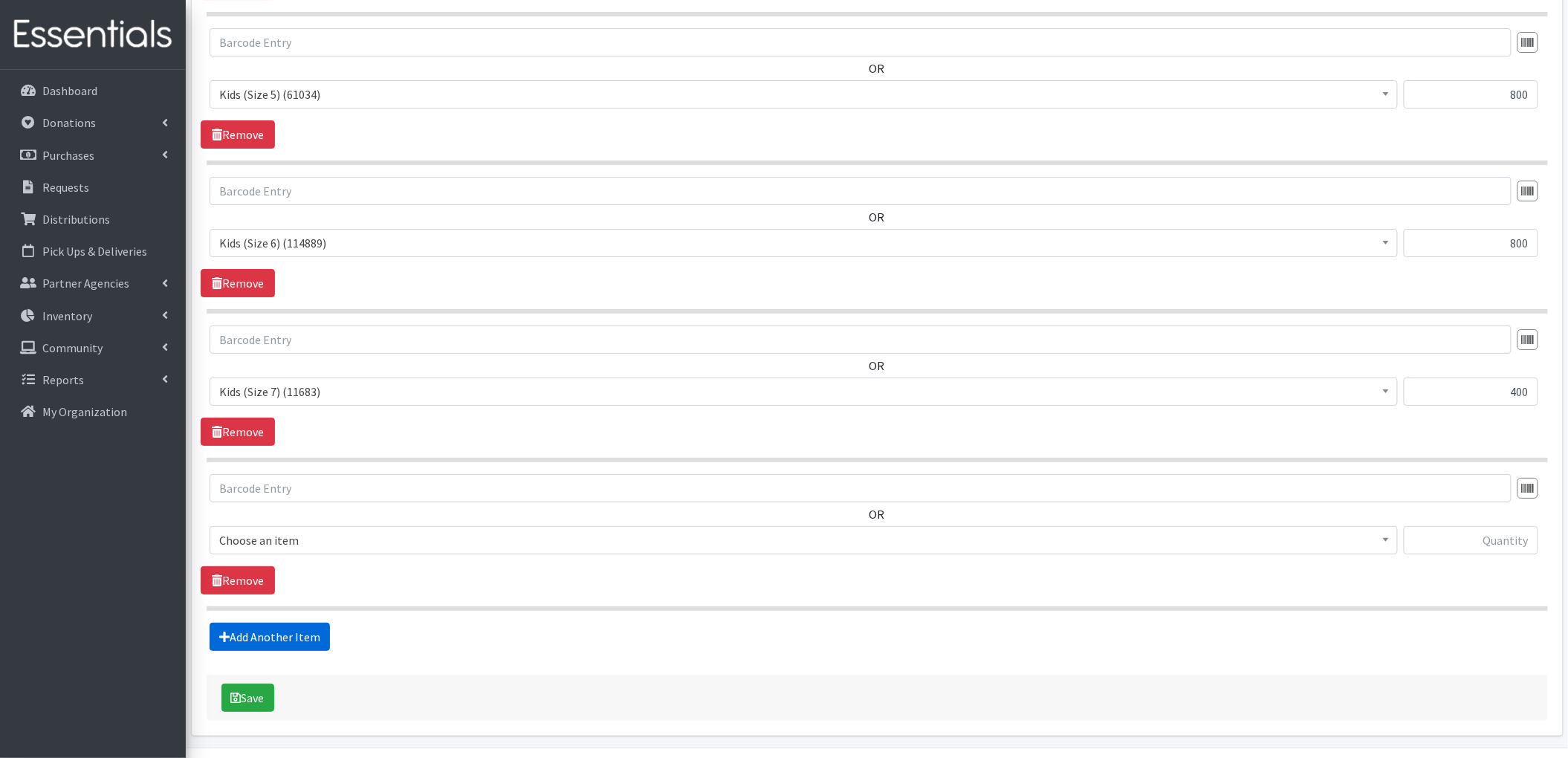
scroll to position [2276, 0]
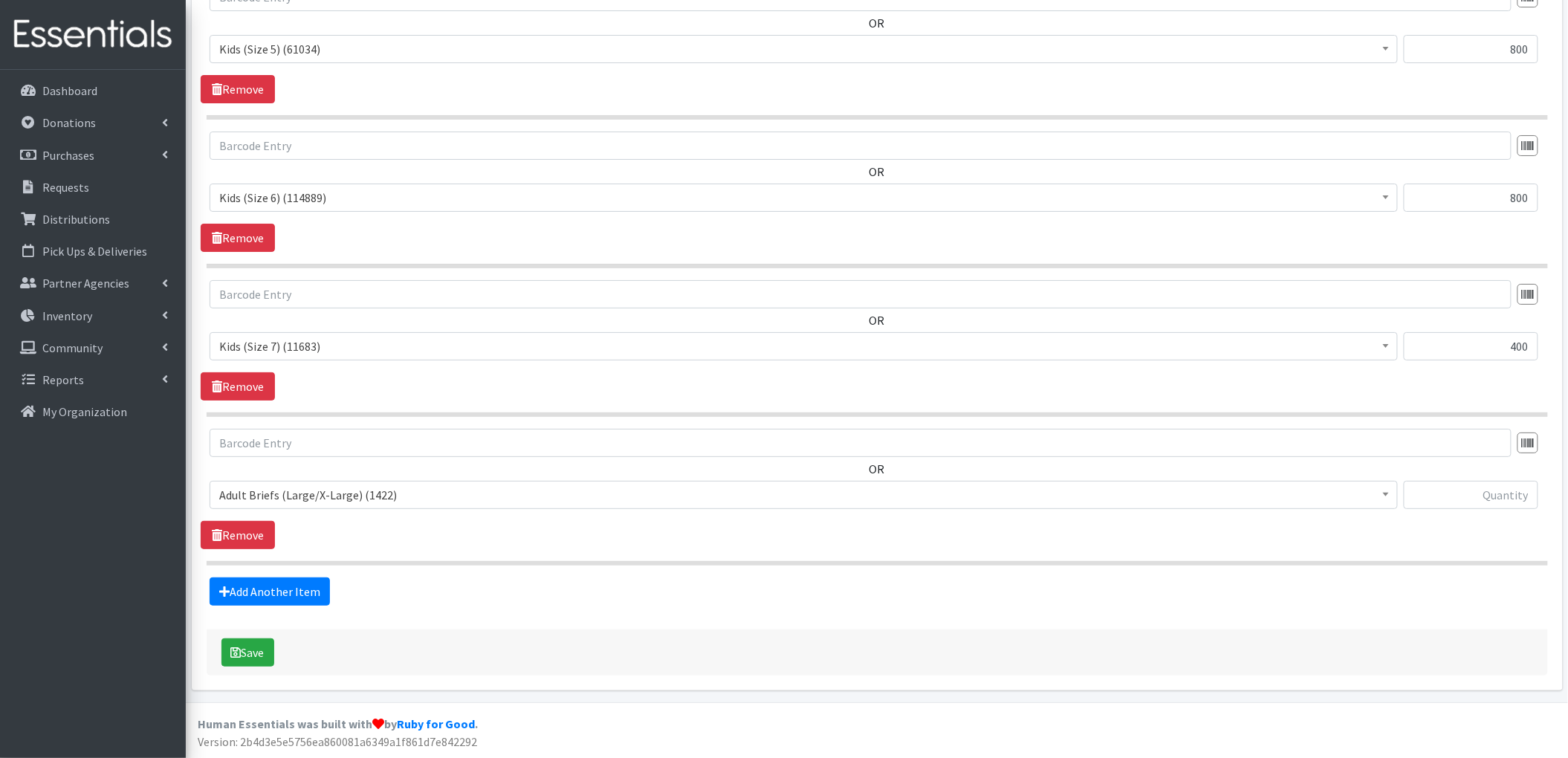
click at [343, 497] on span "Adult Briefs (Large/X-Large) (1422)" at bounding box center [804, 495] width 1169 height 21
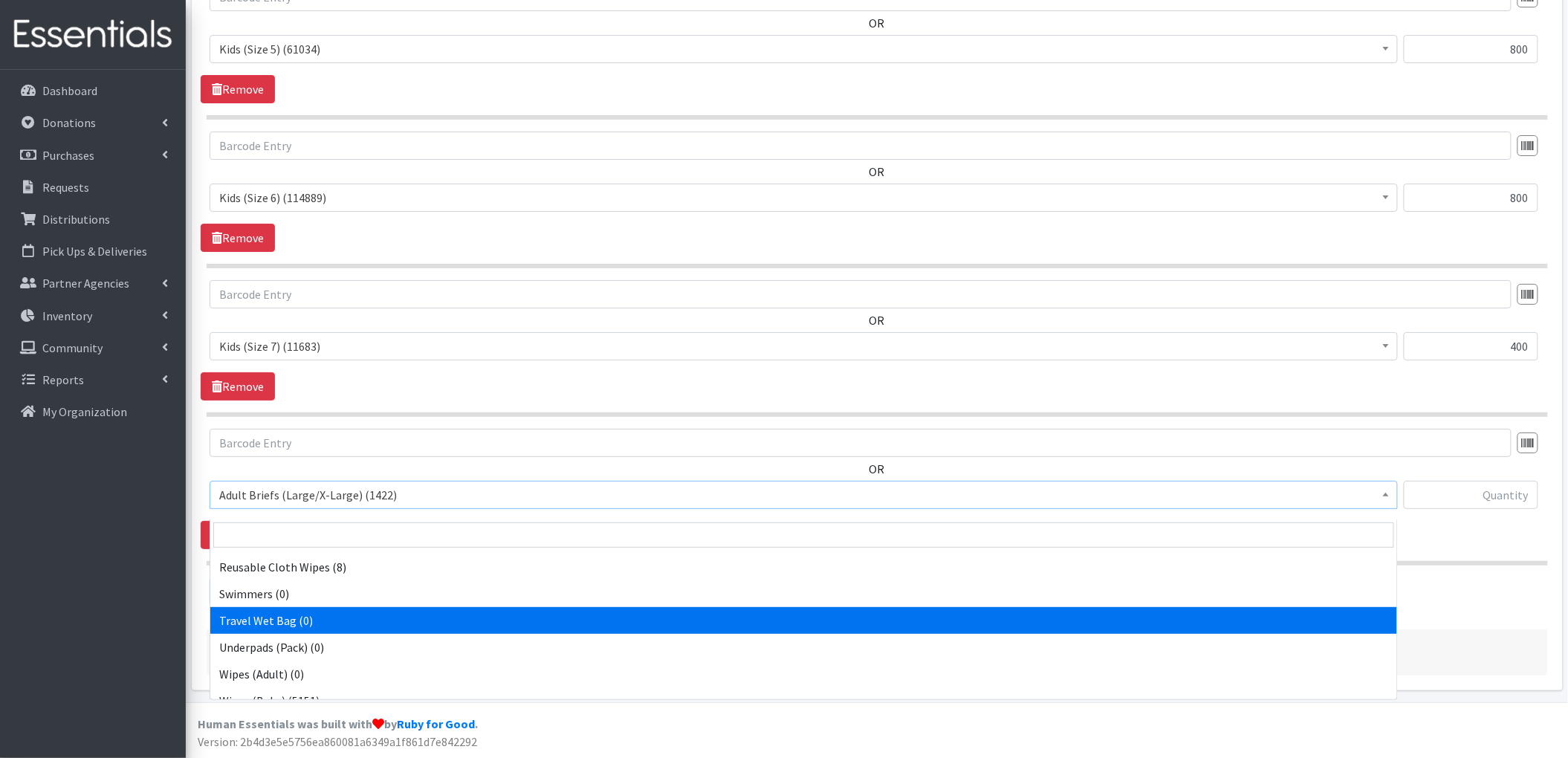
scroll to position [1430, 0]
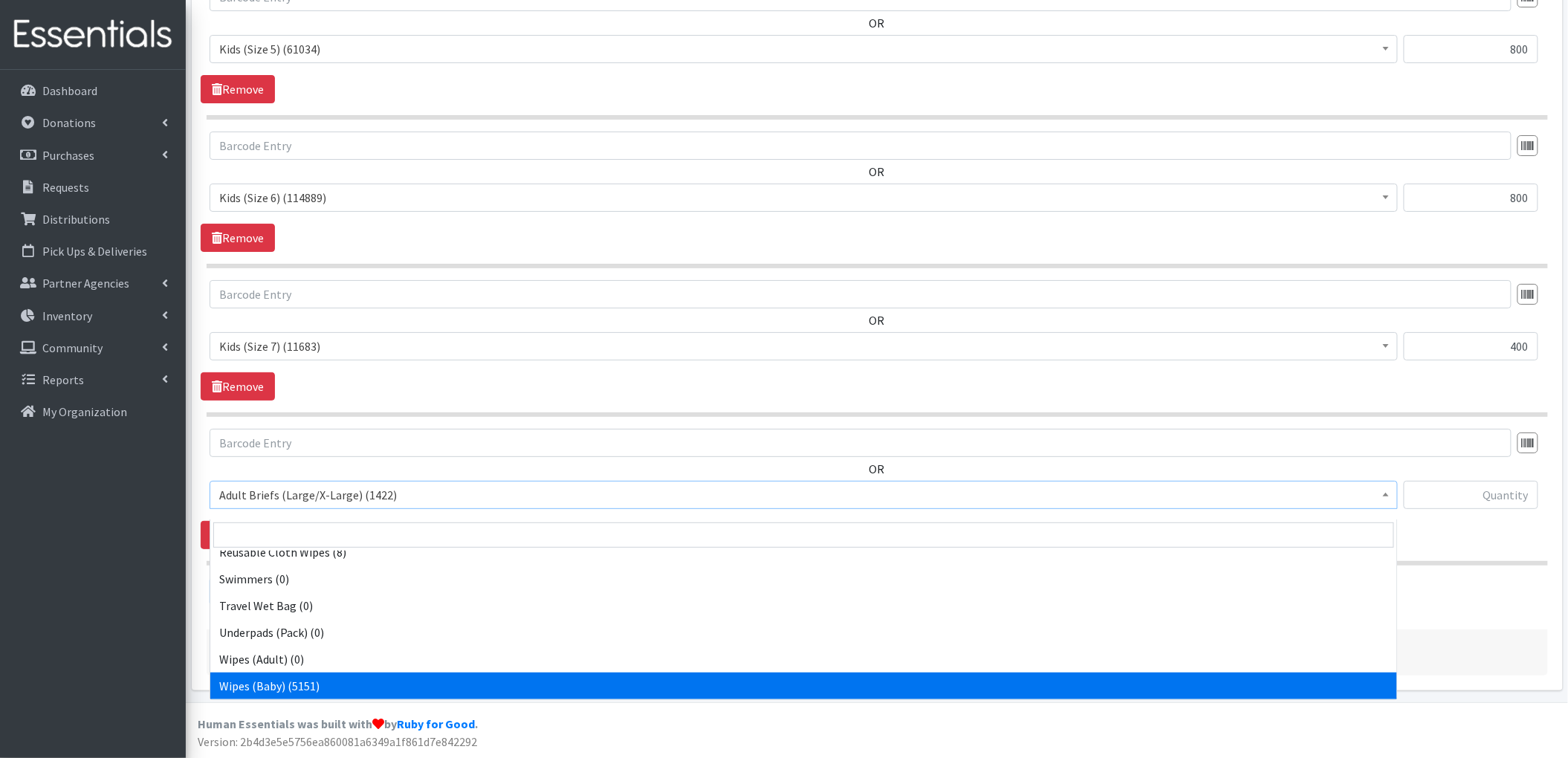
select select "4558"
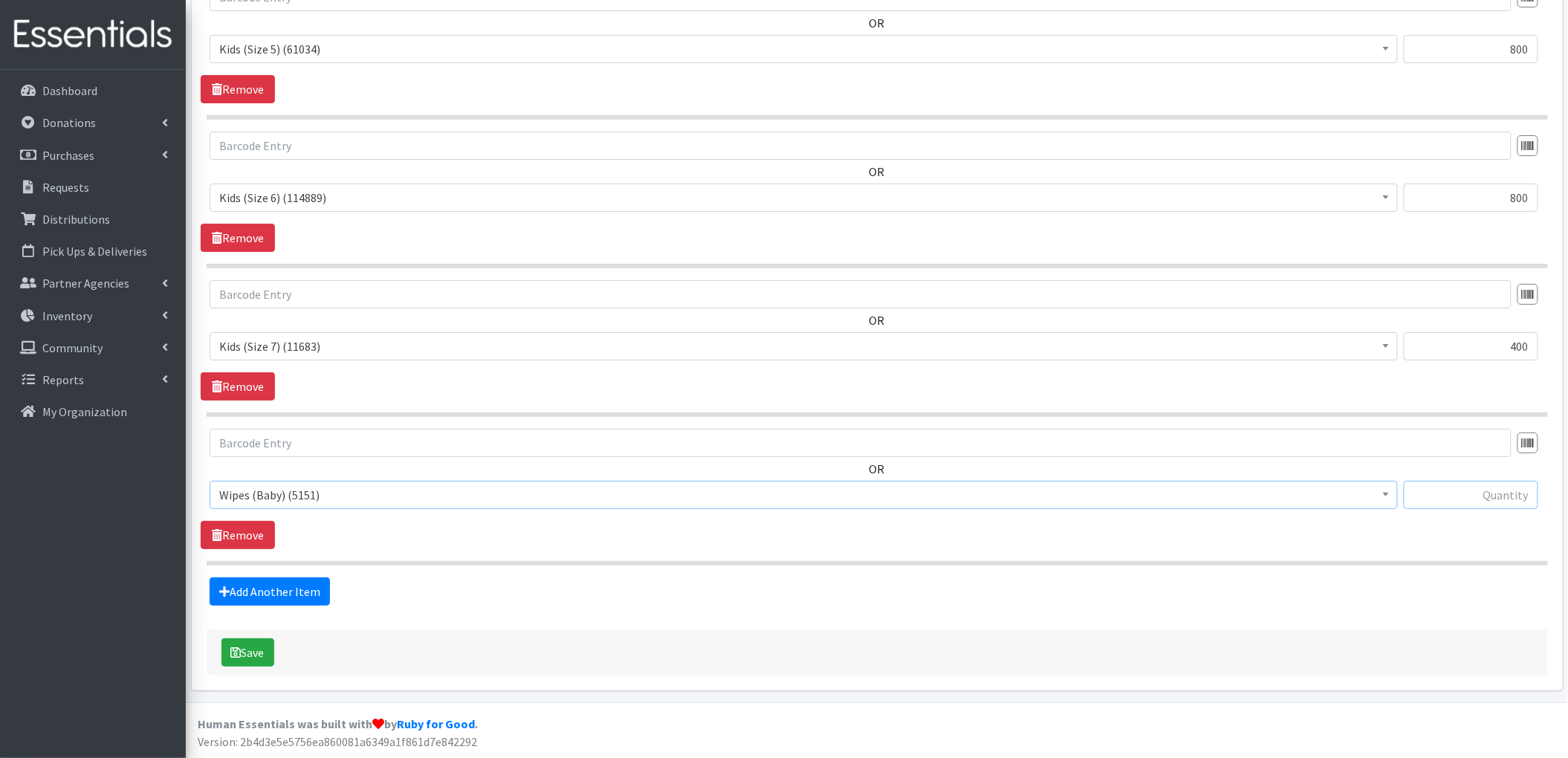
click at [1475, 489] on input "text" at bounding box center [1471, 495] width 135 height 29
type input "100"
click at [800, 524] on div "OR Adult Briefs (Large/X-Large) (1422) Adult Briefs (Medium/Large) (117) Adult …" at bounding box center [876, 489] width 1352 height 121
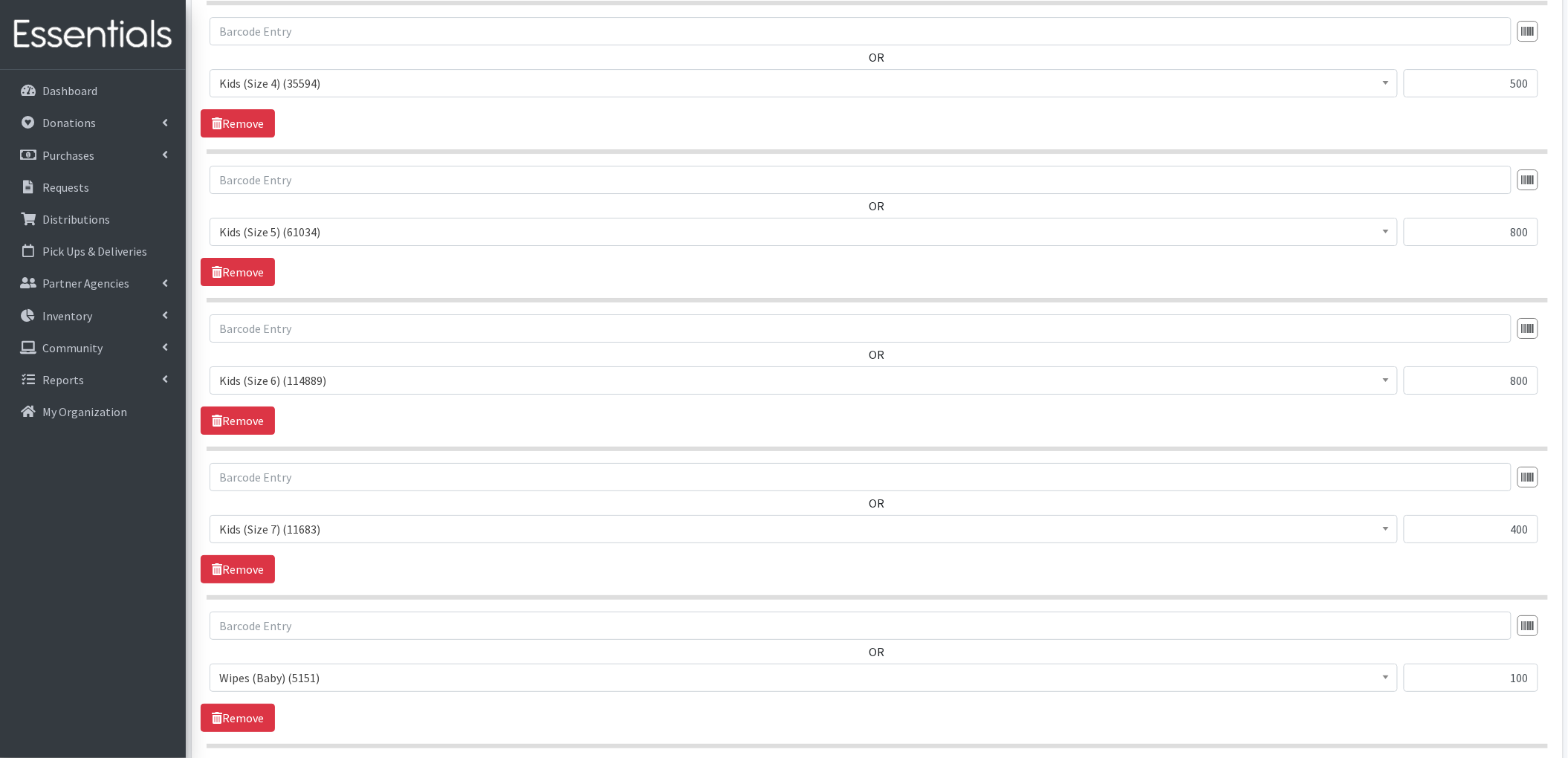
scroll to position [2276, 0]
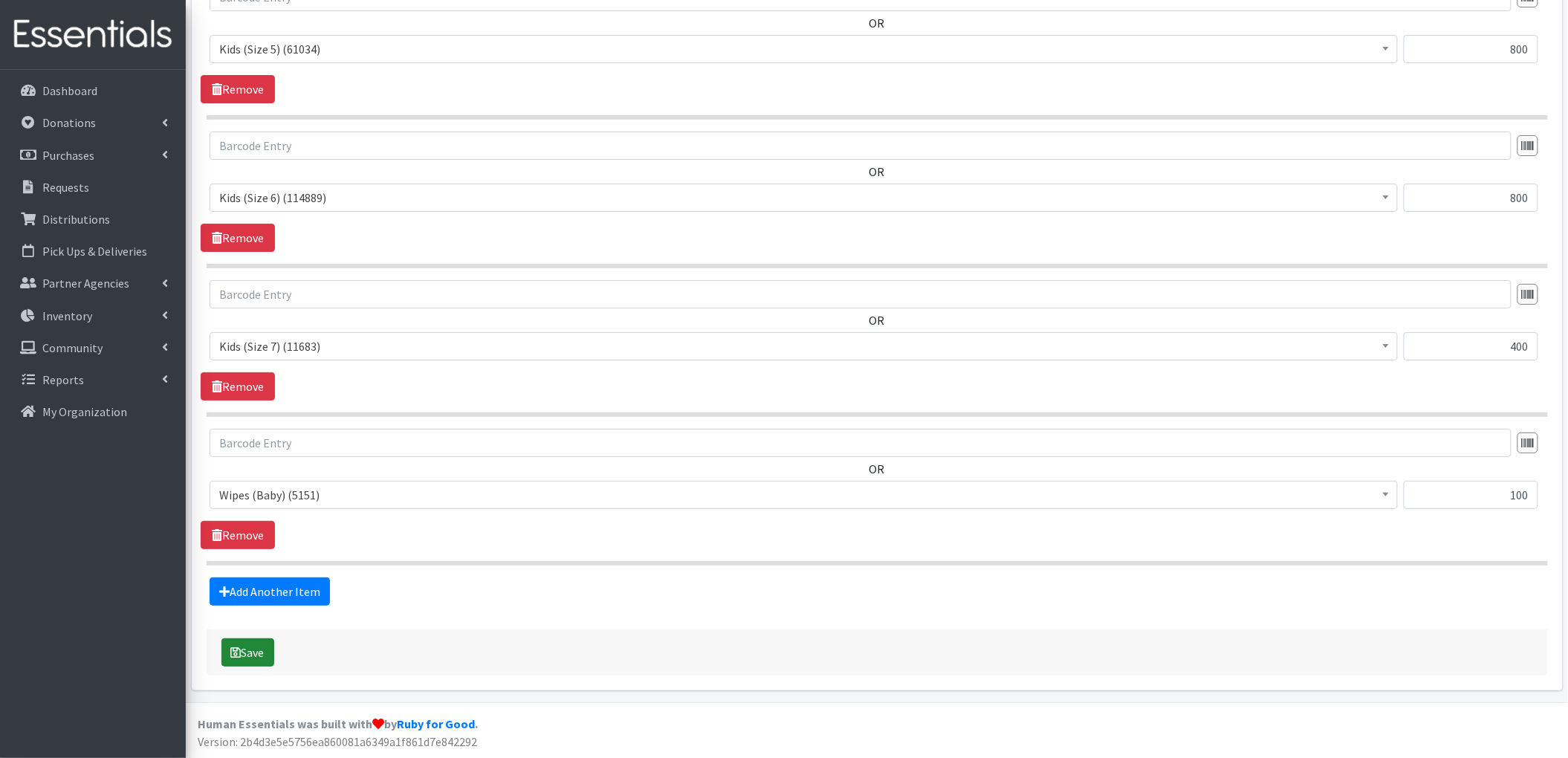
click at [243, 662] on button "Save" at bounding box center [247, 652] width 52 height 29
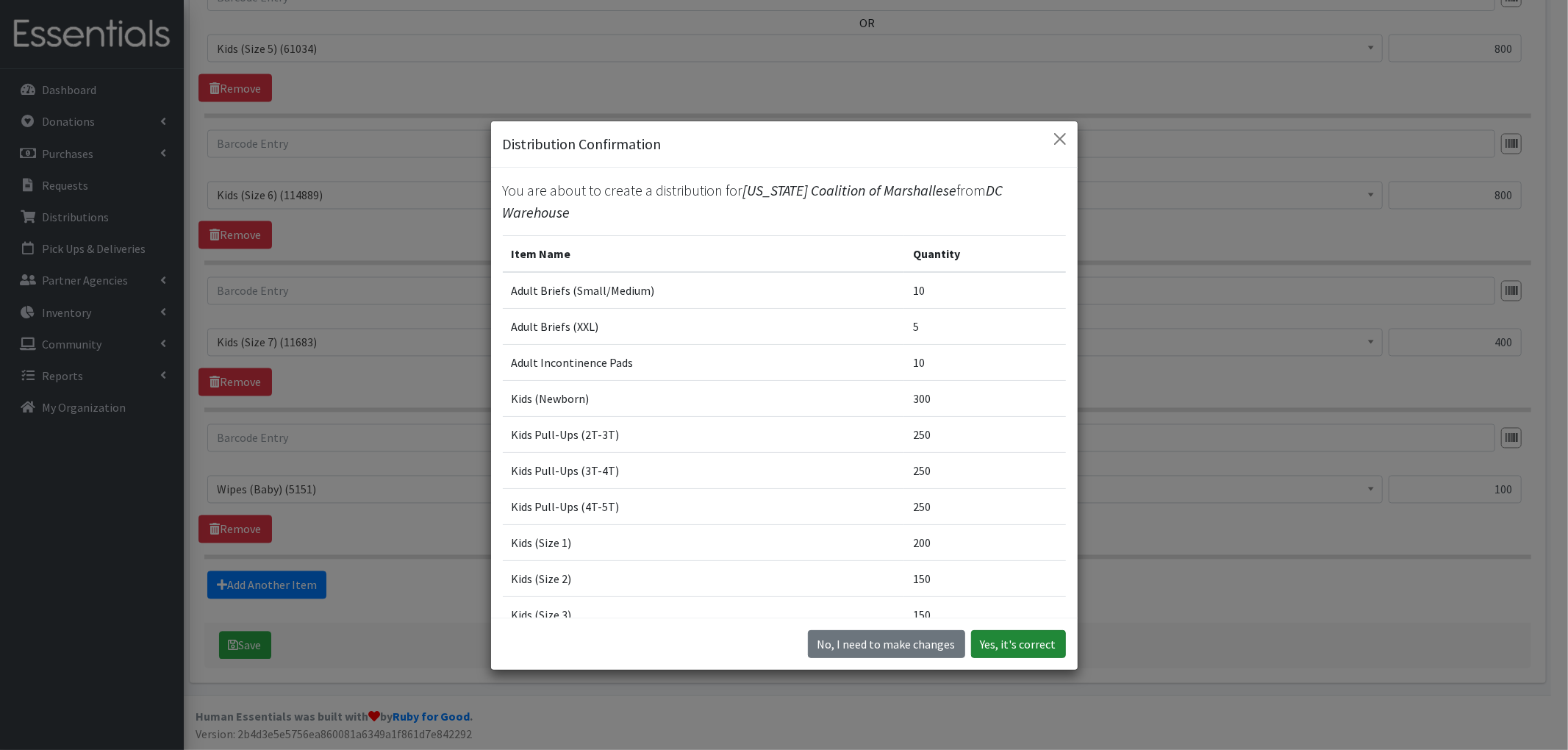
click at [1019, 645] on button "Yes, it's correct" at bounding box center [1018, 644] width 95 height 28
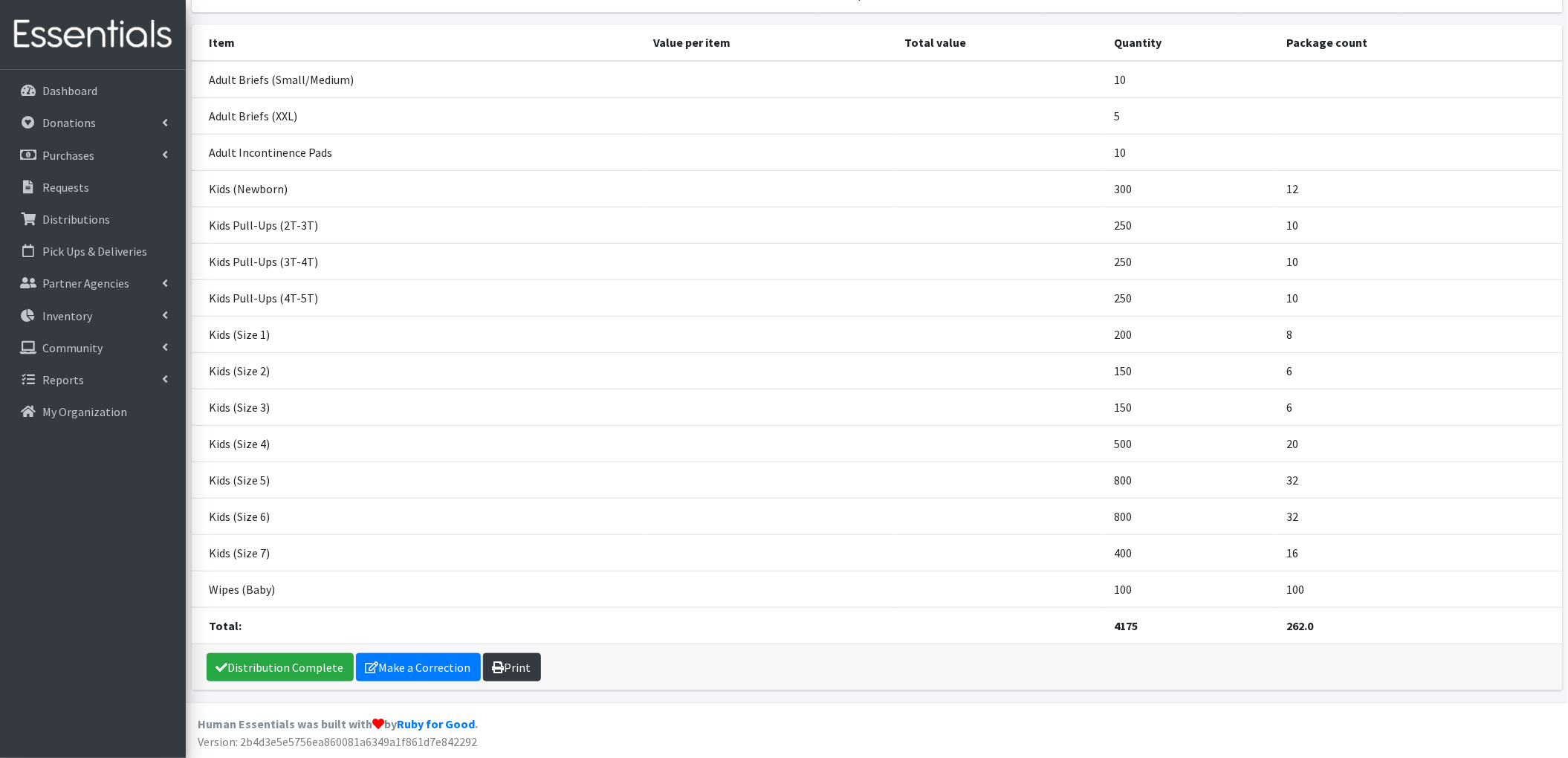
scroll to position [259, 0]
click at [514, 673] on link "Print" at bounding box center [511, 667] width 58 height 29
